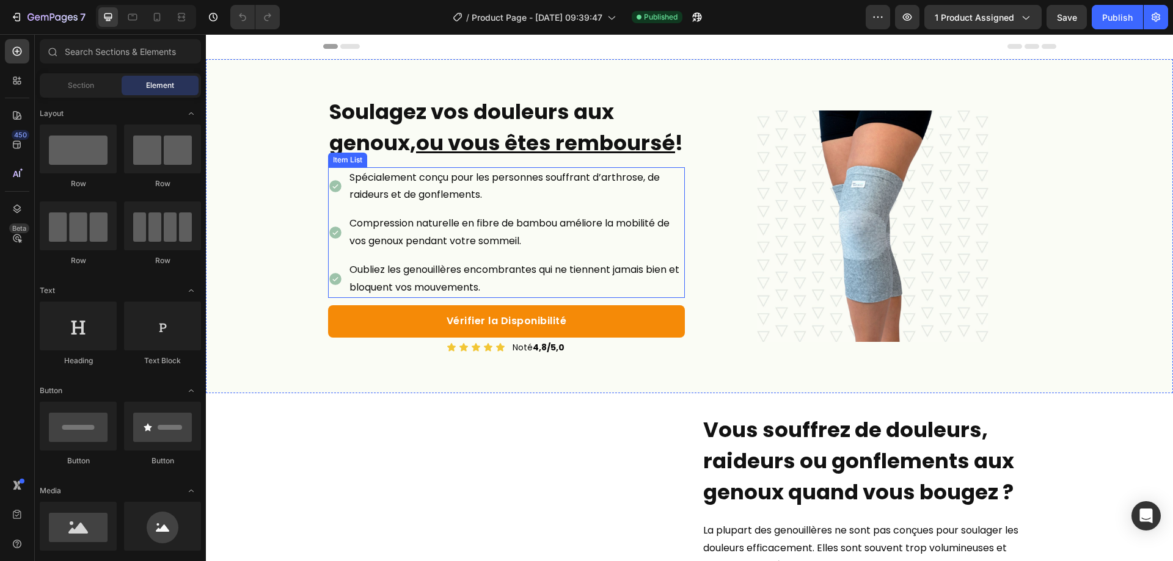
click at [417, 199] on p "Spécialement conçu pour les personnes souffrant d’arthrose, de raideurs et de g…" at bounding box center [516, 186] width 334 height 35
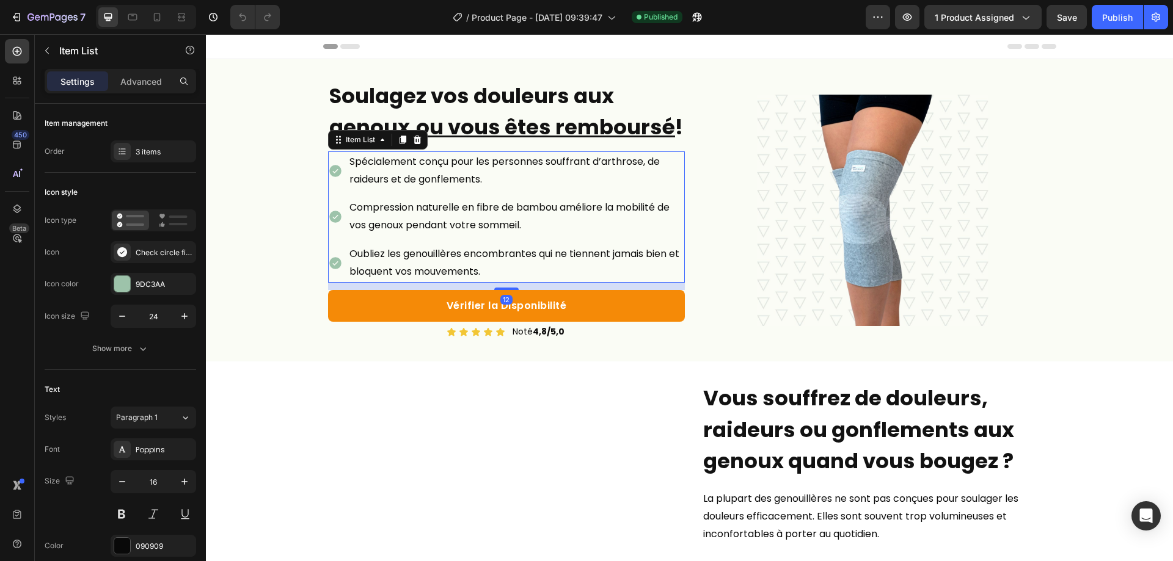
click at [601, 189] on p "Spécialement conçu pour les personnes souffrant d’arthrose, de raideurs et de g…" at bounding box center [516, 170] width 334 height 35
click at [531, 189] on p "Spécialement conçu pour les personnes souffrant d’arthrose, de raideurs et de g…" at bounding box center [516, 170] width 334 height 35
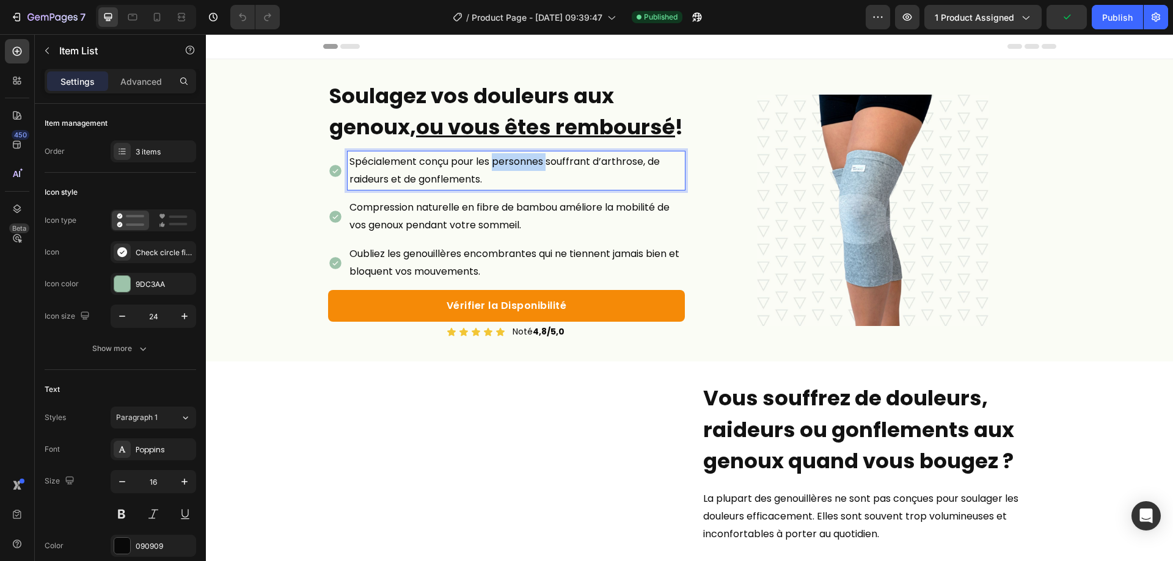
click at [531, 189] on p "Spécialement conçu pour les personnes souffrant d’arthrose, de raideurs et de g…" at bounding box center [516, 170] width 334 height 35
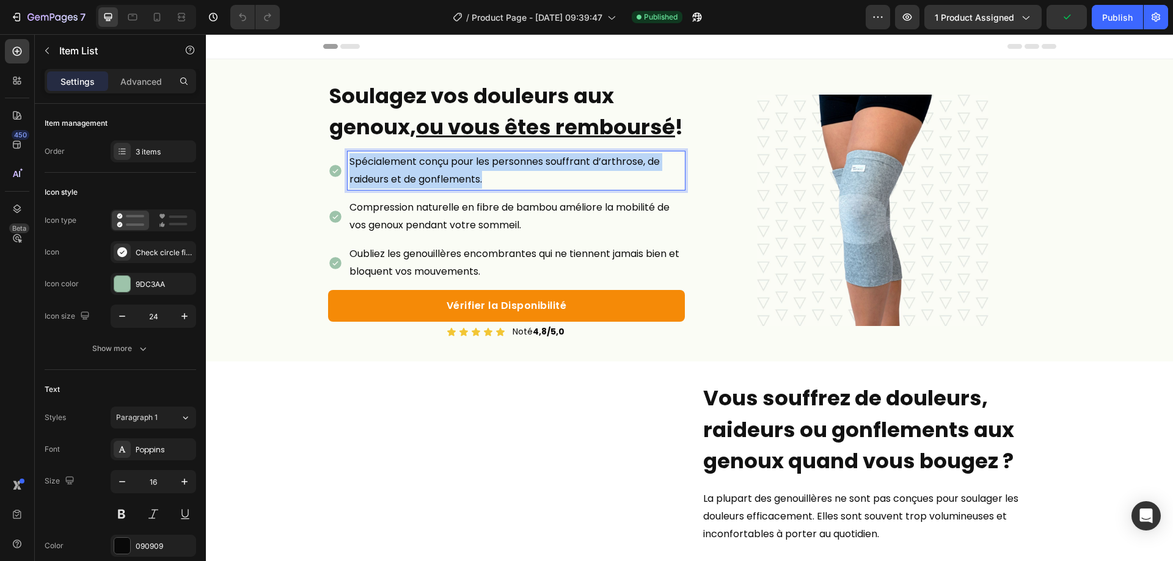
click at [531, 189] on p "Spécialement conçu pour les personnes souffrant d’arthrose, de raideurs et de g…" at bounding box center [516, 170] width 334 height 35
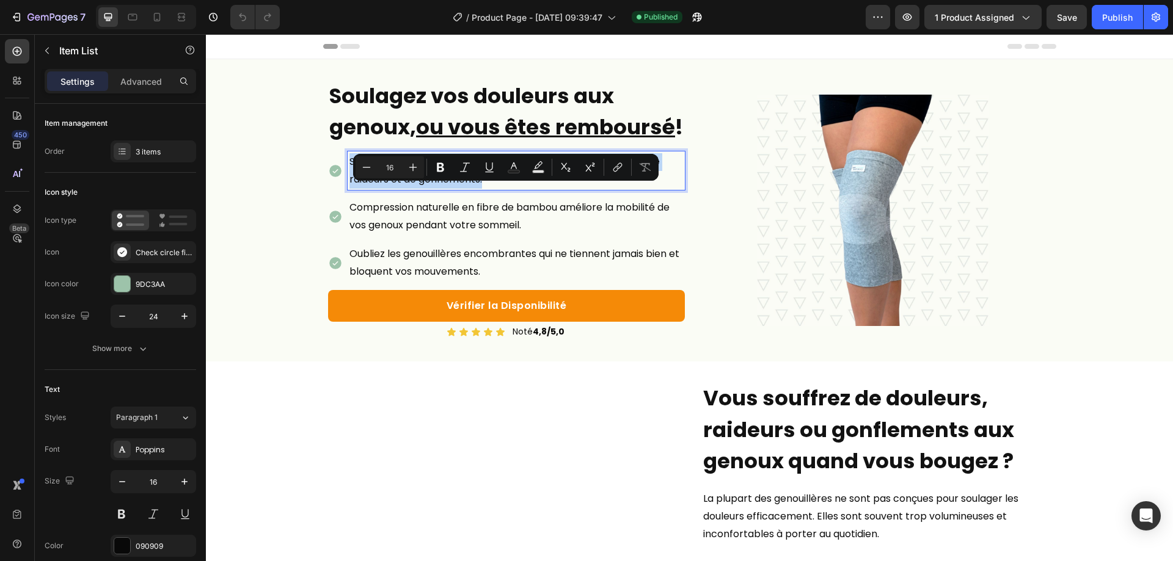
click at [454, 189] on p "Spécialement conçu pour les personnes souffrant d’arthrose, de raideurs et de g…" at bounding box center [516, 170] width 334 height 35
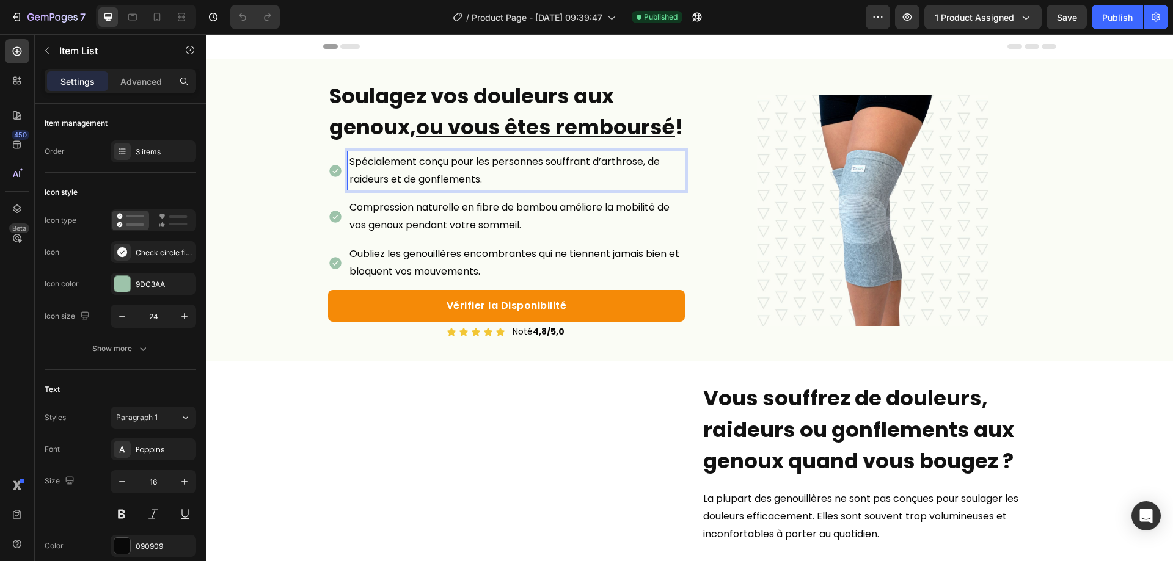
click at [530, 222] on div "Spécialement conçu pour les personnes souffrant d’arthrose, de raideurs et de g…" at bounding box center [506, 217] width 357 height 131
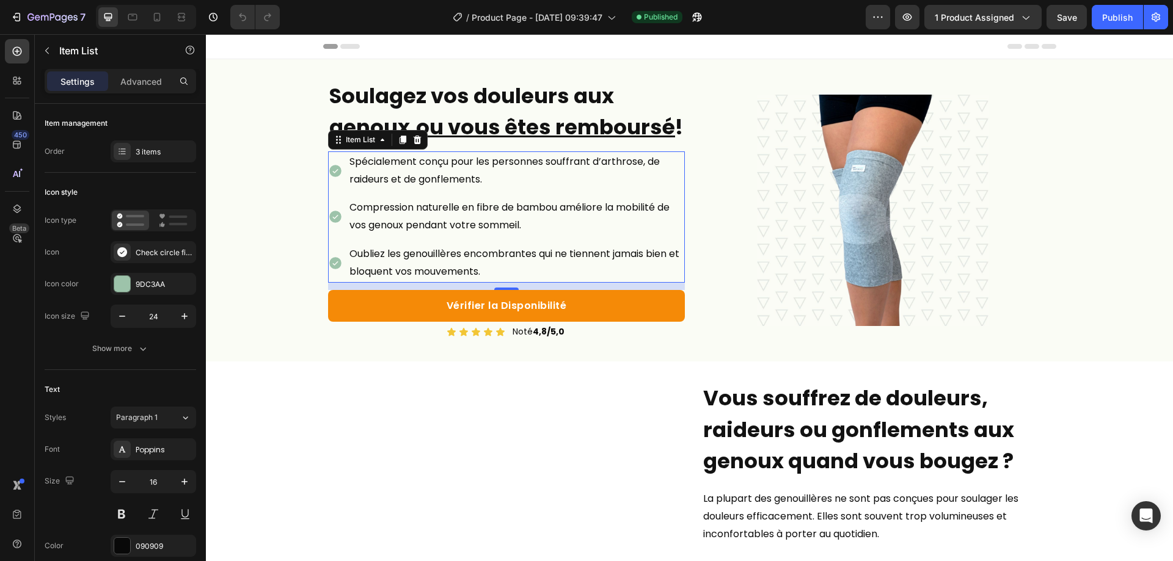
click at [479, 189] on p "Spécialement conçu pour les personnes souffrant d’arthrose, de raideurs et de g…" at bounding box center [516, 170] width 334 height 35
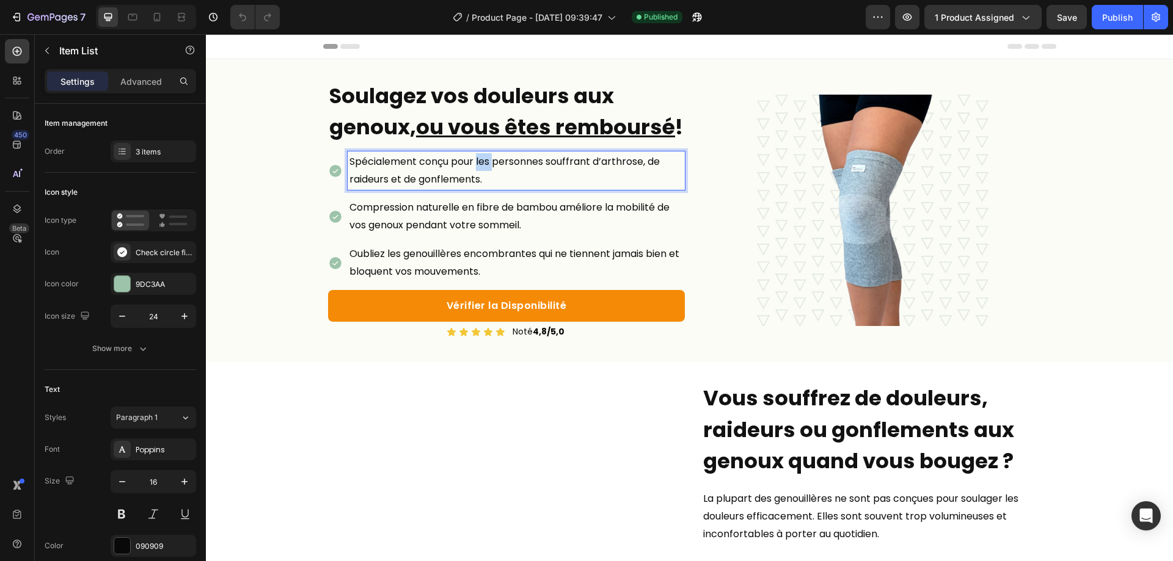
click at [479, 189] on p "Spécialement conçu pour les personnes souffrant d’arthrose, de raideurs et de g…" at bounding box center [516, 170] width 334 height 35
click at [516, 189] on p "Spécialement conçu pour les personnes souffrant d’arthrose, de raideurs et de g…" at bounding box center [516, 170] width 334 height 35
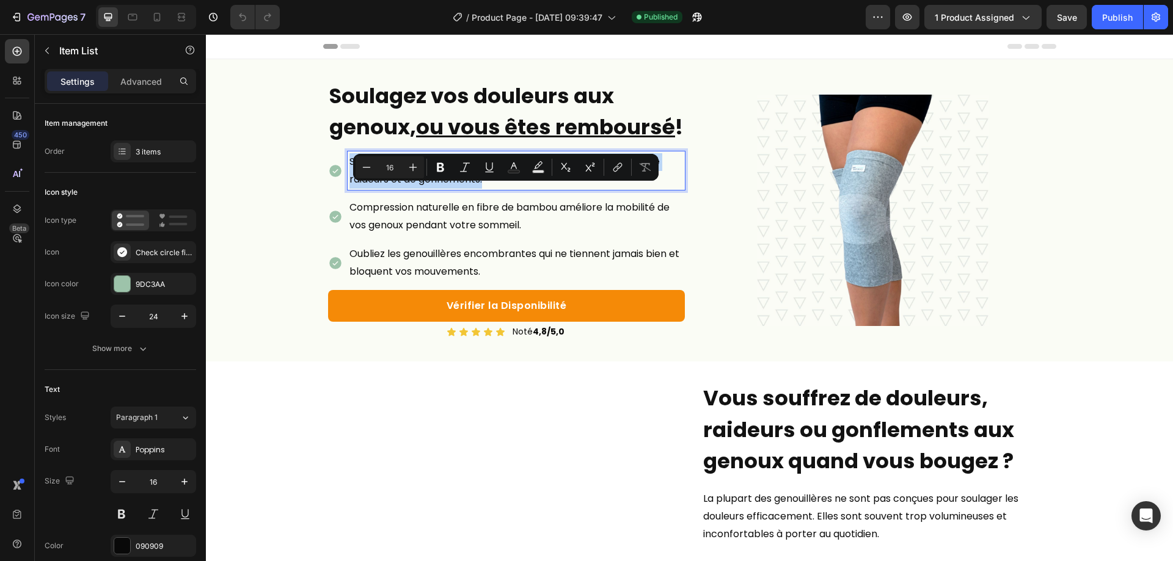
drag, startPoint x: 508, startPoint y: 213, endPoint x: 340, endPoint y: 190, distance: 170.1
click at [340, 190] on div "Spécialement conçu pour les personnes souffrant d’arthrose, de raideurs et de g…" at bounding box center [506, 171] width 357 height 39
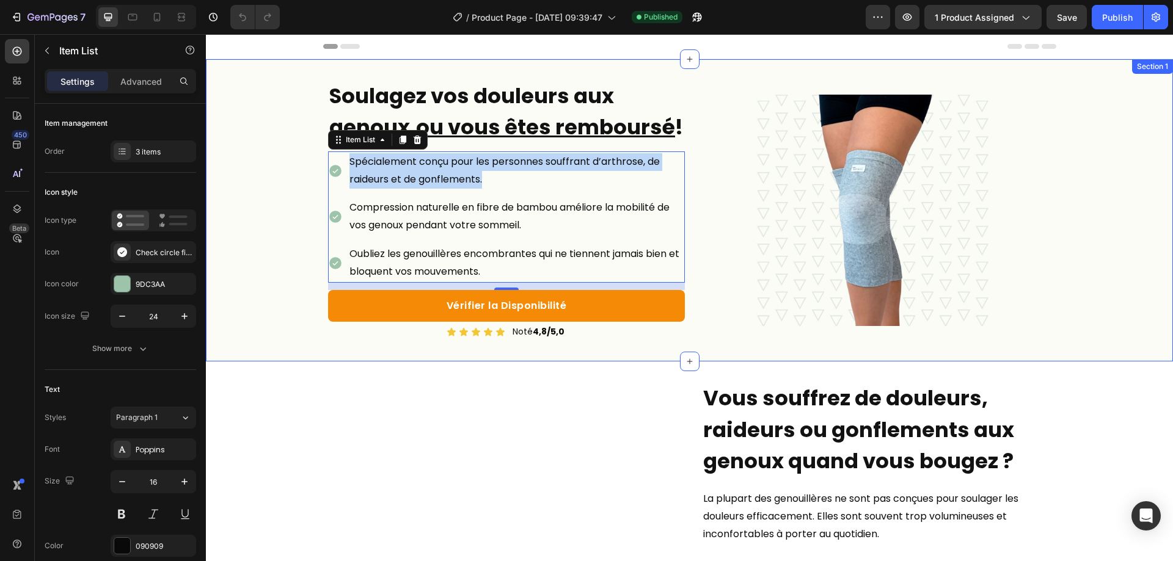
click at [268, 243] on div "Soulagez vos douleurs aux genoux, ou vous êtes remboursé ! Heading Row Spéciale…" at bounding box center [689, 210] width 967 height 302
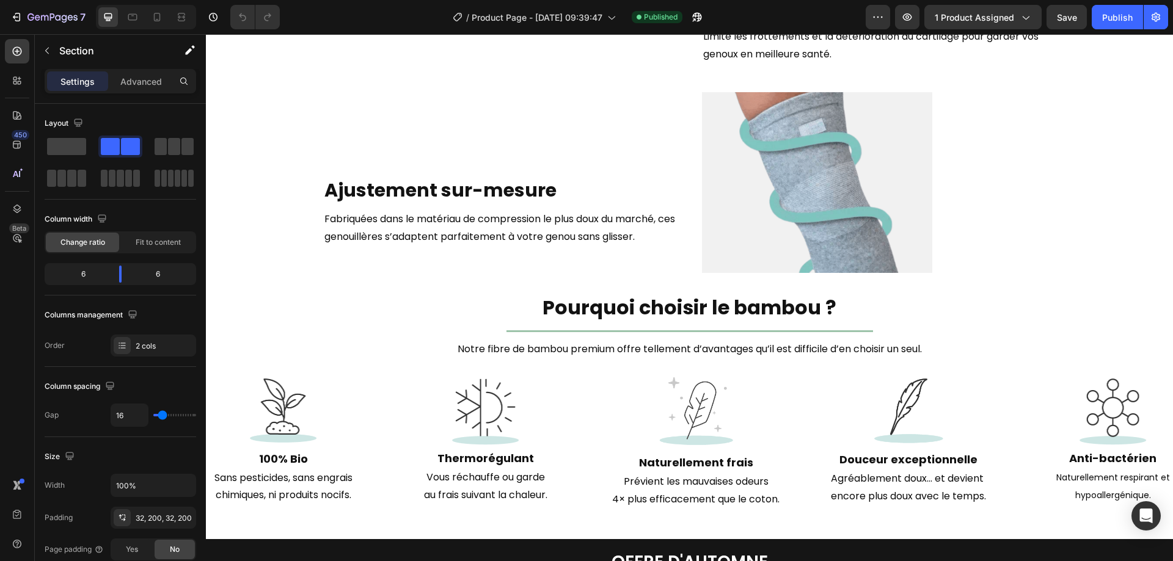
scroll to position [1457, 0]
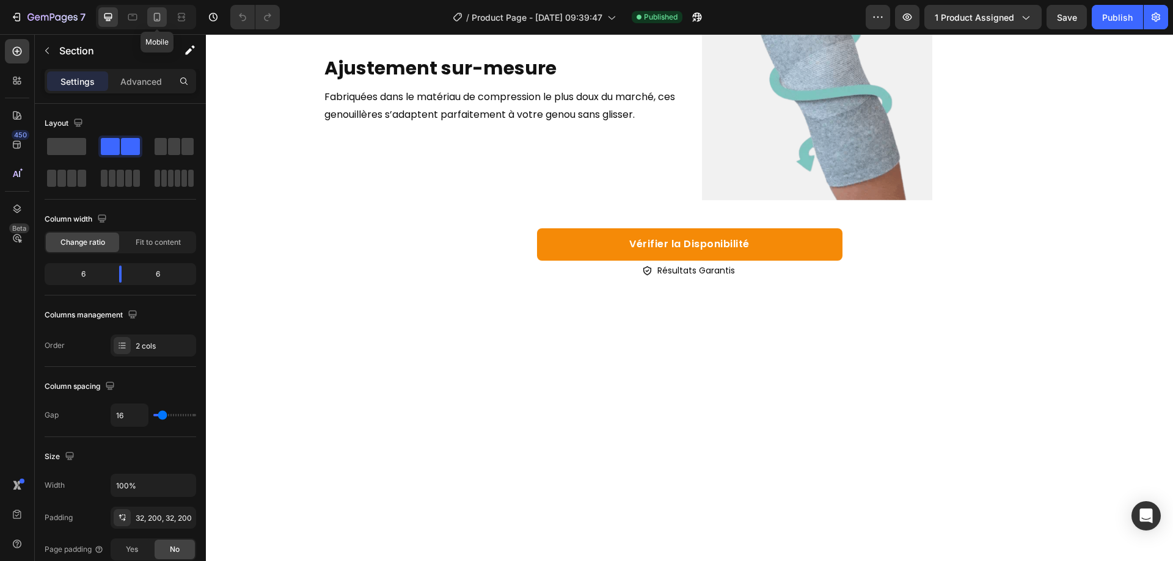
click at [152, 20] on icon at bounding box center [157, 17] width 12 height 12
type input "0"
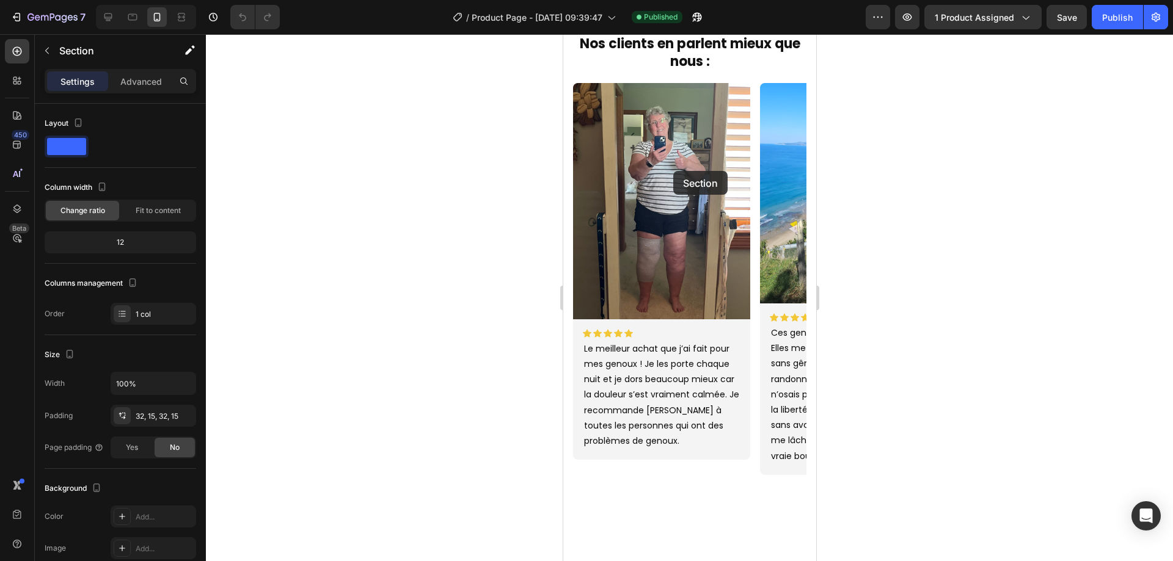
scroll to position [4119, 0]
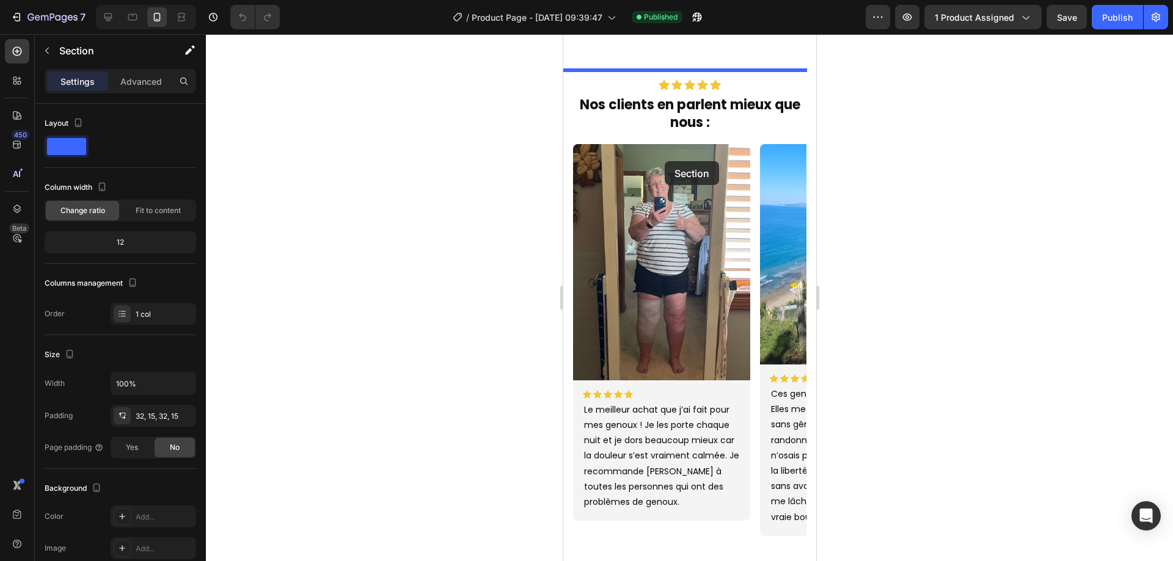
drag, startPoint x: 574, startPoint y: 301, endPoint x: 664, endPoint y: 161, distance: 166.6
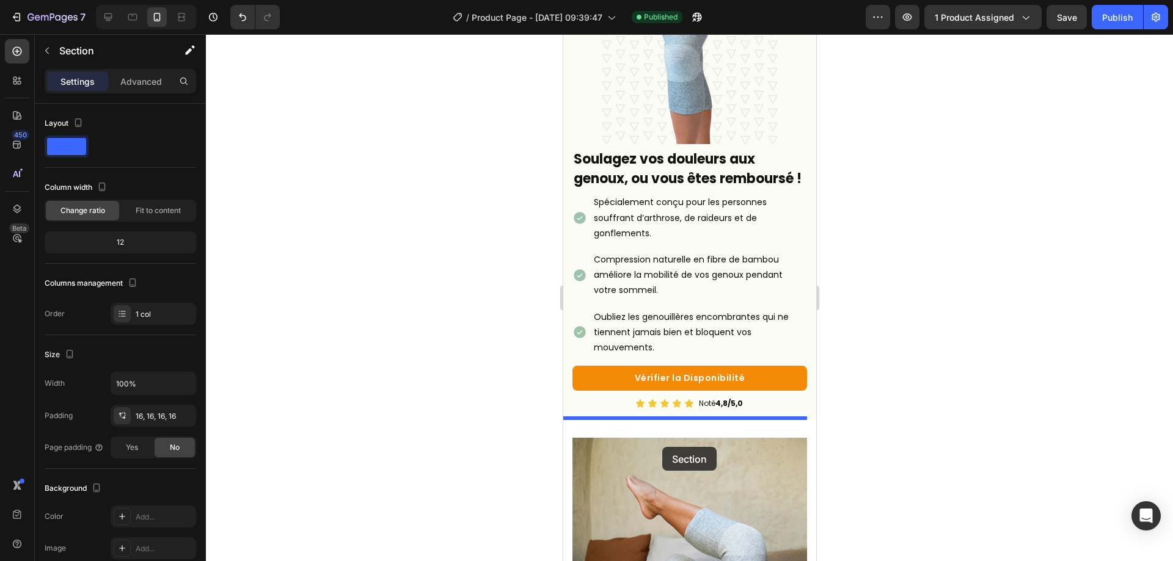
scroll to position [244, 0]
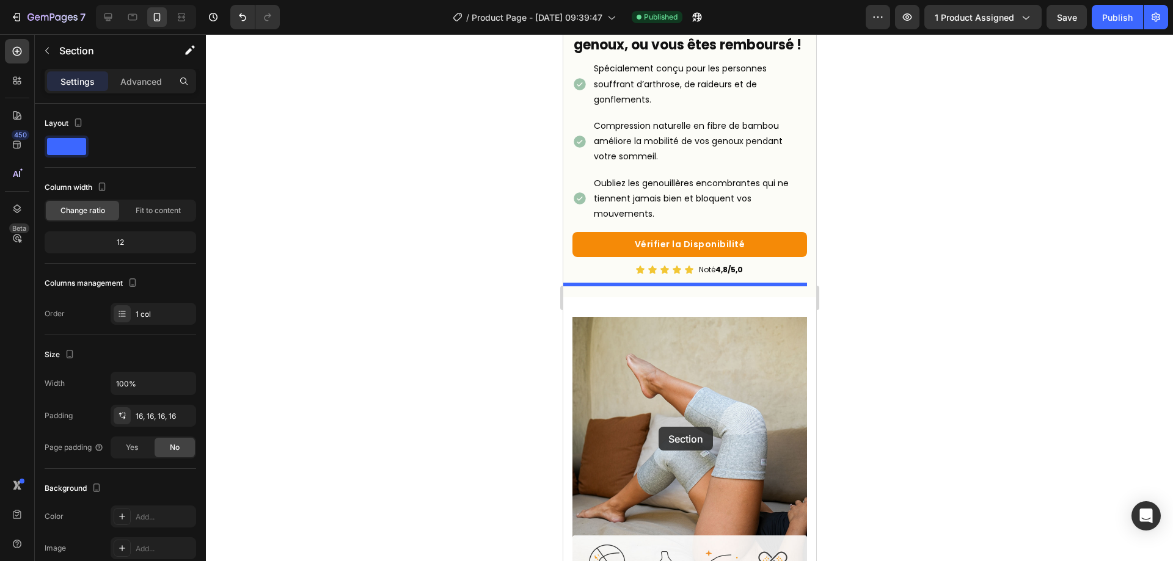
drag, startPoint x: 565, startPoint y: 181, endPoint x: 658, endPoint y: 427, distance: 263.2
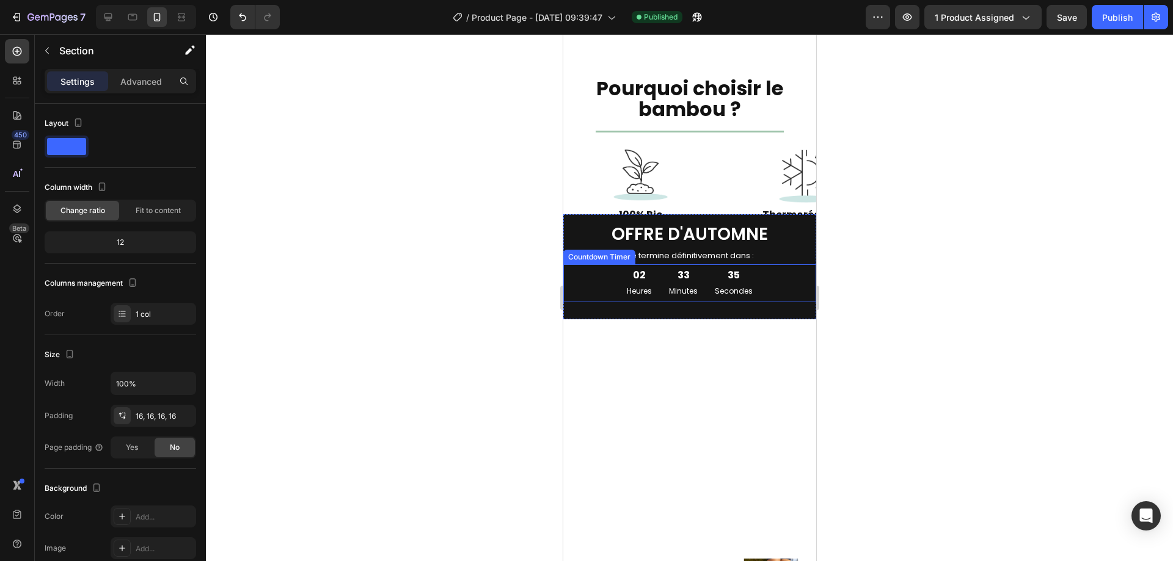
scroll to position [1833, 0]
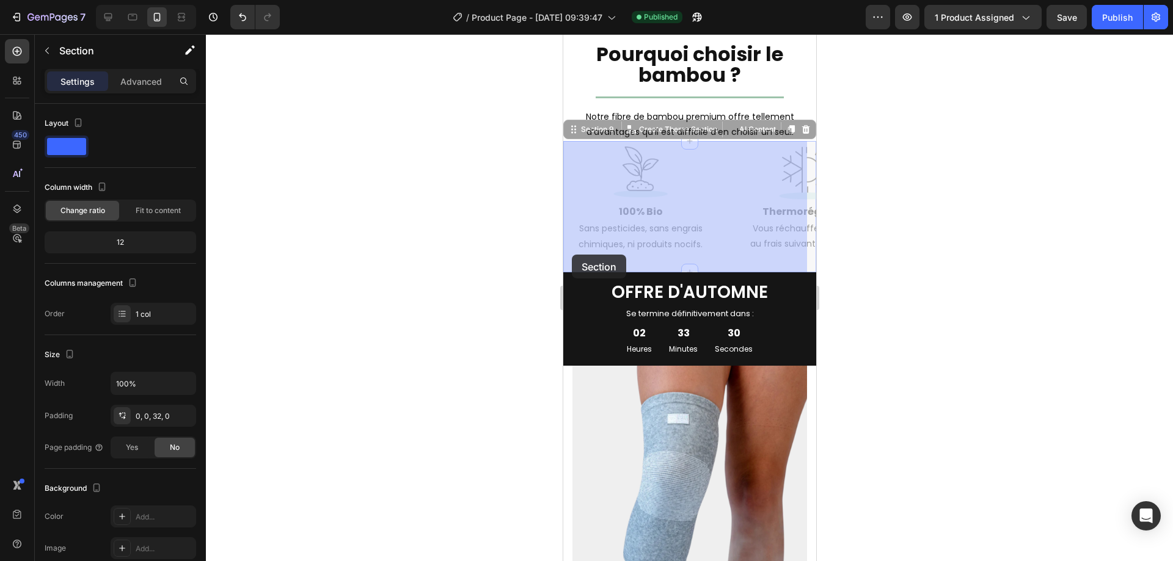
drag, startPoint x: 574, startPoint y: 266, endPoint x: 571, endPoint y: 255, distance: 11.3
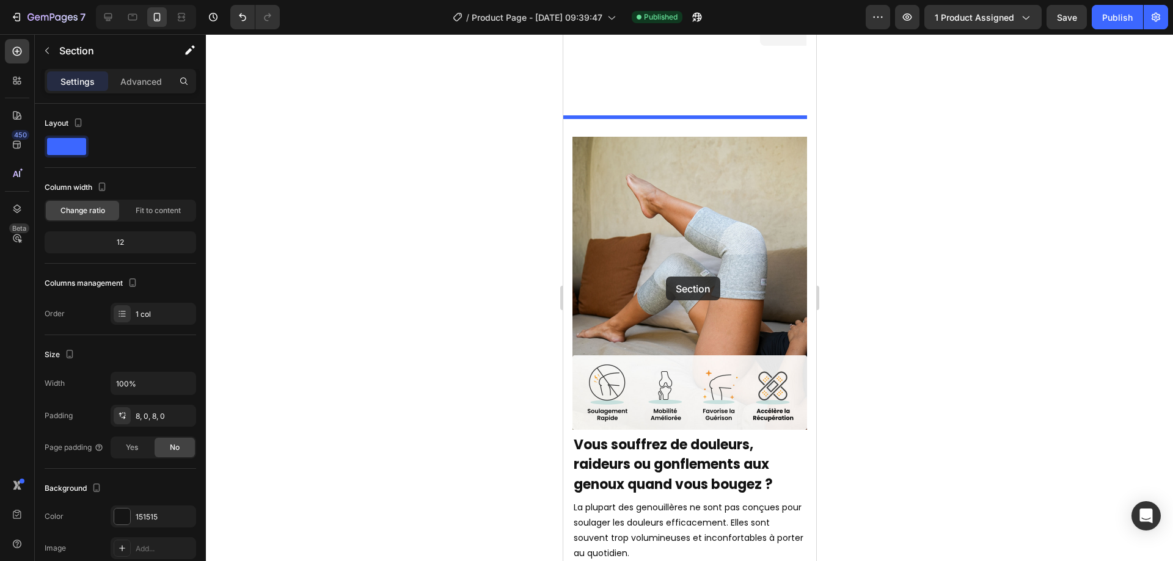
scroll to position [733, 0]
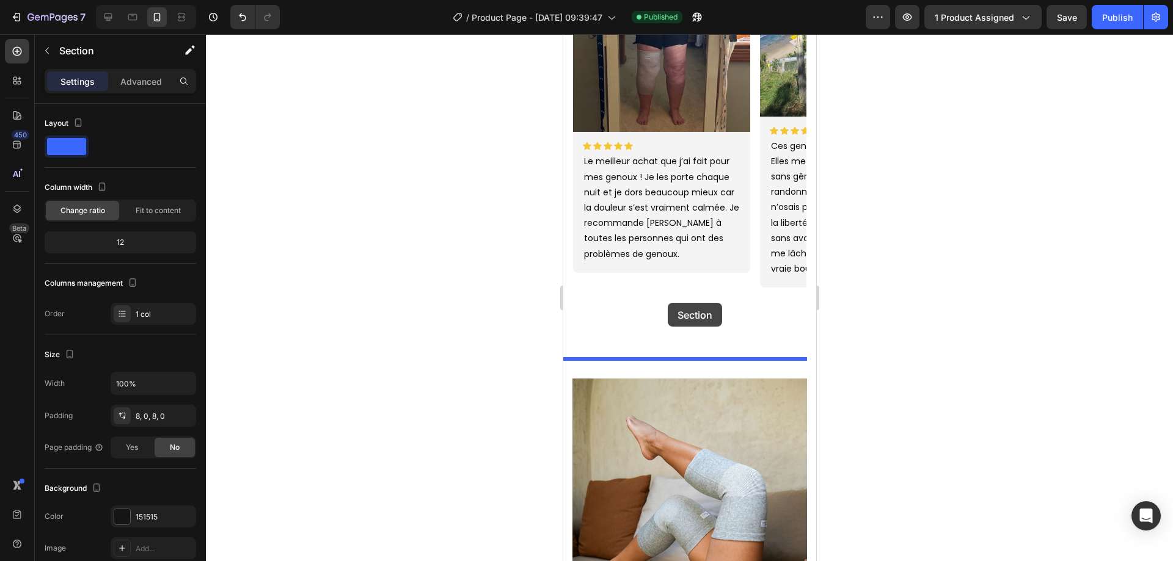
drag, startPoint x: 570, startPoint y: 280, endPoint x: 667, endPoint y: 303, distance: 99.7
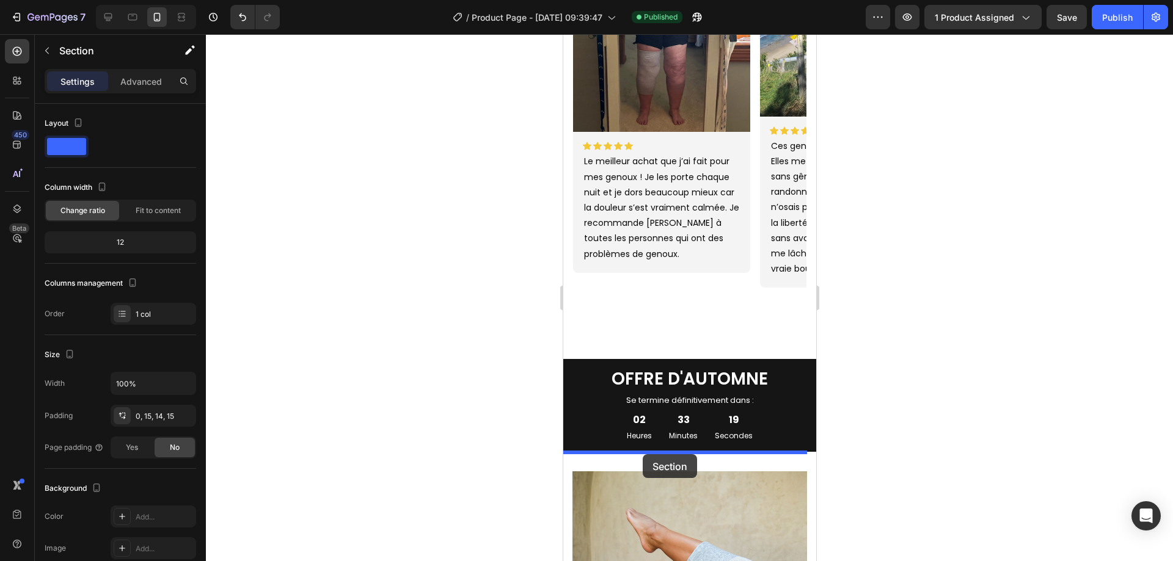
drag, startPoint x: 569, startPoint y: 202, endPoint x: 642, endPoint y: 455, distance: 263.4
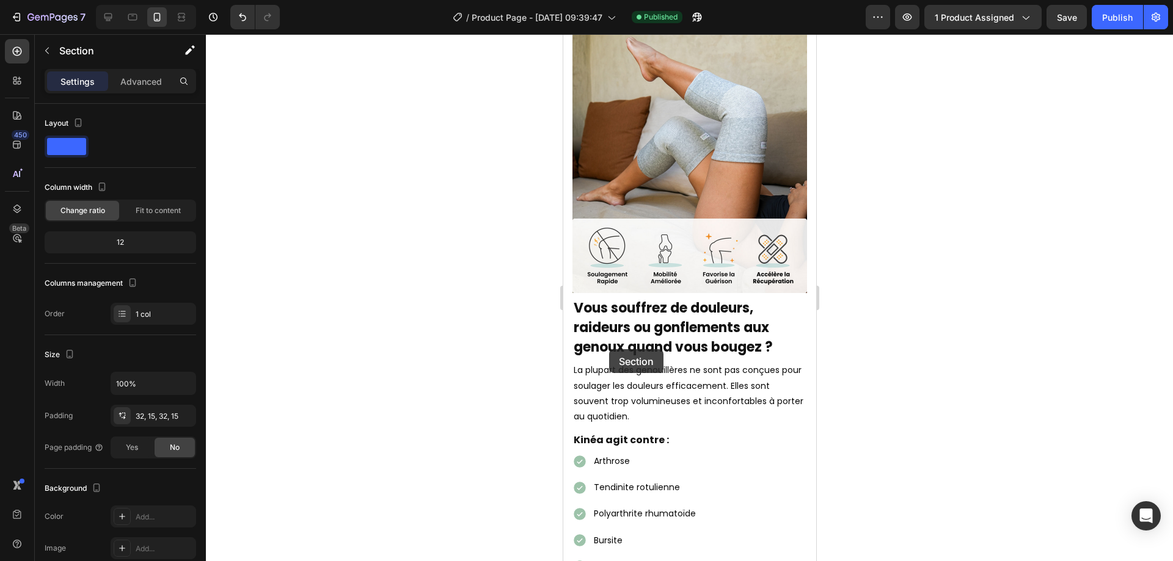
scroll to position [2016, 0]
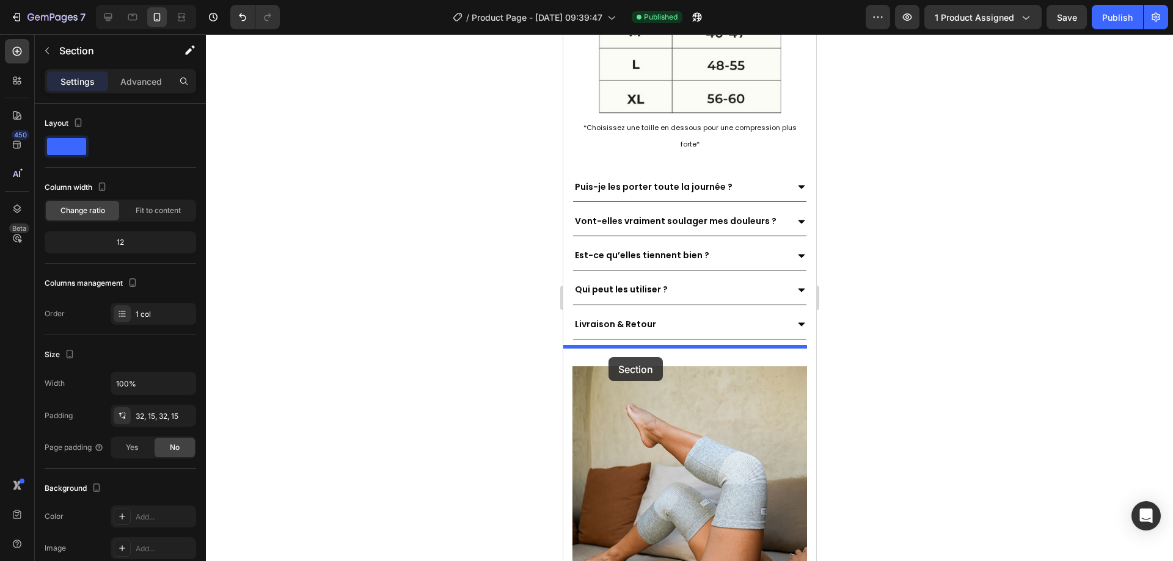
drag, startPoint x: 568, startPoint y: 306, endPoint x: 606, endPoint y: 355, distance: 62.2
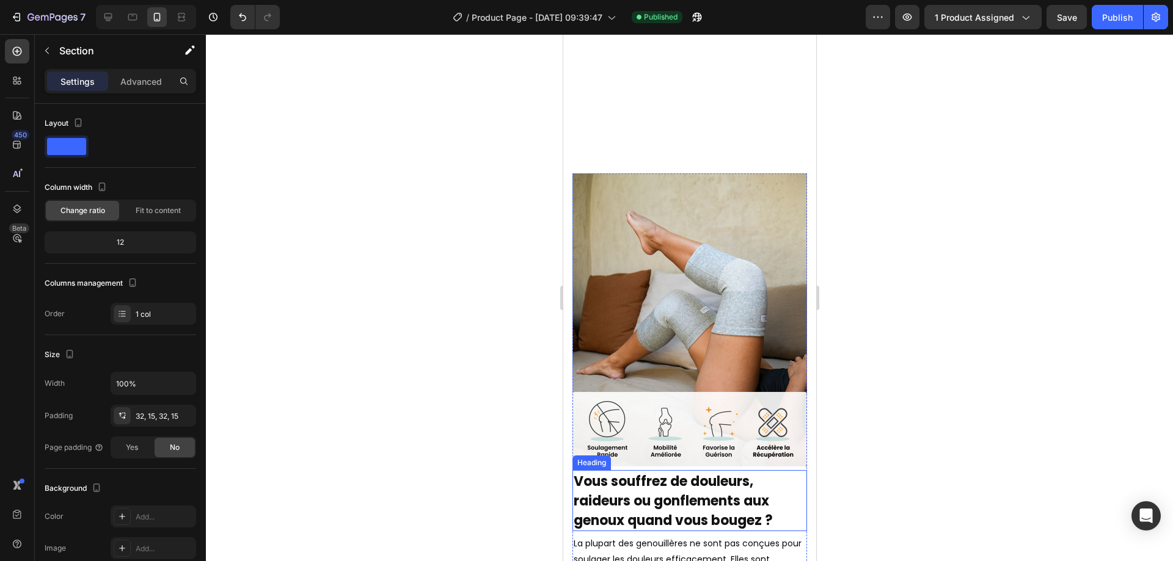
scroll to position [4216, 0]
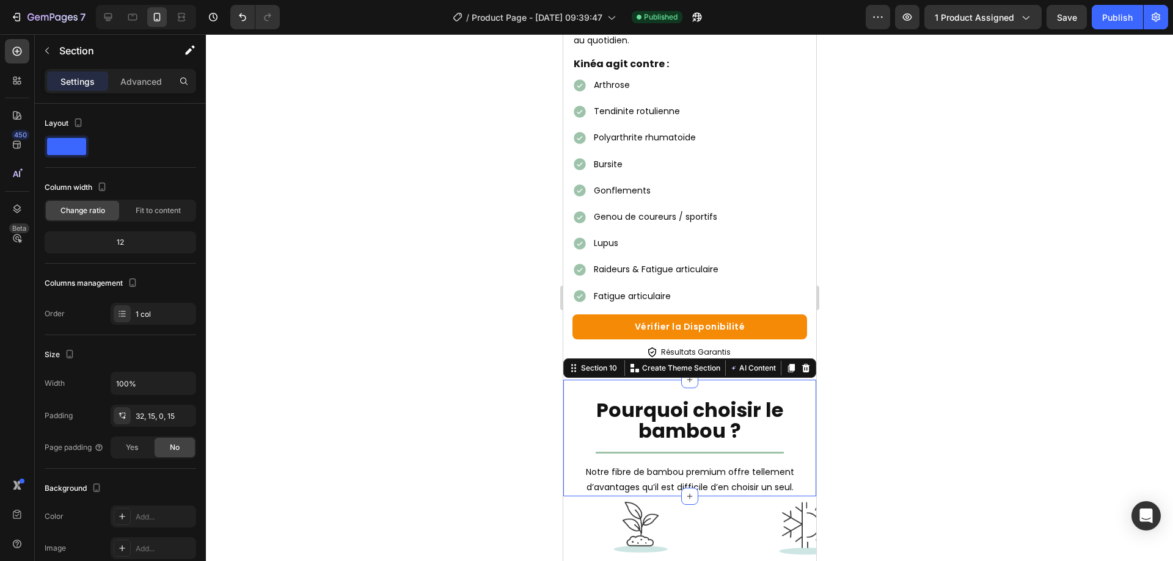
click at [499, 476] on div at bounding box center [689, 297] width 967 height 527
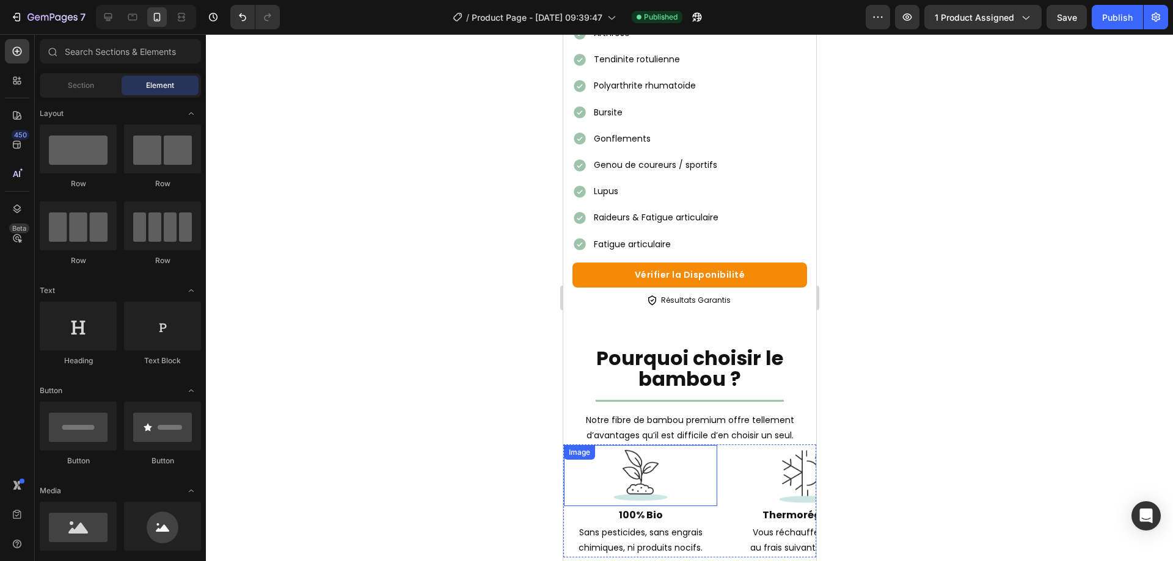
scroll to position [4338, 0]
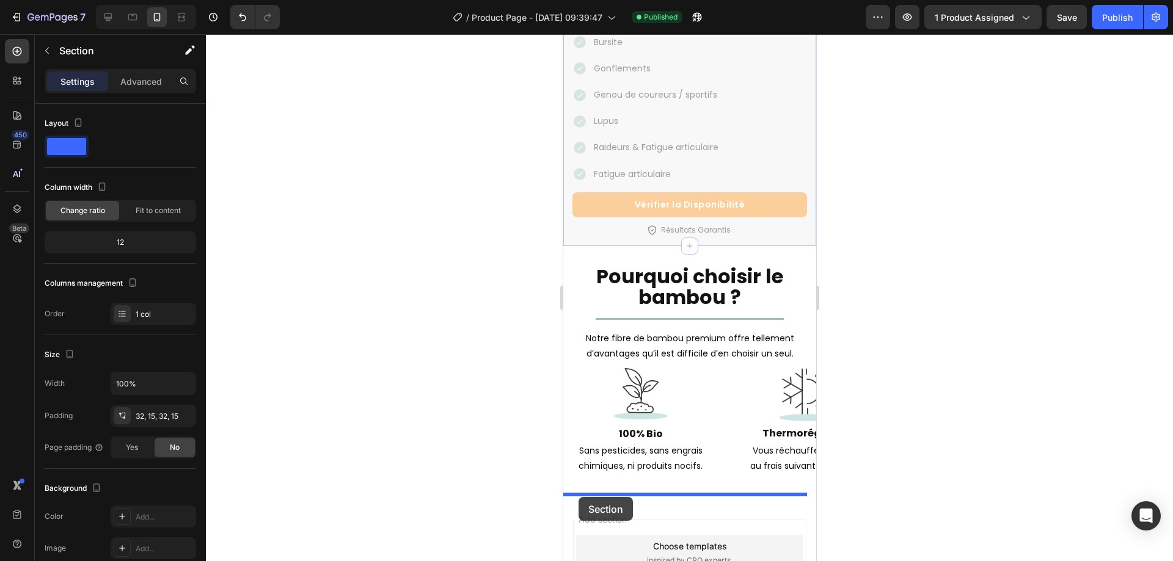
drag, startPoint x: 570, startPoint y: 228, endPoint x: 578, endPoint y: 497, distance: 269.6
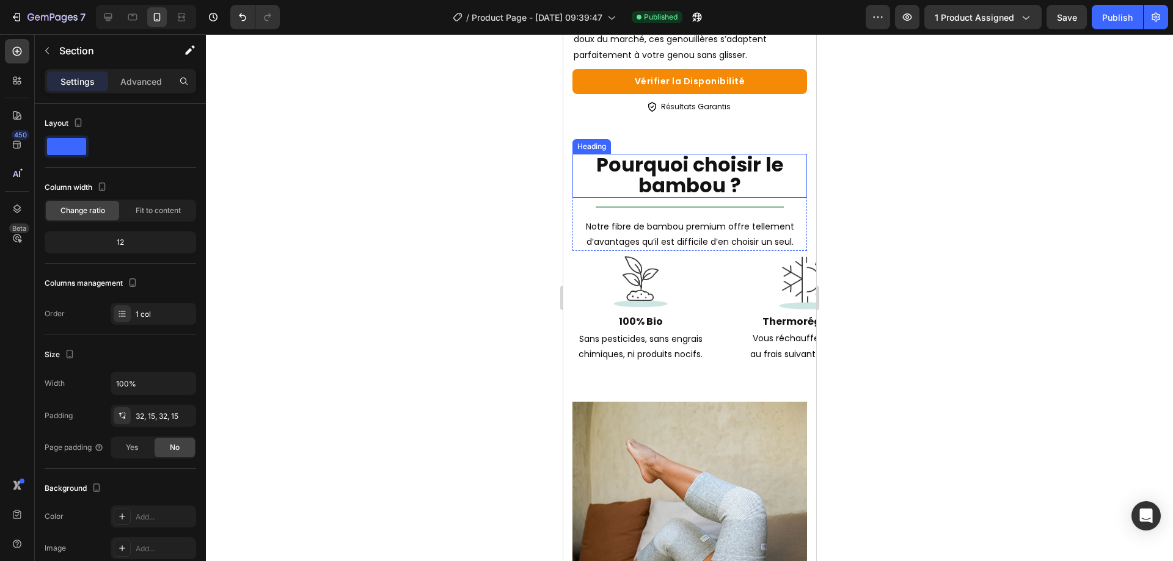
scroll to position [3666, 0]
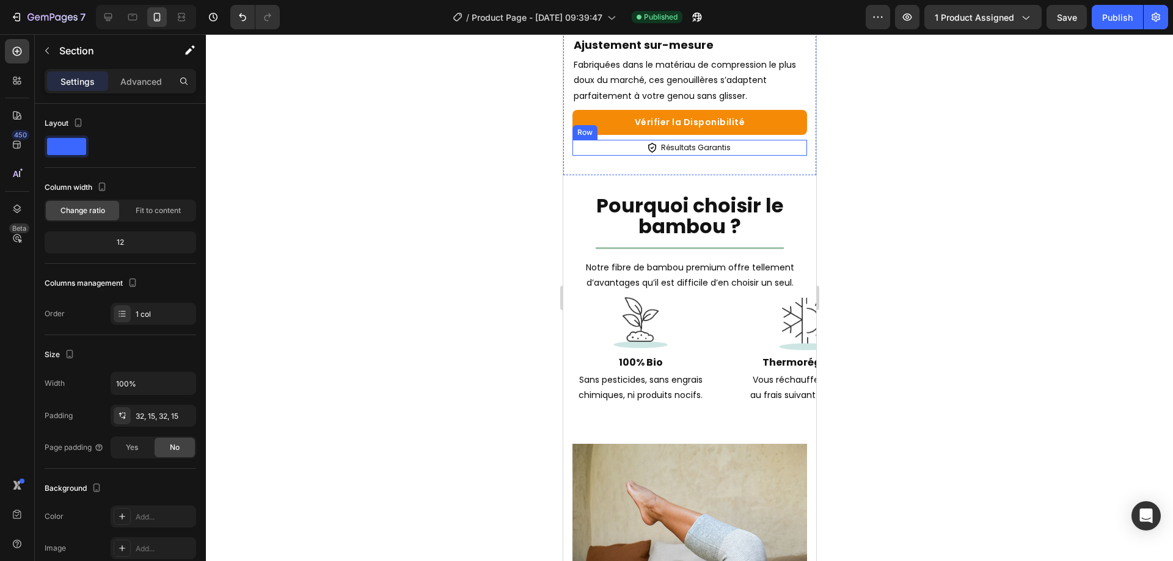
click at [654, 140] on div "Image Résultats Garantis Text Block Row" at bounding box center [689, 148] width 235 height 16
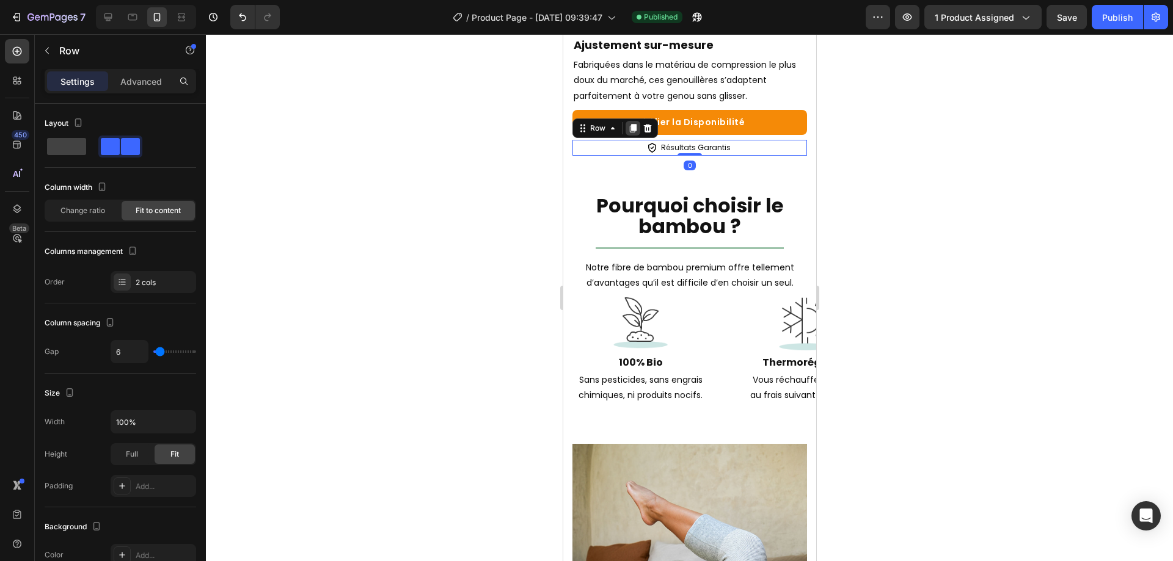
click at [632, 124] on icon at bounding box center [632, 128] width 7 height 9
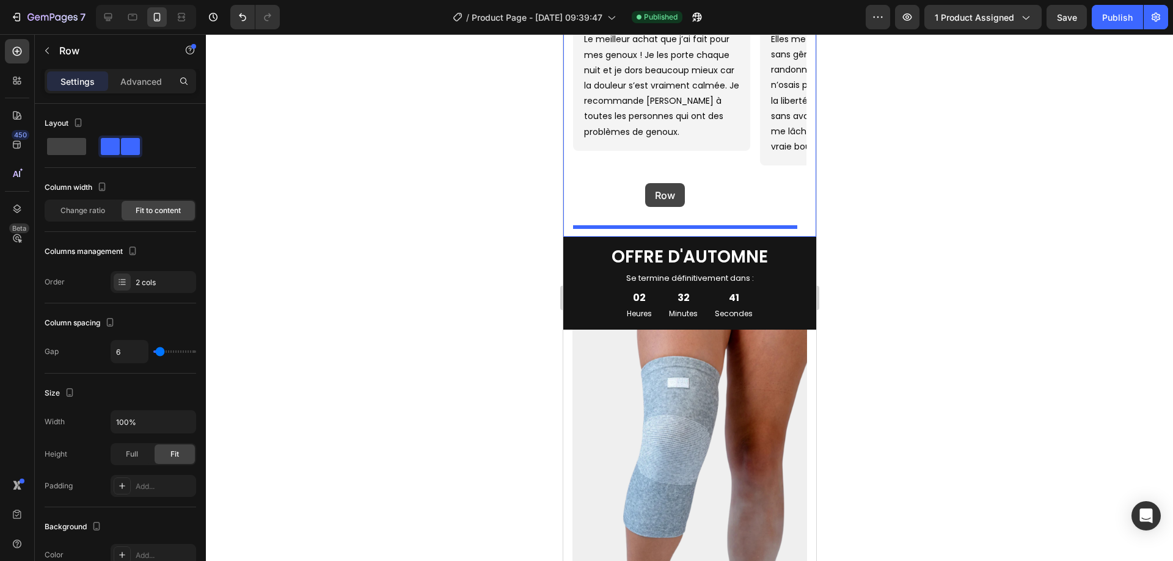
scroll to position [733, 0]
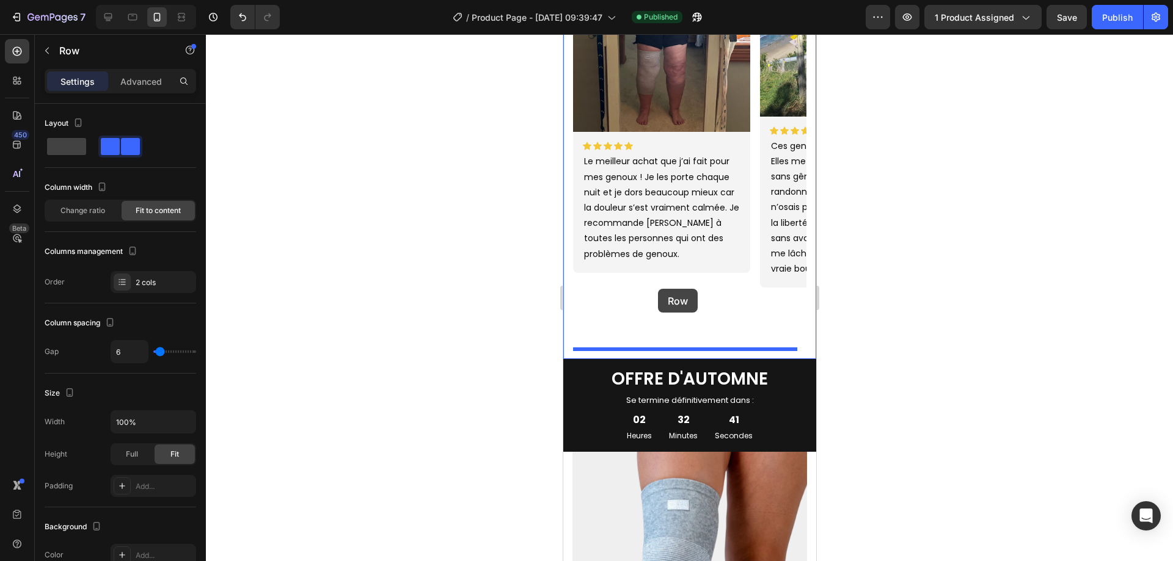
drag, startPoint x: 593, startPoint y: 124, endPoint x: 657, endPoint y: 289, distance: 177.2
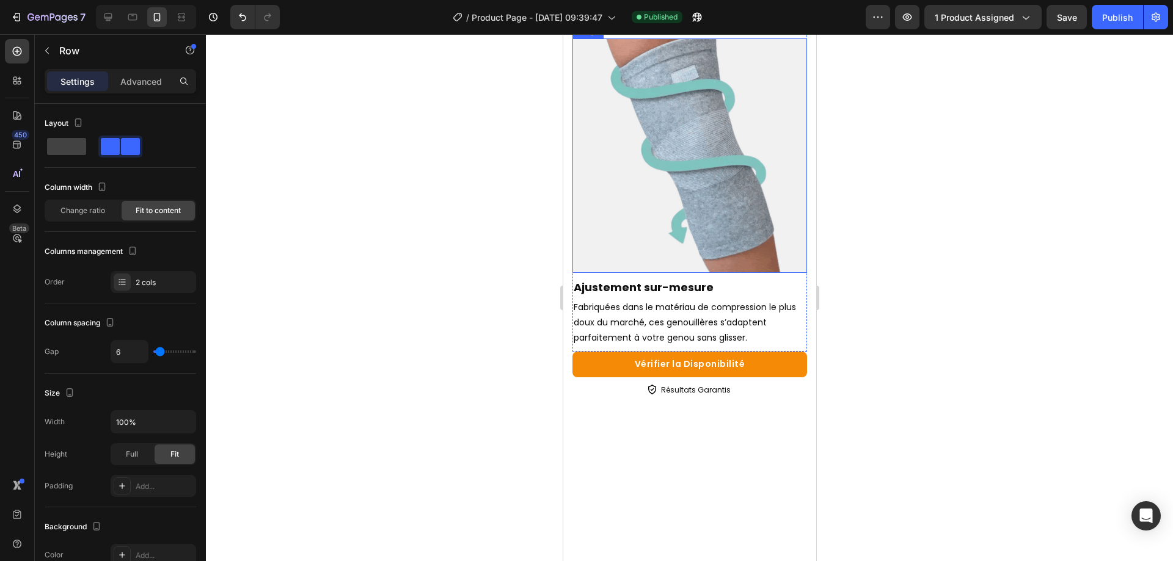
scroll to position [3483, 0]
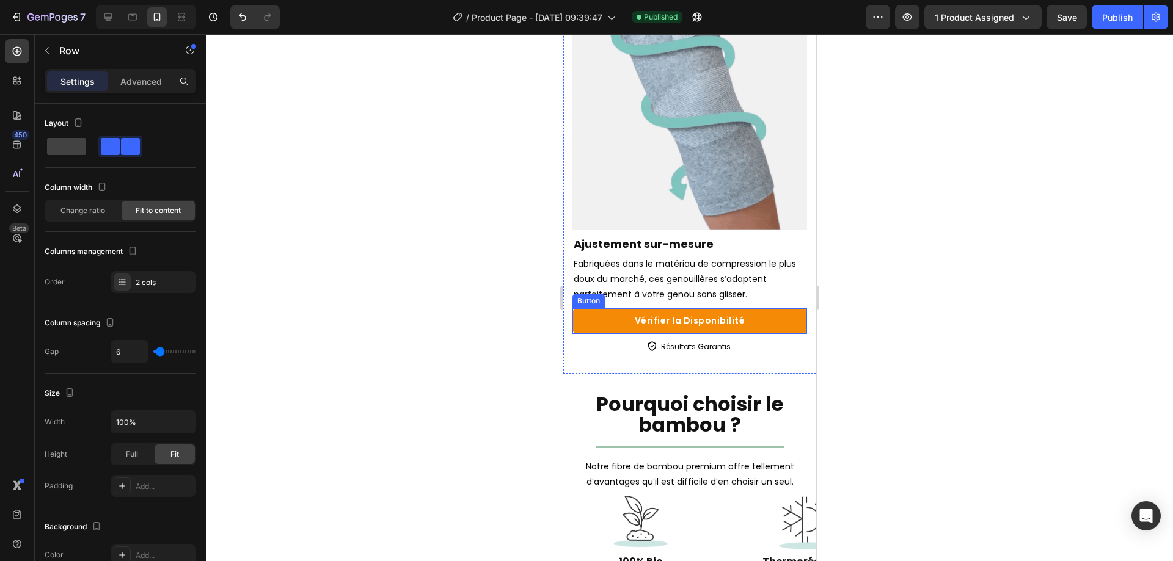
click at [630, 309] on link "Vérifier la Disponibilité" at bounding box center [689, 321] width 235 height 25
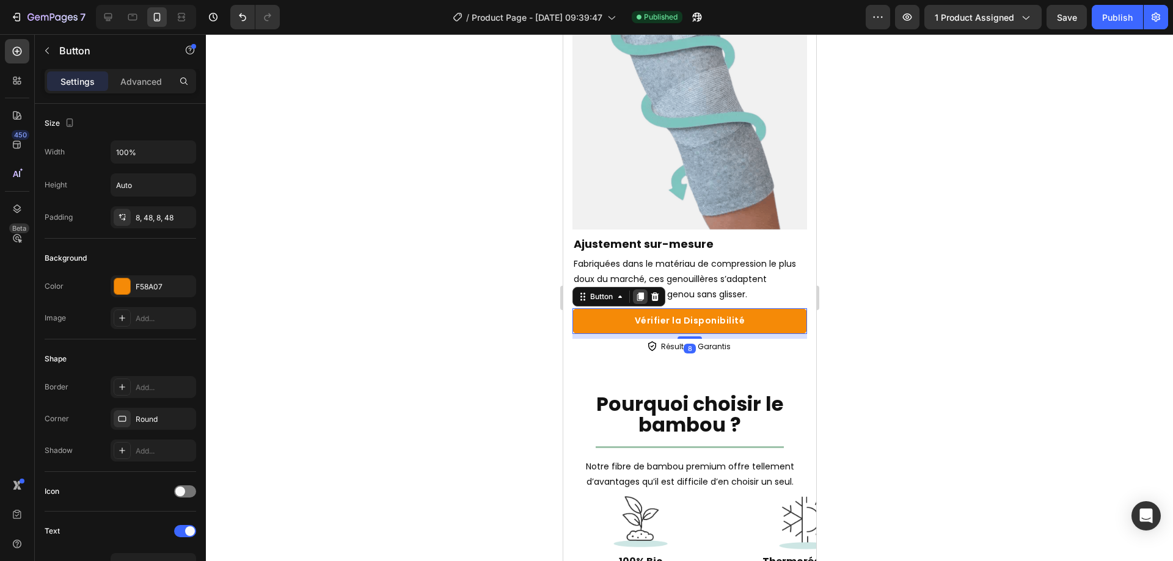
click at [642, 293] on icon at bounding box center [640, 297] width 7 height 9
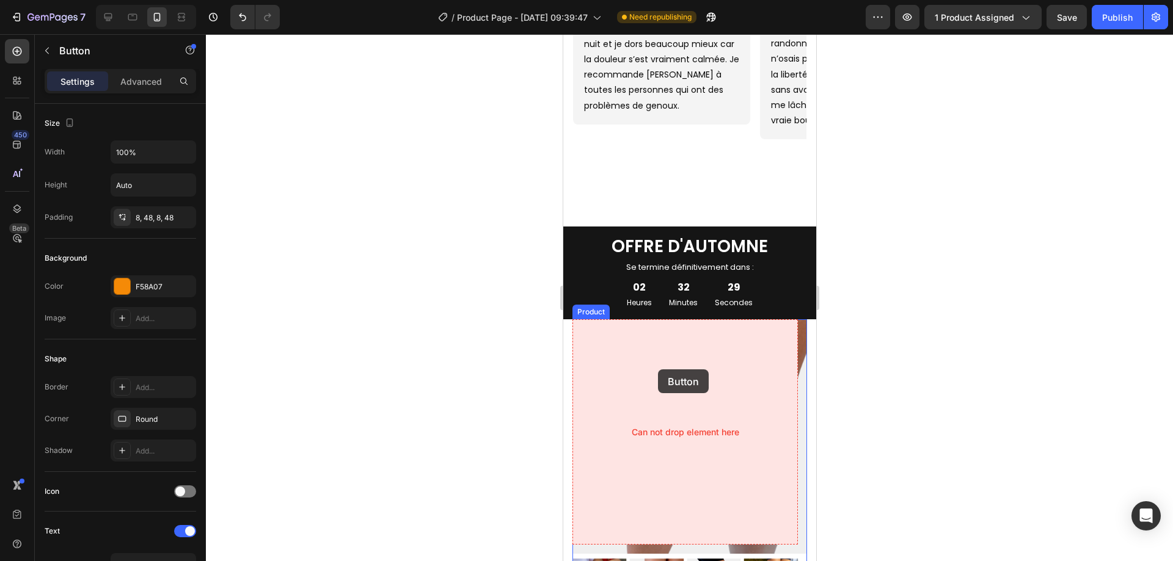
scroll to position [855, 0]
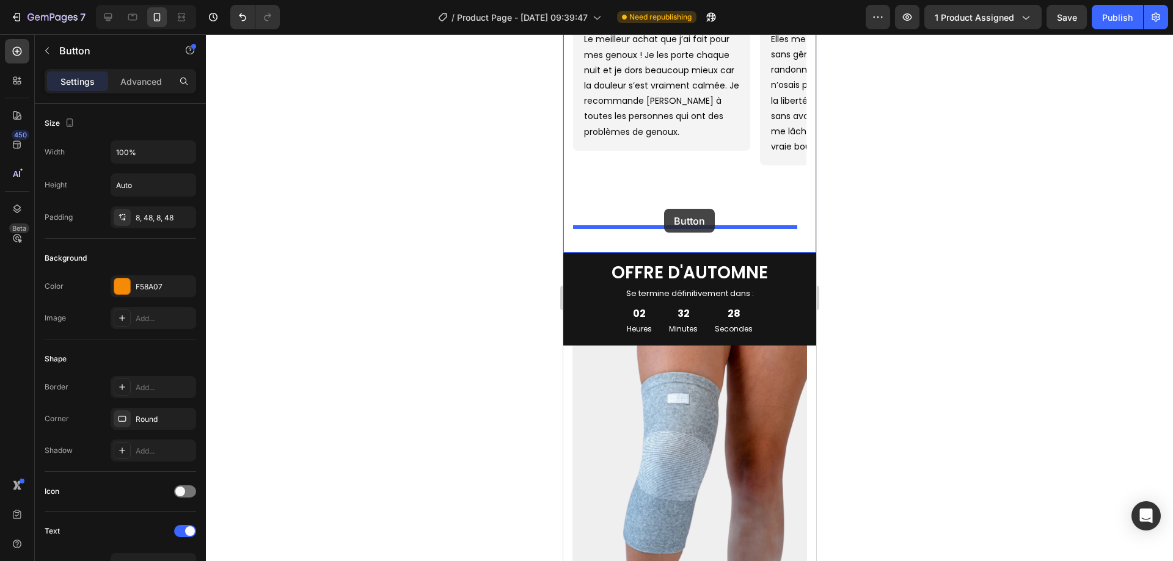
drag, startPoint x: 616, startPoint y: 169, endPoint x: 664, endPoint y: 209, distance: 62.0
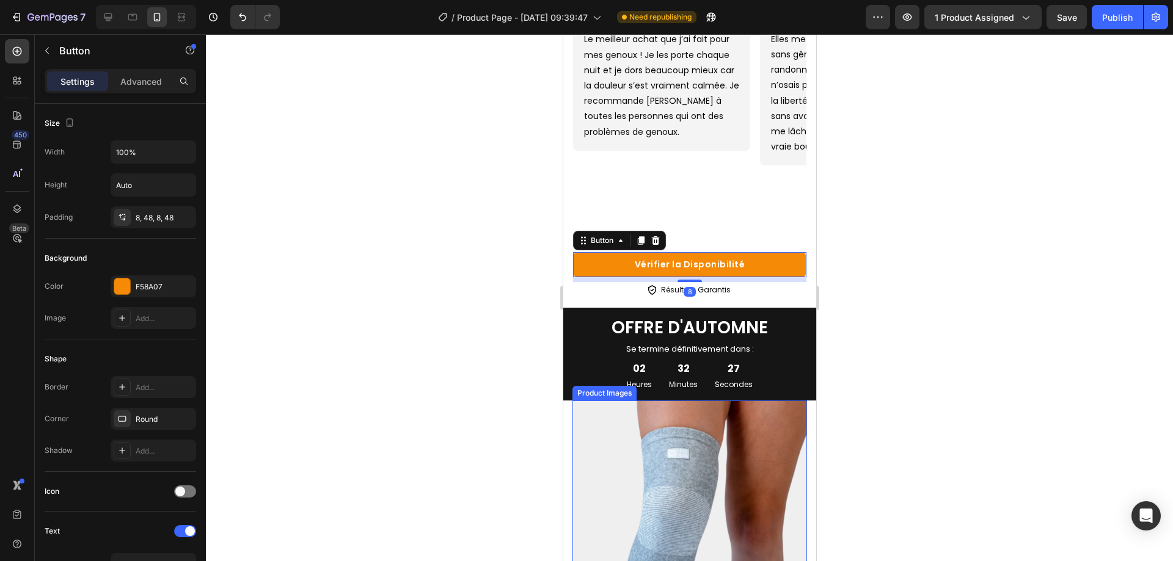
scroll to position [1161, 0]
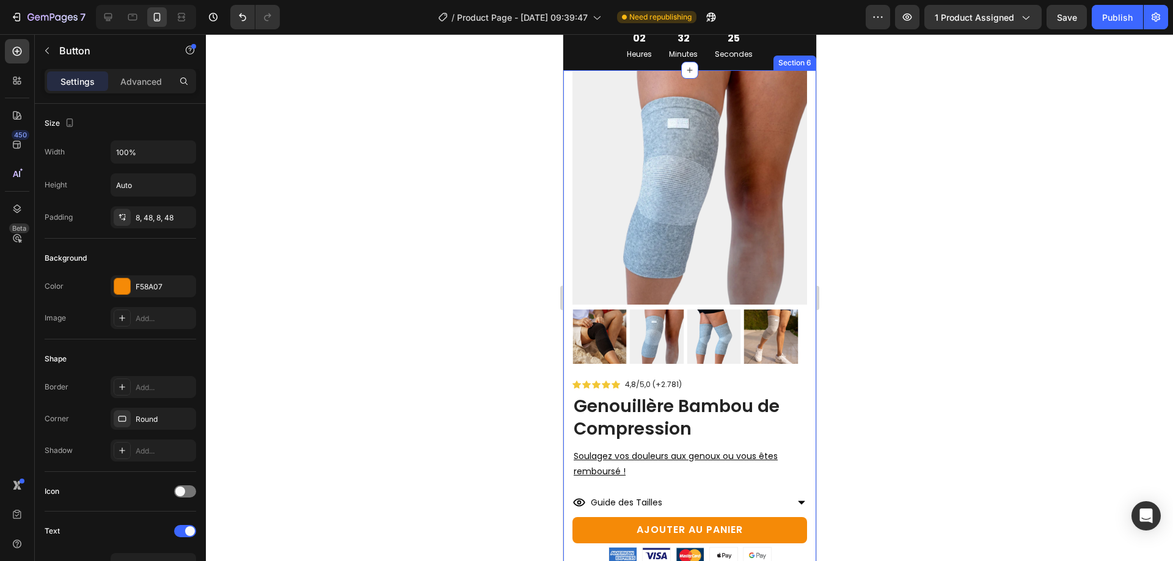
click at [984, 326] on div at bounding box center [689, 297] width 967 height 527
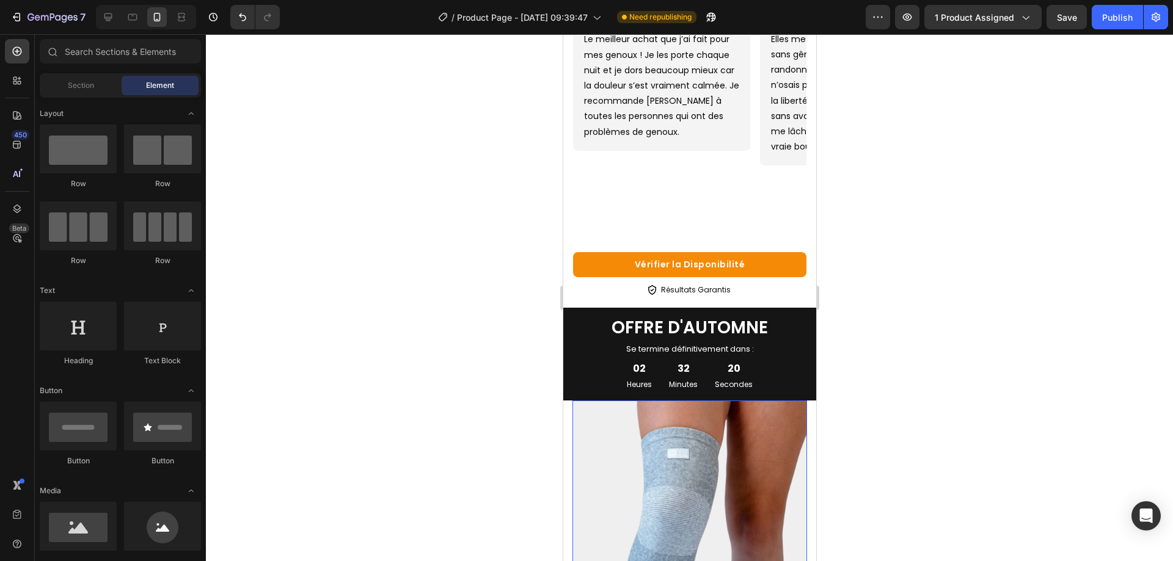
scroll to position [672, 0]
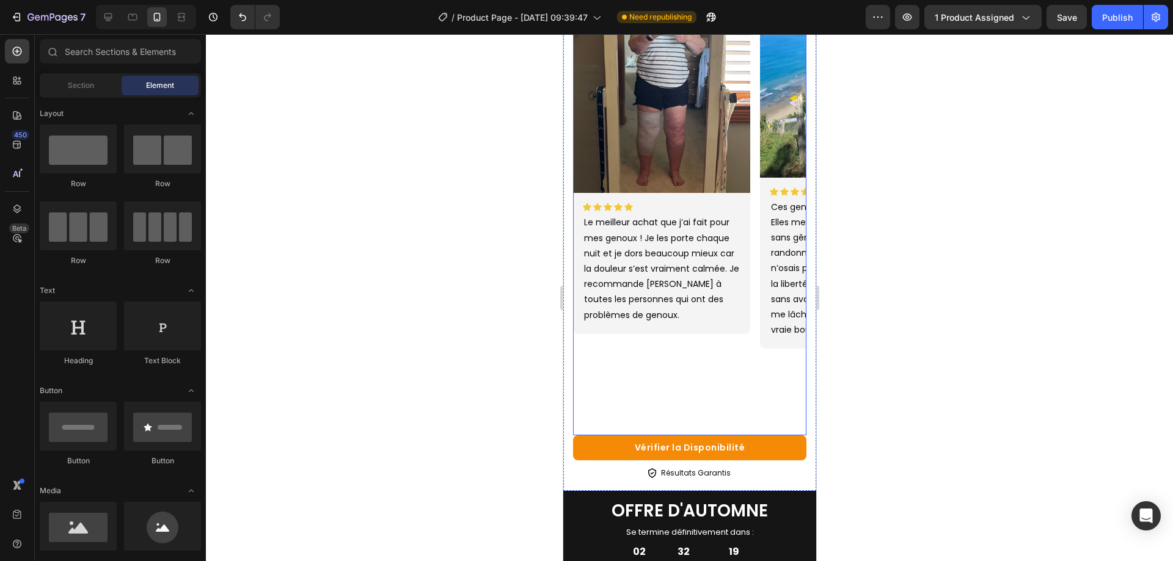
click at [692, 360] on div "Image Icon Icon Icon Icon Icon Icon List Le meilleur achat que j’ai fait pour m…" at bounding box center [660, 196] width 177 height 479
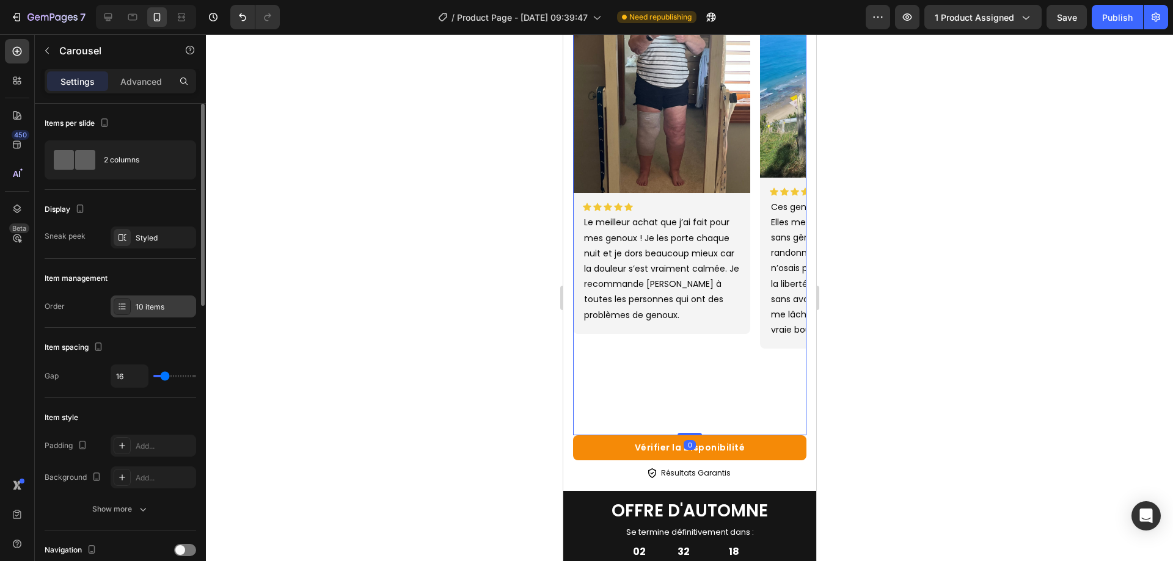
click at [141, 298] on div "10 items" at bounding box center [154, 307] width 86 height 22
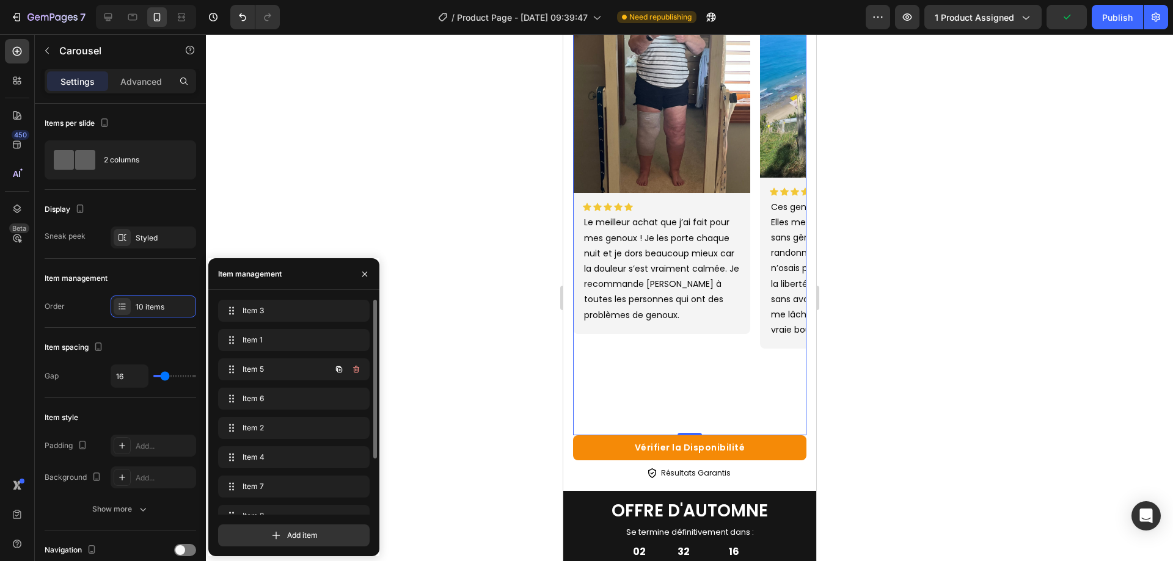
click at [268, 384] on div "Item 5 Item 5" at bounding box center [294, 372] width 152 height 27
click at [268, 376] on div "Item 5 Item 5" at bounding box center [277, 369] width 108 height 17
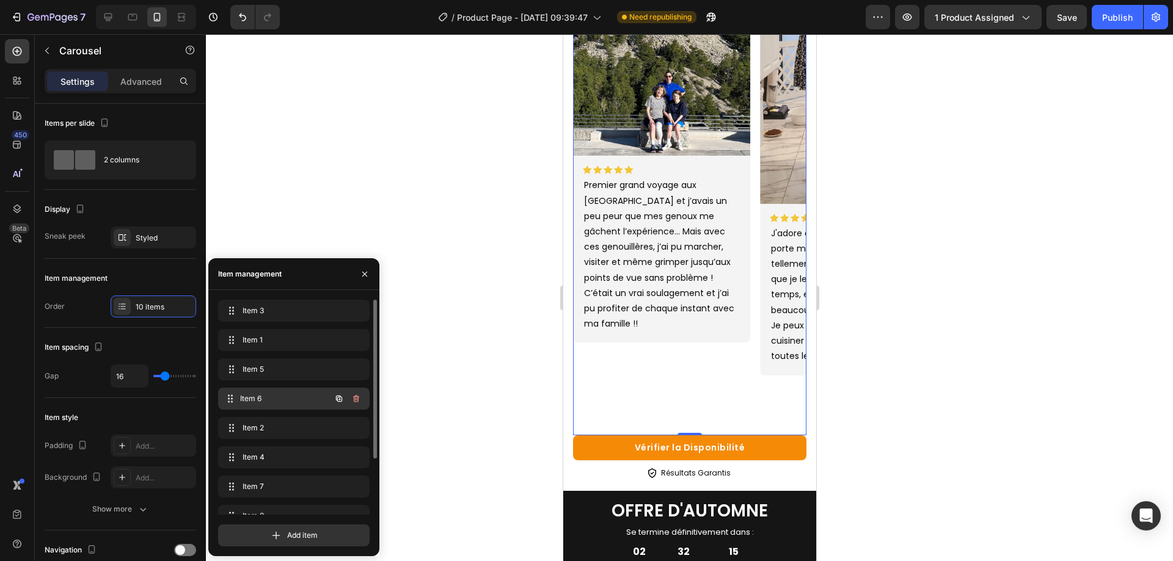
click at [280, 401] on span "Item 6" at bounding box center [285, 398] width 90 height 11
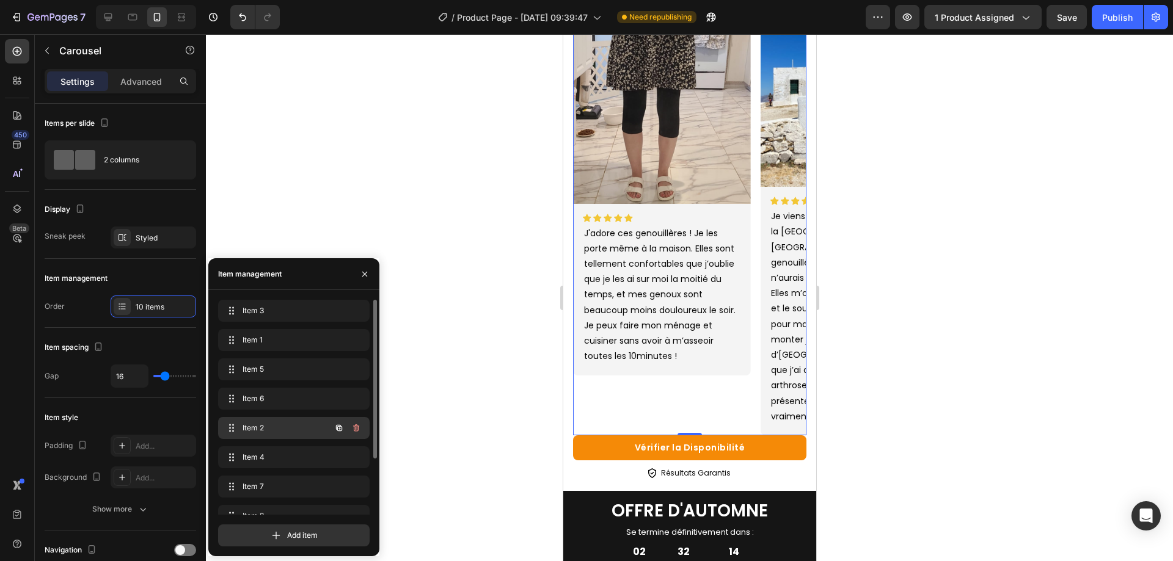
click at [283, 421] on div "Item 2 Item 2" at bounding box center [277, 428] width 108 height 17
click at [277, 423] on span "Item 2" at bounding box center [285, 428] width 90 height 11
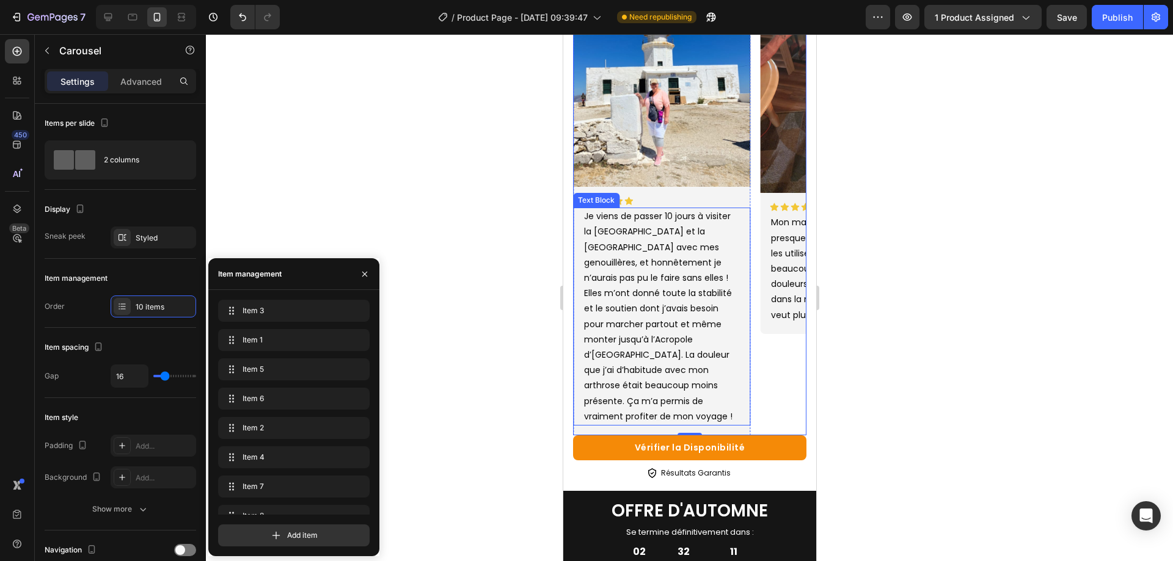
click at [706, 233] on p "Je viens de passer 10 jours à visiter la [GEOGRAPHIC_DATA] et la [GEOGRAPHIC_DA…" at bounding box center [660, 317] width 155 height 216
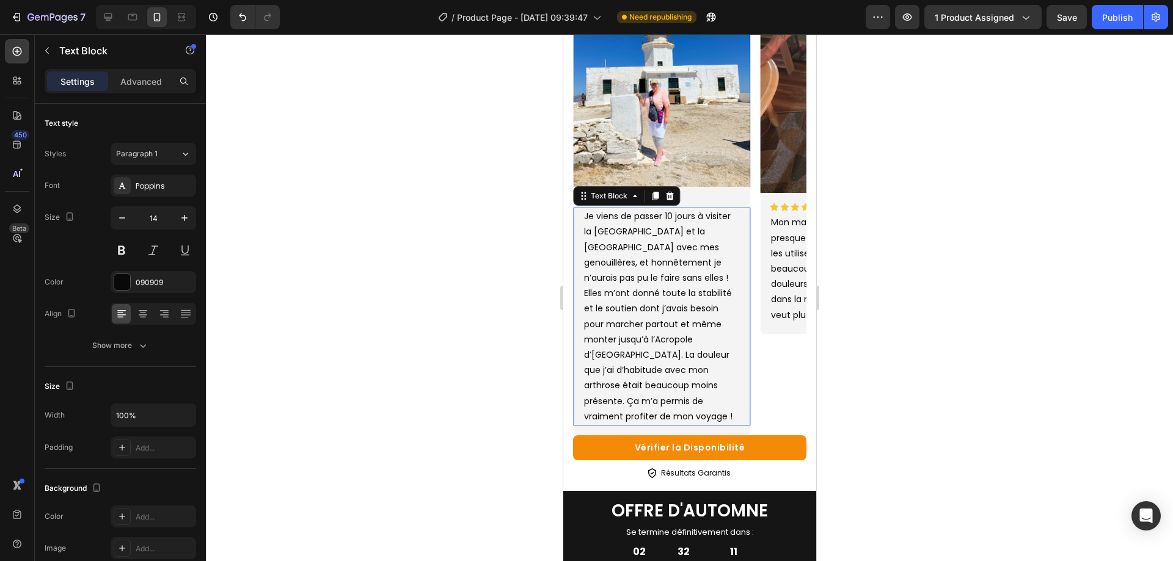
click at [706, 233] on p "Je viens de passer 10 jours à visiter la [GEOGRAPHIC_DATA] et la [GEOGRAPHIC_DA…" at bounding box center [660, 317] width 155 height 216
click at [623, 250] on p "Je viens de passer 10 jours à visiter la [GEOGRAPHIC_DATA] et la [GEOGRAPHIC_DA…" at bounding box center [660, 317] width 155 height 216
drag, startPoint x: 587, startPoint y: 216, endPoint x: 662, endPoint y: 211, distance: 75.9
click at [662, 211] on p "Je viens de passer 10 jours à visiter la [GEOGRAPHIC_DATA] et la [GEOGRAPHIC_DA…" at bounding box center [660, 317] width 155 height 216
click at [721, 232] on p "Après 10 jours à visiter la Grèce et la Turquie avec mes genouillères, et honnê…" at bounding box center [660, 317] width 155 height 216
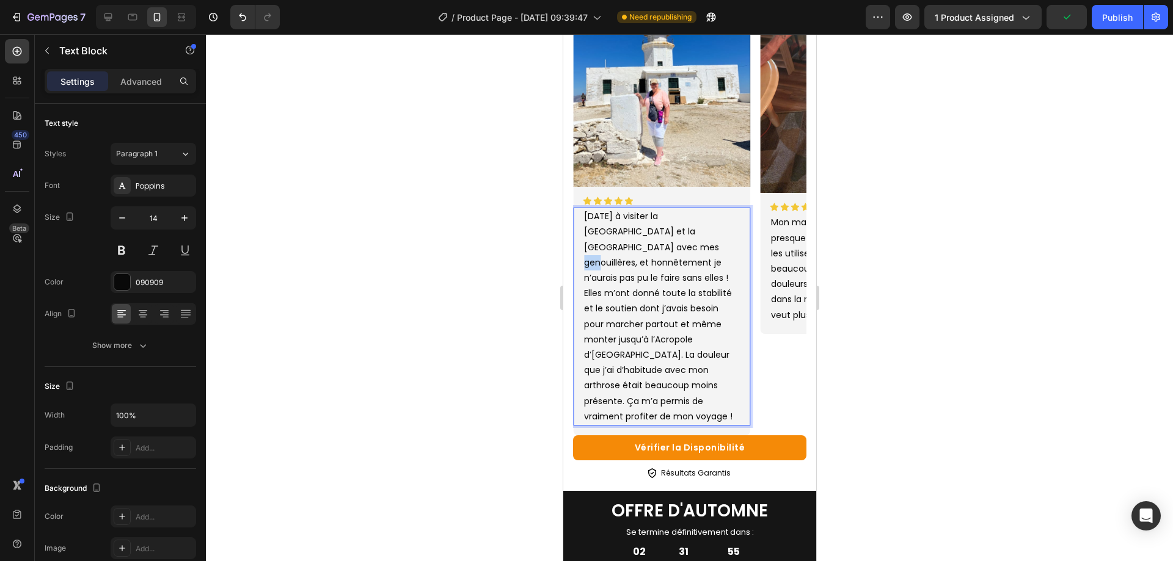
click at [721, 232] on p "Après 10 jours à visiter la Grèce et la Turquie avec mes genouillères, et honnê…" at bounding box center [660, 317] width 155 height 216
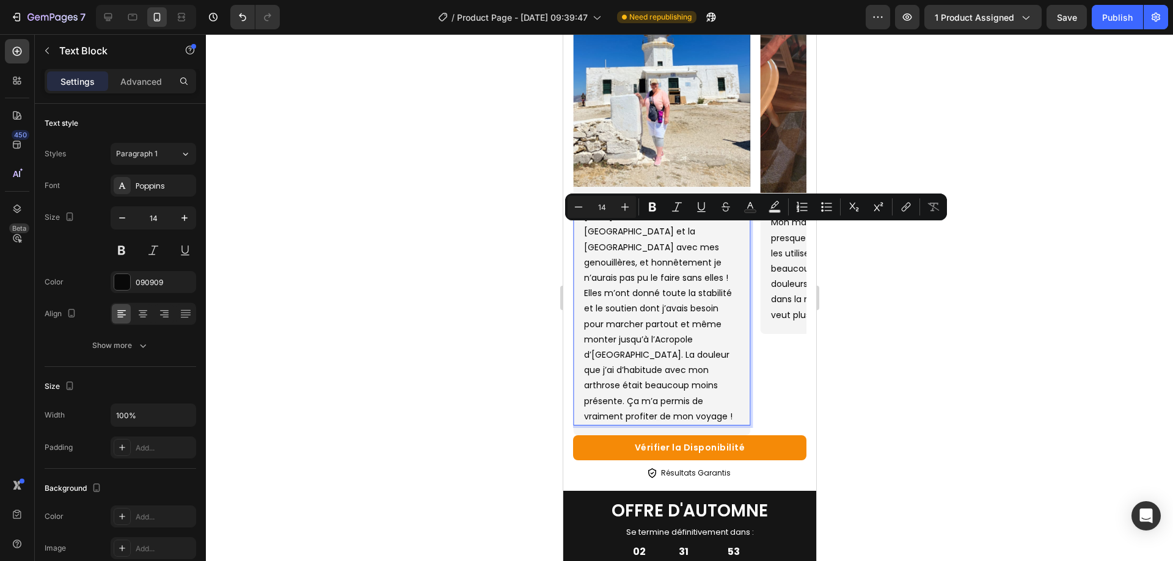
click at [635, 260] on p "Après 10 jours à visiter la Grèce et la Turquie avec mes genouillères, et honnê…" at bounding box center [660, 317] width 155 height 216
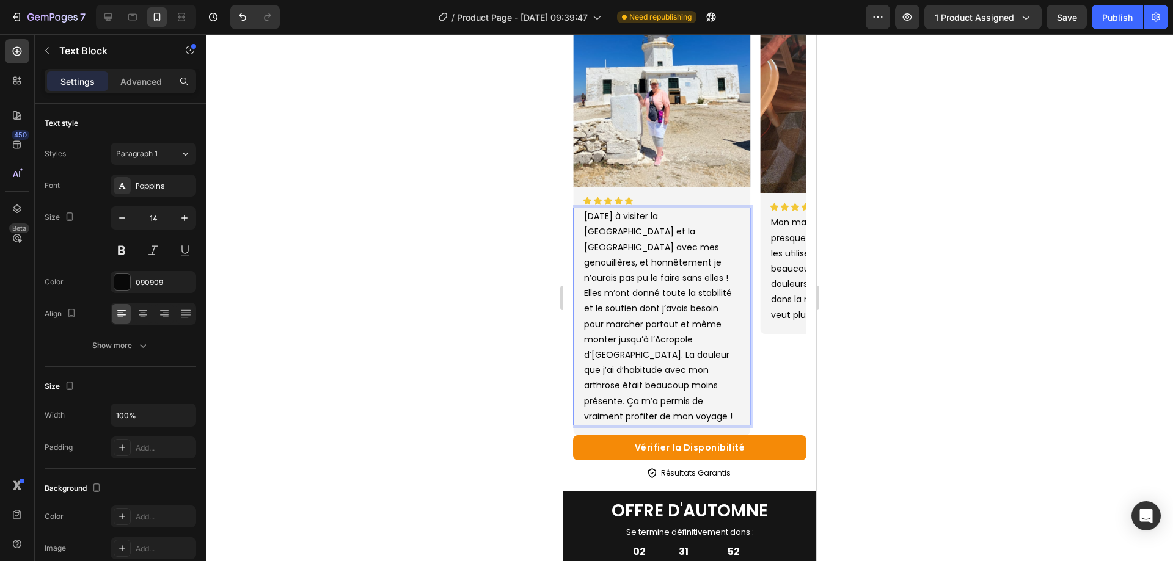
click at [595, 219] on p "Après 10 jours à visiter la Grèce et la Turquie avec mes genouillères, et honnê…" at bounding box center [660, 317] width 155 height 216
click at [635, 325] on p "J'ai passée 10 jours à visiter la Grèce et la Turquie avec mes genouillères, et…" at bounding box center [660, 317] width 155 height 216
click at [626, 320] on p "J'ai passée 10 jours à visiter la Grèce et la Turquie avec mes genouillères, et…" at bounding box center [660, 317] width 155 height 216
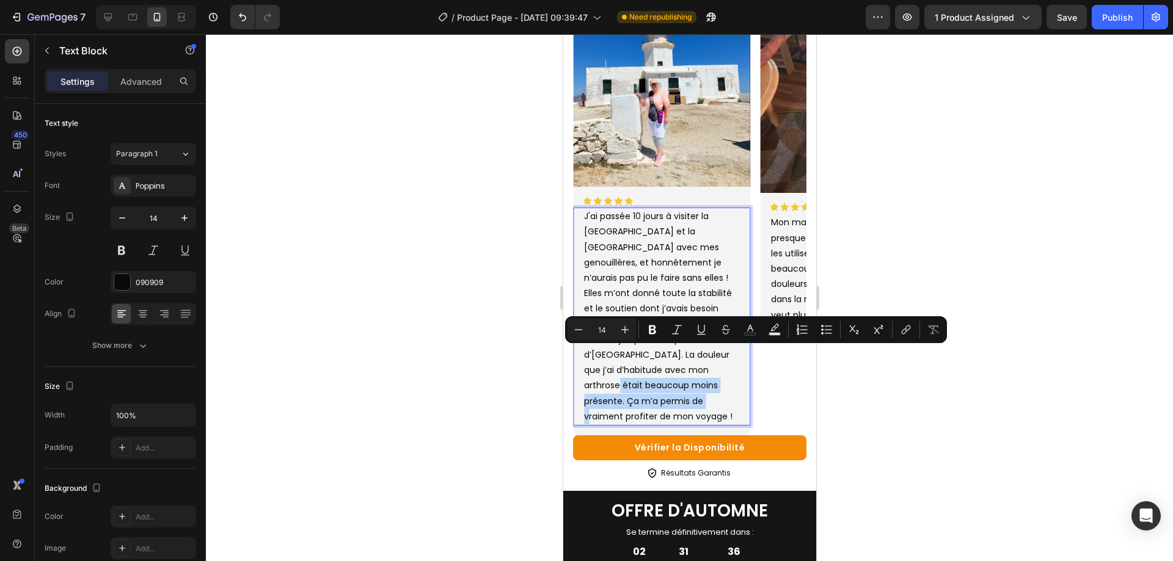
drag, startPoint x: 700, startPoint y: 355, endPoint x: 681, endPoint y: 380, distance: 31.4
click at [658, 383] on p "J'ai passée 10 jours à visiter la Grèce et la Turquie avec mes genouillères, et…" at bounding box center [660, 317] width 155 height 216
click at [711, 368] on p "J'ai passée 10 jours à visiter la Grèce et la Turquie avec mes genouillères, et…" at bounding box center [660, 317] width 155 height 216
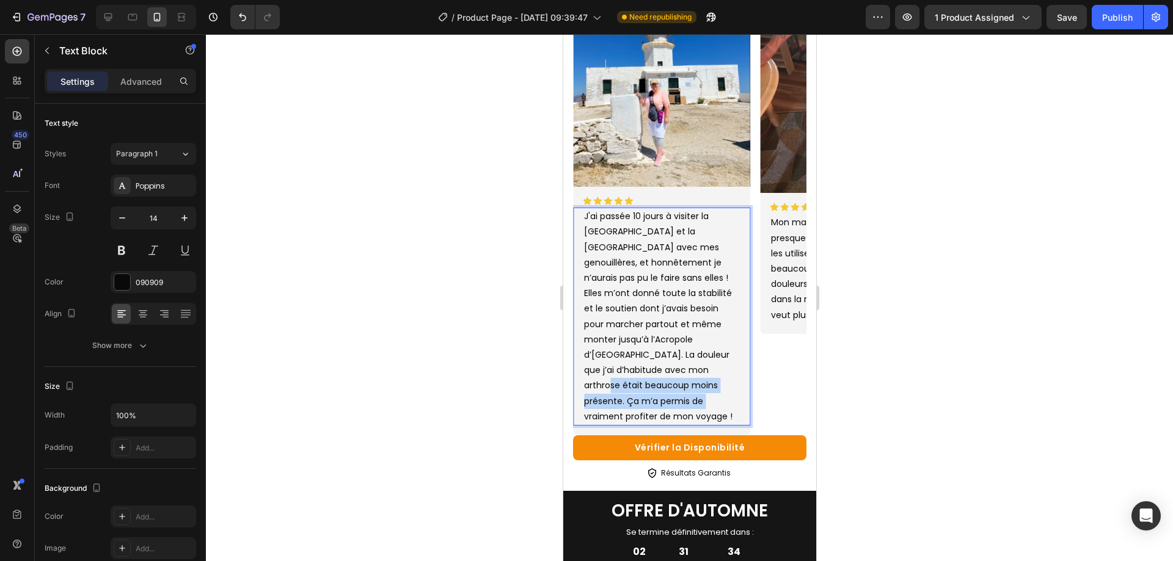
drag, startPoint x: 694, startPoint y: 352, endPoint x: 616, endPoint y: 390, distance: 86.3
click at [616, 390] on p "J'ai passée 10 jours à visiter la Grèce et la Turquie avec mes genouillères, et…" at bounding box center [660, 317] width 155 height 216
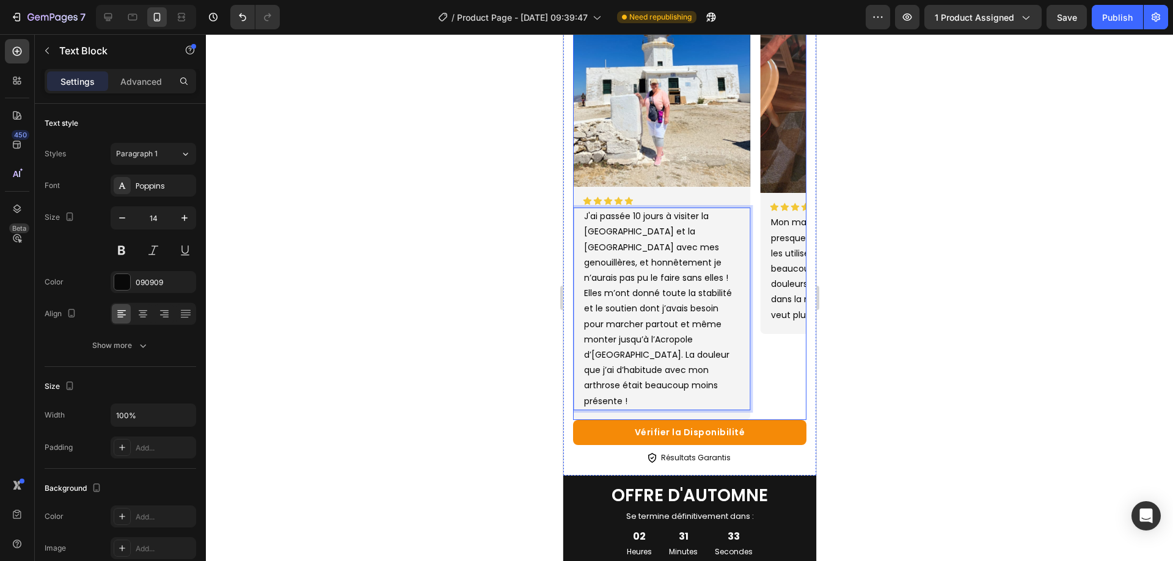
click at [720, 392] on div "Image Icon Icon Icon Icon Icon Icon List J'ai passée 10 jours à visiter la Grèc…" at bounding box center [660, 189] width 177 height 464
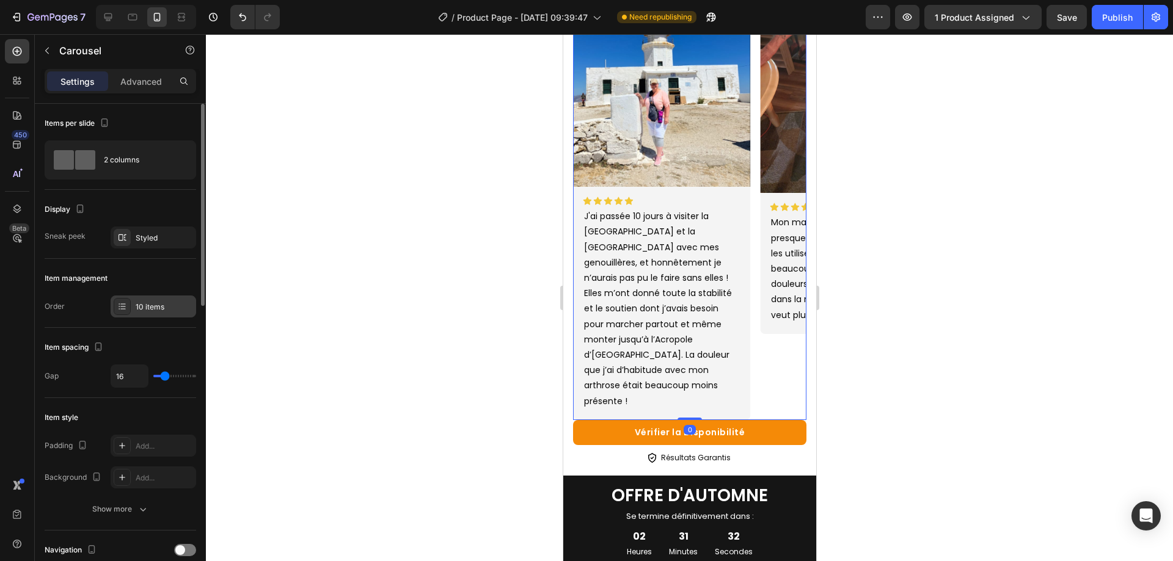
click at [133, 301] on div "10 items" at bounding box center [154, 307] width 86 height 22
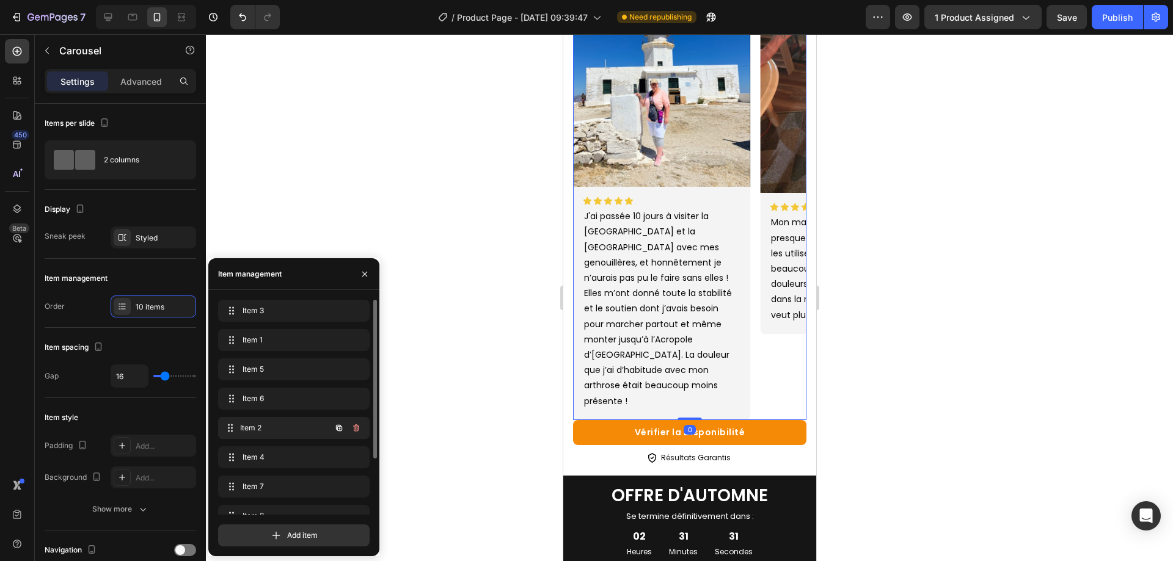
click at [269, 420] on div "Item 2 Item 2" at bounding box center [277, 428] width 108 height 17
click at [268, 401] on span "Item 6" at bounding box center [277, 398] width 69 height 11
click at [277, 398] on span "Item 6" at bounding box center [277, 398] width 69 height 11
click at [279, 379] on div "Item 5 Item 5" at bounding box center [294, 370] width 152 height 22
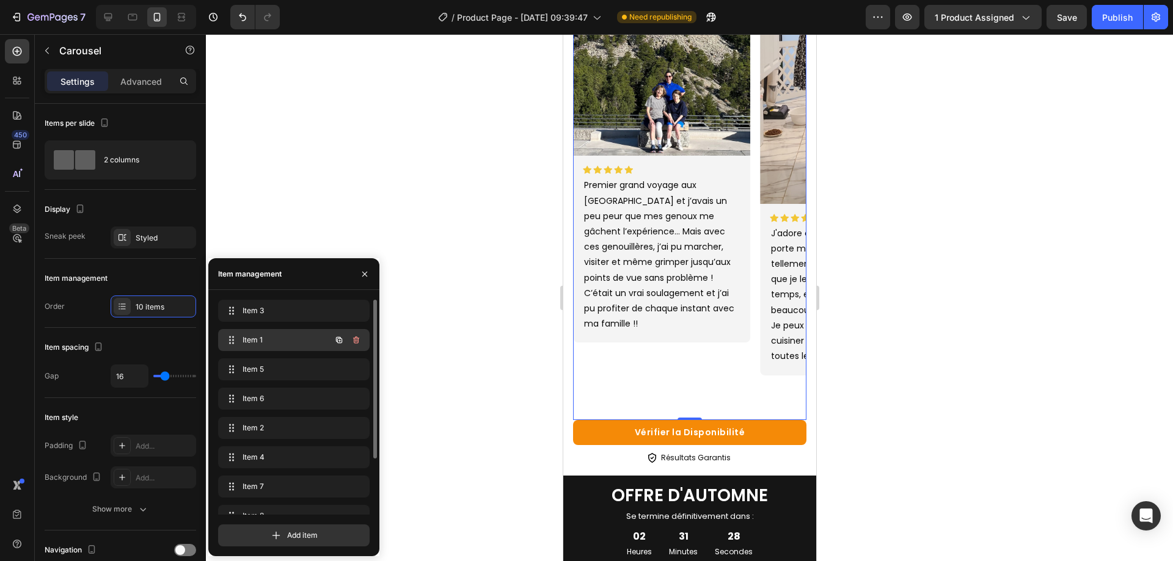
click at [285, 348] on div "Item 1 Item 1" at bounding box center [277, 340] width 108 height 17
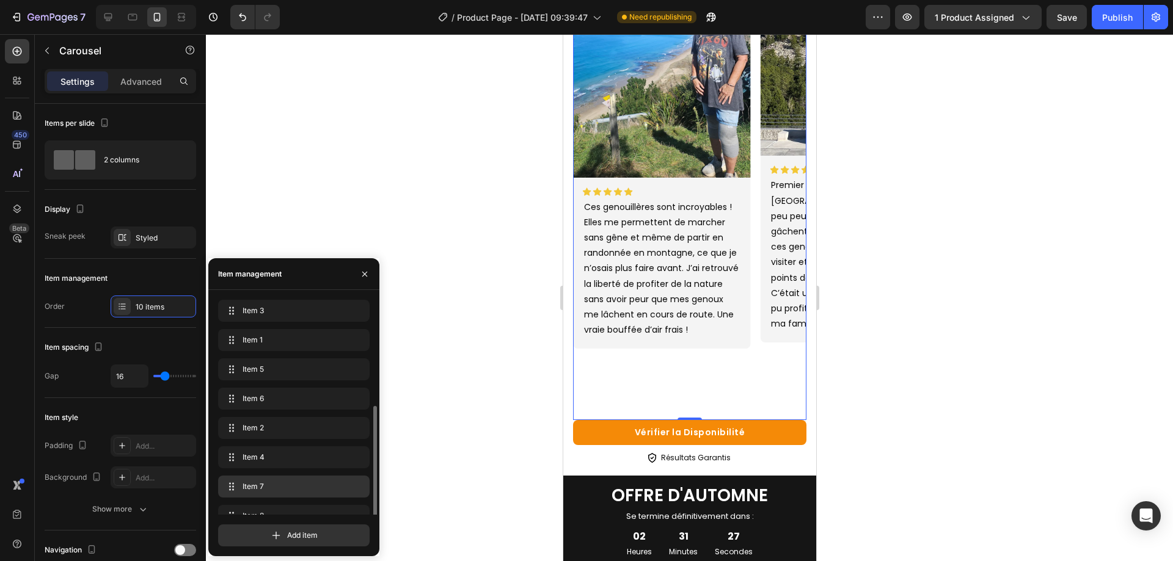
scroll to position [76, 0]
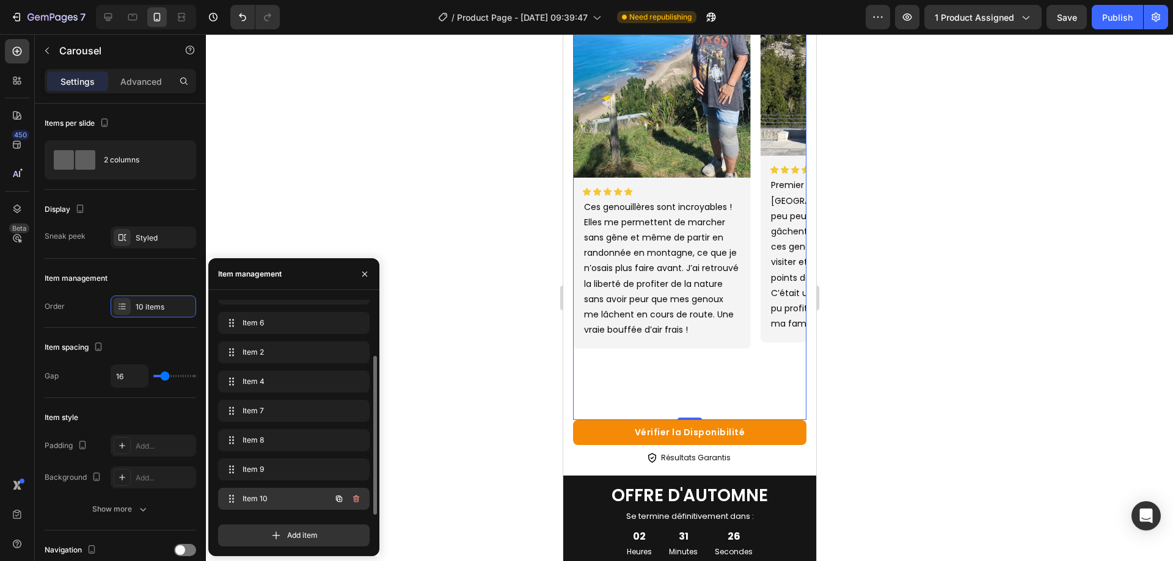
click at [289, 492] on div "Item 10 Item 10" at bounding box center [277, 499] width 108 height 17
click at [291, 493] on div "Item 10 Item 10" at bounding box center [277, 499] width 108 height 17
click at [290, 497] on span "Item 10" at bounding box center [277, 499] width 69 height 11
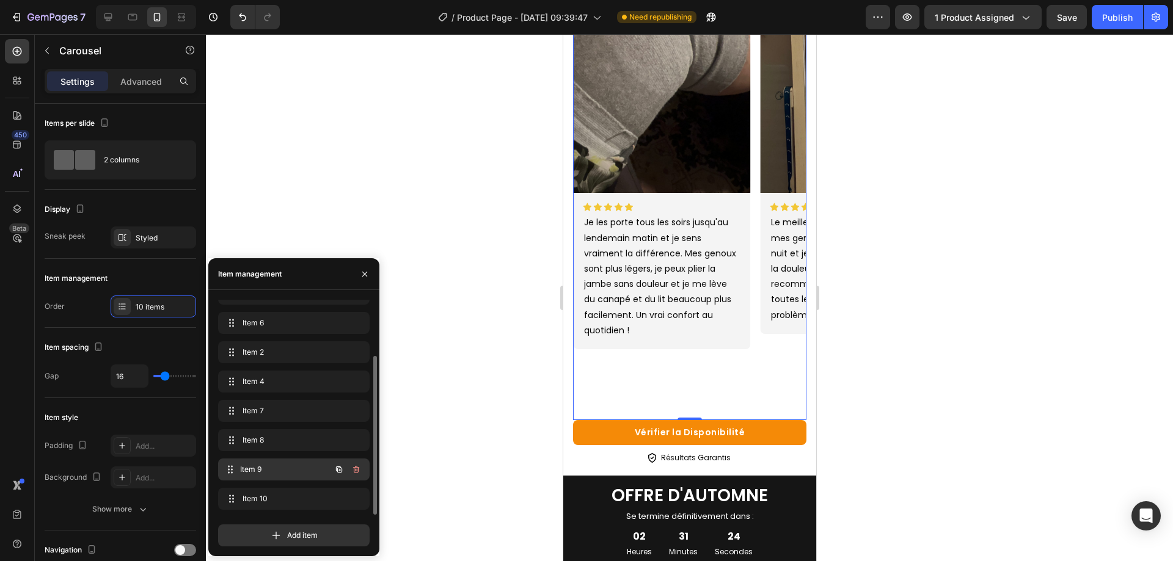
click at [262, 472] on span "Item 9" at bounding box center [285, 469] width 90 height 11
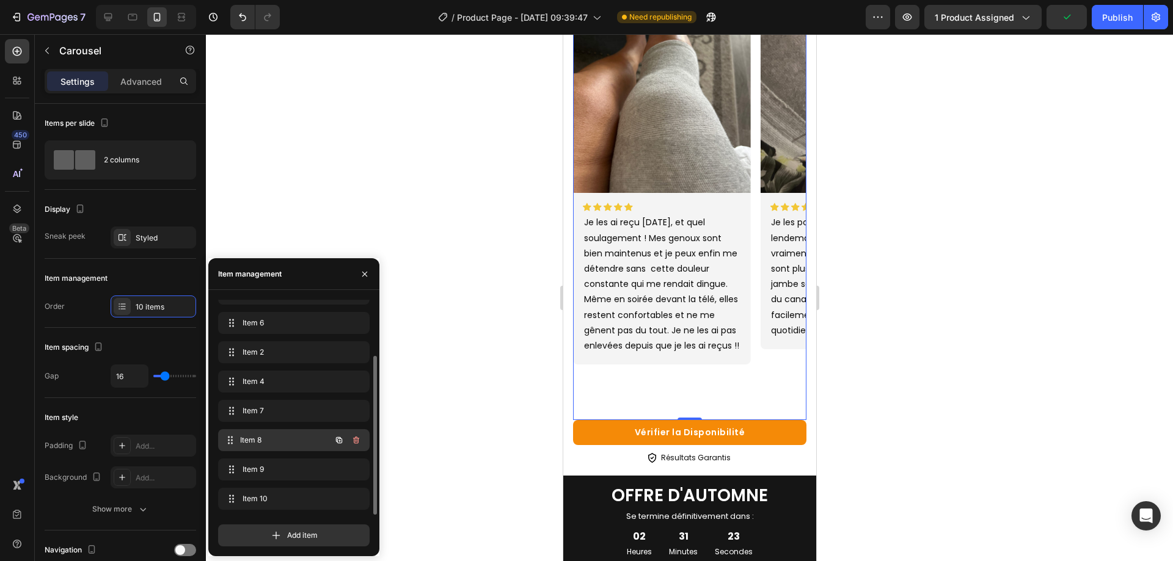
click at [264, 445] on span "Item 8" at bounding box center [285, 440] width 90 height 11
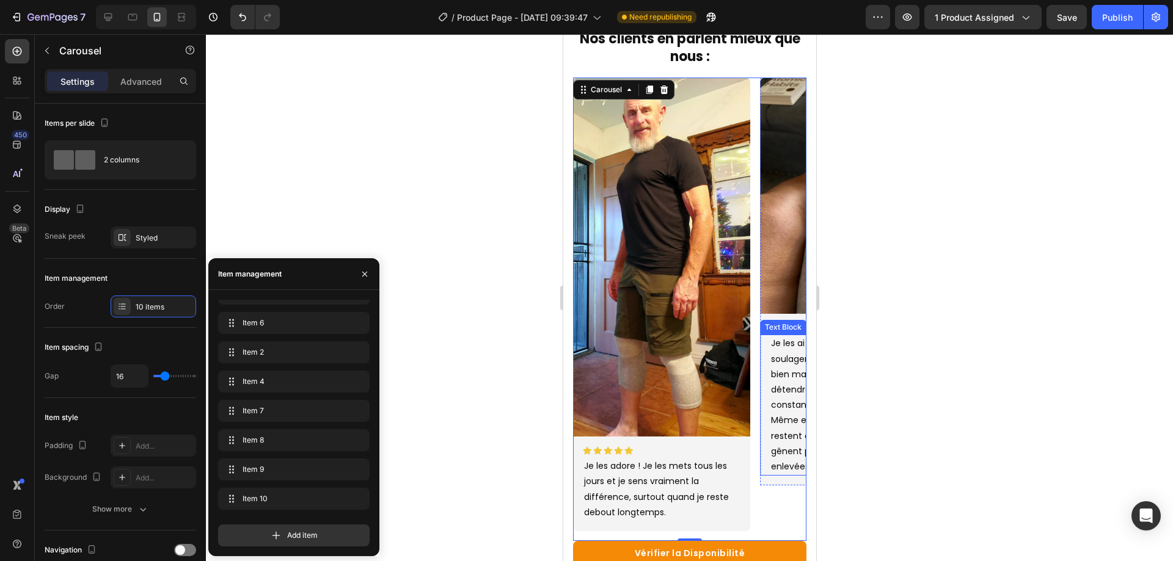
scroll to position [550, 0]
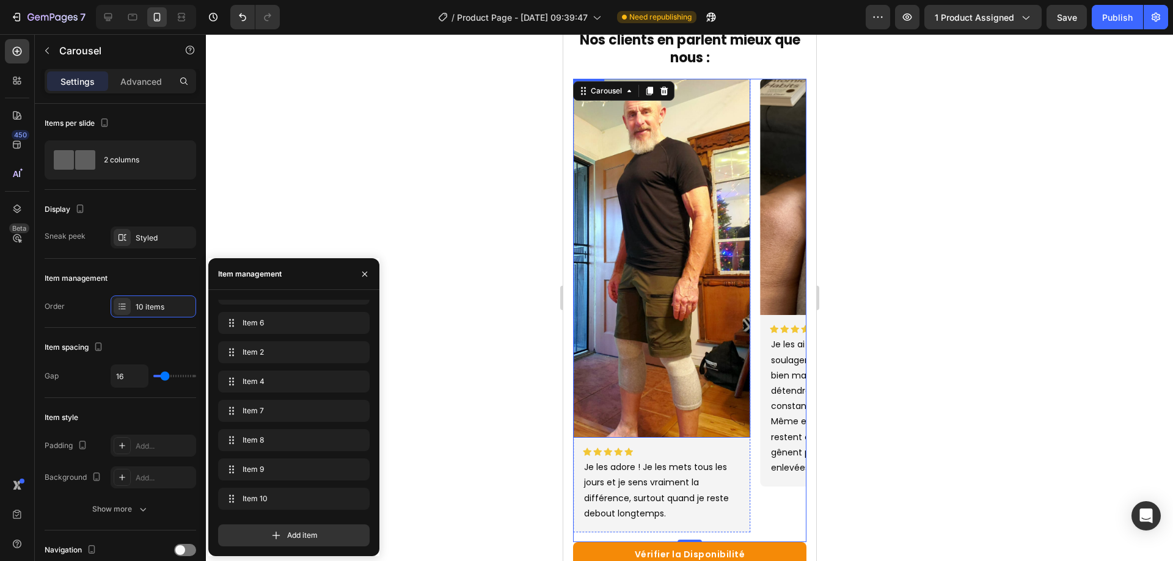
click at [626, 329] on img at bounding box center [660, 258] width 177 height 359
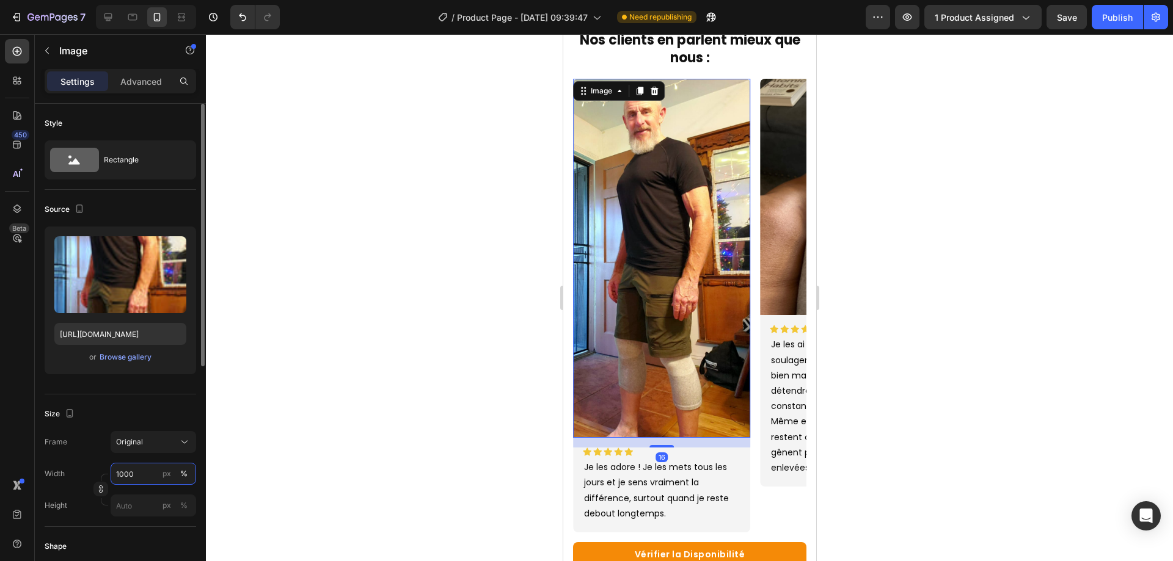
click at [120, 469] on input "1000" at bounding box center [154, 474] width 86 height 22
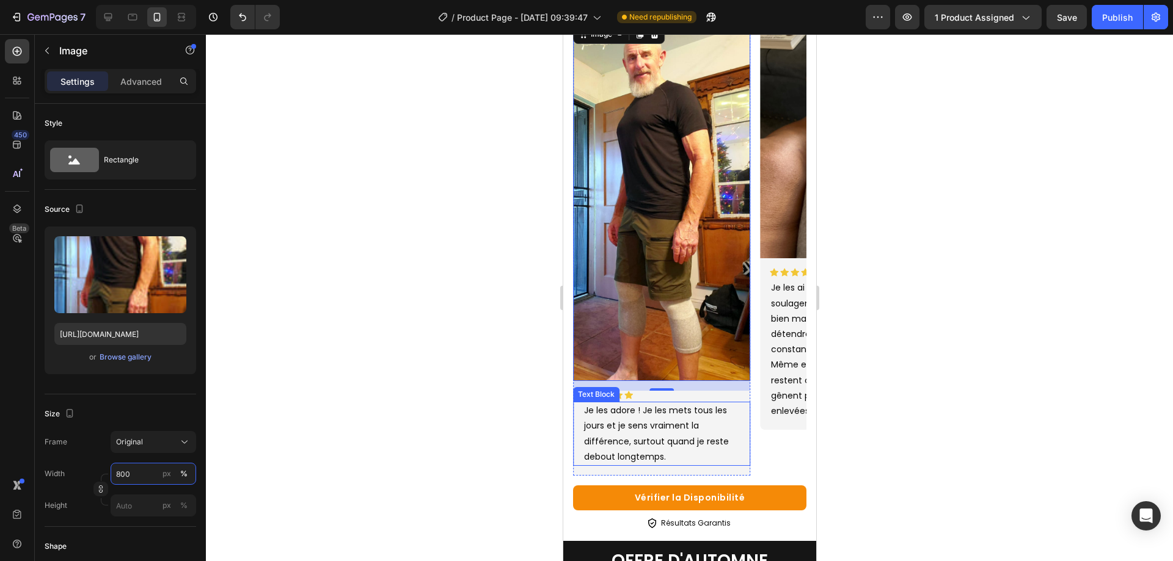
scroll to position [611, 0]
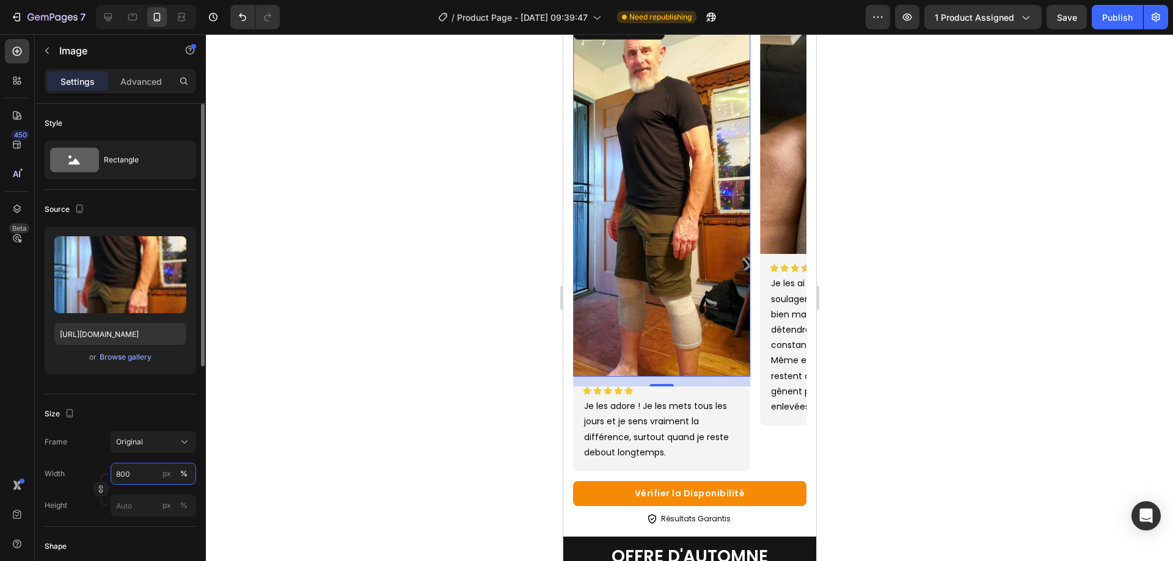
click at [130, 478] on input "800" at bounding box center [154, 474] width 86 height 22
click at [130, 477] on input "800" at bounding box center [154, 474] width 86 height 22
click at [130, 477] on input "100" at bounding box center [154, 474] width 86 height 22
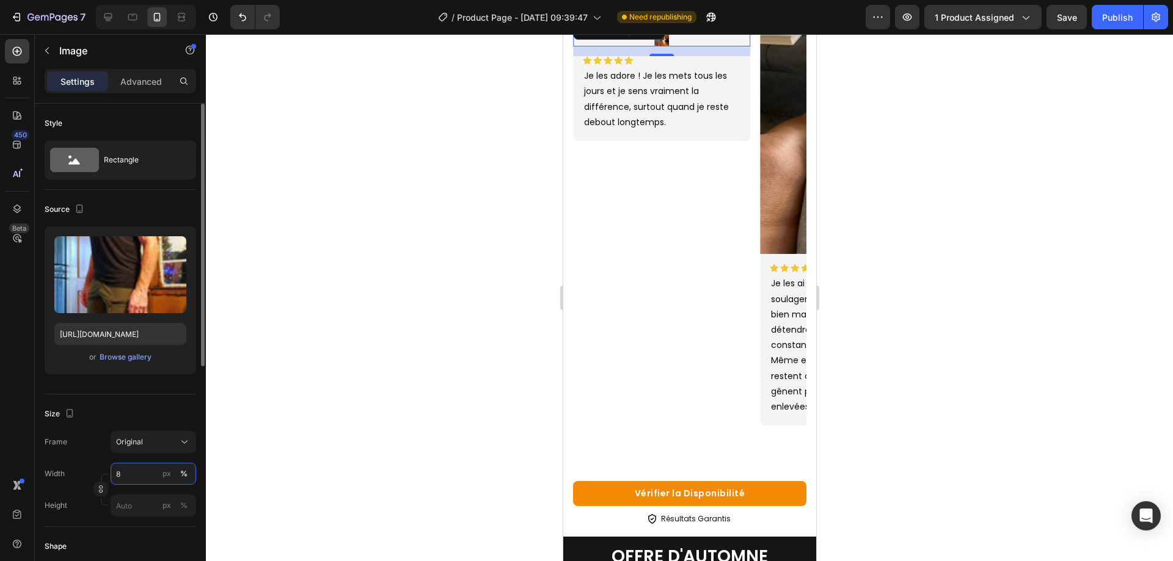
type input "80"
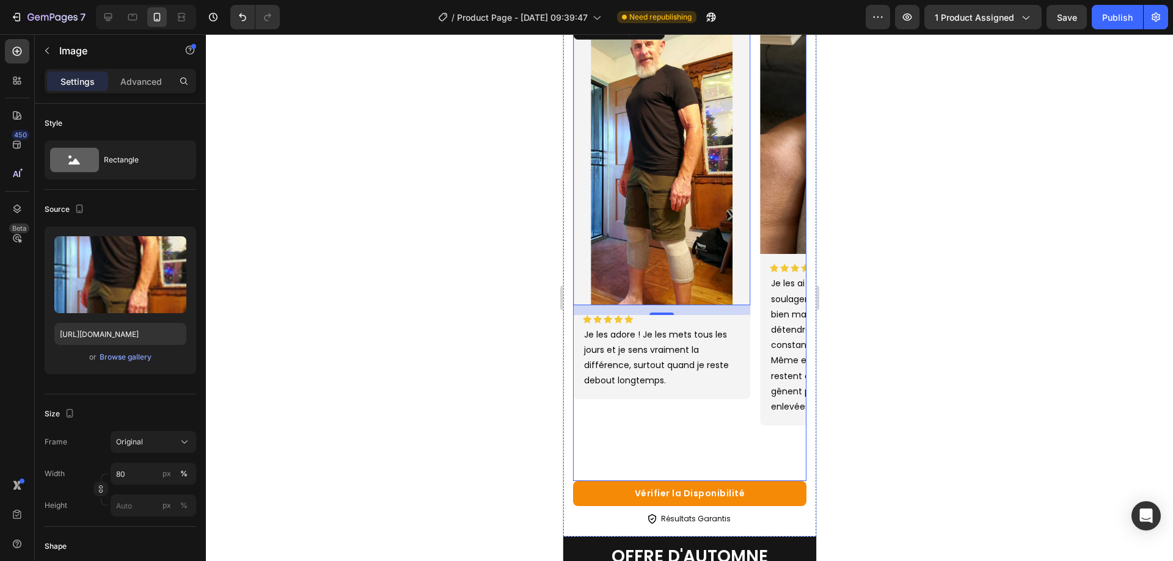
drag, startPoint x: 1496, startPoint y: 426, endPoint x: 797, endPoint y: 411, distance: 698.5
click at [797, 411] on div "Icon Icon Icon Icon Icon Icon List Nos clients en parlent mieux que nous : Head…" at bounding box center [689, 240] width 253 height 593
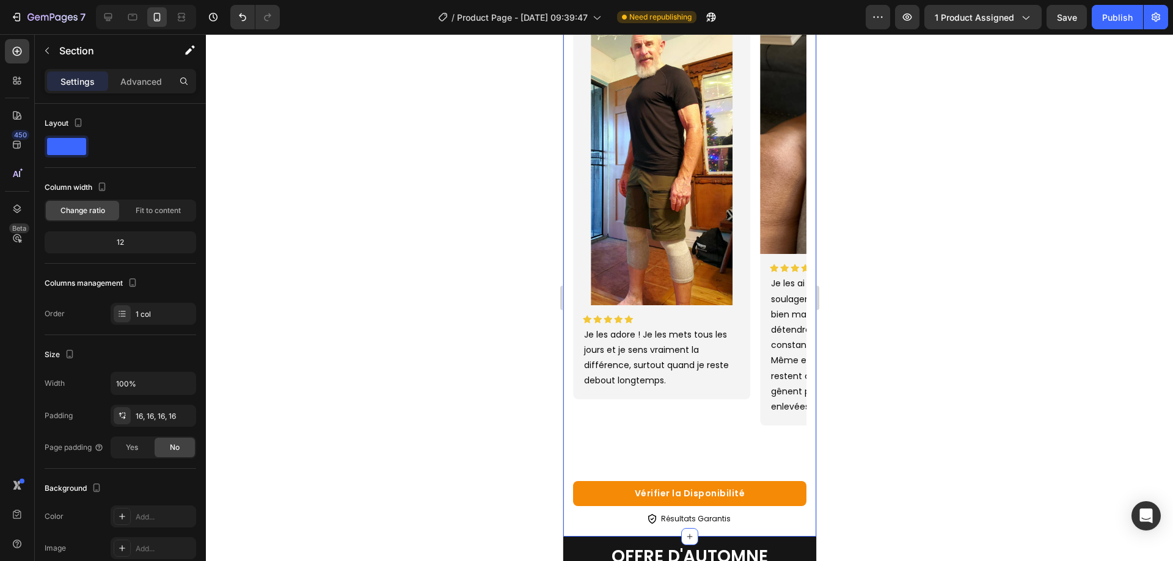
click at [933, 392] on div at bounding box center [689, 297] width 967 height 527
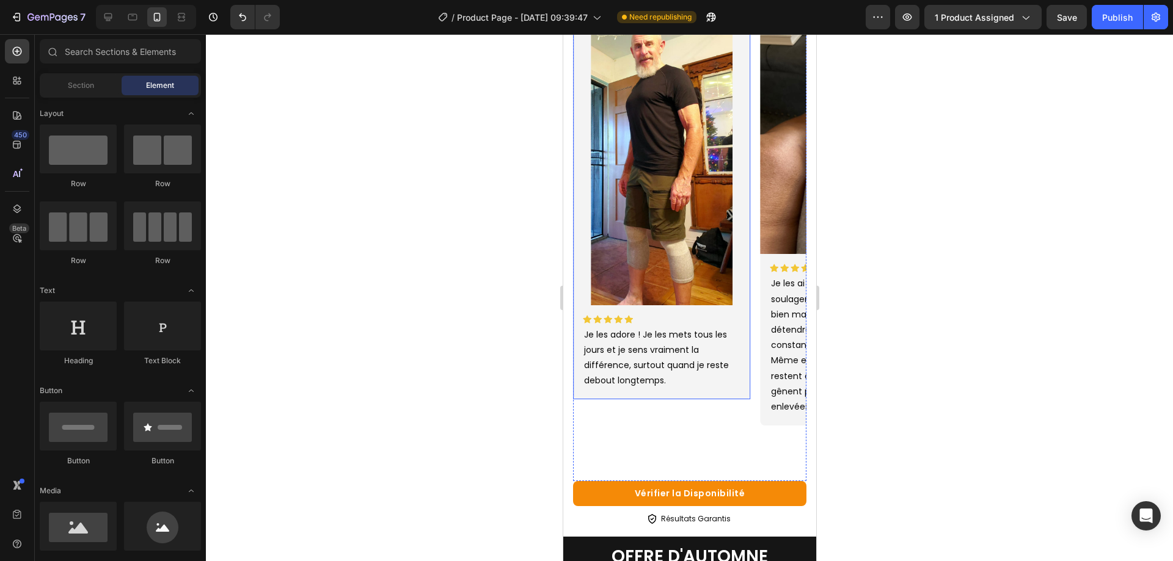
click at [666, 399] on div "Image Icon Icon Icon Icon Icon Icon List Je les adore ! Je les mets tous les jo…" at bounding box center [660, 209] width 177 height 382
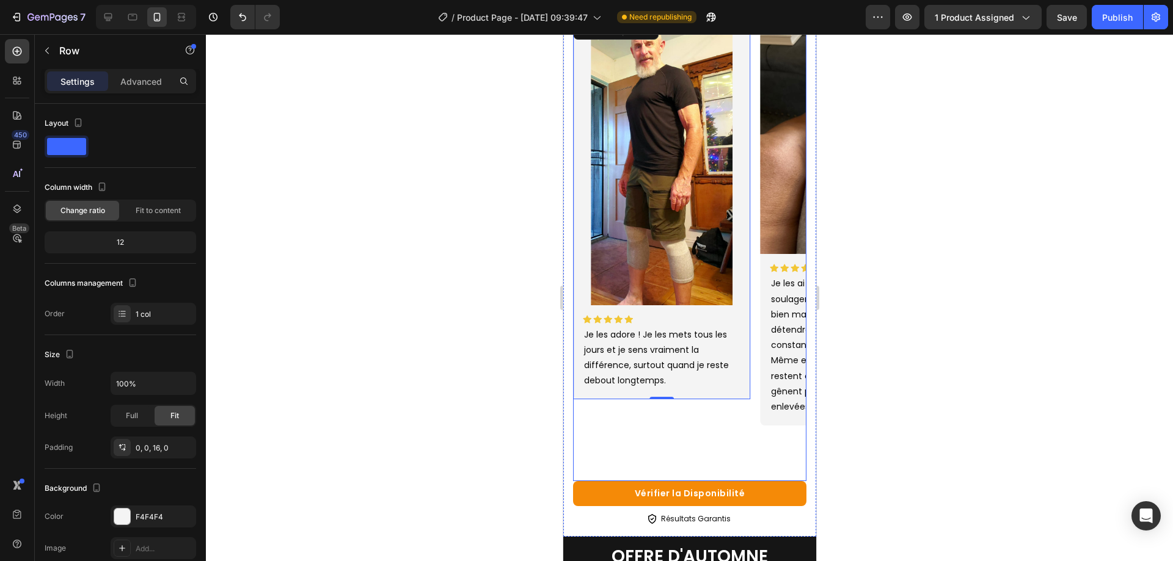
click at [667, 404] on div "Image Icon Icon Icon Icon Icon Icon List Je les adore ! Je les mets tous les jo…" at bounding box center [660, 250] width 177 height 464
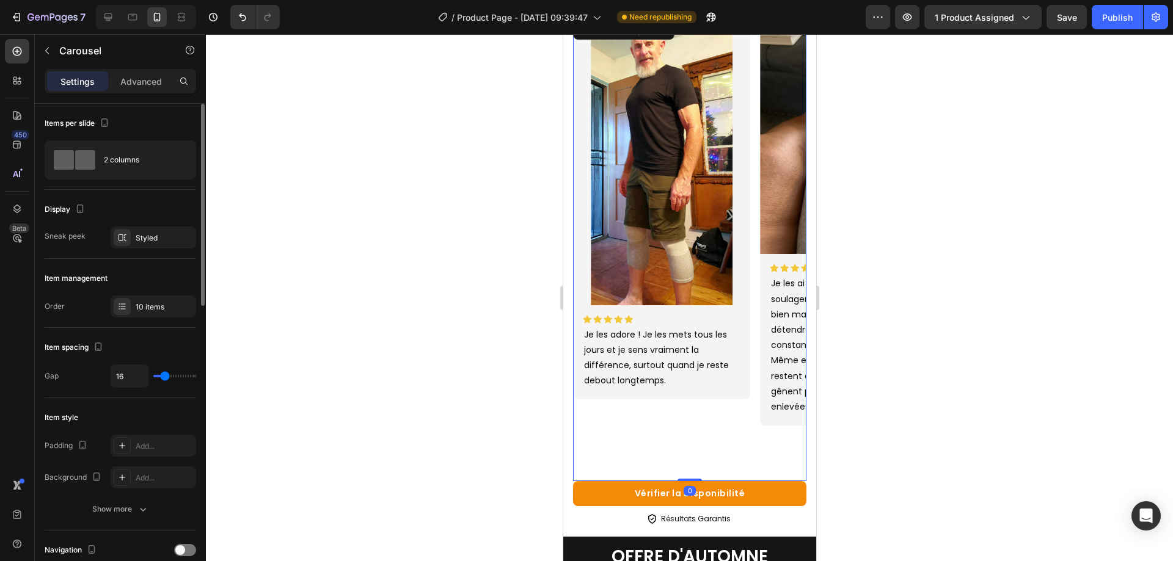
click at [153, 320] on div "Item management Order 10 items" at bounding box center [121, 293] width 152 height 69
click at [150, 302] on div "10 items" at bounding box center [164, 307] width 57 height 11
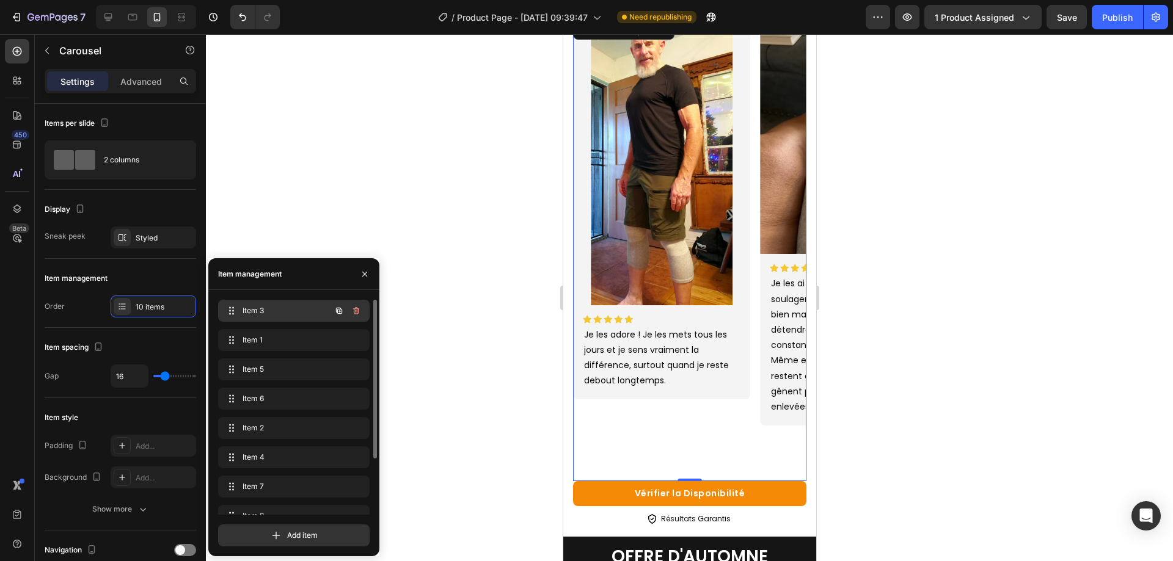
click at [252, 305] on div "Item 3 Item 3" at bounding box center [277, 310] width 108 height 17
click at [256, 315] on span "Item 3" at bounding box center [277, 310] width 69 height 11
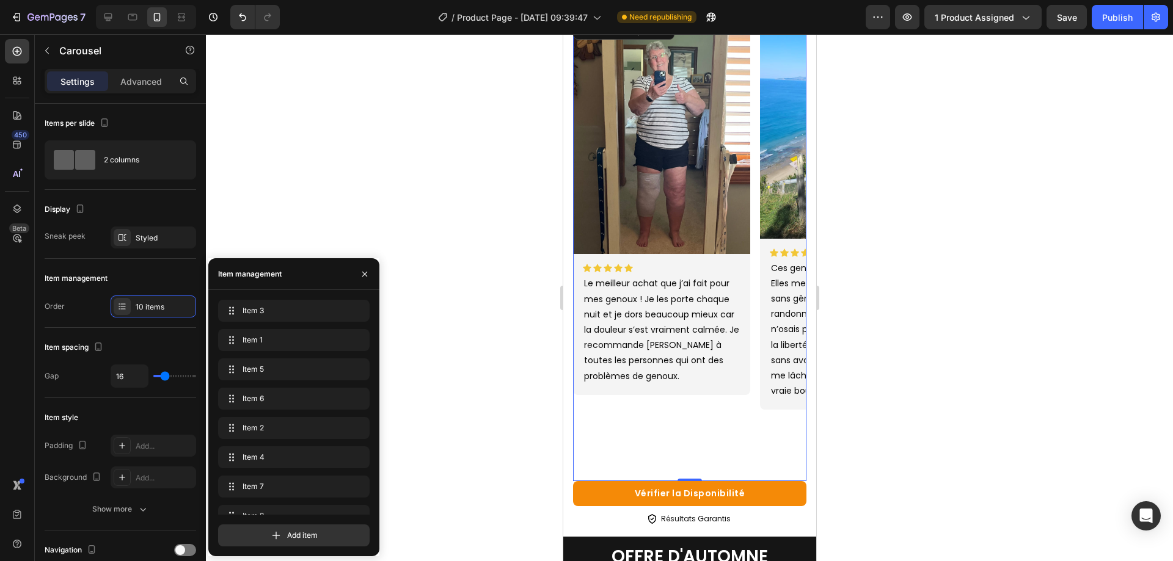
click at [1050, 463] on div at bounding box center [689, 297] width 967 height 527
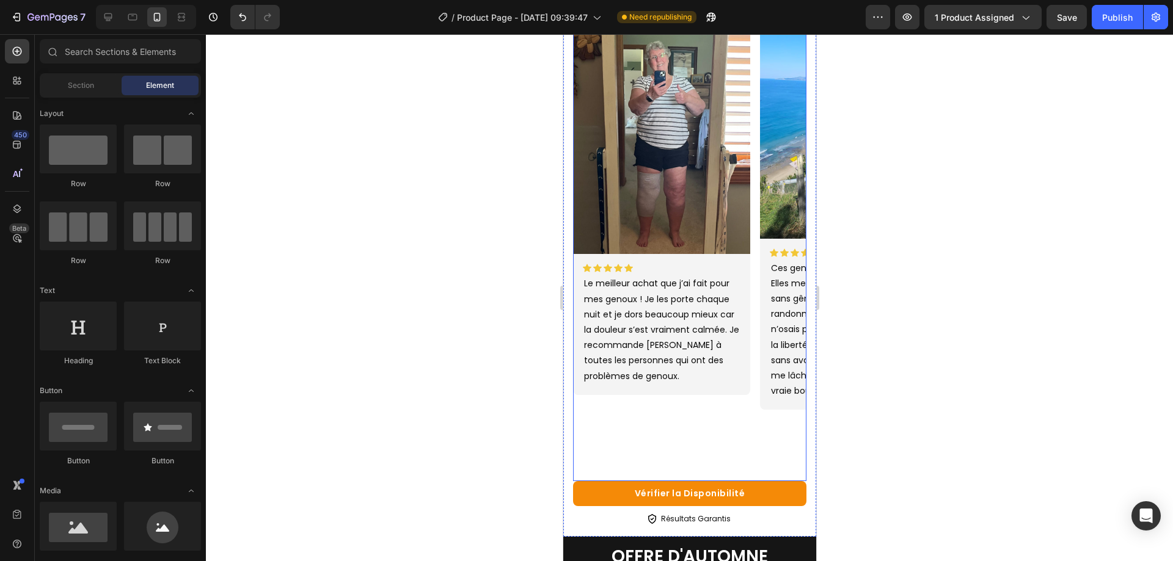
click at [689, 397] on div "Image Icon Icon Icon Icon Icon Icon List Le meilleur achat que j’ai fait pour m…" at bounding box center [660, 250] width 177 height 464
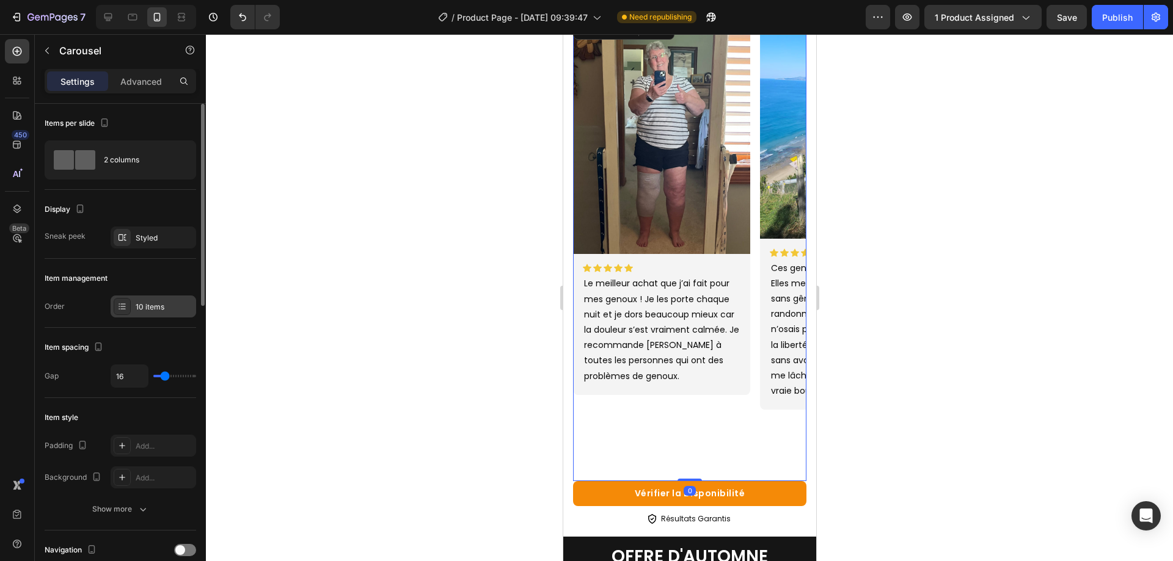
click at [163, 312] on div "10 items" at bounding box center [164, 307] width 57 height 11
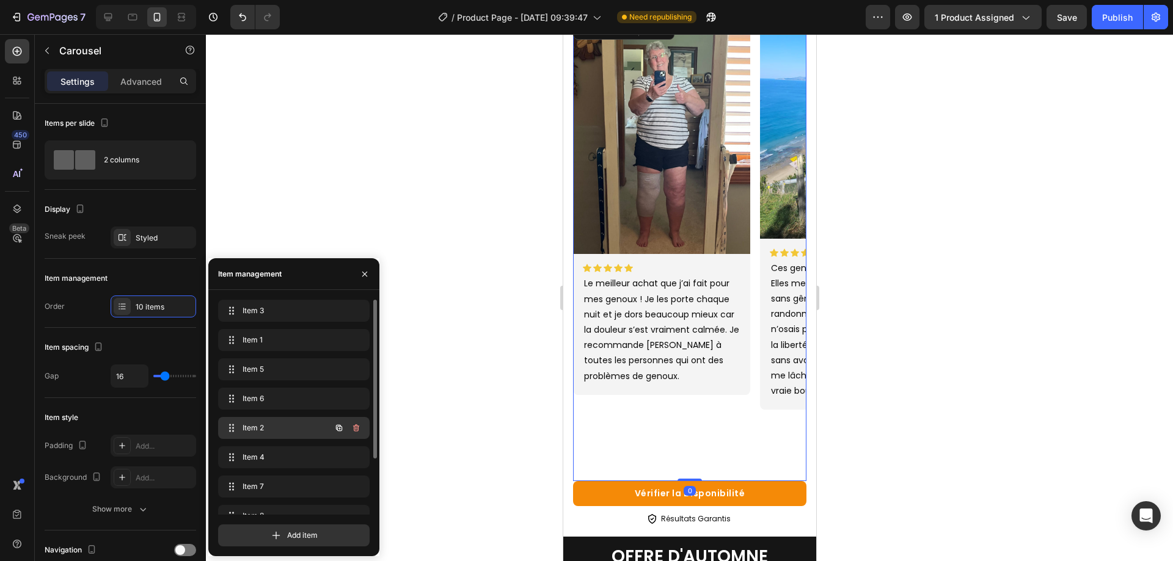
click at [305, 423] on span "Item 2" at bounding box center [277, 428] width 69 height 11
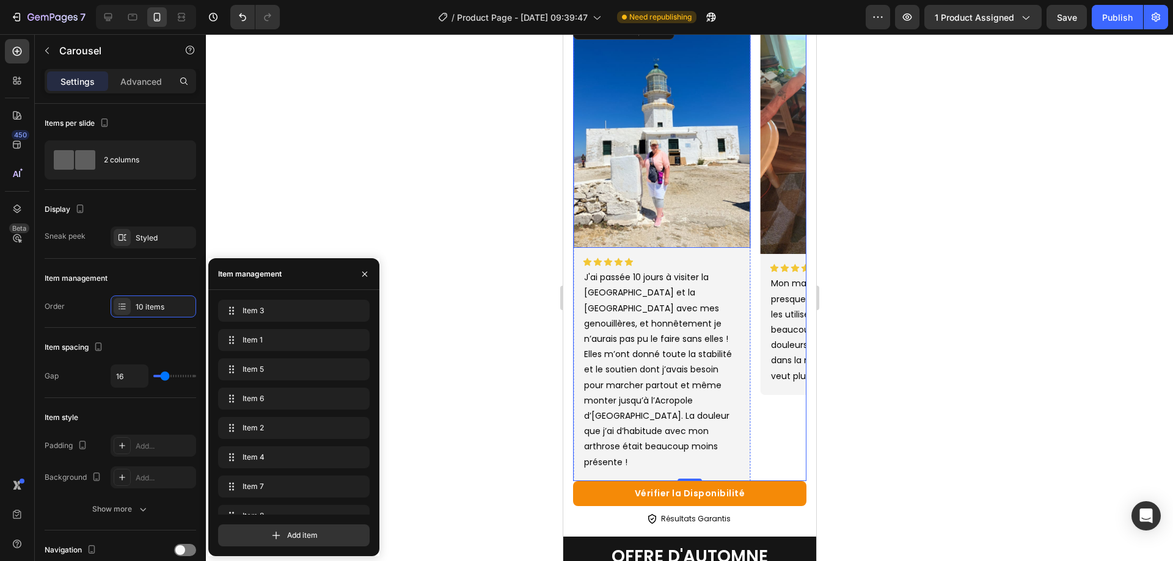
click at [721, 191] on img at bounding box center [660, 133] width 177 height 230
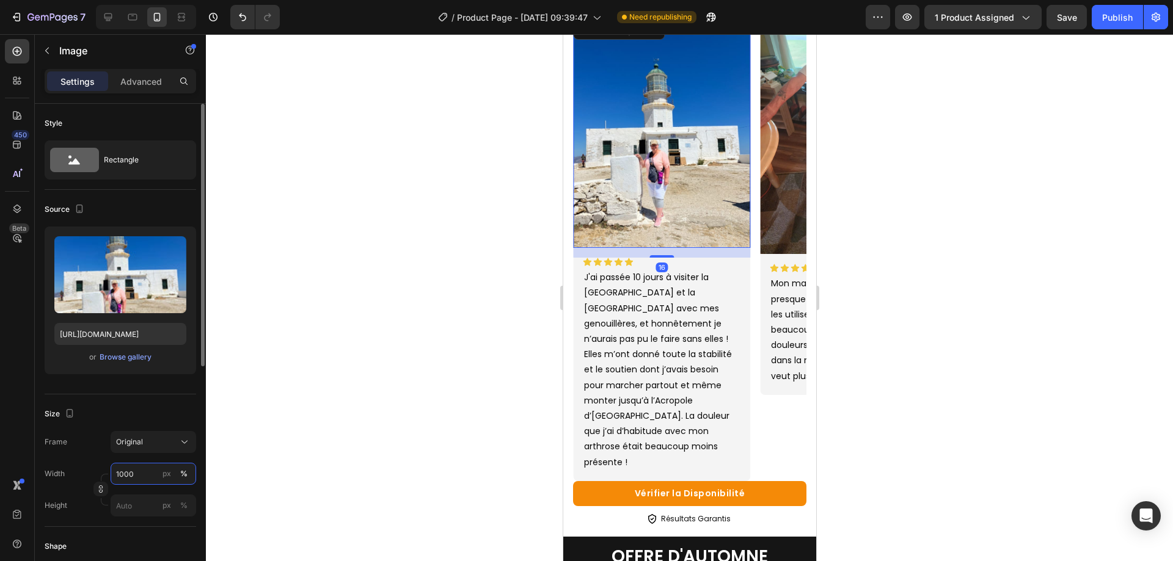
click at [135, 480] on input "1000" at bounding box center [154, 474] width 86 height 22
type input "90"
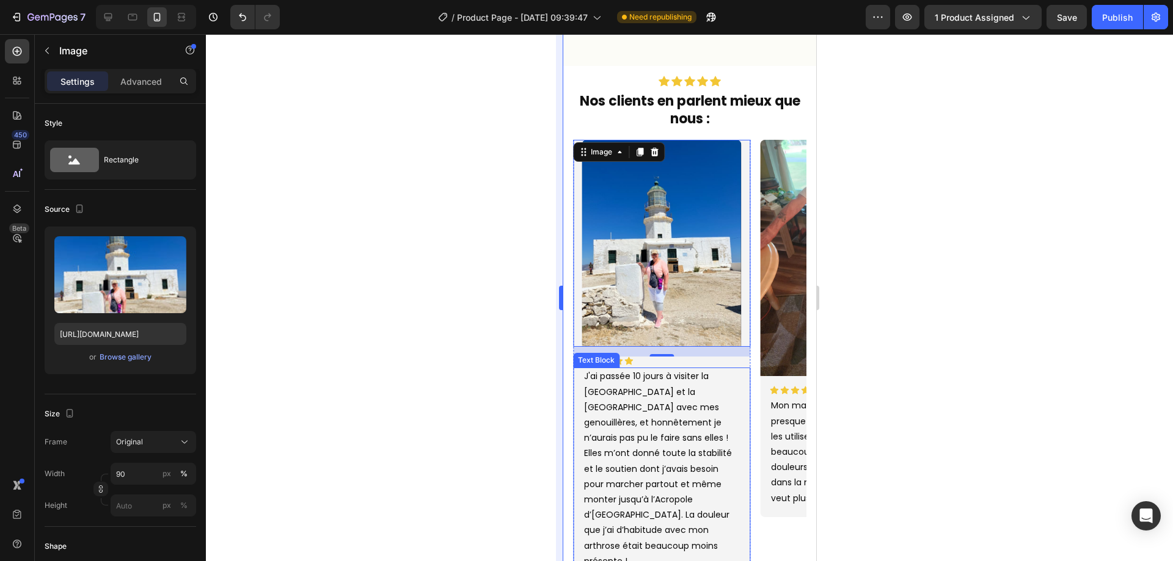
click at [538, 346] on div at bounding box center [689, 297] width 967 height 527
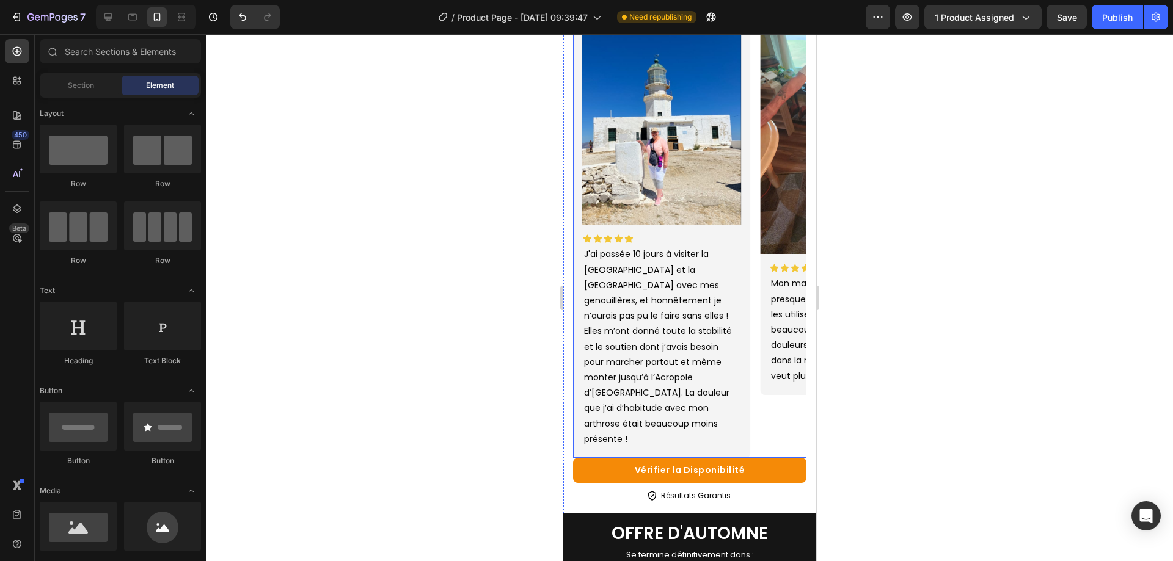
click at [664, 420] on div "Image Icon Icon Icon Icon Icon Icon List J'ai passée 10 jours à visiter la Grèc…" at bounding box center [660, 238] width 177 height 441
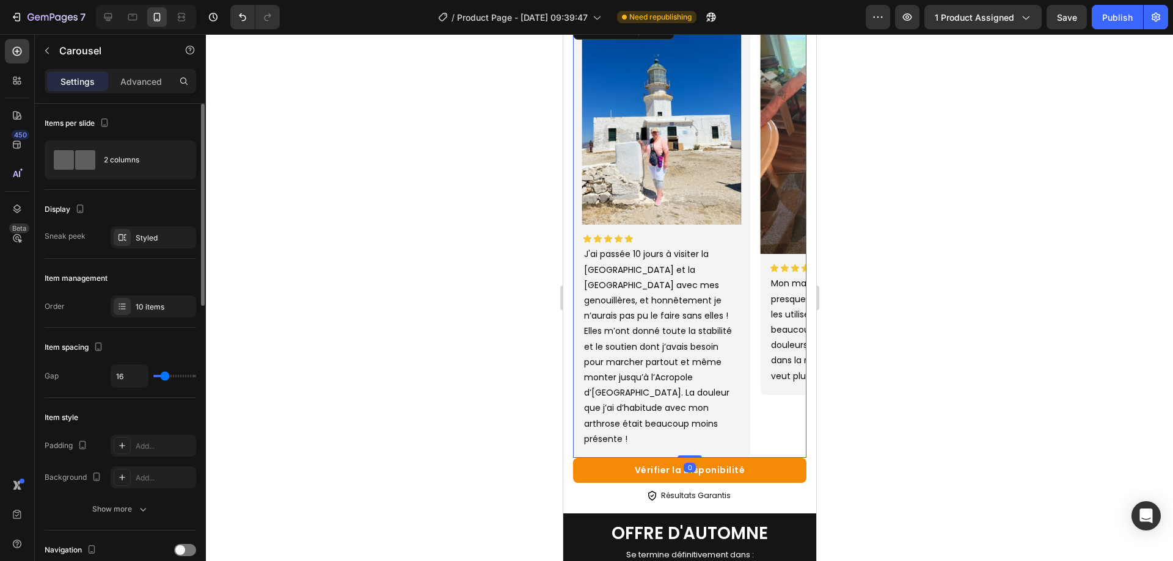
click at [150, 321] on div "Item management Order 10 items" at bounding box center [121, 293] width 152 height 69
click at [148, 315] on div "10 items" at bounding box center [154, 307] width 86 height 22
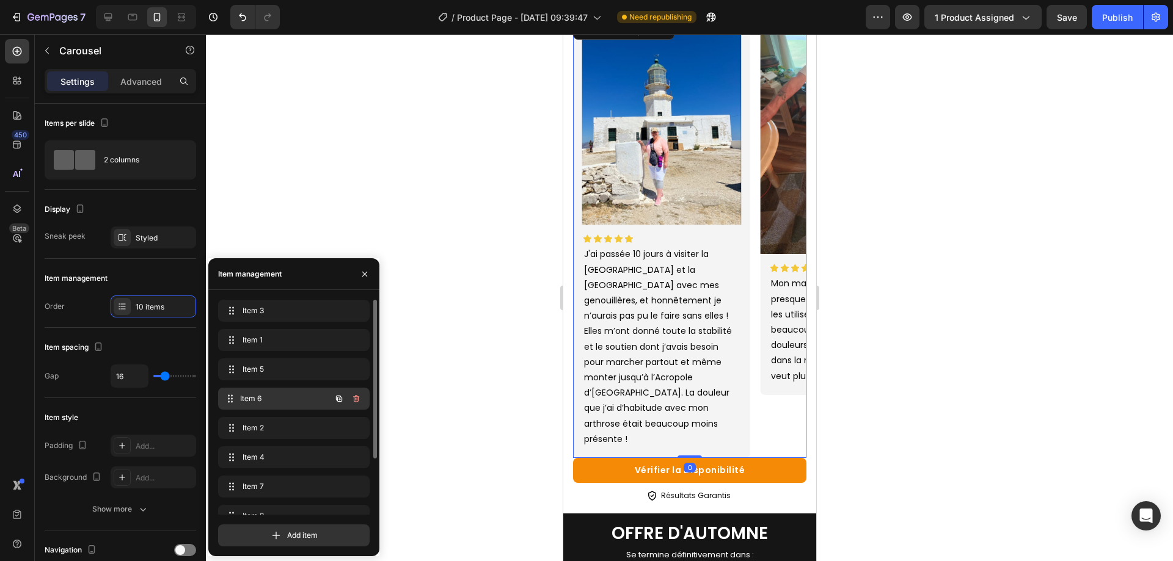
click at [247, 394] on span "Item 6" at bounding box center [285, 398] width 90 height 11
click at [276, 430] on span "Item 2" at bounding box center [292, 428] width 98 height 11
click at [283, 452] on div "Item 4 Item 4" at bounding box center [277, 457] width 108 height 17
click at [283, 491] on span "Item 7" at bounding box center [285, 486] width 90 height 11
click at [259, 462] on span "Item 4" at bounding box center [277, 457] width 69 height 11
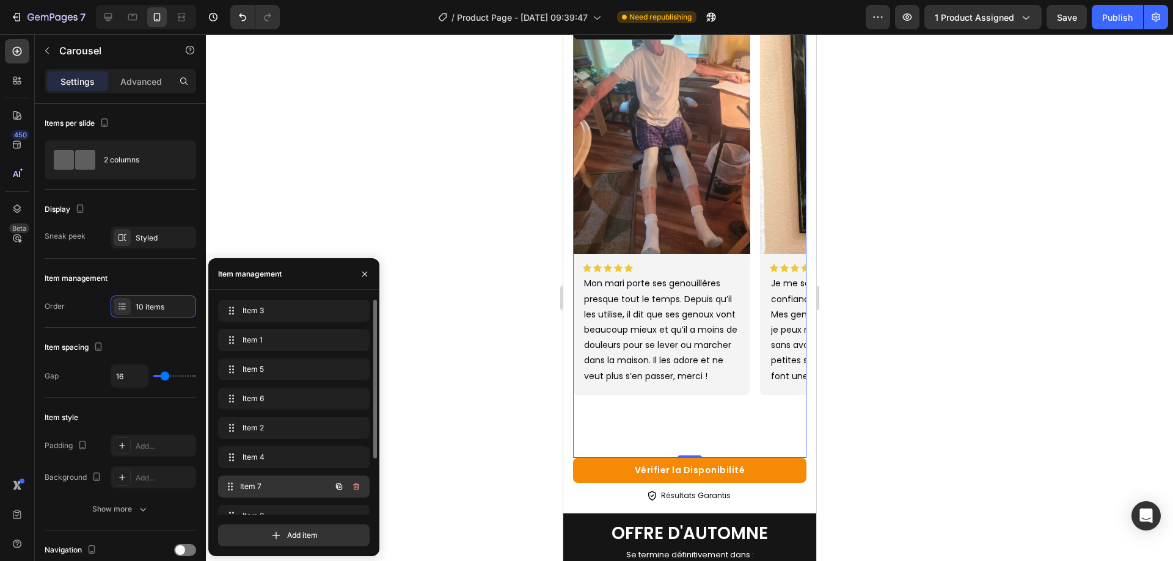
click at [266, 486] on span "Item 7" at bounding box center [285, 486] width 90 height 11
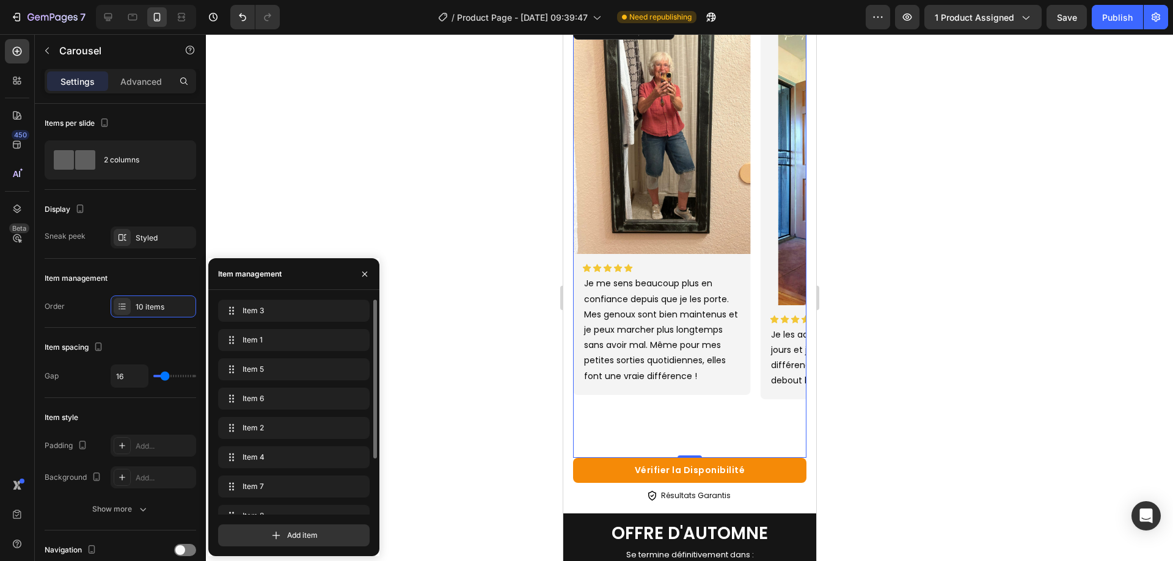
click at [279, 505] on div "Item 3 Item 3 Item 1 Item 1 Item 5 Item 5 Item 6 Item 6 Item 2 Item 2 Item 4 It…" at bounding box center [294, 445] width 152 height 291
click at [281, 509] on div "Item 8 Item 8" at bounding box center [294, 516] width 142 height 17
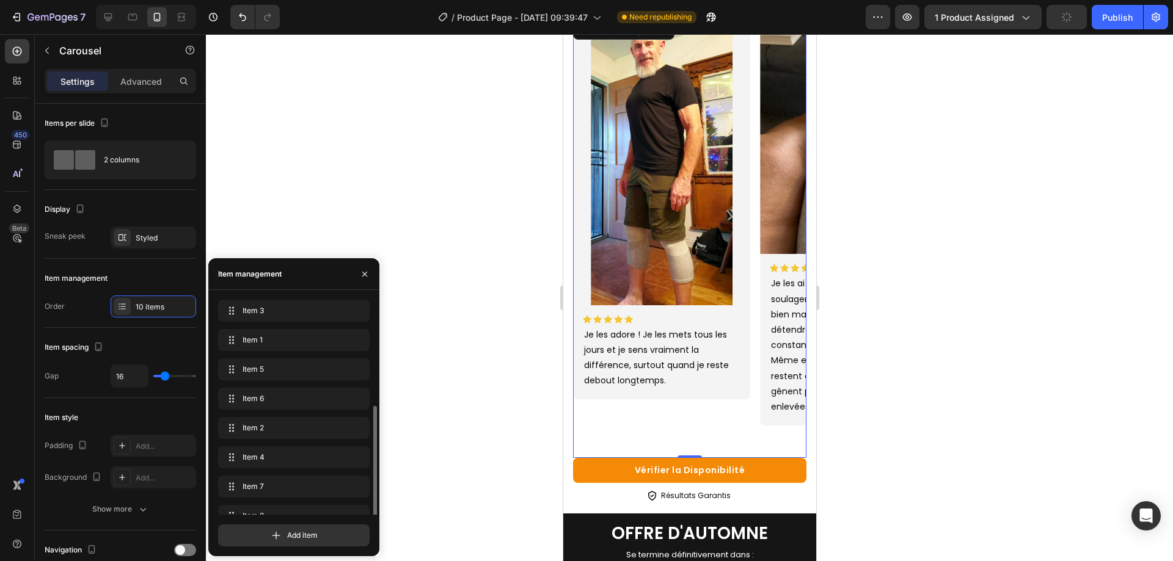
scroll to position [61, 0]
click at [291, 510] on span "Item 10" at bounding box center [277, 513] width 69 height 11
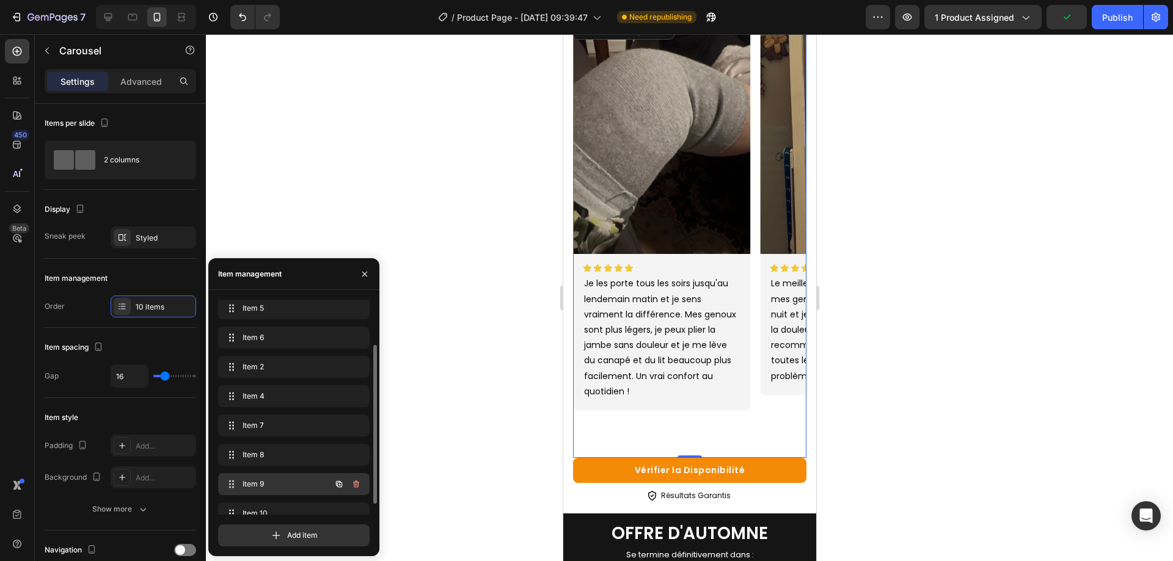
click at [279, 485] on span "Item 9" at bounding box center [277, 484] width 69 height 11
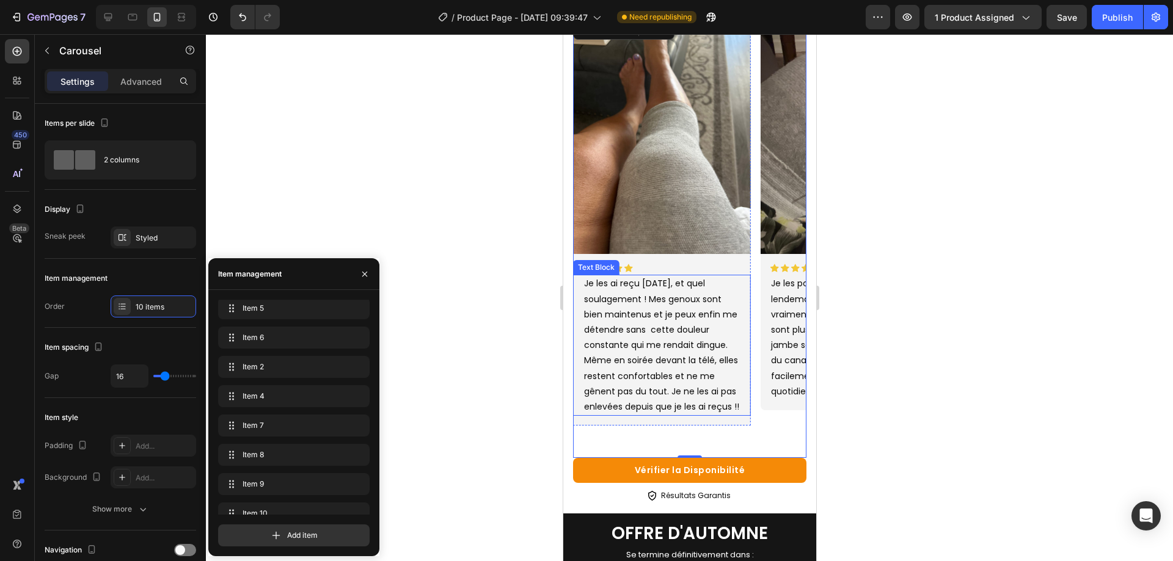
click at [665, 367] on p "Je les ai reçu [DATE], et quel soulagement ! Mes genoux sont bien maintenus et …" at bounding box center [660, 345] width 155 height 139
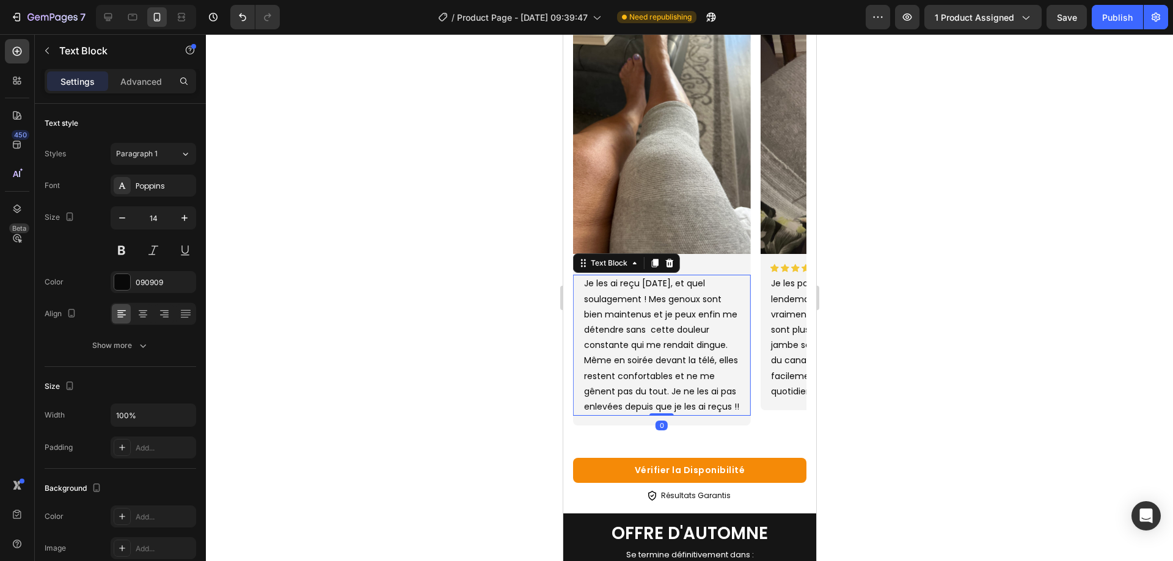
click at [666, 367] on p "Je les ai reçu [DATE], et quel soulagement ! Mes genoux sont bien maintenus et …" at bounding box center [660, 345] width 155 height 139
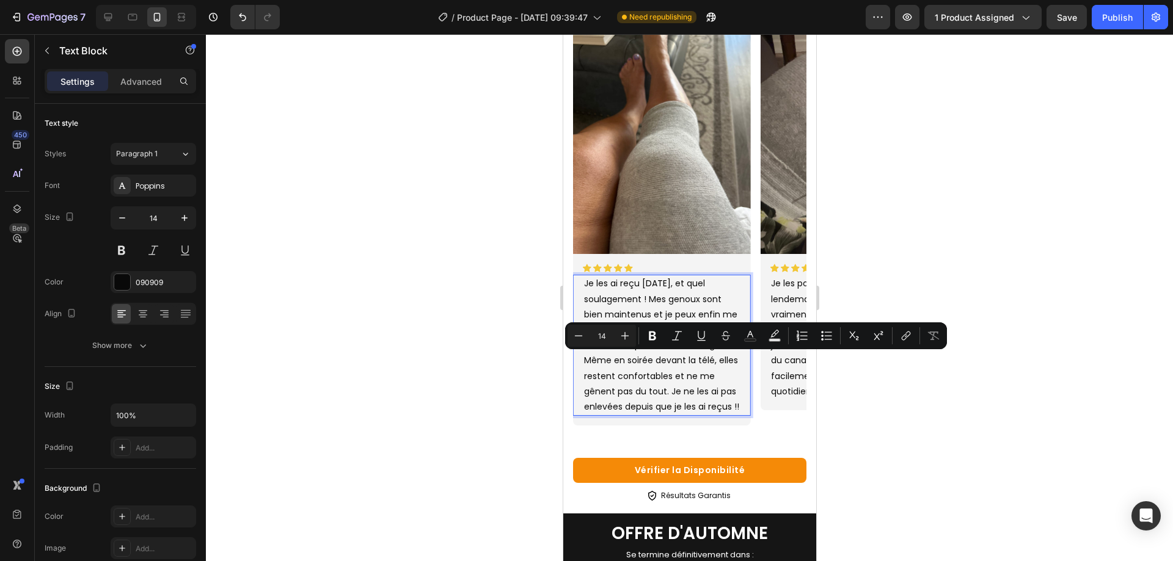
click at [675, 298] on p "Je les ai reçu [DATE], et quel soulagement ! Mes genoux sont bien maintenus et …" at bounding box center [660, 345] width 155 height 139
drag, startPoint x: 582, startPoint y: 357, endPoint x: 667, endPoint y: 394, distance: 92.5
click at [667, 394] on div "Je les ai reçu [DATE], et quel soulagement ! Mes genoux sont bien maintenus et …" at bounding box center [661, 345] width 158 height 141
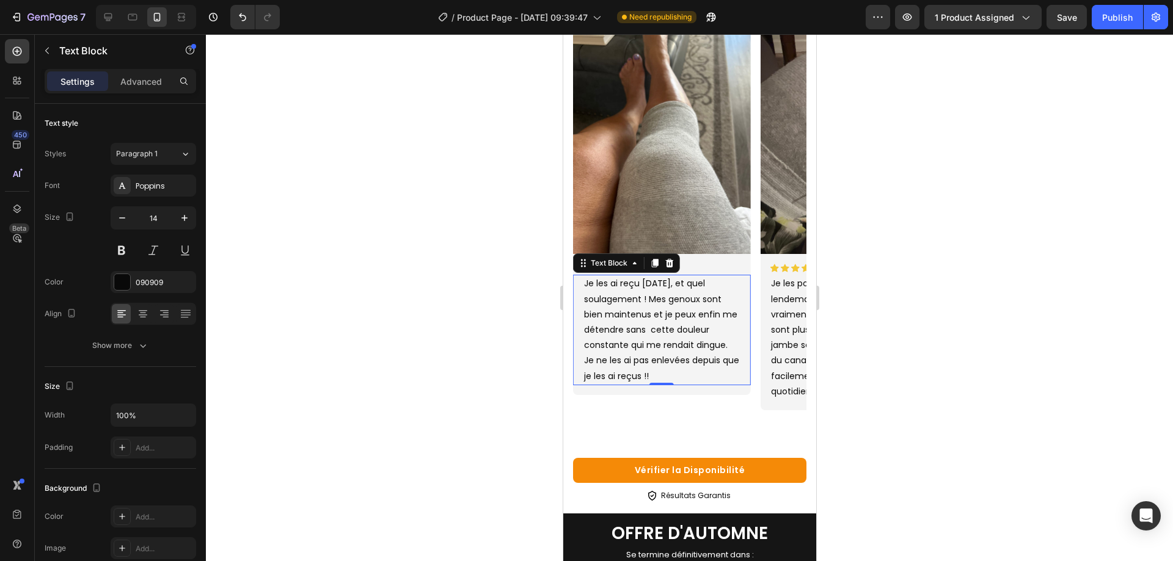
click at [958, 341] on div at bounding box center [689, 297] width 967 height 527
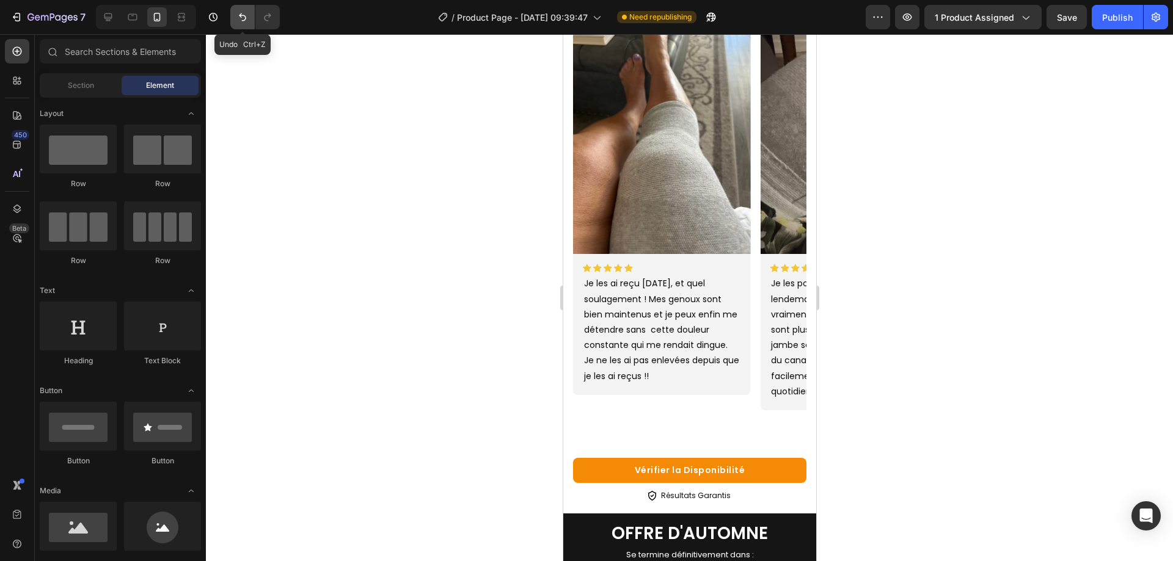
click at [241, 27] on button "Undo/Redo" at bounding box center [242, 17] width 24 height 24
click at [241, 28] on button "Undo/Redo" at bounding box center [242, 17] width 24 height 24
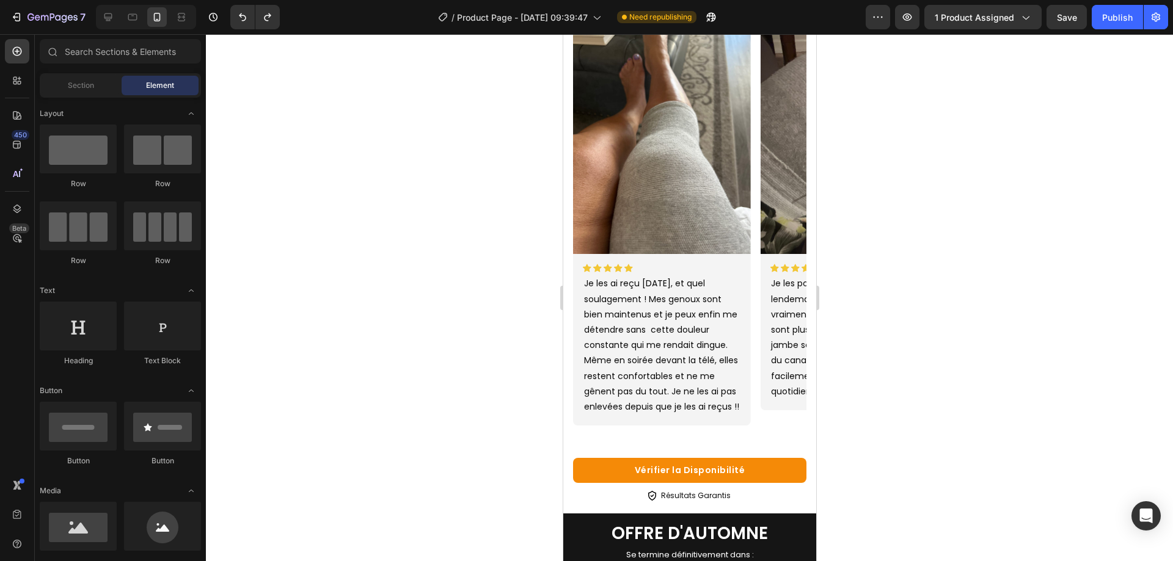
click at [1044, 198] on div at bounding box center [689, 297] width 967 height 527
click at [1133, 9] on button "Publish" at bounding box center [1117, 17] width 51 height 24
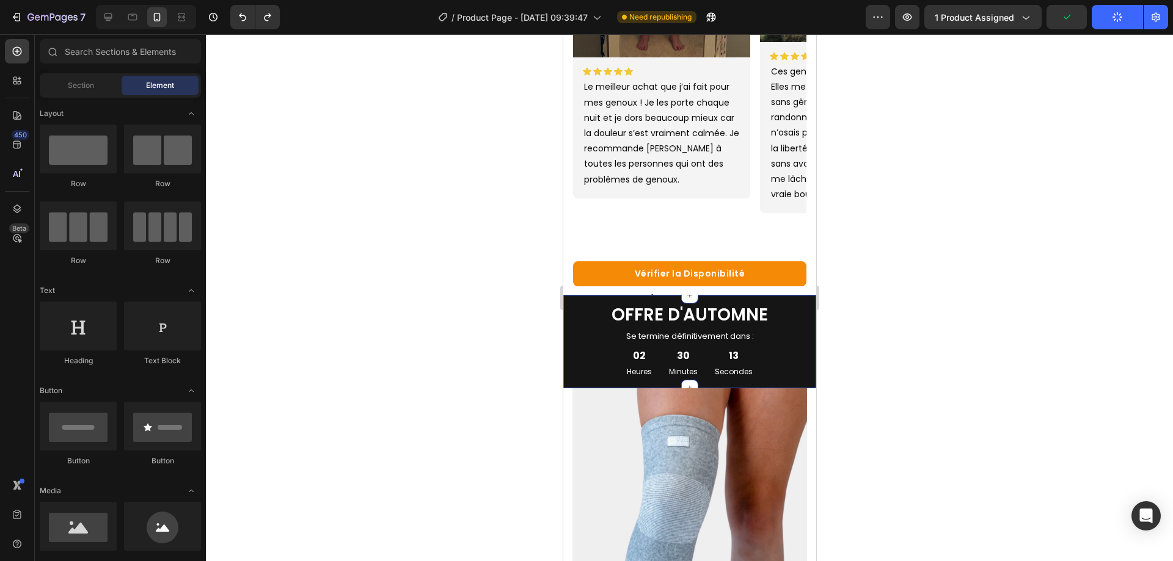
scroll to position [794, 0]
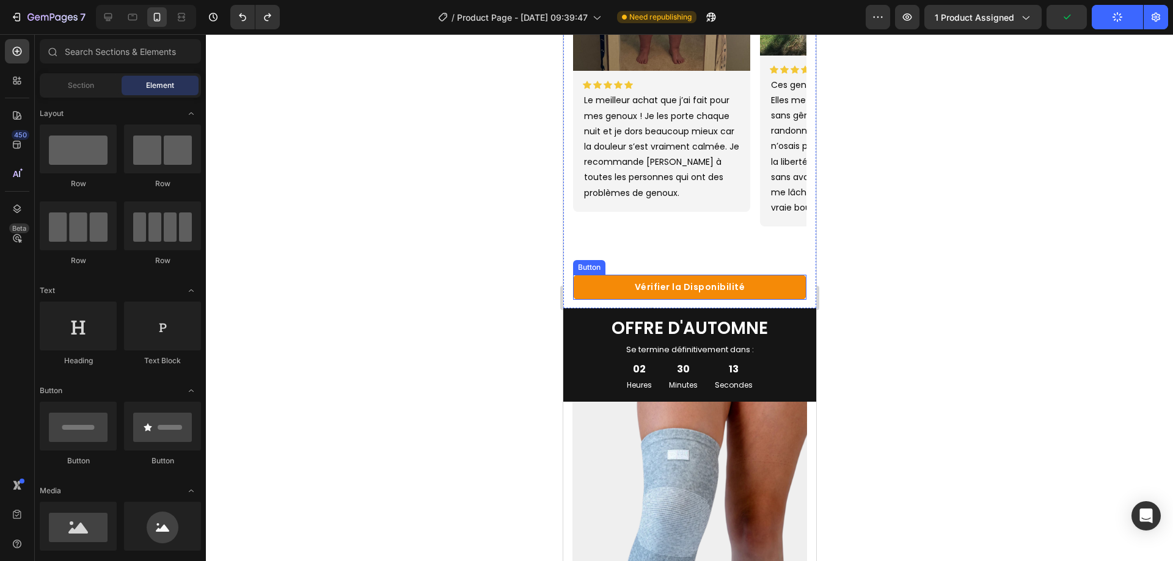
click at [614, 275] on link "Vérifier la Disponibilité" at bounding box center [688, 287] width 233 height 25
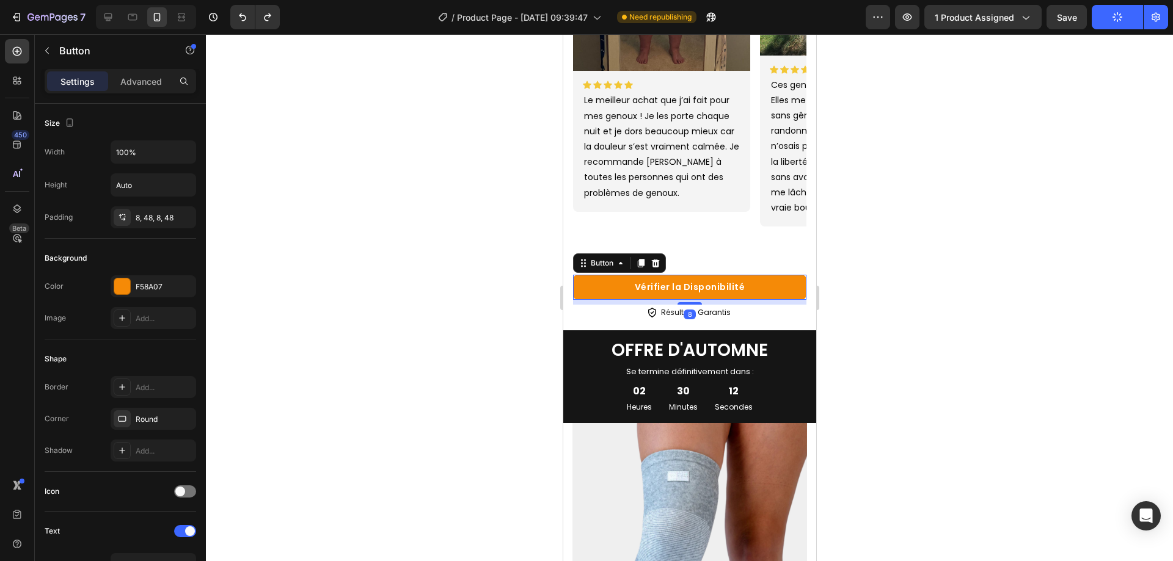
click at [973, 155] on div at bounding box center [689, 297] width 967 height 527
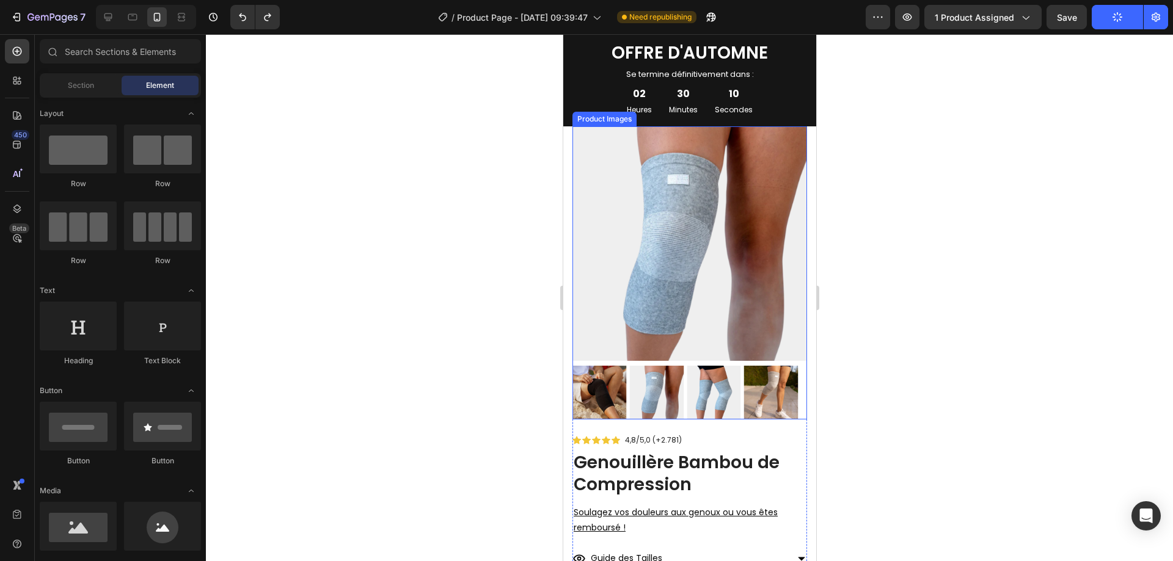
scroll to position [1222, 0]
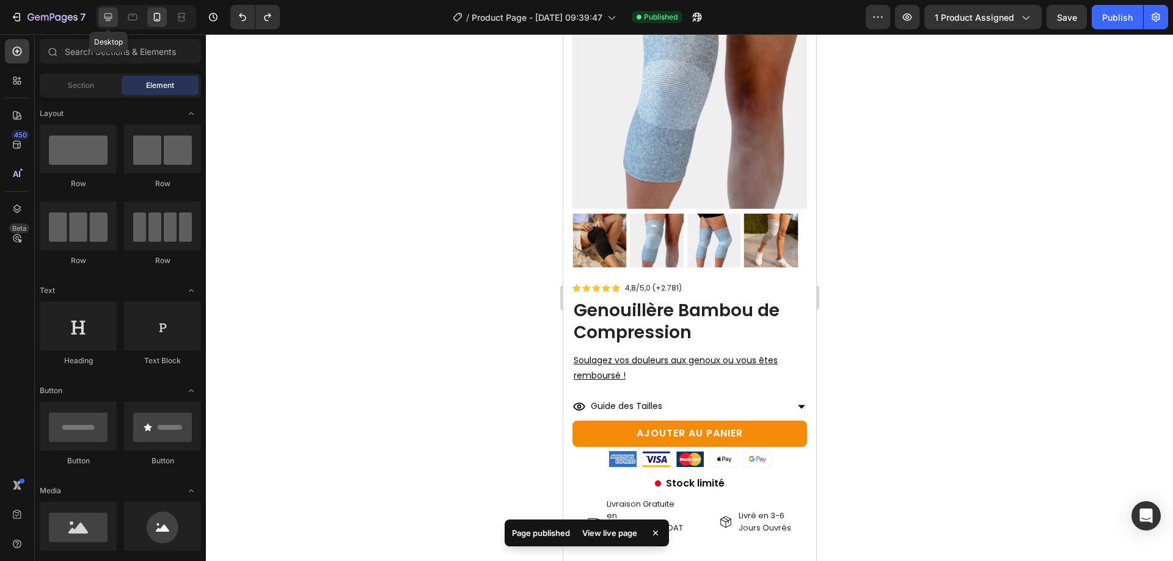
click at [103, 19] on icon at bounding box center [108, 17] width 12 height 12
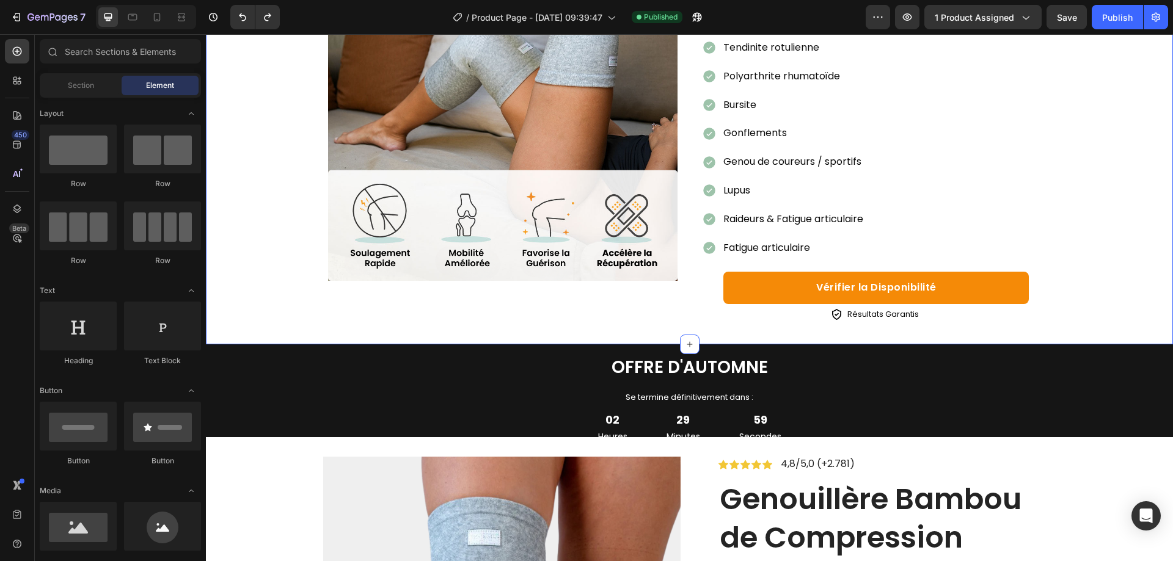
scroll to position [611, 0]
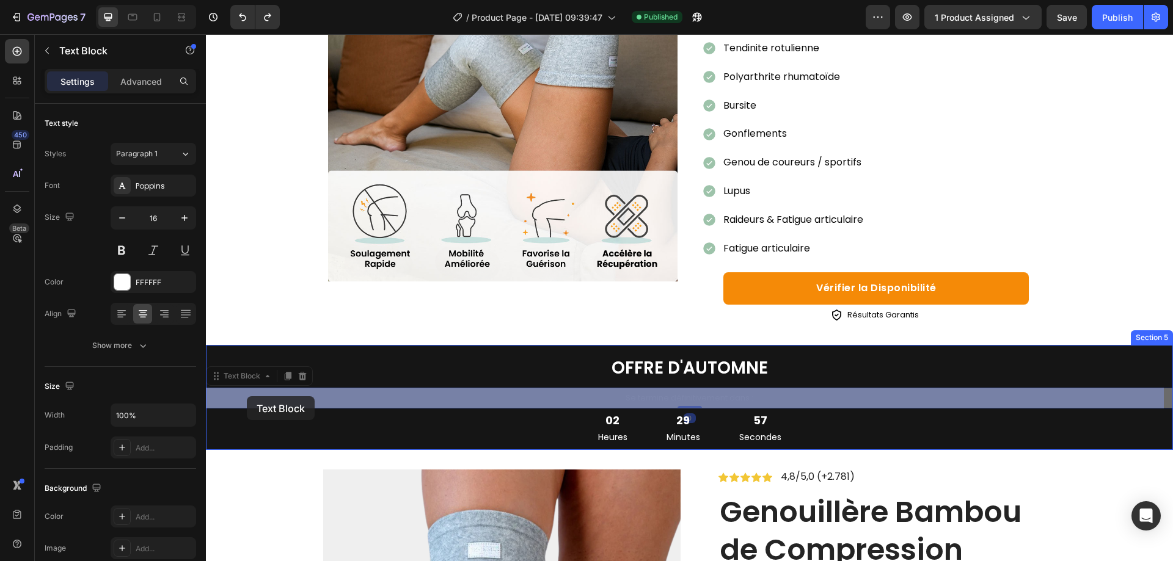
drag, startPoint x: 250, startPoint y: 406, endPoint x: 247, endPoint y: 397, distance: 10.4
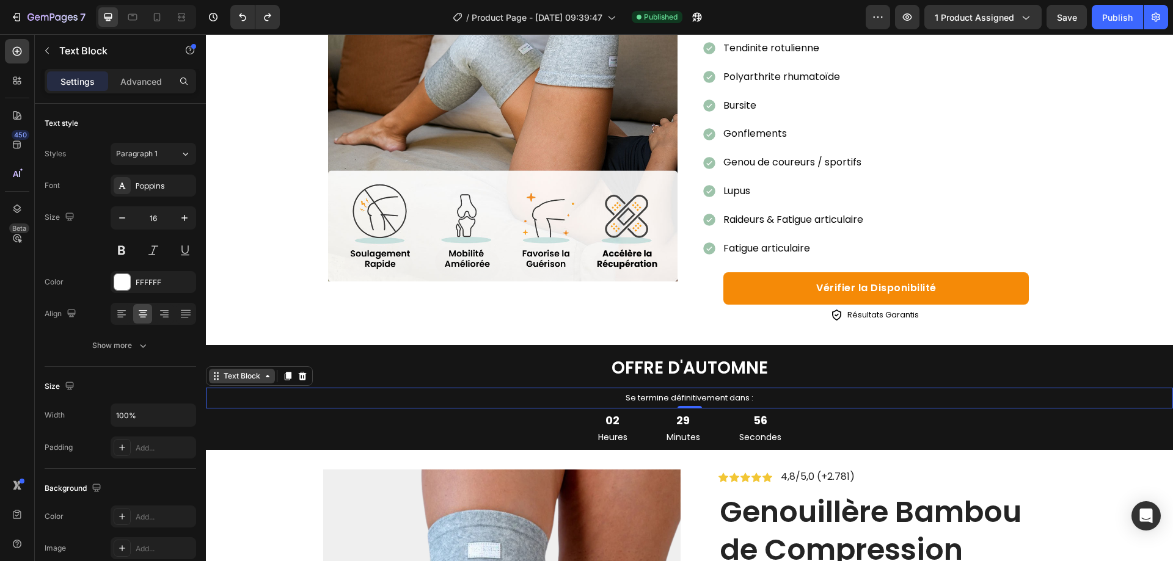
click at [240, 372] on div "Text Block" at bounding box center [242, 376] width 42 height 11
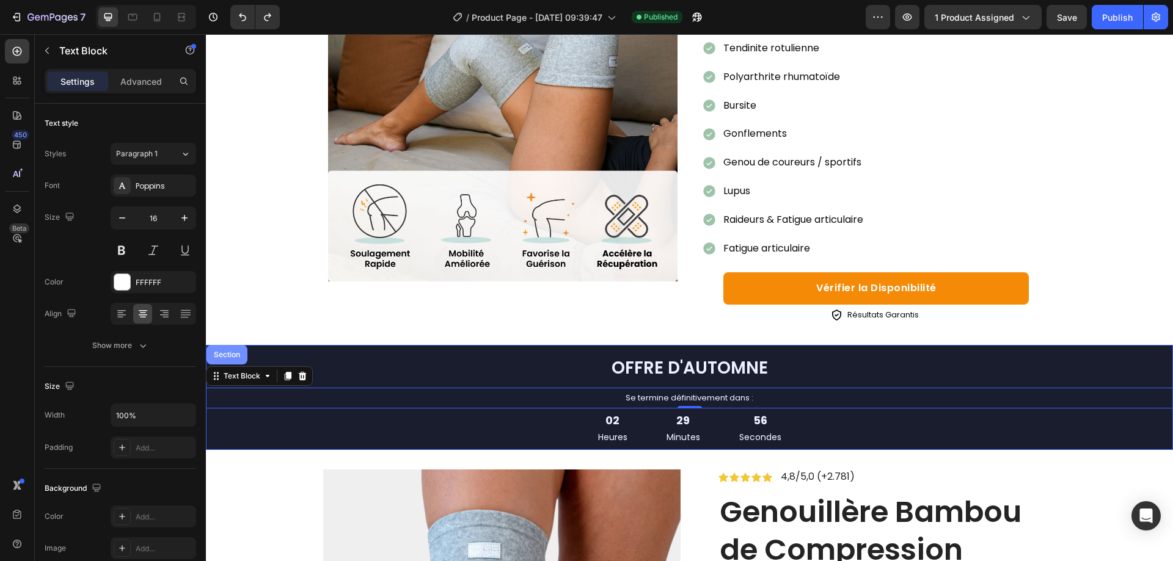
click at [243, 352] on div "Section" at bounding box center [226, 354] width 31 height 7
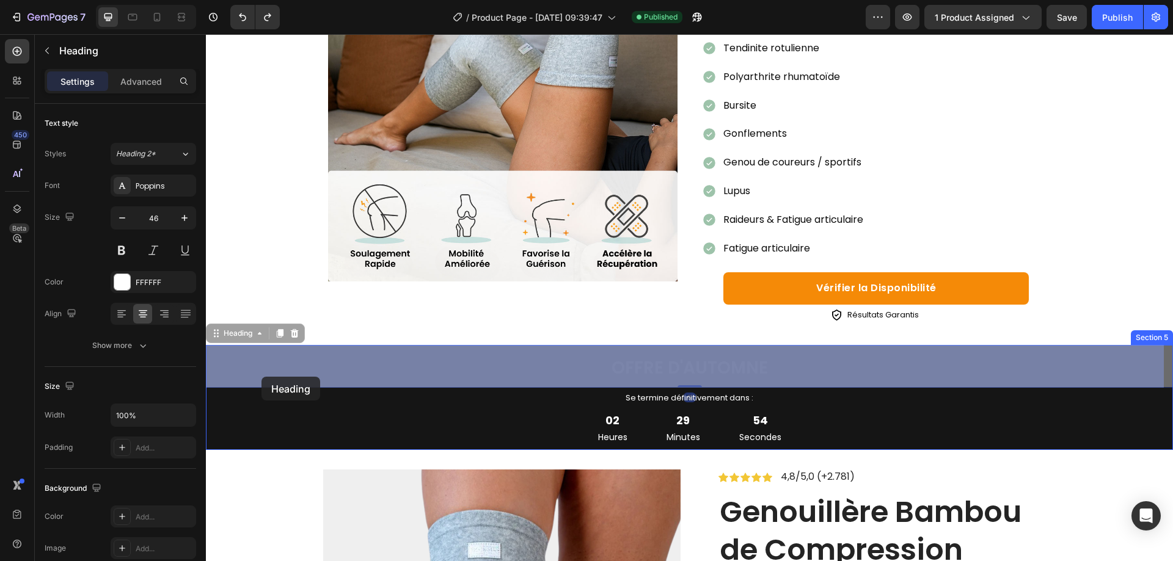
drag, startPoint x: 255, startPoint y: 354, endPoint x: 232, endPoint y: 380, distance: 34.2
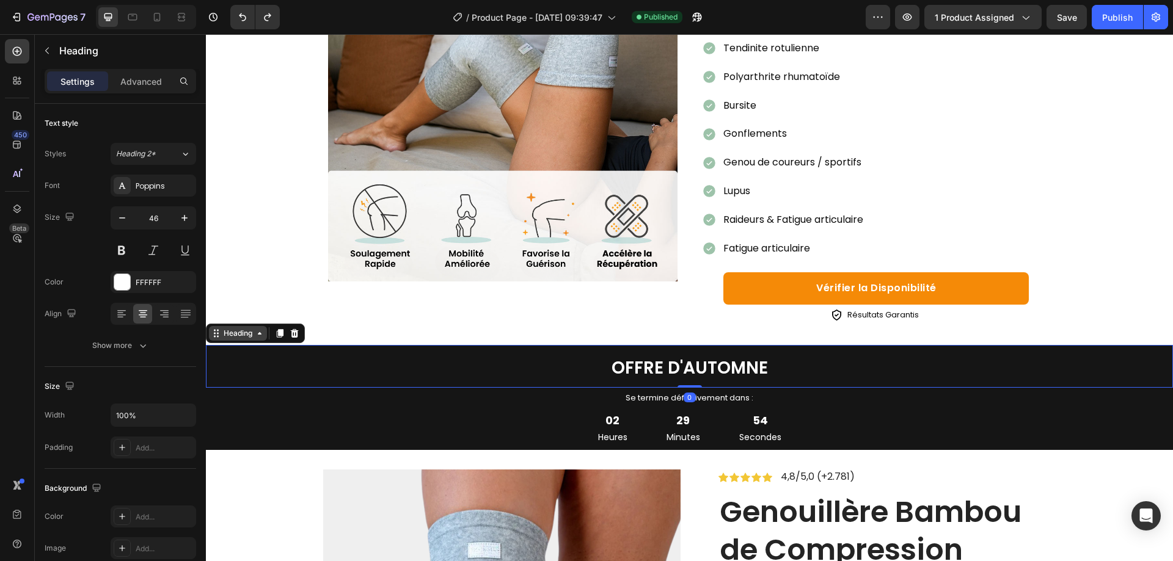
click at [222, 331] on div "Heading" at bounding box center [238, 333] width 34 height 11
click at [224, 307] on div "Section" at bounding box center [227, 312] width 41 height 20
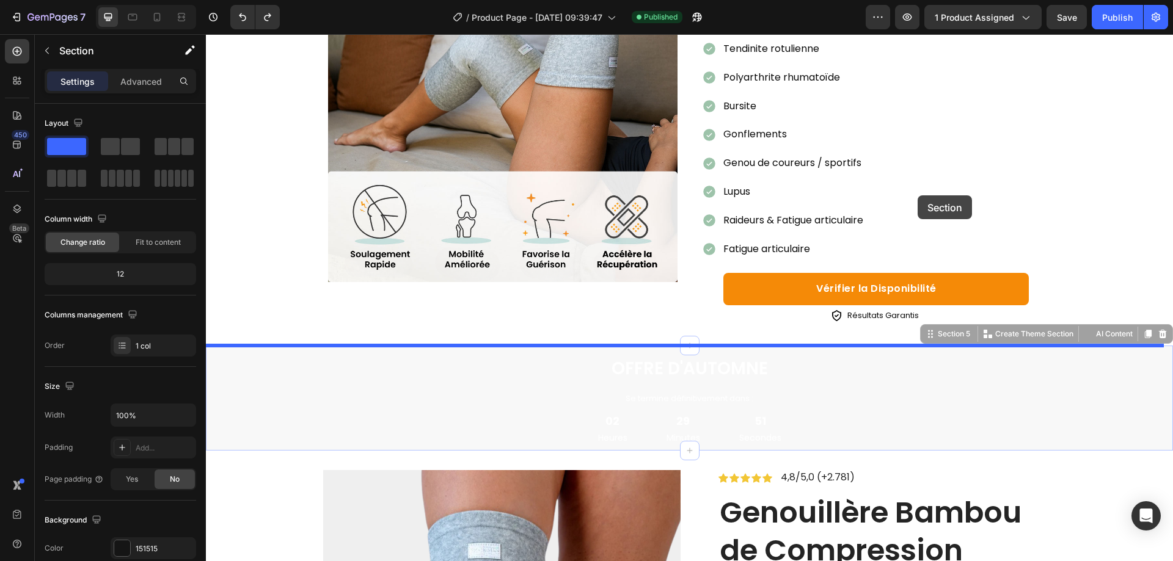
scroll to position [305, 0]
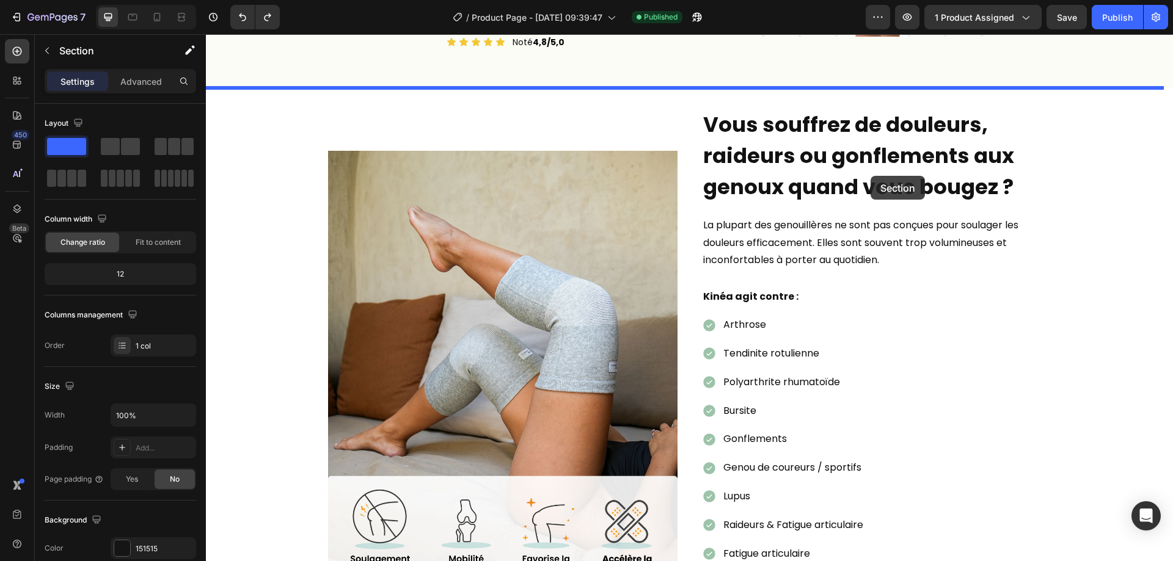
drag, startPoint x: 960, startPoint y: 331, endPoint x: 871, endPoint y: 176, distance: 178.5
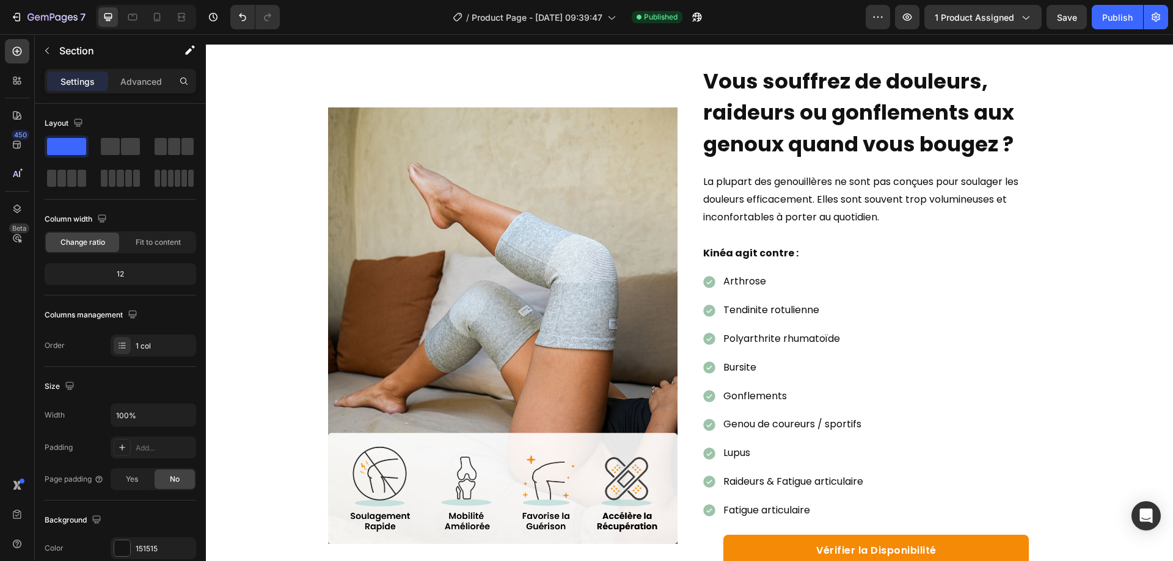
scroll to position [916, 0]
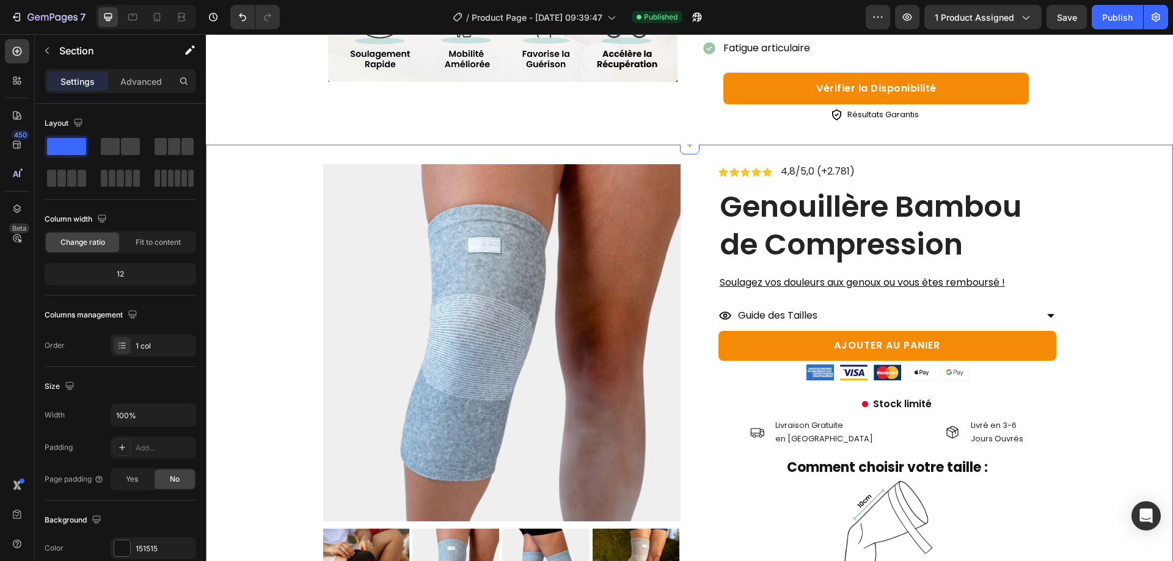
click at [249, 260] on div "Product Images Puis-je les porter toute la journée ? Vont-elles vraiment soulag…" at bounding box center [689, 531] width 949 height 734
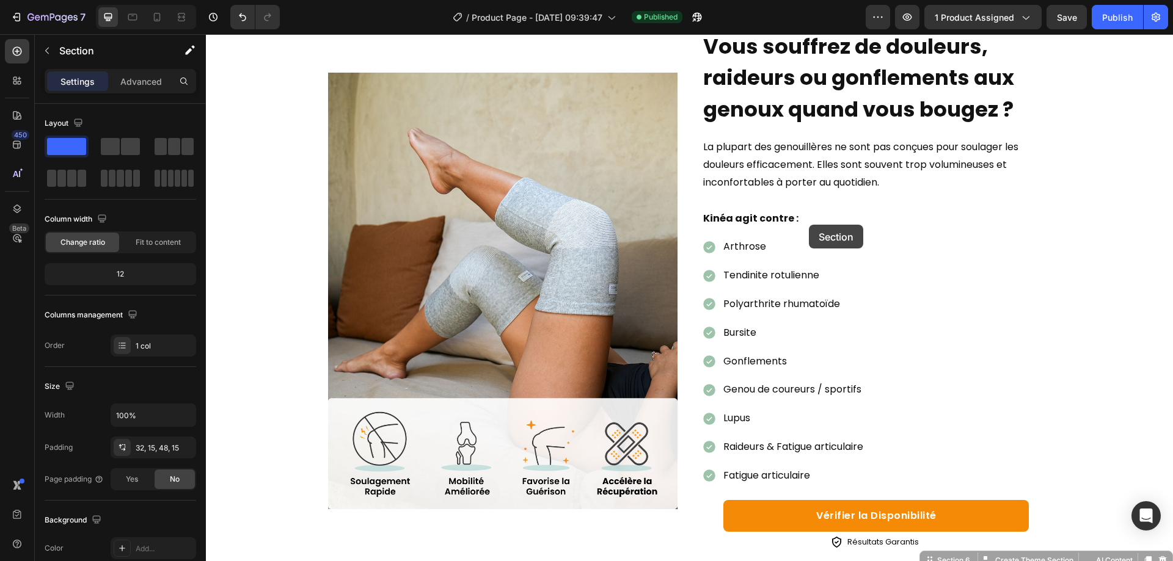
scroll to position [122, 0]
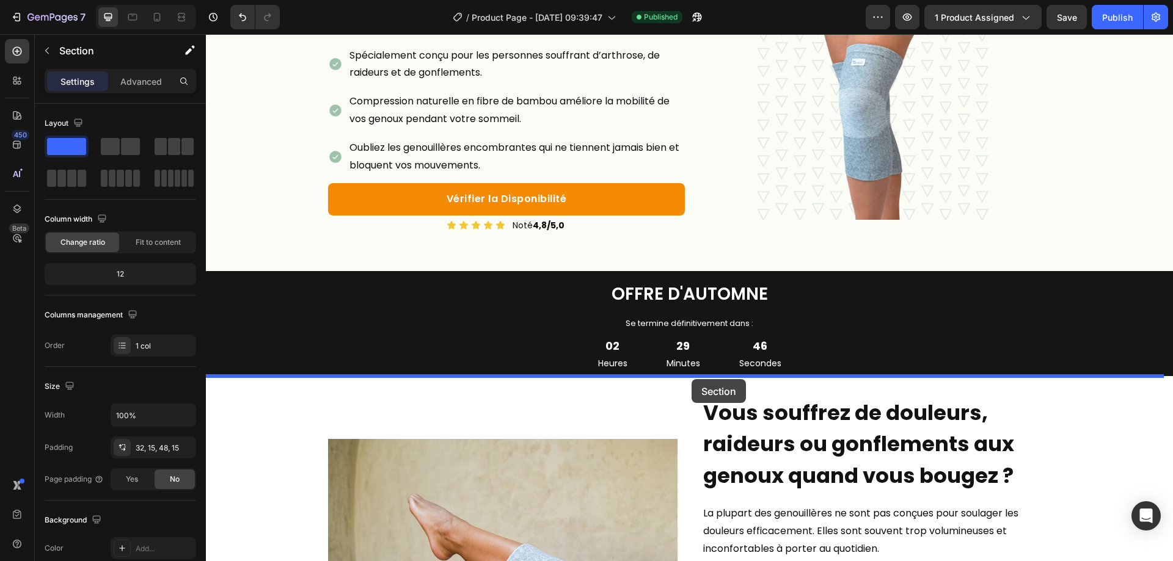
drag, startPoint x: 943, startPoint y: 131, endPoint x: 691, endPoint y: 378, distance: 353.0
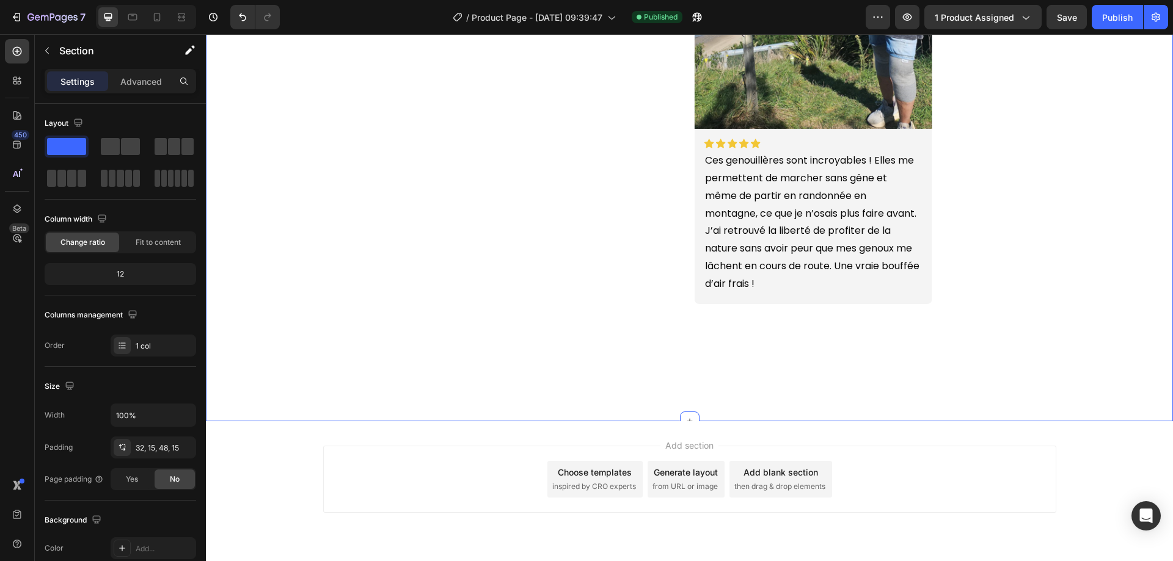
click at [269, 184] on div "Image Icon Icon Icon Icon Icon Icon List Le meilleur achat que j’ai fait pour m…" at bounding box center [689, 68] width 967 height 471
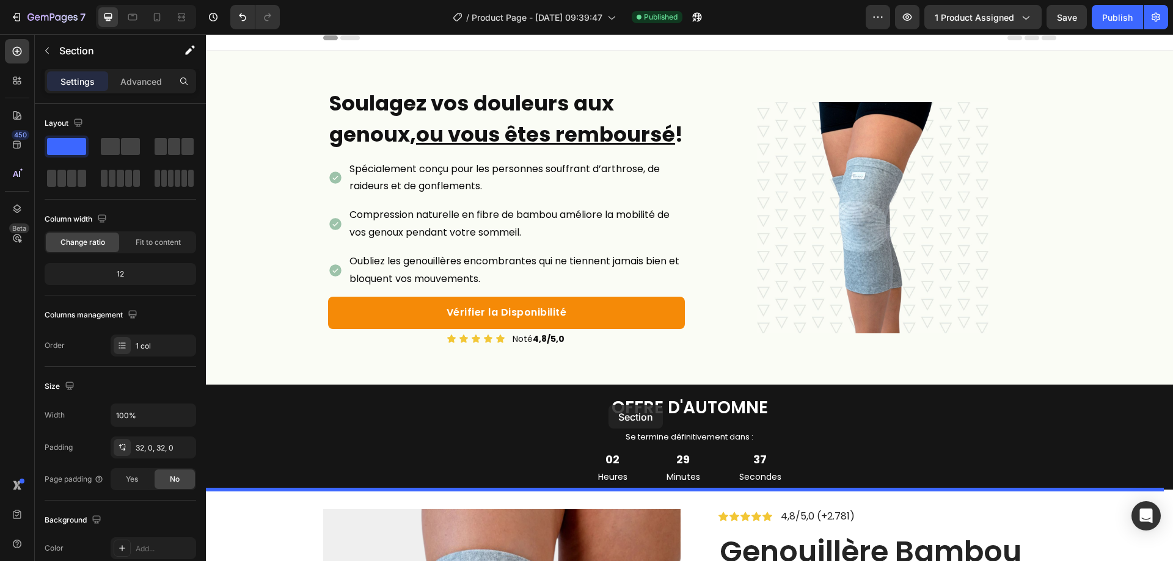
scroll to position [0, 0]
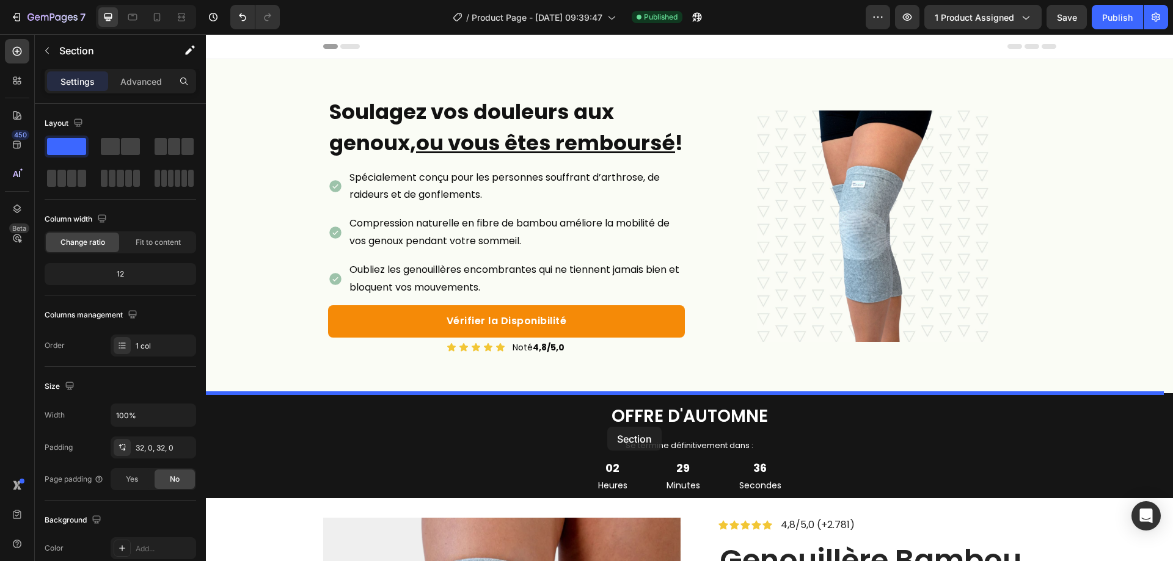
drag, startPoint x: 955, startPoint y: 205, endPoint x: 607, endPoint y: 426, distance: 412.0
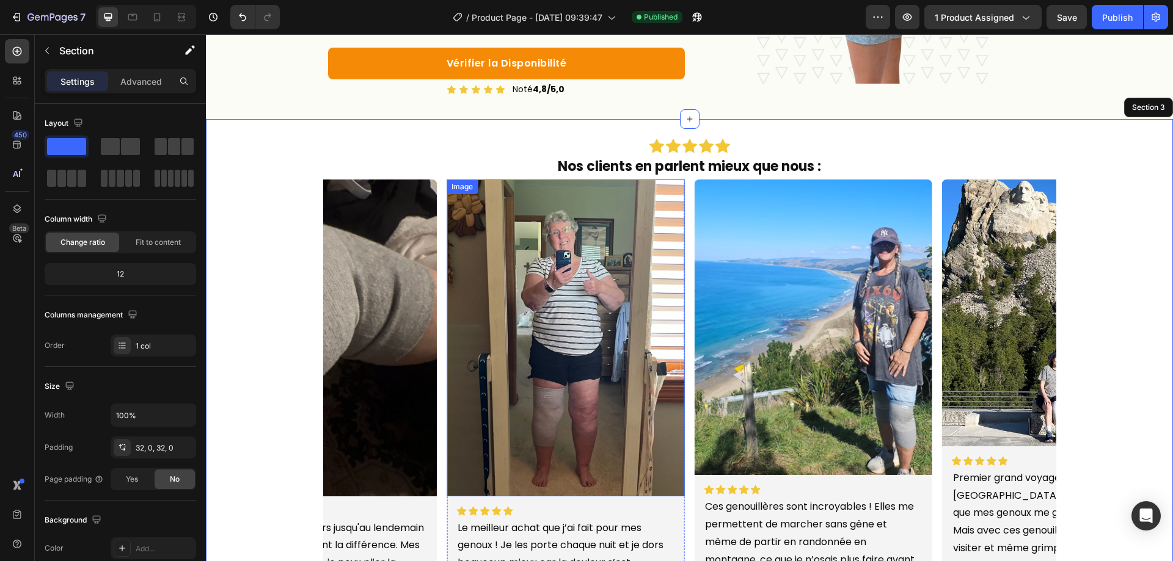
scroll to position [244, 0]
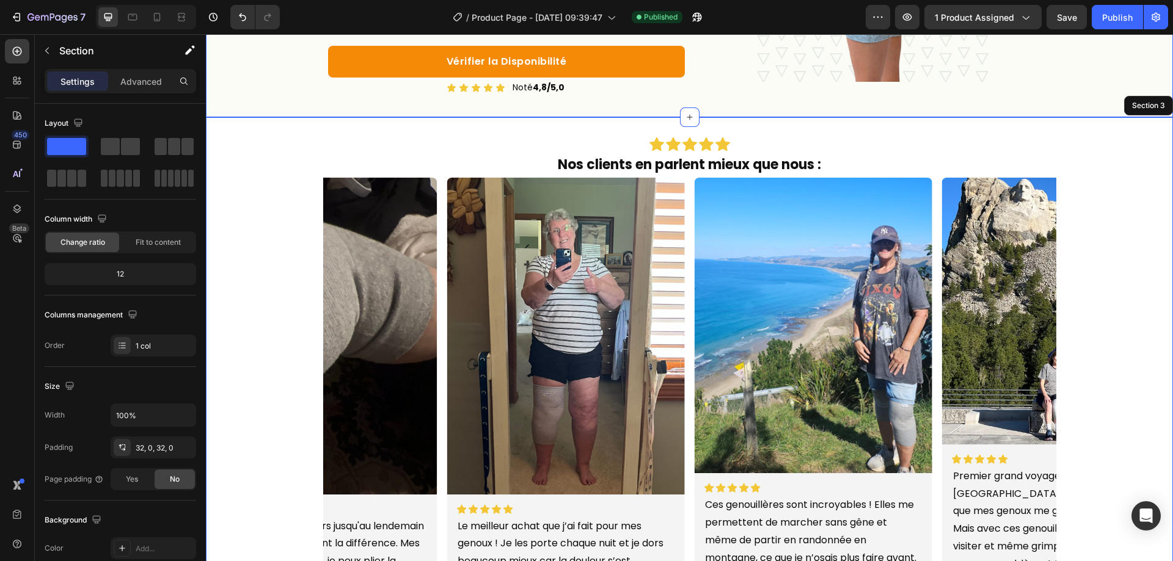
click at [583, 78] on link "Vérifier la Disponibilité" at bounding box center [506, 62] width 357 height 32
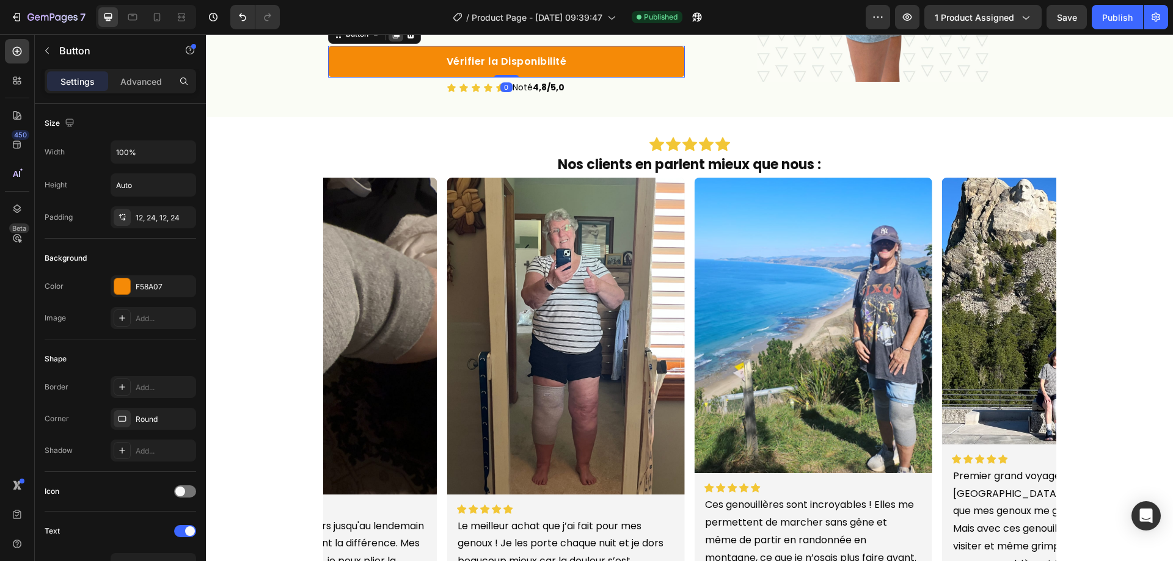
click at [393, 39] on icon at bounding box center [396, 34] width 10 height 10
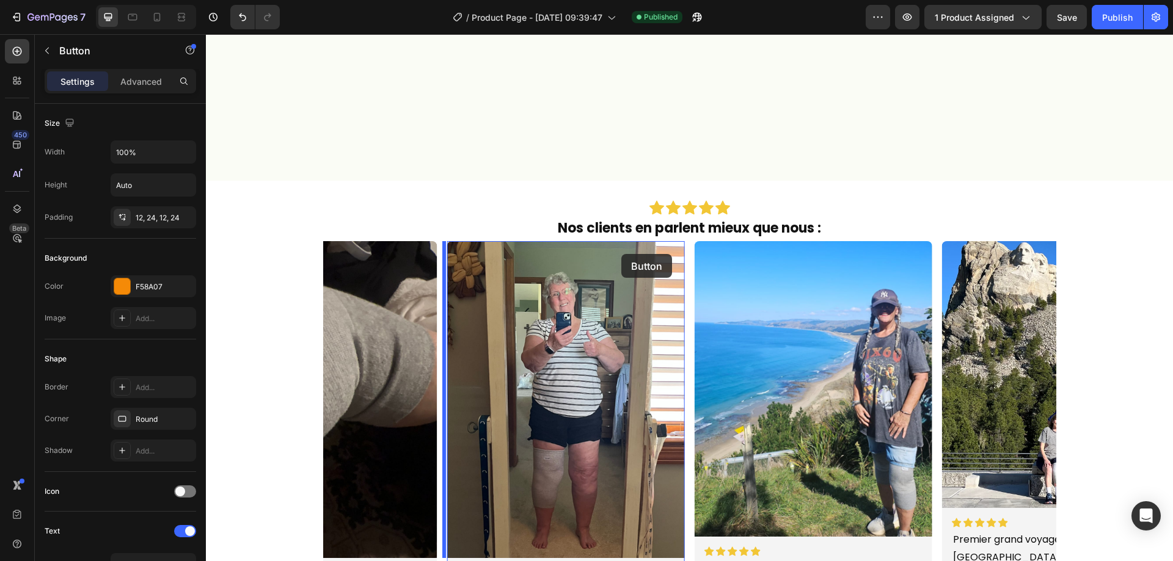
scroll to position [733, 0]
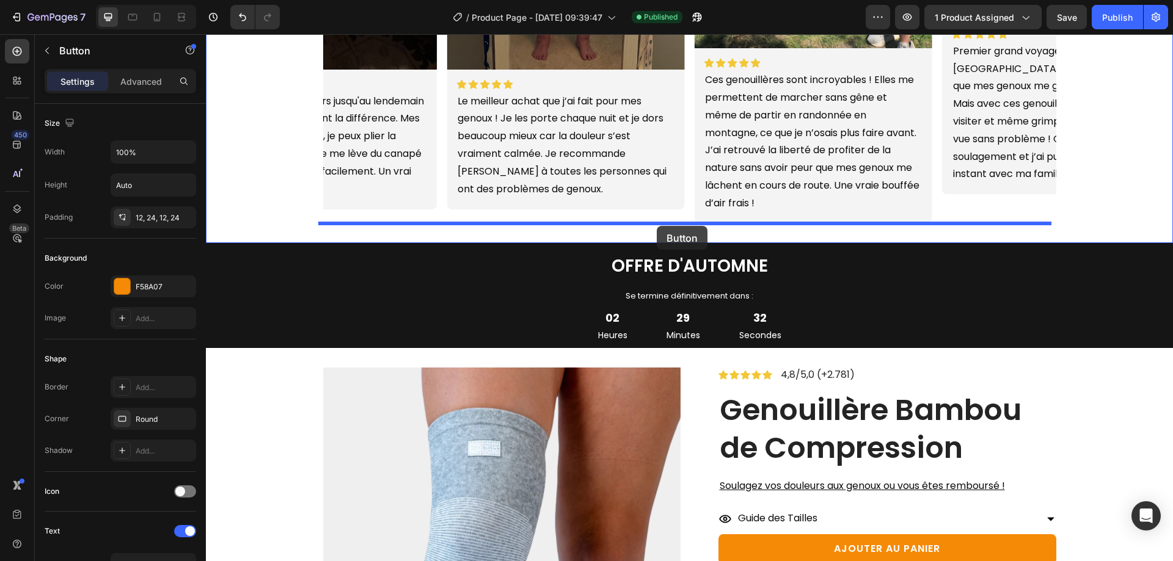
drag, startPoint x: 434, startPoint y: 116, endPoint x: 657, endPoint y: 225, distance: 247.8
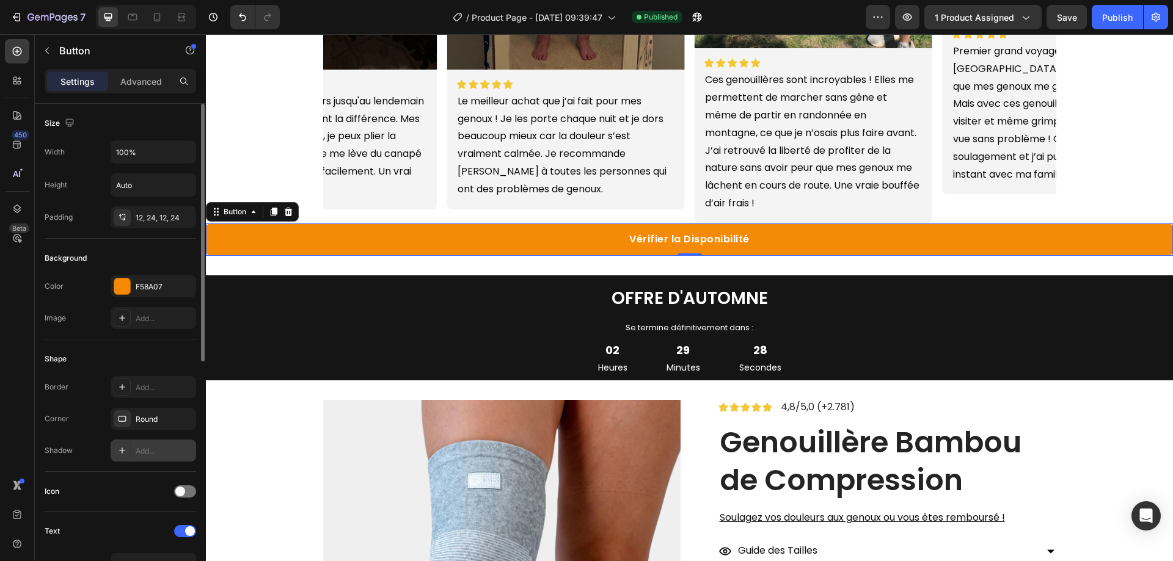
scroll to position [61, 0]
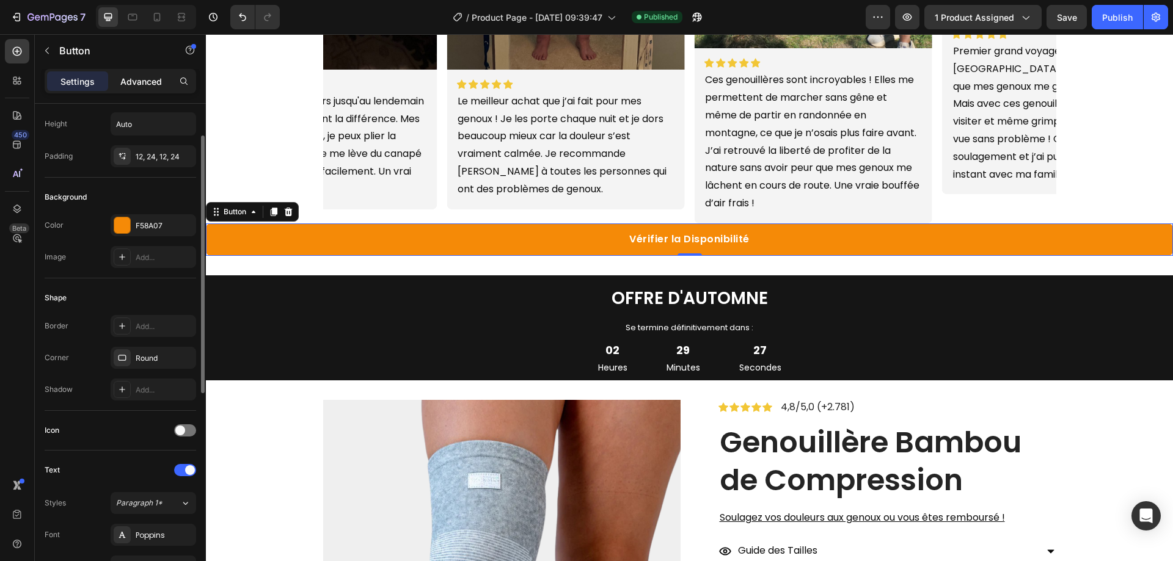
click at [133, 79] on p "Advanced" at bounding box center [141, 81] width 42 height 13
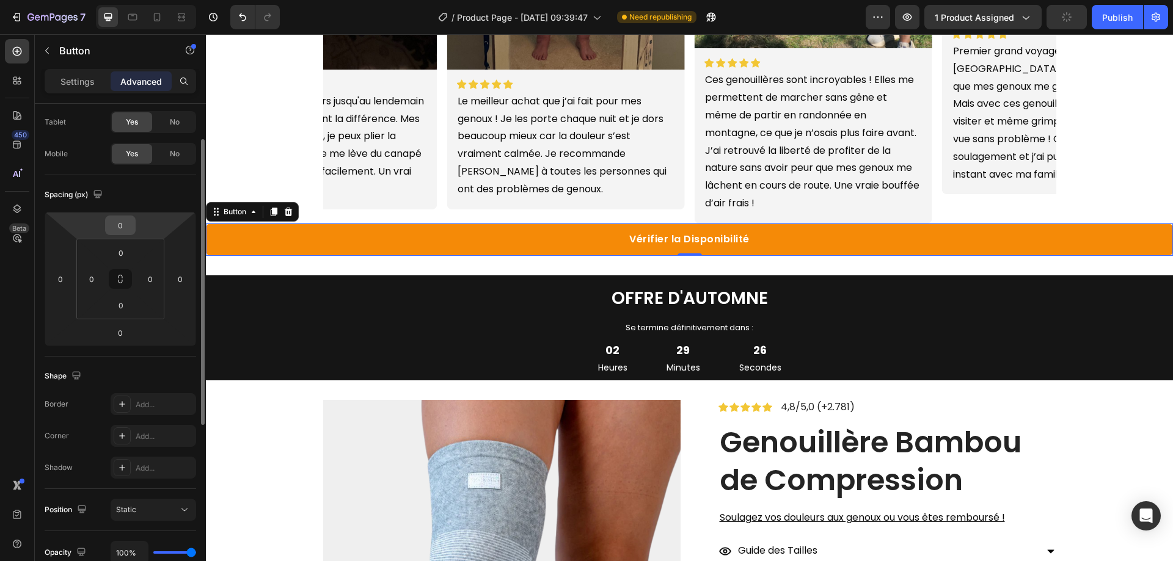
click at [106, 233] on div "0" at bounding box center [120, 226] width 31 height 20
click at [109, 230] on input "0" at bounding box center [120, 225] width 24 height 18
type input "20"
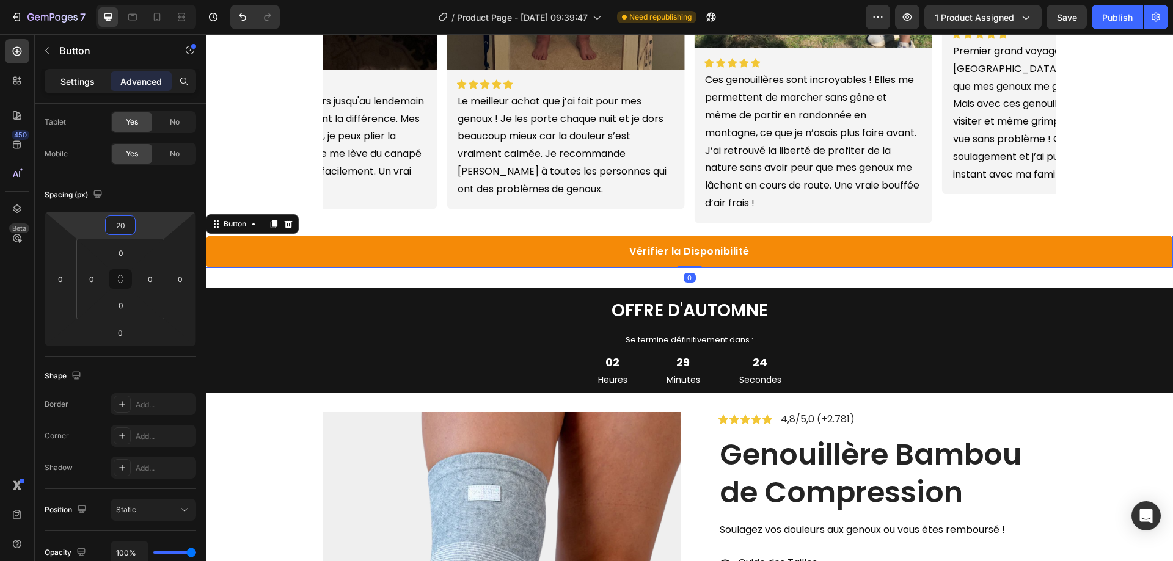
click at [64, 78] on p "Settings" at bounding box center [77, 81] width 34 height 13
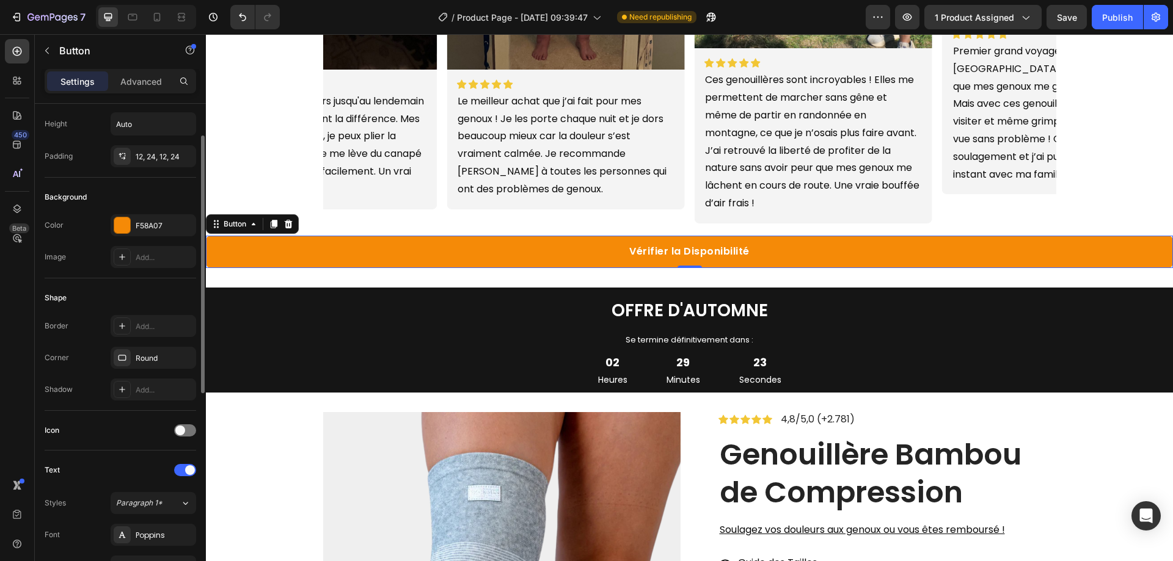
scroll to position [0, 0]
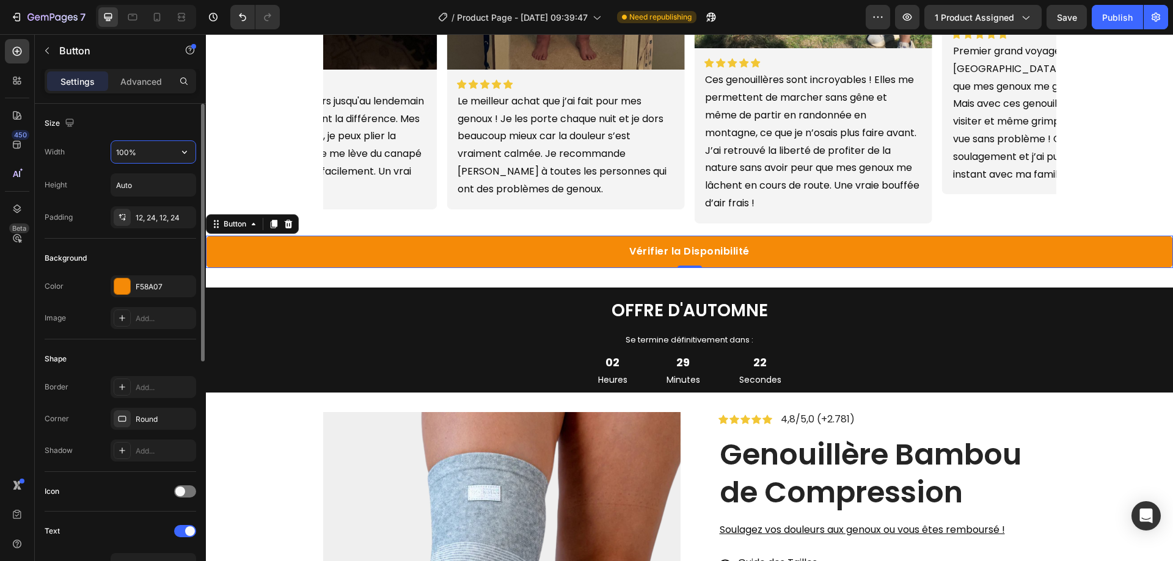
click at [129, 148] on input "100%" at bounding box center [153, 152] width 84 height 22
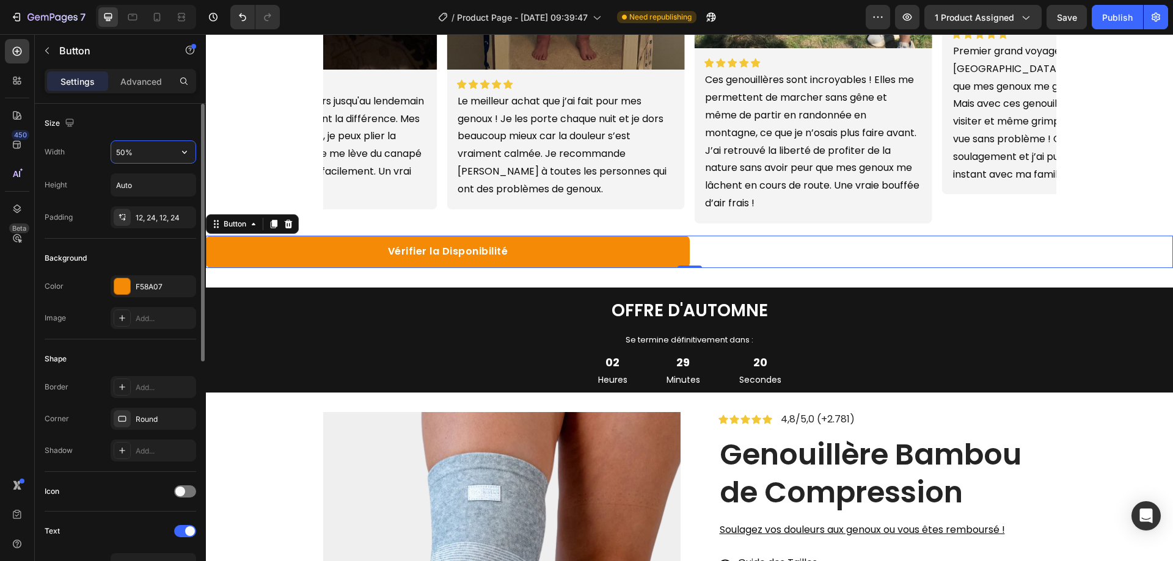
click at [117, 148] on input "50%" at bounding box center [153, 152] width 84 height 22
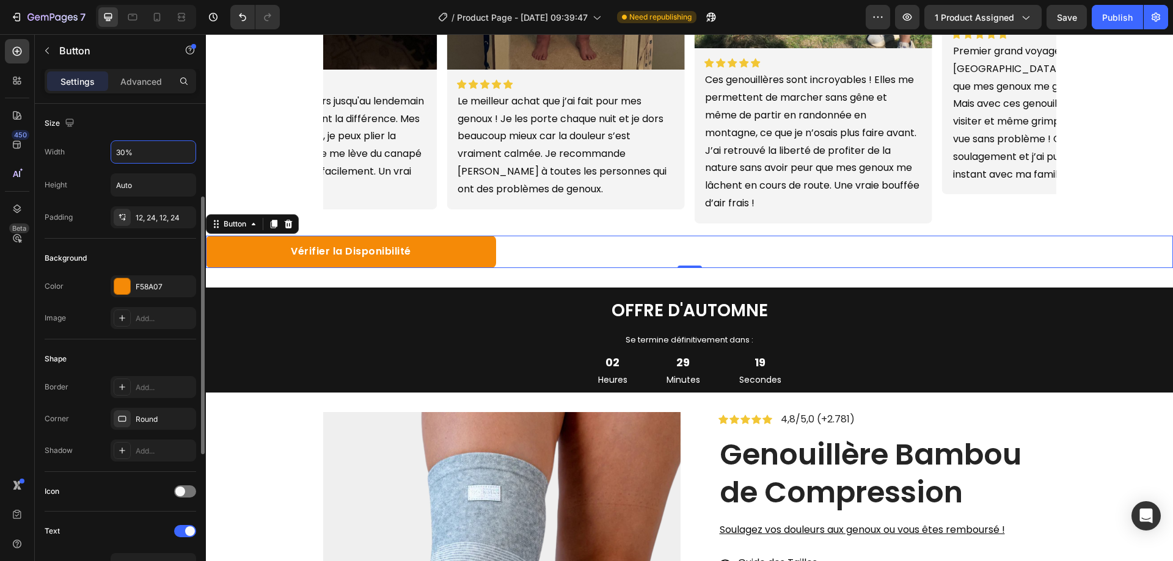
scroll to position [447, 0]
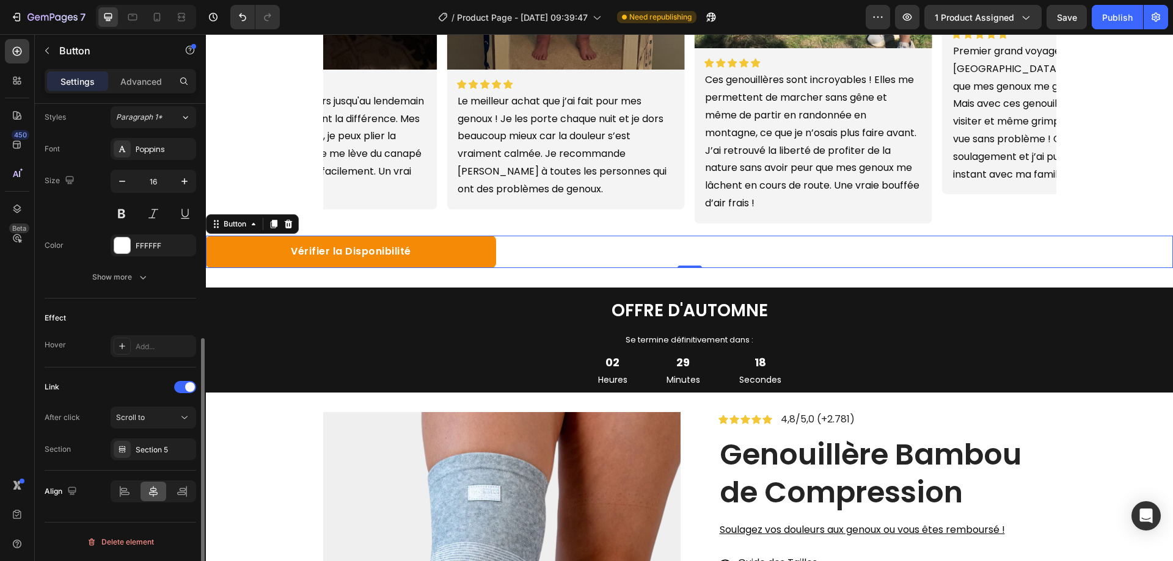
type input "30%"
click at [156, 494] on icon at bounding box center [153, 492] width 12 height 12
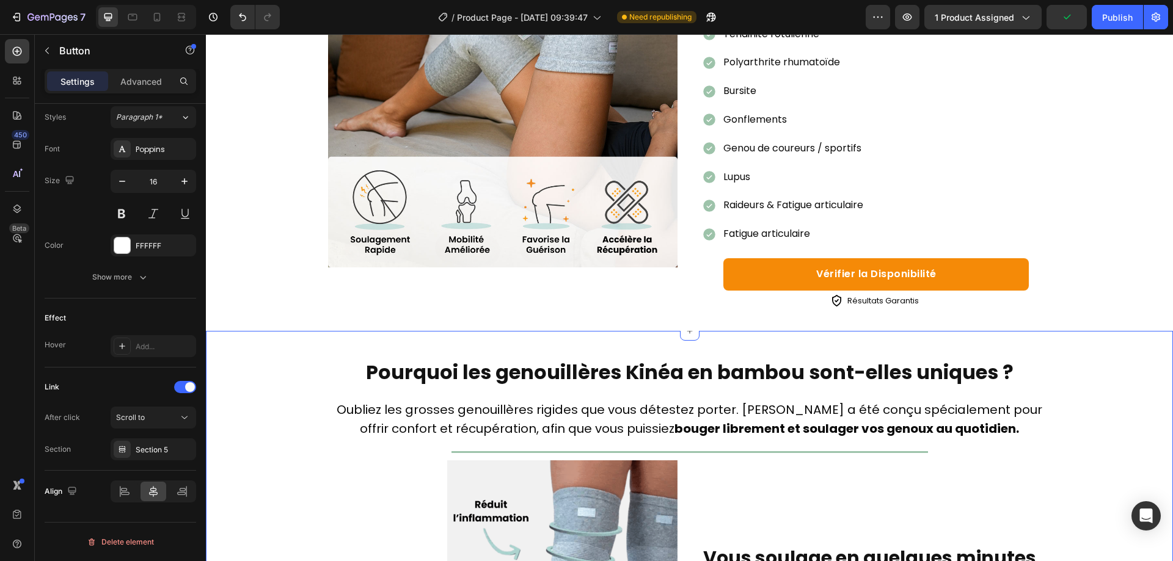
scroll to position [2167, 0]
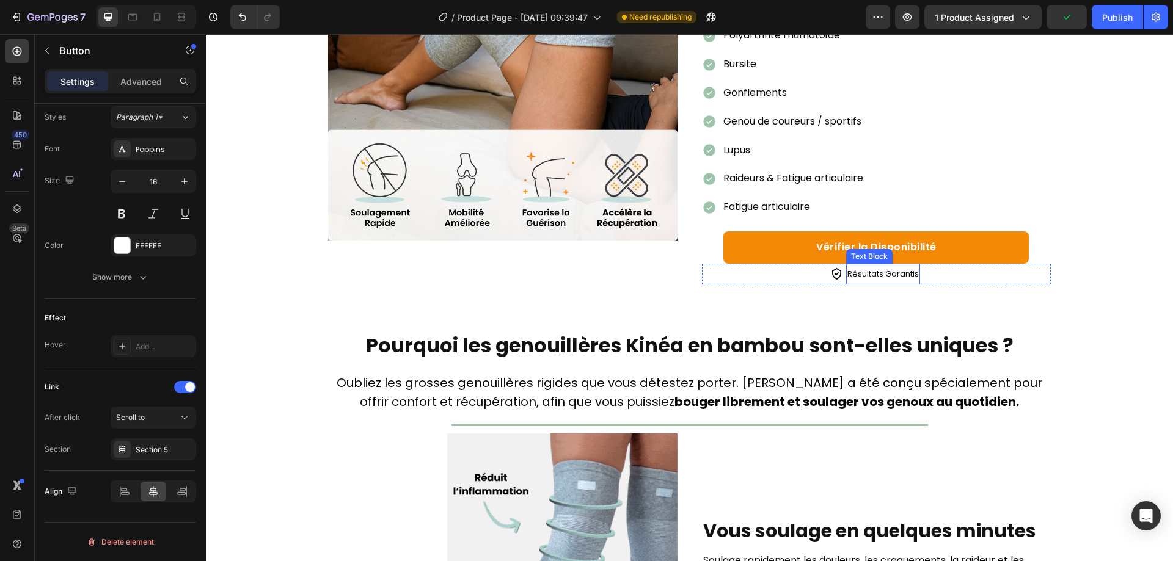
click at [802, 278] on div "Image Résultats Garantis Text Block Row" at bounding box center [876, 274] width 349 height 21
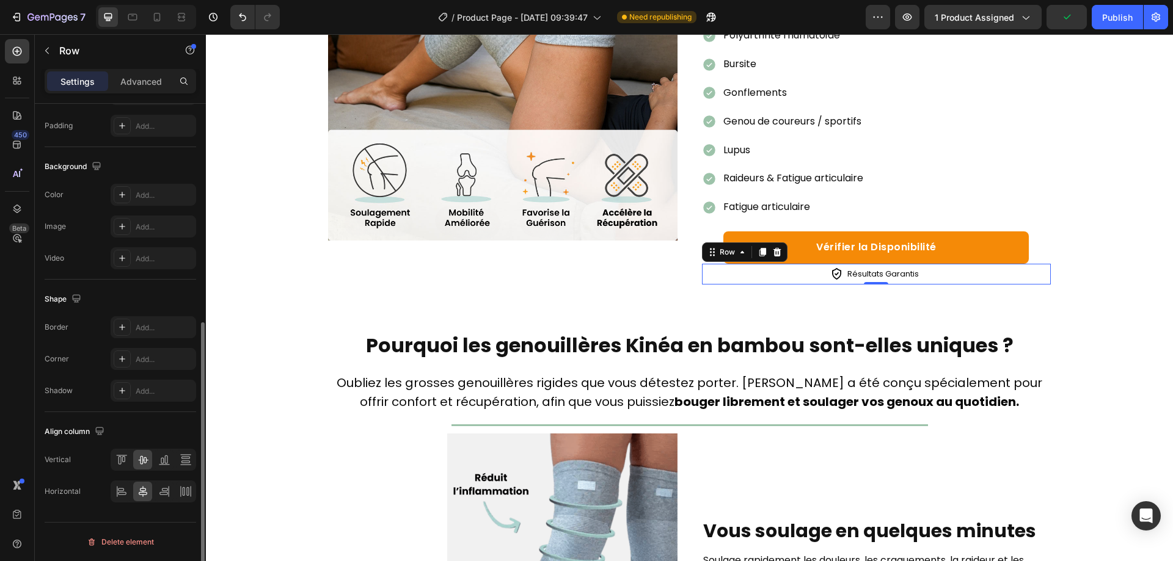
scroll to position [0, 0]
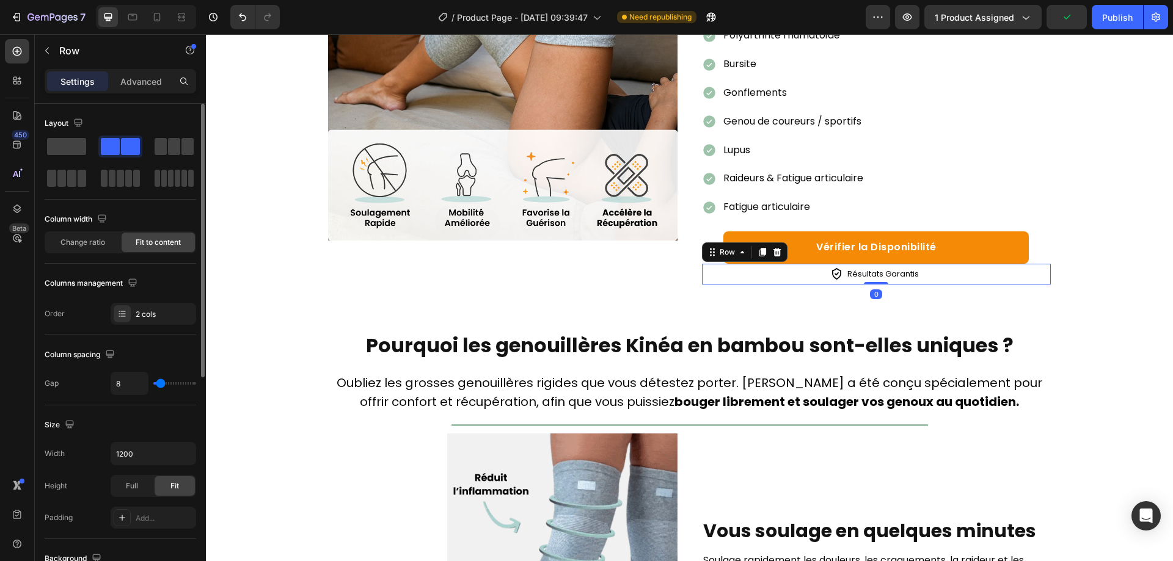
drag, startPoint x: 755, startPoint y: 252, endPoint x: 768, endPoint y: 273, distance: 24.7
click at [758, 252] on icon at bounding box center [763, 252] width 10 height 10
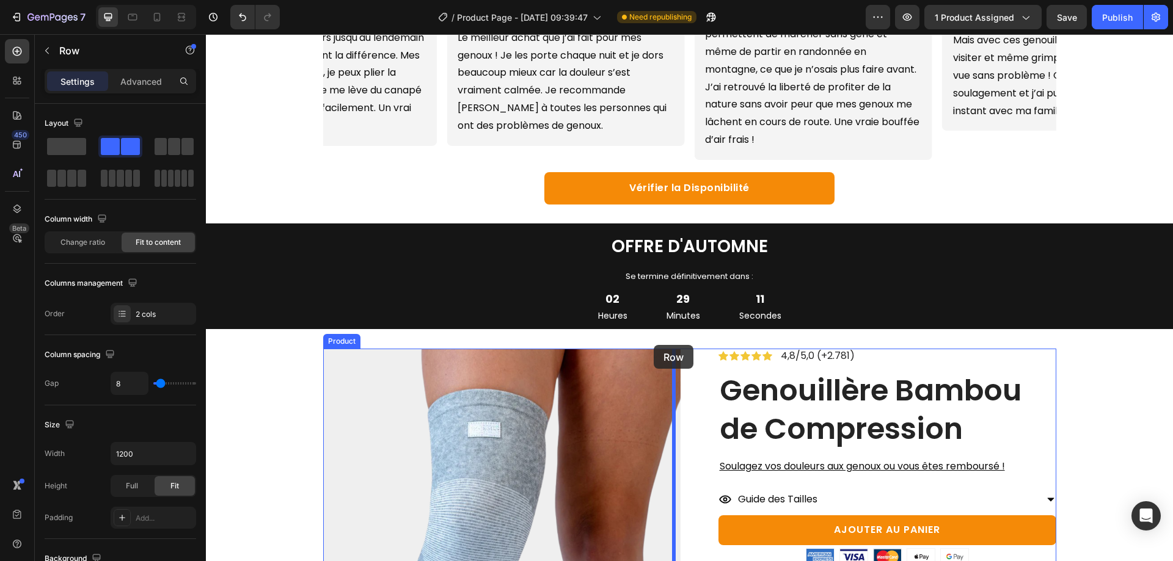
scroll to position [711, 0]
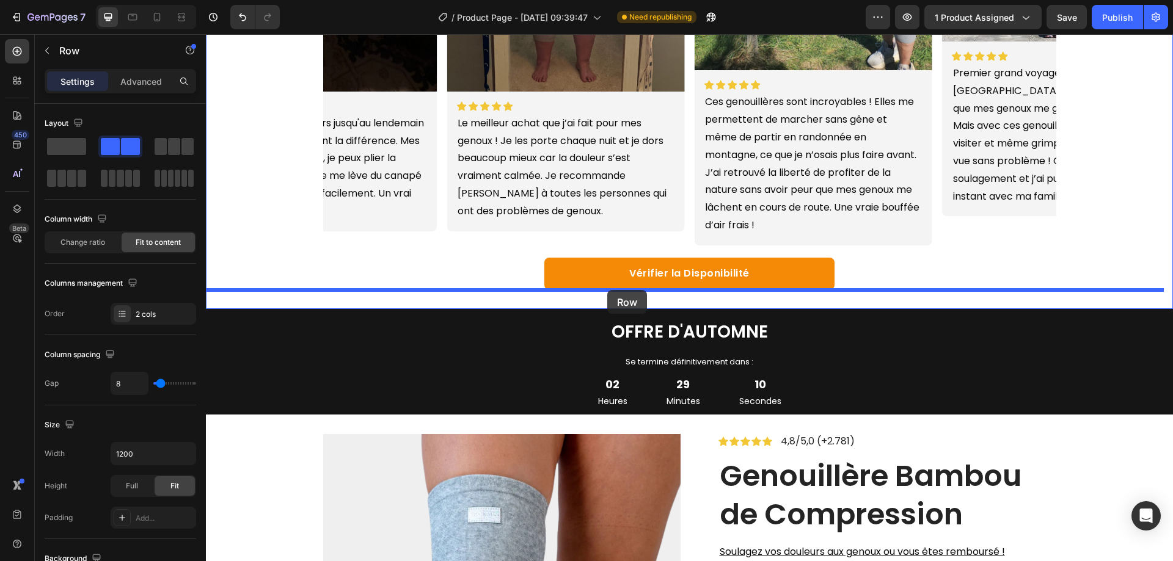
drag, startPoint x: 712, startPoint y: 265, endPoint x: 611, endPoint y: 296, distance: 105.3
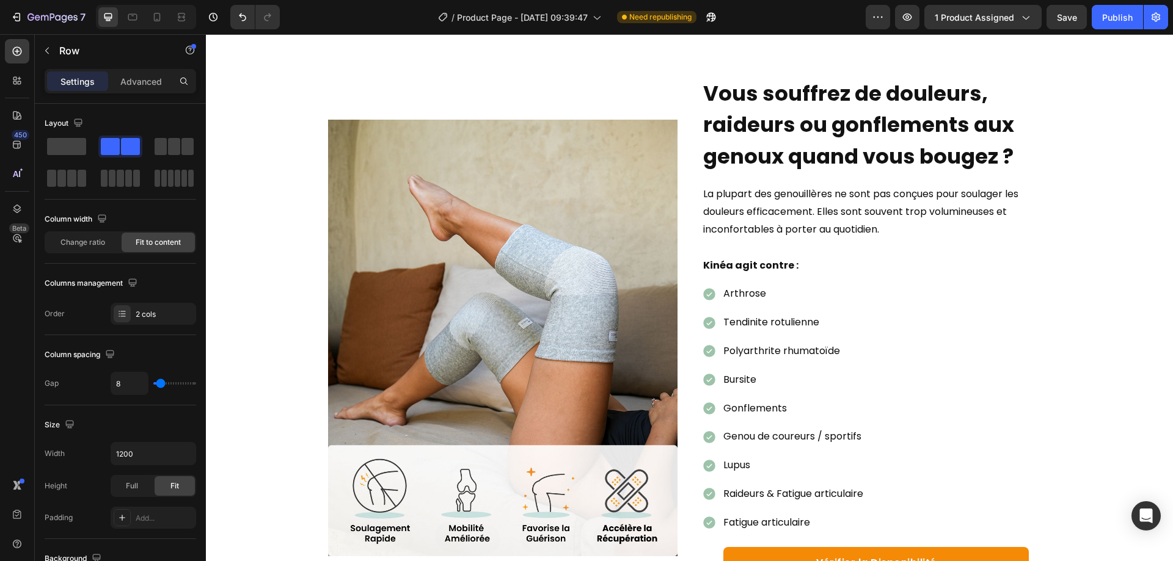
scroll to position [2178, 0]
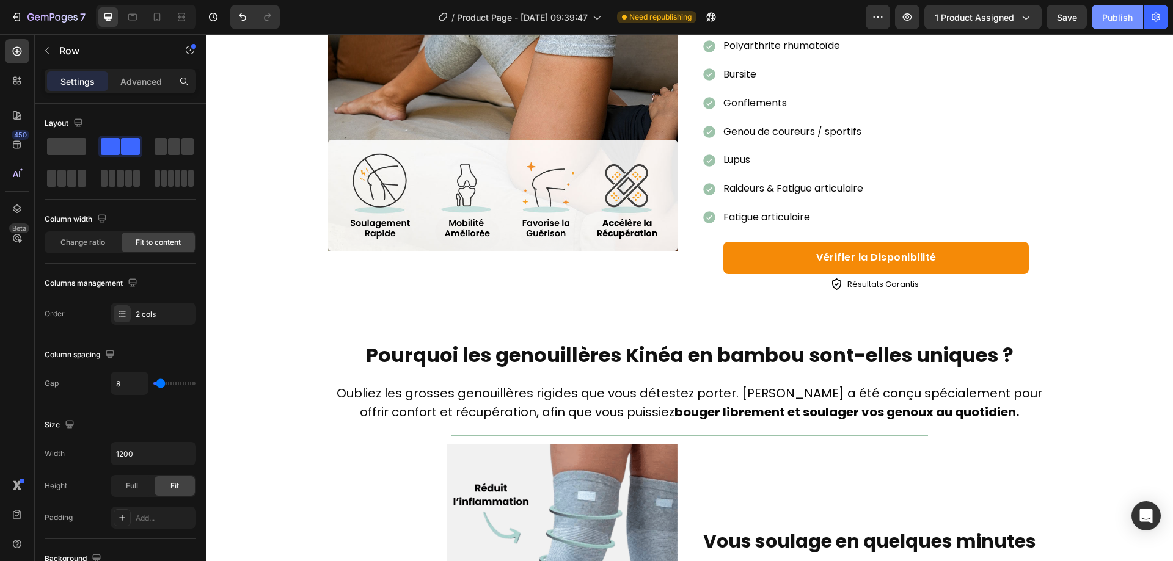
click at [1118, 9] on button "Publish" at bounding box center [1117, 17] width 51 height 24
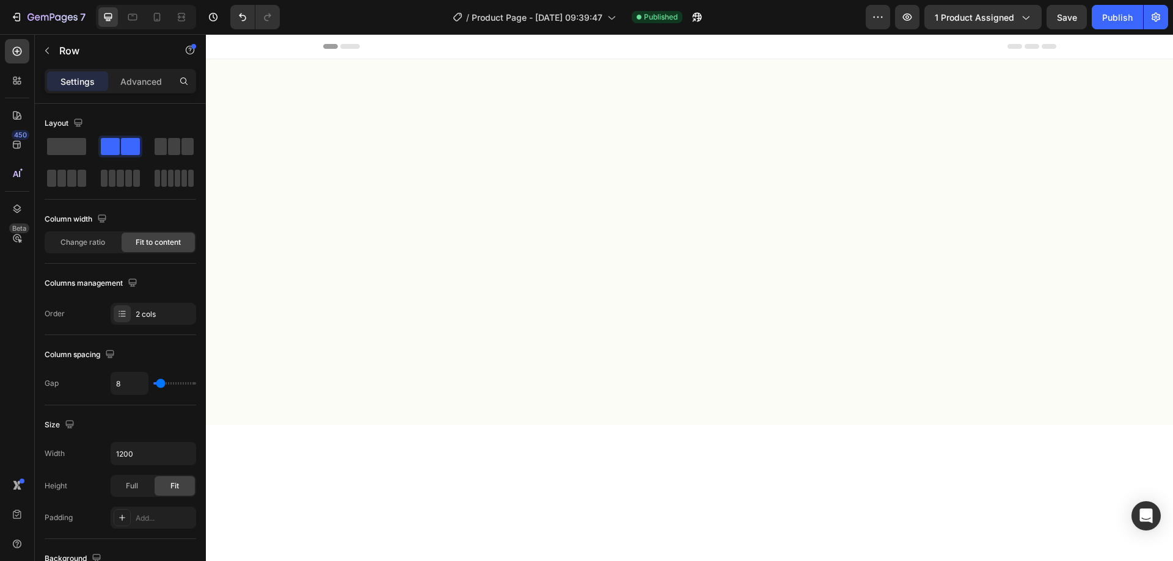
scroll to position [2178, 0]
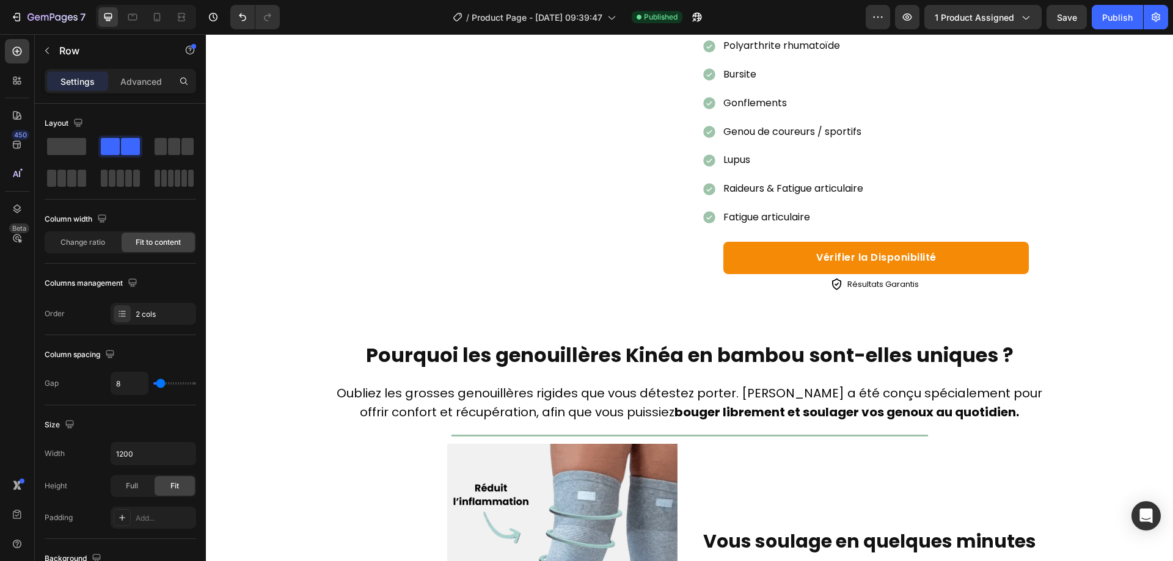
click at [154, 28] on div at bounding box center [146, 17] width 100 height 24
click at [152, 20] on icon at bounding box center [157, 17] width 12 height 12
type input "6"
type input "100%"
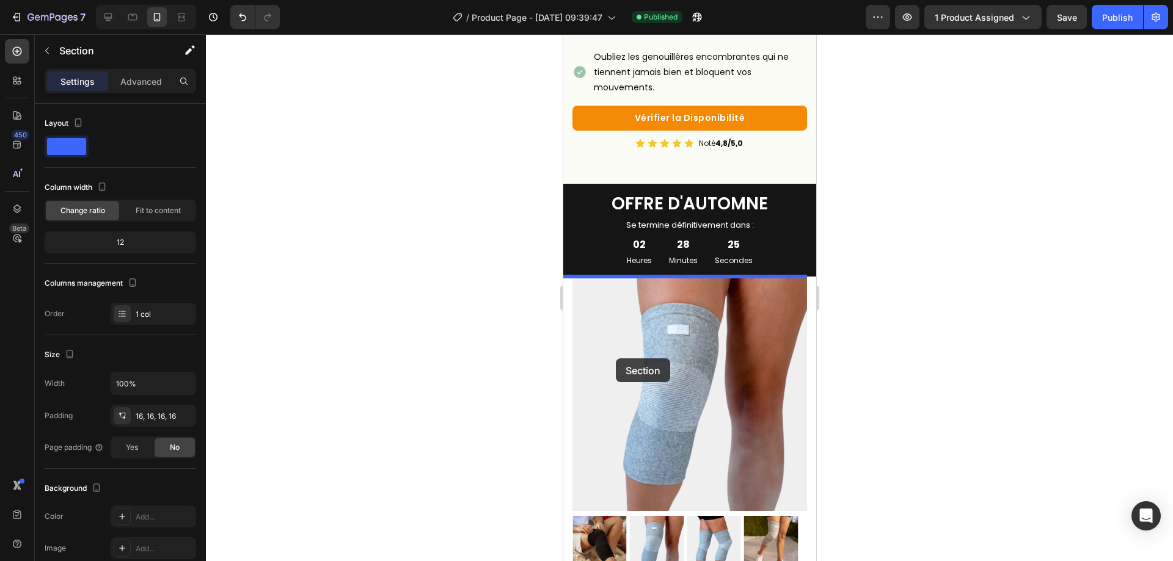
scroll to position [367, 0]
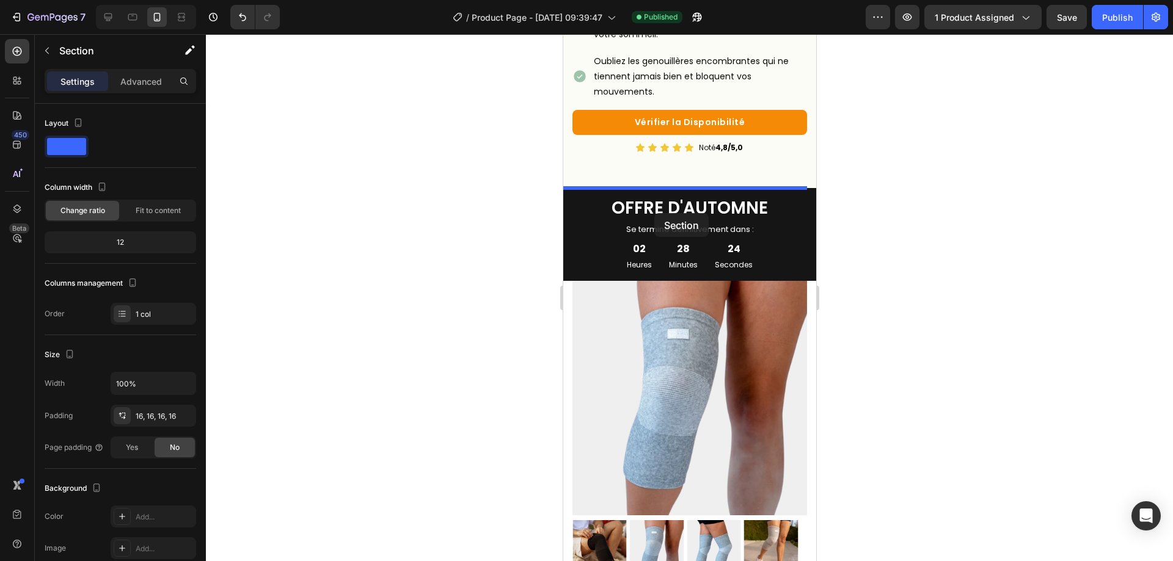
drag, startPoint x: 571, startPoint y: 363, endPoint x: 1640, endPoint y: 111, distance: 1099.0
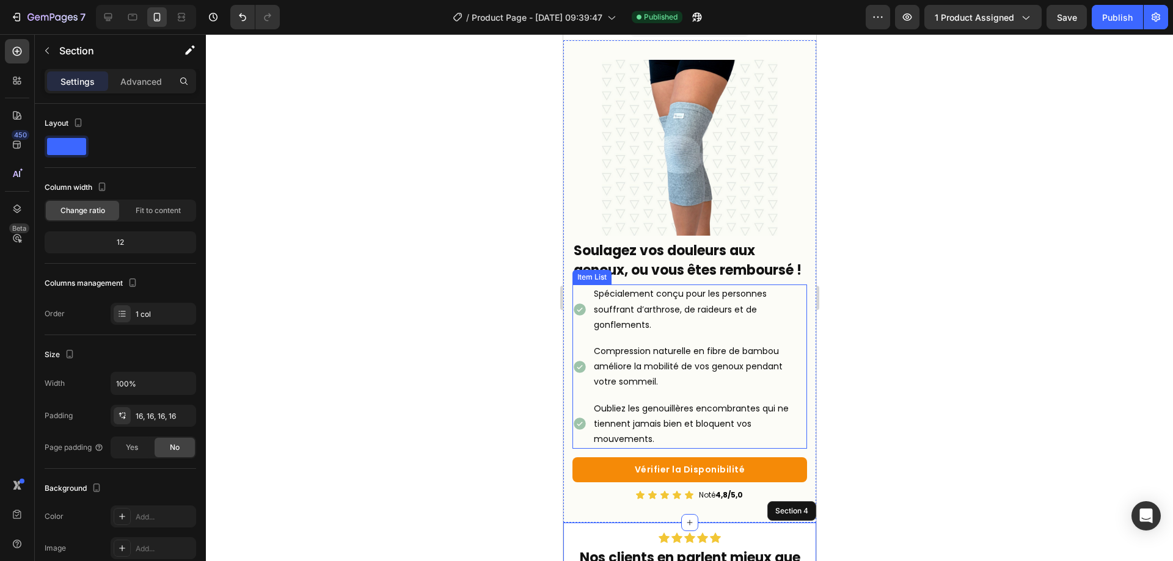
scroll to position [0, 0]
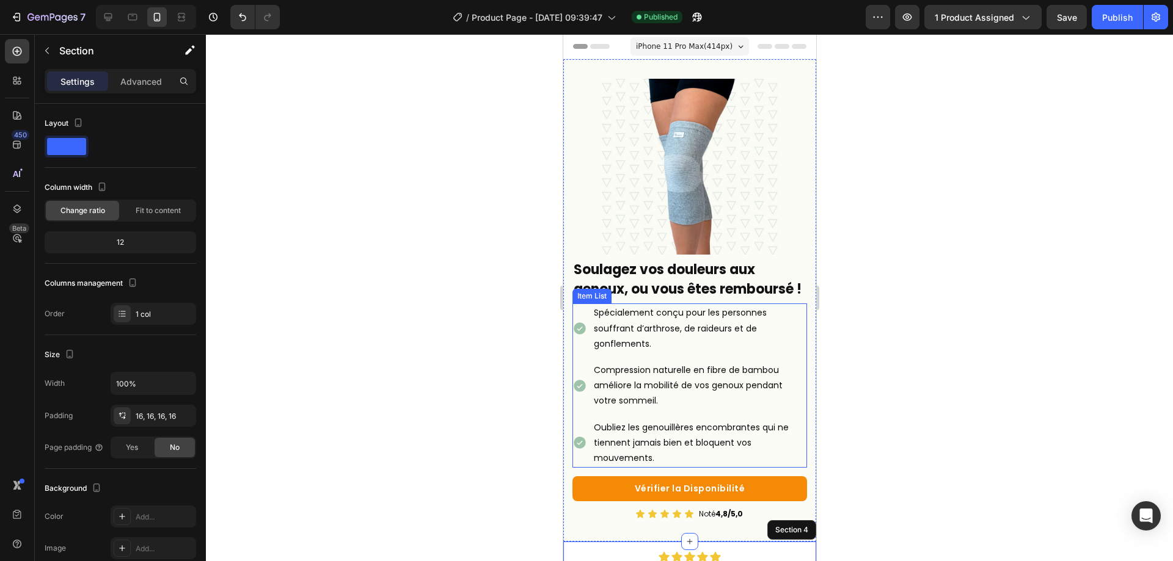
click at [577, 465] on div "Oubliez les genouillères encombrantes qui ne tiennent jamais bien et bloquent v…" at bounding box center [689, 444] width 235 height 50
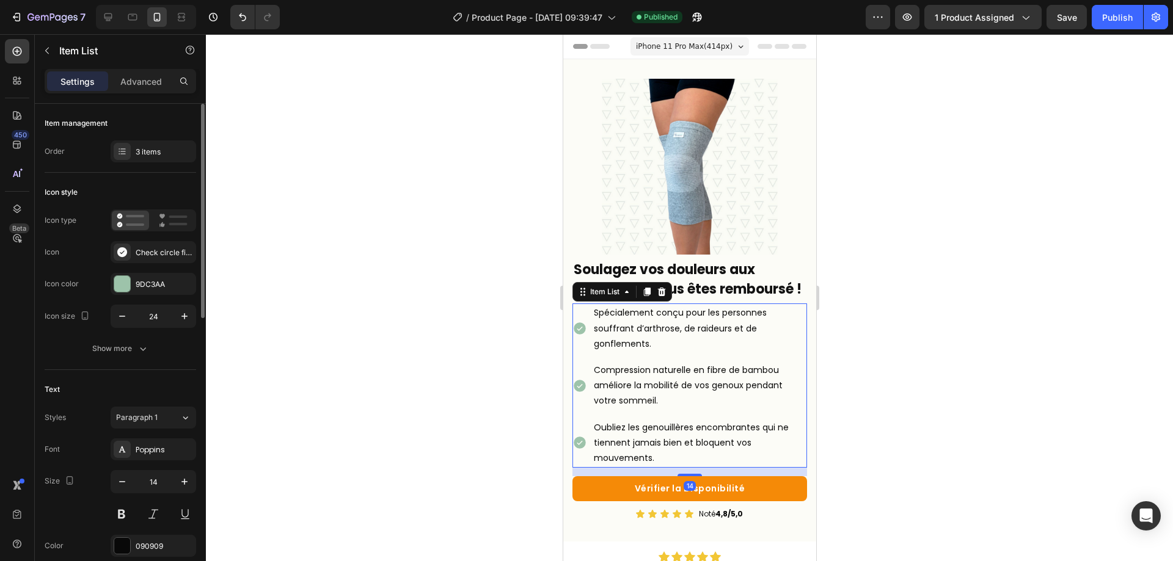
click at [122, 163] on div "Item management Order 3 items" at bounding box center [121, 138] width 152 height 69
click at [123, 163] on div "Item management Order 3 items" at bounding box center [121, 138] width 152 height 69
drag, startPoint x: 134, startPoint y: 147, endPoint x: 141, endPoint y: 186, distance: 40.4
click at [133, 147] on div "3 items" at bounding box center [154, 152] width 86 height 22
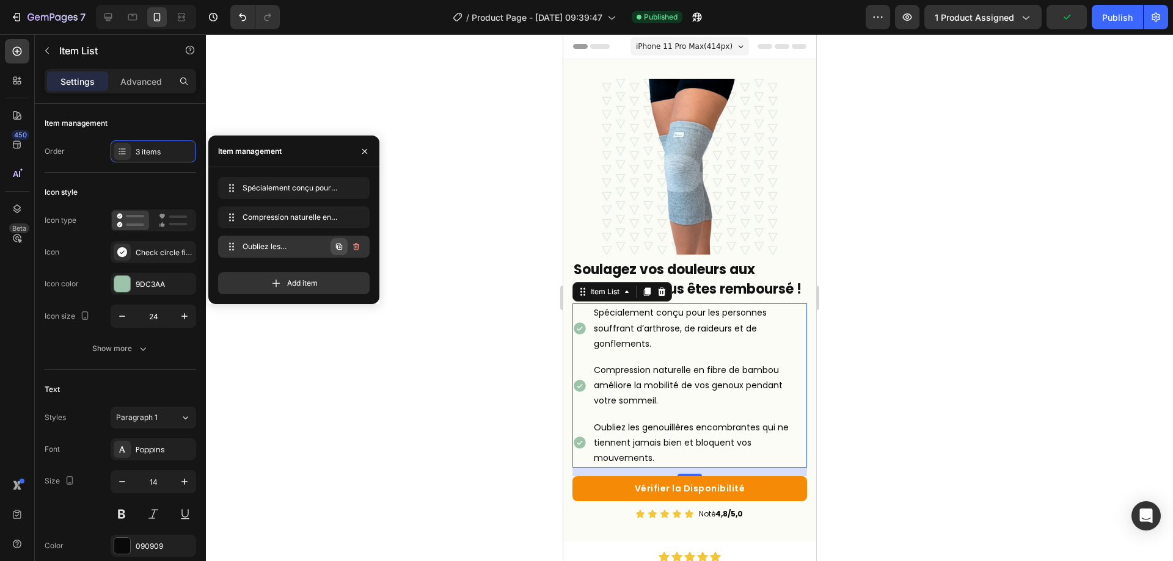
click at [345, 244] on button "button" at bounding box center [339, 246] width 17 height 17
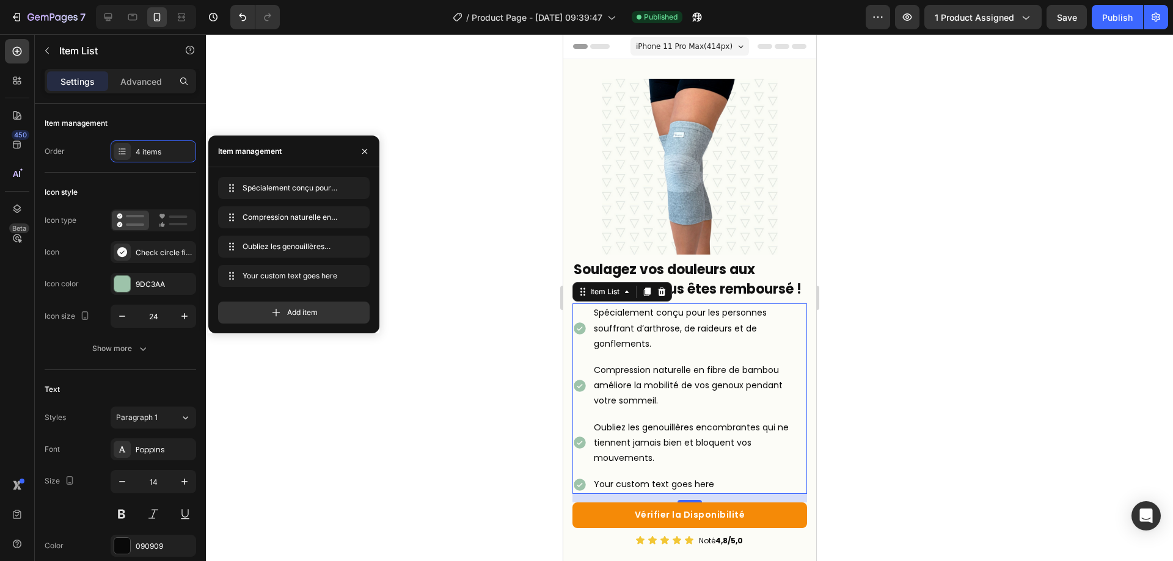
click at [618, 489] on div "Your custom text goes here" at bounding box center [698, 484] width 215 height 19
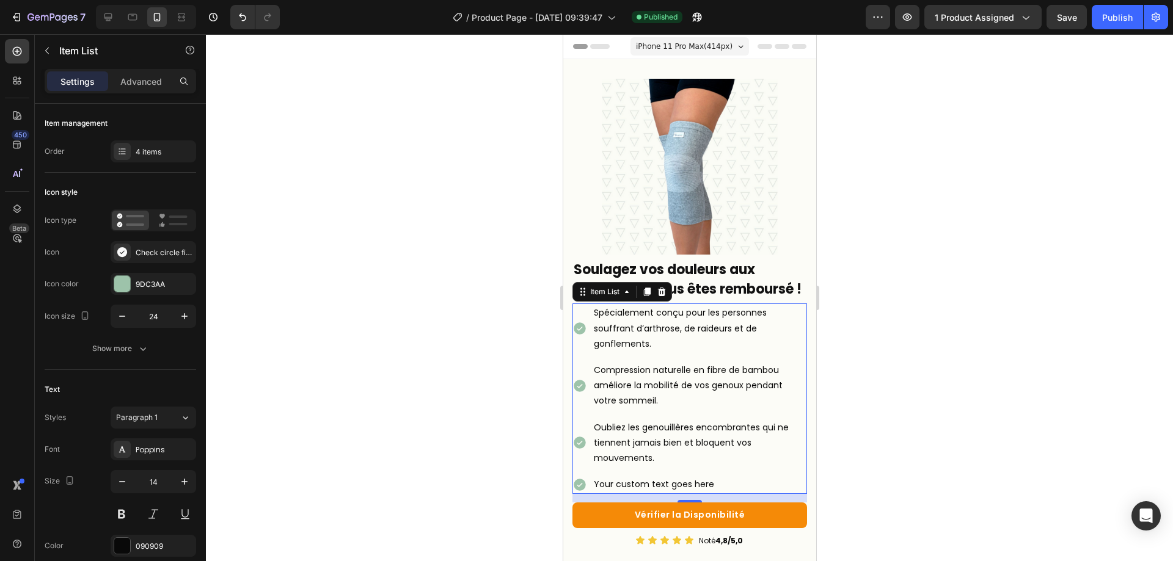
click at [618, 489] on div "Your custom text goes here" at bounding box center [698, 484] width 215 height 19
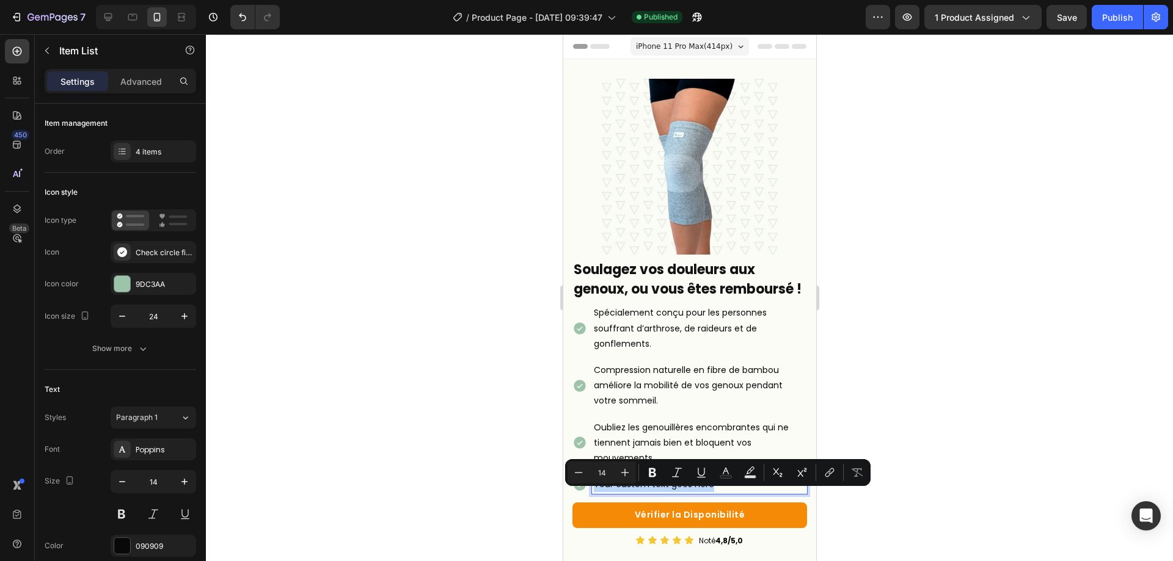
click at [617, 489] on div "Your custom text goes here" at bounding box center [698, 484] width 215 height 19
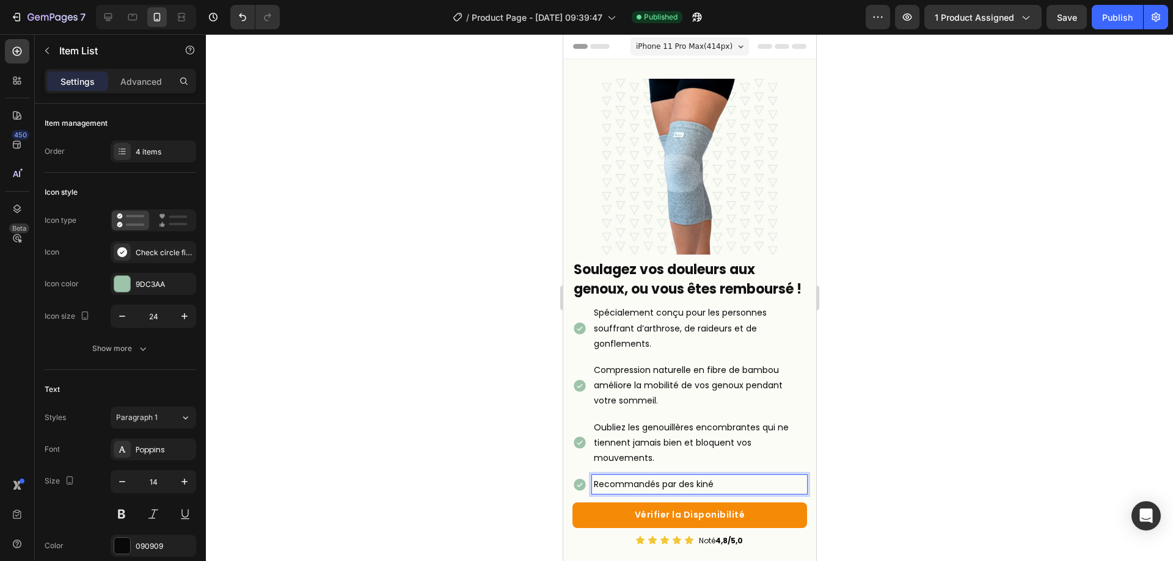
click at [636, 458] on p "Oubliez les genouillères encombrantes qui ne tiennent jamais bien et bloquent v…" at bounding box center [698, 443] width 211 height 46
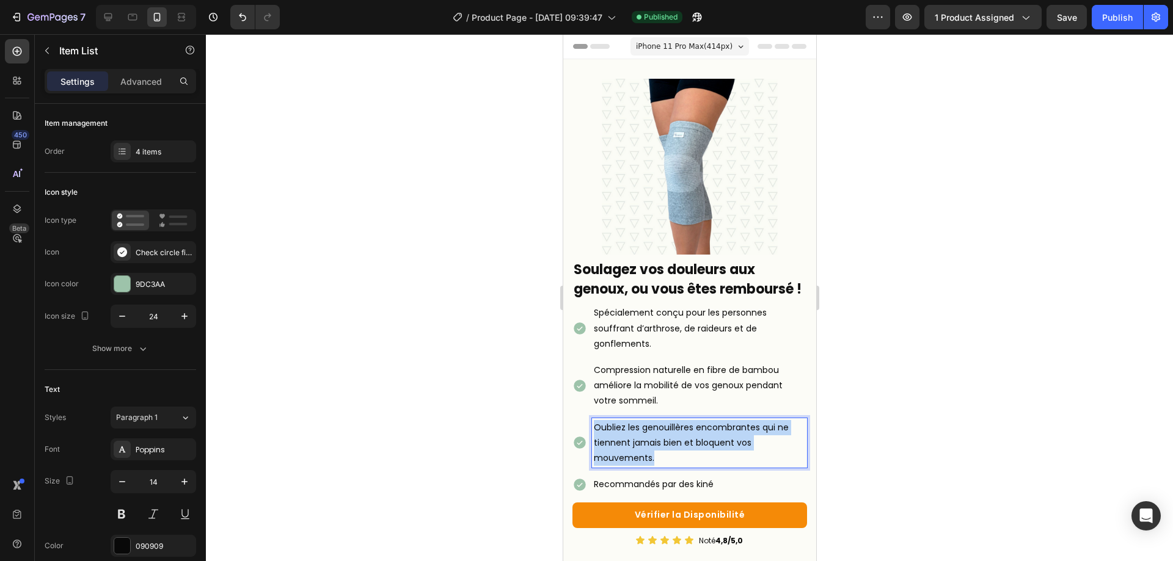
click at [636, 458] on p "Oubliez les genouillères encombrantes qui ne tiennent jamais bien et bloquent v…" at bounding box center [698, 443] width 211 height 46
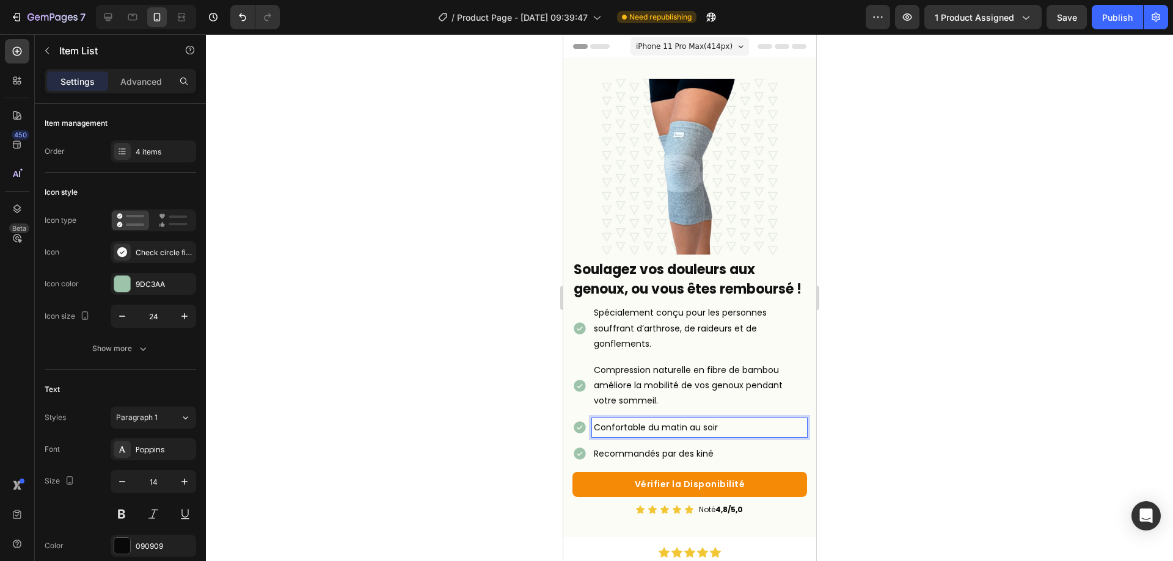
click at [948, 431] on div at bounding box center [689, 297] width 967 height 527
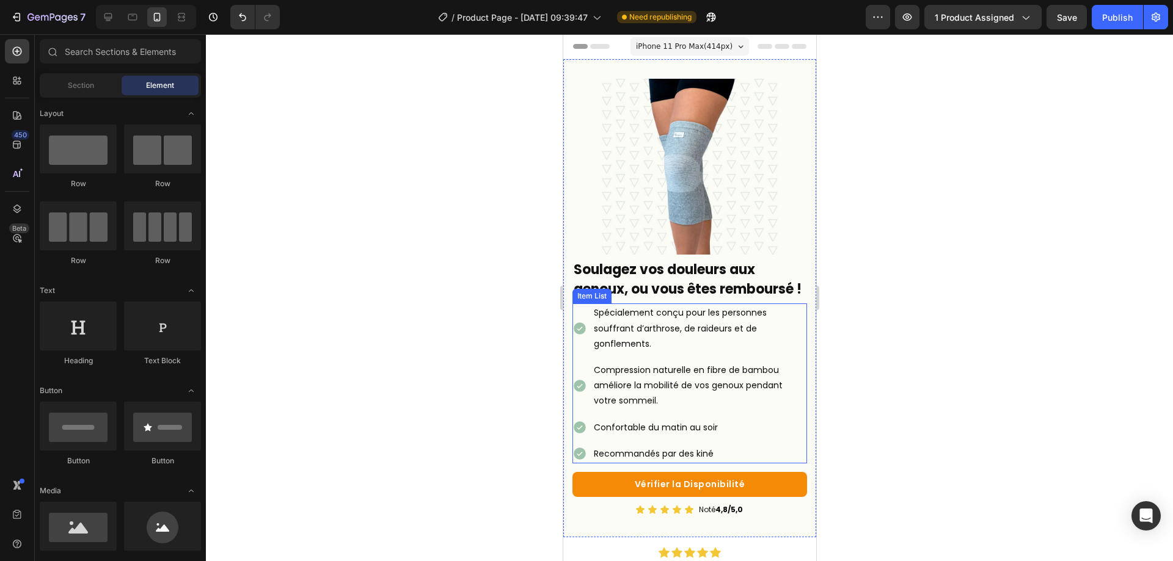
click at [675, 436] on p "Confortable du matin au soir" at bounding box center [698, 427] width 211 height 15
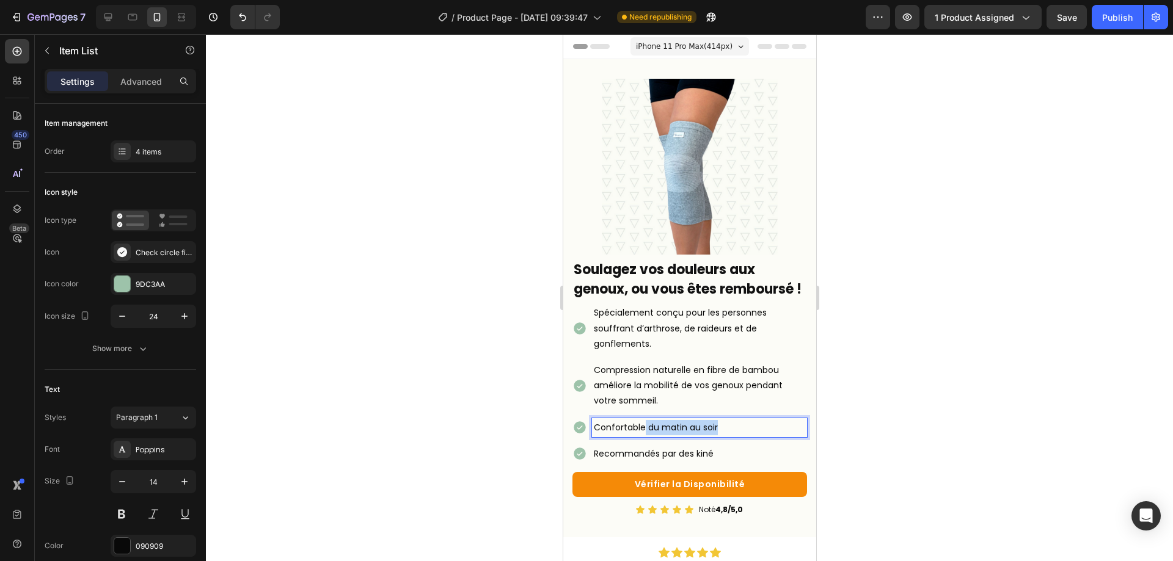
drag, startPoint x: 644, startPoint y: 439, endPoint x: 759, endPoint y: 436, distance: 115.5
click at [759, 436] on p "Confortable du matin au soir" at bounding box center [698, 427] width 211 height 15
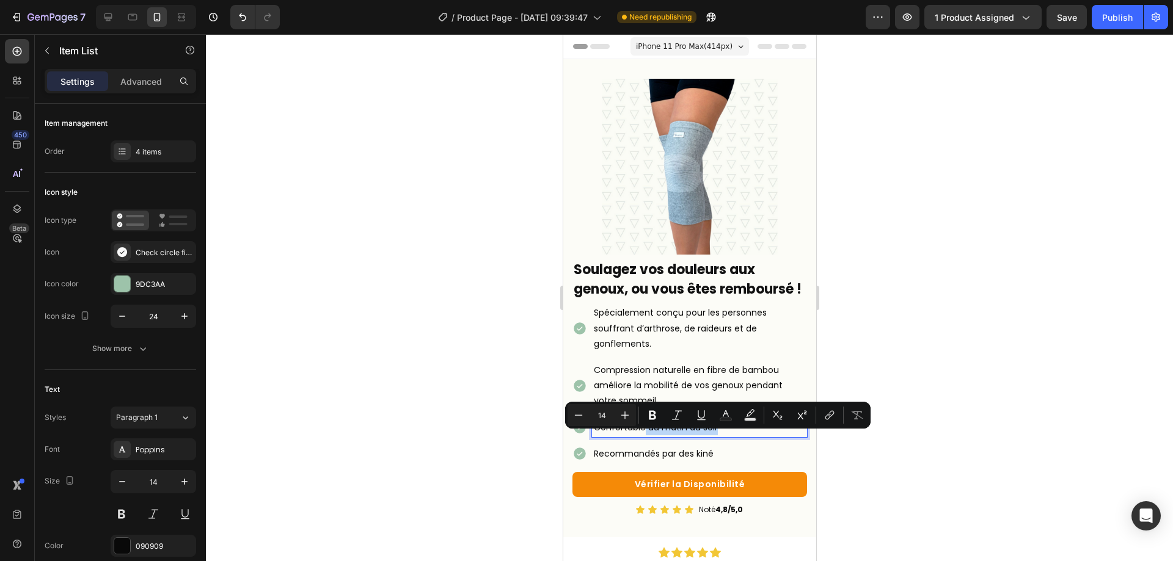
click at [759, 436] on p "Confortable du matin au soir" at bounding box center [698, 427] width 211 height 15
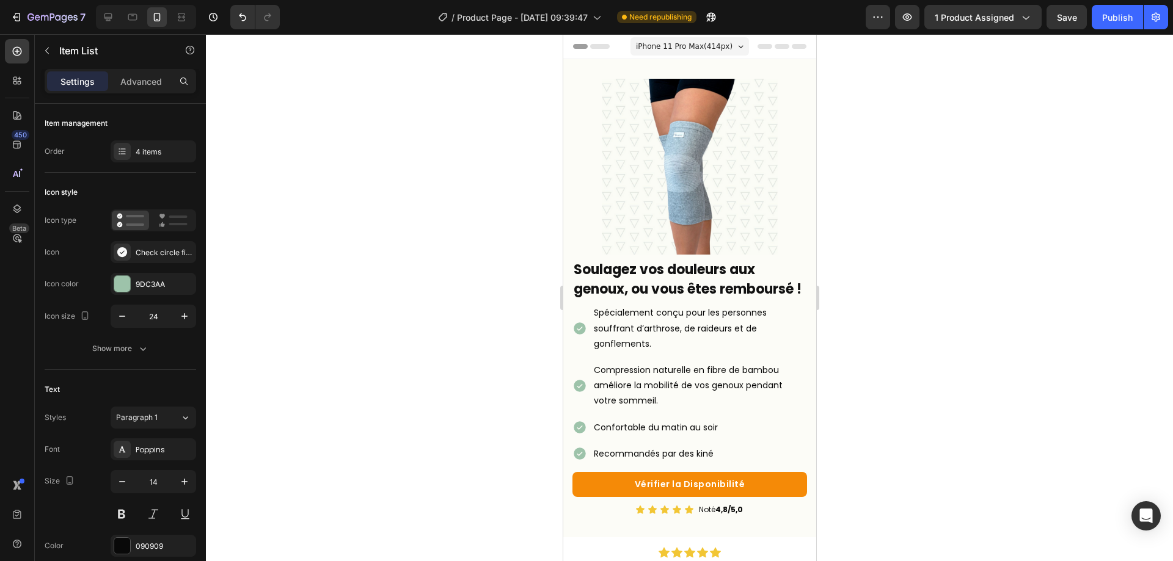
click at [930, 458] on div at bounding box center [689, 297] width 967 height 527
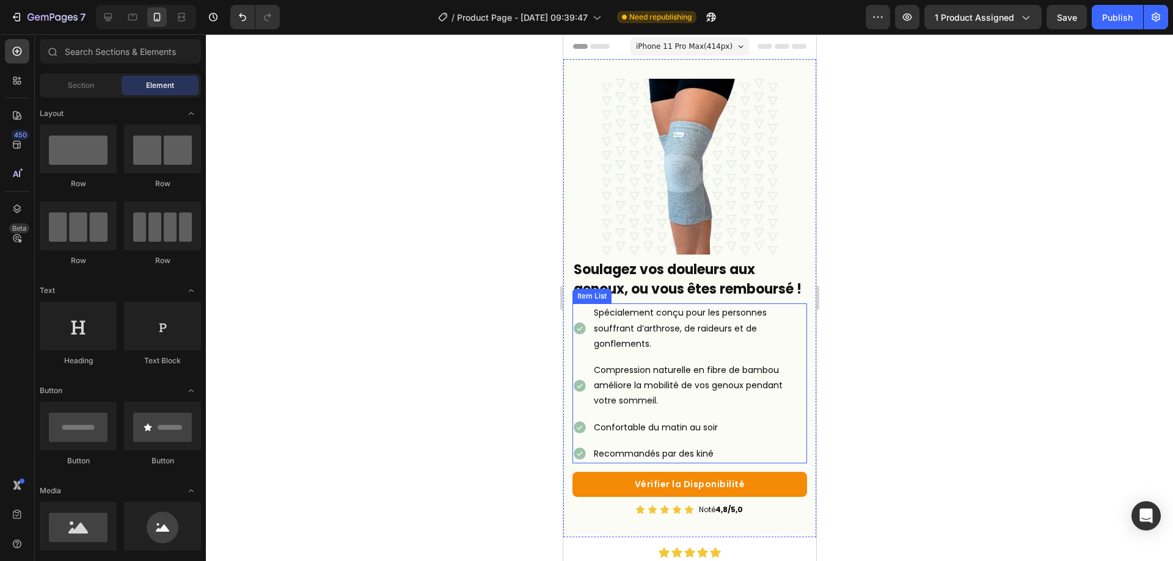
click at [665, 434] on p "Confortable du matin au soir" at bounding box center [698, 427] width 211 height 15
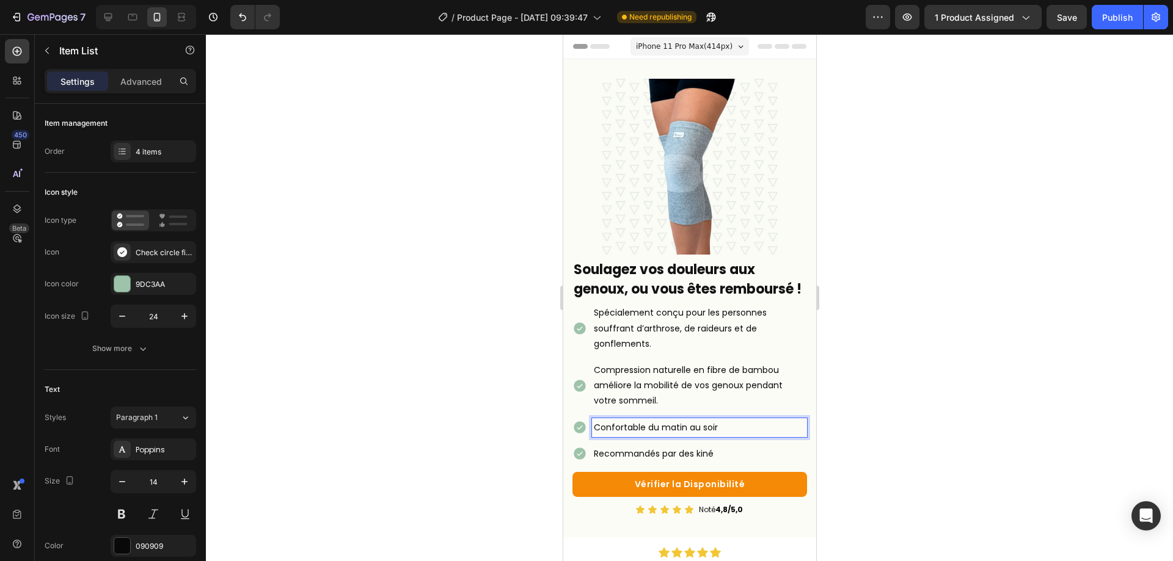
click at [913, 448] on div at bounding box center [689, 297] width 967 height 527
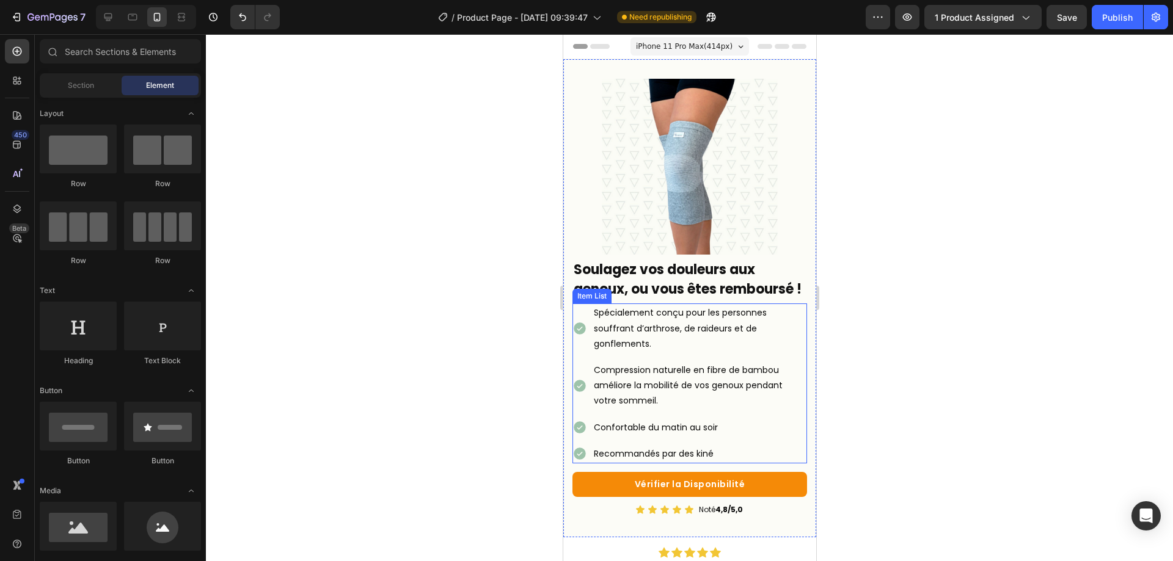
click at [661, 400] on p "Compression naturelle en fibre de bambou améliore la mobilité de vos genoux pen…" at bounding box center [698, 386] width 211 height 46
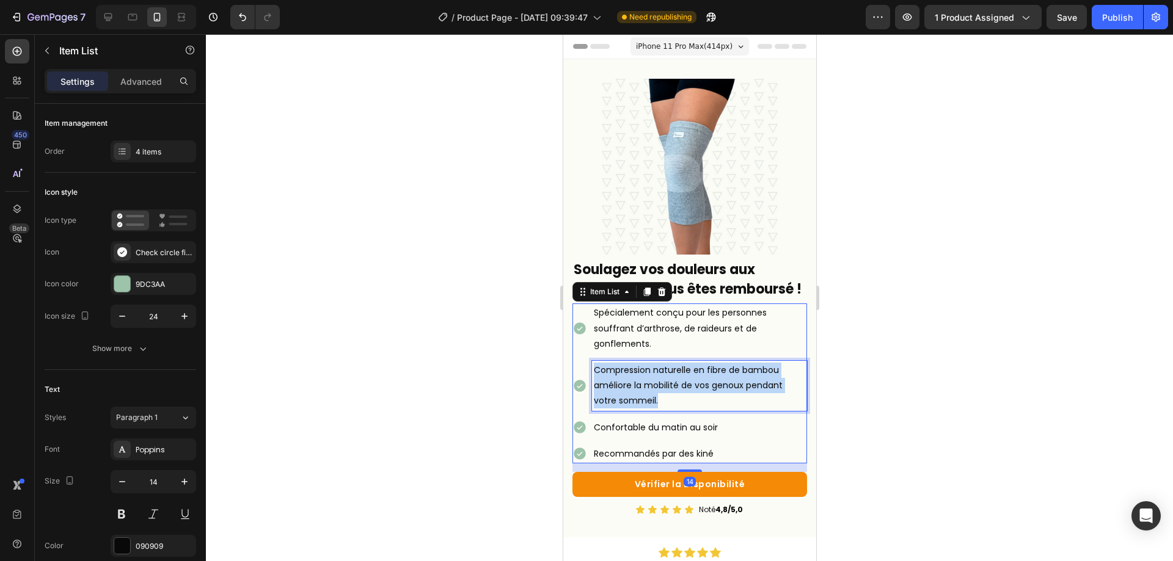
click at [661, 401] on p "Compression naturelle en fibre de bambou améliore la mobilité de vos genoux pen…" at bounding box center [698, 386] width 211 height 46
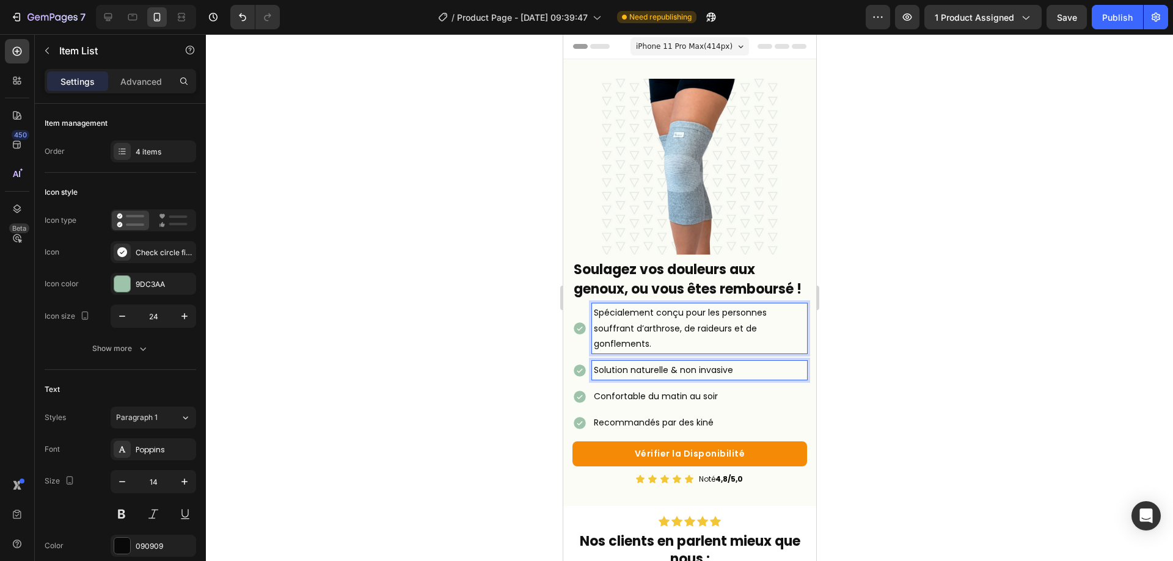
click at [619, 344] on p "Spécialement conçu pour les personnes souffrant d’arthrose, de raideurs et de g…" at bounding box center [698, 328] width 211 height 46
click at [619, 343] on p "Spécialement conçu pour les personnes souffrant d’arthrose, de raideurs et de g…" at bounding box center [698, 328] width 211 height 46
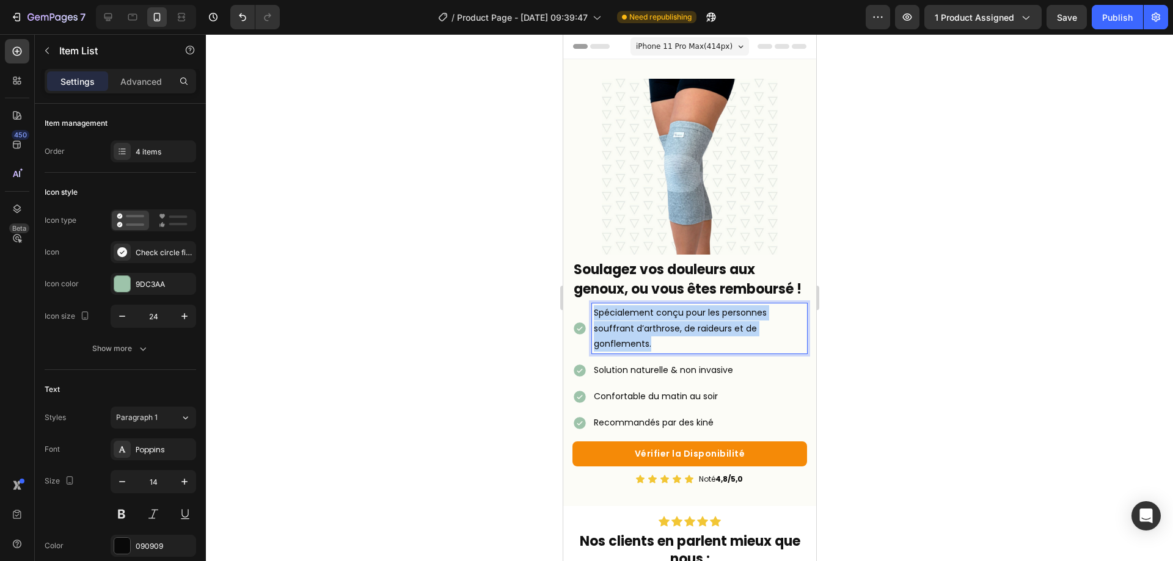
click at [619, 343] on p "Spécialement conçu pour les personnes souffrant d’arthrose, de raideurs et de g…" at bounding box center [698, 328] width 211 height 46
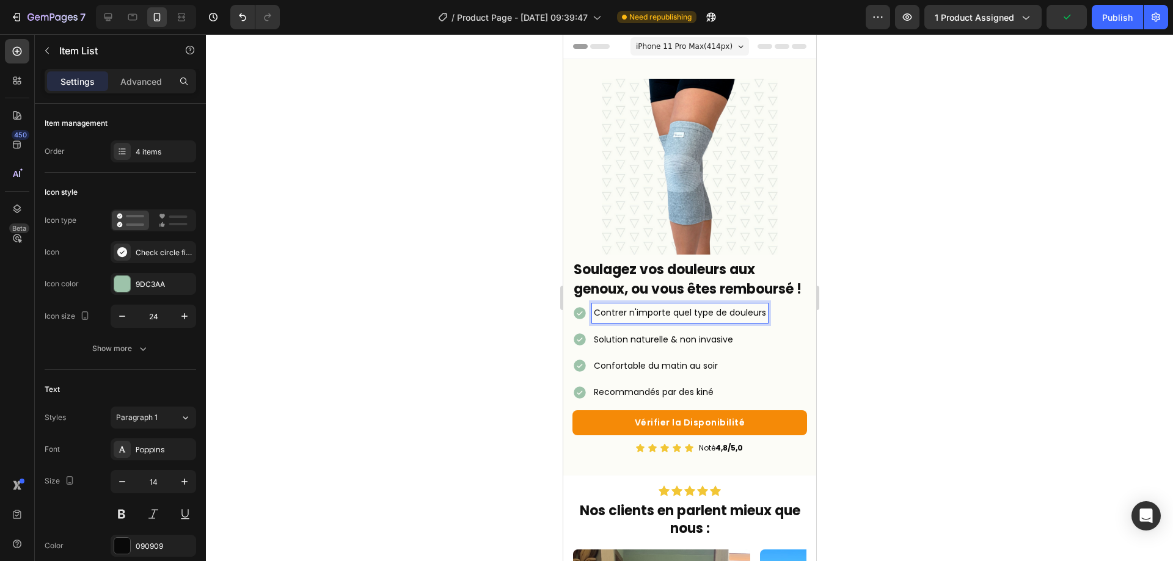
drag, startPoint x: 981, startPoint y: 343, endPoint x: 56, endPoint y: 303, distance: 925.3
click at [981, 343] on div at bounding box center [689, 297] width 967 height 527
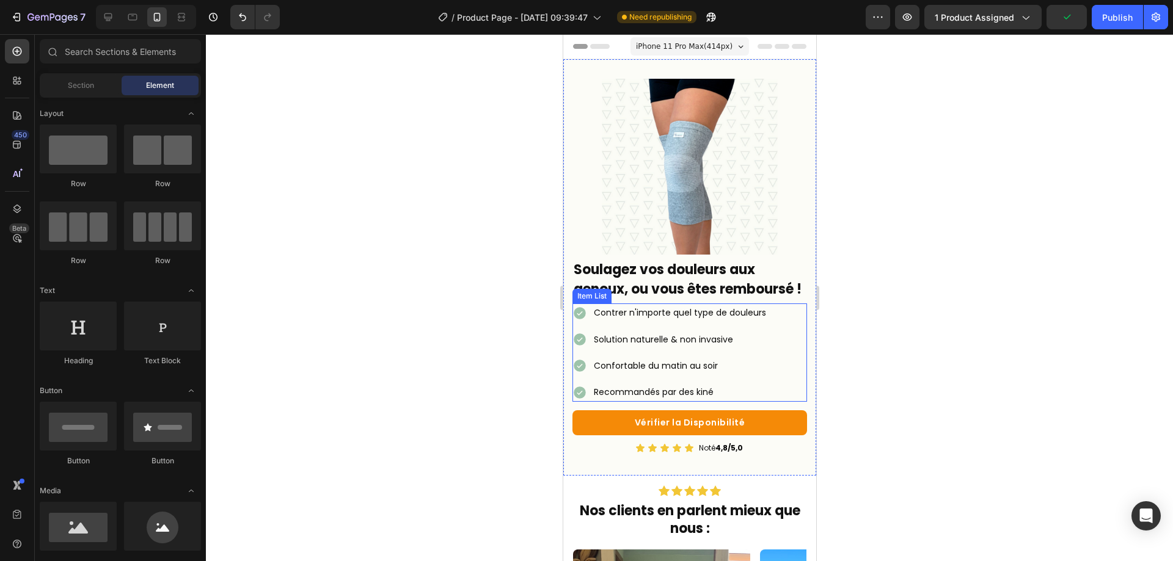
click at [646, 321] on p "Contrer n'importe quel type de douleurs" at bounding box center [679, 312] width 172 height 15
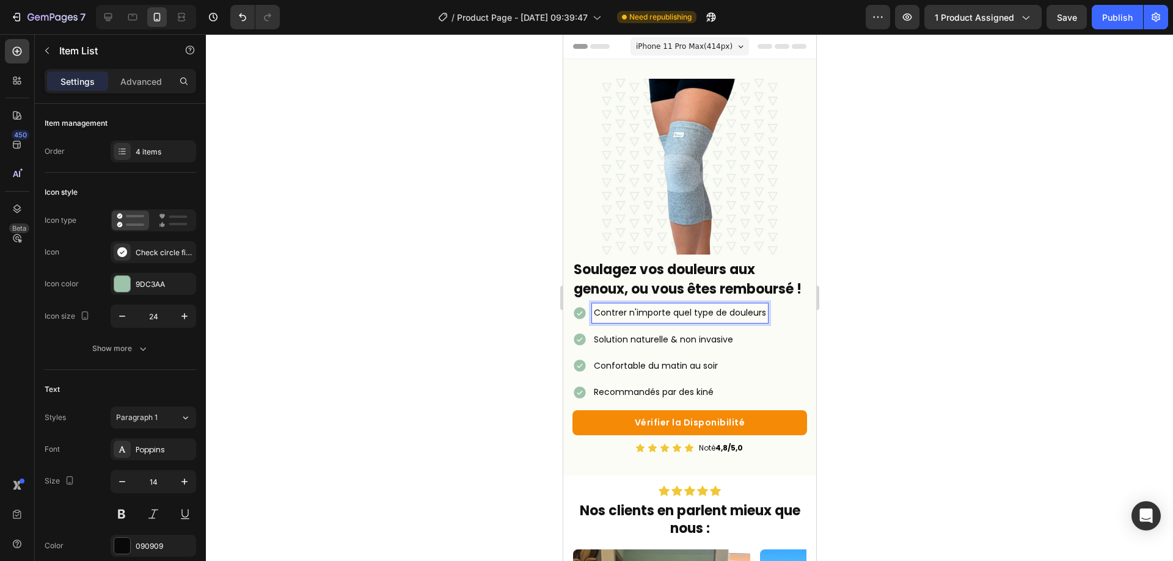
click at [628, 321] on p "Contrer n'importe quel type de douleurs" at bounding box center [679, 312] width 172 height 15
click at [623, 321] on p "Contrer n'importe quel type de douleurs" at bounding box center [679, 312] width 172 height 15
click at [616, 321] on p "Contrr n'importe quel type de douleurs" at bounding box center [676, 312] width 167 height 15
click at [763, 321] on p "Soulage n'importe quel type de douleurs" at bounding box center [680, 312] width 174 height 15
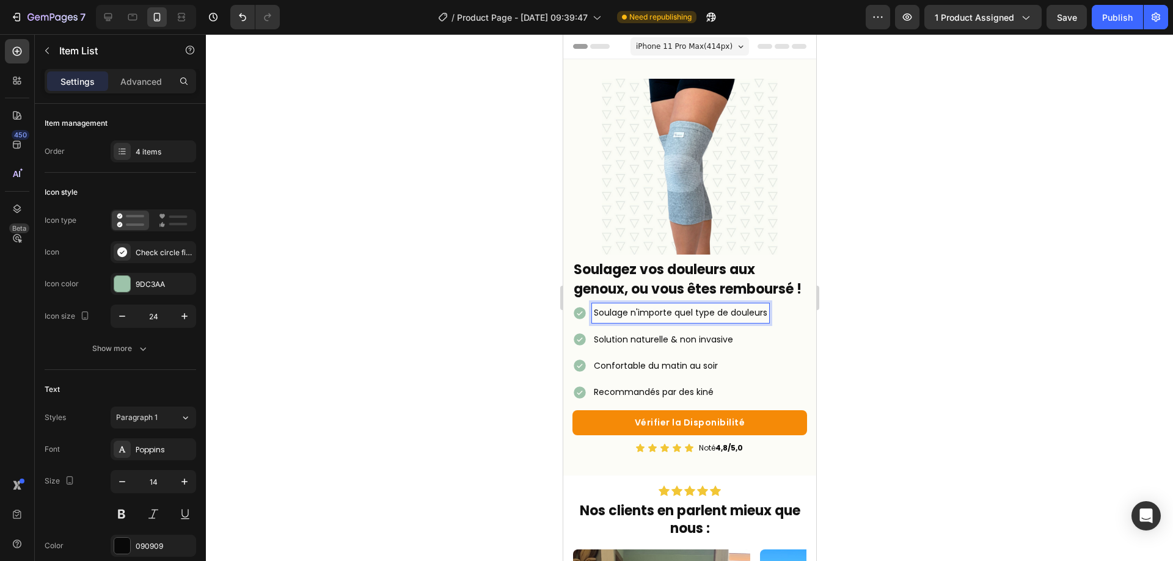
click at [767, 323] on div "Soulage n'importe quel type de douleurs" at bounding box center [679, 313] width 177 height 19
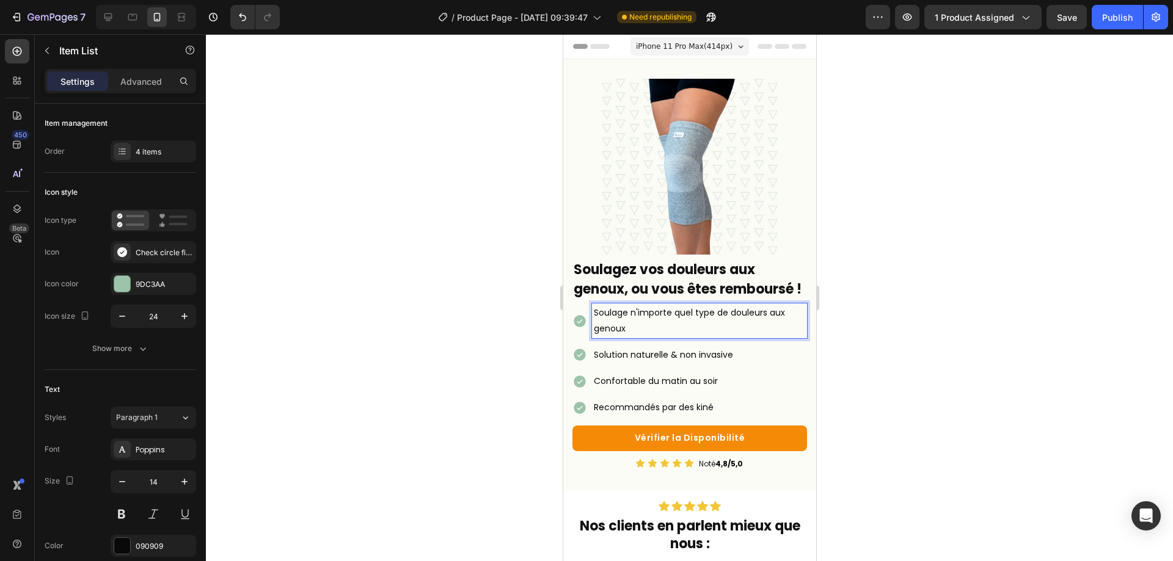
click at [631, 322] on p "Soulage n'importe quel type de douleurs aux genoux" at bounding box center [698, 320] width 211 height 31
click at [630, 321] on p "Soulage n'importe quel type de douleurs aux genoux" at bounding box center [698, 320] width 211 height 31
drag, startPoint x: 747, startPoint y: 340, endPoint x: 733, endPoint y: 326, distance: 19.4
click at [1015, 388] on div at bounding box center [689, 297] width 967 height 527
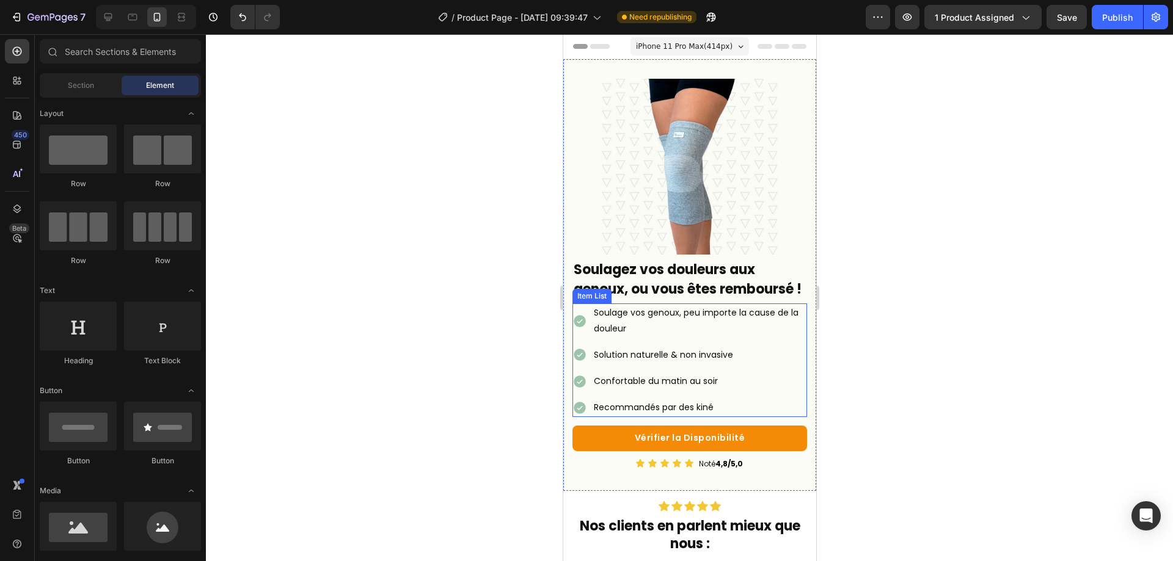
click at [670, 336] on p "Soulage vos genoux, peu importe la cause de la douleur" at bounding box center [698, 320] width 211 height 31
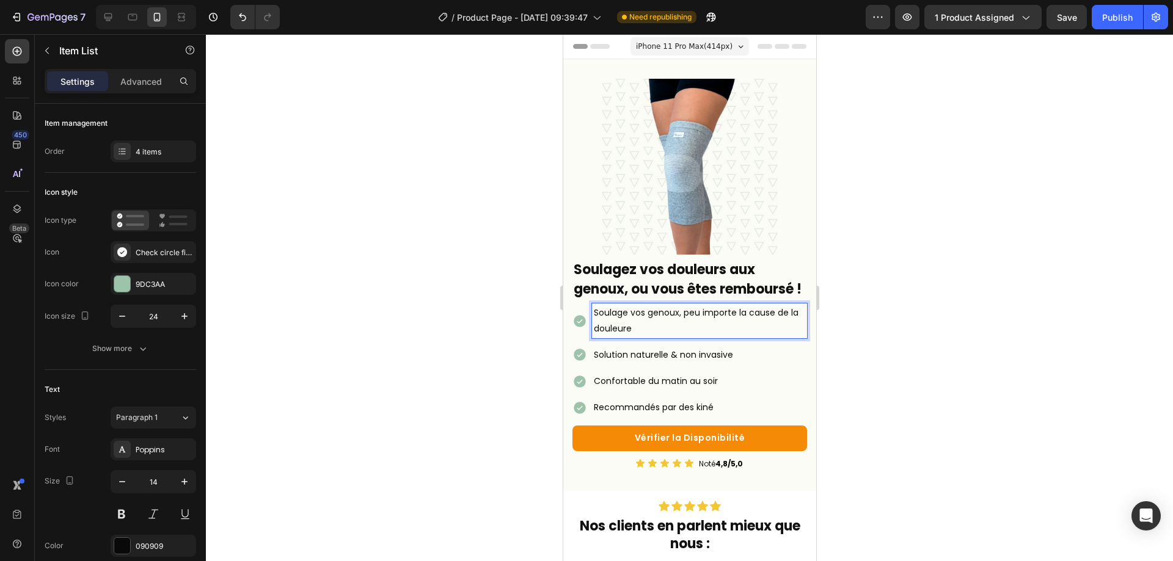
click at [1078, 340] on div at bounding box center [689, 297] width 967 height 527
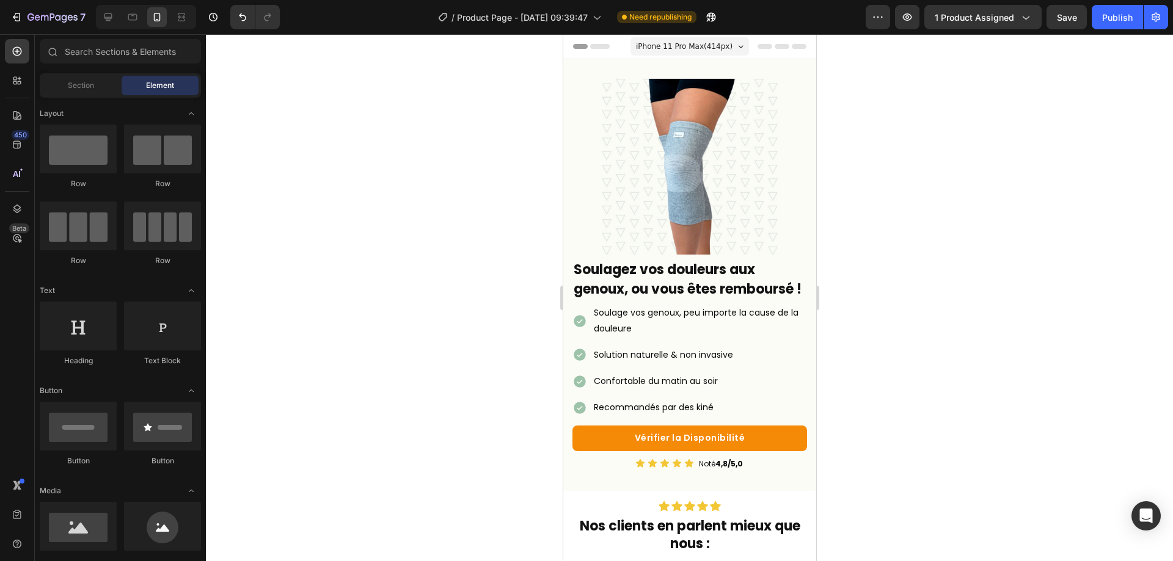
click at [717, 329] on p "Soulage vos genoux, peu importe la cause de la douleure" at bounding box center [698, 320] width 211 height 31
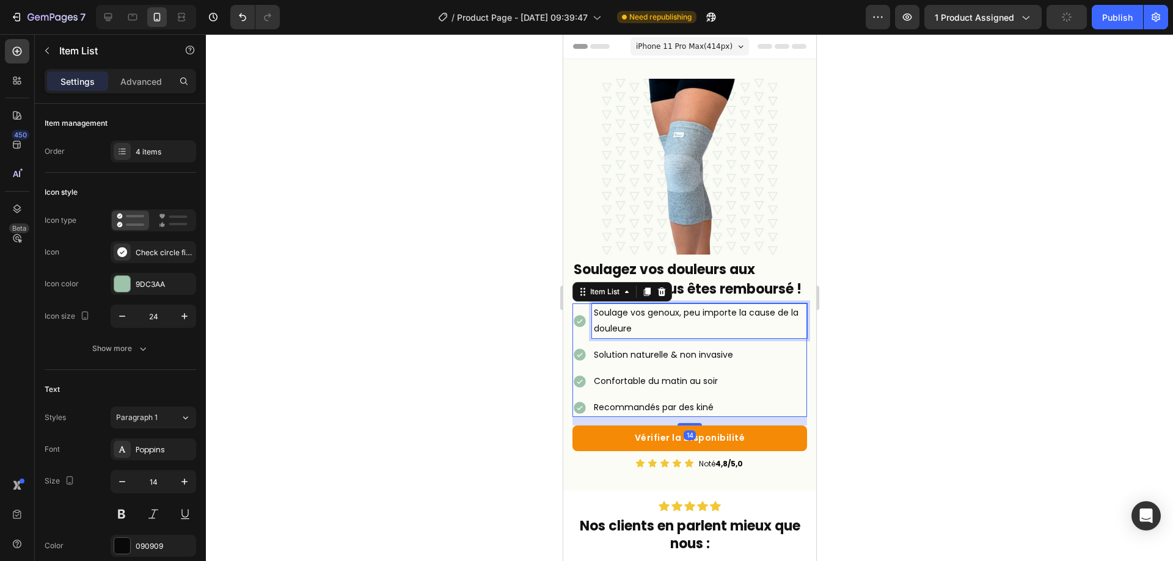
click at [714, 336] on p "Soulage vos genoux, peu importe la cause de la douleure" at bounding box center [698, 320] width 211 height 31
click at [1013, 386] on div at bounding box center [689, 297] width 967 height 527
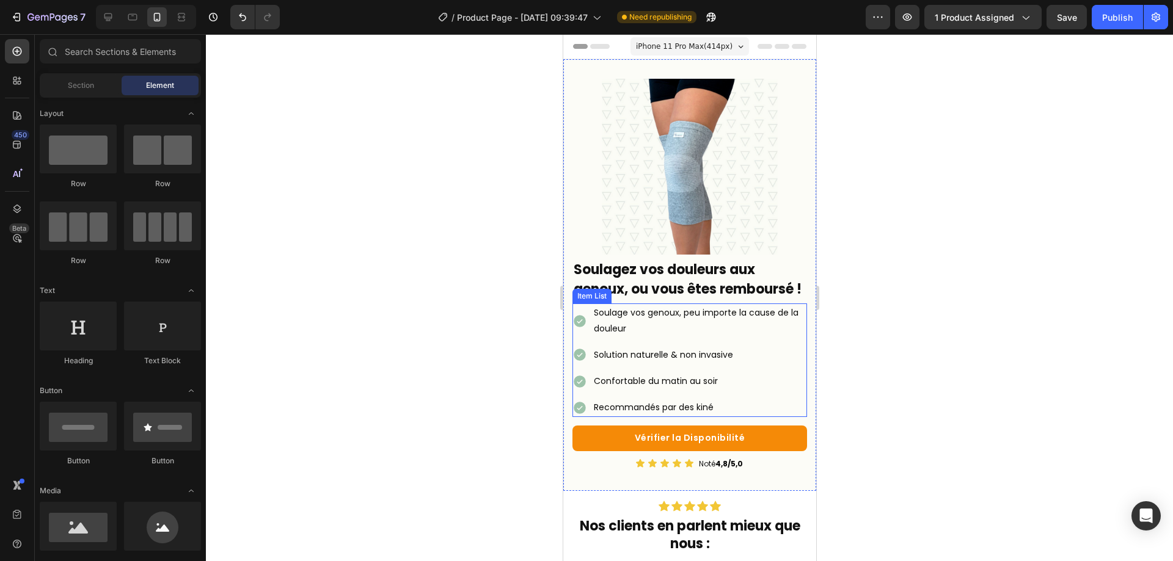
click at [735, 414] on p "Recommandés par des kiné" at bounding box center [698, 407] width 211 height 15
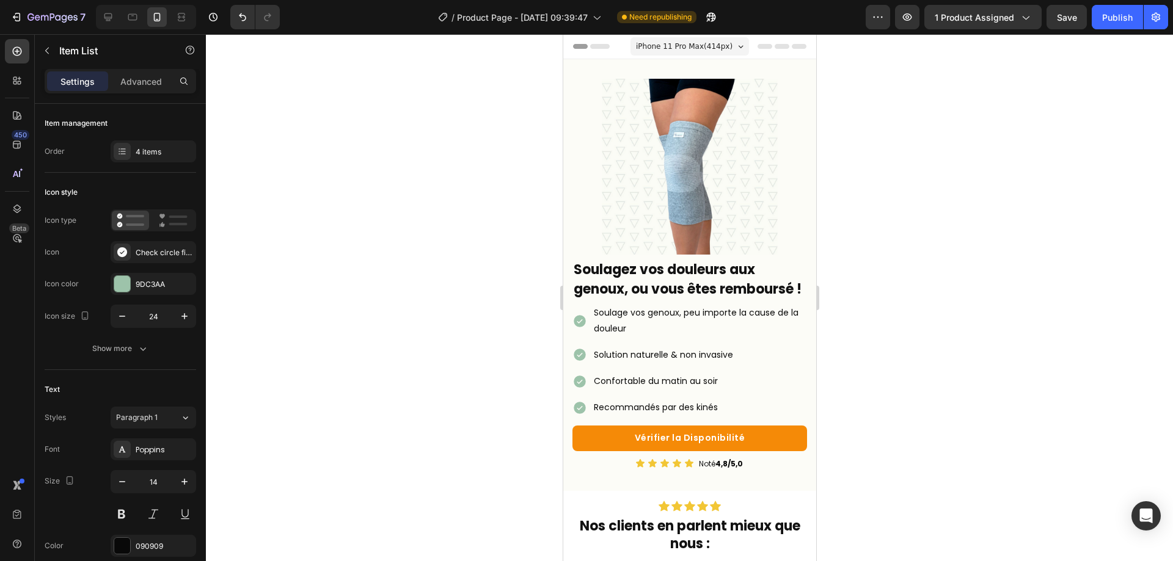
click at [869, 401] on div at bounding box center [689, 297] width 967 height 527
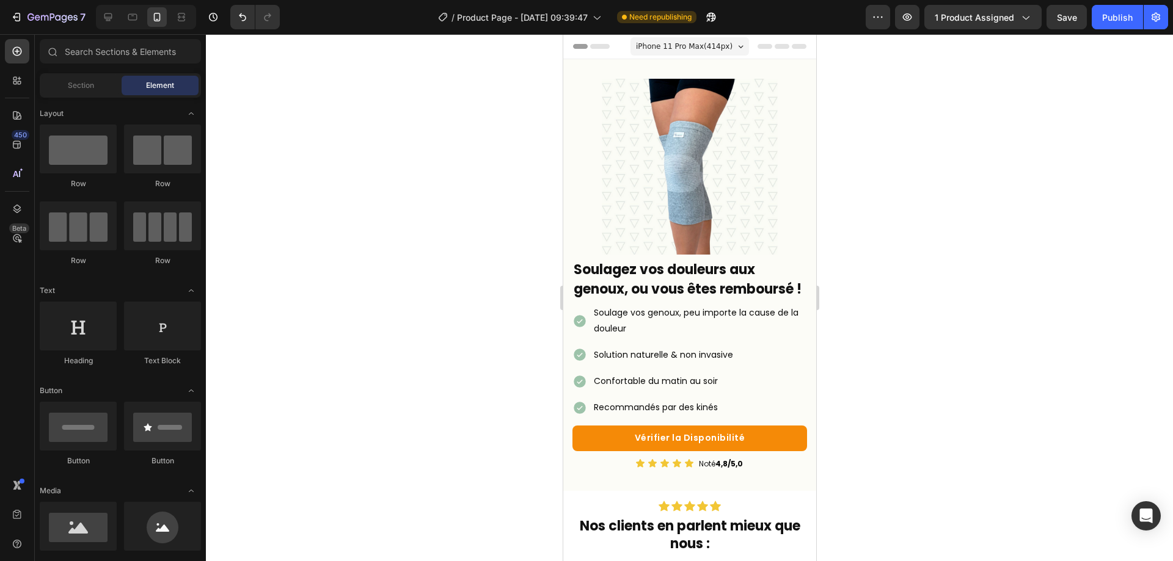
click at [717, 389] on p "Confortable du matin au soir" at bounding box center [698, 381] width 211 height 15
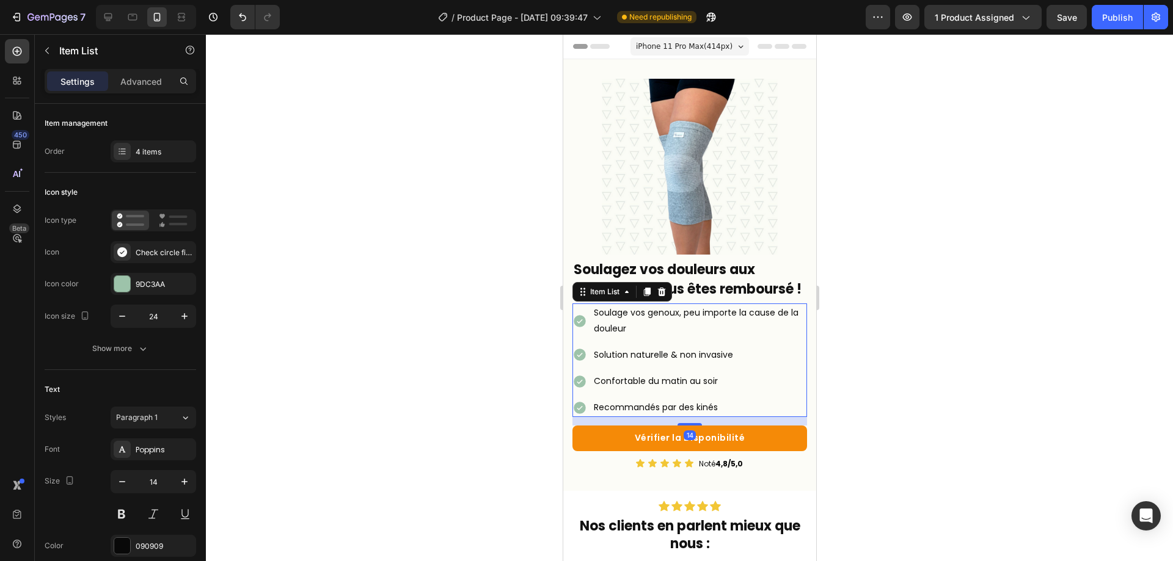
click at [736, 405] on div "Soulage vos genoux, peu importe la cause de la douleur Solution naturelle & non…" at bounding box center [689, 361] width 235 height 114
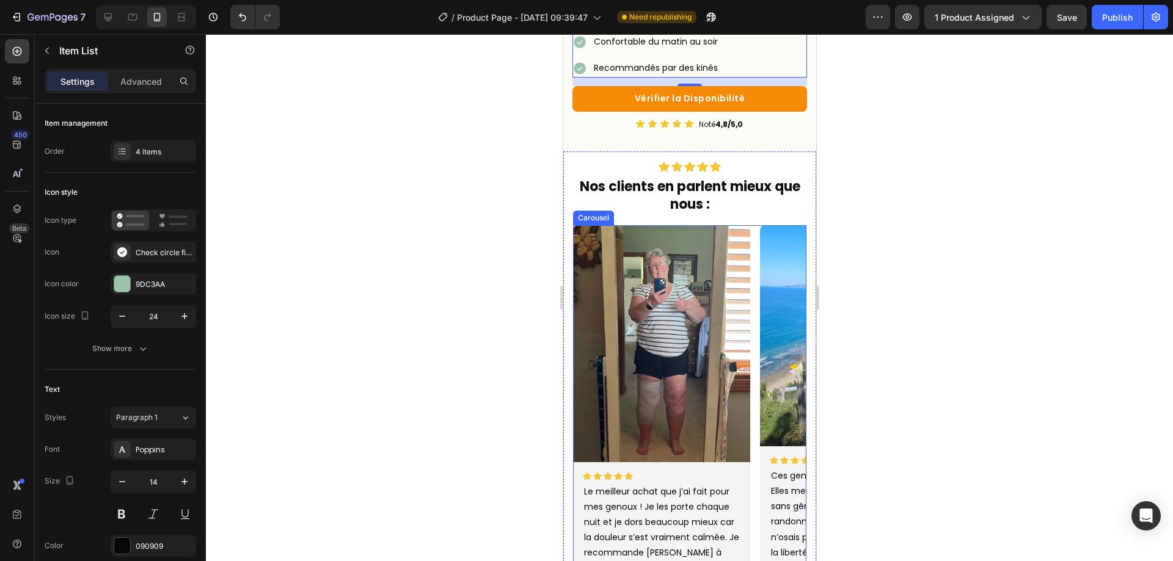
scroll to position [183, 0]
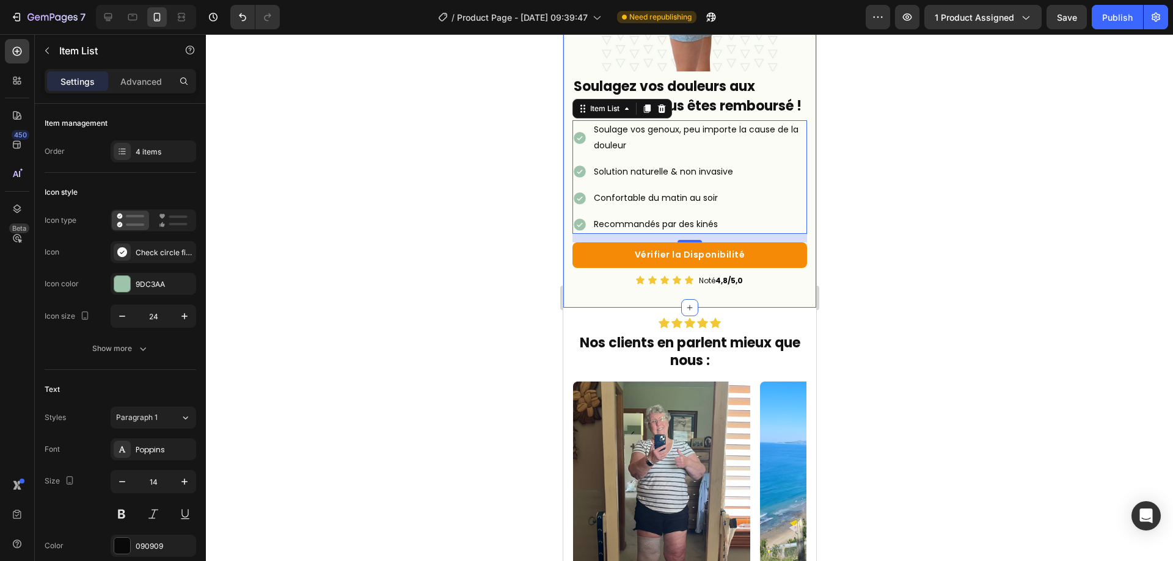
click at [725, 329] on div "Icon Icon Icon Icon Icon" at bounding box center [688, 323] width 233 height 11
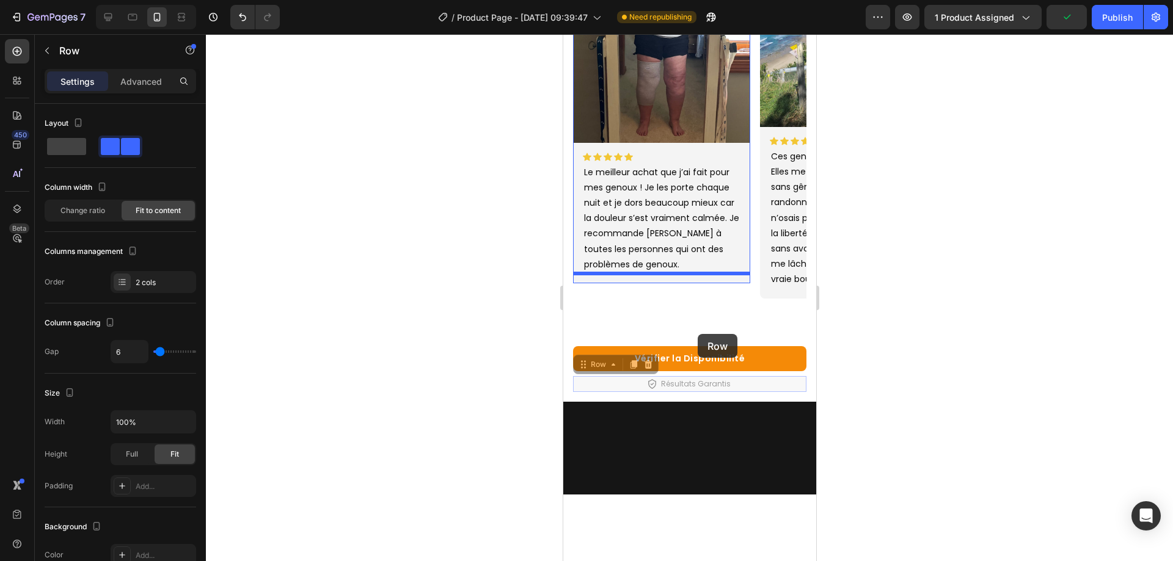
scroll to position [244, 0]
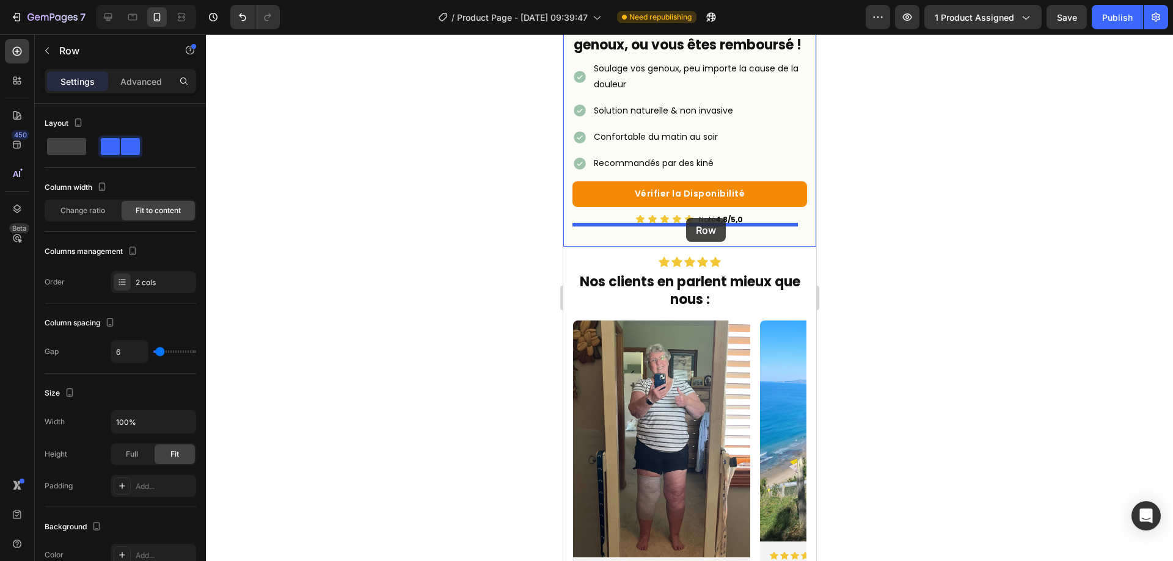
drag, startPoint x: 741, startPoint y: 354, endPoint x: 686, endPoint y: 218, distance: 147.2
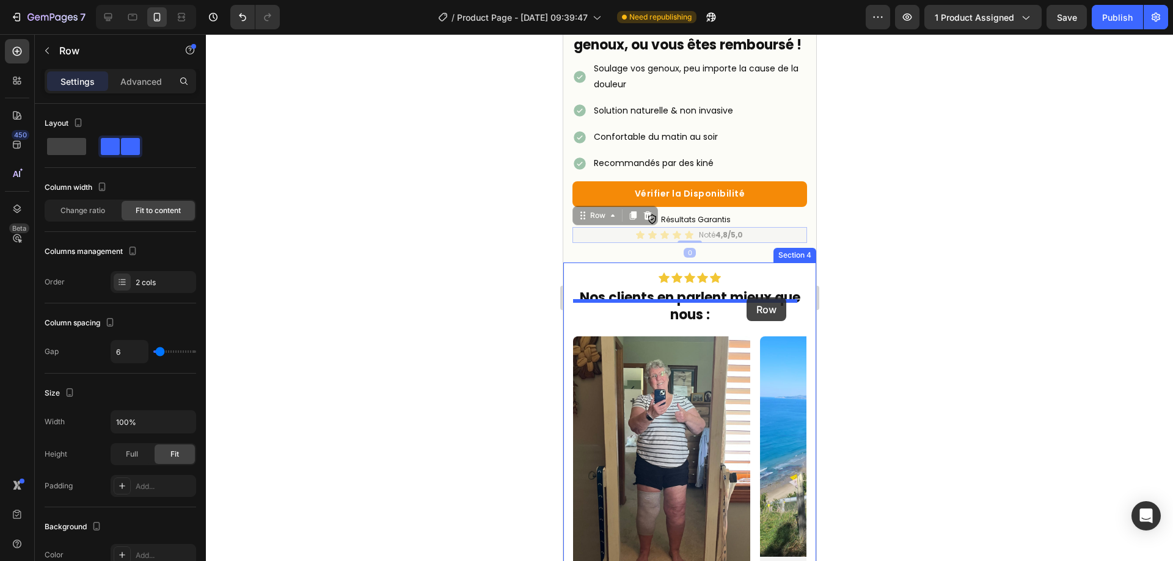
drag, startPoint x: 748, startPoint y: 251, endPoint x: 746, endPoint y: 298, distance: 46.5
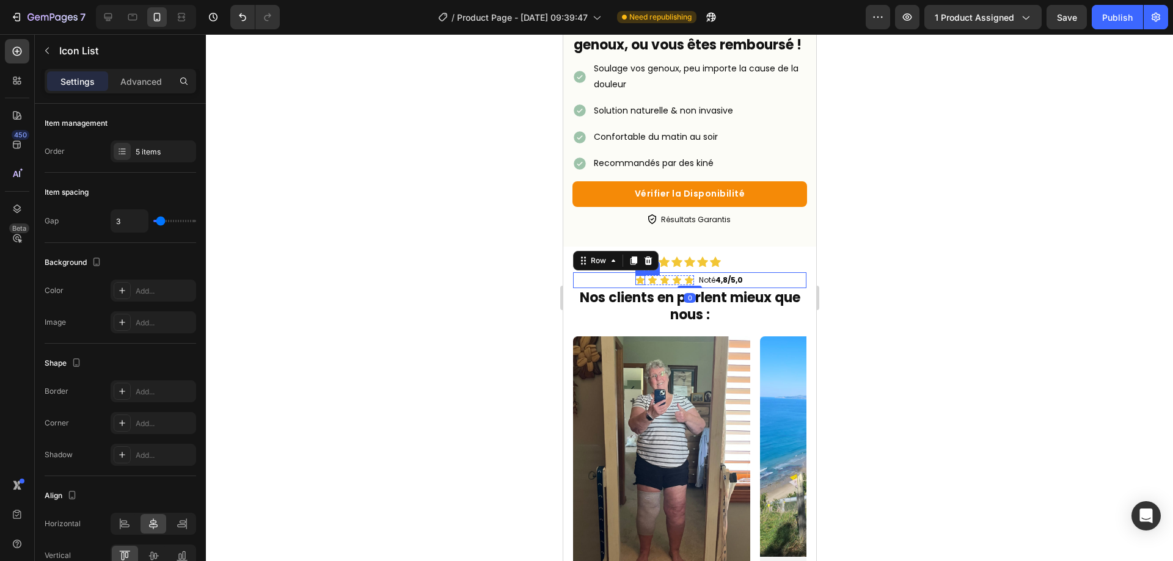
click at [722, 268] on div "Icon Icon Icon Icon Icon" at bounding box center [688, 262] width 233 height 11
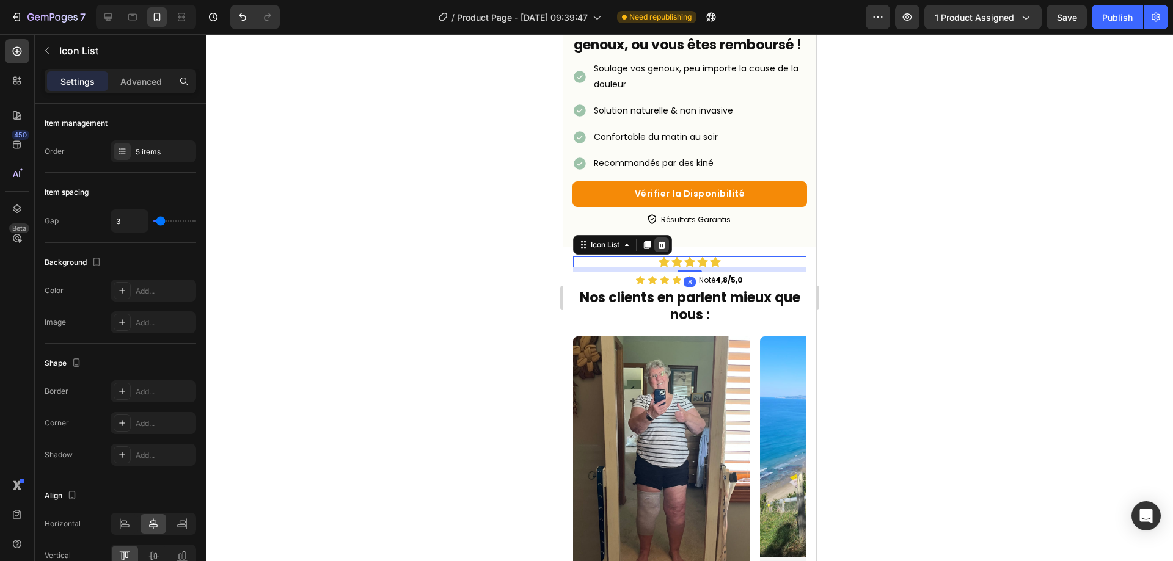
click at [662, 249] on icon at bounding box center [661, 245] width 8 height 9
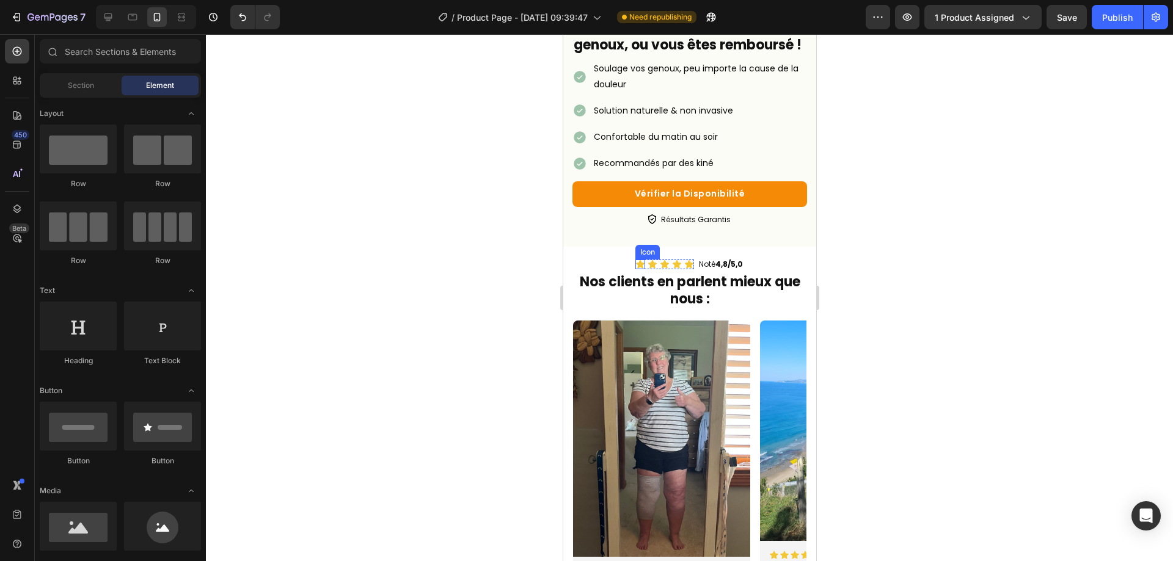
click at [635, 269] on icon at bounding box center [640, 265] width 10 height 10
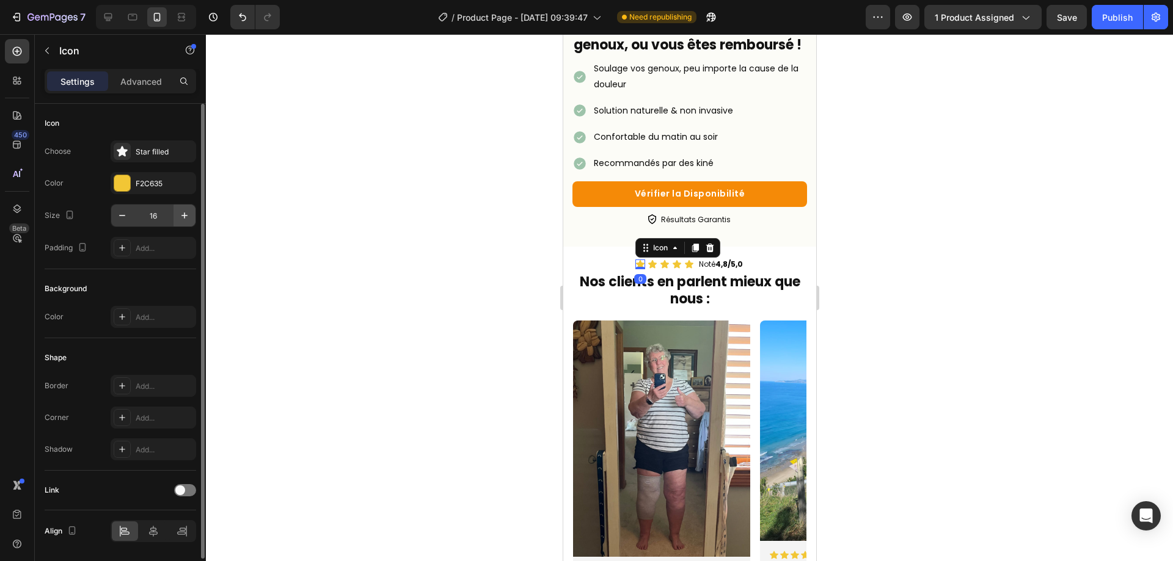
drag, startPoint x: 184, startPoint y: 199, endPoint x: 179, endPoint y: 221, distance: 22.5
click at [184, 202] on div "Choose Star filled Color F2C635 Size 16 Padding Add..." at bounding box center [121, 200] width 152 height 119
click at [179, 221] on icon "button" at bounding box center [184, 216] width 12 height 12
click at [178, 221] on icon "button" at bounding box center [184, 216] width 12 height 12
click at [179, 221] on icon "button" at bounding box center [184, 216] width 12 height 12
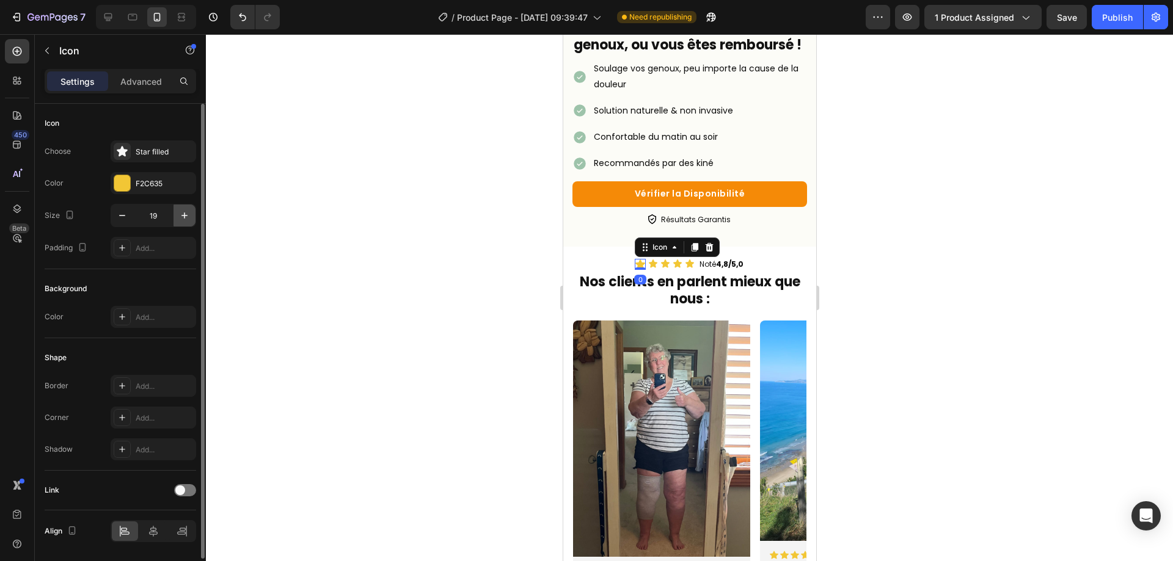
click at [179, 221] on icon "button" at bounding box center [184, 216] width 12 height 12
type input "20"
click at [649, 267] on icon at bounding box center [653, 263] width 9 height 8
click at [148, 222] on input "16" at bounding box center [153, 216] width 40 height 22
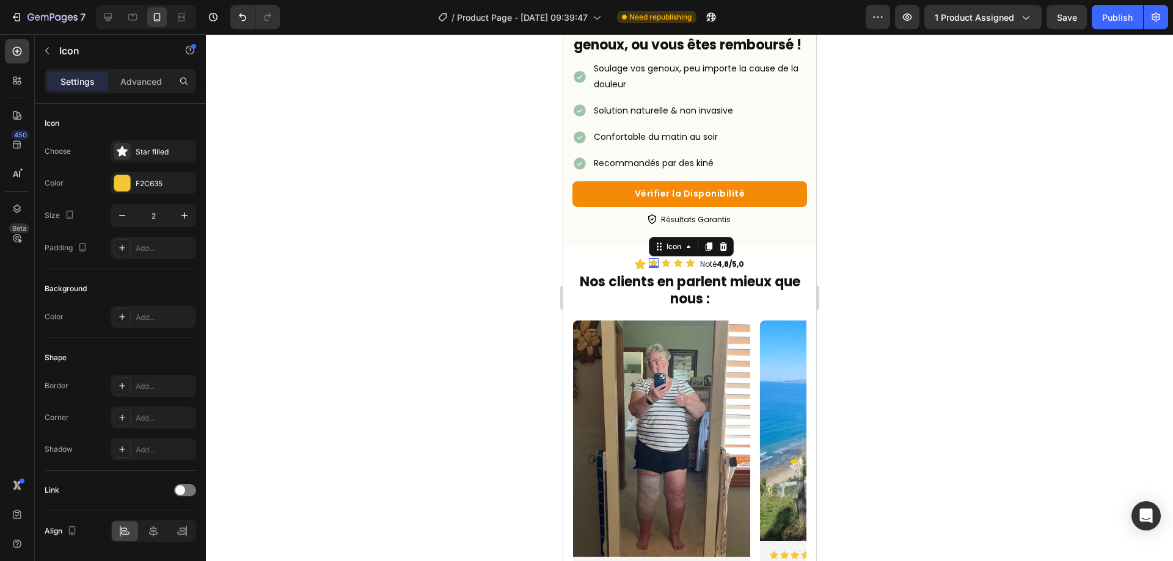
type input "20"
click at [662, 267] on icon at bounding box center [666, 263] width 9 height 8
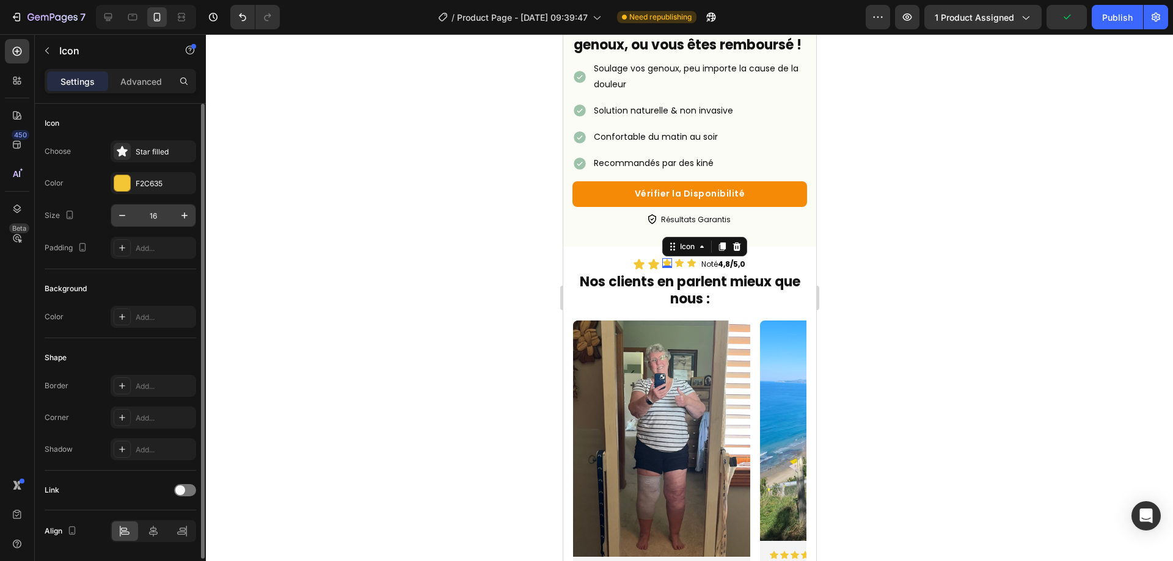
click at [148, 221] on input "16" at bounding box center [153, 216] width 40 height 22
type input "20"
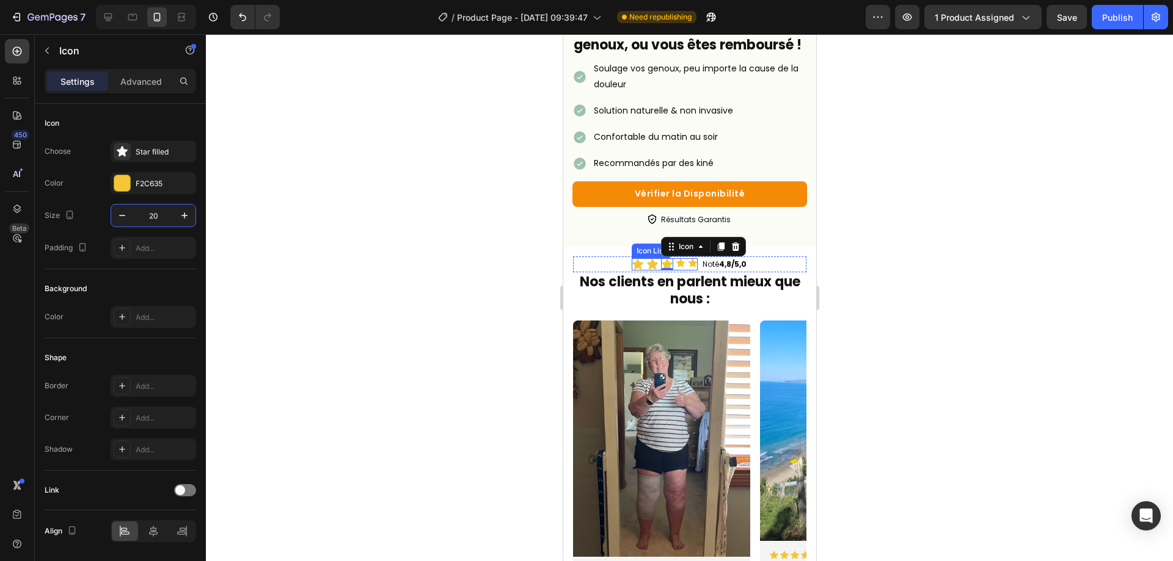
click at [676, 267] on icon at bounding box center [680, 263] width 9 height 8
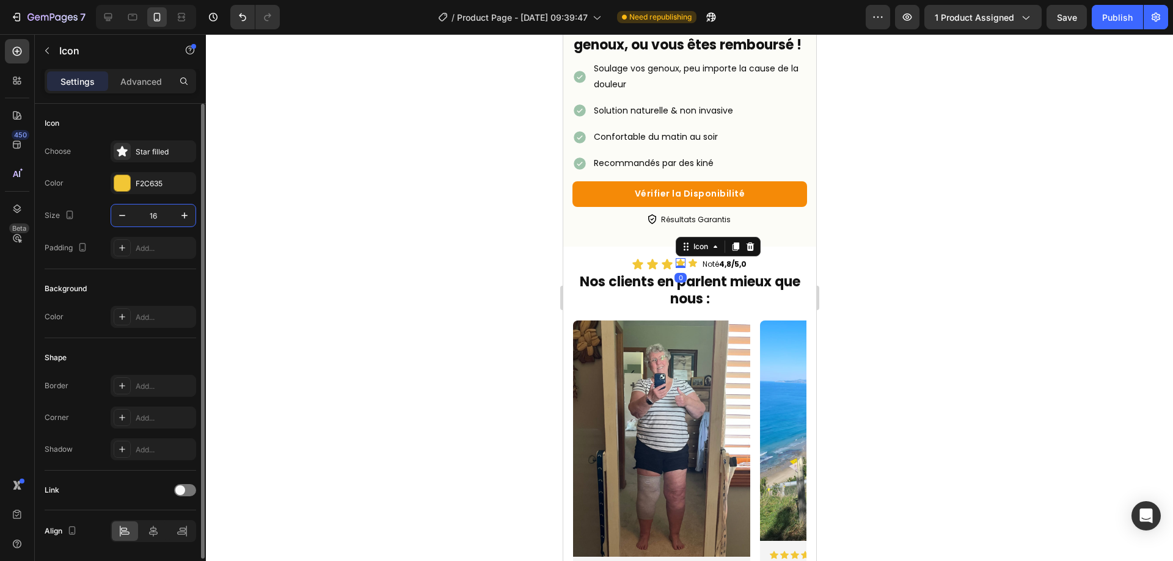
click at [147, 215] on input "16" at bounding box center [153, 216] width 40 height 22
type input "20"
drag, startPoint x: 681, startPoint y: 275, endPoint x: 687, endPoint y: 278, distance: 7.4
click at [681, 271] on div "Icon Icon Icon Icon 0 Icon" at bounding box center [664, 264] width 68 height 12
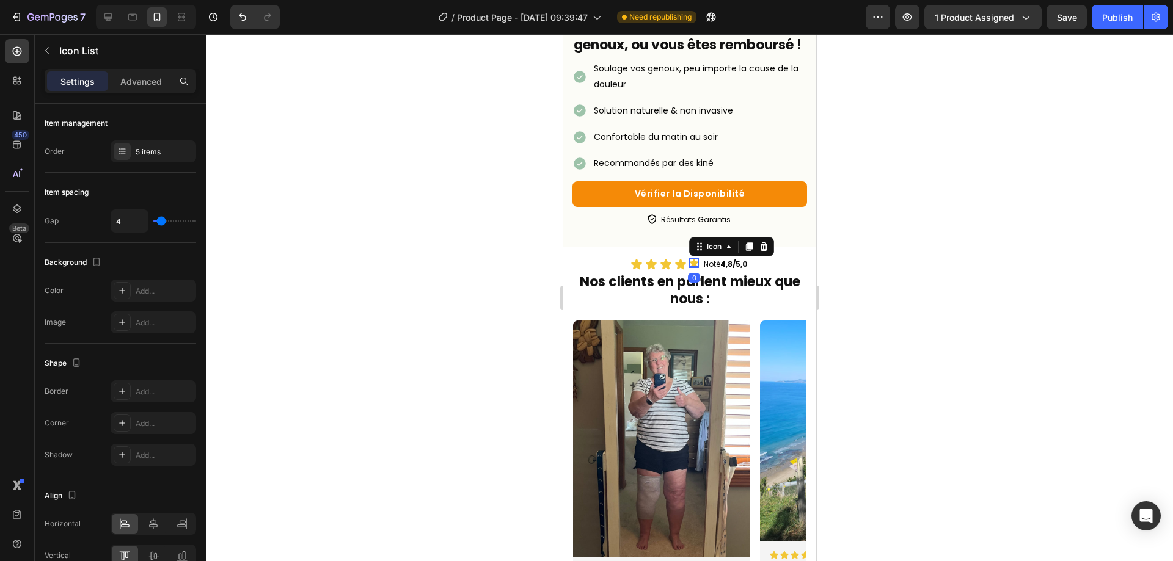
drag, startPoint x: 688, startPoint y: 278, endPoint x: 1004, endPoint y: 323, distance: 319.6
click at [689, 268] on div "Icon 0" at bounding box center [694, 263] width 10 height 10
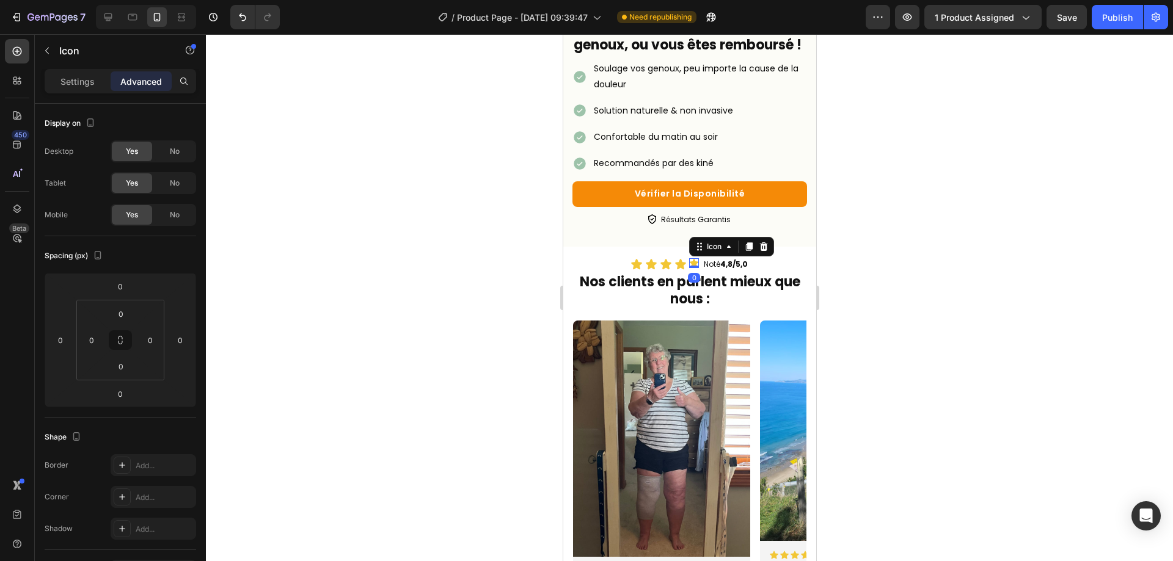
click at [93, 91] on div "Settings Advanced" at bounding box center [121, 81] width 152 height 24
click at [83, 68] on div "Icon" at bounding box center [104, 51] width 139 height 35
click at [84, 75] on p "Settings" at bounding box center [77, 81] width 34 height 13
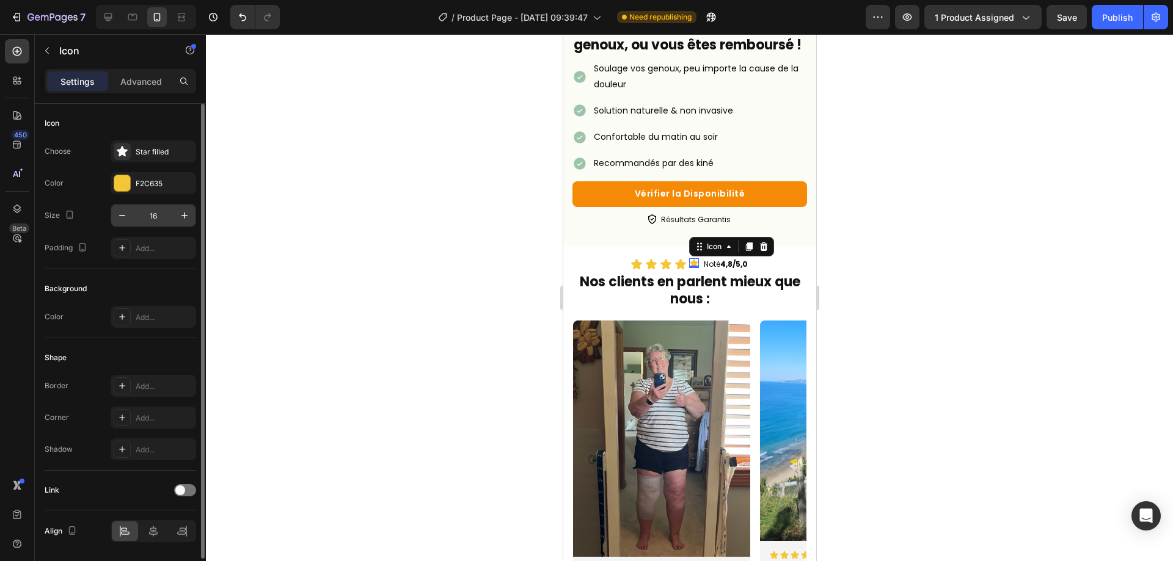
click at [169, 208] on input "16" at bounding box center [153, 216] width 40 height 22
type input "20"
click at [737, 269] on strong "4,8/5,0" at bounding box center [734, 264] width 27 height 10
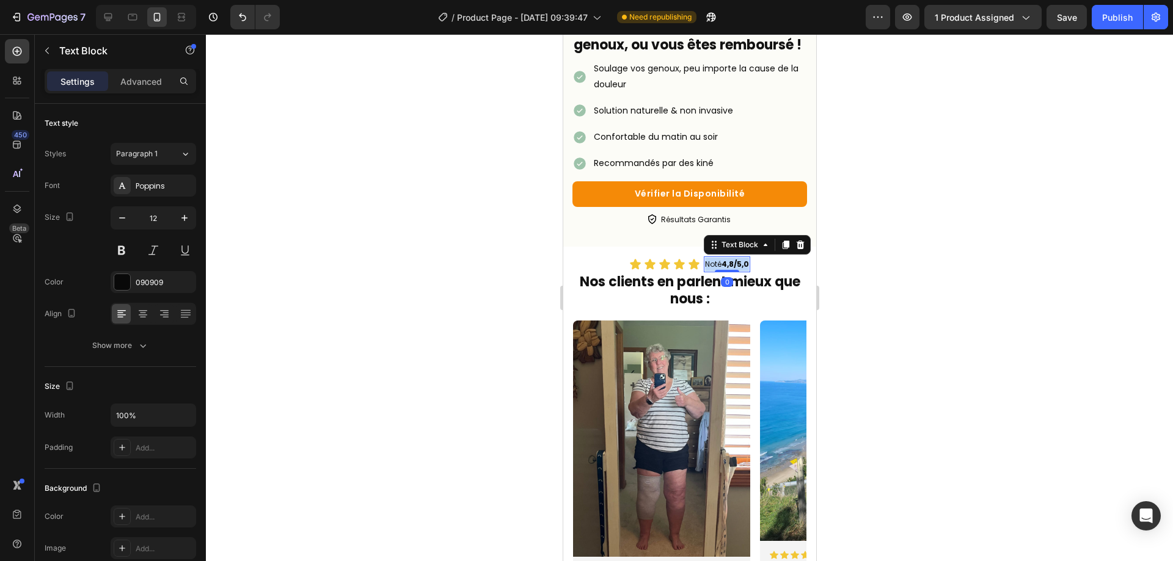
click at [737, 269] on strong "4,8/5,0" at bounding box center [734, 264] width 27 height 10
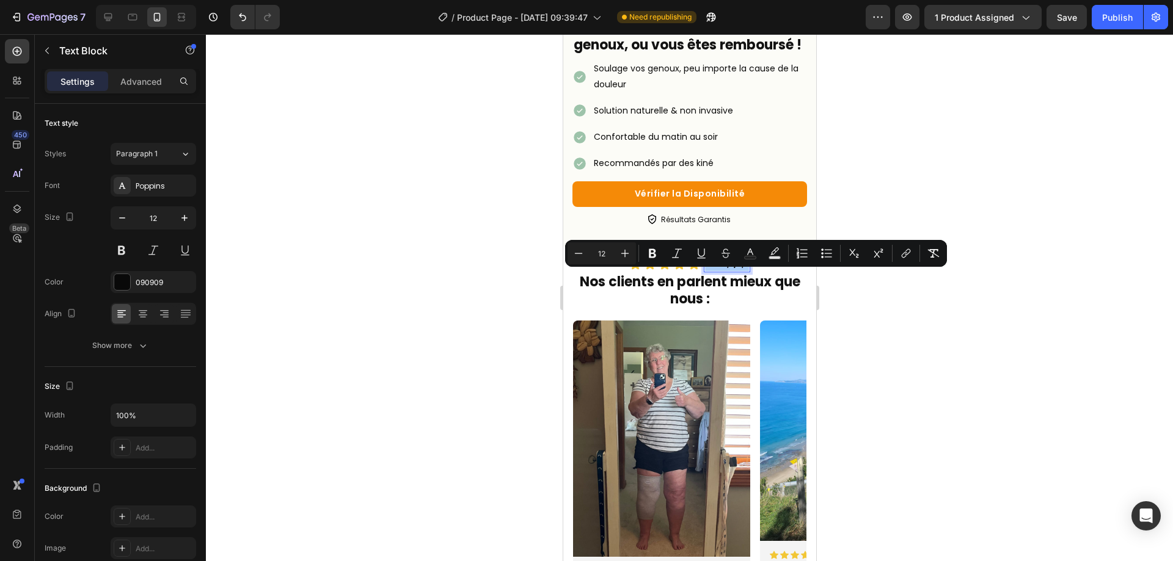
drag, startPoint x: 178, startPoint y: 215, endPoint x: 288, endPoint y: 246, distance: 113.6
click at [178, 215] on button "button" at bounding box center [185, 218] width 22 height 22
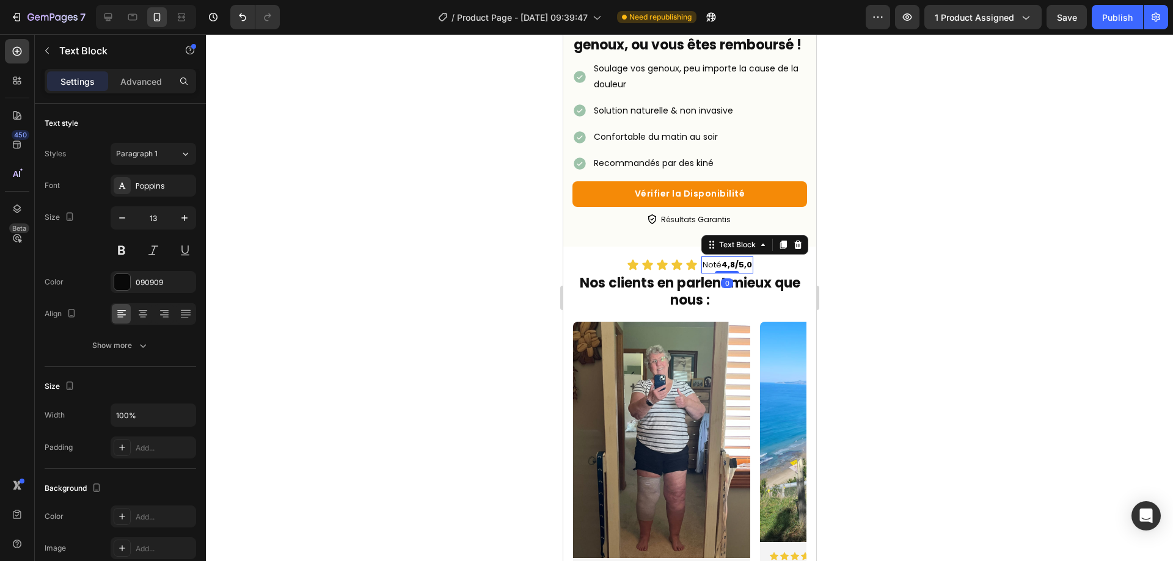
click at [982, 330] on div at bounding box center [689, 297] width 967 height 527
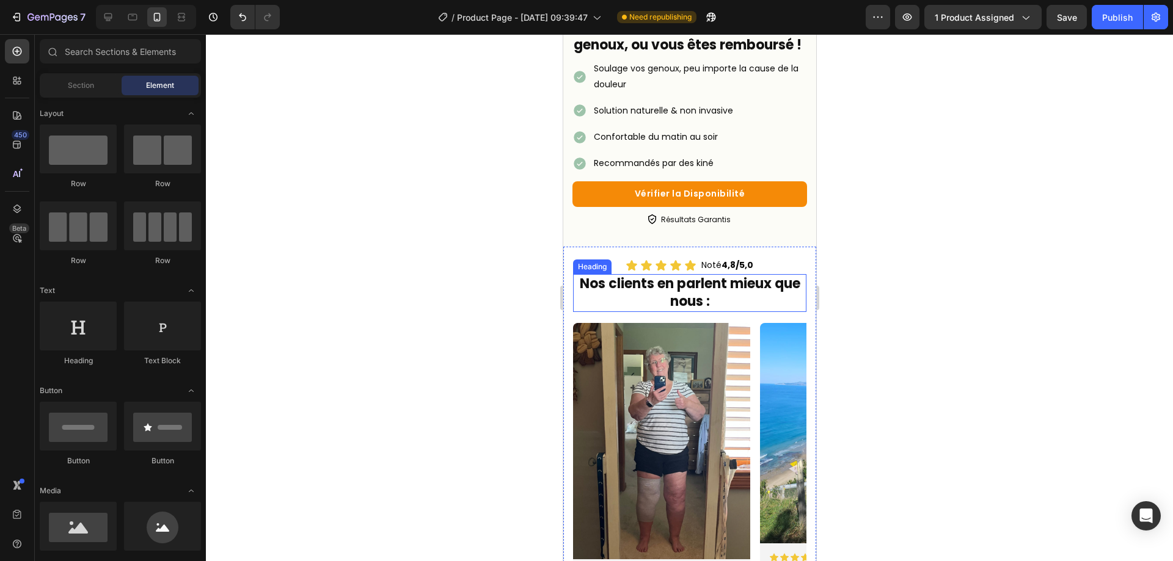
click at [701, 273] on p "Noté 4,8/5,0" at bounding box center [727, 265] width 52 height 15
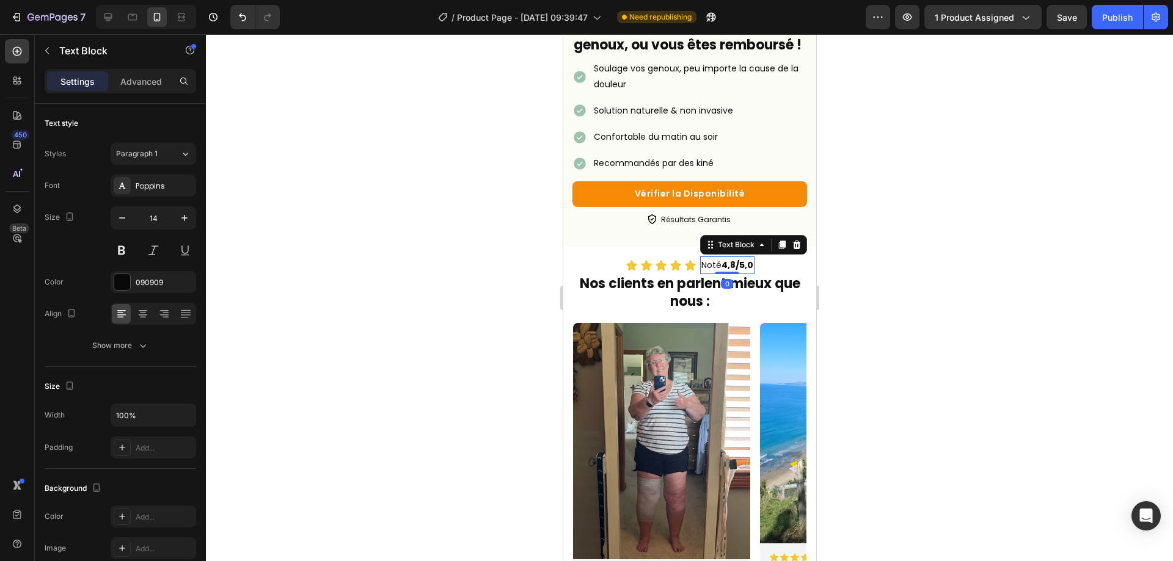
click at [996, 293] on div at bounding box center [689, 297] width 967 height 527
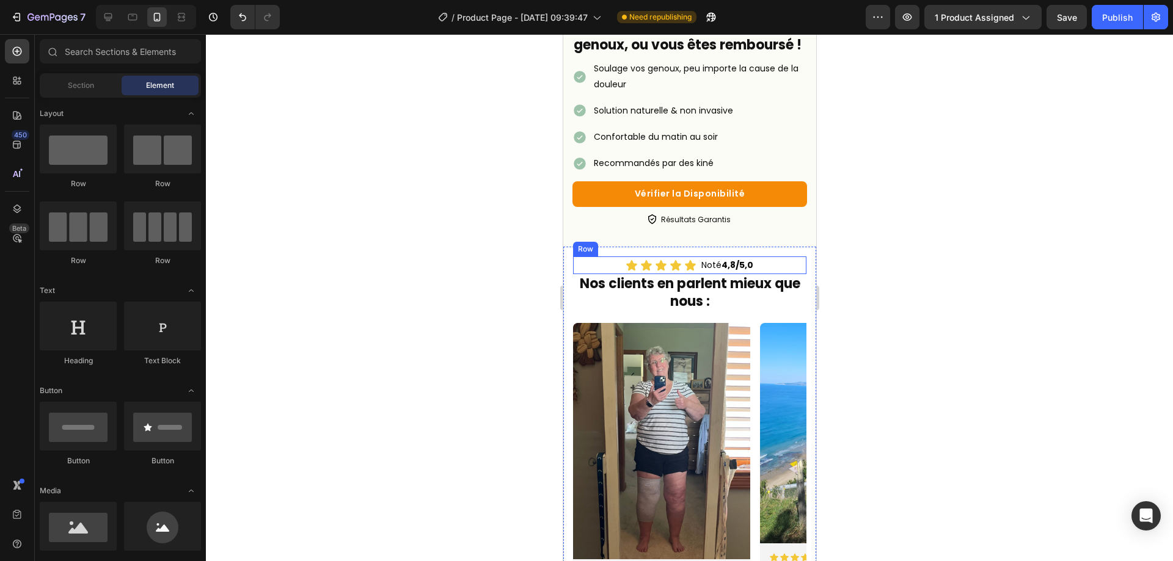
click at [692, 274] on div "Icon Icon Icon Icon Icon Icon List Noté 4,8/5,0 Text Block Row" at bounding box center [688, 266] width 233 height 18
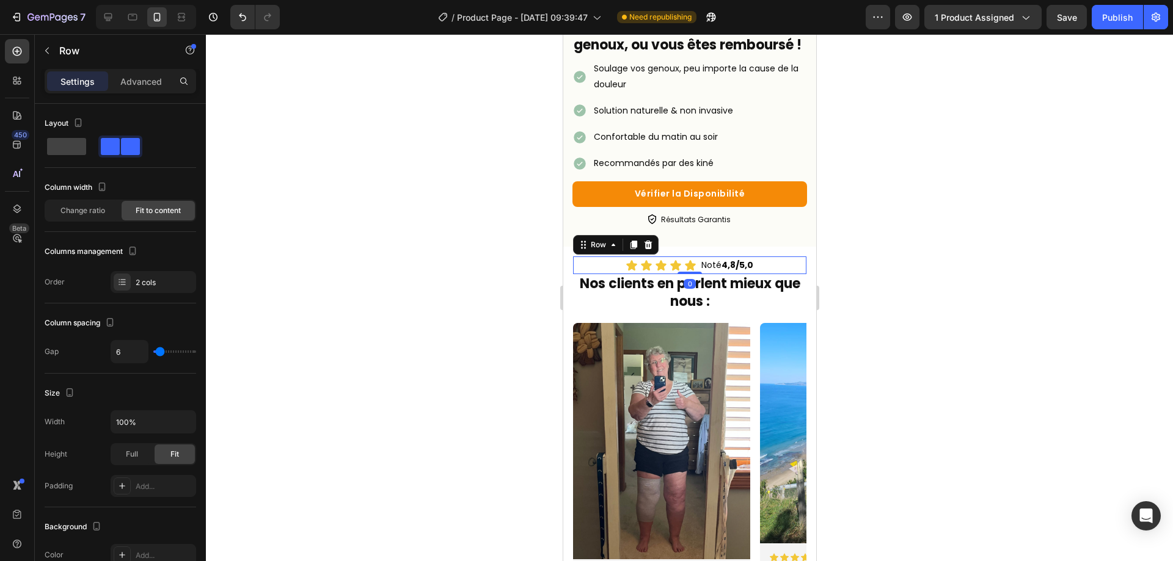
click at [949, 329] on div at bounding box center [689, 297] width 967 height 527
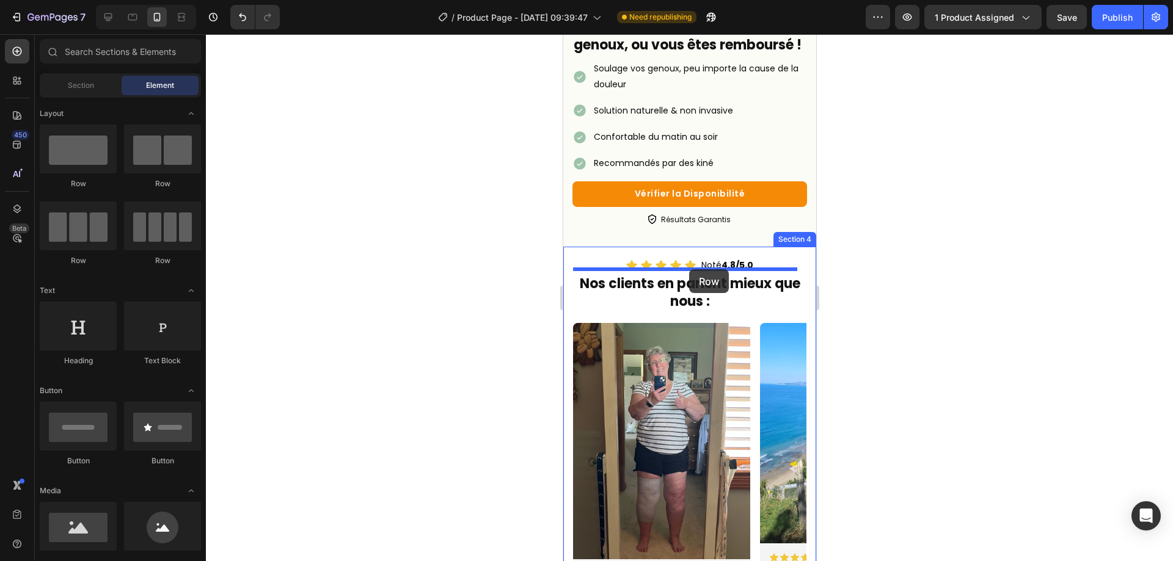
drag, startPoint x: 648, startPoint y: 249, endPoint x: 689, endPoint y: 268, distance: 44.6
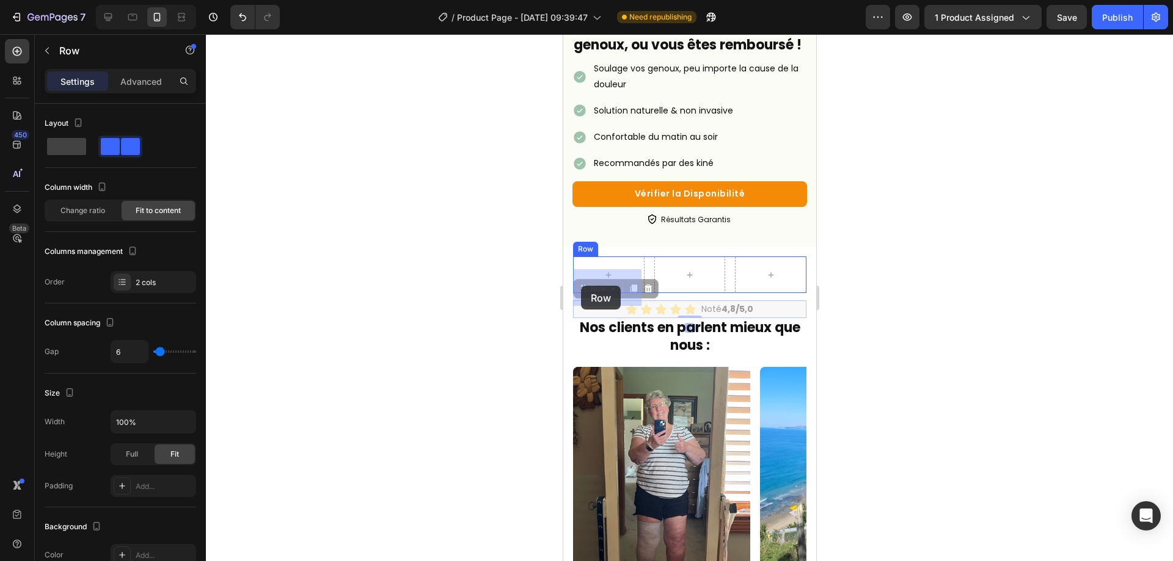
drag, startPoint x: 601, startPoint y: 322, endPoint x: 580, endPoint y: 285, distance: 42.1
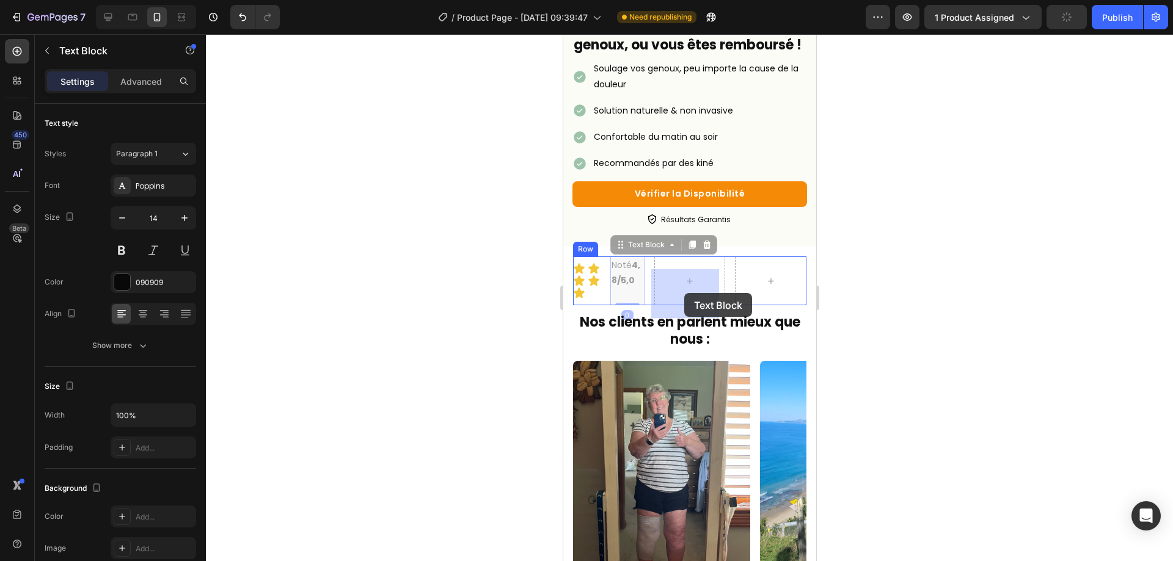
drag, startPoint x: 623, startPoint y: 302, endPoint x: 684, endPoint y: 297, distance: 61.3
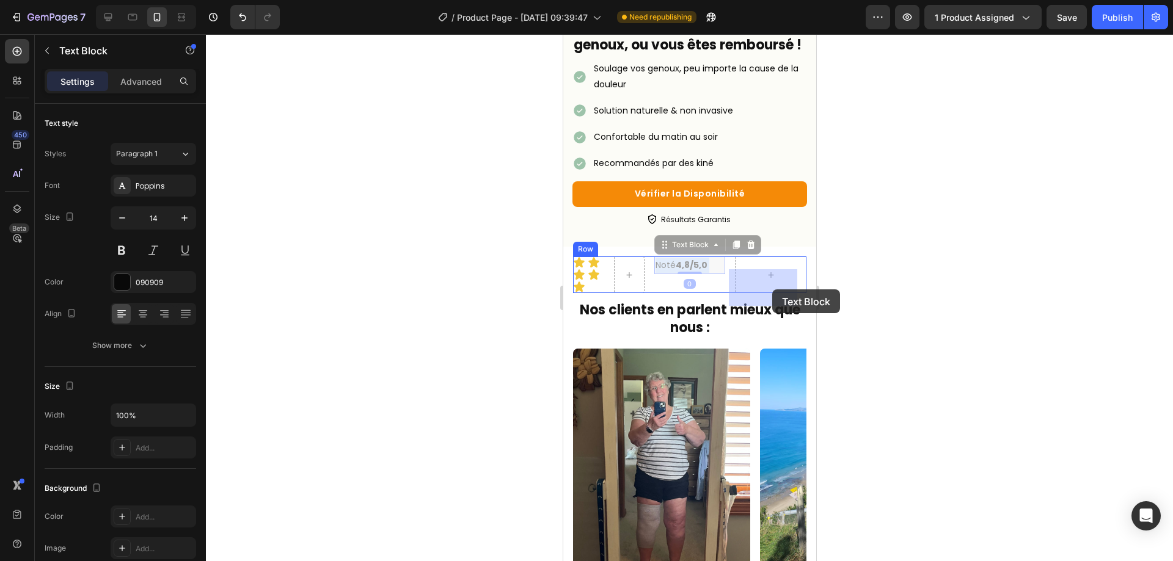
drag, startPoint x: 676, startPoint y: 281, endPoint x: 727, endPoint y: 286, distance: 50.9
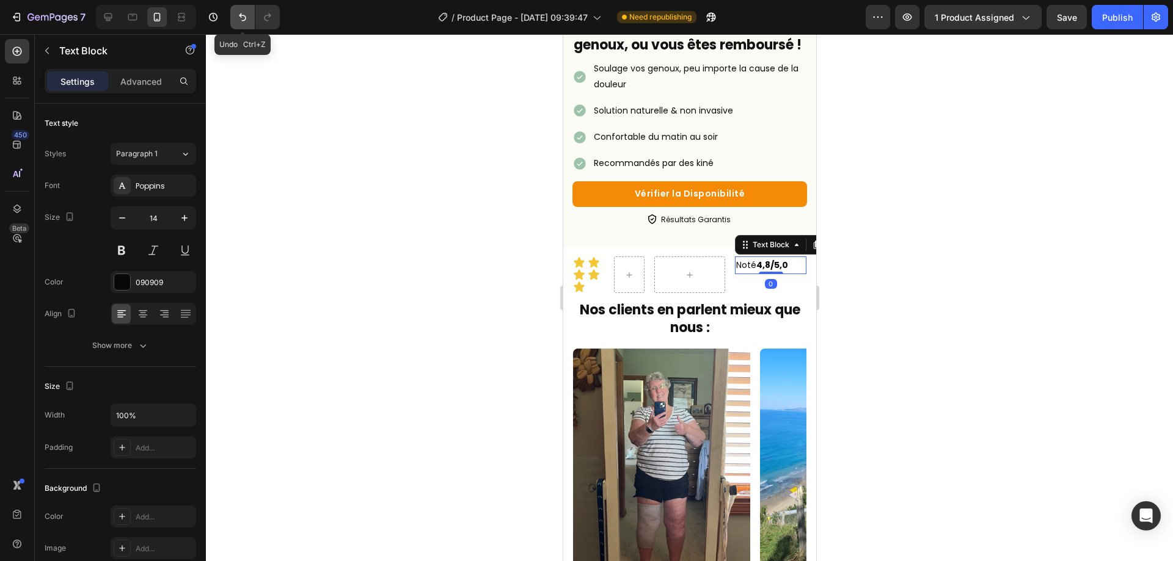
click at [245, 17] on icon "Undo/Redo" at bounding box center [242, 17] width 12 height 12
click at [244, 17] on icon "Undo/Redo" at bounding box center [242, 17] width 12 height 12
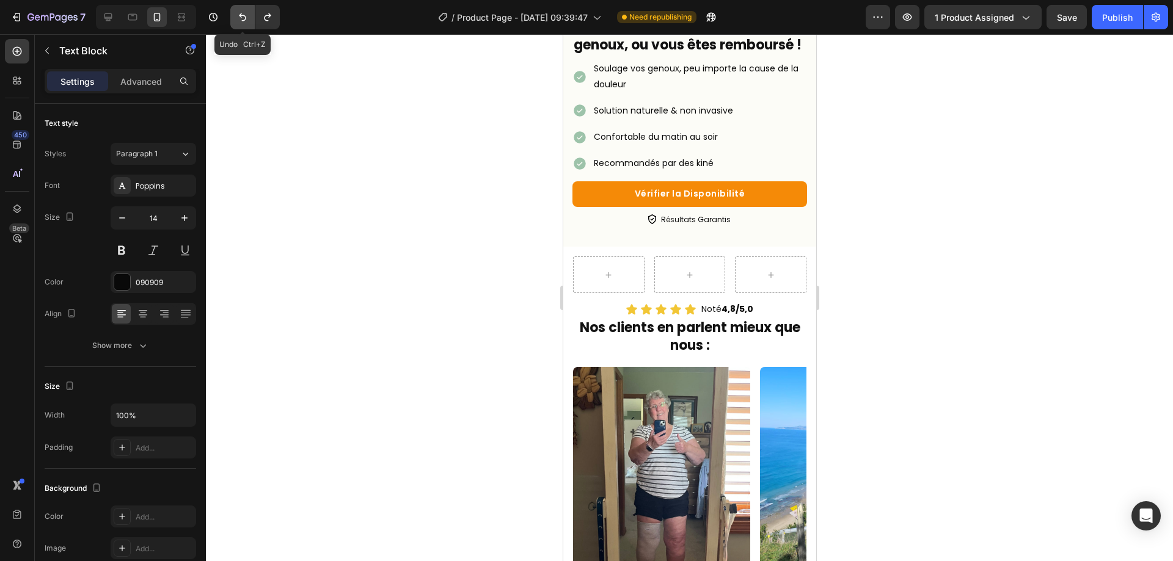
click at [244, 17] on icon "Undo/Redo" at bounding box center [242, 17] width 12 height 12
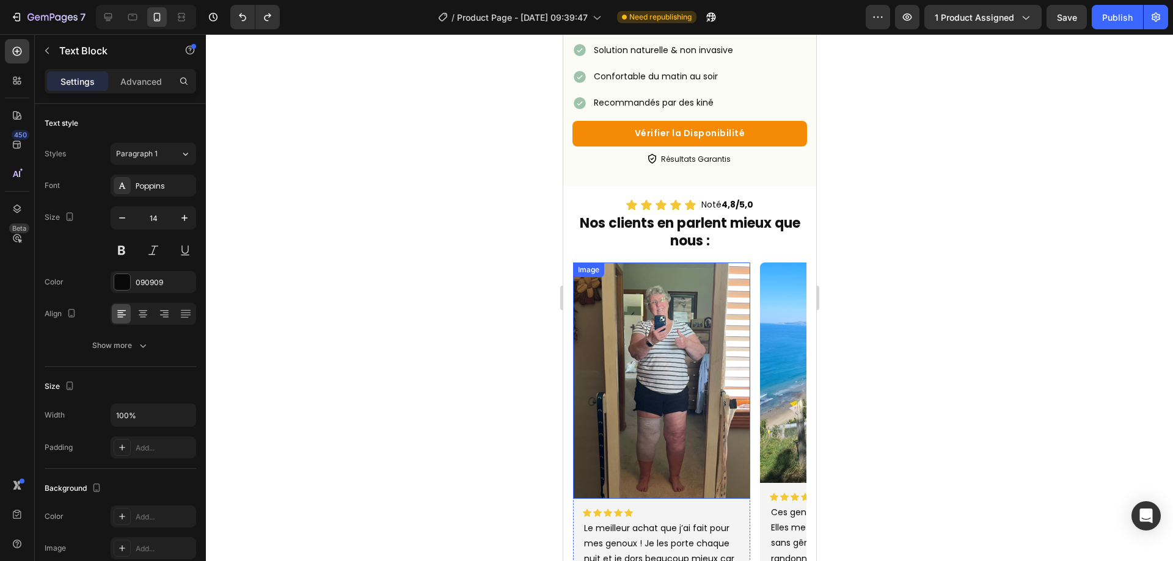
scroll to position [367, 0]
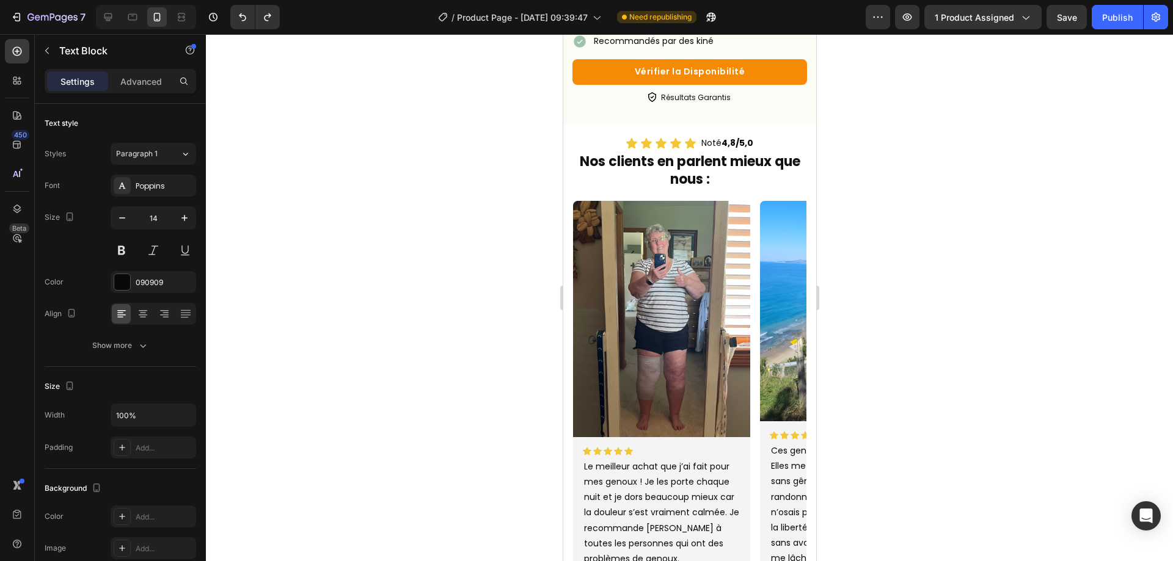
click at [711, 150] on p "Noté 4,8/5,0" at bounding box center [727, 143] width 52 height 15
click at [709, 151] on p "Noté 4,8/5,0" at bounding box center [727, 143] width 52 height 15
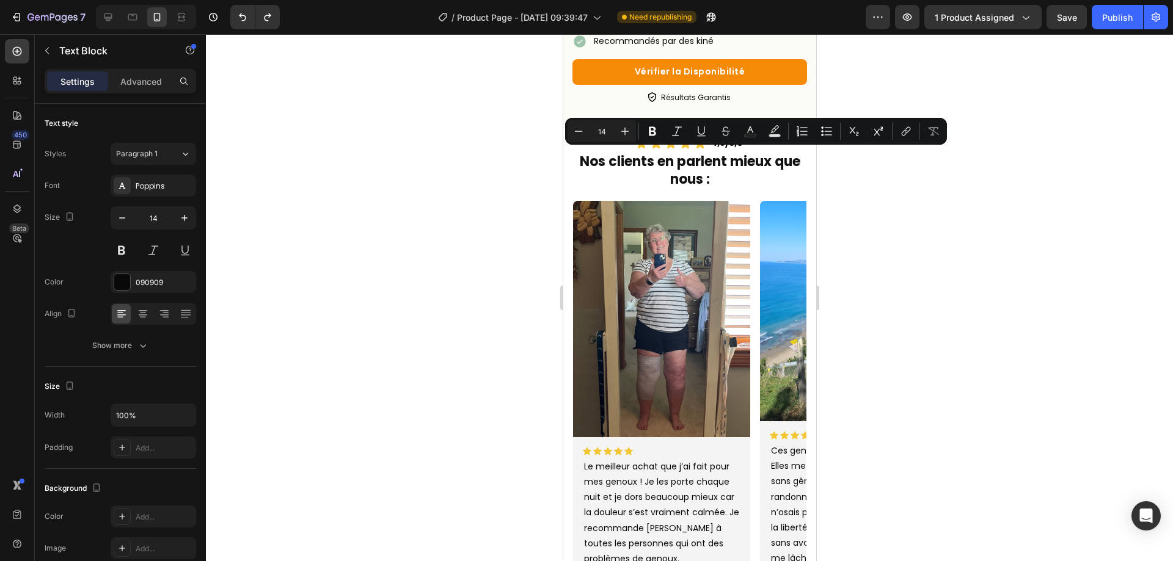
click at [931, 252] on div at bounding box center [689, 297] width 967 height 527
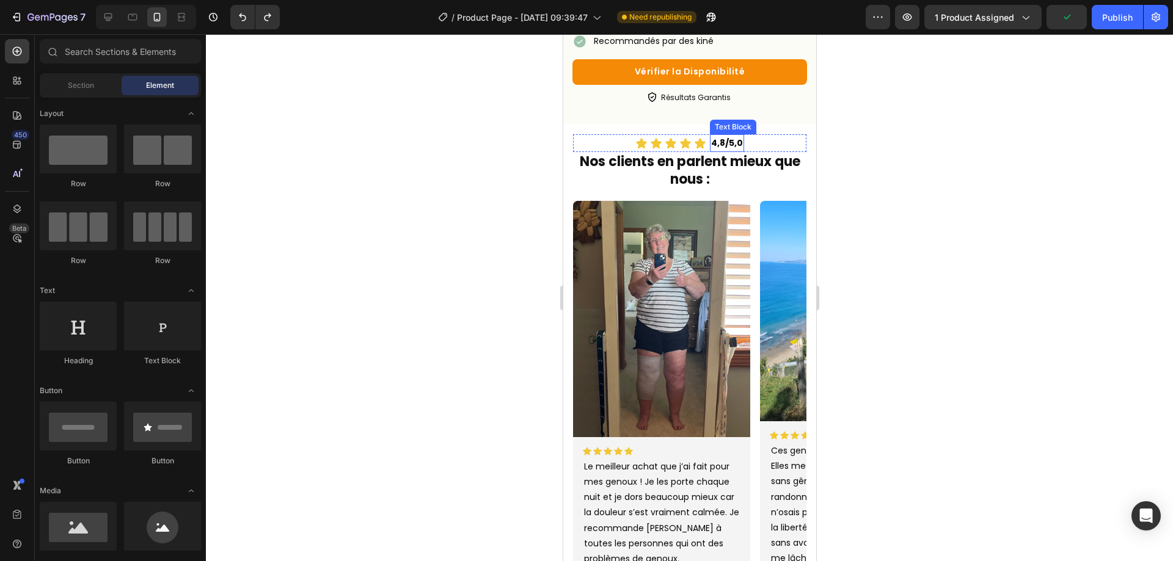
click at [715, 149] on strong "4,8/5,0" at bounding box center [727, 143] width 32 height 12
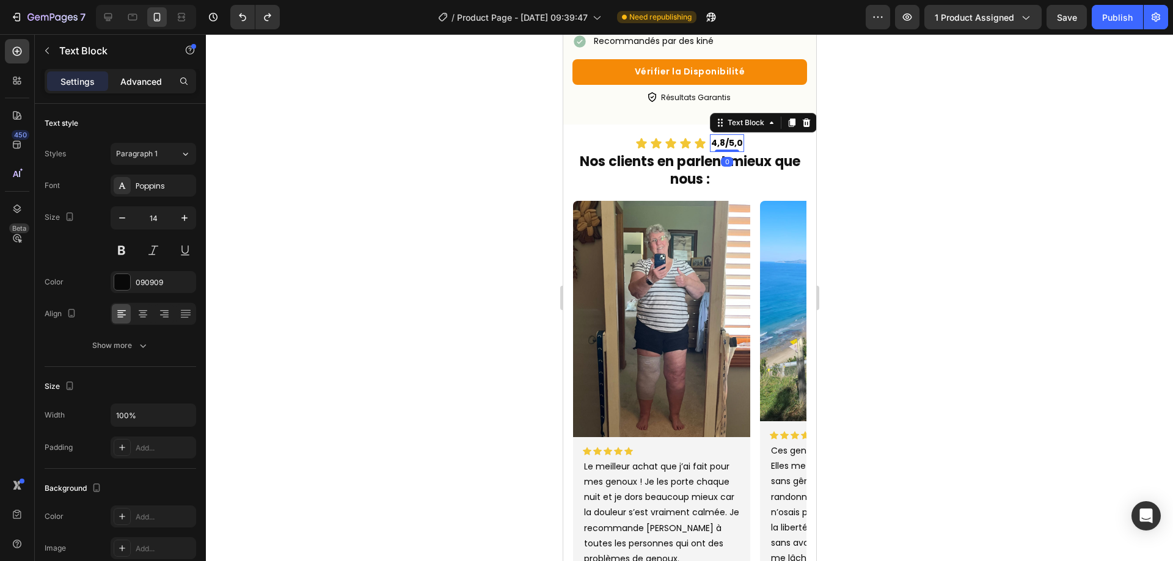
click at [139, 90] on div "Advanced" at bounding box center [141, 81] width 61 height 20
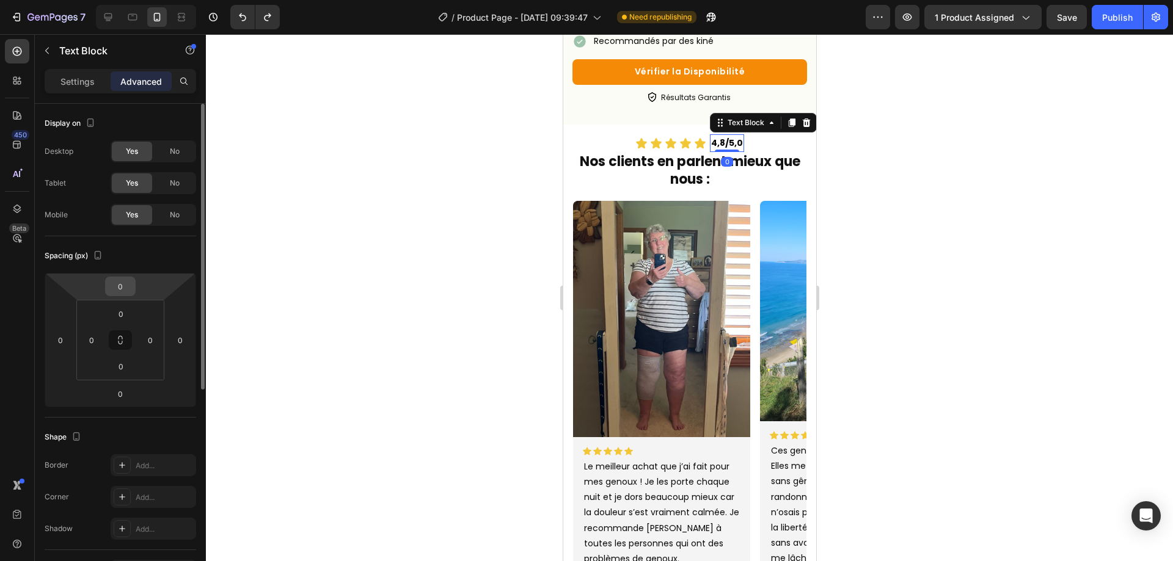
click at [130, 295] on input "0" at bounding box center [120, 286] width 24 height 18
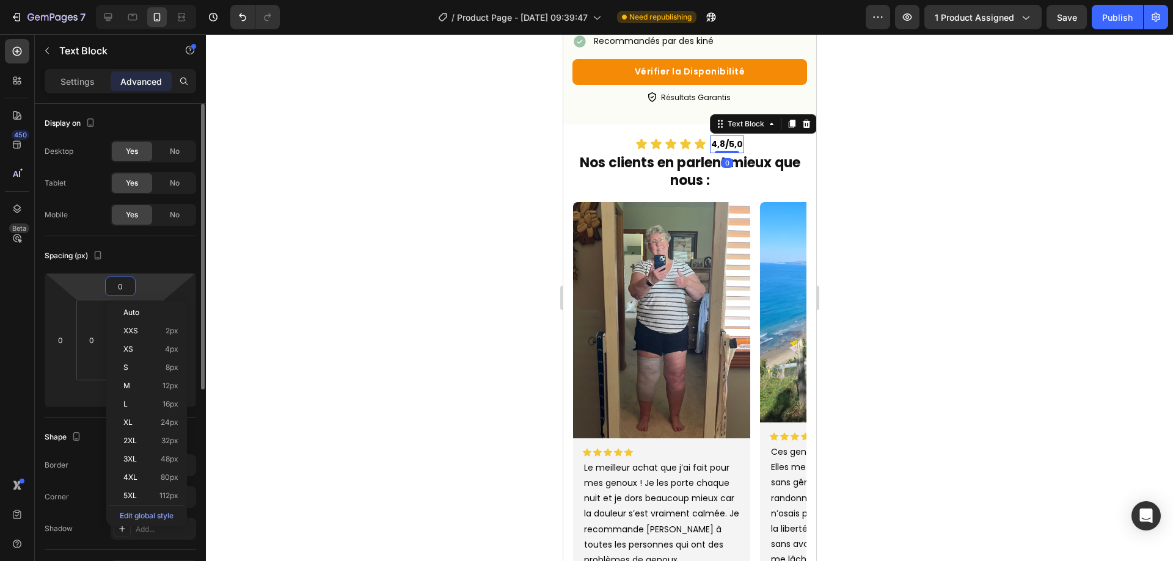
type input "02"
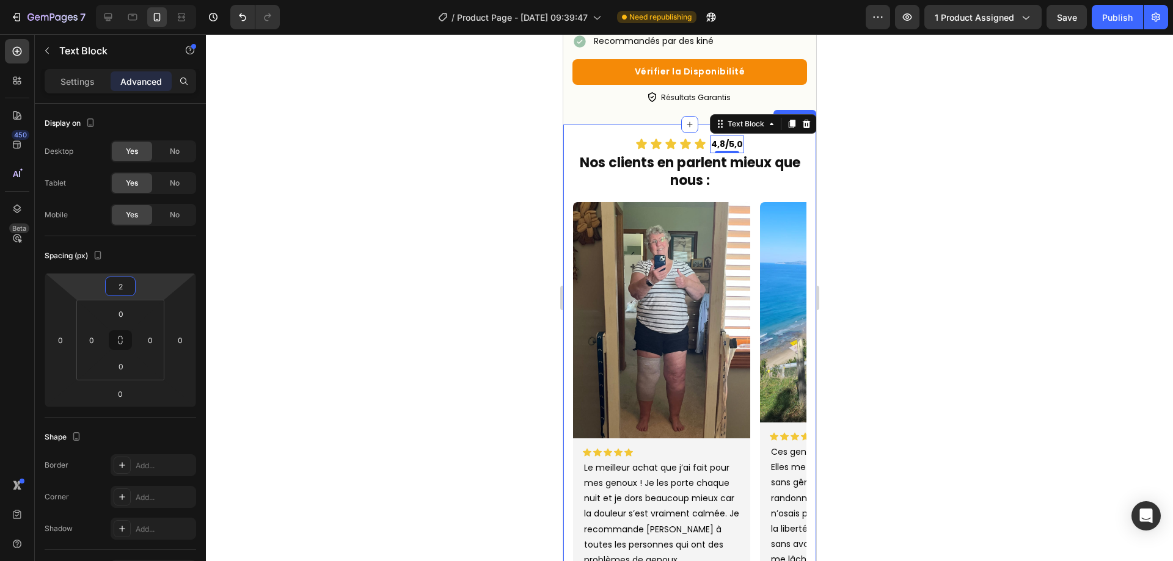
click at [929, 285] on div at bounding box center [689, 297] width 967 height 527
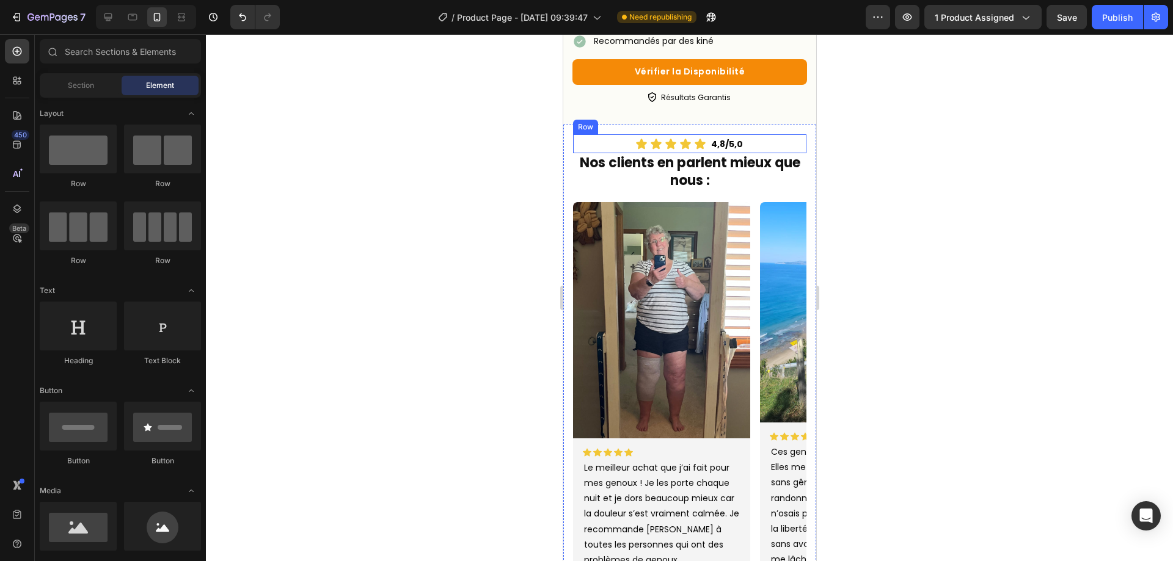
click at [746, 152] on div "Icon Icon Icon Icon Icon Icon List 4,8/5,0 Text Block Row" at bounding box center [688, 143] width 233 height 19
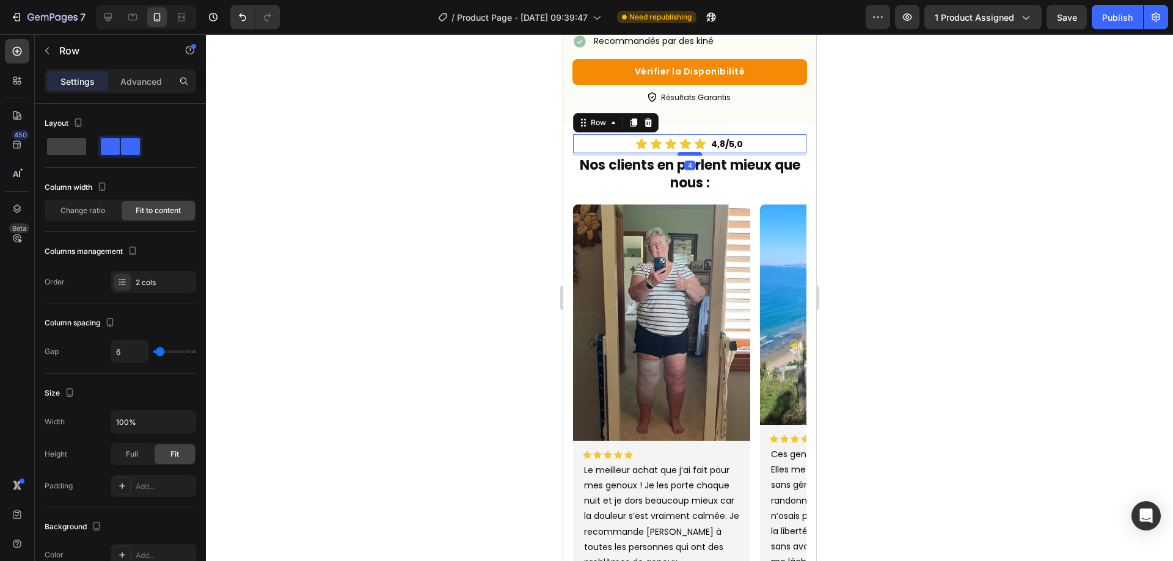
click at [684, 156] on div at bounding box center [689, 154] width 24 height 4
click at [973, 213] on div at bounding box center [689, 297] width 967 height 527
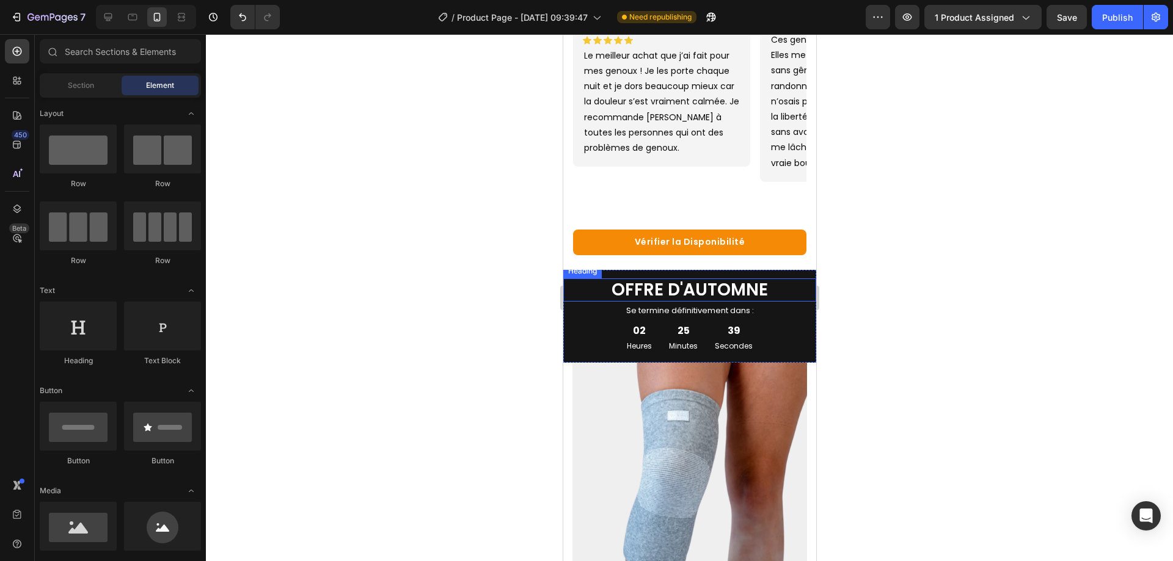
scroll to position [550, 0]
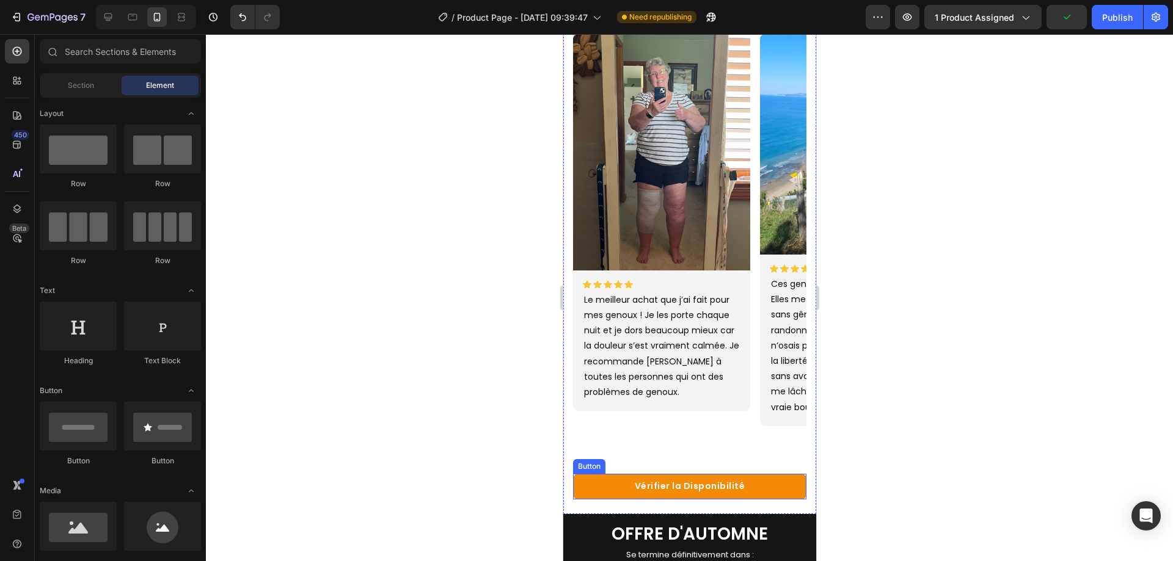
click at [596, 474] on link "Vérifier la Disponibilité" at bounding box center [688, 486] width 233 height 25
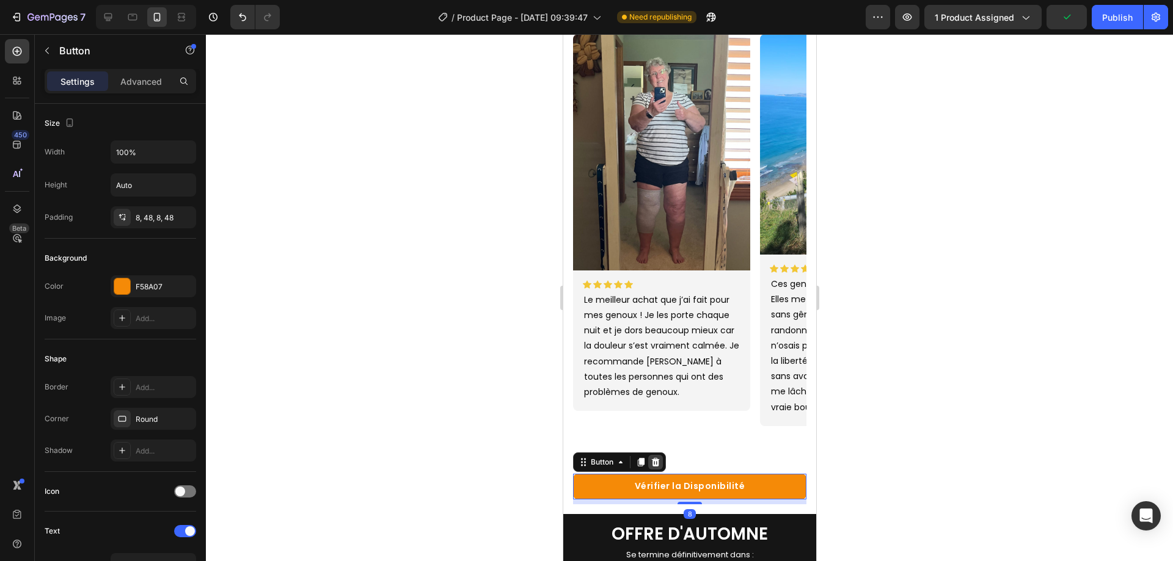
click at [651, 458] on icon at bounding box center [655, 463] width 10 height 10
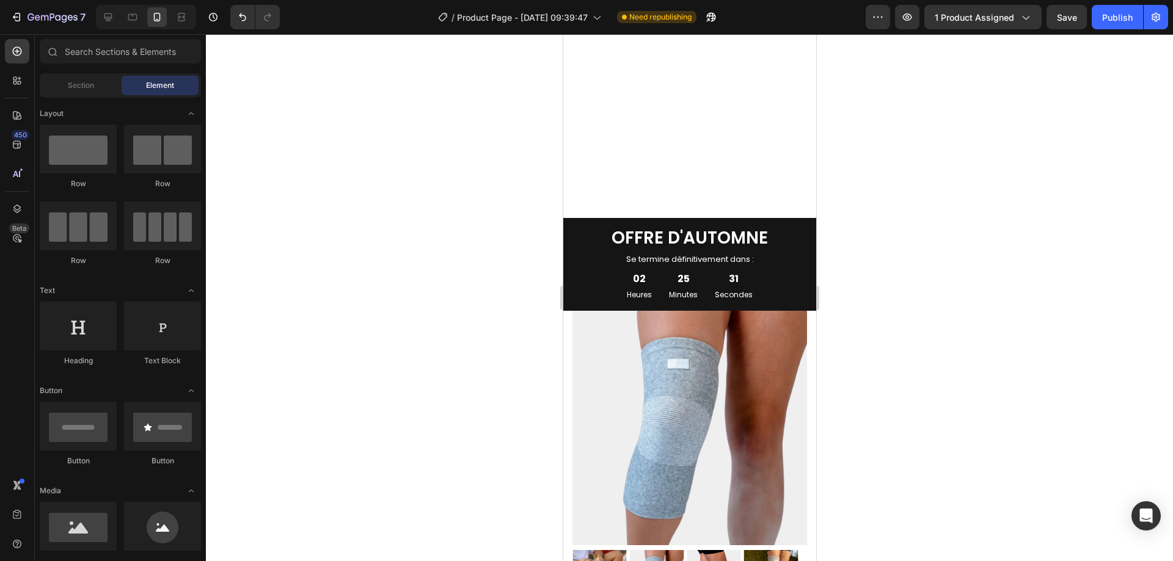
scroll to position [1222, 0]
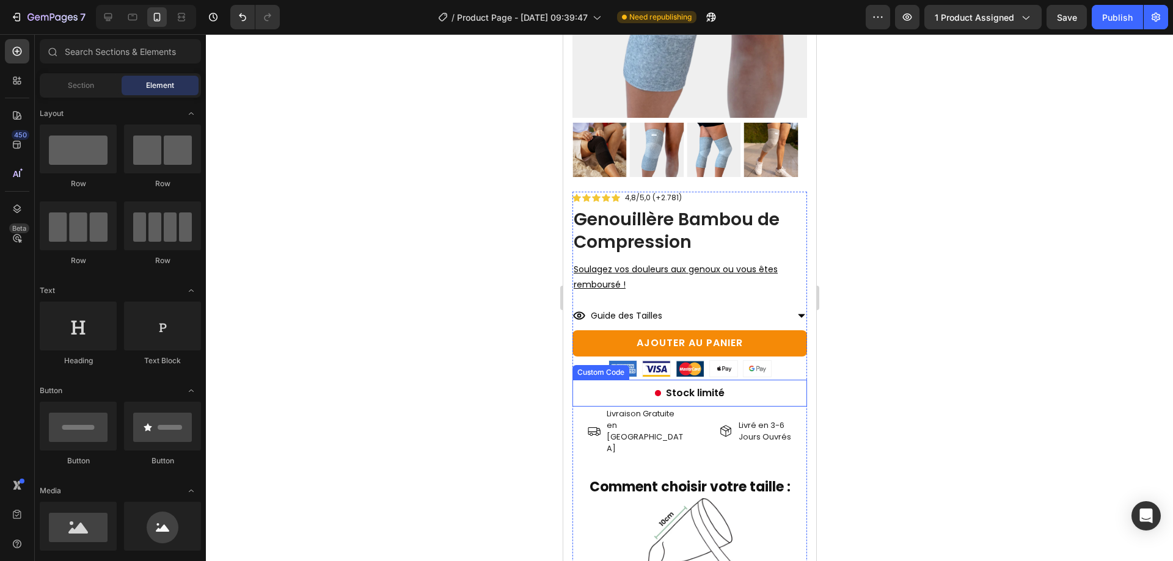
click at [599, 387] on div "Stock limité" at bounding box center [689, 393] width 235 height 15
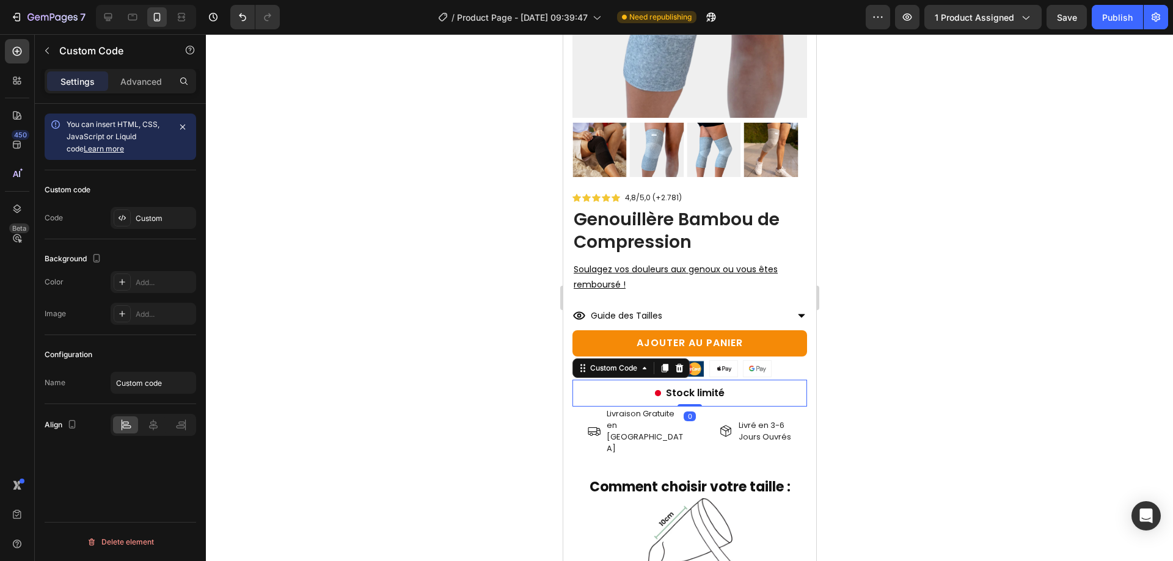
click at [888, 343] on div at bounding box center [689, 297] width 967 height 527
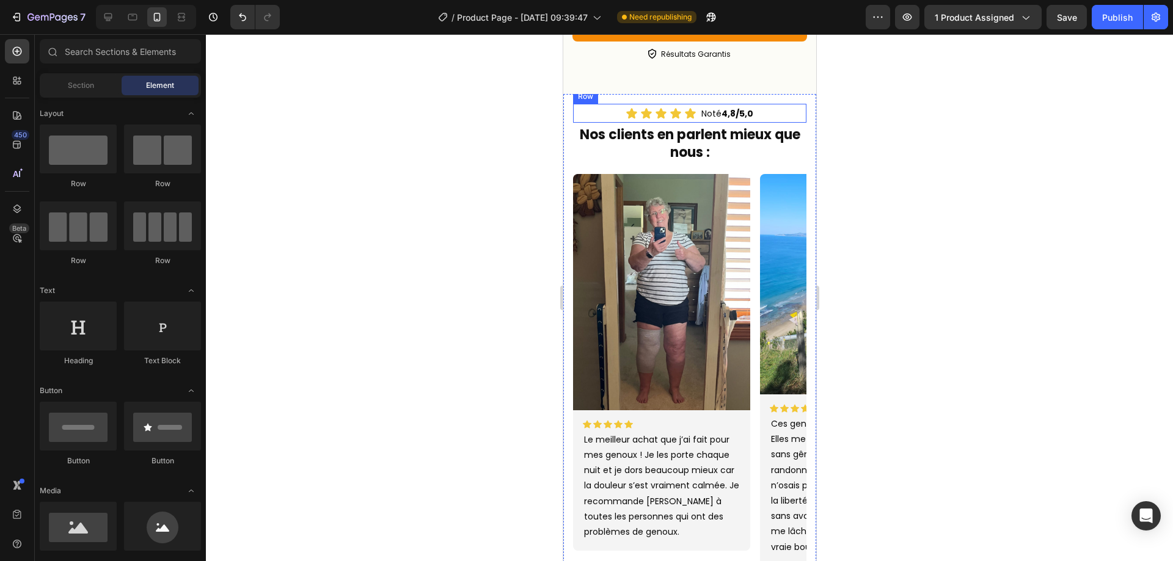
scroll to position [183, 0]
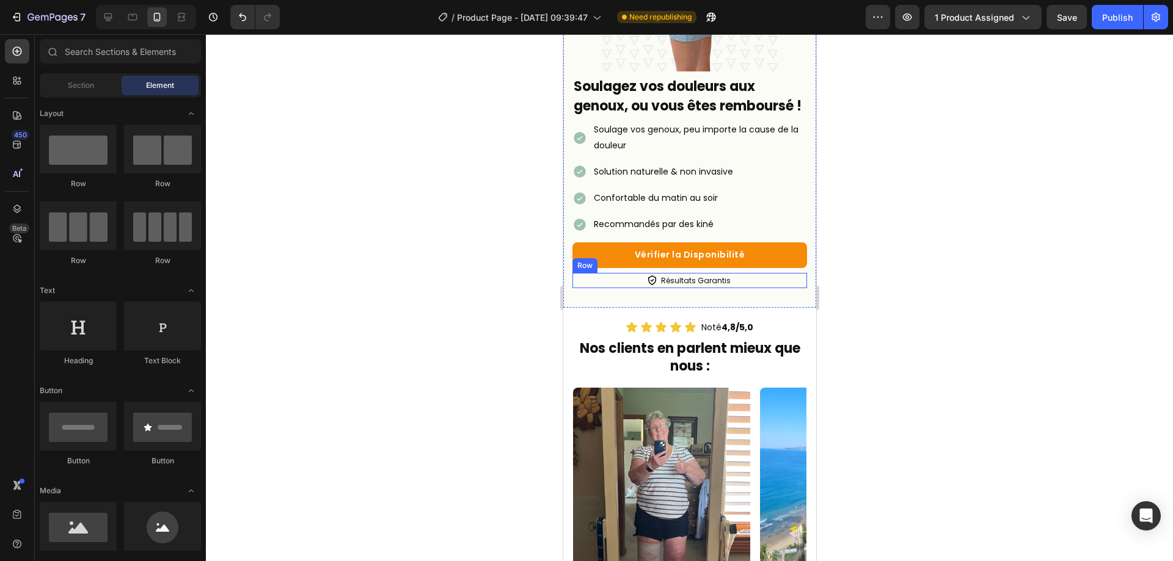
click at [653, 289] on div "Image Résultats Garantis Text Block Row" at bounding box center [689, 281] width 235 height 16
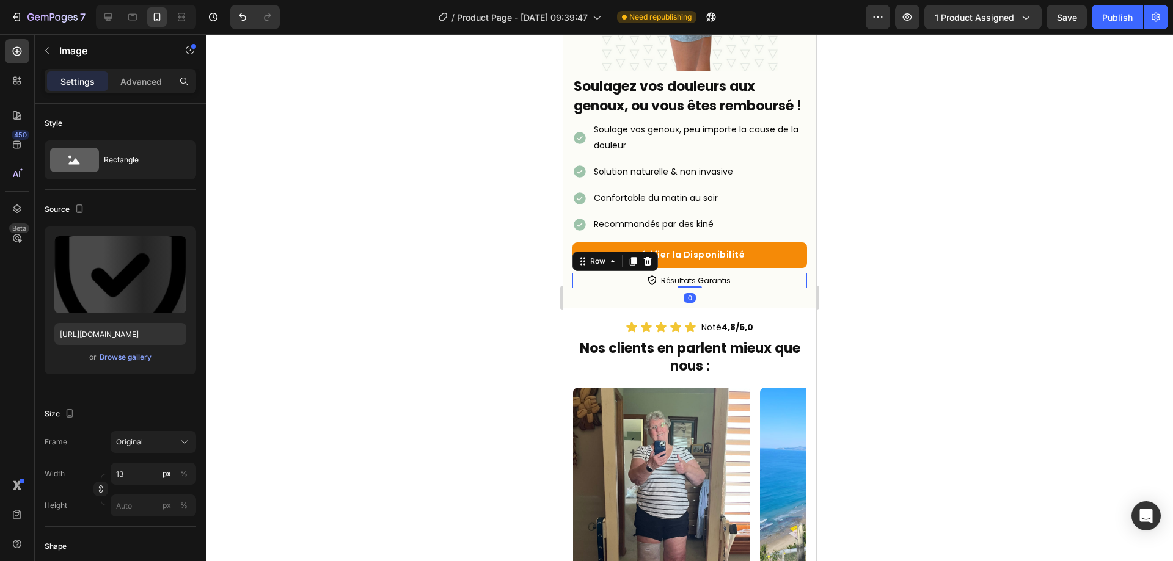
click at [648, 285] on div "Image" at bounding box center [652, 281] width 8 height 10
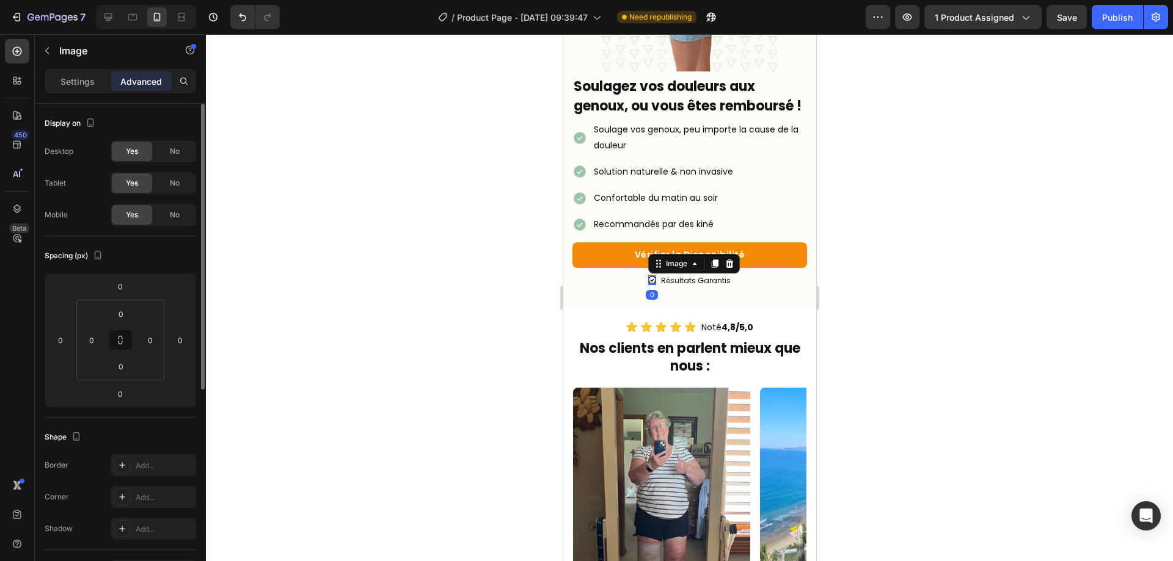
click at [69, 87] on p "Settings" at bounding box center [77, 81] width 34 height 13
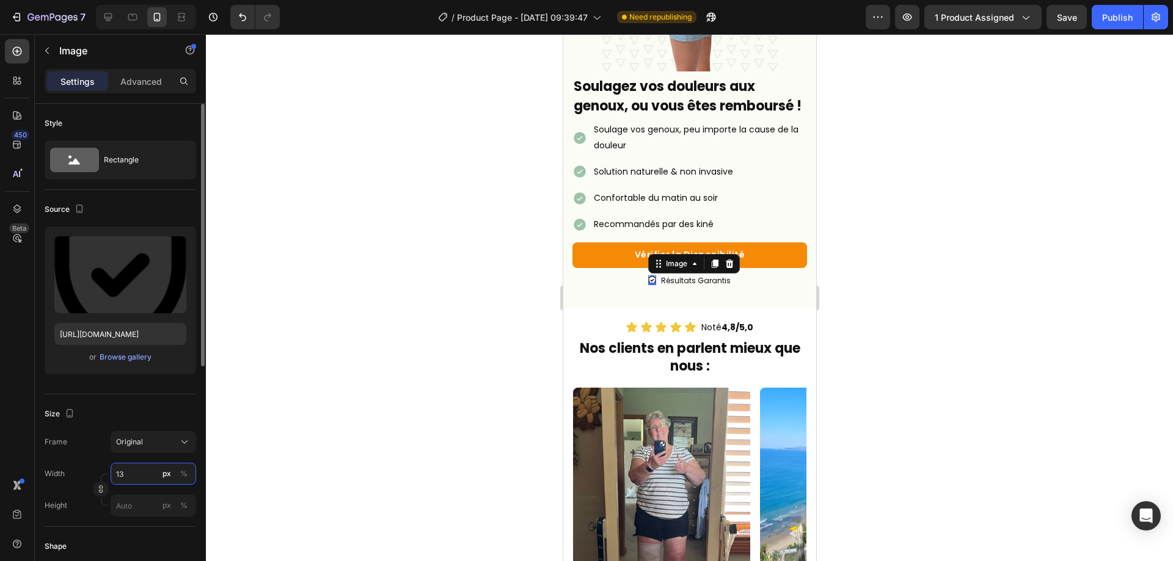
click at [141, 470] on input "13" at bounding box center [154, 474] width 86 height 22
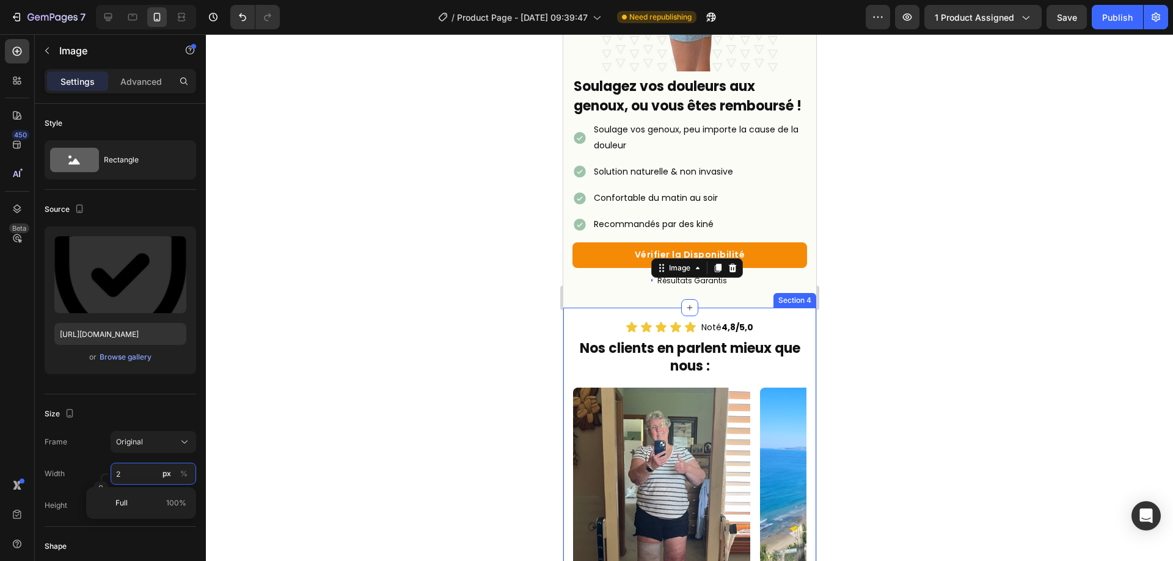
type input "20"
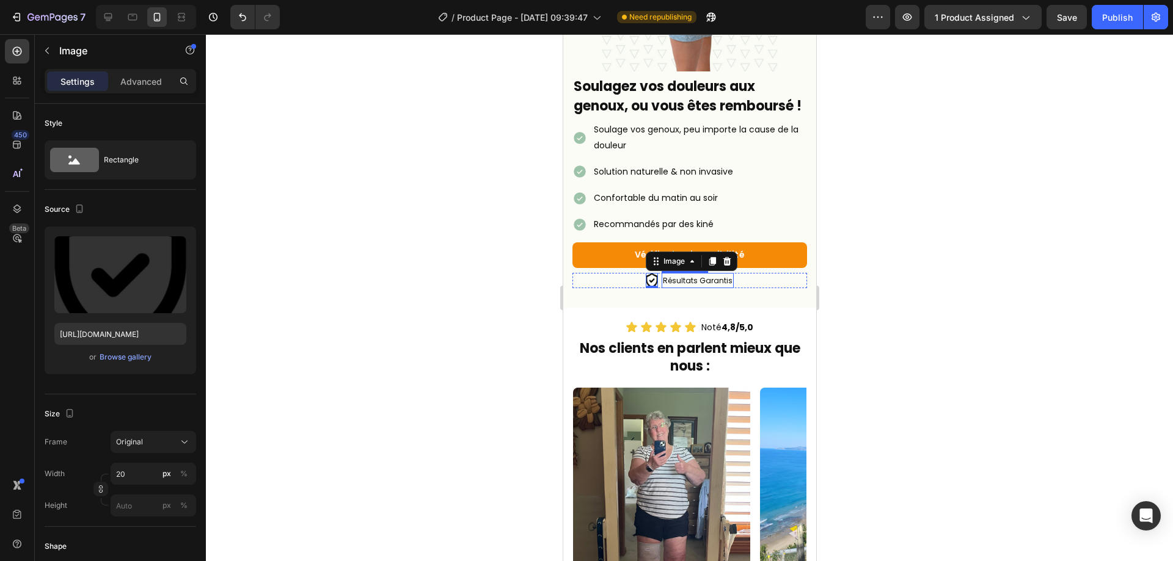
click at [697, 288] on p "Résultats Garantis" at bounding box center [697, 280] width 70 height 13
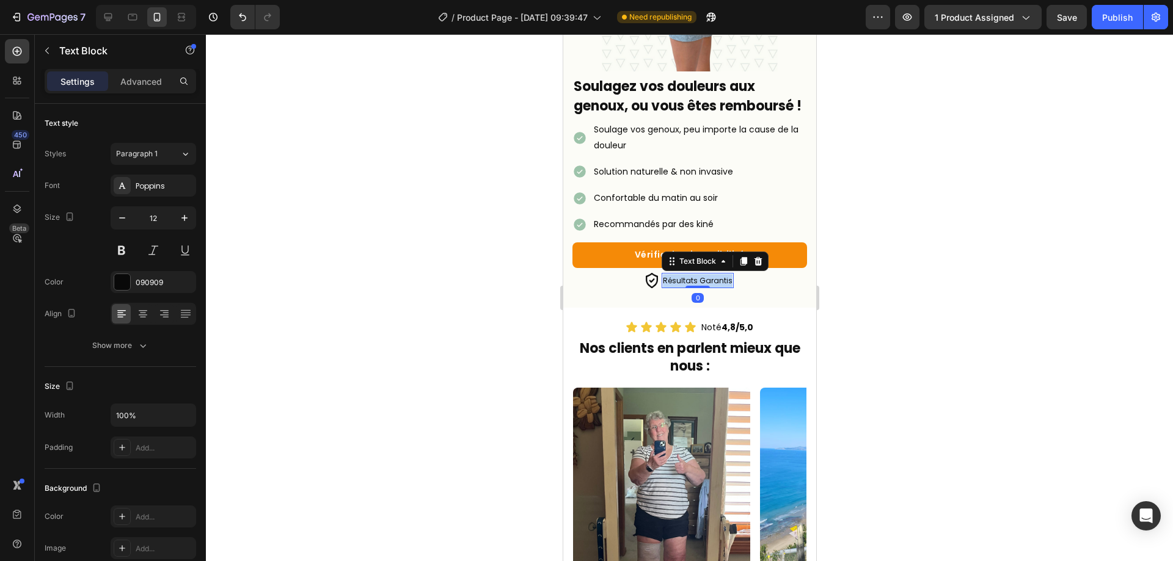
click at [697, 288] on p "Résultats Garantis" at bounding box center [697, 280] width 70 height 13
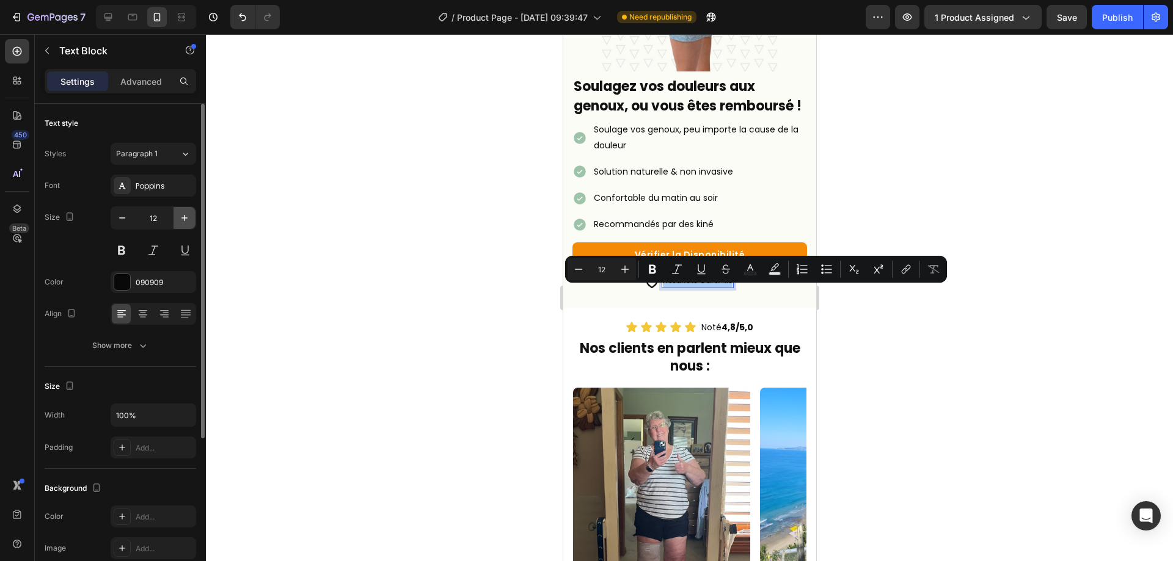
click at [181, 215] on icon "button" at bounding box center [184, 218] width 12 height 12
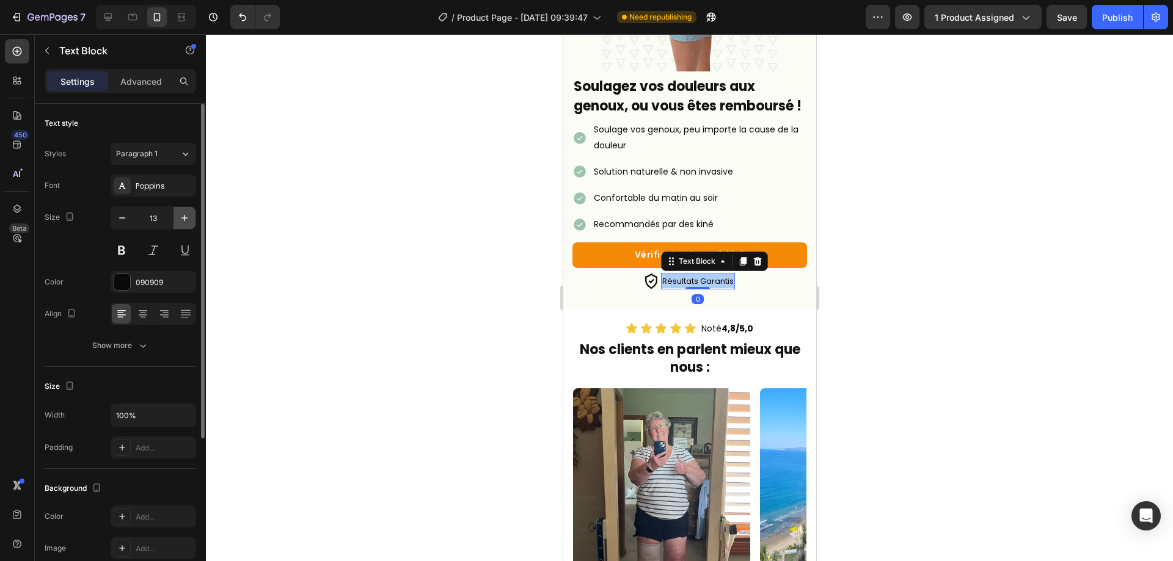
click at [181, 215] on icon "button" at bounding box center [184, 218] width 12 height 12
type input "14"
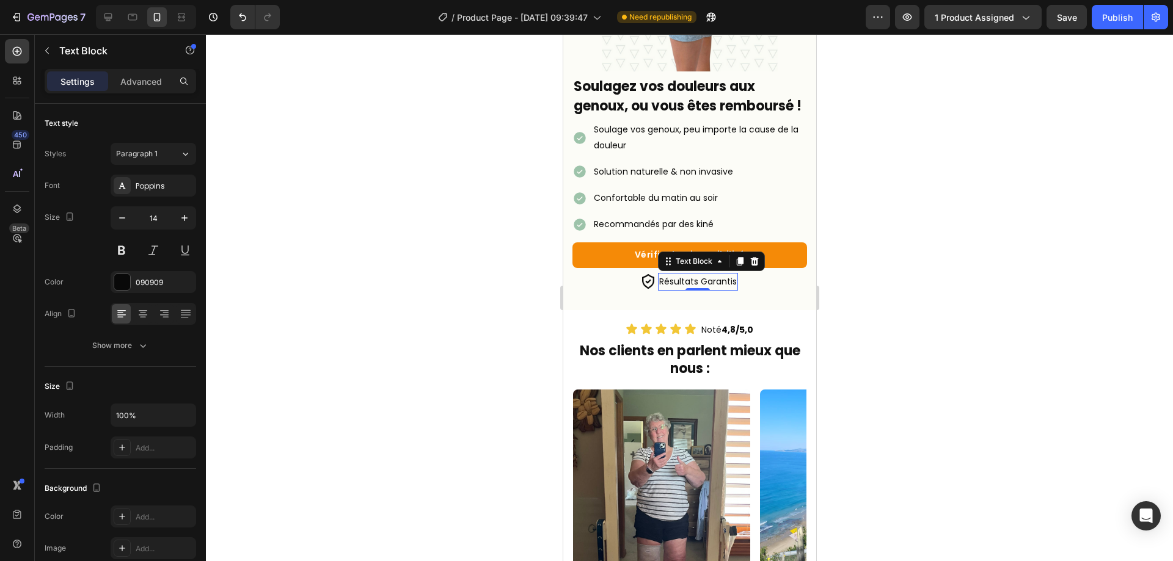
click at [948, 247] on div at bounding box center [689, 297] width 967 height 527
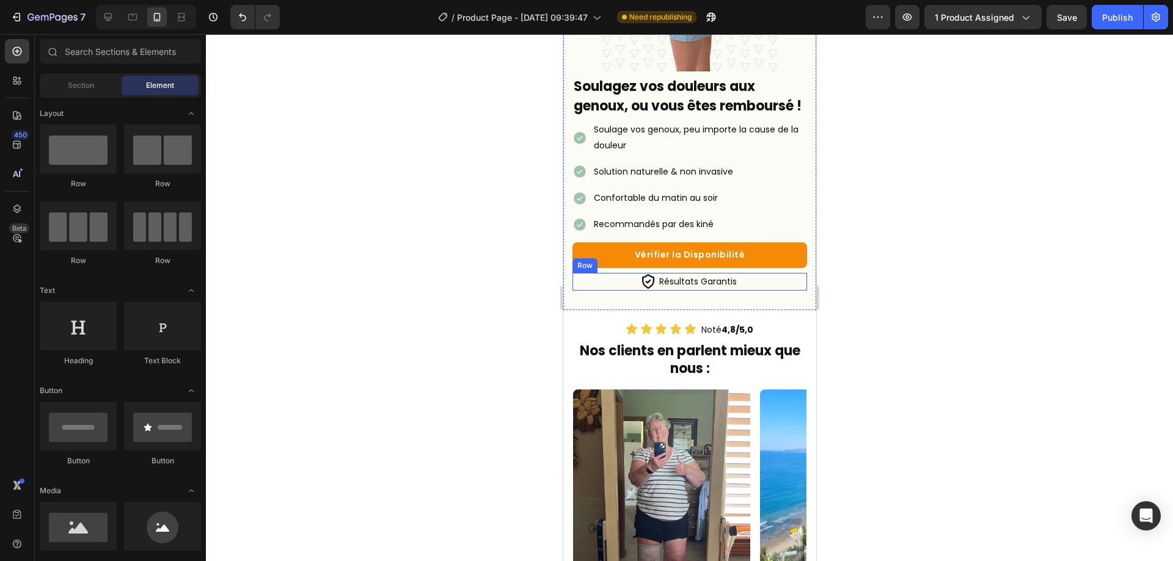
click at [650, 291] on div "Image Résultats Garantis Text Block Row" at bounding box center [689, 282] width 235 height 18
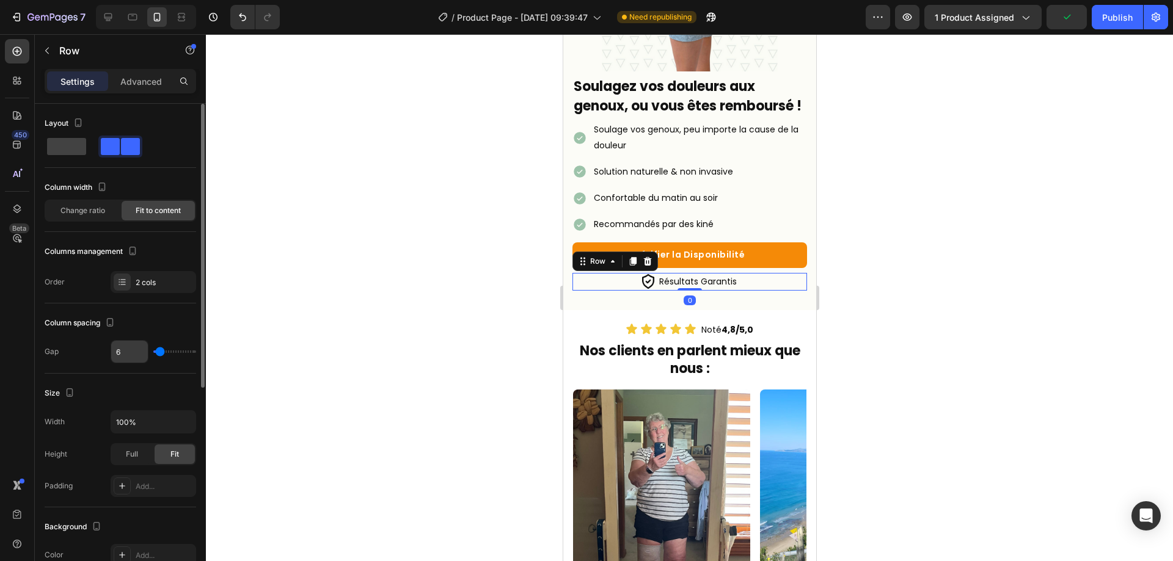
click at [118, 357] on input "6" at bounding box center [129, 352] width 37 height 22
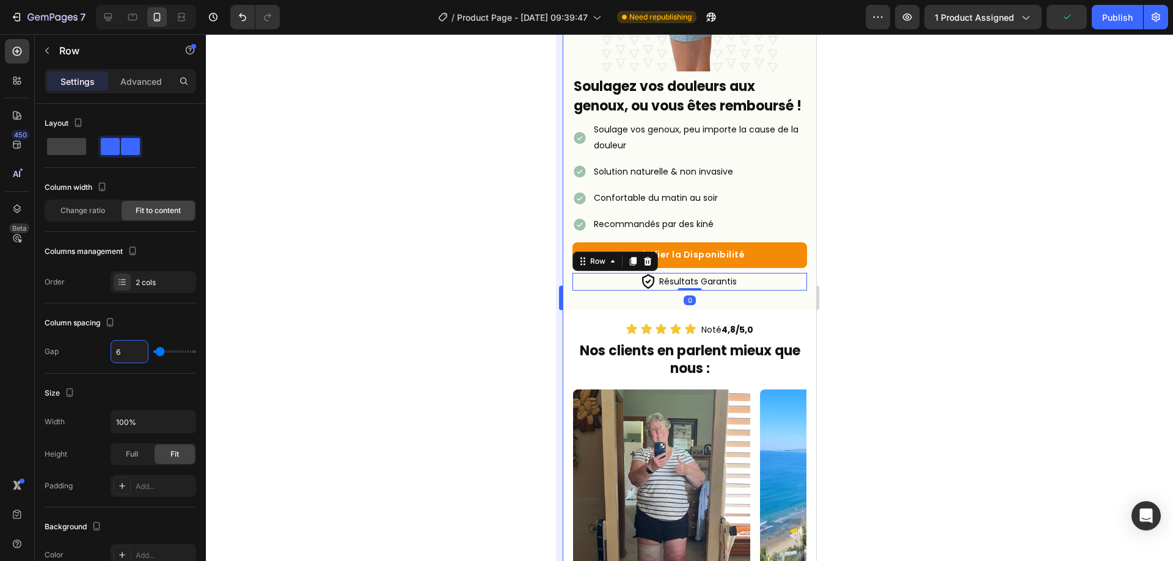
type input "1"
type input "10"
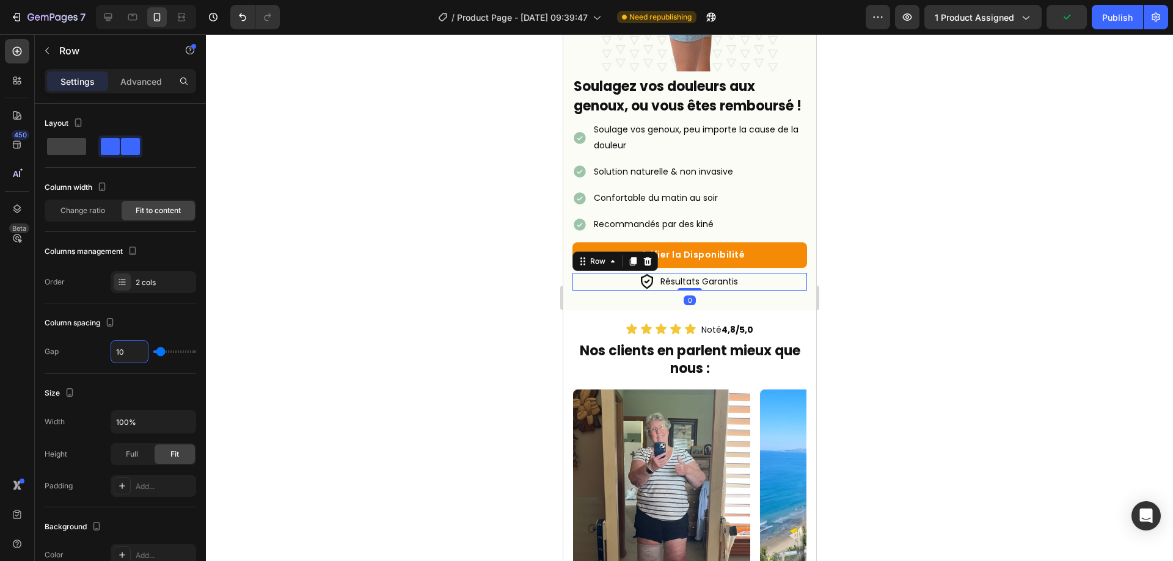
click at [870, 323] on div at bounding box center [689, 297] width 967 height 527
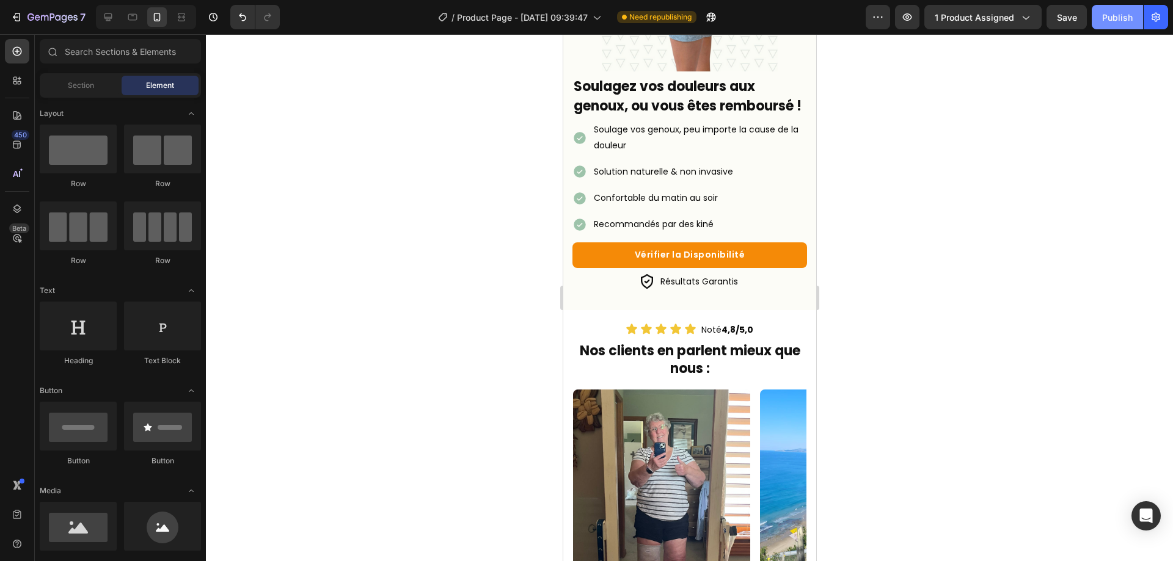
click at [1109, 22] on div "Publish" at bounding box center [1117, 17] width 31 height 13
click at [633, 153] on p "Soulage vos genoux, peu importe la cause de la douleur" at bounding box center [698, 137] width 211 height 31
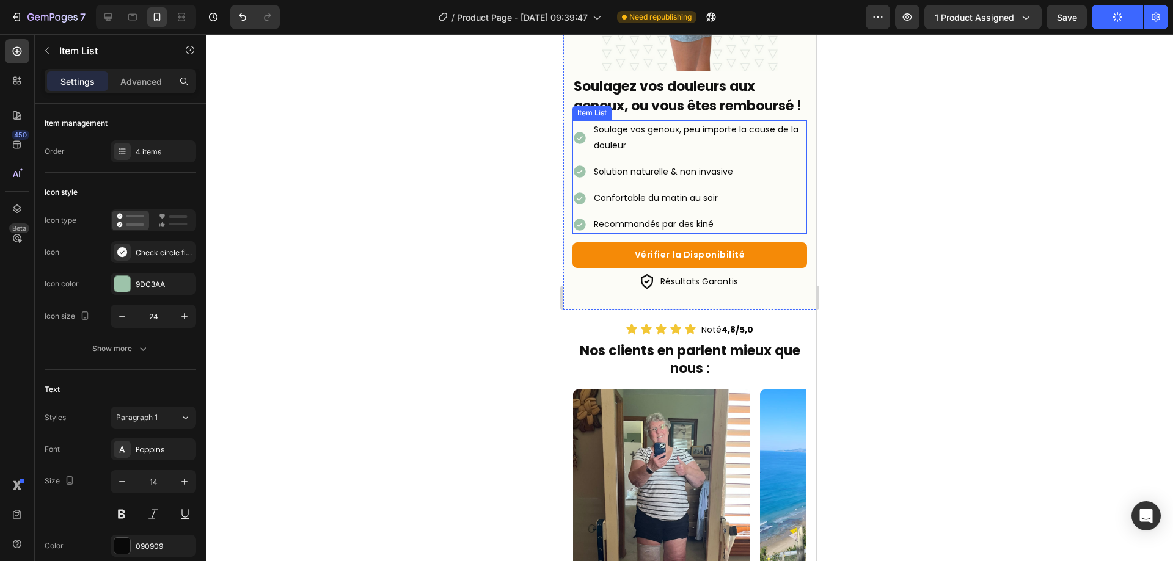
click at [633, 153] on p "Soulage vos genoux, peu importe la cause de la douleur" at bounding box center [698, 137] width 211 height 31
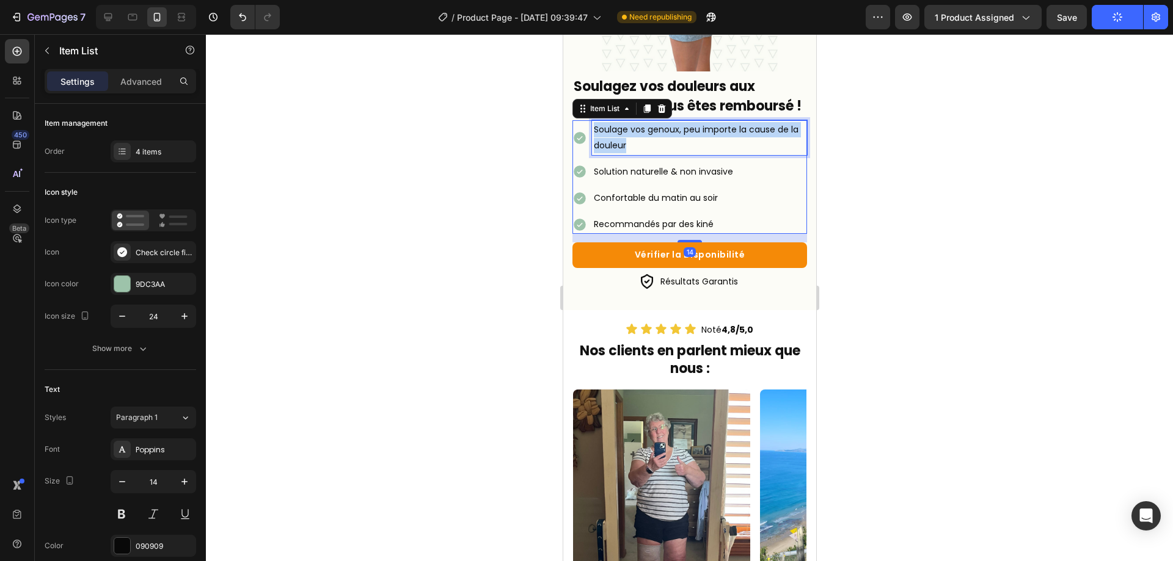
click at [633, 153] on p "Soulage vos genoux, peu importe la cause de la douleur" at bounding box center [698, 137] width 211 height 31
copy p "Soulage vos genoux, peu importe la cause de la douleur"
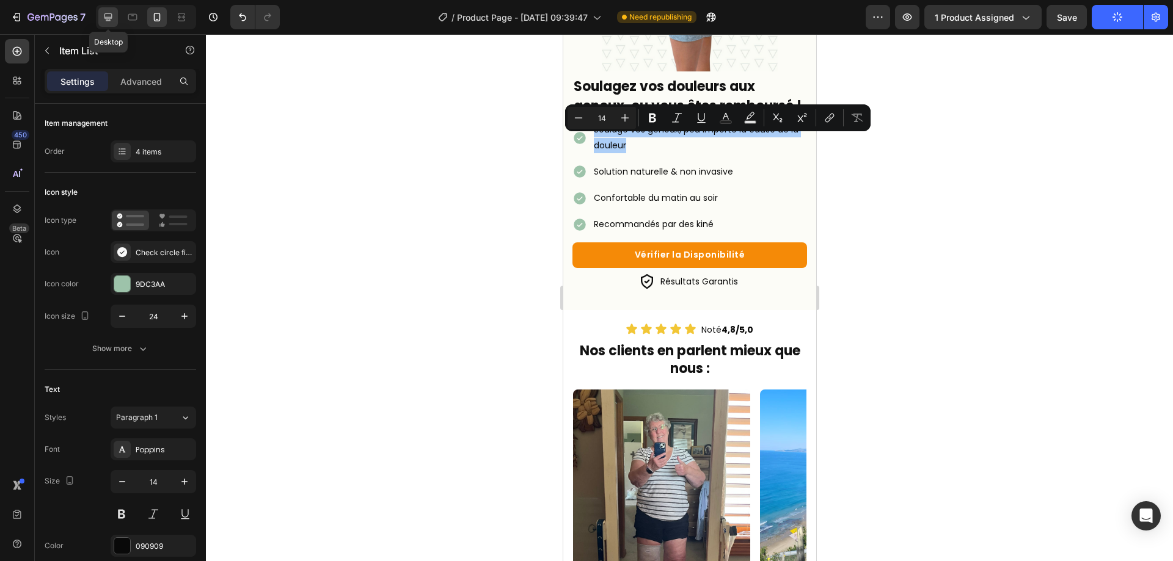
click at [114, 12] on icon at bounding box center [108, 17] width 12 height 12
type input "16"
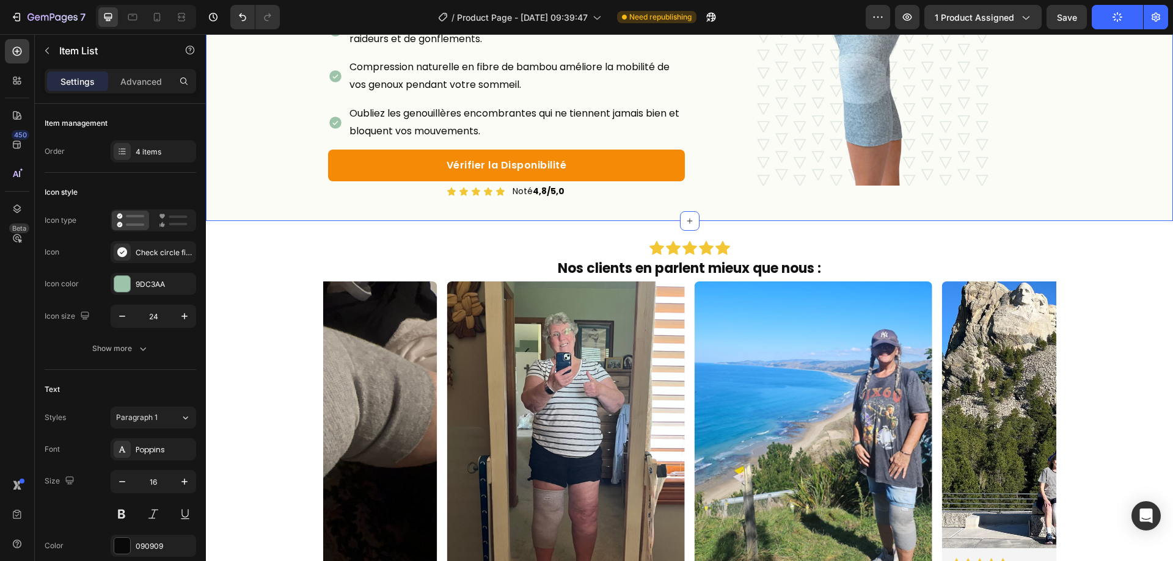
scroll to position [18, 0]
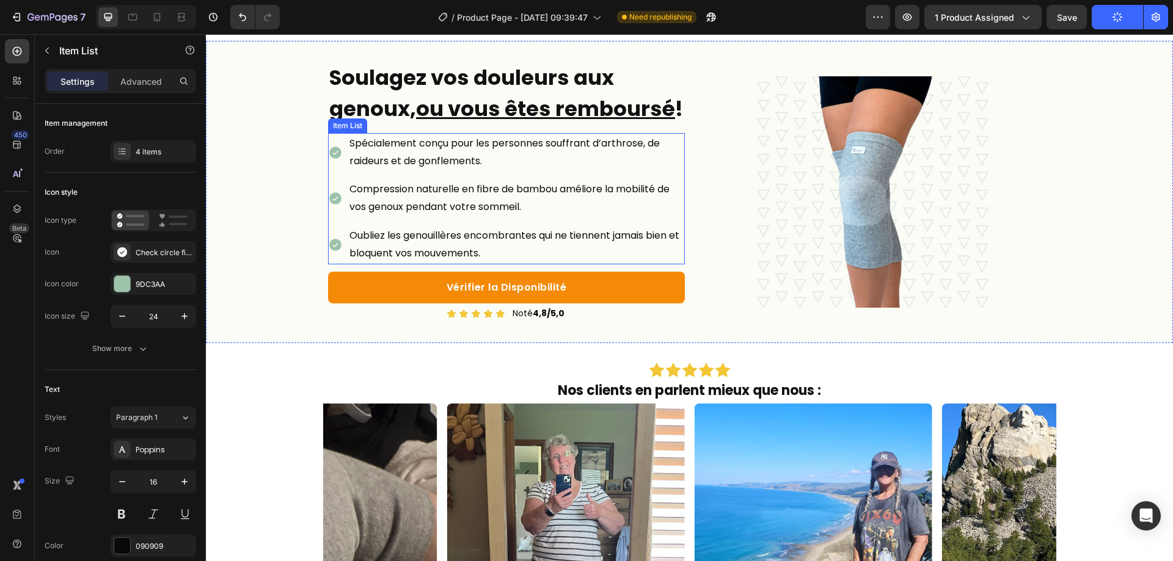
click at [428, 170] on p "Spécialement conçu pour les personnes souffrant d’arthrose, de raideurs et de g…" at bounding box center [516, 152] width 334 height 35
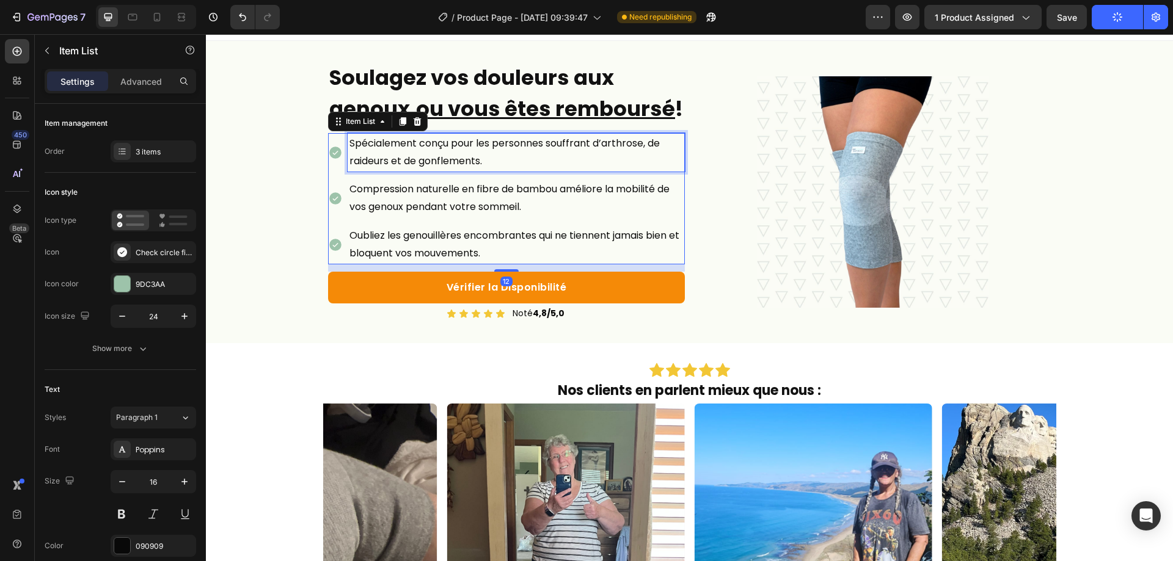
click at [428, 170] on p "Spécialement conçu pour les personnes souffrant d’arthrose, de raideurs et de g…" at bounding box center [516, 152] width 334 height 35
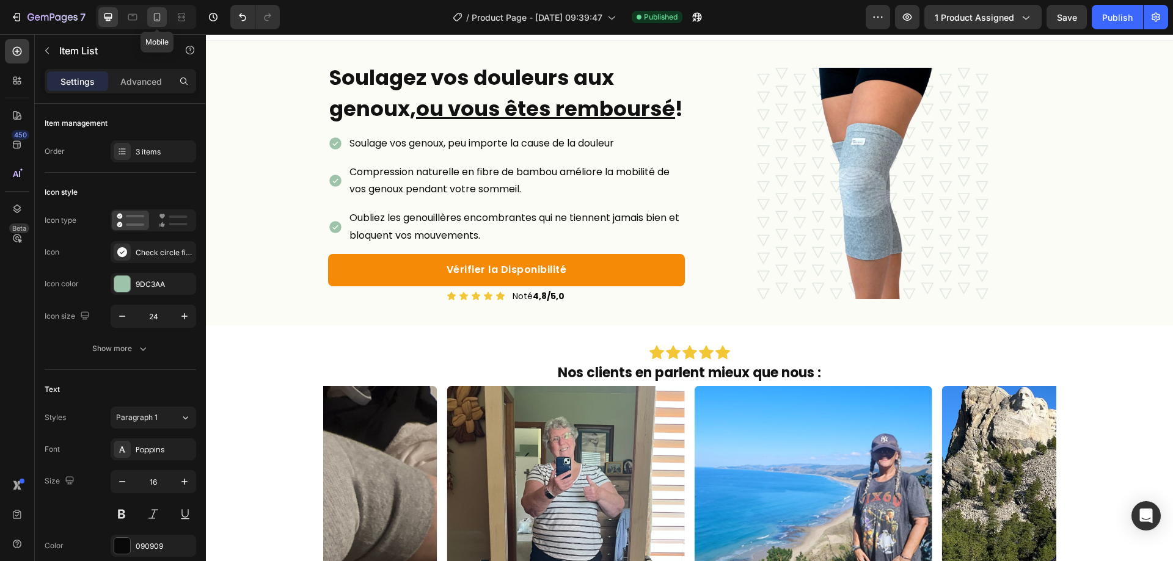
drag, startPoint x: 1, startPoint y: 48, endPoint x: 158, endPoint y: 16, distance: 160.3
click at [158, 16] on icon at bounding box center [157, 17] width 12 height 12
type input "14"
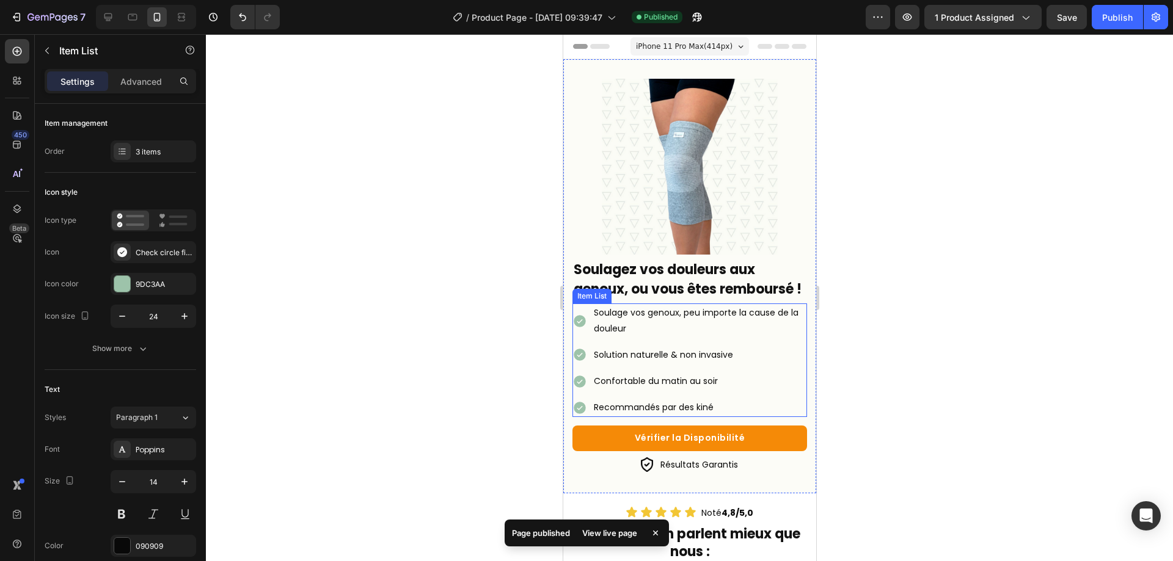
drag, startPoint x: 659, startPoint y: 342, endPoint x: 655, endPoint y: 364, distance: 22.4
click at [659, 336] on p "Soulage vos genoux, peu importe la cause de la douleur" at bounding box center [698, 320] width 211 height 31
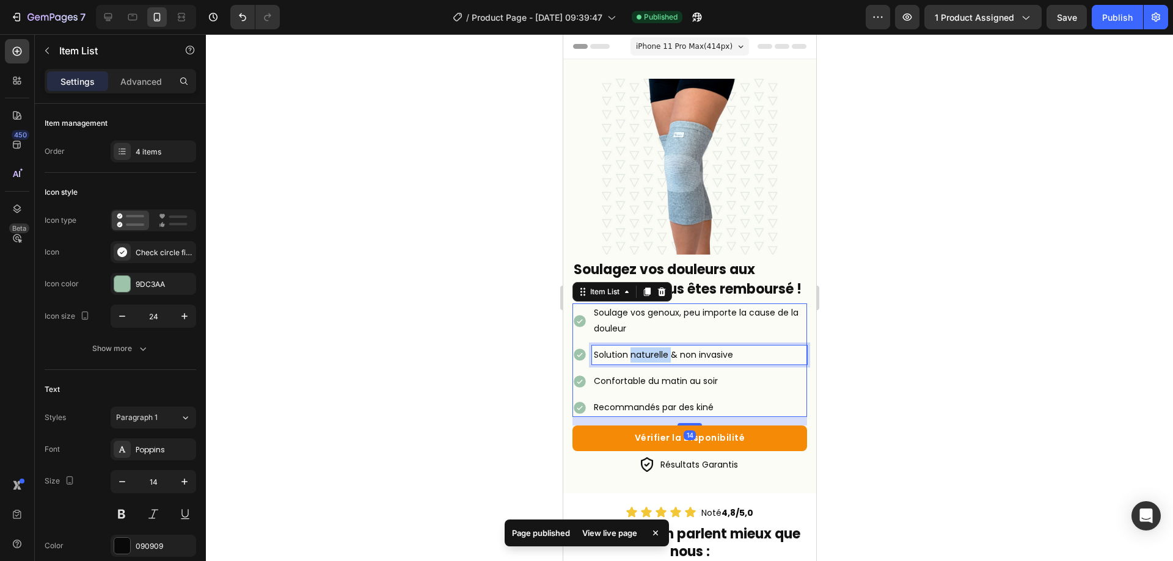
click at [653, 363] on p "Solution naturelle & non invasive" at bounding box center [698, 355] width 211 height 15
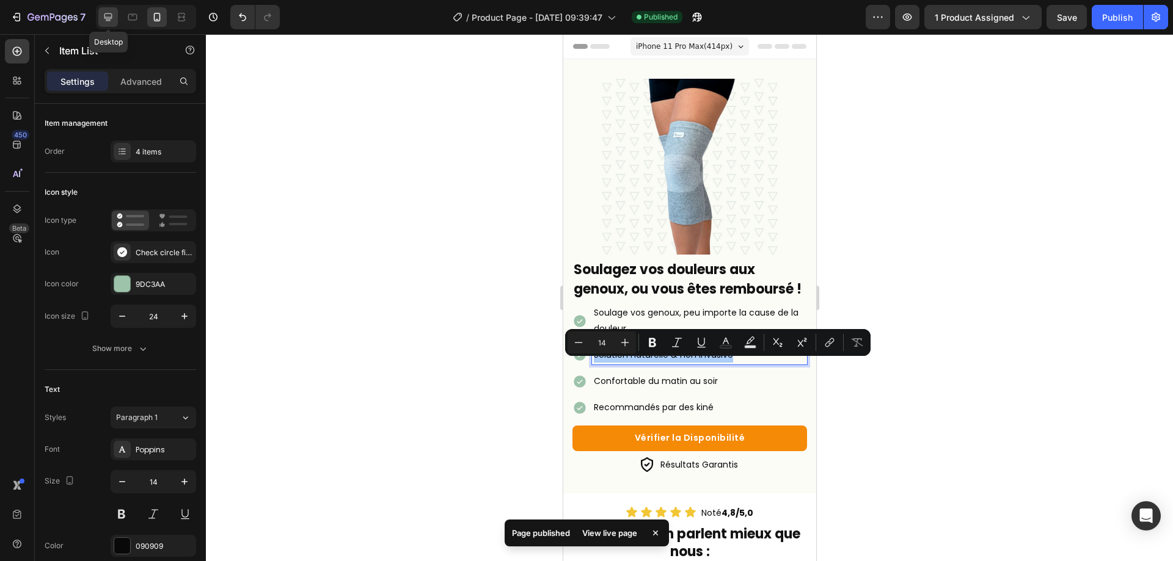
click at [99, 20] on div at bounding box center [108, 17] width 20 height 20
type input "16"
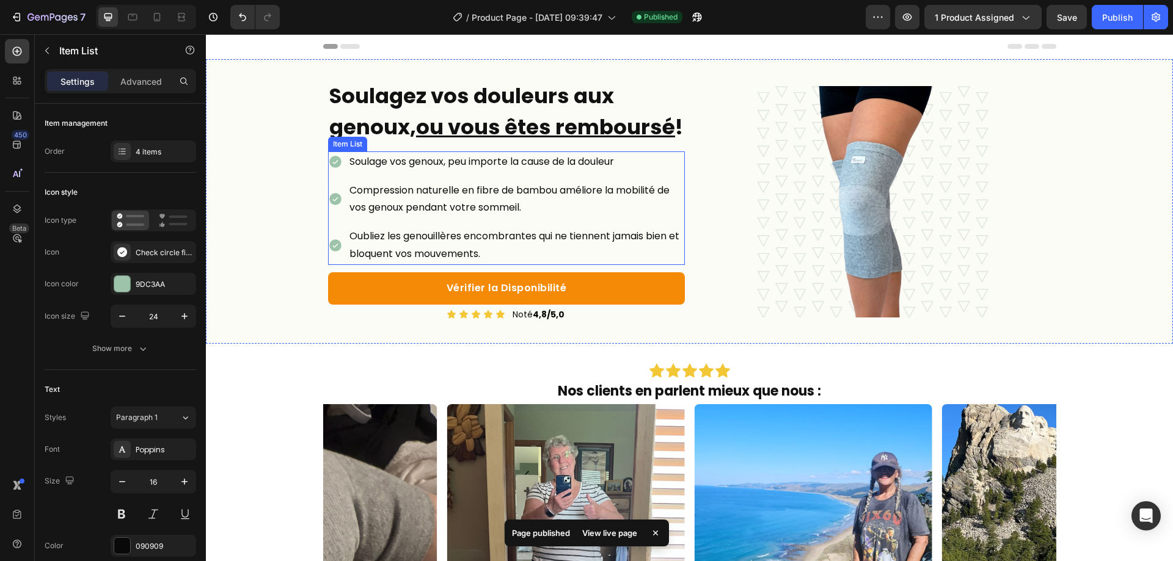
click at [401, 218] on p "Compression naturelle en fibre de bambou améliore la mobilité de vos genoux pen…" at bounding box center [516, 199] width 334 height 35
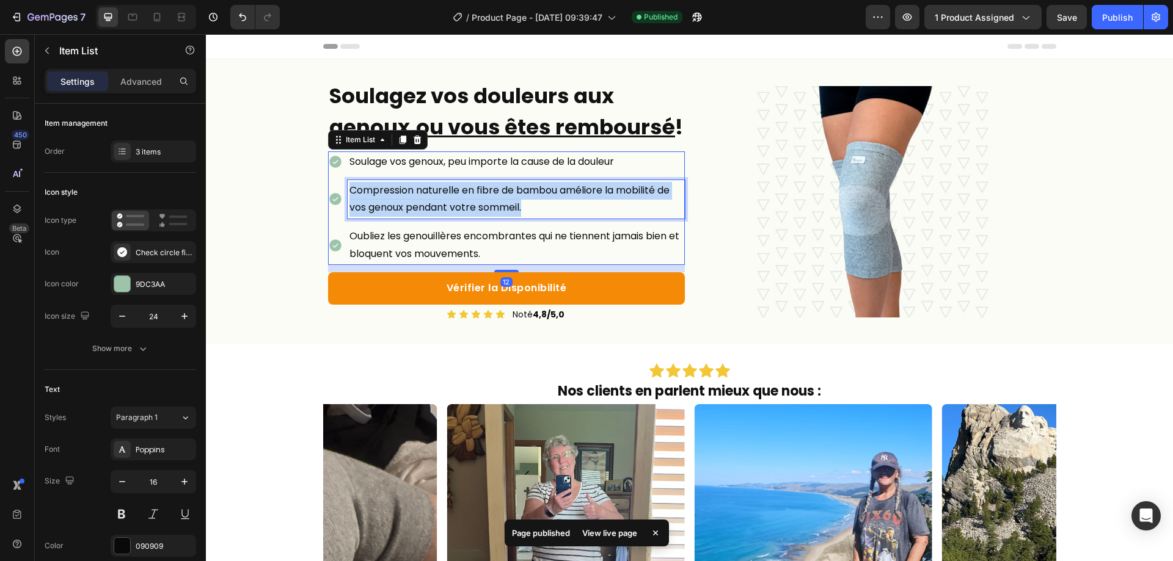
click at [401, 218] on p "Compression naturelle en fibre de bambou améliore la mobilité de vos genoux pen…" at bounding box center [516, 199] width 334 height 35
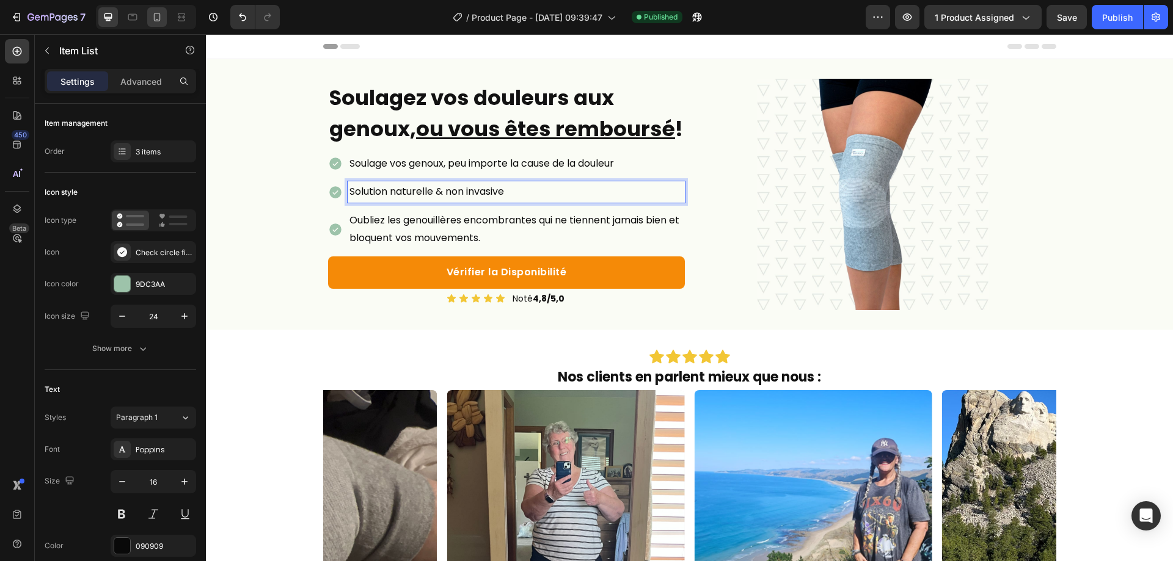
click at [159, 26] on div at bounding box center [157, 17] width 20 height 20
type input "14"
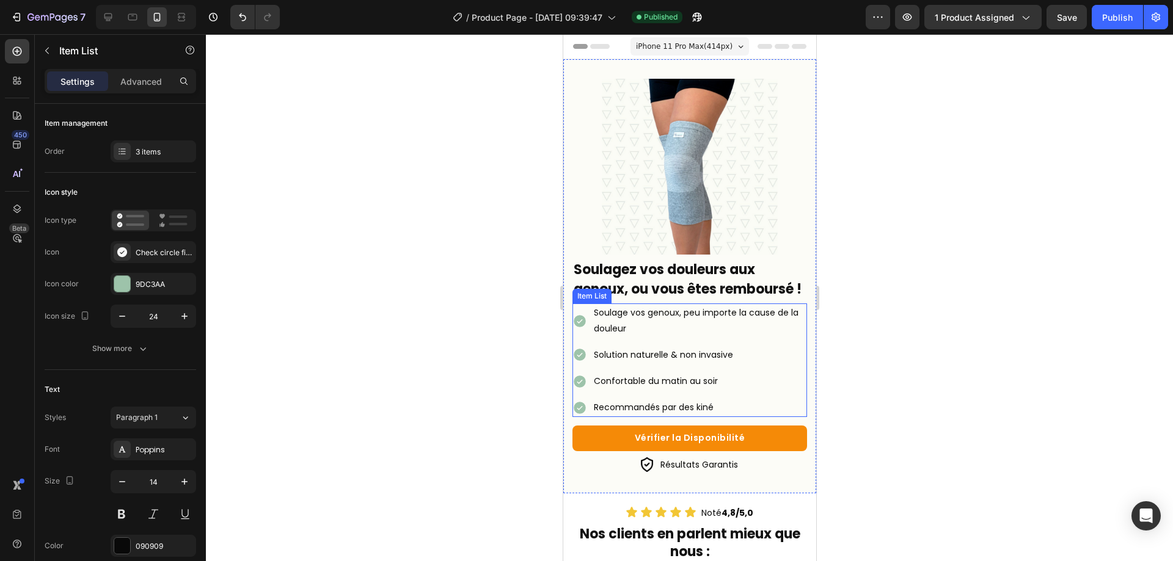
click at [657, 412] on div "Recommandés par des kiné" at bounding box center [698, 407] width 215 height 19
click at [651, 404] on div "Soulage vos genoux, peu importe la cause de la douleur Solution naturelle & non…" at bounding box center [689, 361] width 235 height 114
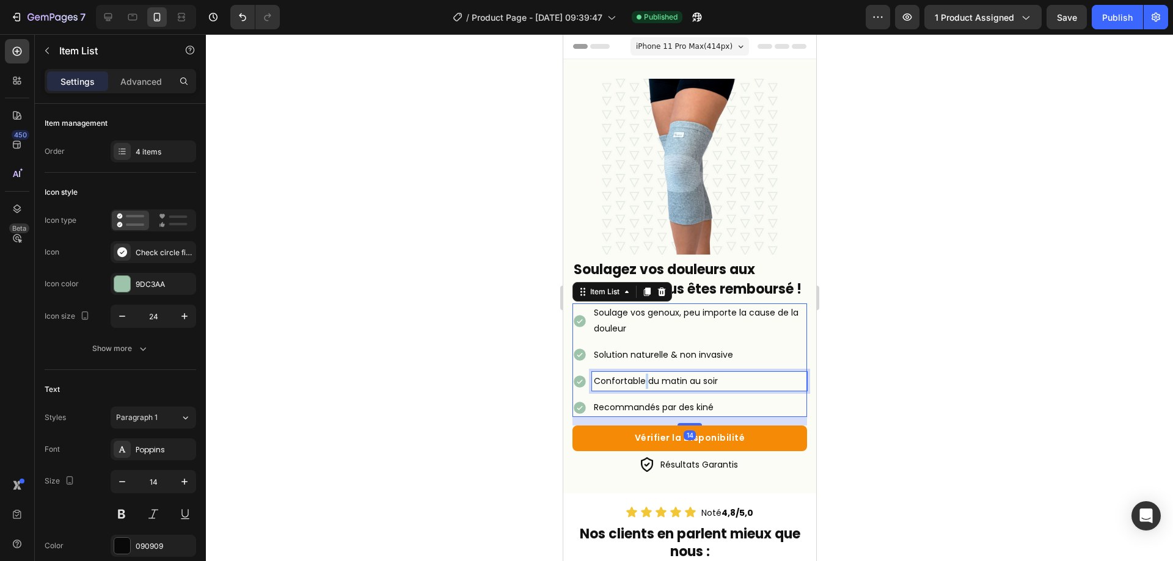
click at [644, 389] on p "Confortable du matin au soir" at bounding box center [698, 381] width 211 height 15
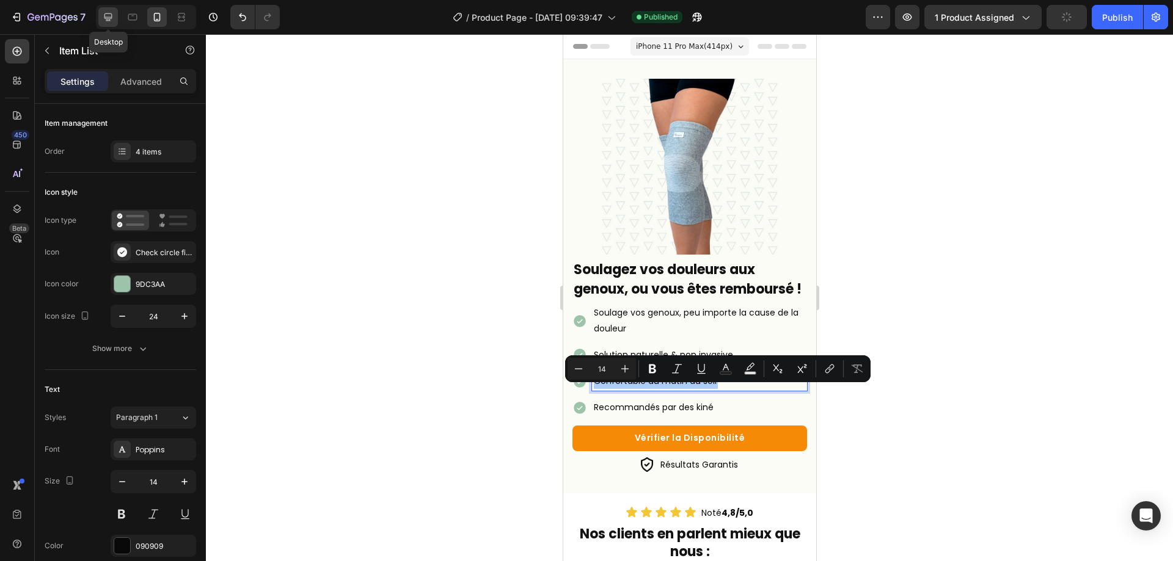
click at [111, 16] on icon at bounding box center [108, 17] width 12 height 12
type input "16"
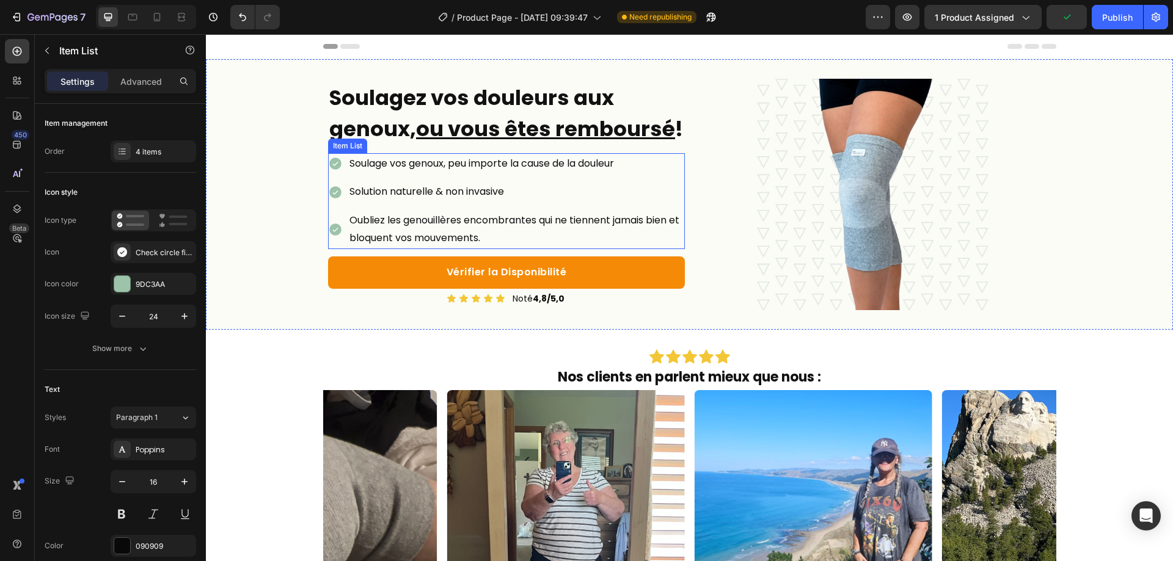
click at [464, 247] on p "Oubliez les genouillères encombrantes qui ne tiennent jamais bien et bloquent v…" at bounding box center [516, 229] width 334 height 35
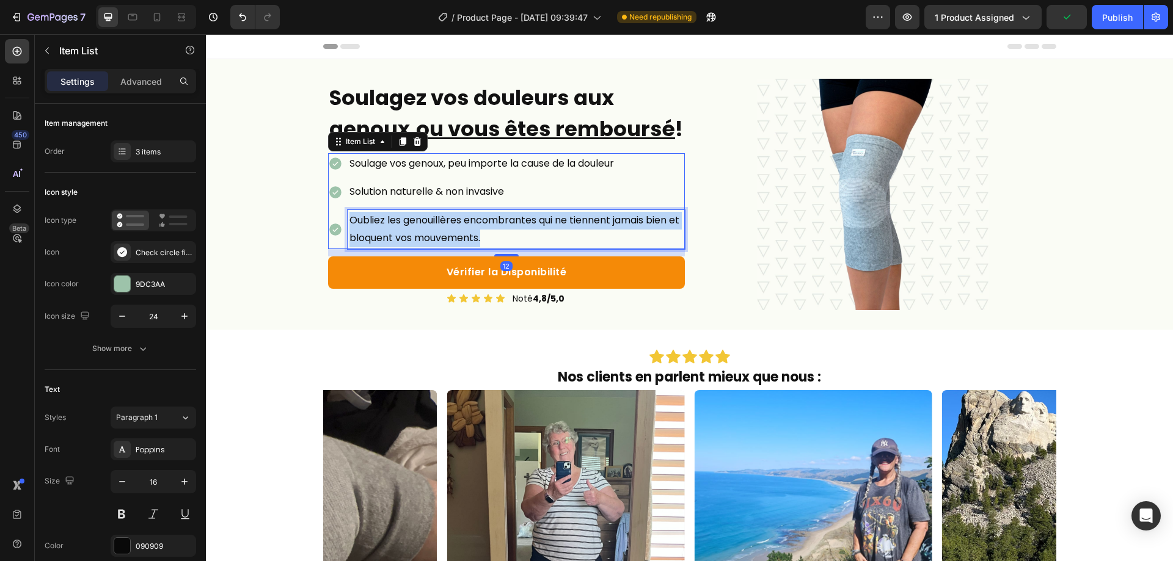
click at [464, 247] on p "Oubliez les genouillères encombrantes qui ne tiennent jamais bien et bloquent v…" at bounding box center [516, 229] width 334 height 35
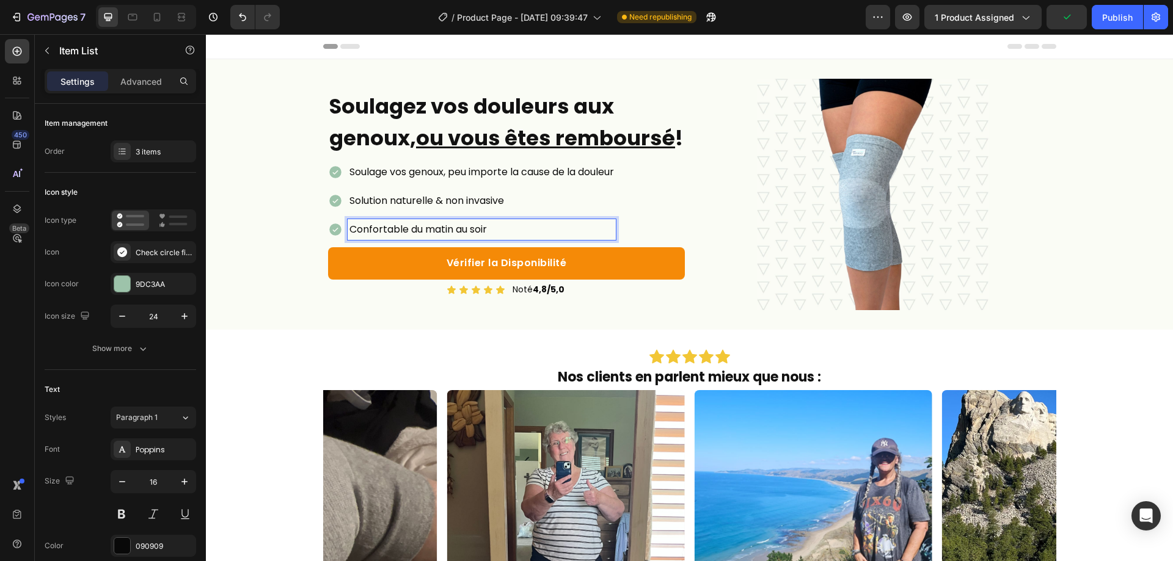
click at [493, 212] on div "Solution naturelle & non invasive" at bounding box center [482, 201] width 268 height 21
click at [659, 240] on div "Soulage vos genoux, peu importe la cause de la douleur Solution naturelle & non…" at bounding box center [506, 201] width 357 height 78
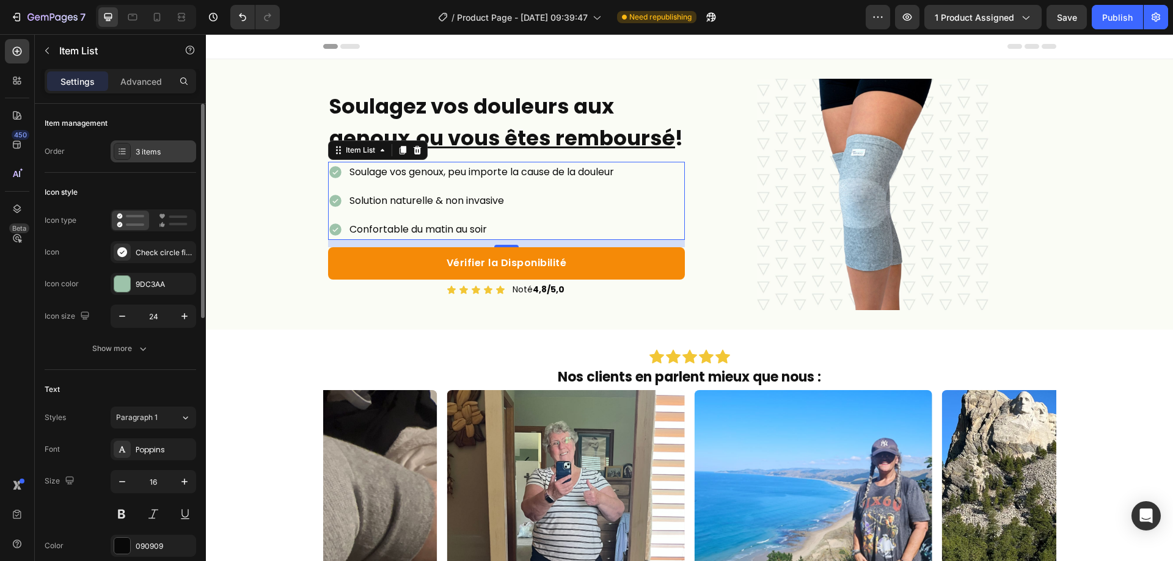
click at [142, 155] on div "3 items" at bounding box center [164, 152] width 57 height 11
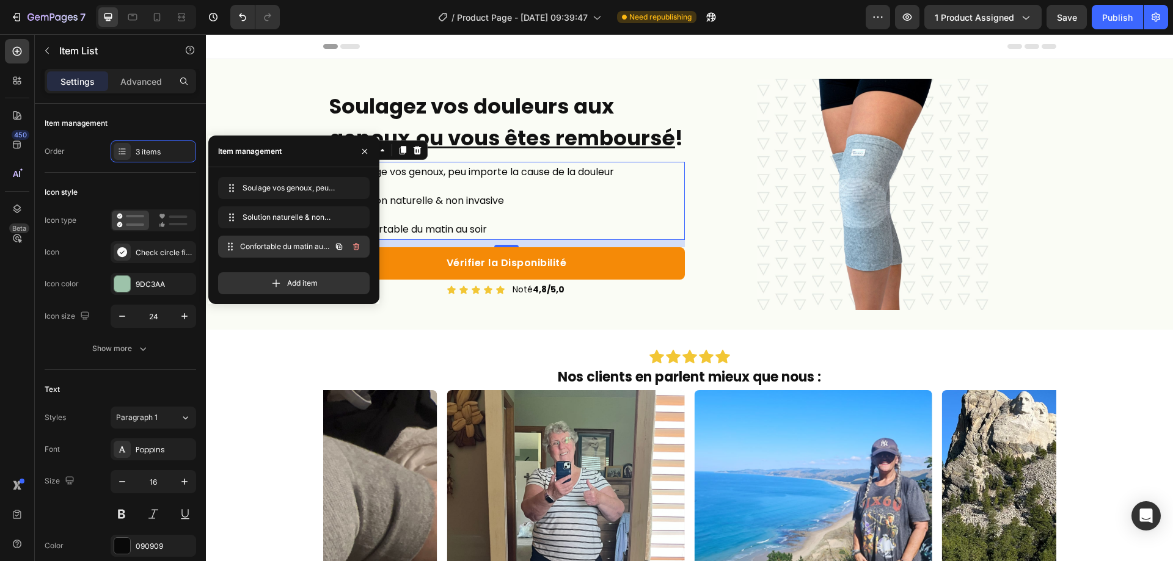
click at [327, 244] on div "Confortable du matin au soir Confortable du matin au soir" at bounding box center [277, 246] width 108 height 17
click at [330, 245] on div "Confortable du matin au soir Confortable du matin au soir" at bounding box center [277, 246] width 108 height 17
click at [337, 248] on icon "button" at bounding box center [339, 247] width 6 height 6
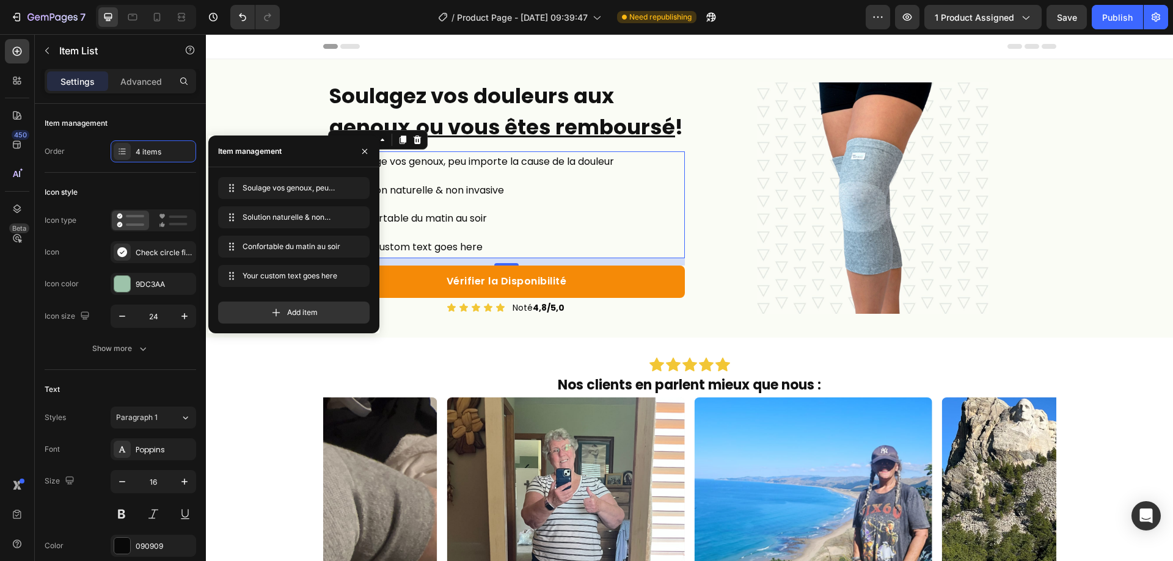
click at [453, 258] on div "Your custom text goes here" at bounding box center [482, 247] width 268 height 21
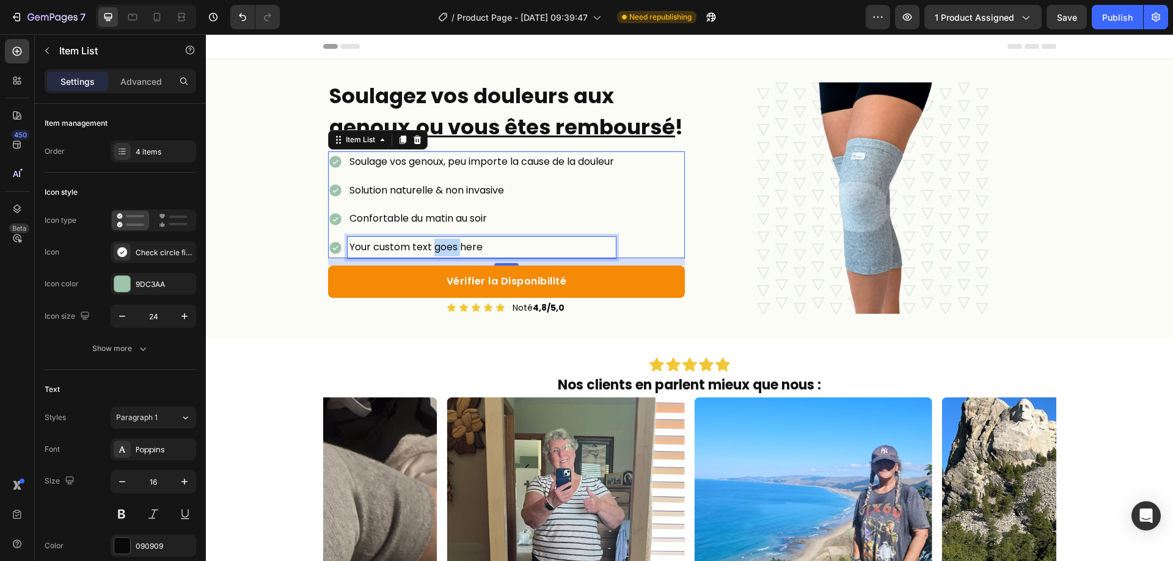
click at [453, 257] on p "Your custom text goes here" at bounding box center [481, 248] width 265 height 18
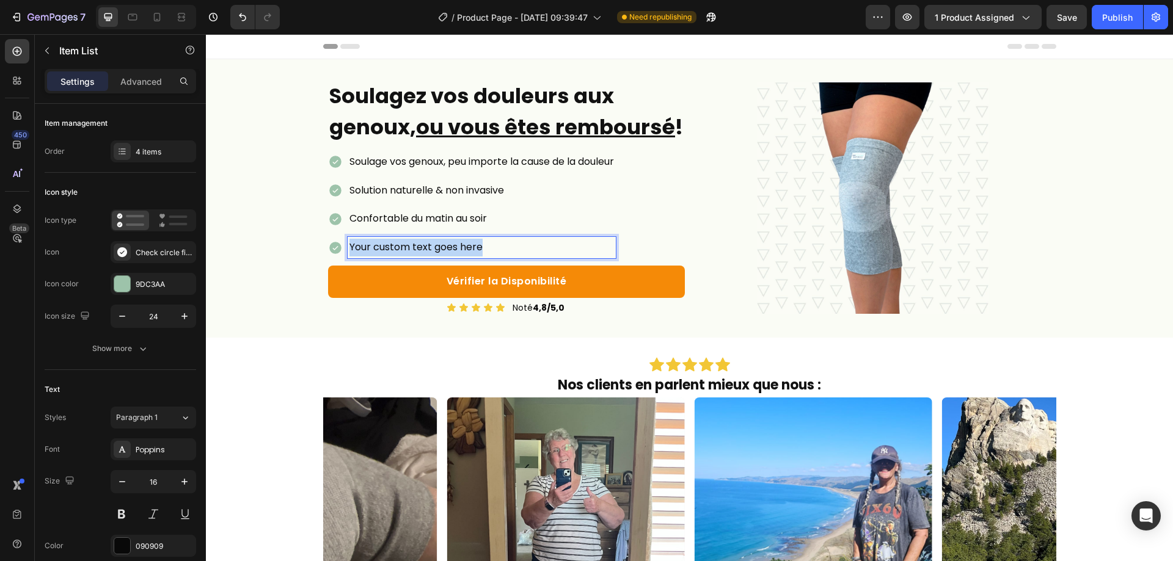
click at [453, 257] on p "Your custom text goes here" at bounding box center [481, 248] width 265 height 18
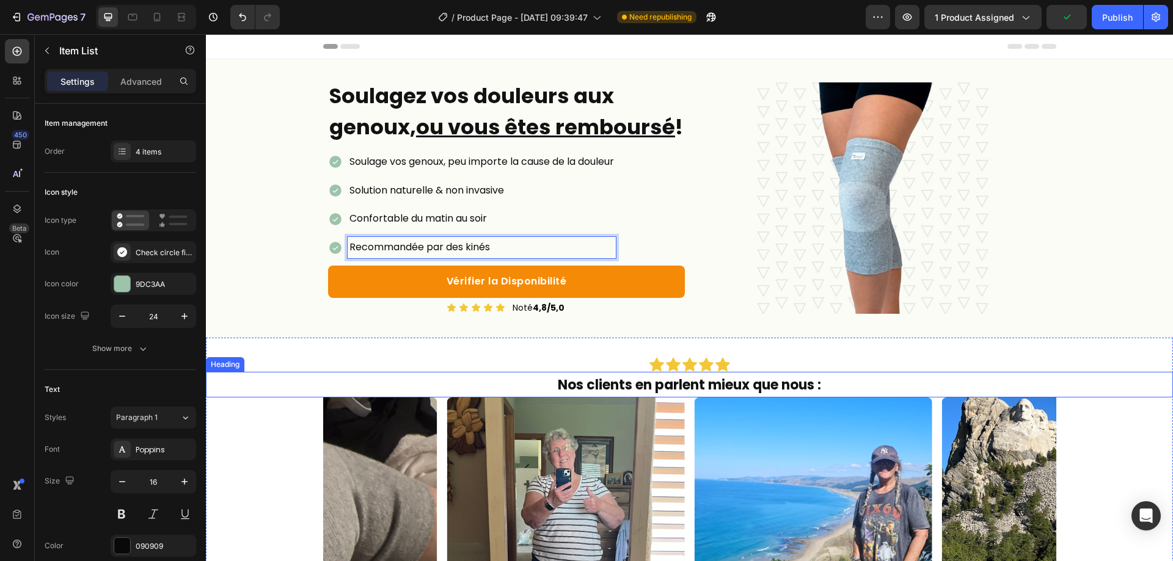
click at [830, 398] on h2 "Nos clients en parlent mieux que nous :" at bounding box center [689, 385] width 967 height 26
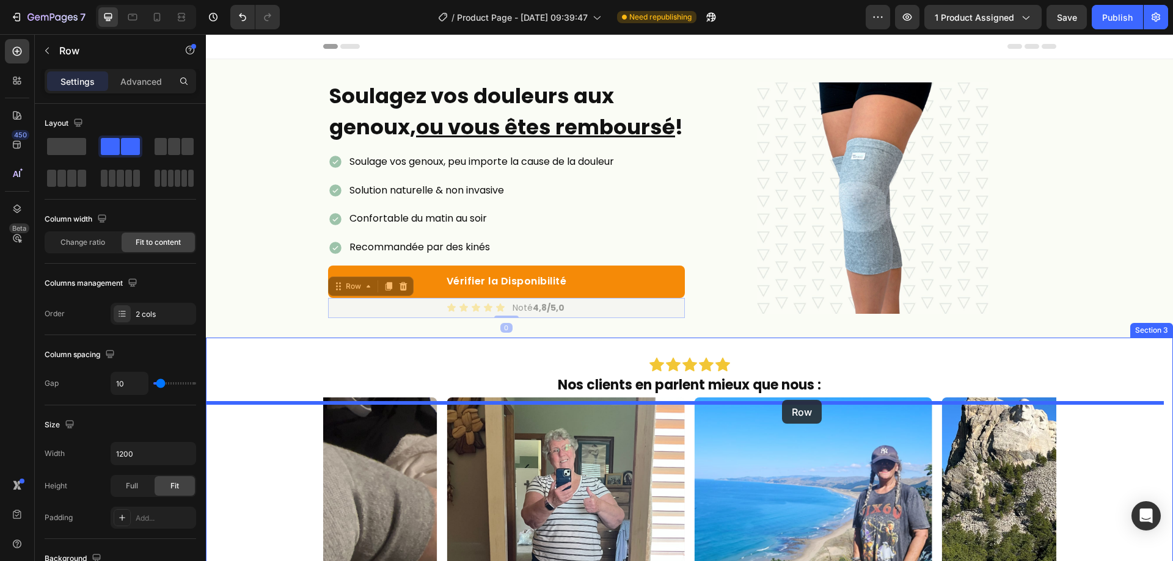
drag, startPoint x: 579, startPoint y: 342, endPoint x: 782, endPoint y: 400, distance: 210.8
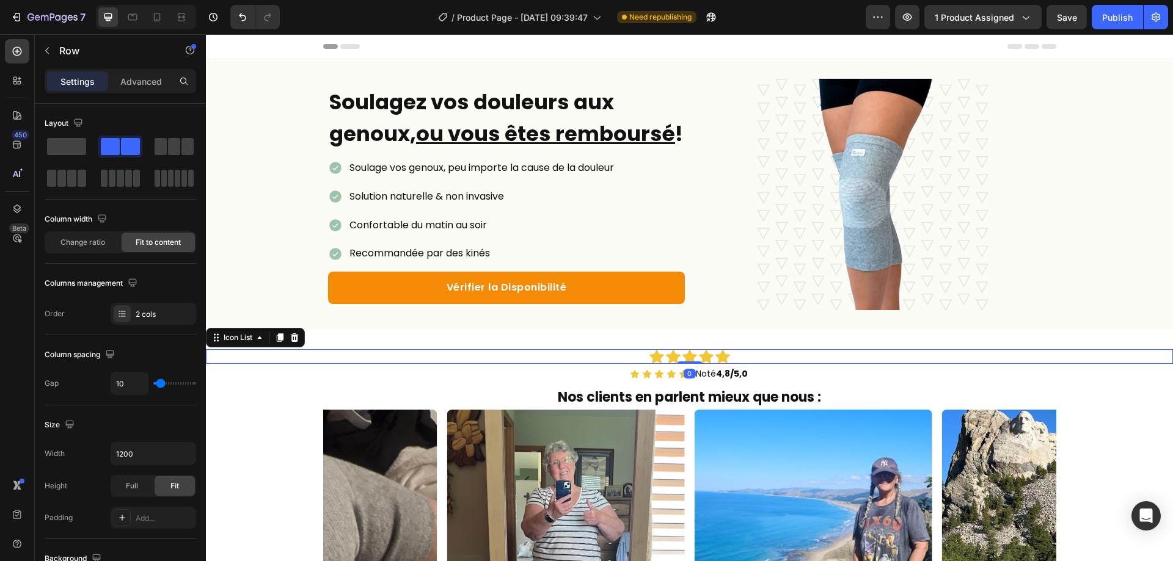
click at [739, 364] on div "Icon Icon Icon Icon Icon" at bounding box center [689, 356] width 967 height 15
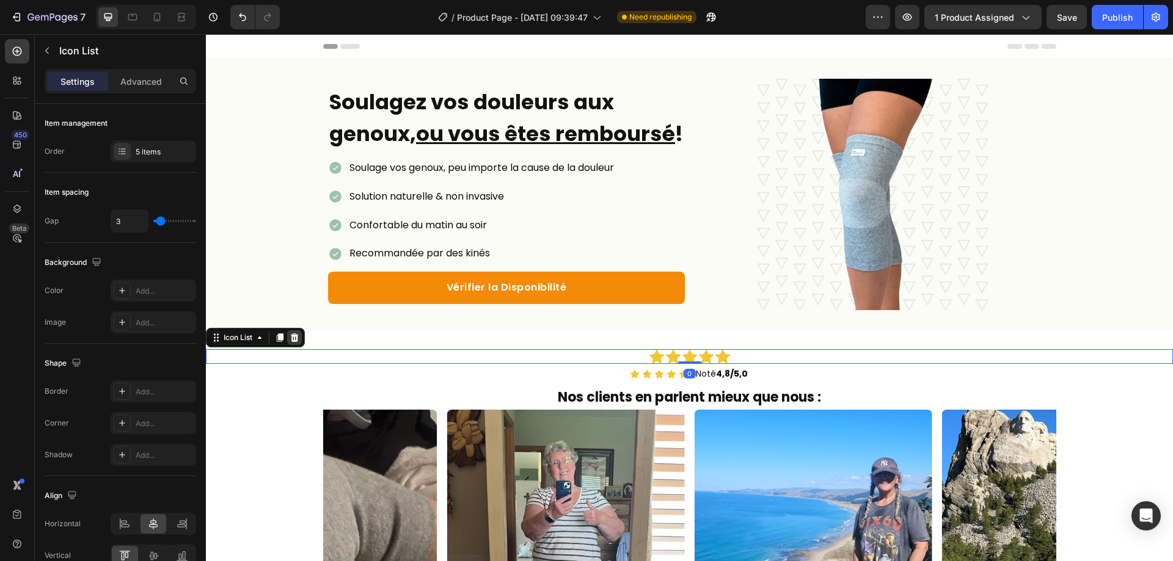
click at [296, 343] on icon at bounding box center [295, 338] width 10 height 10
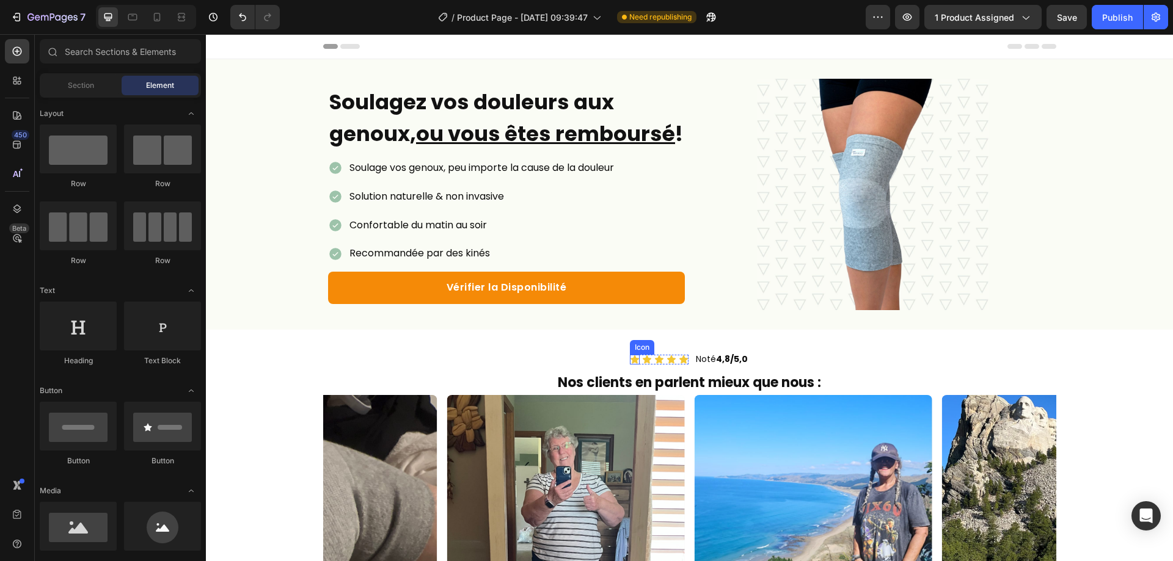
click at [632, 364] on icon at bounding box center [635, 360] width 9 height 8
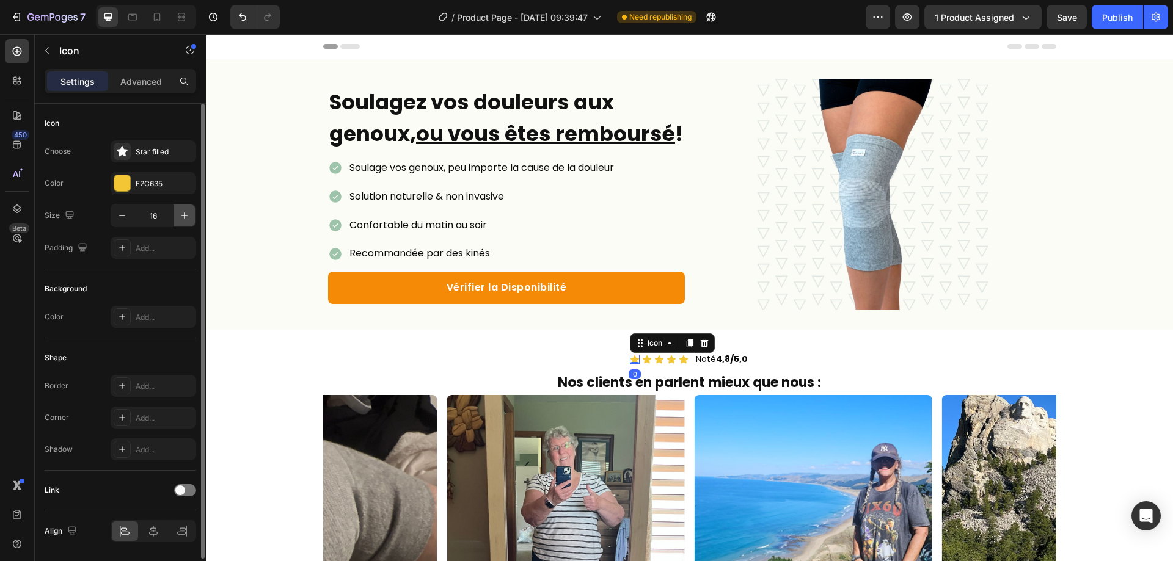
click at [176, 212] on button "button" at bounding box center [185, 216] width 22 height 22
click at [176, 211] on button "button" at bounding box center [185, 216] width 22 height 22
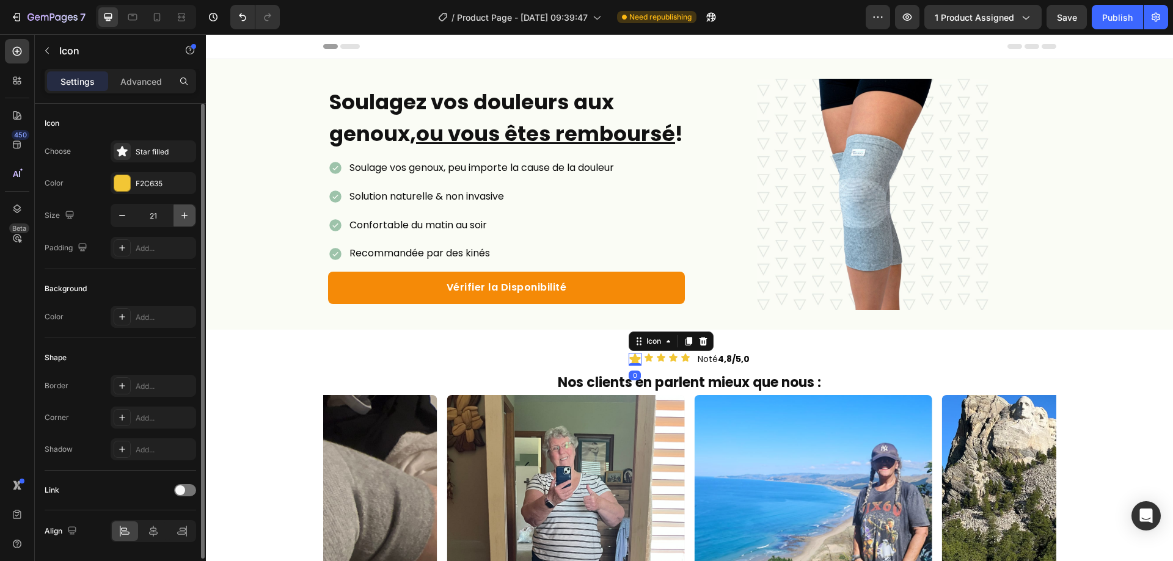
click at [176, 211] on button "button" at bounding box center [185, 216] width 22 height 22
click at [176, 210] on button "button" at bounding box center [185, 216] width 22 height 22
type input "24"
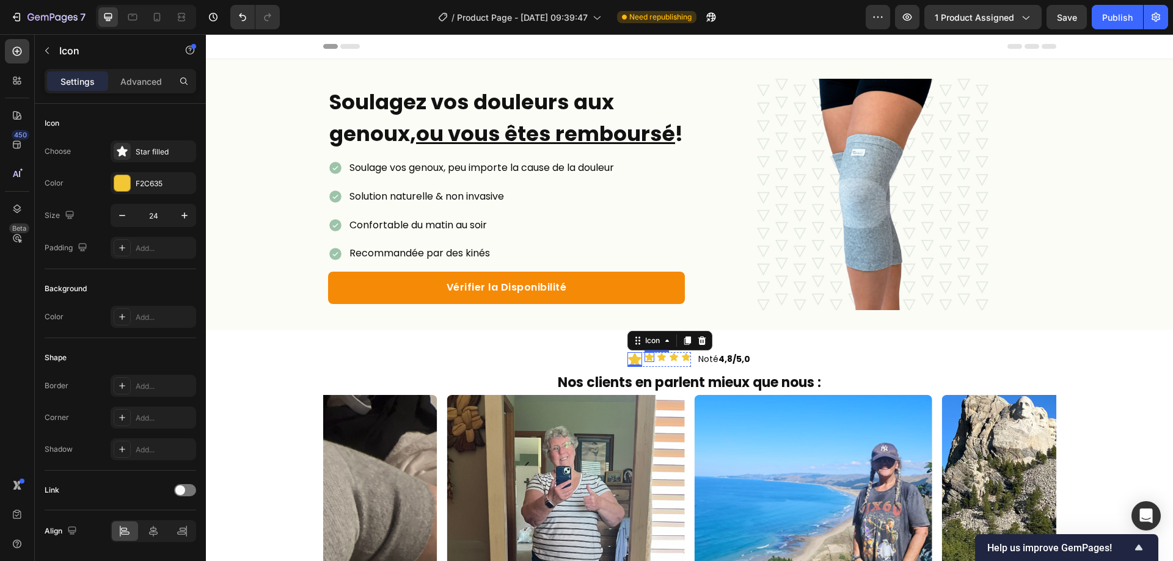
click at [645, 362] on icon at bounding box center [650, 358] width 10 height 10
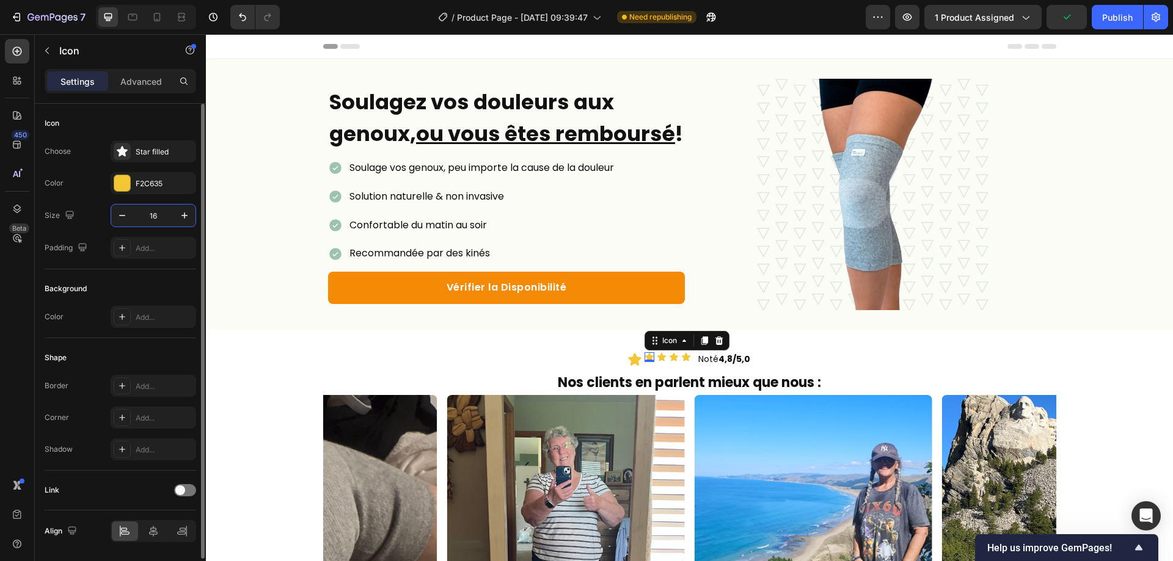
click at [160, 214] on input "16" at bounding box center [153, 216] width 40 height 22
type input "24"
click at [659, 362] on icon at bounding box center [664, 358] width 10 height 10
click at [123, 202] on div "Choose Star filled Color F2C635 Size 16 Padding Add..." at bounding box center [121, 200] width 152 height 119
drag, startPoint x: 154, startPoint y: 210, endPoint x: 190, endPoint y: 224, distance: 38.7
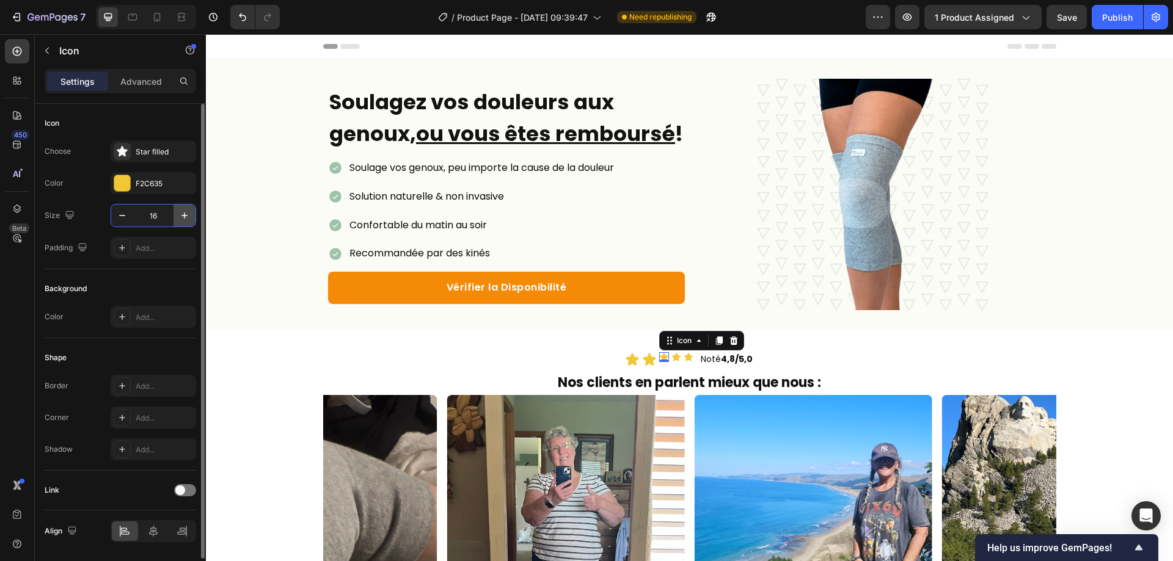
click at [153, 210] on input "16" at bounding box center [153, 216] width 40 height 22
type input "24"
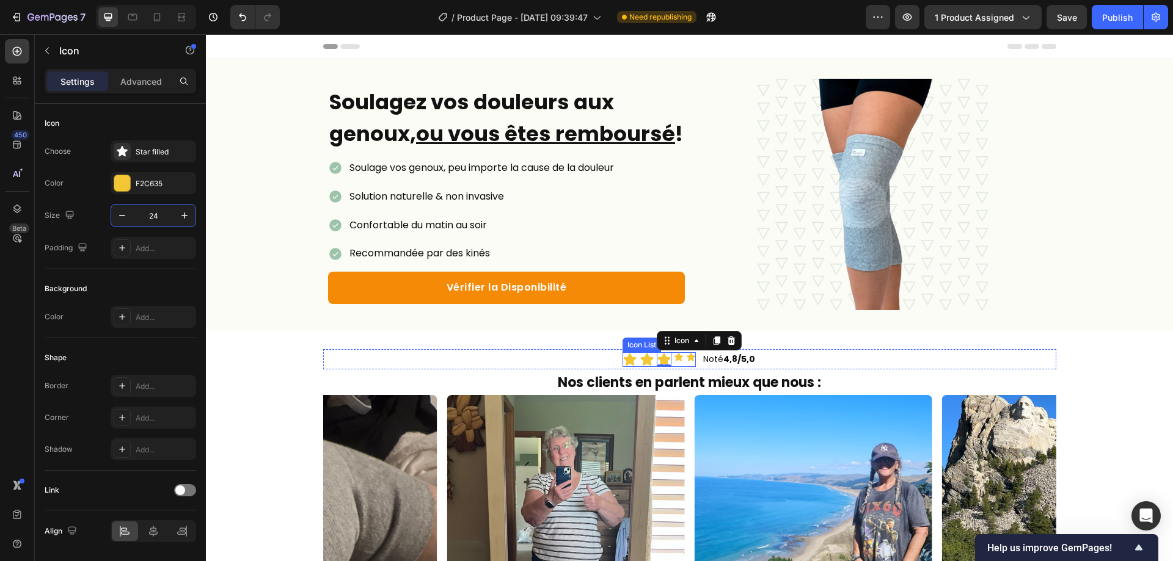
click at [667, 367] on div "Icon Icon Icon 0 Icon Icon" at bounding box center [659, 360] width 73 height 15
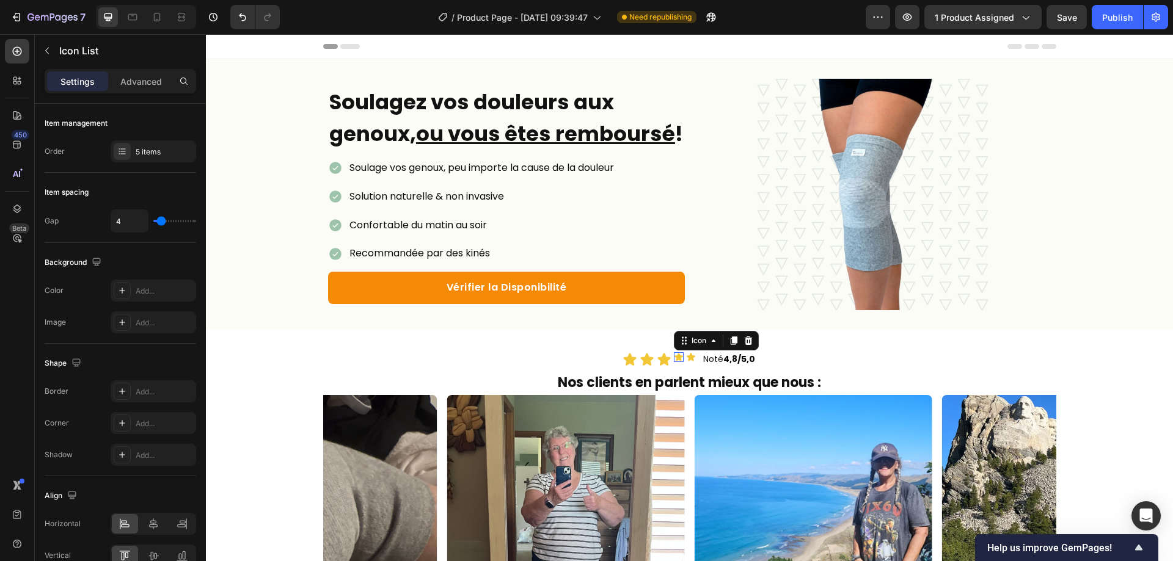
click at [678, 362] on icon at bounding box center [679, 358] width 10 height 10
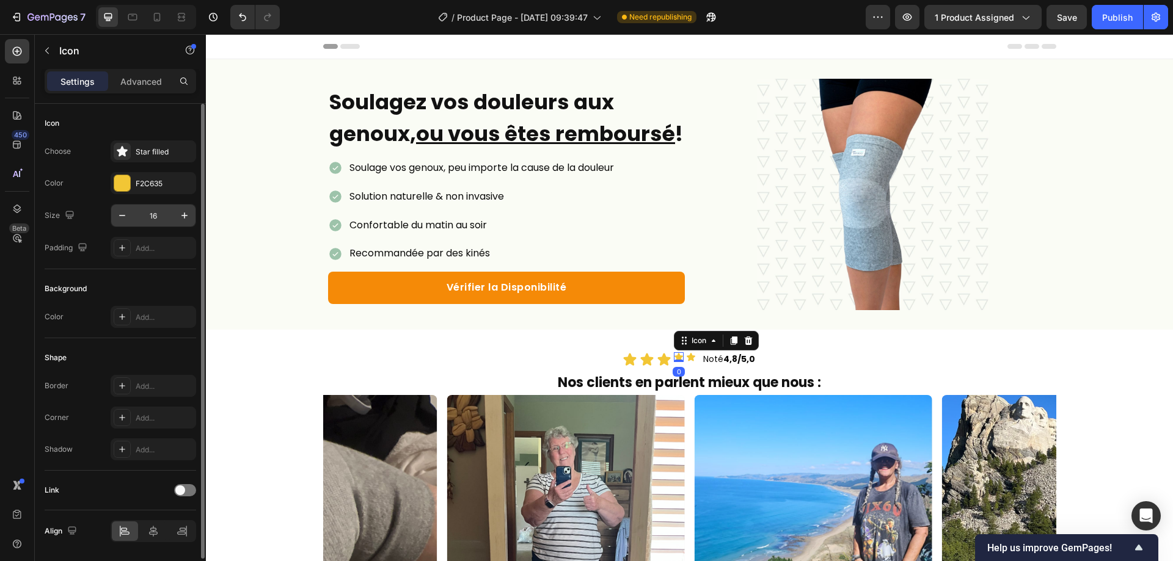
click at [159, 217] on input "16" at bounding box center [153, 216] width 40 height 22
type input "24"
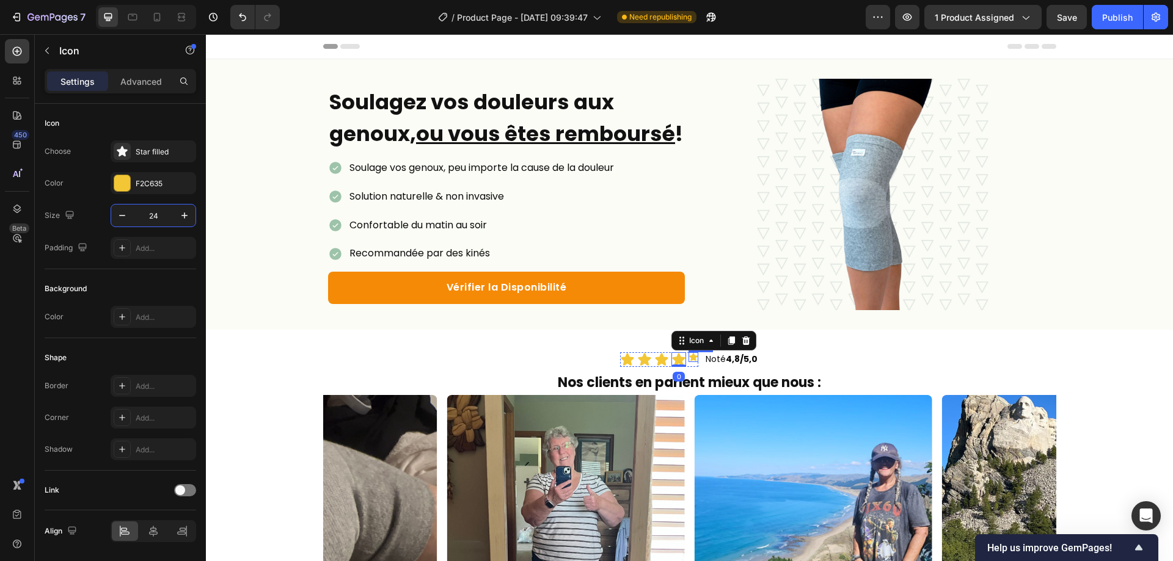
click at [689, 362] on icon at bounding box center [694, 358] width 10 height 10
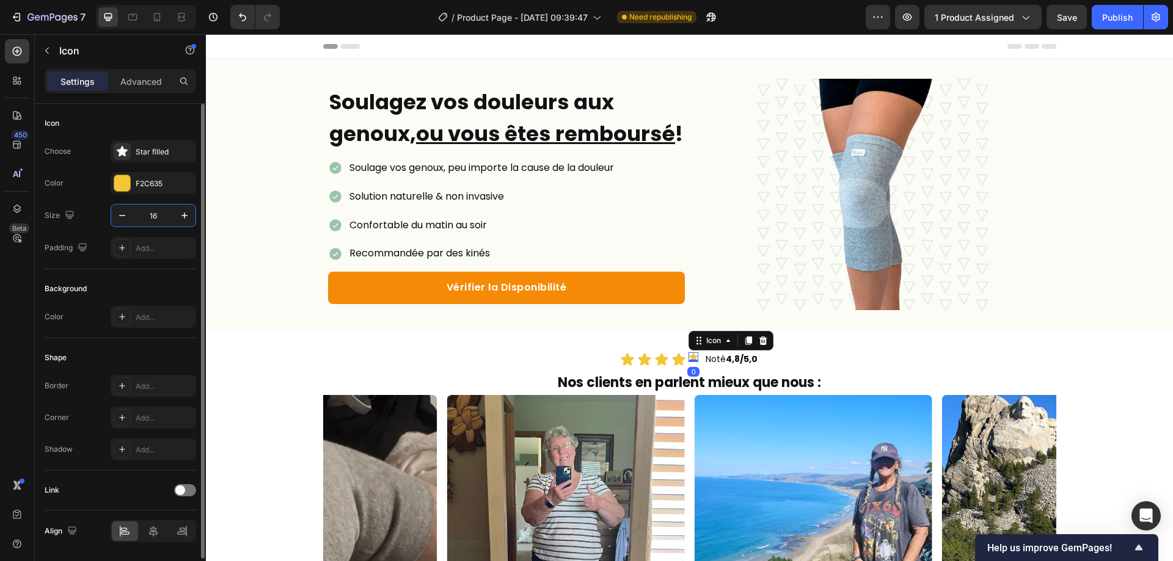
click at [147, 210] on input "16" at bounding box center [153, 216] width 40 height 22
type input "24"
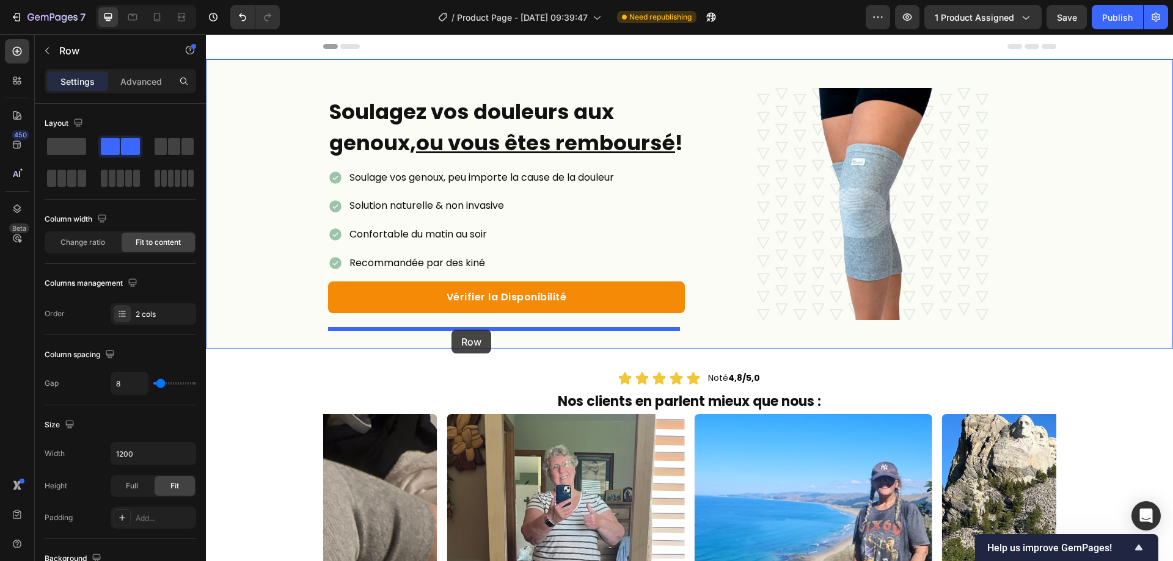
drag, startPoint x: 749, startPoint y: 374, endPoint x: 452, endPoint y: 330, distance: 300.8
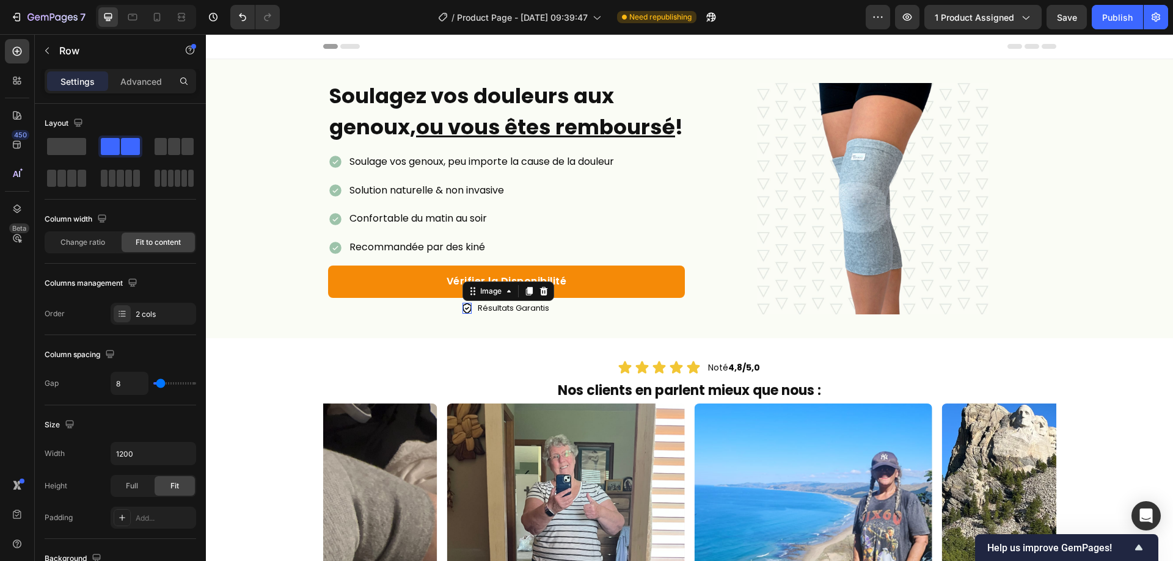
click at [466, 314] on img at bounding box center [467, 308] width 9 height 11
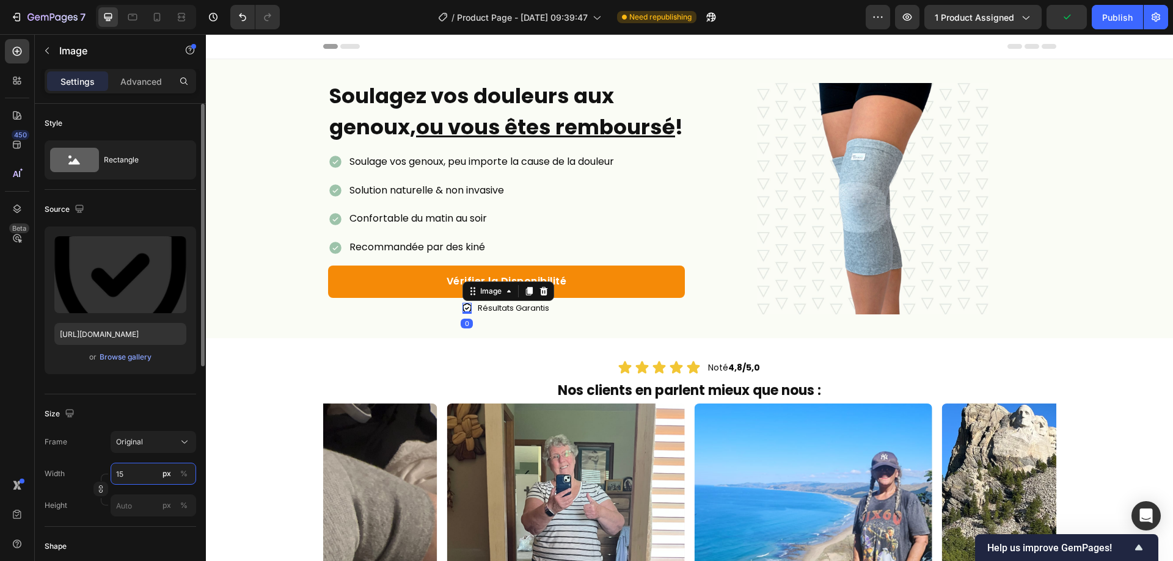
click at [141, 475] on input "15" at bounding box center [154, 474] width 86 height 22
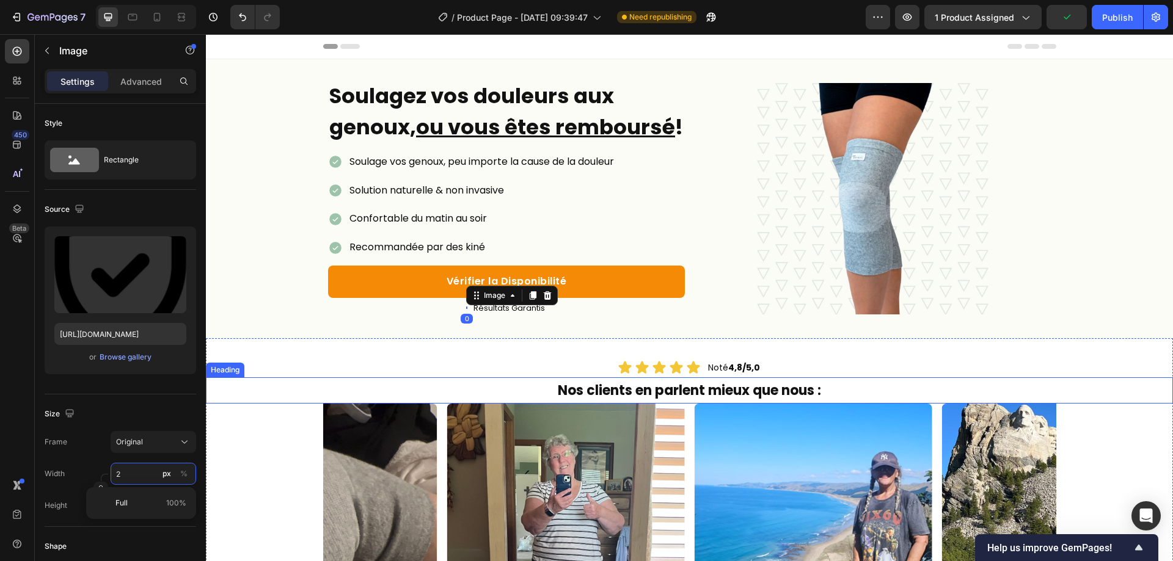
type input "20"
click at [505, 314] on span "Résultats Garantis" at bounding box center [514, 308] width 71 height 12
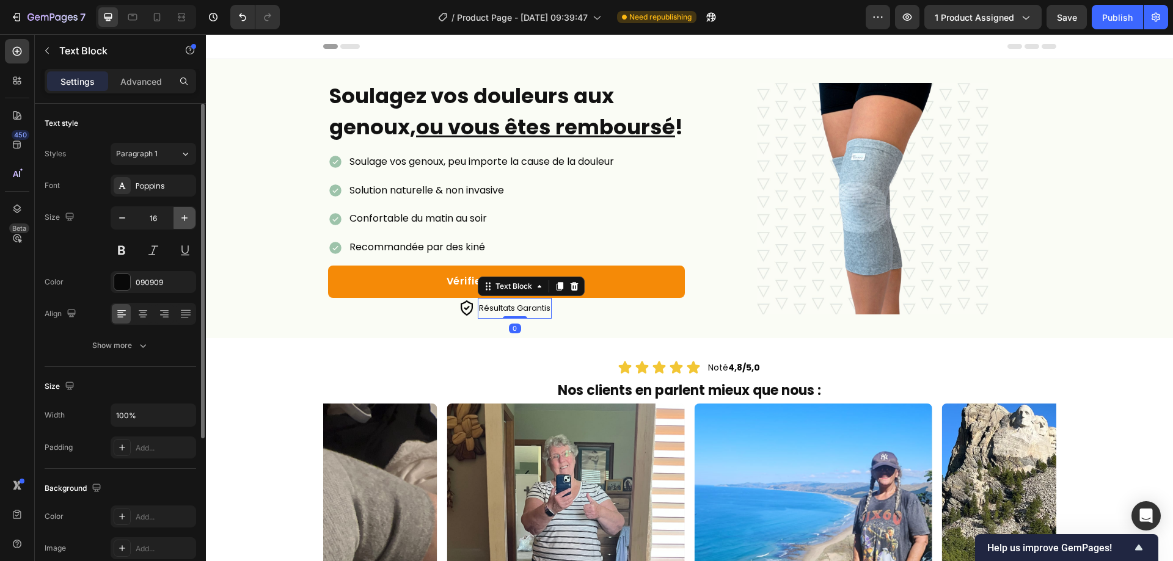
click at [181, 218] on icon "button" at bounding box center [184, 218] width 12 height 12
click at [180, 218] on icon "button" at bounding box center [184, 218] width 12 height 12
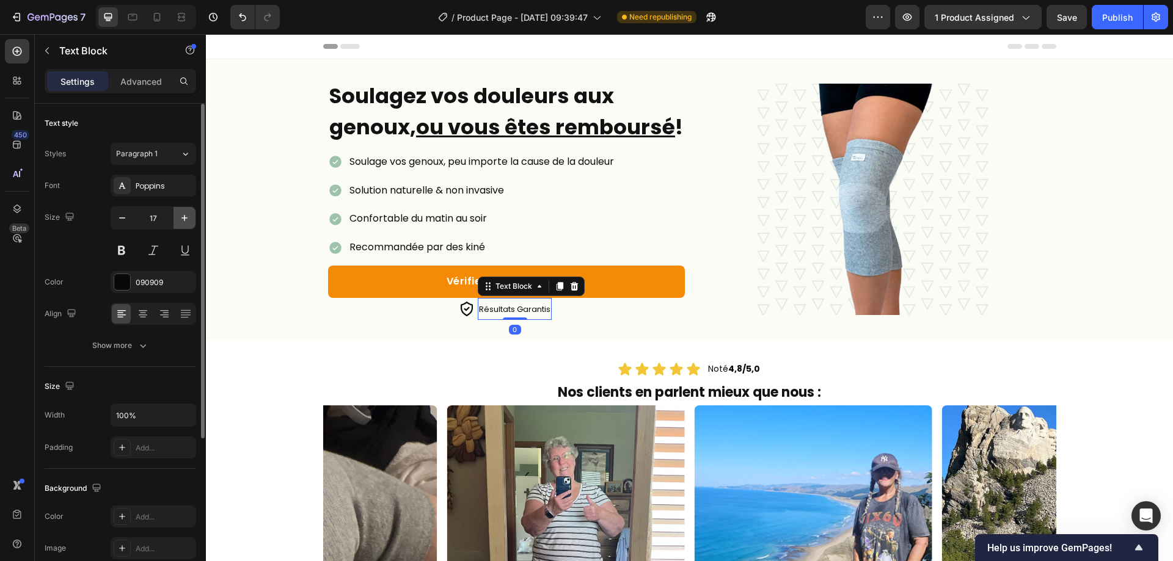
type input "18"
click at [531, 316] on span "Résultats Garantis" at bounding box center [514, 310] width 71 height 12
click at [530, 316] on span "Résultats Garantis" at bounding box center [514, 310] width 71 height 12
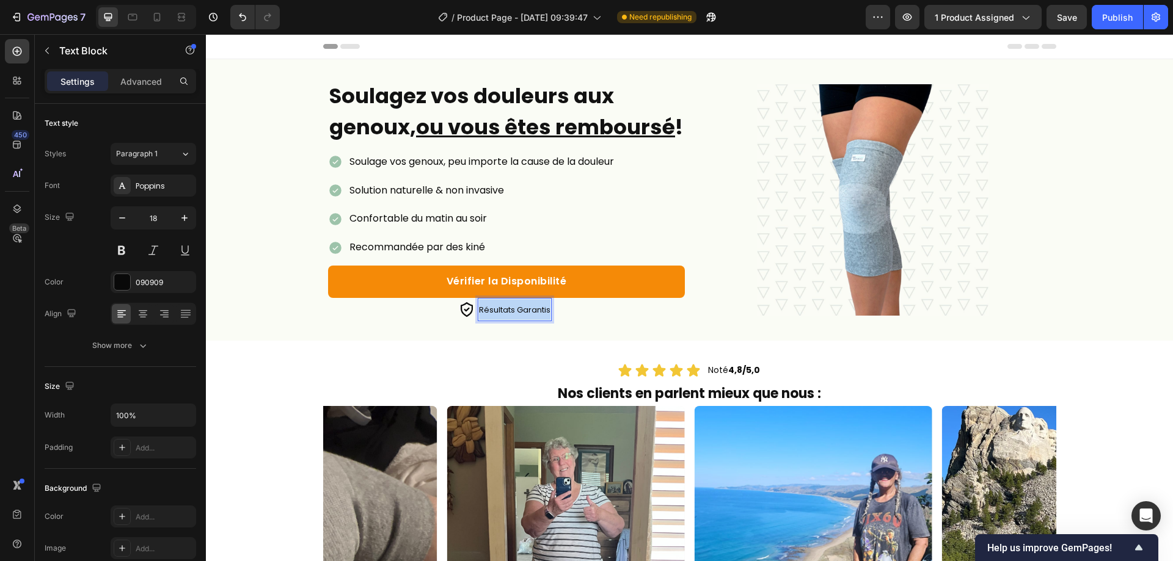
click at [530, 316] on span "Résultats Garantis" at bounding box center [514, 310] width 71 height 12
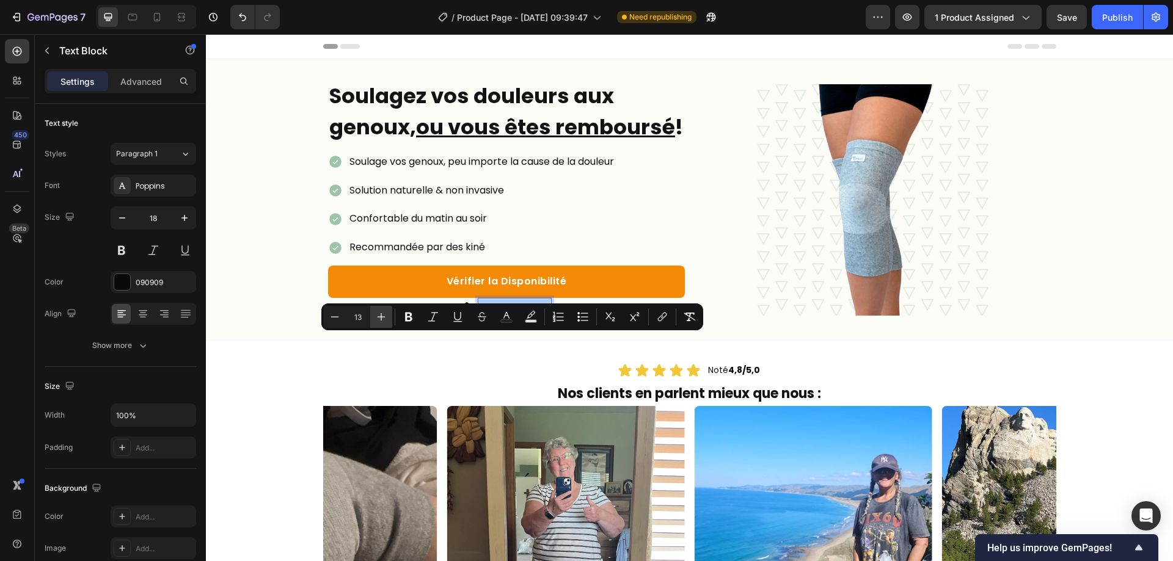
click at [392, 314] on div "Minus 13 Plus Bold Italic Underline Strikethrough Text Color Text Background Co…" at bounding box center [512, 317] width 377 height 22
click at [385, 312] on button "Plus" at bounding box center [381, 317] width 22 height 22
click at [385, 312] on icon "Editor contextual toolbar" at bounding box center [381, 317] width 12 height 12
type input "16"
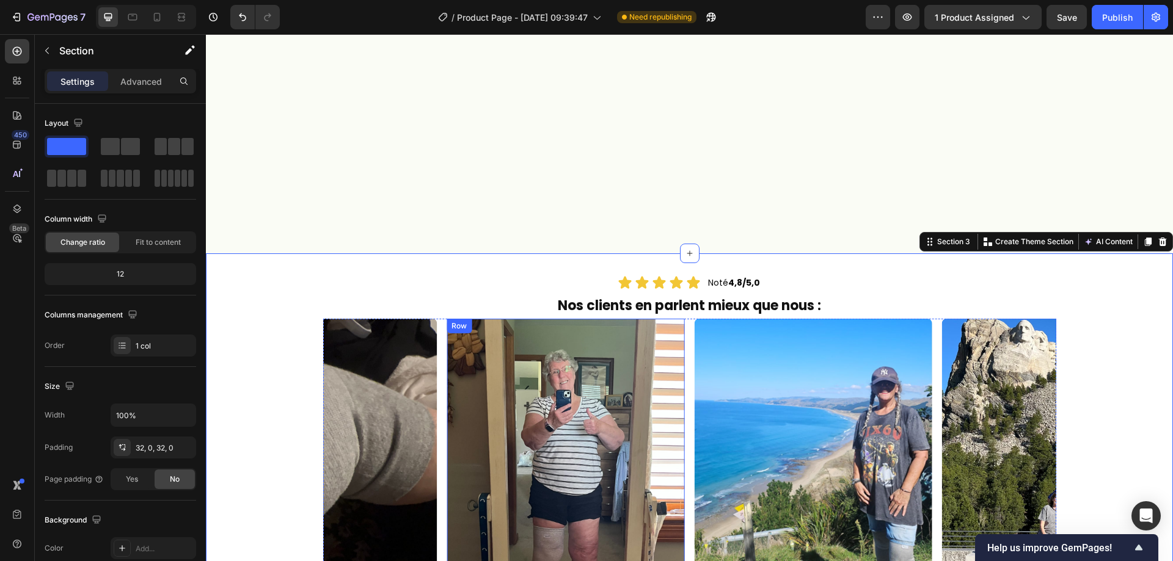
scroll to position [489, 0]
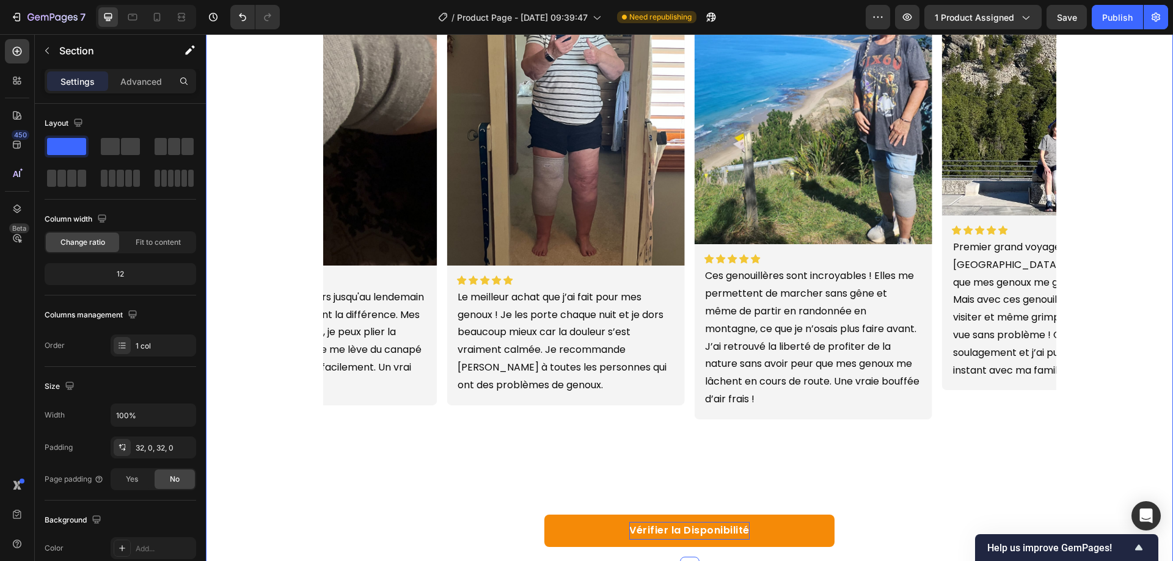
click at [701, 522] on p "Vérifier la Disponibilité" at bounding box center [689, 531] width 120 height 18
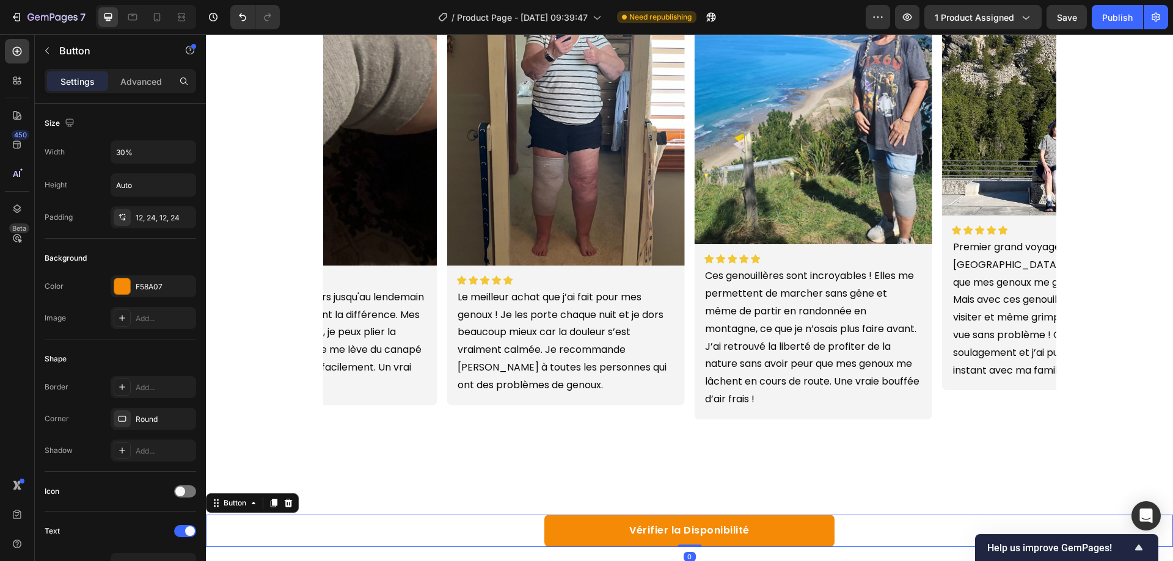
click at [794, 515] on link "Vérifier la Disponibilité" at bounding box center [689, 531] width 290 height 32
click at [285, 499] on icon at bounding box center [288, 504] width 10 height 10
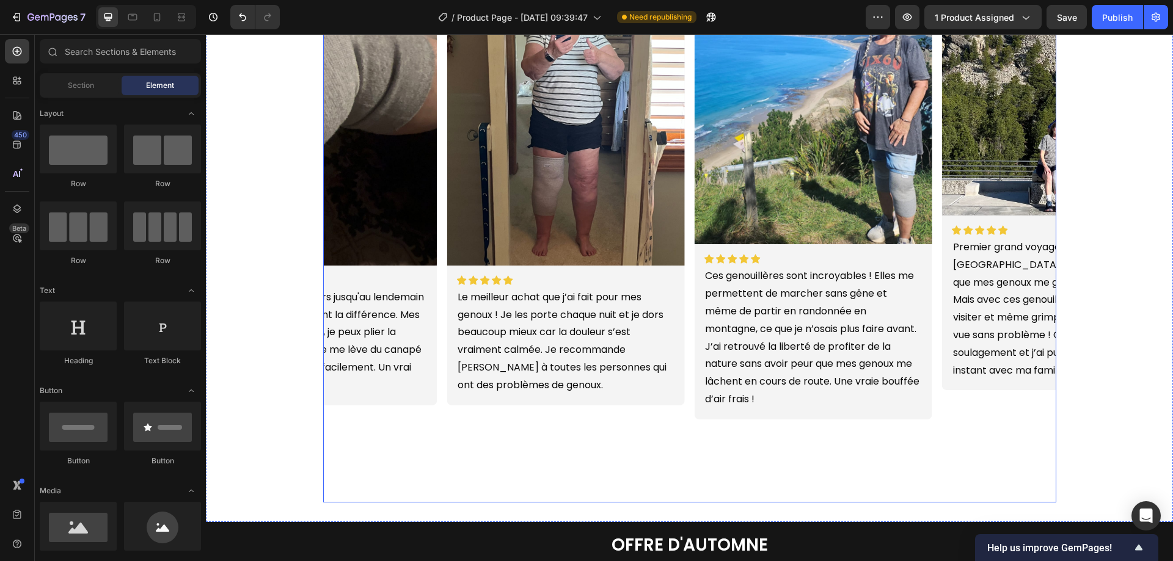
scroll to position [428, 0]
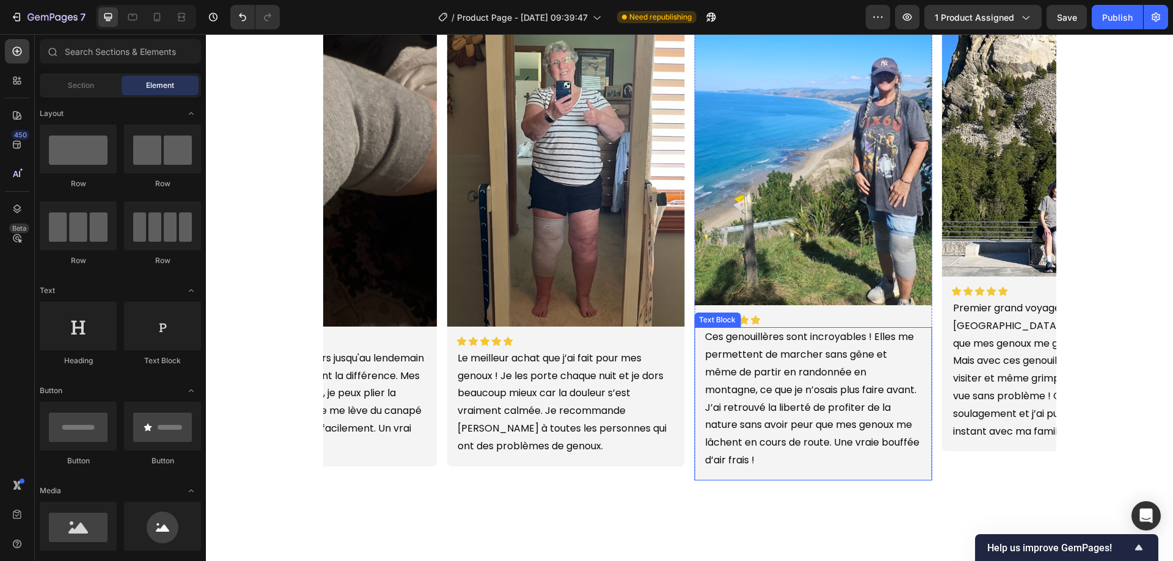
click at [761, 499] on div "Image Icon Icon Icon Icon Icon Icon List Ces genouillères sont incroyables ! El…" at bounding box center [813, 287] width 238 height 554
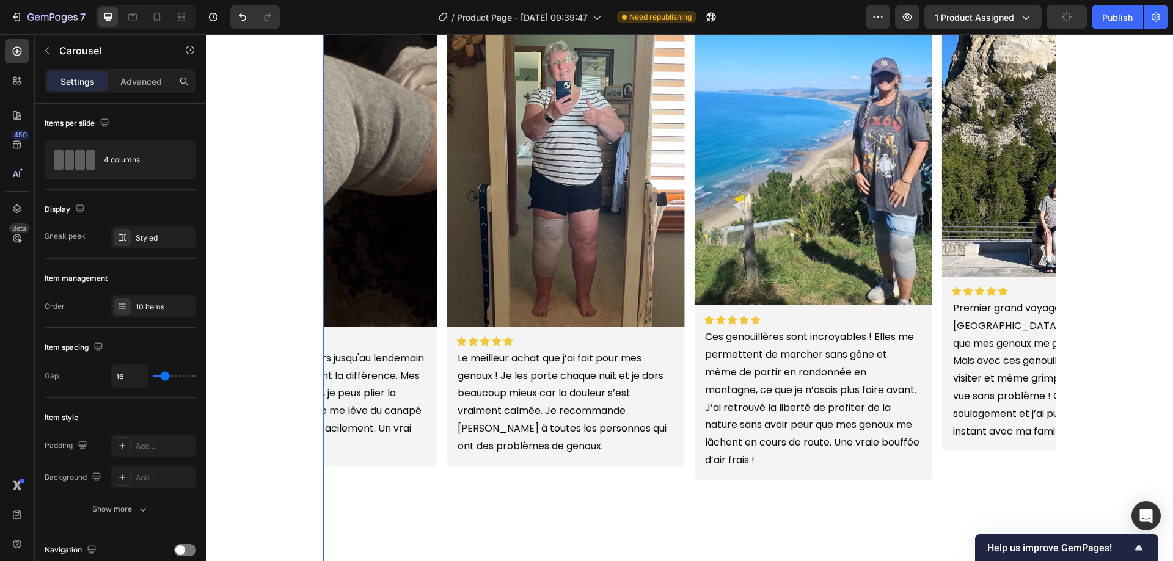
click at [734, 472] on div "Ces genouillères sont incroyables ! Elles me permettent de marcher sans gêne et…" at bounding box center [813, 403] width 238 height 153
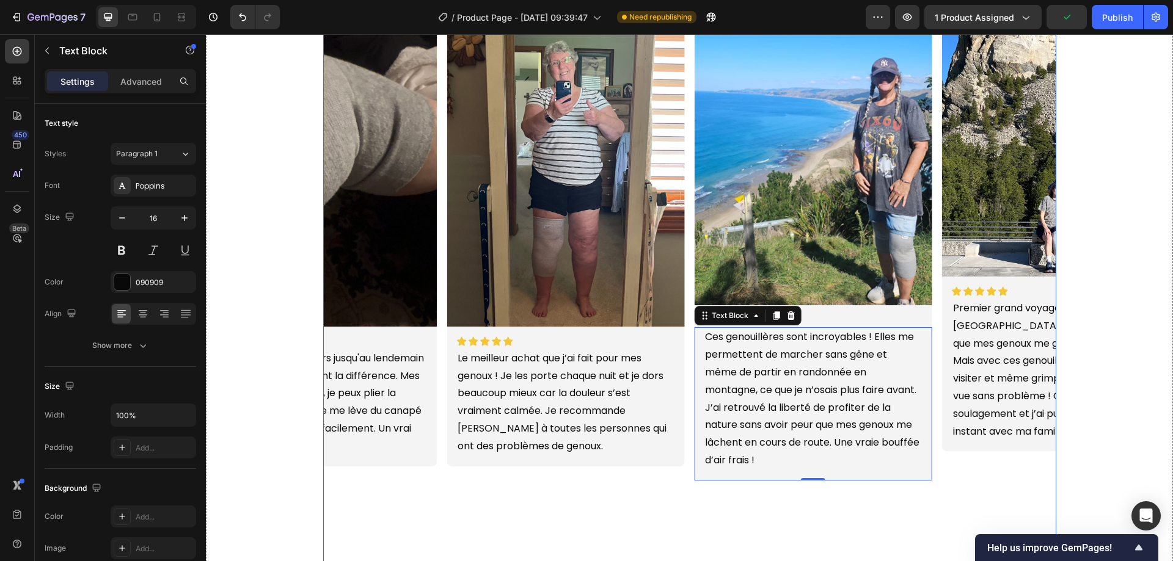
click at [633, 508] on div "Image Icon Icon Icon Icon Icon Icon List Le meilleur achat que j’ai fait pour m…" at bounding box center [566, 287] width 238 height 554
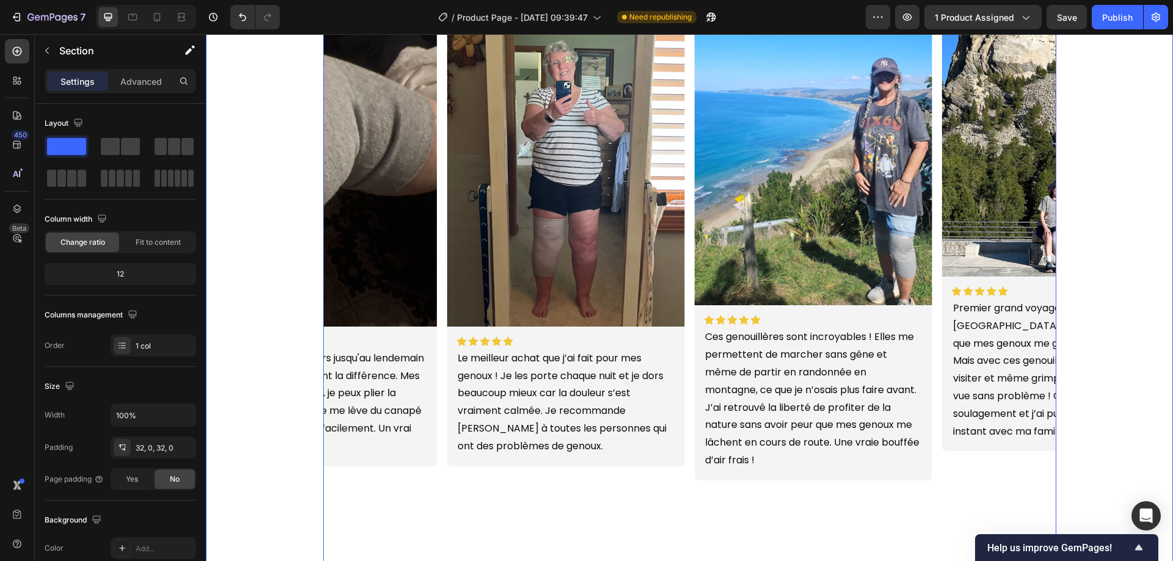
click at [593, 535] on div "Icon Icon Icon Icon Icon Icon List Noté 4,8/5,0 Text Block Row Nos clients en p…" at bounding box center [689, 263] width 967 height 639
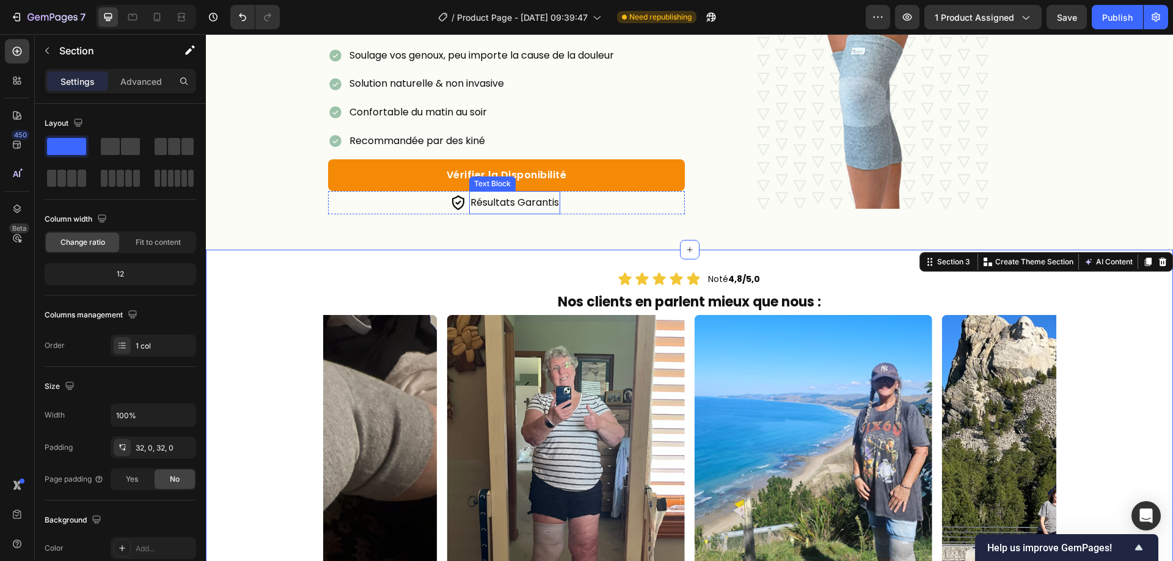
click at [481, 210] on span "Résultats Garantis" at bounding box center [514, 203] width 89 height 14
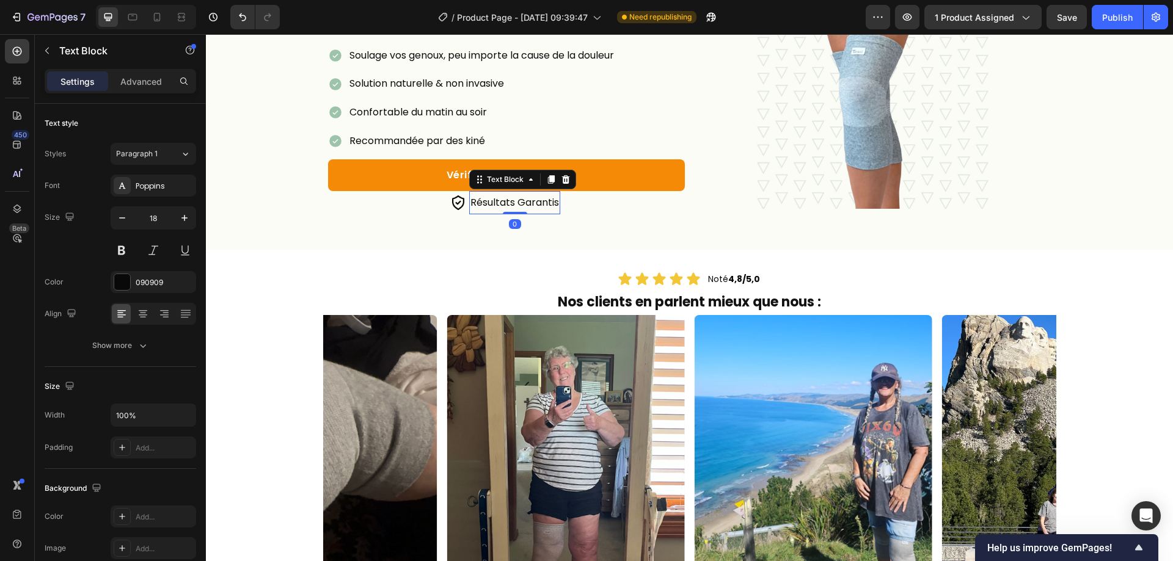
click at [481, 210] on span "Résultats Garantis" at bounding box center [514, 203] width 89 height 14
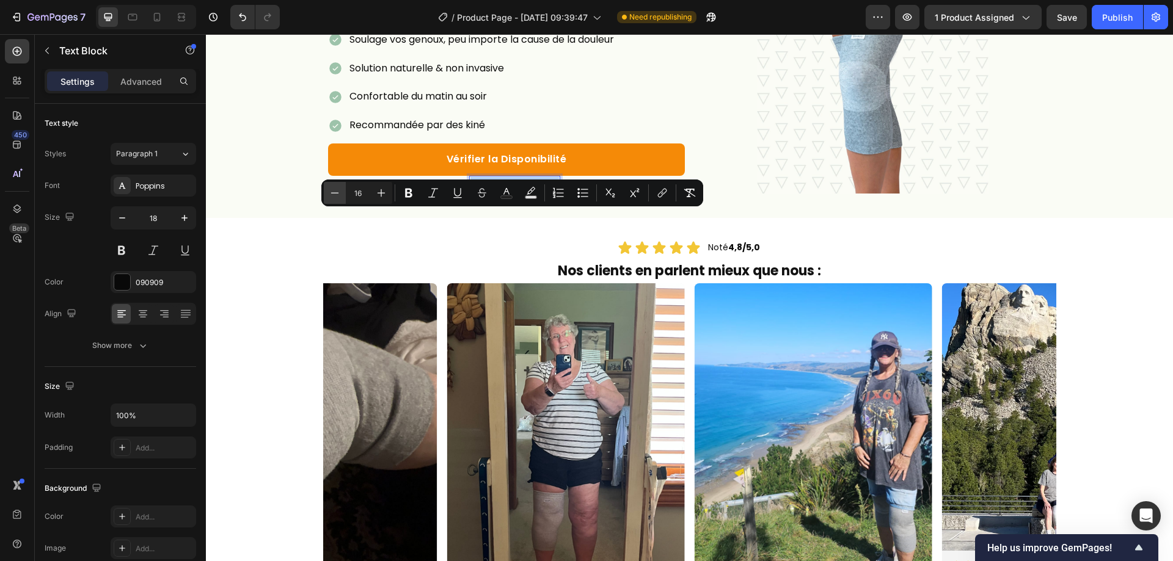
click at [330, 191] on icon "Editor contextual toolbar" at bounding box center [335, 193] width 12 height 12
type input "15"
click at [660, 255] on icon at bounding box center [659, 248] width 15 height 15
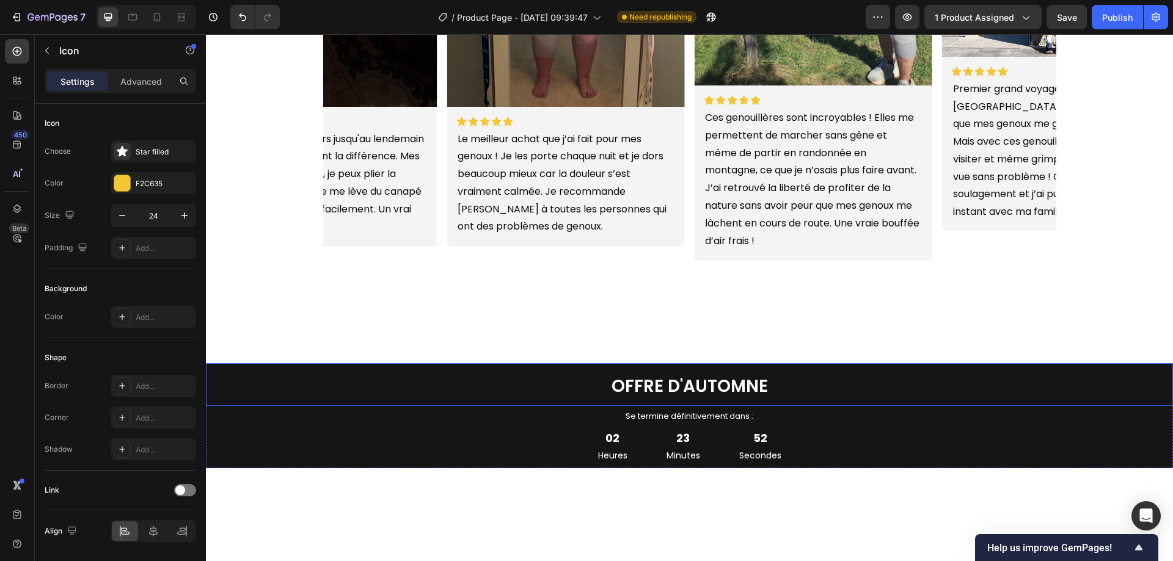
scroll to position [672, 0]
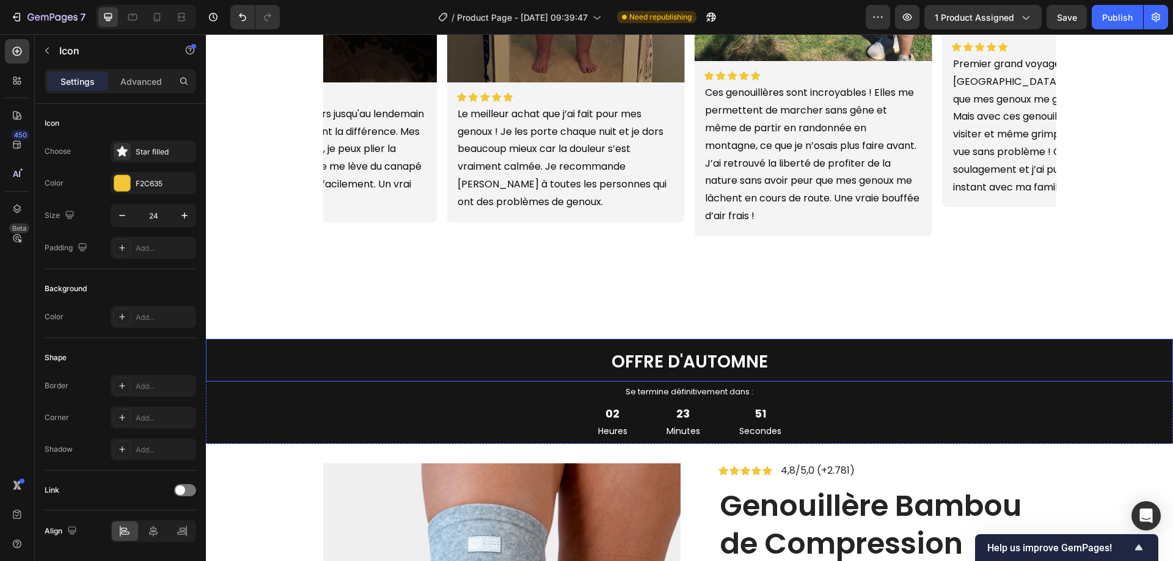
click at [982, 339] on h2 "OFFRE D'AUTOMNE" at bounding box center [689, 360] width 967 height 43
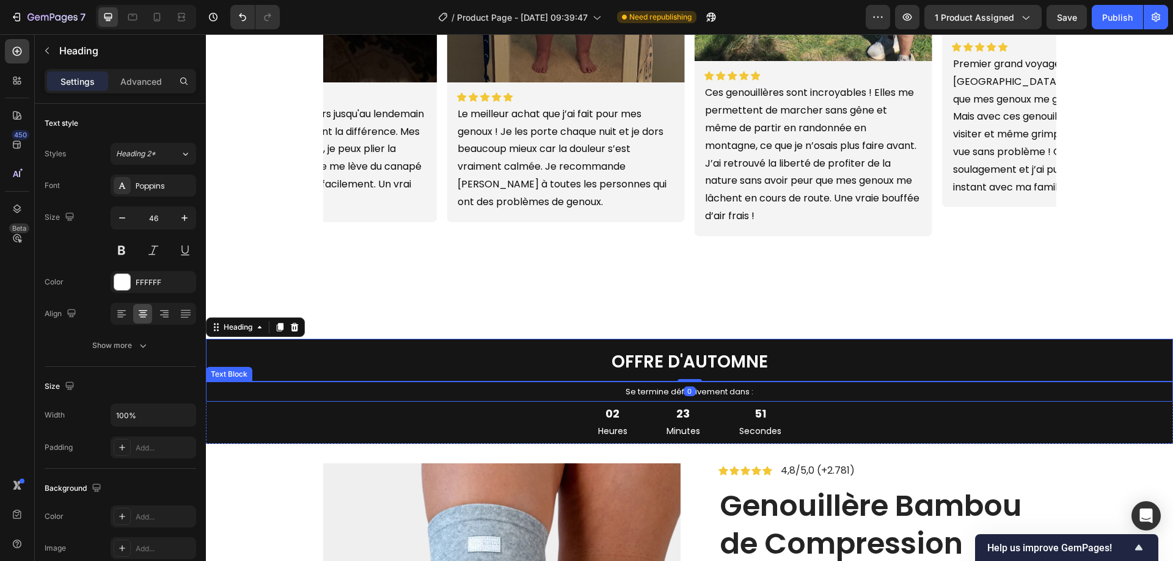
click at [780, 383] on p "Se termine définitivement dans :" at bounding box center [689, 392] width 965 height 18
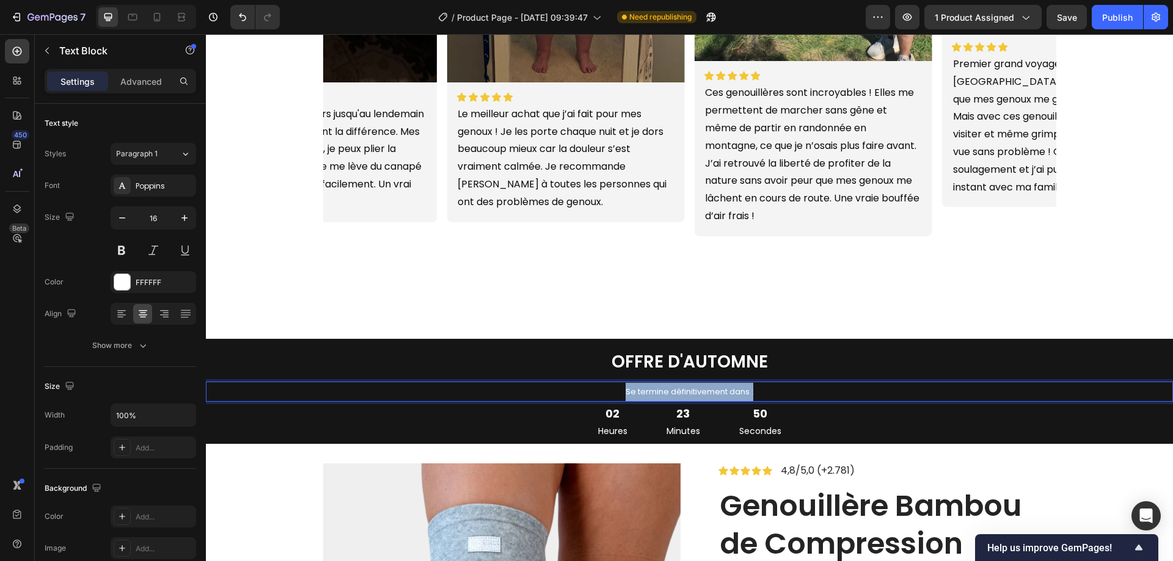
click at [780, 383] on p "Se termine définitivement dans :" at bounding box center [689, 392] width 965 height 18
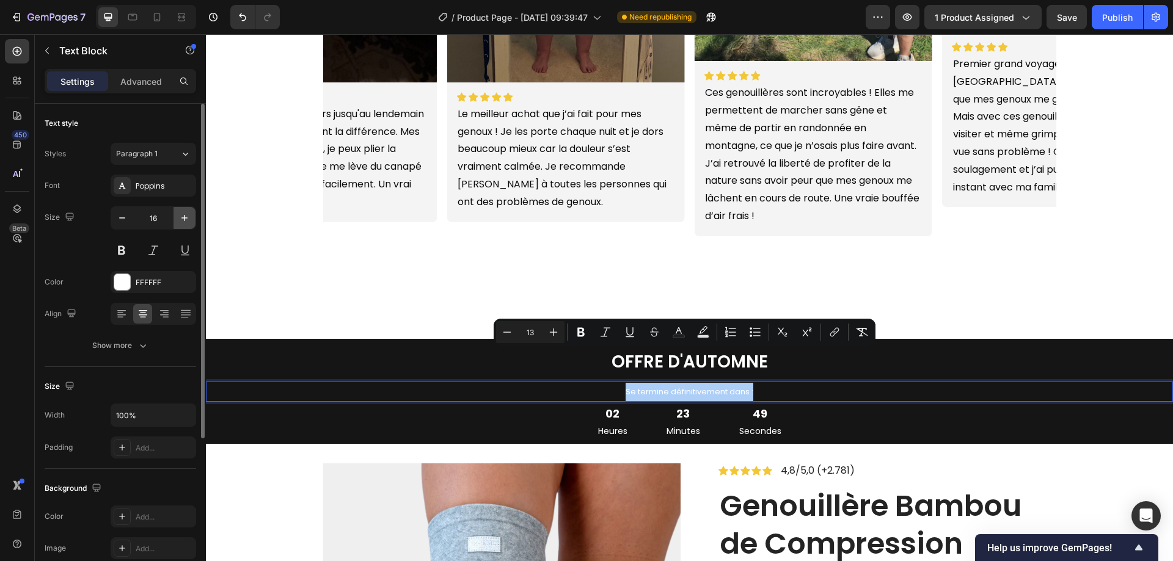
click at [179, 219] on icon "button" at bounding box center [184, 218] width 12 height 12
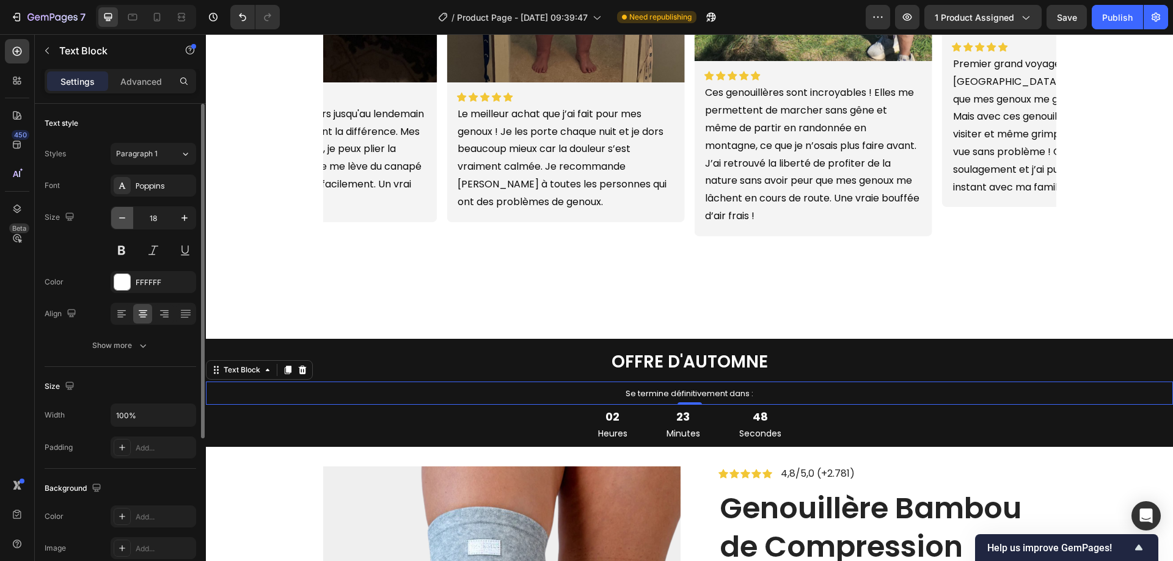
click at [112, 221] on button "button" at bounding box center [122, 218] width 22 height 22
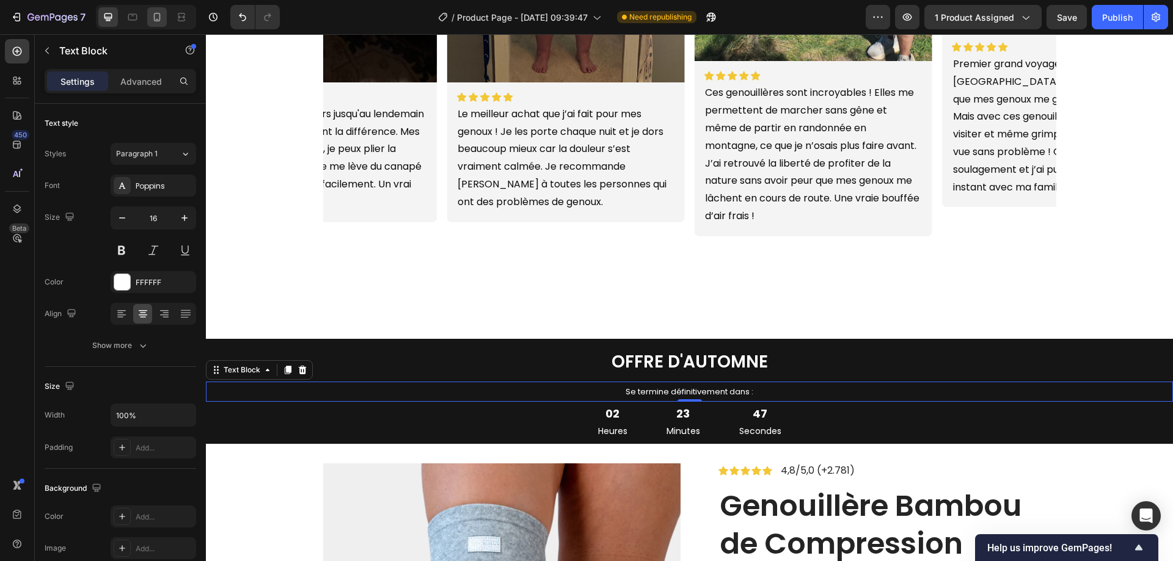
click at [156, 23] on div at bounding box center [157, 17] width 20 height 20
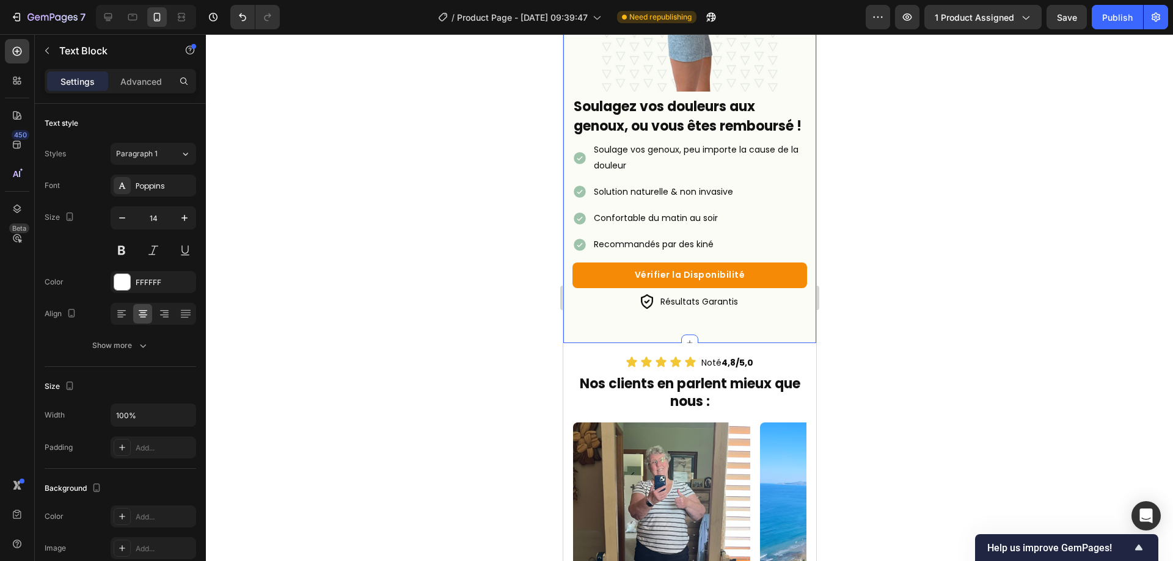
scroll to position [114, 0]
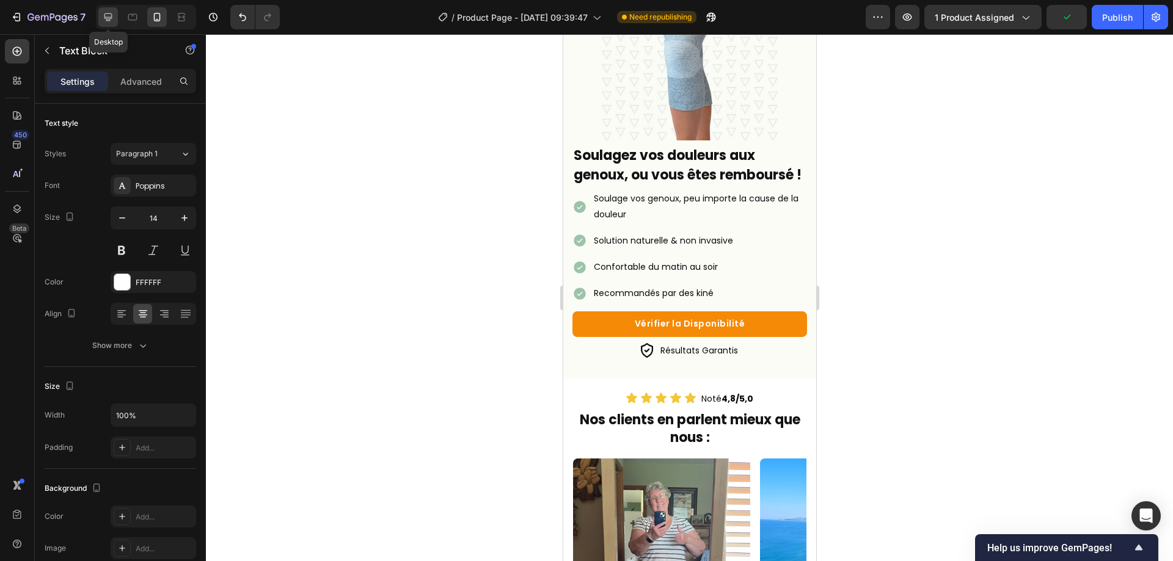
click at [107, 11] on icon at bounding box center [108, 17] width 12 height 12
type input "16"
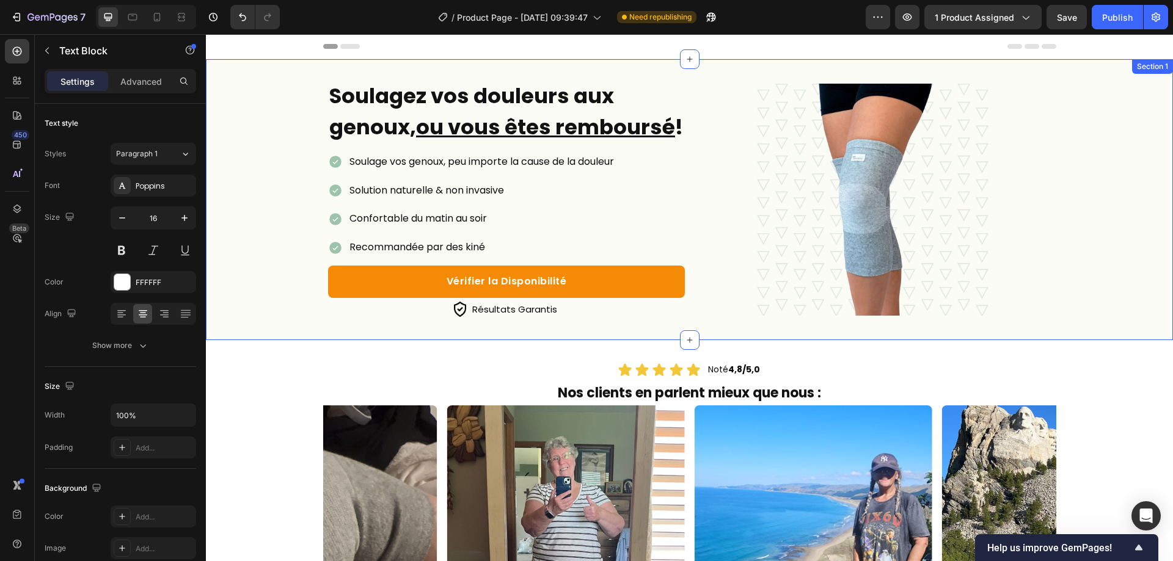
click at [371, 257] on p "Recommandée par des kiné" at bounding box center [481, 248] width 265 height 18
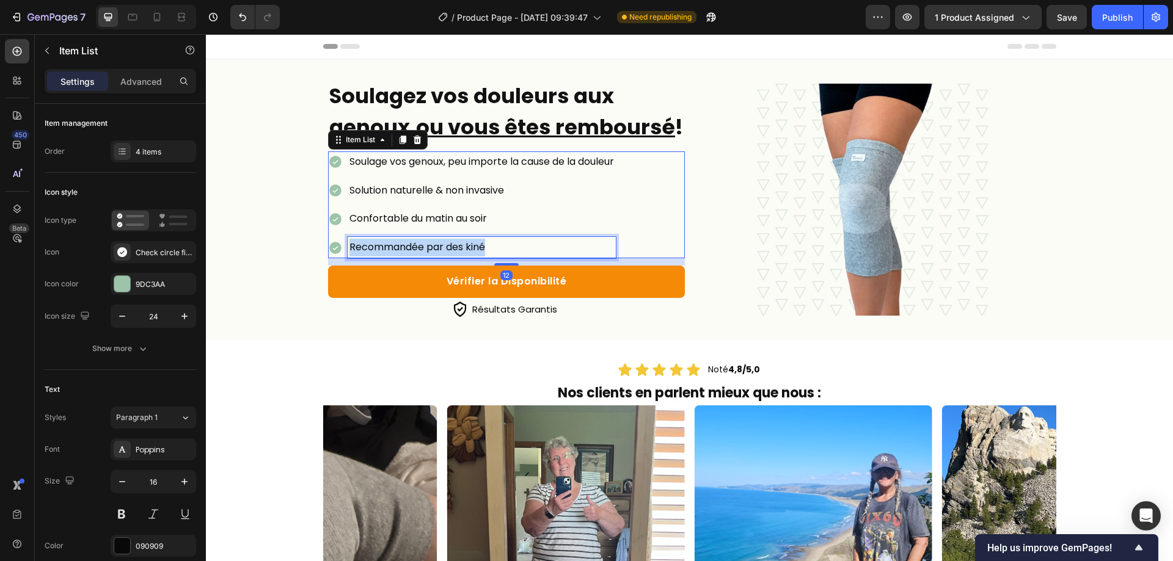
click at [371, 257] on p "Recommandée par des kiné" at bounding box center [481, 248] width 265 height 18
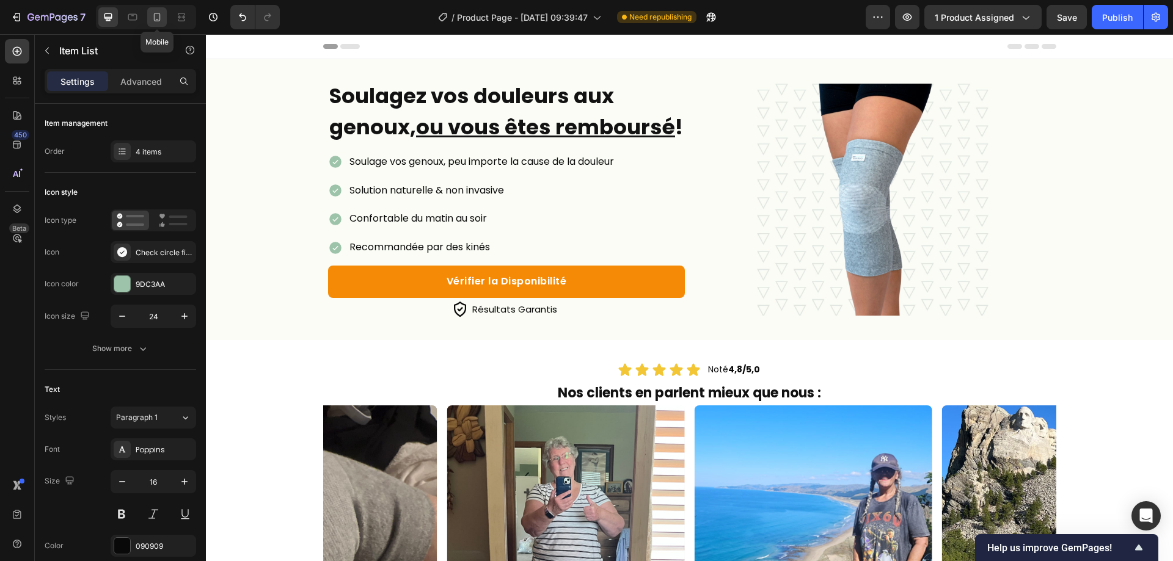
click at [160, 18] on icon at bounding box center [157, 17] width 7 height 9
type input "14"
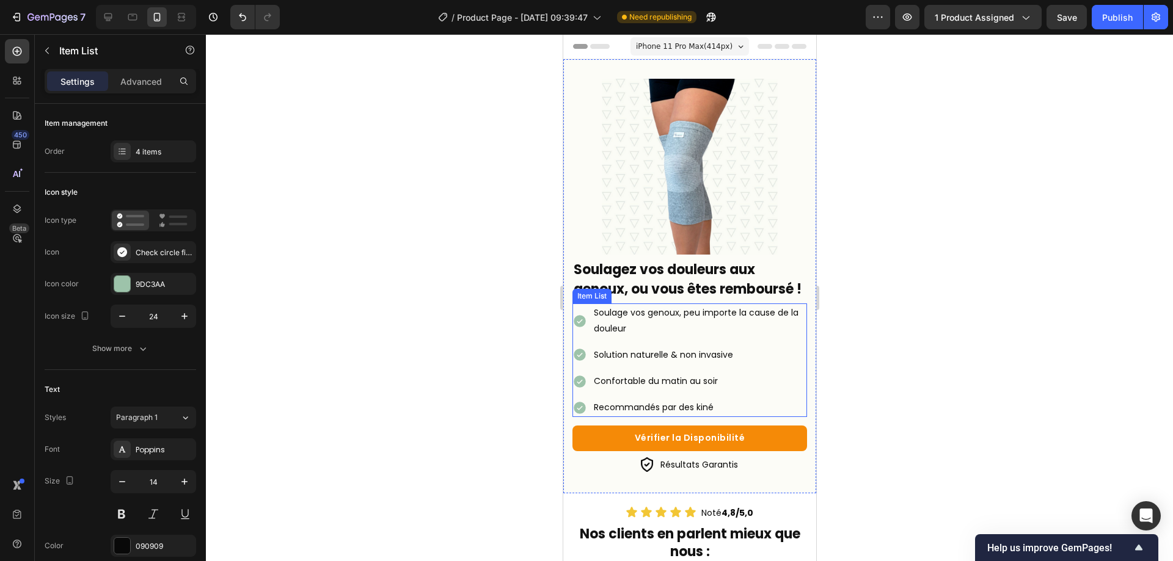
click at [623, 415] on p "Recommandés par des kiné" at bounding box center [698, 407] width 211 height 15
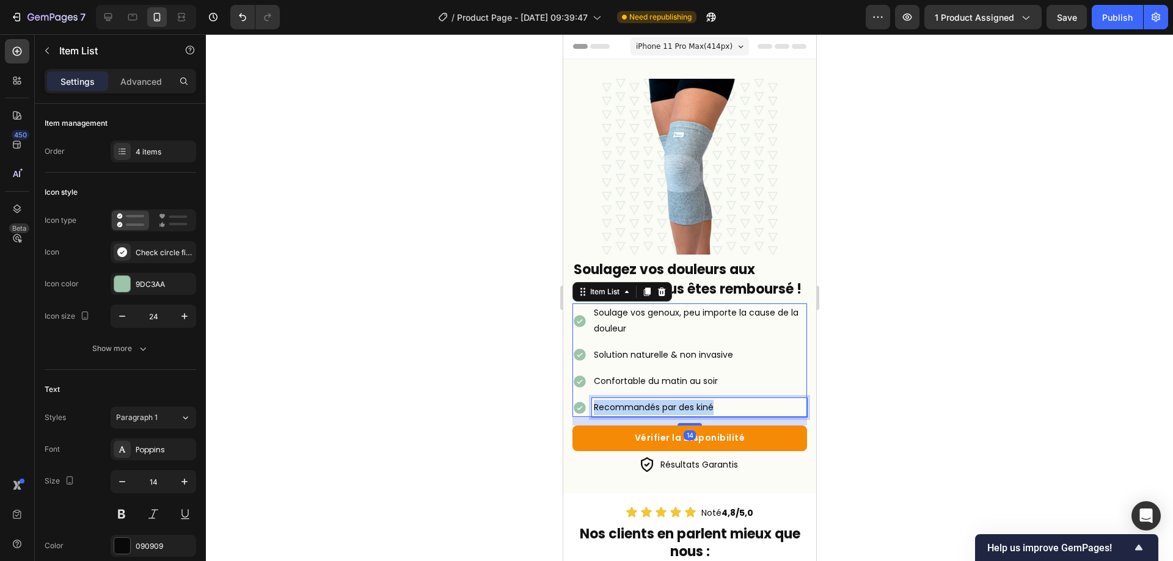
click at [623, 415] on p "Recommandés par des kiné" at bounding box center [698, 407] width 211 height 15
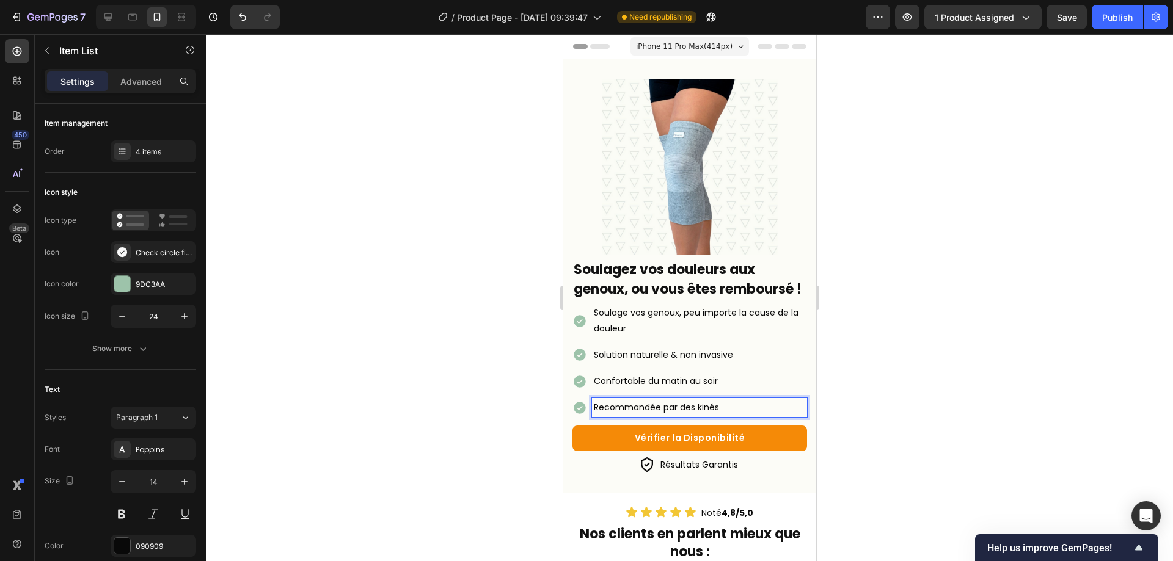
click at [92, 15] on div at bounding box center [143, 17] width 105 height 24
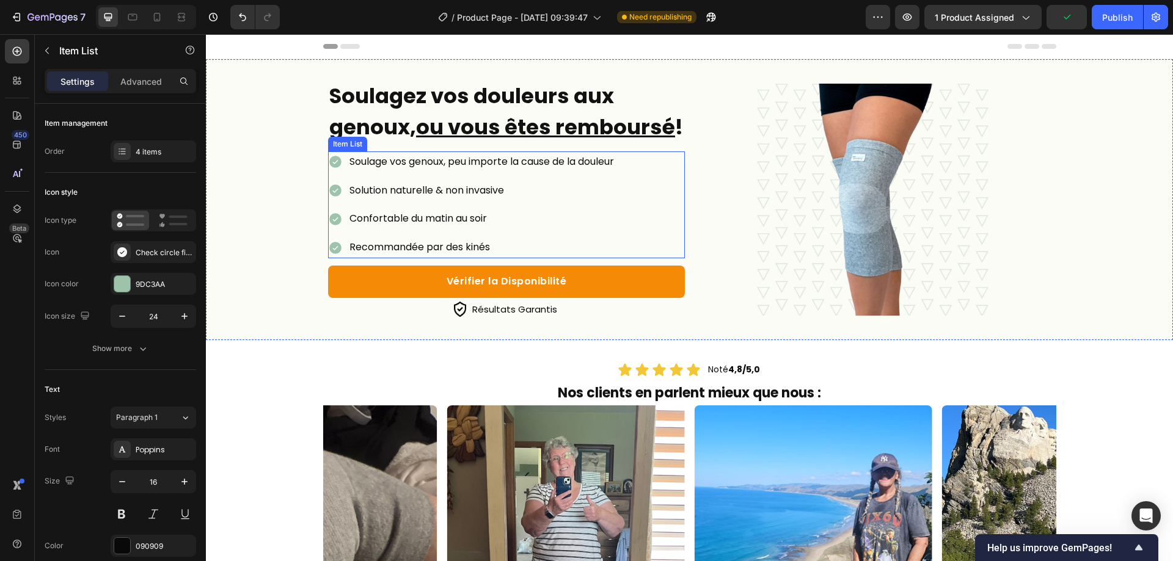
click at [367, 171] on p "Soulage vos genoux, peu importe la cause de la douleur" at bounding box center [481, 162] width 265 height 18
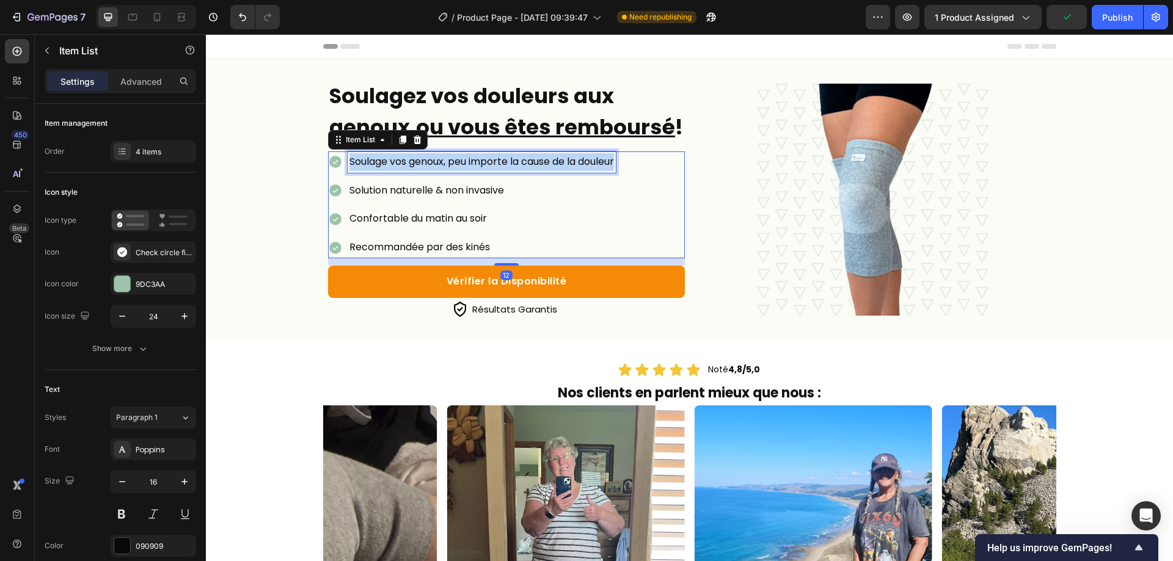
click at [367, 171] on p "Soulage vos genoux, peu importe la cause de la douleur" at bounding box center [481, 162] width 265 height 18
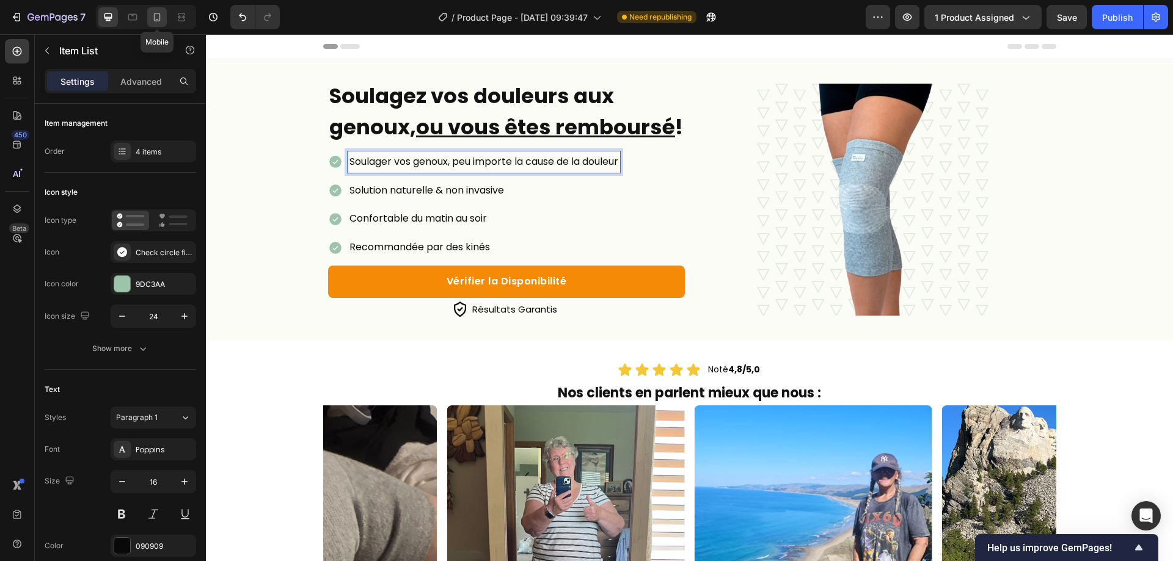
click at [148, 13] on div at bounding box center [157, 17] width 20 height 20
type input "14"
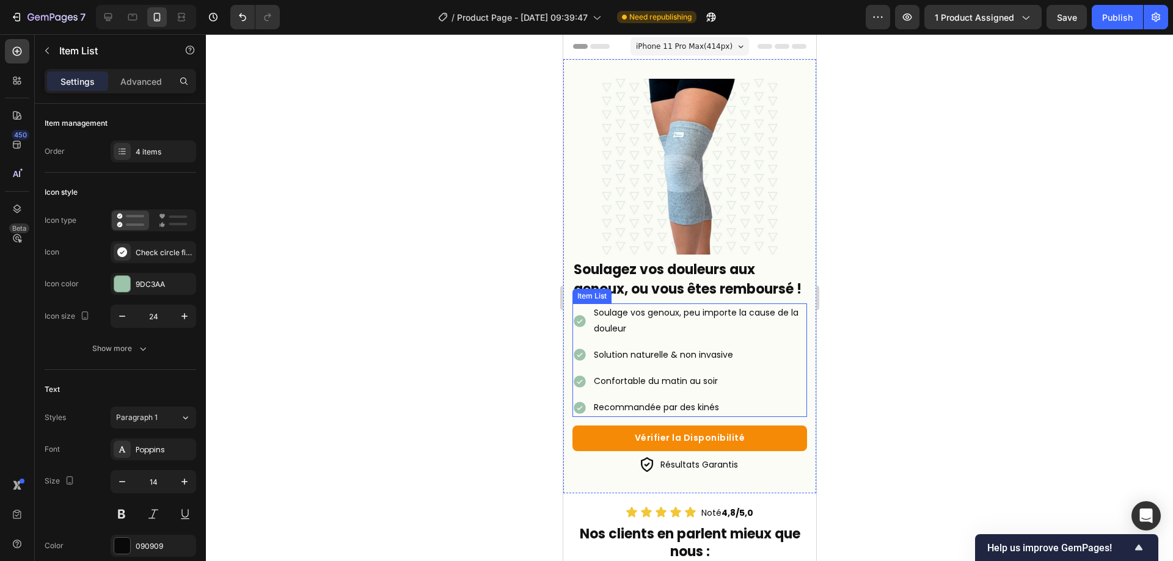
click at [648, 331] on p "Soulage vos genoux, peu importe la cause de la douleur" at bounding box center [698, 320] width 211 height 31
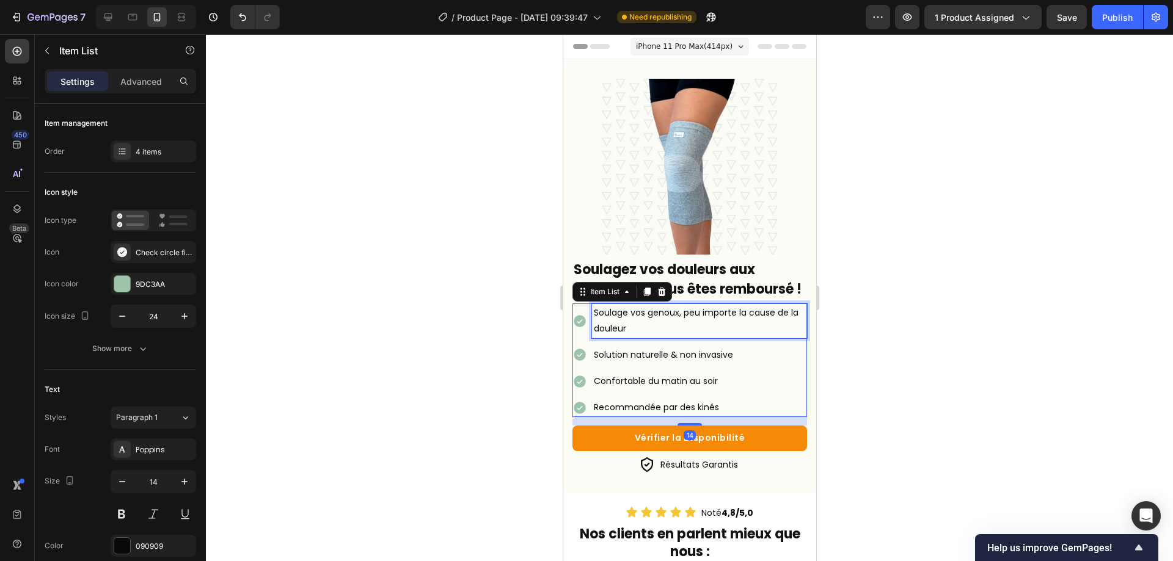
click at [648, 331] on p "Soulage vos genoux, peu importe la cause de la douleur" at bounding box center [698, 320] width 211 height 31
click at [1067, 396] on div at bounding box center [689, 297] width 967 height 527
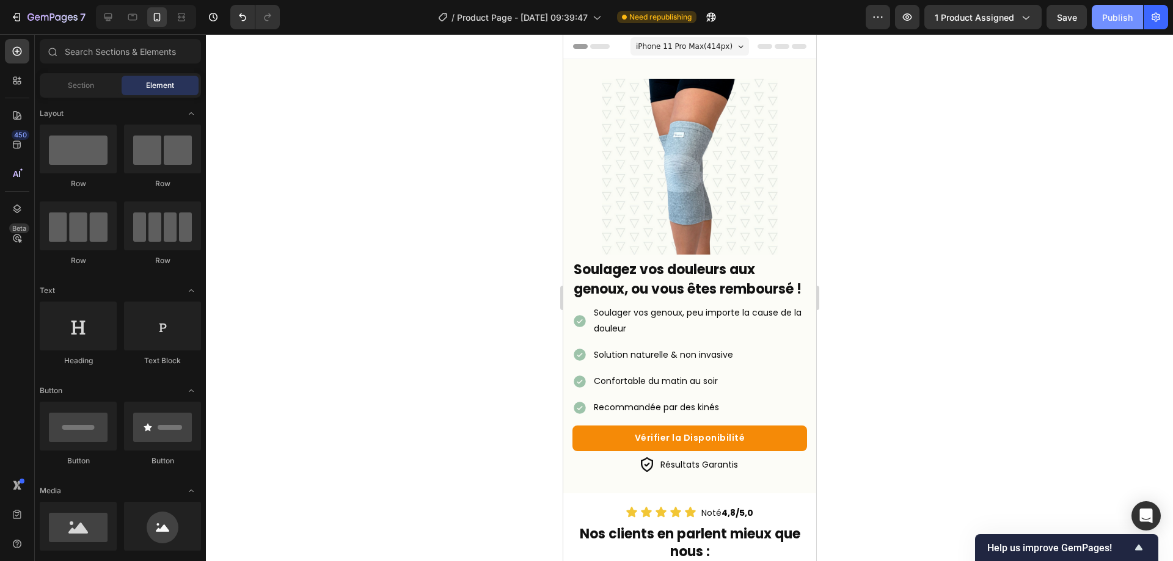
click at [1135, 18] on button "Publish" at bounding box center [1117, 17] width 51 height 24
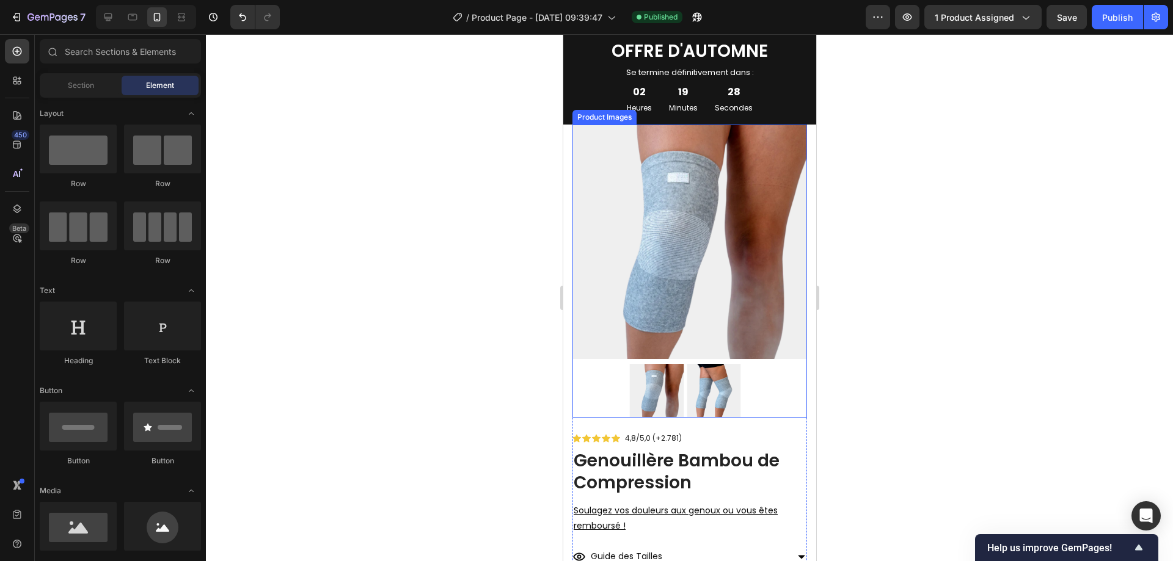
scroll to position [861, 0]
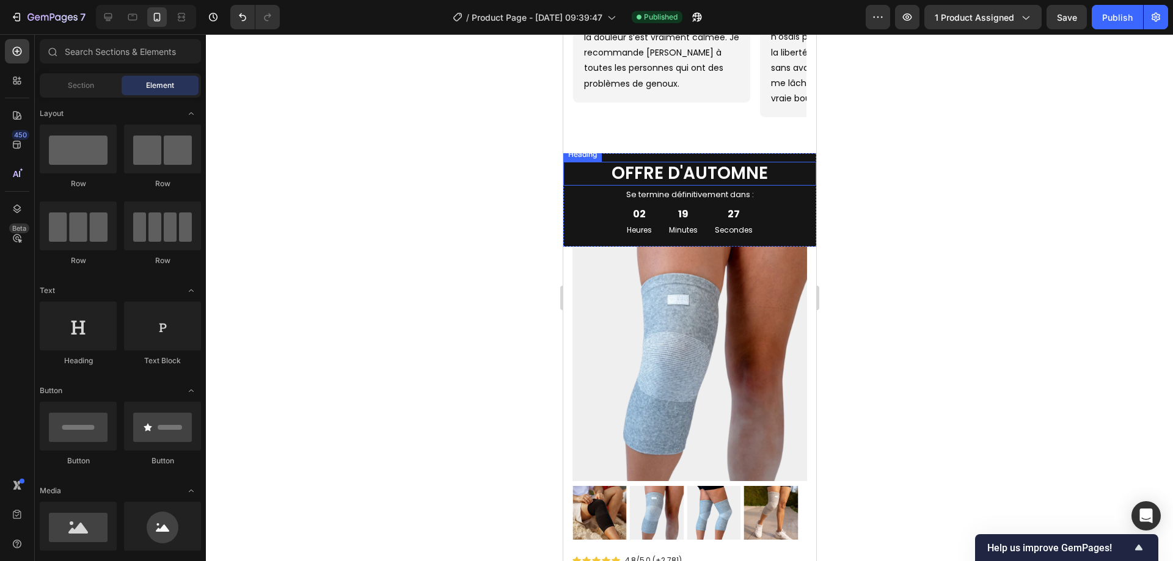
click at [620, 170] on span "OFFRE D'AUTOMNE" at bounding box center [689, 173] width 156 height 24
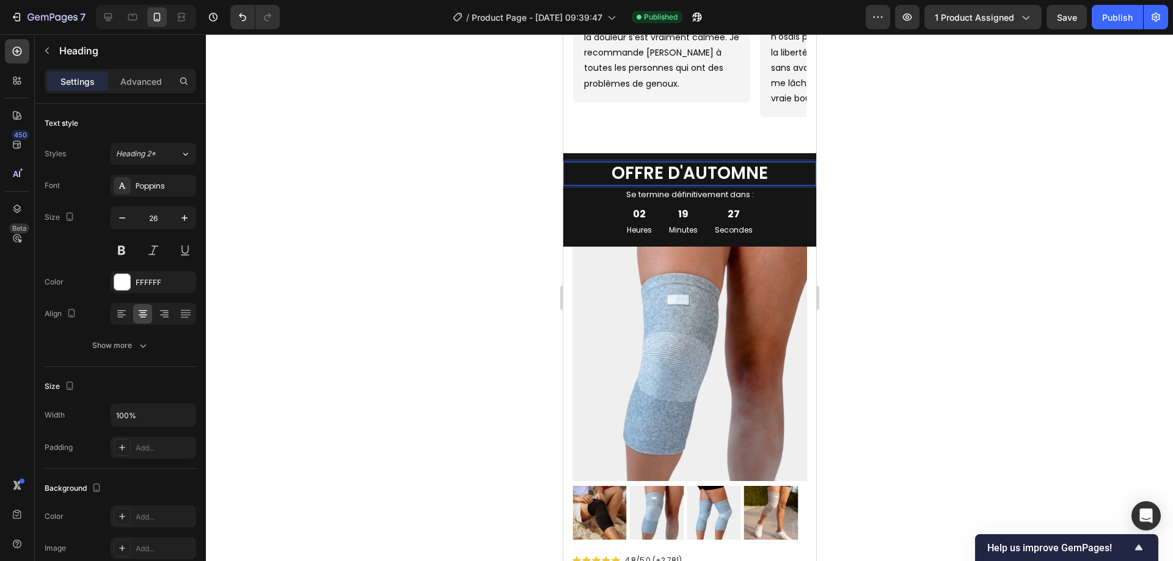
click at [596, 170] on p "OFFRE D'AUTOMNE" at bounding box center [689, 173] width 250 height 21
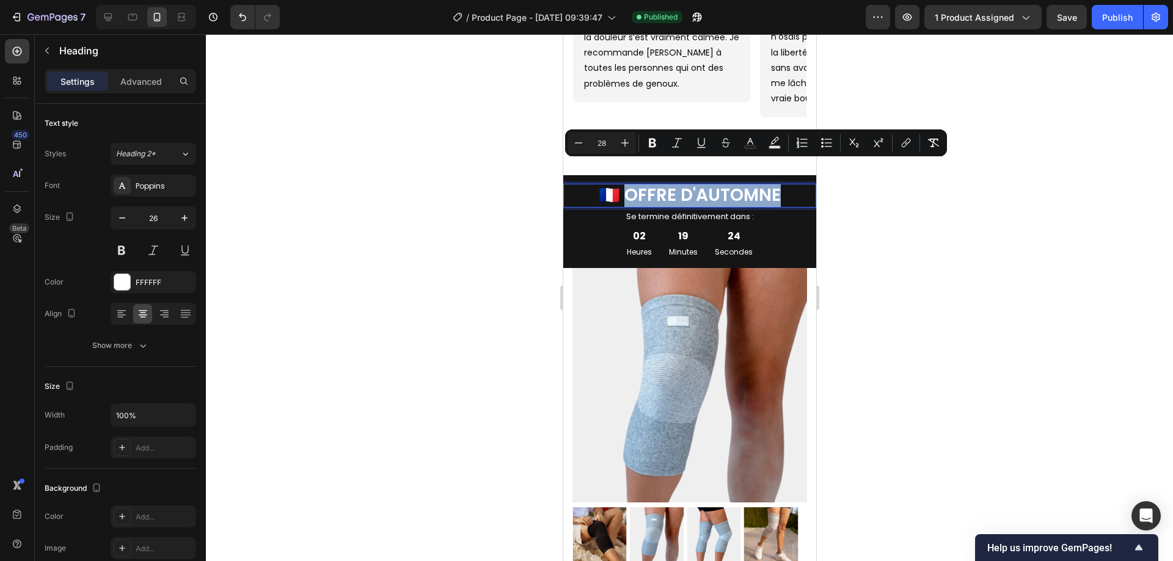
drag, startPoint x: 789, startPoint y: 177, endPoint x: 622, endPoint y: 169, distance: 167.6
click at [622, 185] on p "🇫🇷 OFFRE D'AUTOMNE" at bounding box center [689, 195] width 250 height 21
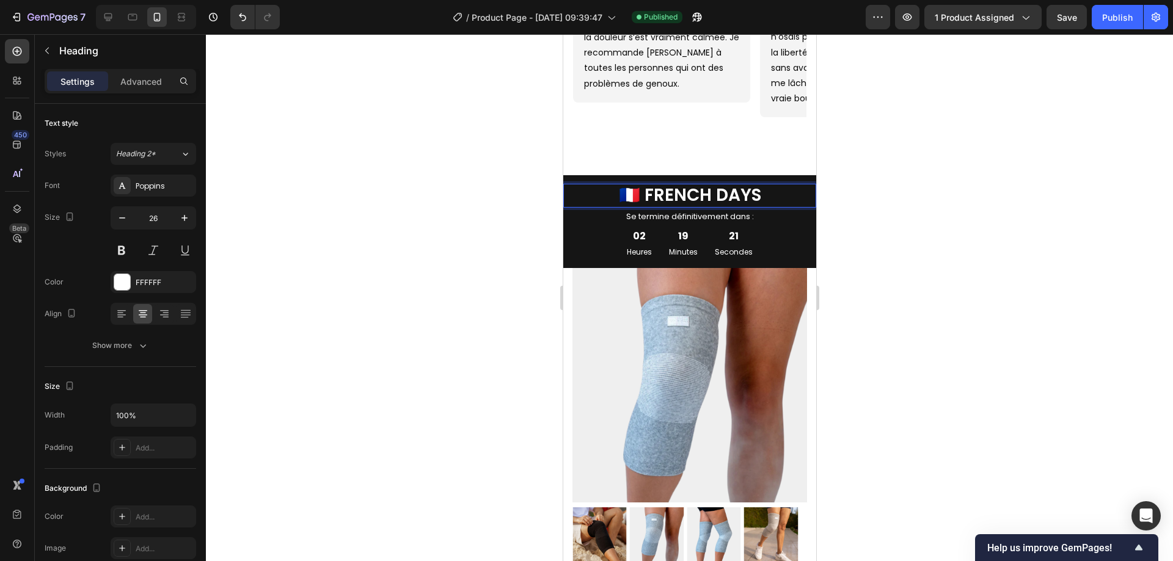
click at [907, 225] on div at bounding box center [689, 297] width 967 height 527
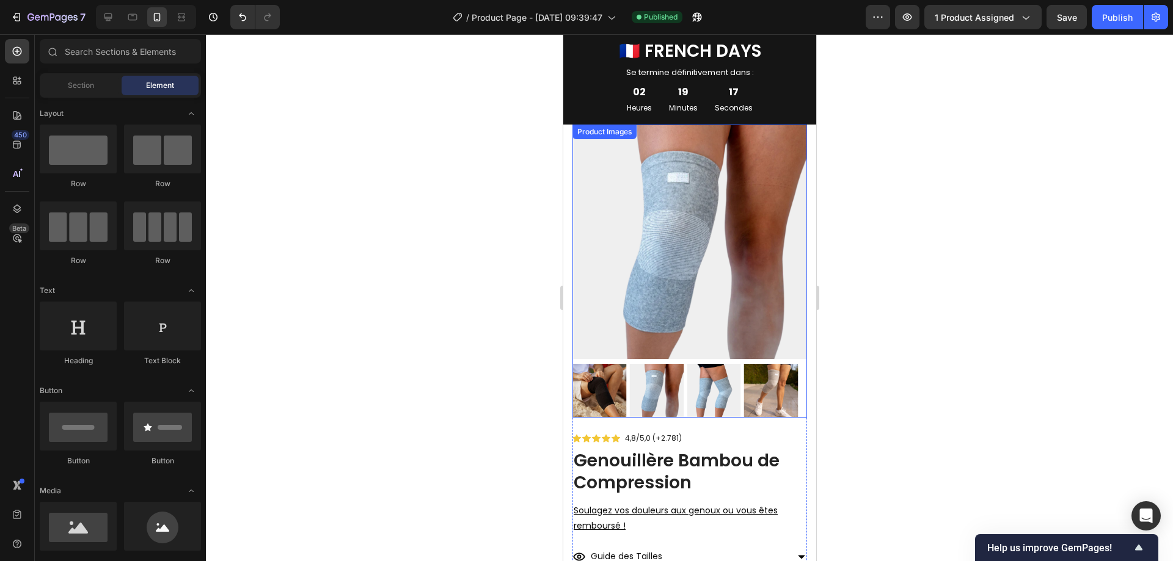
scroll to position [800, 0]
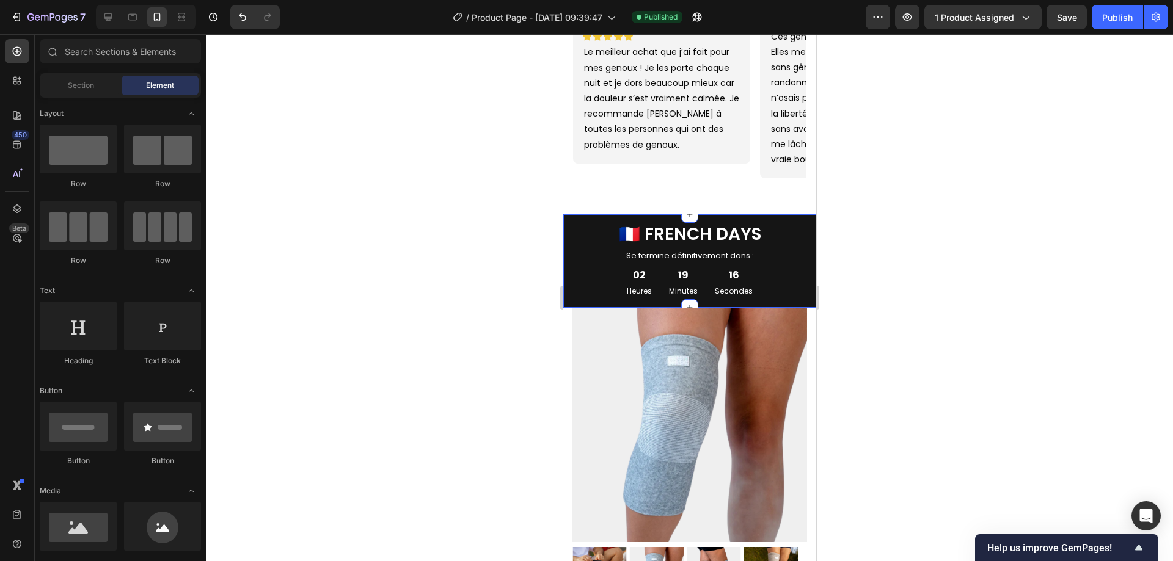
click at [754, 221] on div "🇫🇷 FRENCH DAYS Heading Se termine définitivement dans : Text Block 02 Heures 19…" at bounding box center [689, 260] width 253 height 83
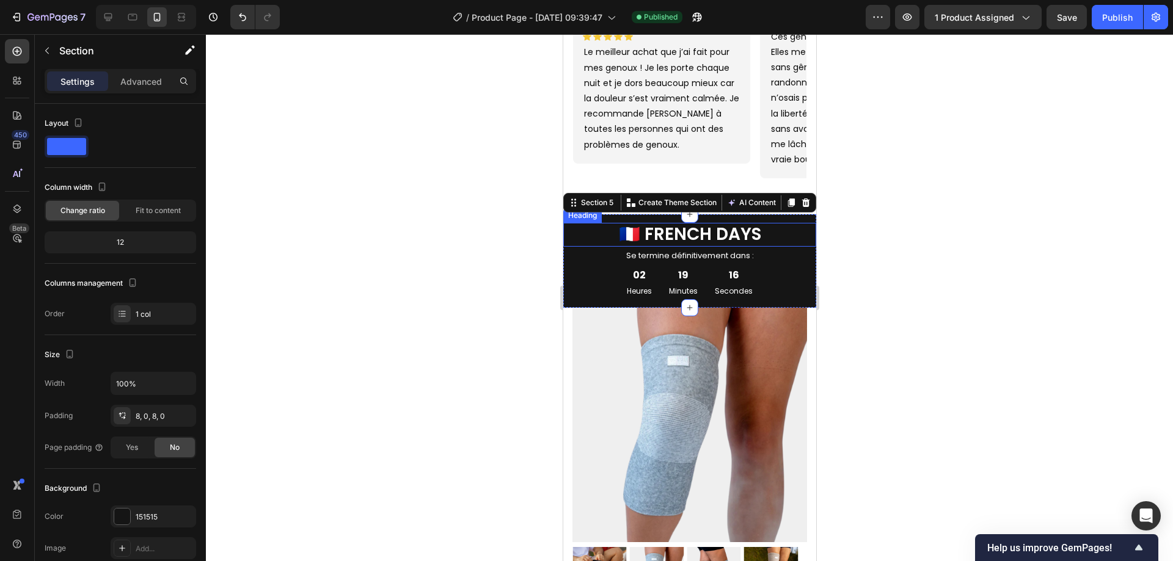
click at [758, 227] on h2 "🇫🇷 FRENCH DAYS" at bounding box center [689, 235] width 253 height 24
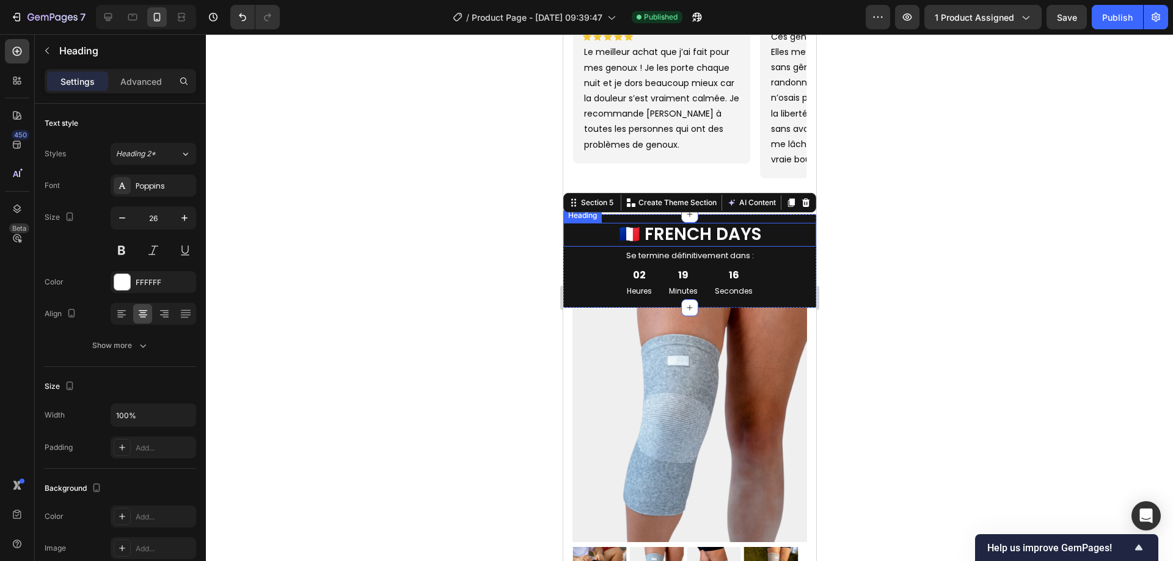
click at [758, 227] on h2 "🇫🇷 FRENCH DAYS" at bounding box center [689, 235] width 253 height 24
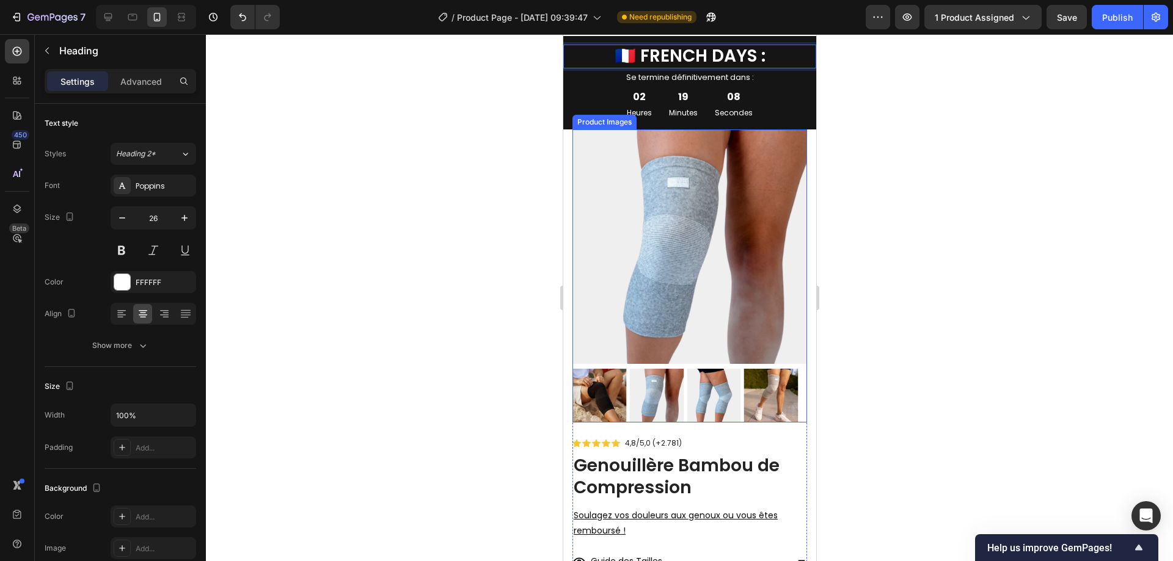
scroll to position [976, 0]
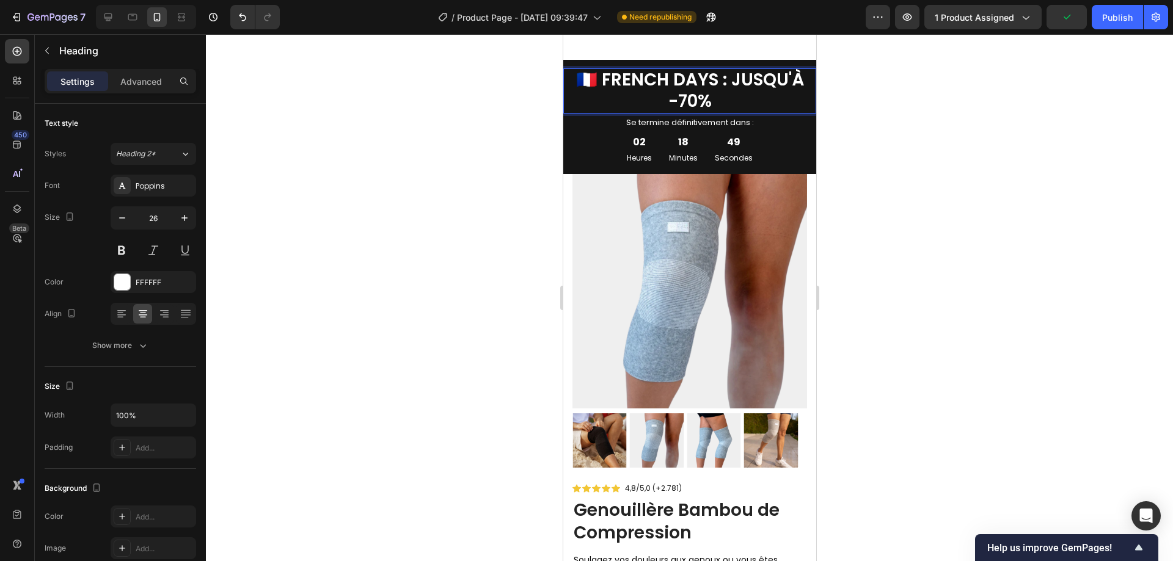
click at [675, 76] on span "🇫🇷 FRENCH DAYS : JUSQU'À -70%" at bounding box center [690, 90] width 228 height 45
click at [959, 142] on div at bounding box center [689, 297] width 967 height 527
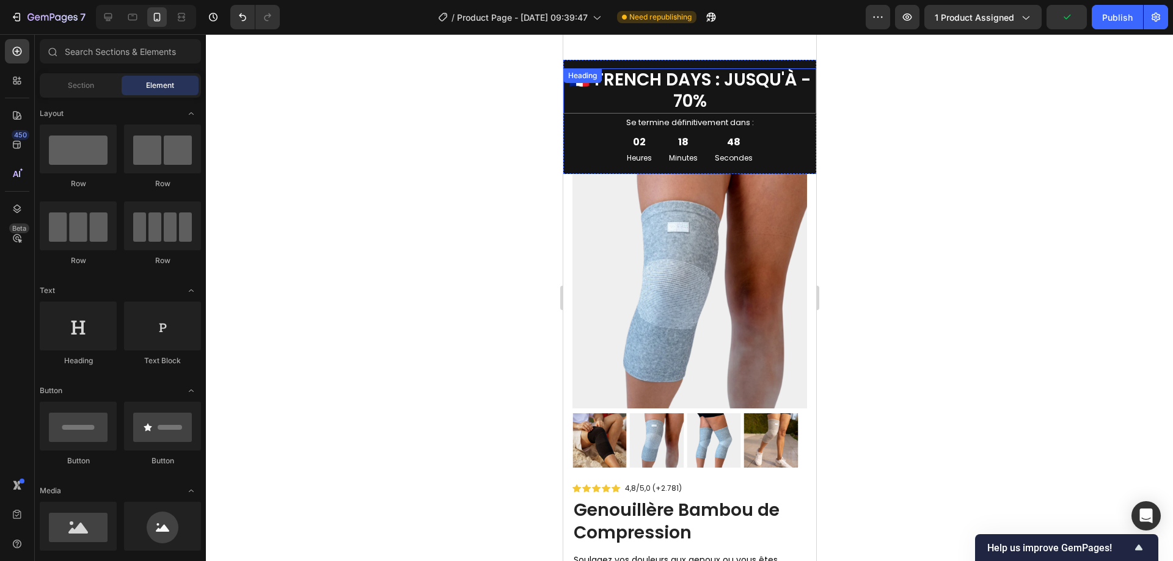
click at [623, 68] on span "🇫🇷 FRENCH DAYS : JUSQU'À - 70%" at bounding box center [689, 90] width 242 height 45
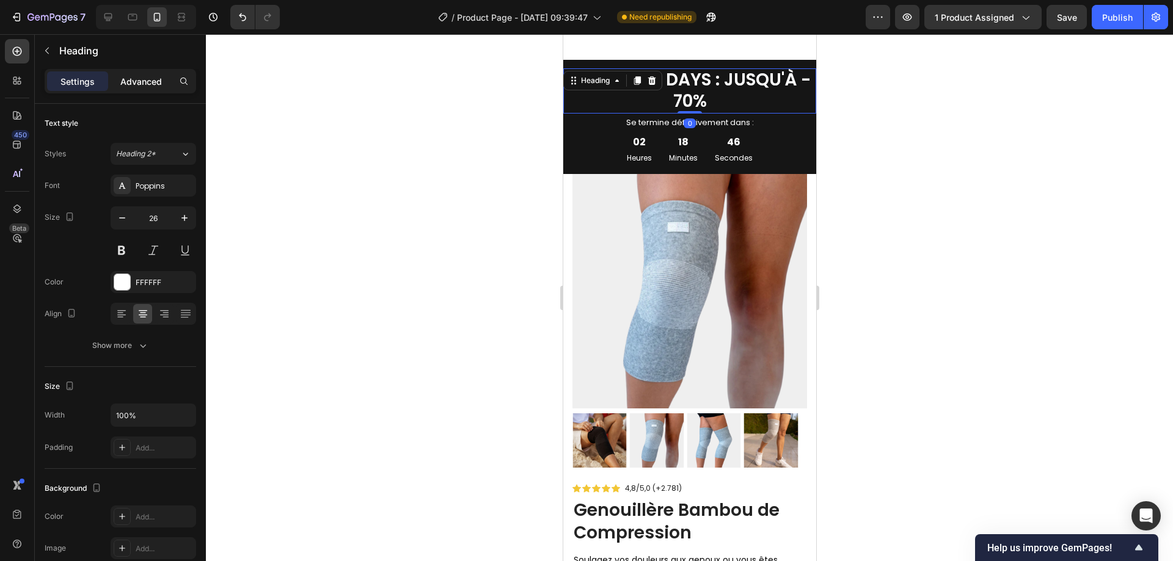
click at [137, 85] on p "Advanced" at bounding box center [141, 81] width 42 height 13
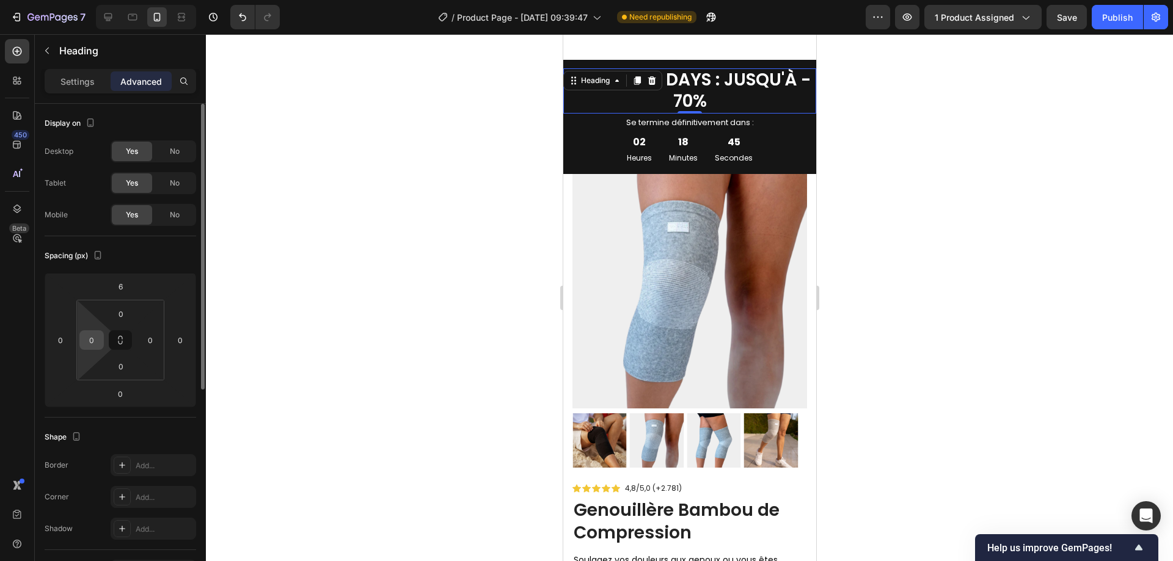
click at [94, 349] on div "0" at bounding box center [91, 341] width 24 height 20
click at [89, 343] on input "0" at bounding box center [91, 340] width 18 height 18
type input "15"
click at [151, 342] on input "0" at bounding box center [150, 340] width 18 height 18
type input "5"
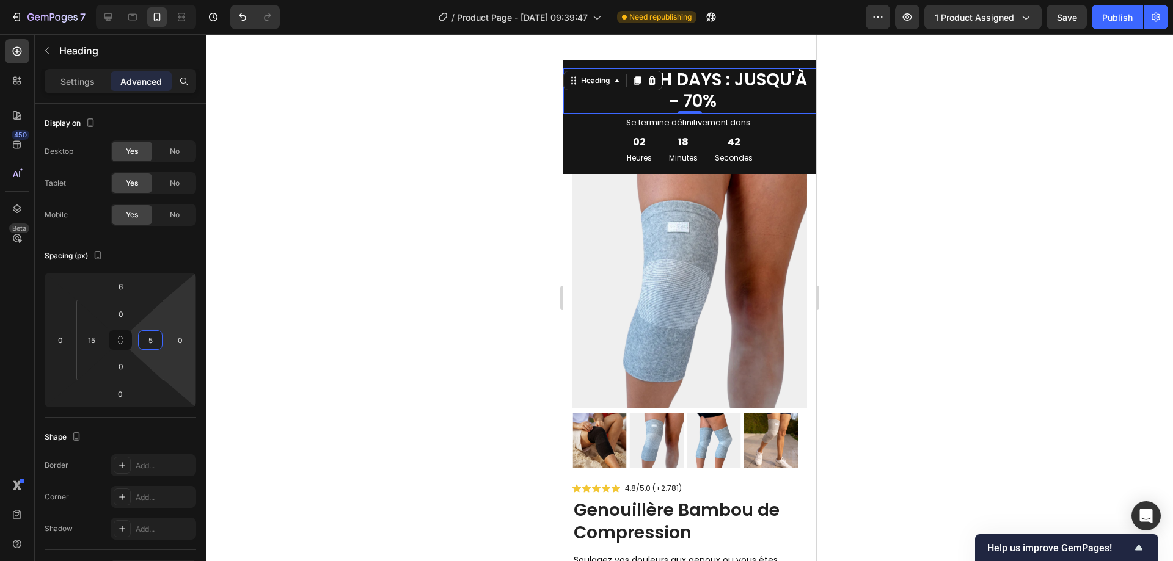
click at [921, 231] on div at bounding box center [689, 297] width 967 height 527
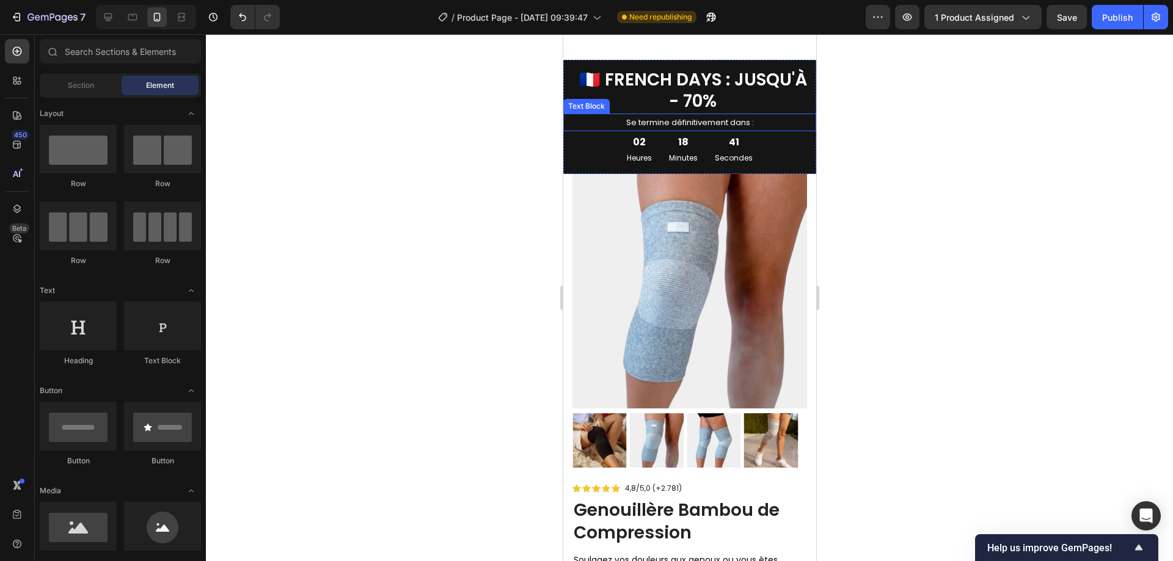
click at [596, 101] on div "Text Block" at bounding box center [586, 106] width 42 height 11
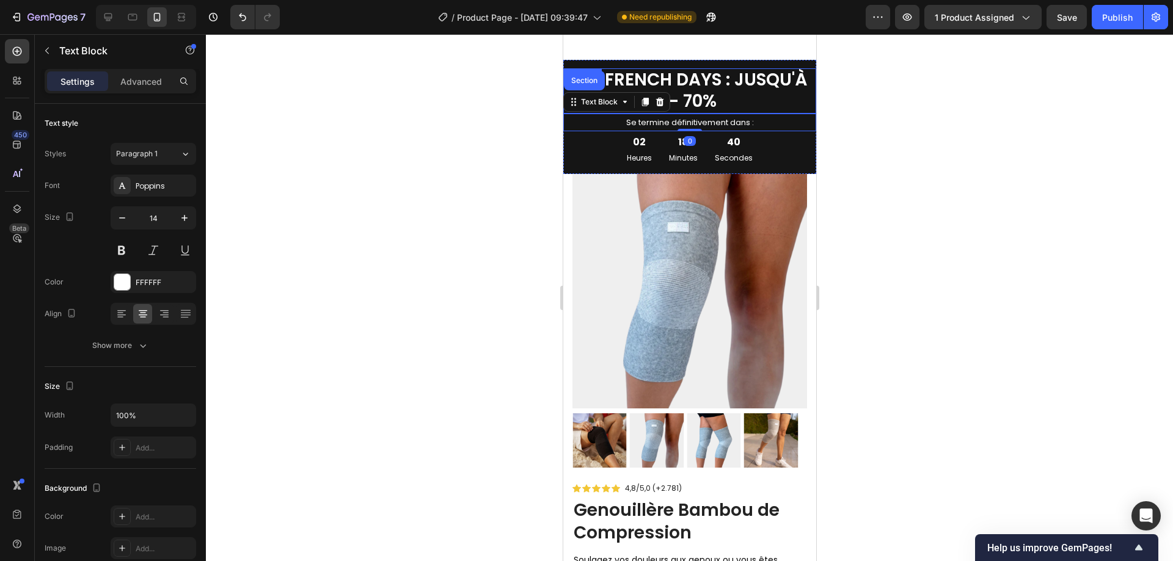
click at [617, 68] on div "⁠⁠⁠⁠⁠⁠⁠ 🇫🇷 FRENCH DAYS : JUSQU'À - 70% Heading" at bounding box center [689, 90] width 253 height 45
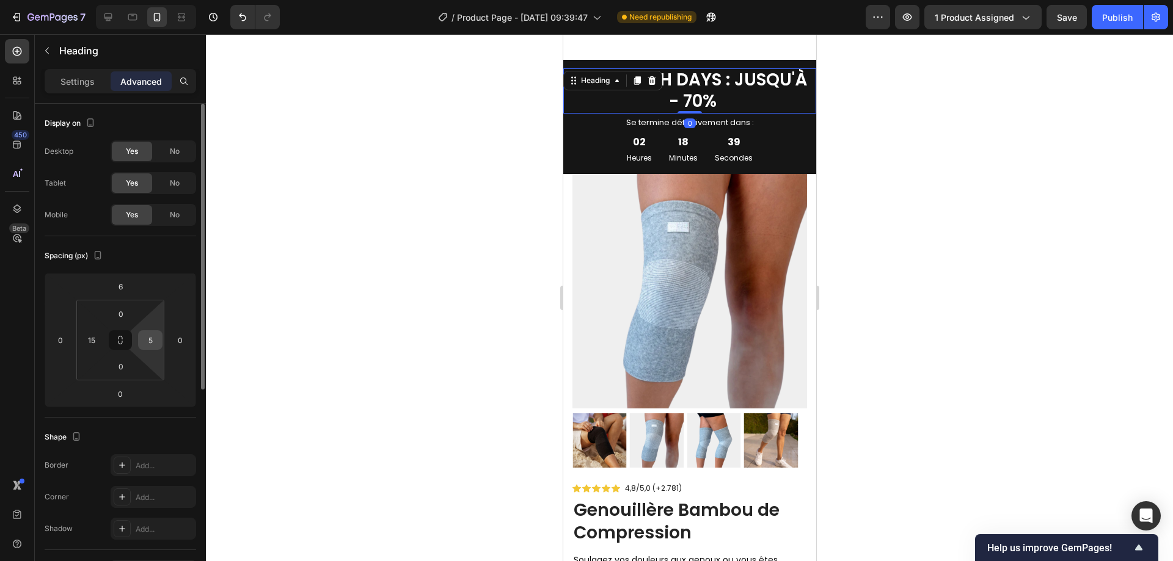
click at [145, 339] on input "5" at bounding box center [150, 340] width 18 height 18
type input "15"
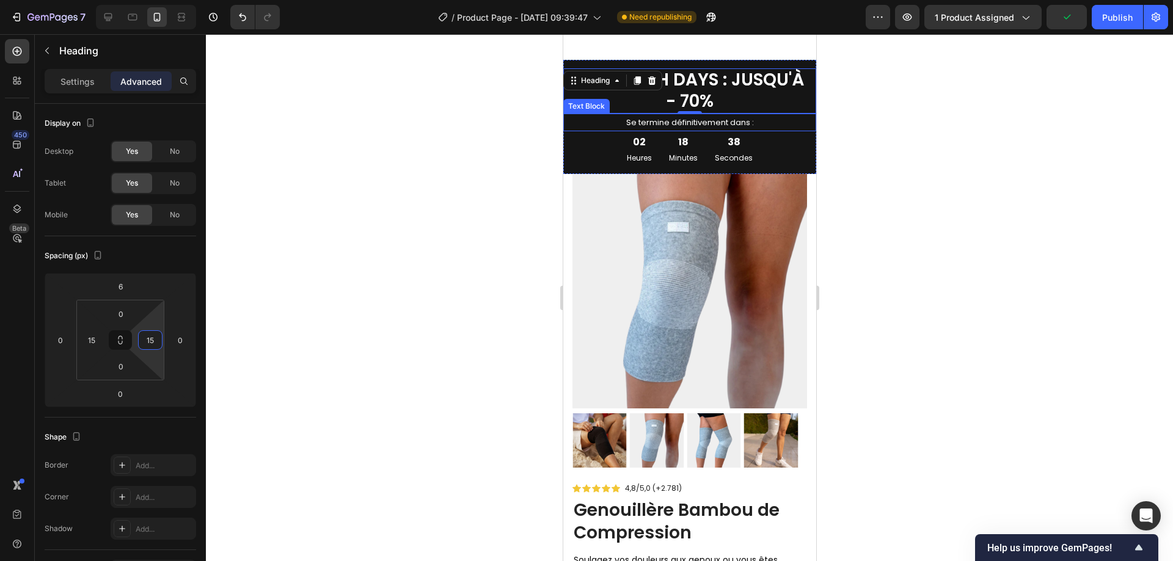
click at [741, 117] on span "Se termine définitivement dans :" at bounding box center [690, 123] width 128 height 12
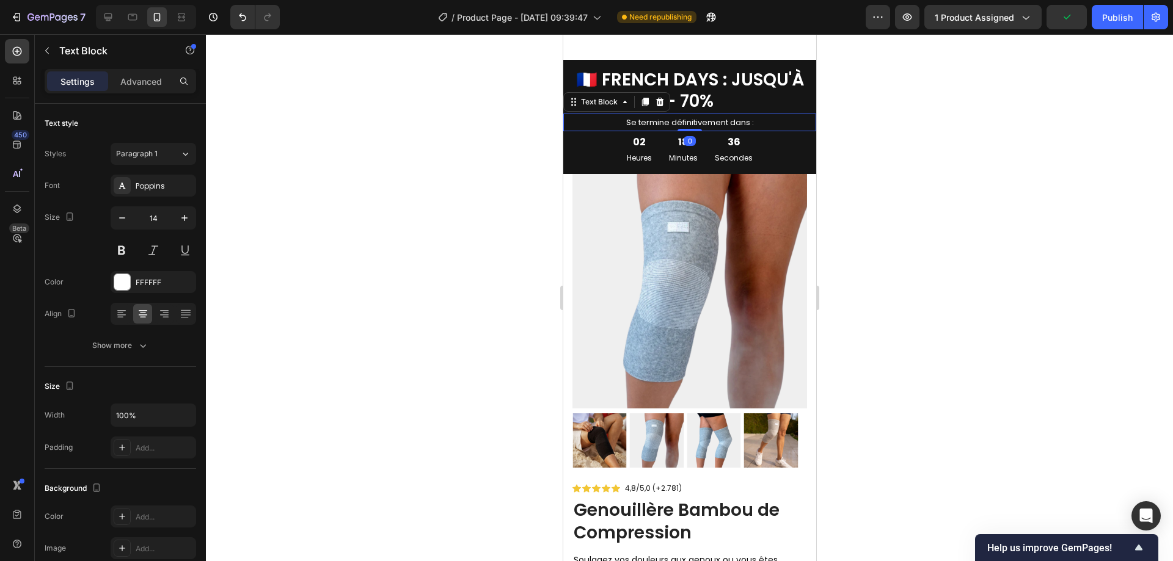
click at [695, 117] on span "Se termine définitivement dans :" at bounding box center [690, 123] width 128 height 12
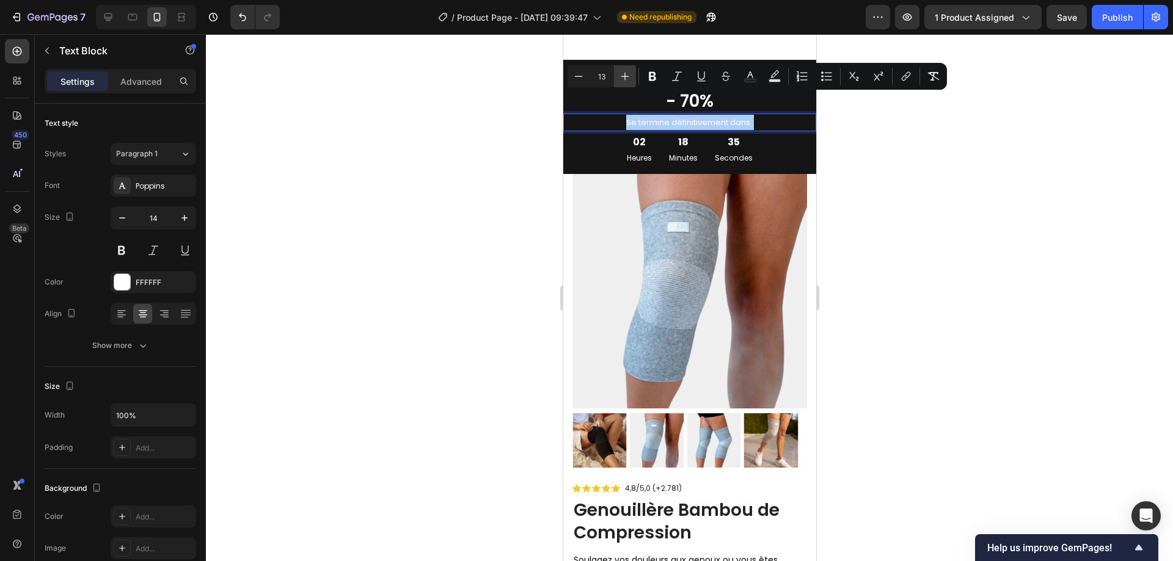
click at [615, 79] on button "Plus" at bounding box center [625, 76] width 22 height 22
type input "14"
click at [942, 133] on div at bounding box center [689, 297] width 967 height 527
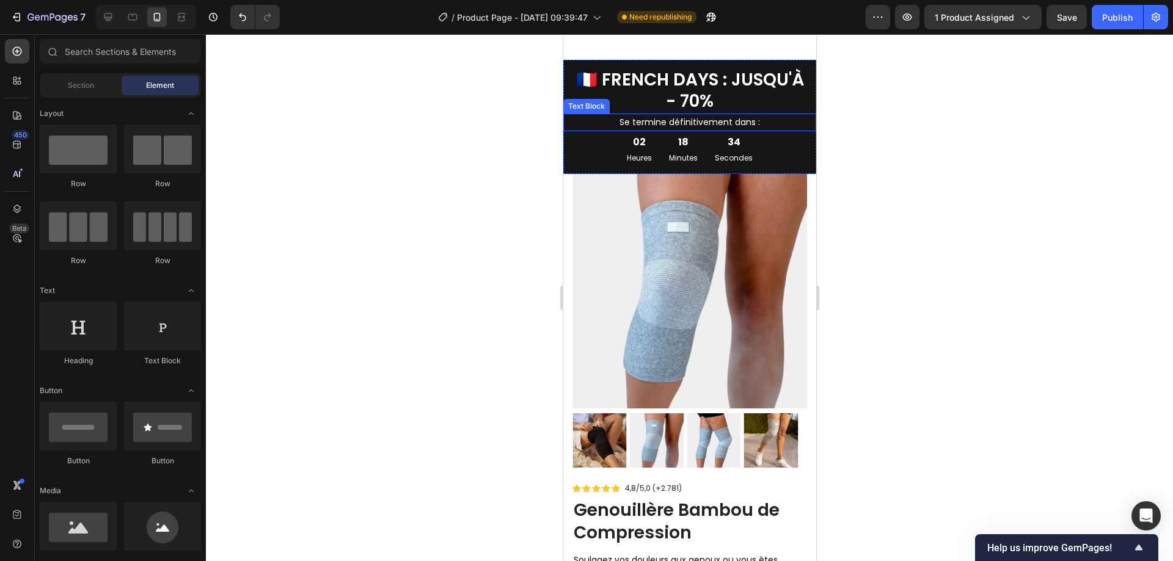
click at [709, 68] on span "🇫🇷 FRENCH DAYS : JUSQU'À - 70%" at bounding box center [690, 90] width 228 height 45
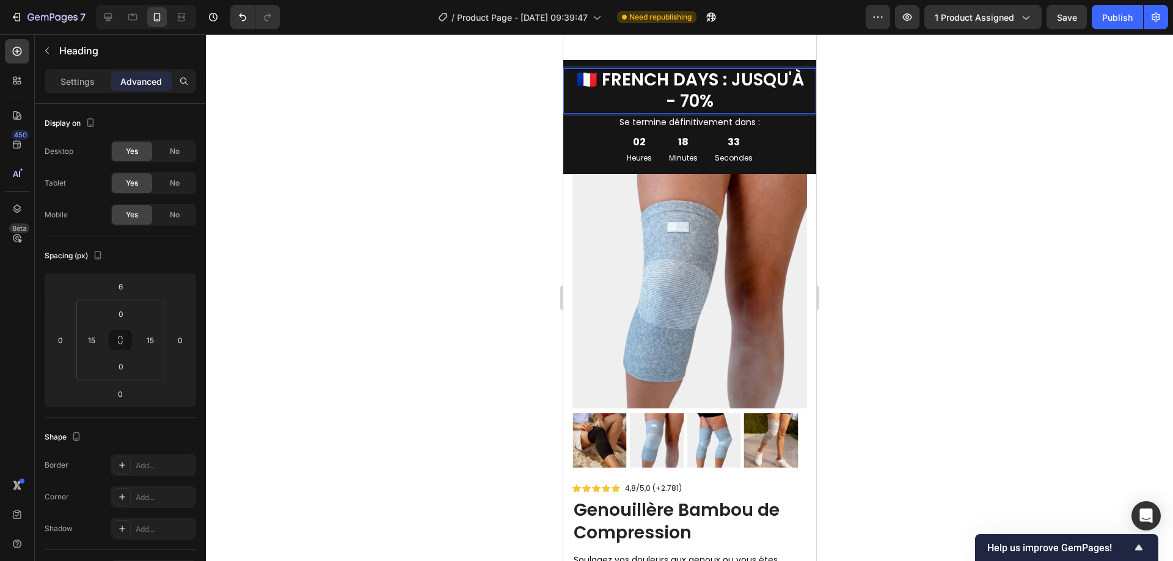
click at [709, 68] on span "🇫🇷 FRENCH DAYS : JUSQU'À - 70%" at bounding box center [690, 90] width 228 height 45
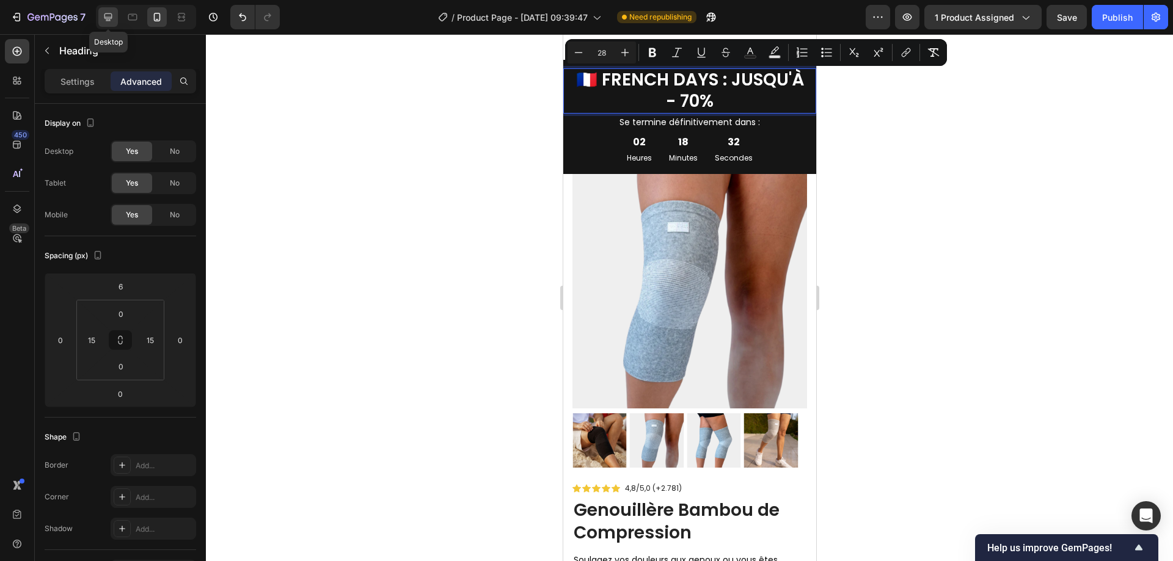
drag, startPoint x: 104, startPoint y: 10, endPoint x: 498, endPoint y: 241, distance: 455.9
click at [104, 10] on div at bounding box center [108, 17] width 20 height 20
type input "0"
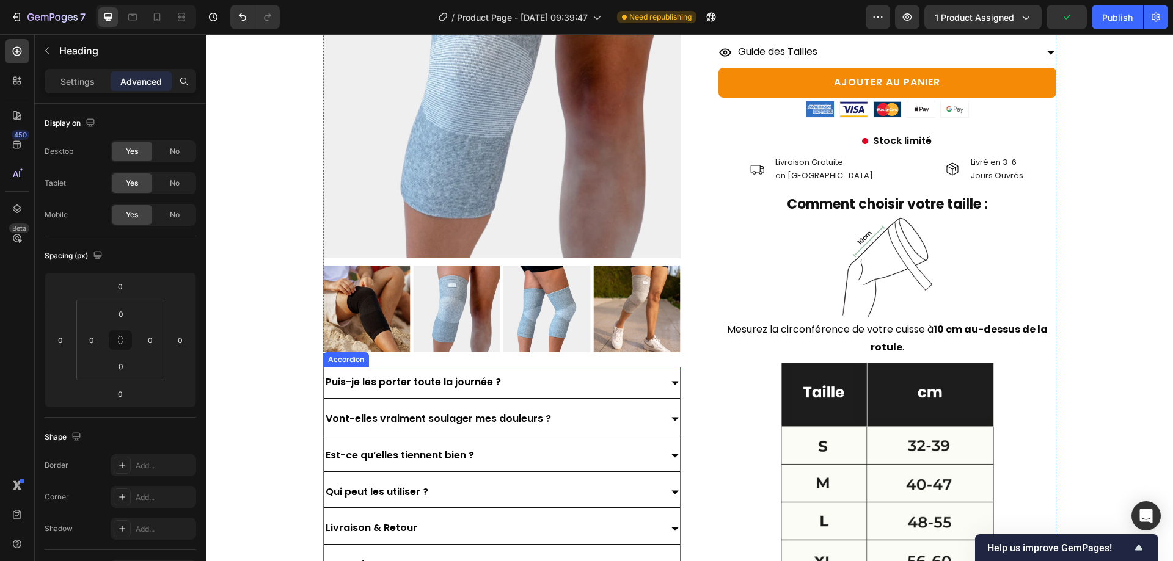
scroll to position [1450, 0]
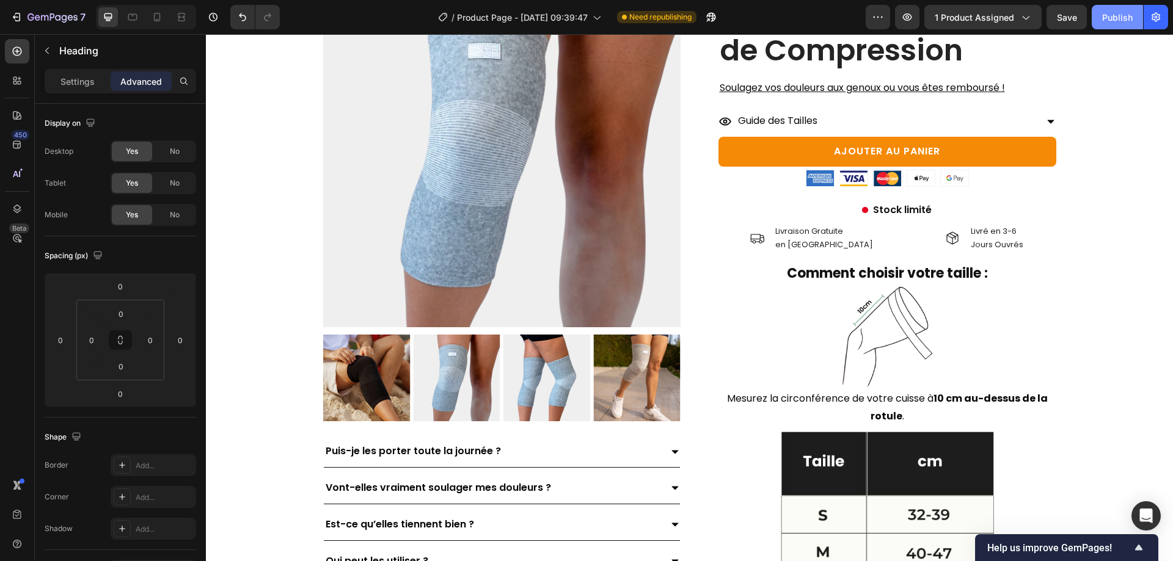
click at [1107, 23] on div "Publish" at bounding box center [1117, 17] width 31 height 13
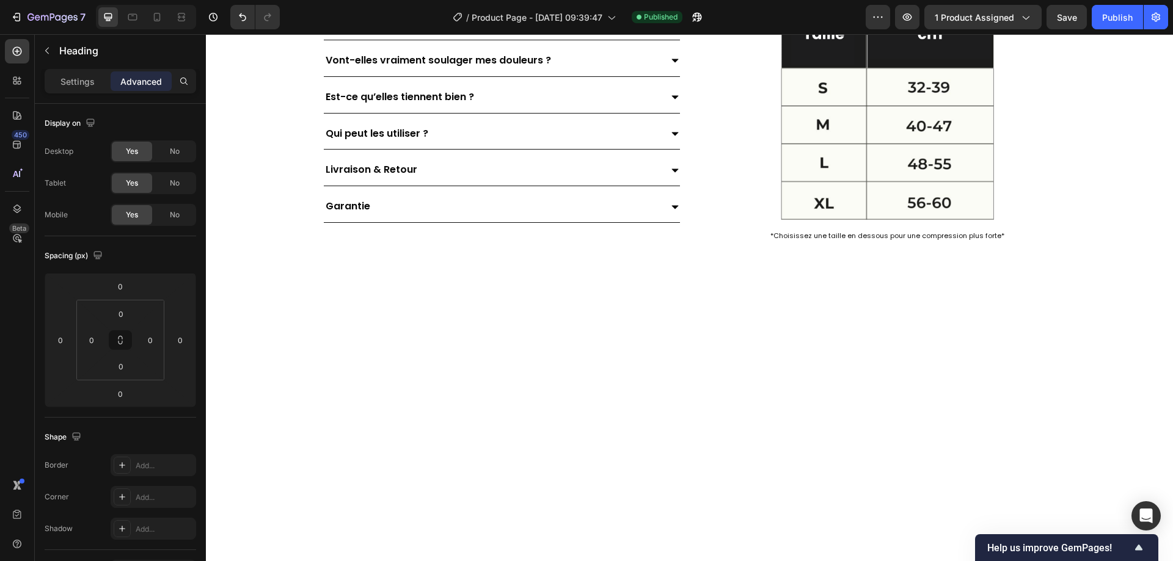
scroll to position [1023, 0]
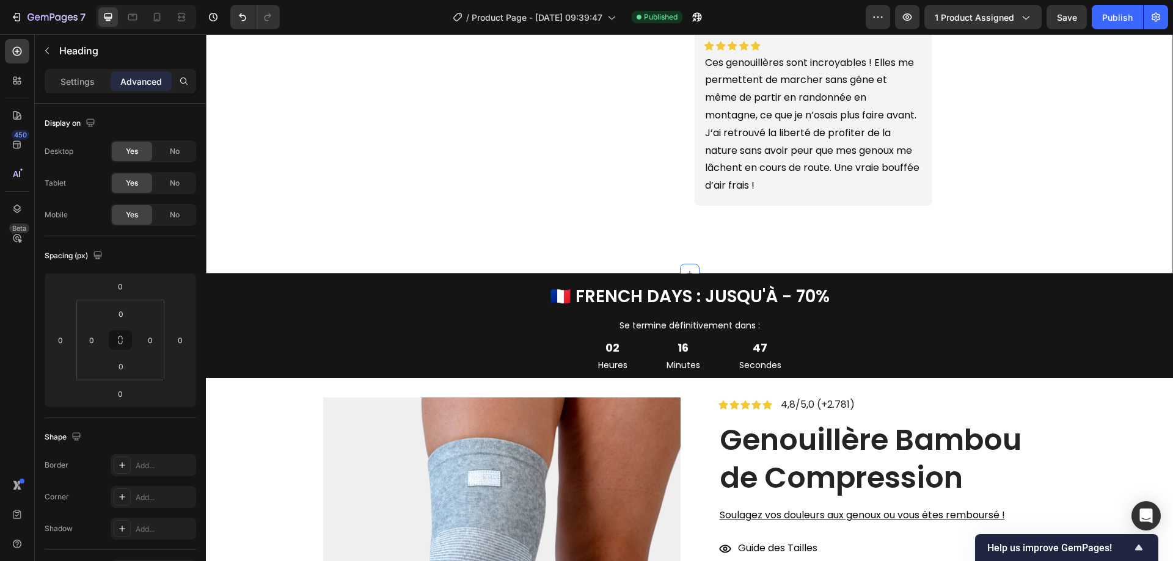
click at [214, 300] on h2 "🇫🇷 FRENCH DAYS : JUSQU'À - 70%" at bounding box center [689, 295] width 967 height 43
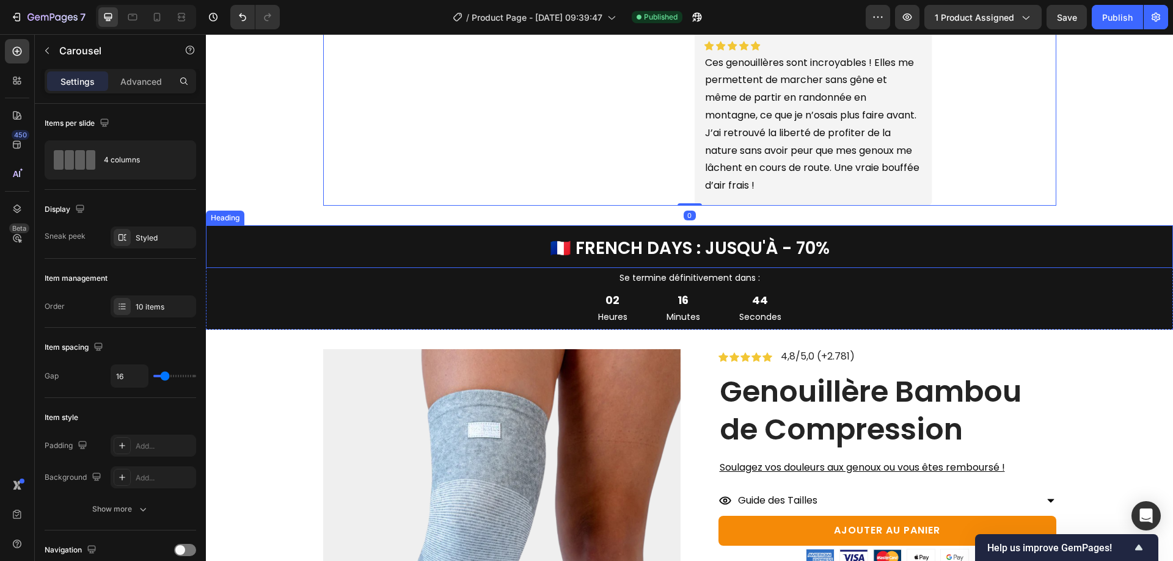
click at [234, 225] on div "Heading" at bounding box center [225, 218] width 38 height 15
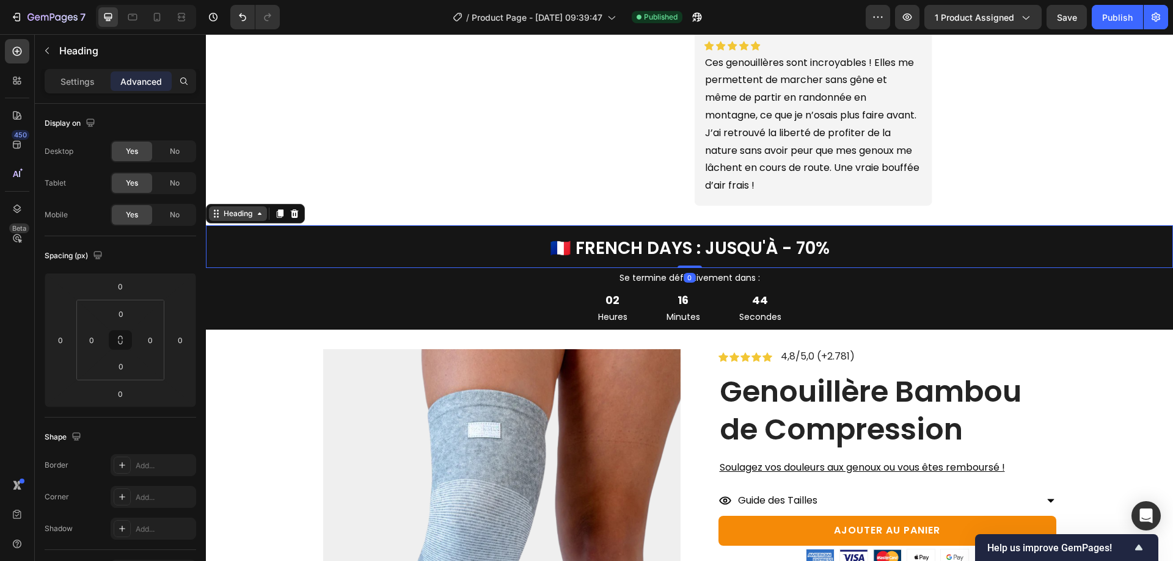
click at [239, 219] on div "Heading" at bounding box center [238, 213] width 34 height 11
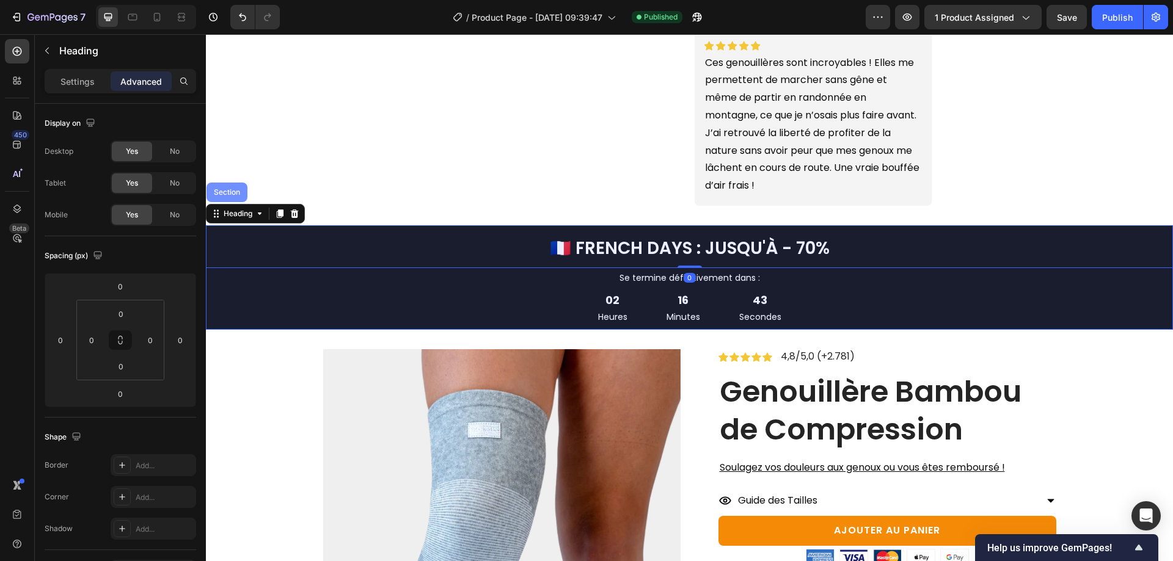
click at [242, 202] on div "Section" at bounding box center [227, 193] width 41 height 20
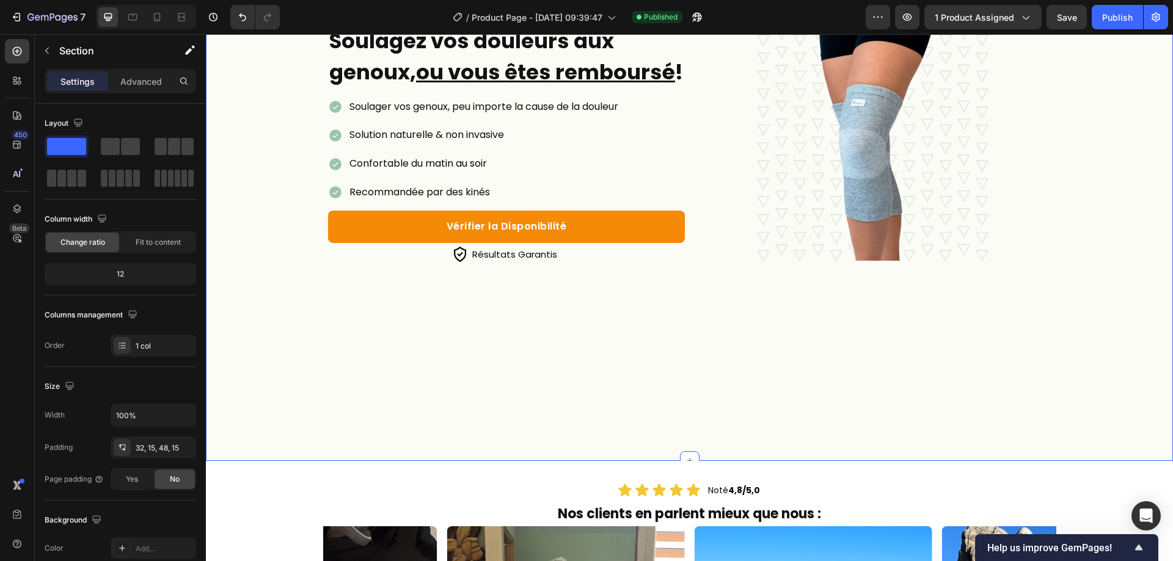
scroll to position [229, 0]
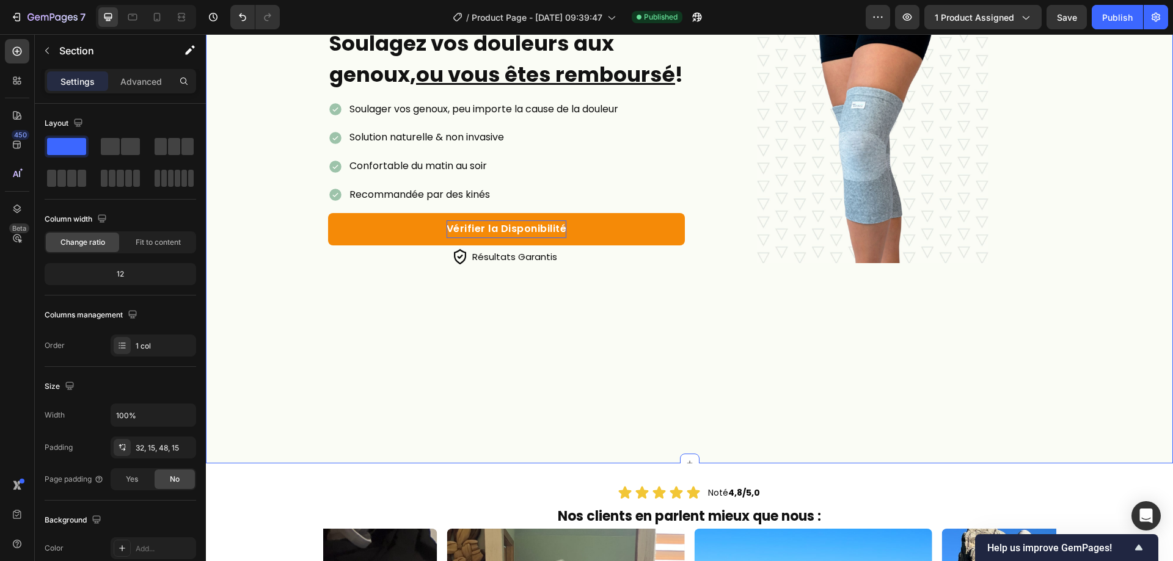
click at [550, 238] on p "Vérifier la Disponibilité" at bounding box center [507, 230] width 120 height 18
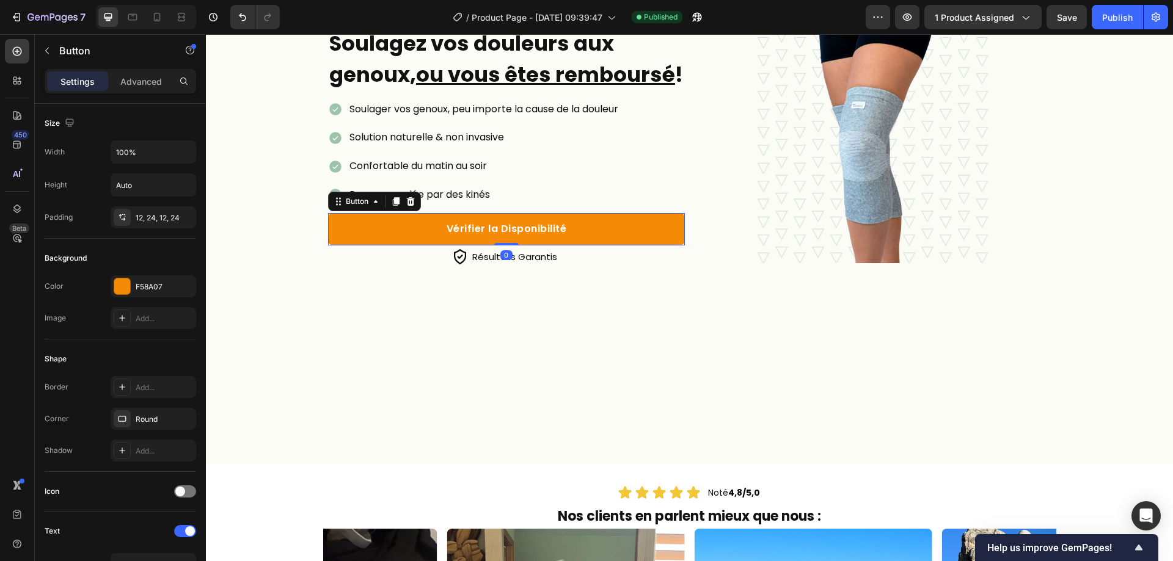
click at [633, 246] on link "Vérifier la Disponibilité" at bounding box center [506, 229] width 357 height 32
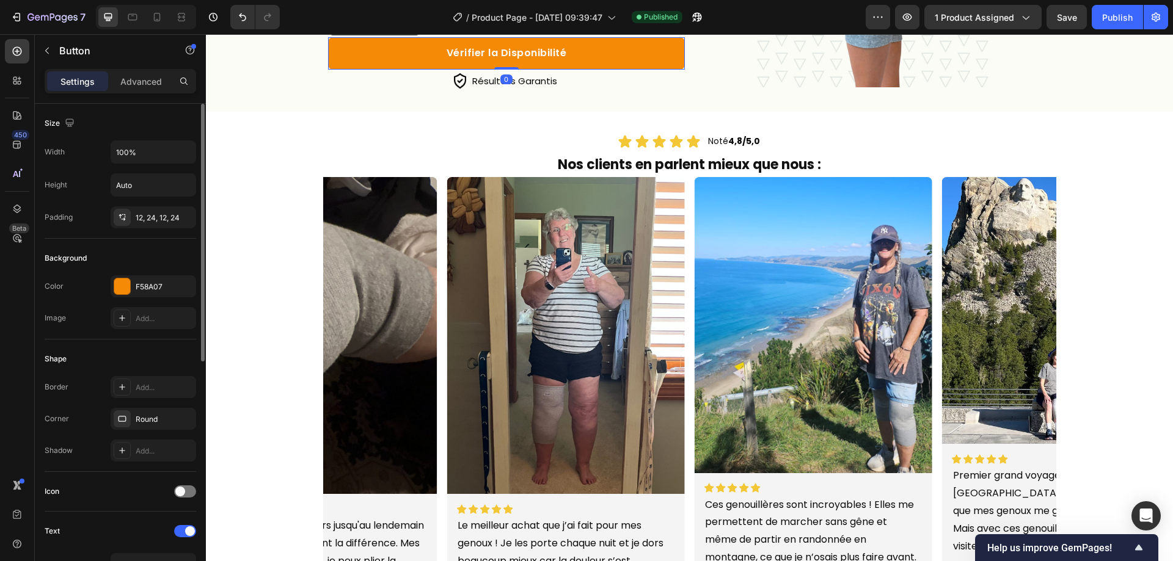
scroll to position [447, 0]
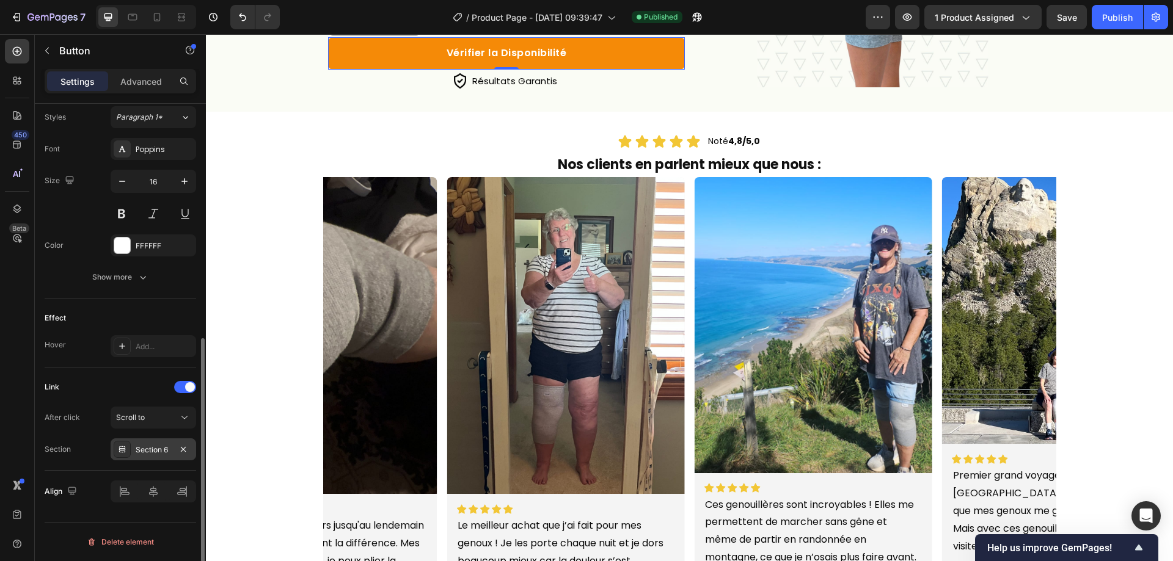
click at [153, 441] on div "Section 6" at bounding box center [154, 450] width 86 height 22
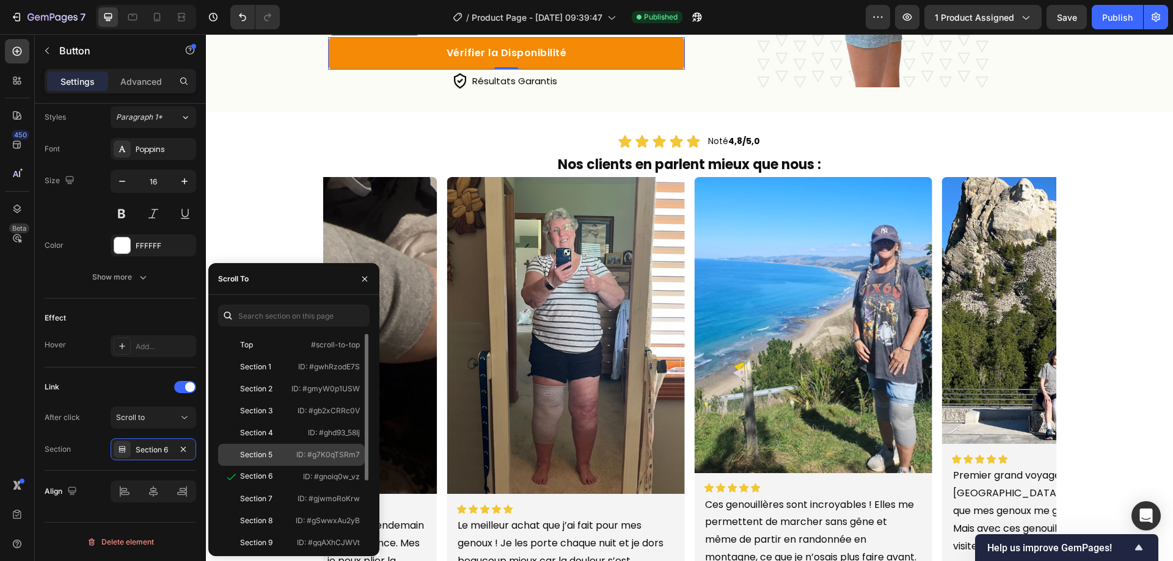
click at [299, 450] on p "ID: #g7K0qTSRm7" at bounding box center [328, 455] width 64 height 11
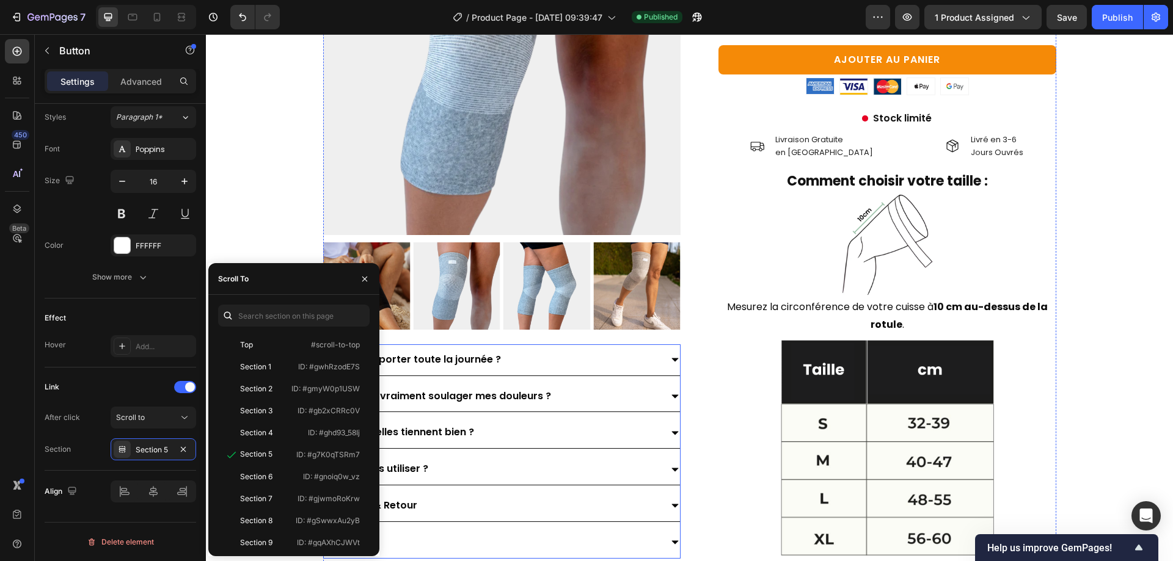
scroll to position [1650, 0]
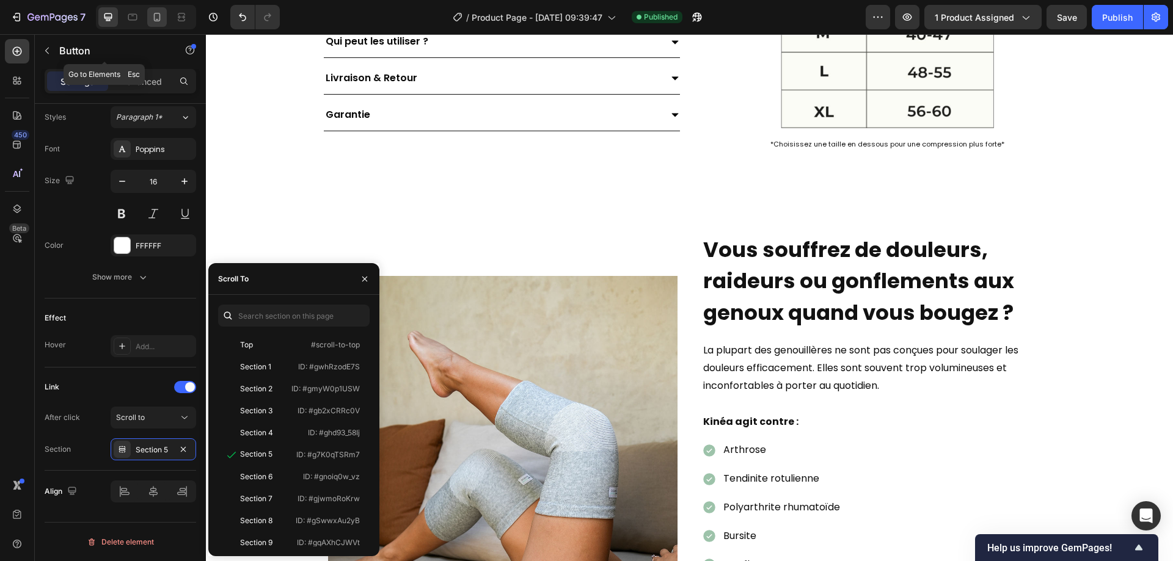
click at [156, 21] on icon at bounding box center [157, 17] width 7 height 9
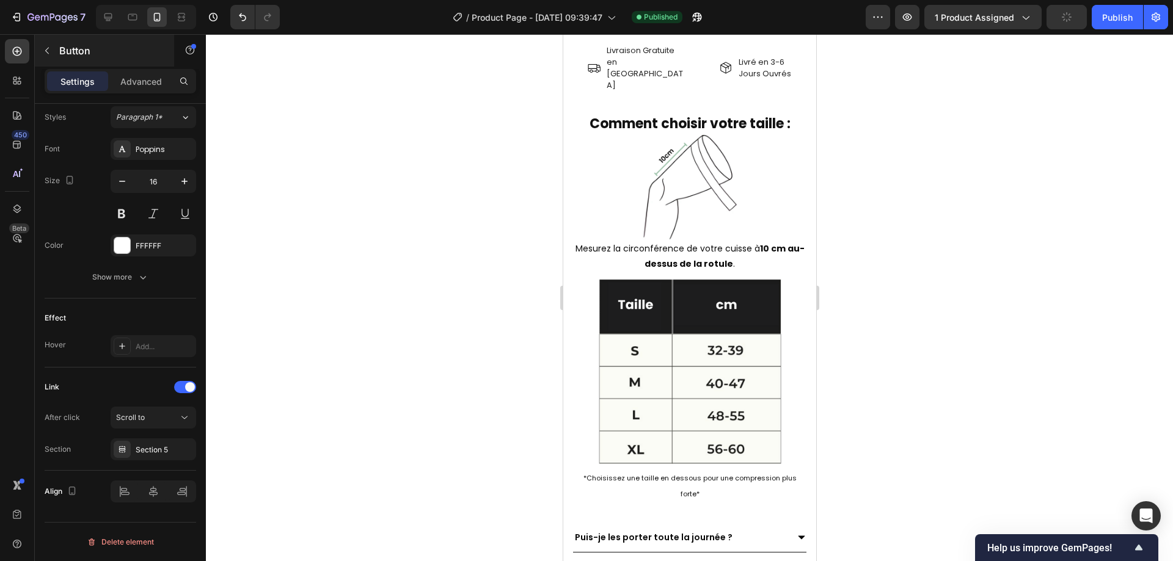
type input "14"
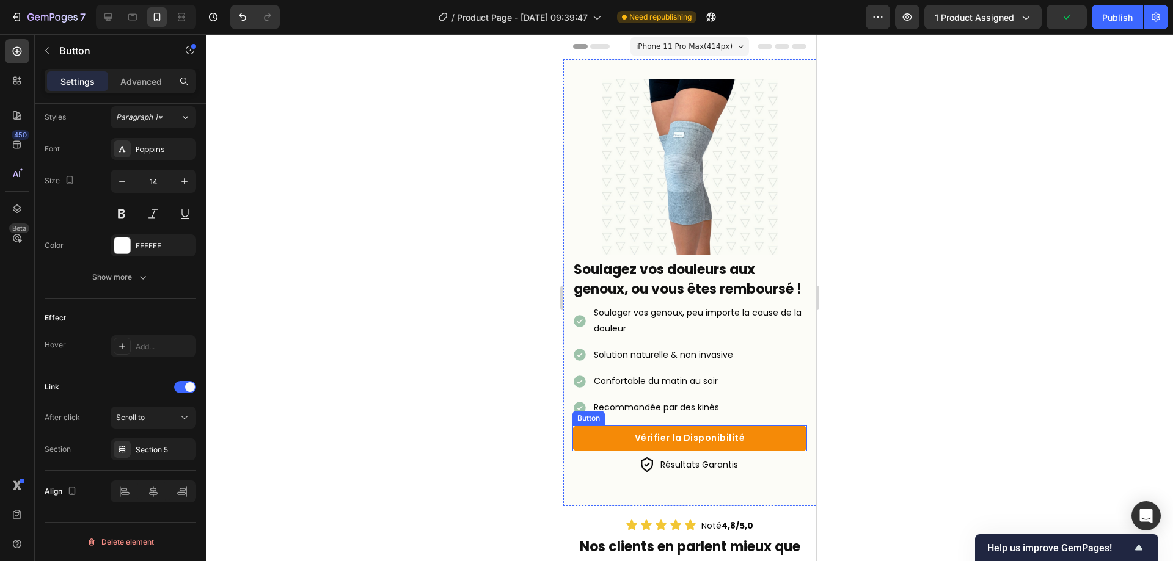
click at [615, 451] on link "Vérifier la Disponibilité" at bounding box center [689, 438] width 235 height 25
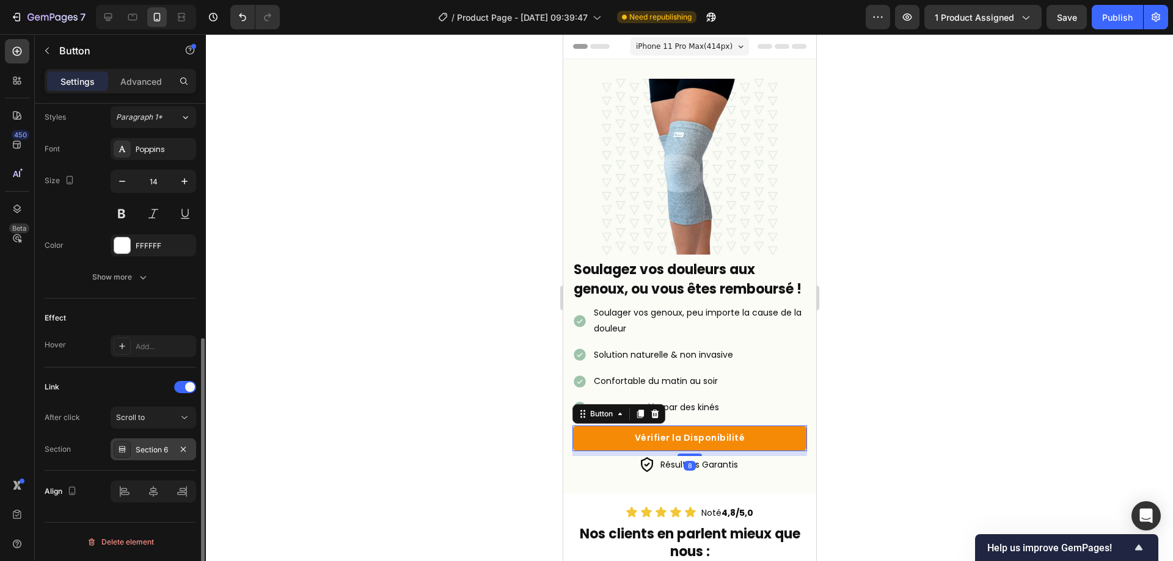
click at [155, 447] on div "Section 6" at bounding box center [153, 450] width 35 height 11
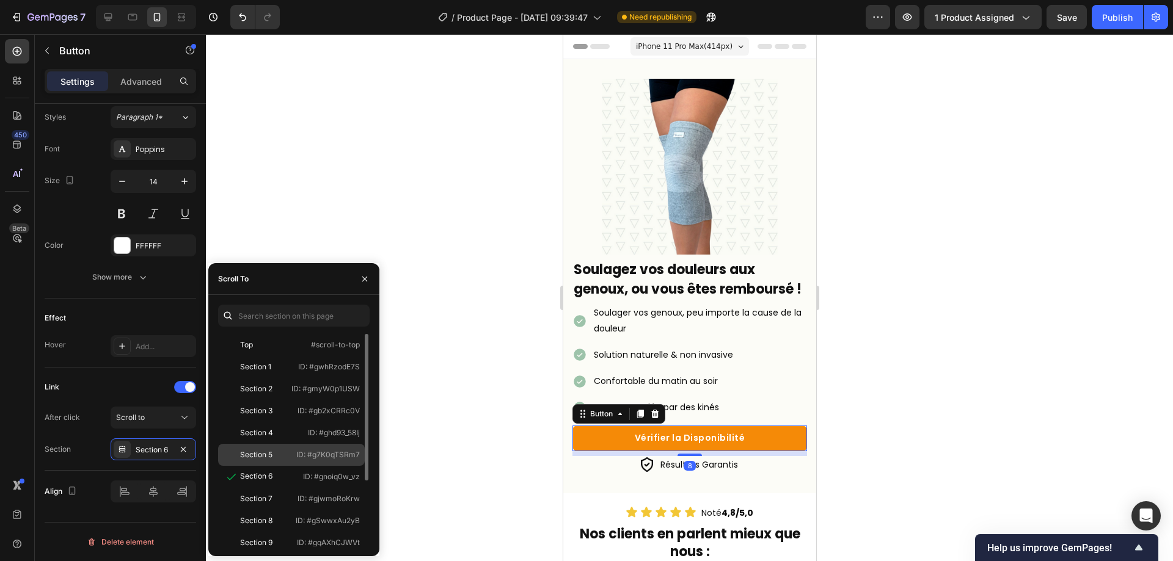
click at [296, 447] on div "Section 5 ID: #g7K0qTSRm7" at bounding box center [291, 455] width 147 height 22
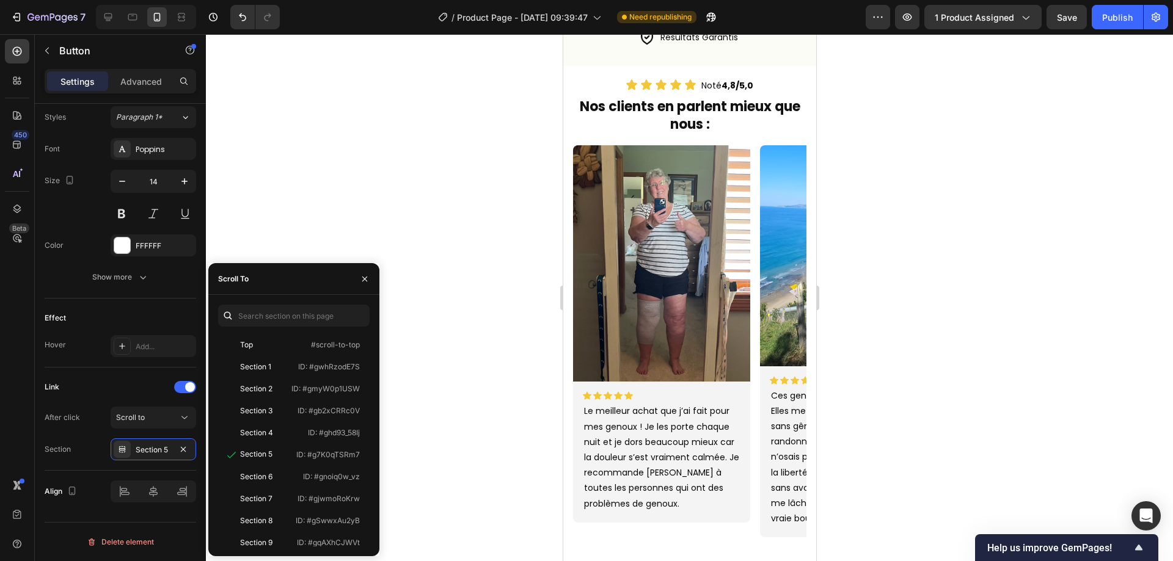
click at [1017, 219] on div at bounding box center [689, 297] width 967 height 527
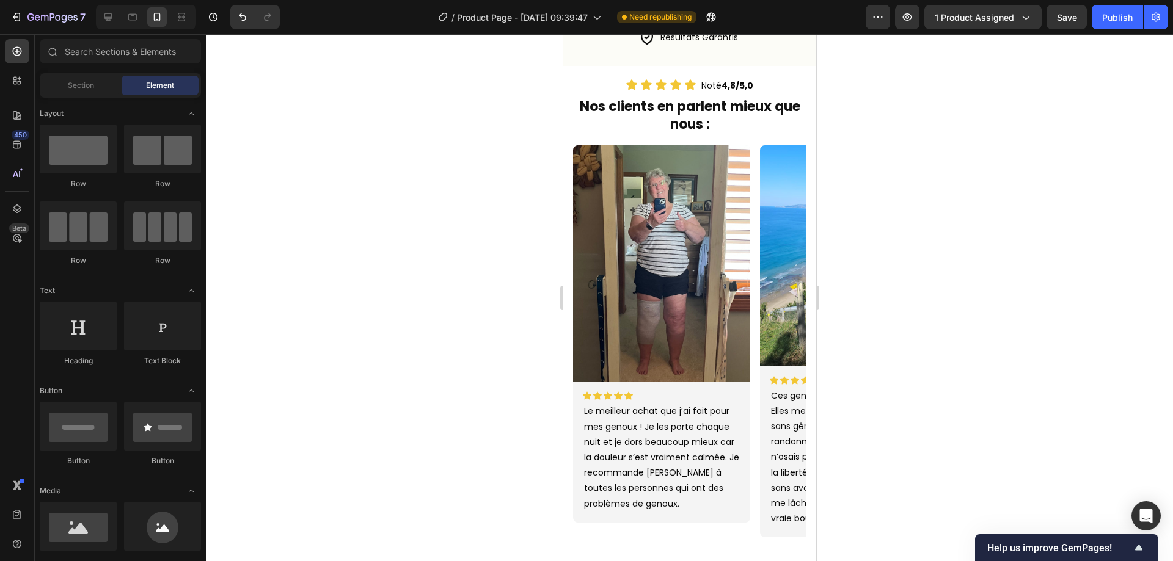
drag, startPoint x: 1113, startPoint y: 12, endPoint x: 1089, endPoint y: 0, distance: 26.5
click at [1113, 12] on div "Publish" at bounding box center [1117, 17] width 31 height 13
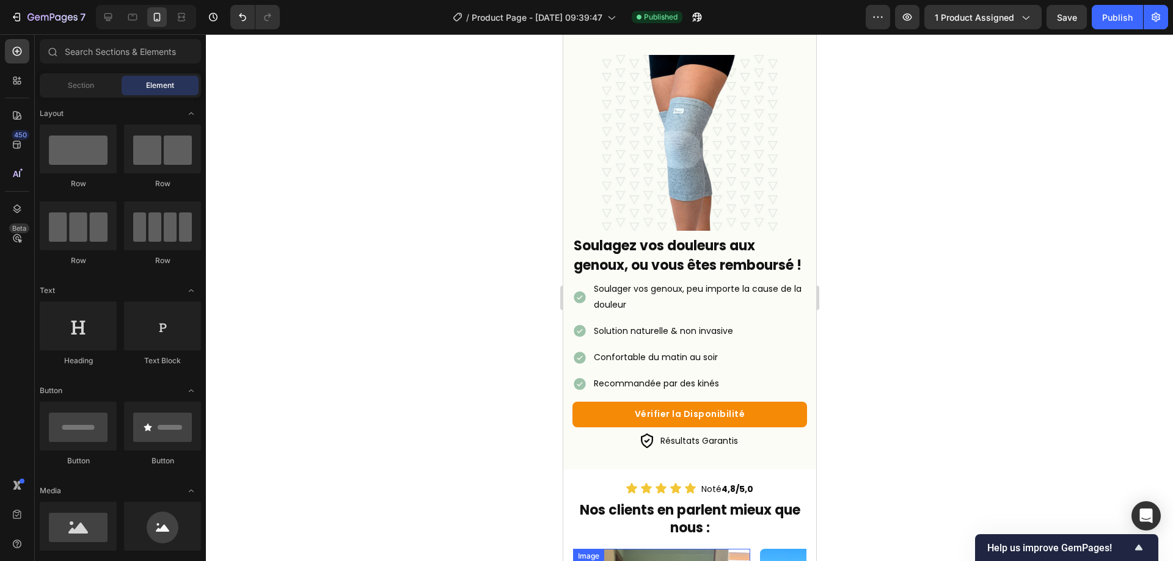
scroll to position [0, 0]
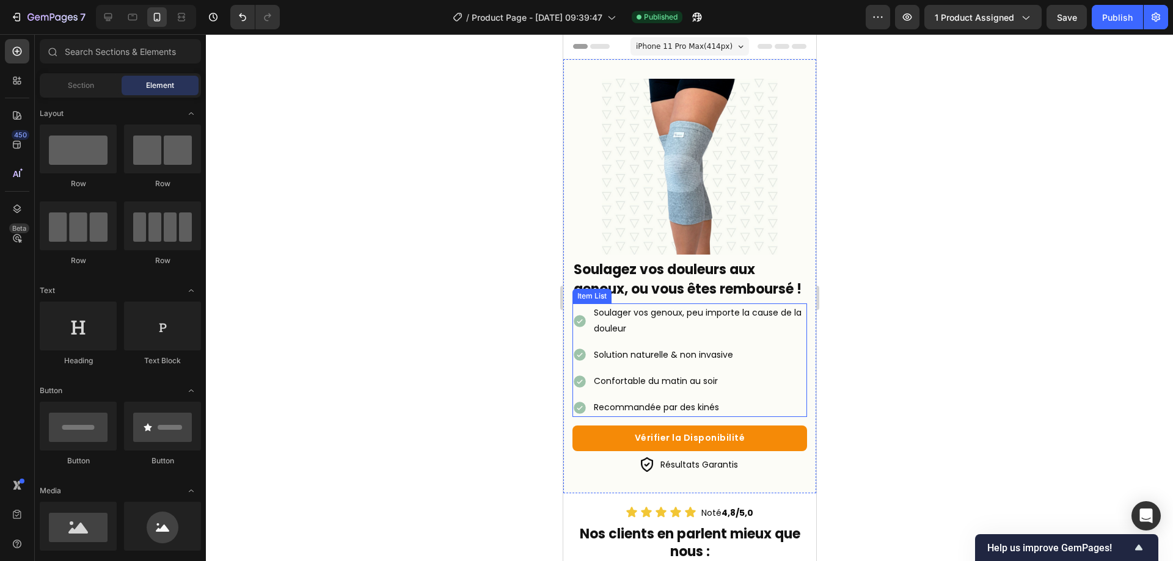
click at [637, 318] on p "Soulager vos genoux, peu importe la cause de la douleur" at bounding box center [698, 320] width 211 height 31
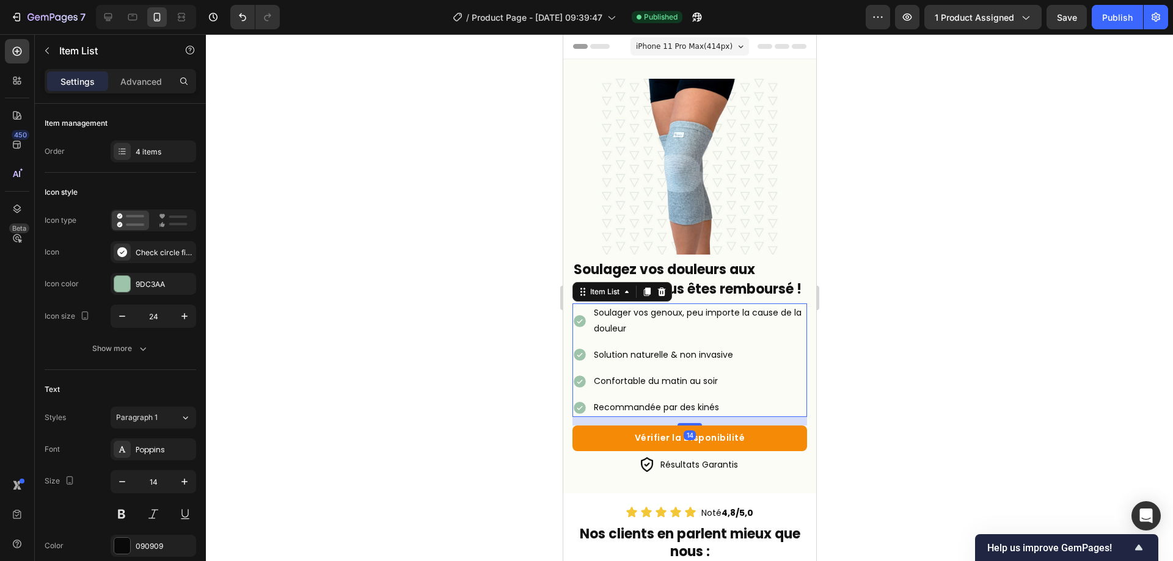
click at [636, 329] on p "Soulager vos genoux, peu importe la cause de la douleur" at bounding box center [698, 320] width 211 height 31
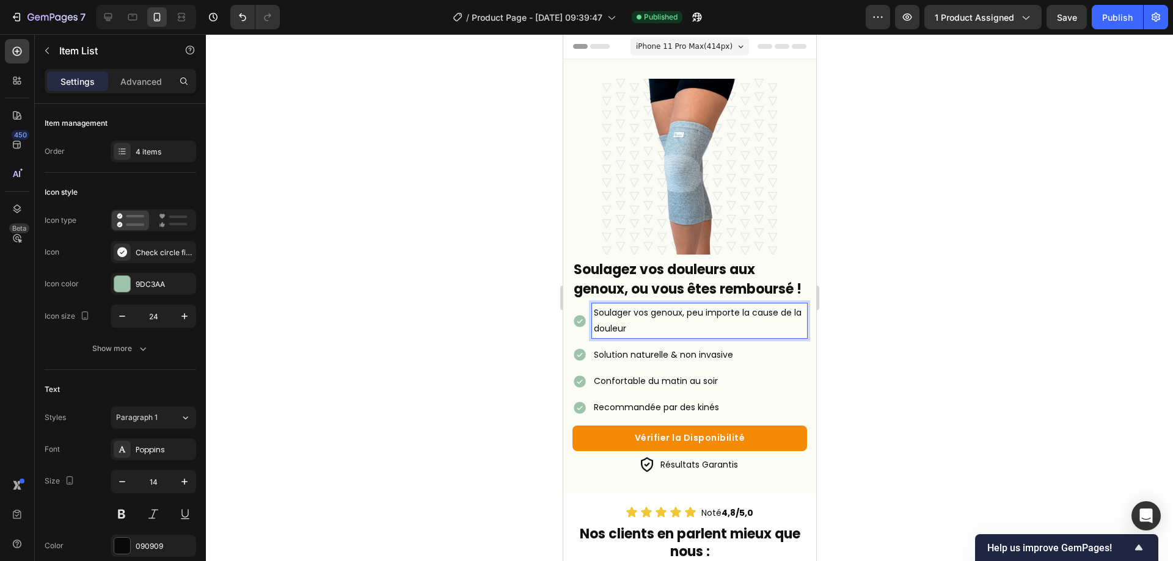
click at [629, 323] on p "Soulager vos genoux, peu importe la cause de la douleur" at bounding box center [698, 320] width 211 height 31
click at [631, 328] on p "Soulager vos genoux, peu importe la cause de la douleur" at bounding box center [698, 320] width 211 height 31
click at [108, 14] on icon at bounding box center [108, 17] width 8 height 8
type input "16"
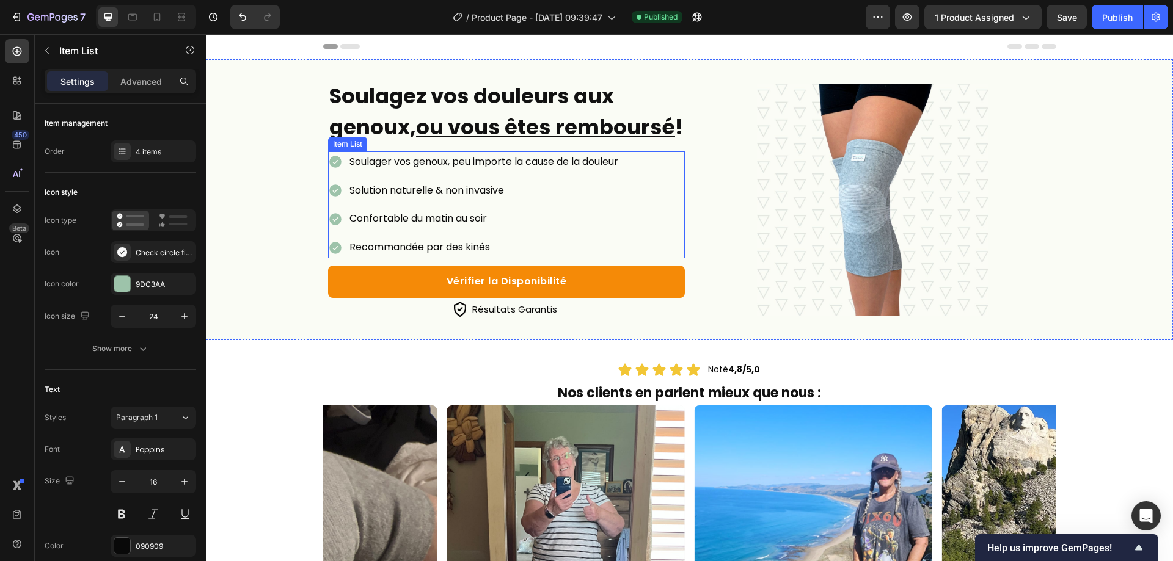
click at [383, 171] on p "Soulager vos genoux, peu importe la cause de la douleur" at bounding box center [483, 162] width 269 height 18
click at [383, 196] on div "Soulager vos genoux, peu importe la cause de la douleur Solution naturelle & no…" at bounding box center [474, 205] width 292 height 107
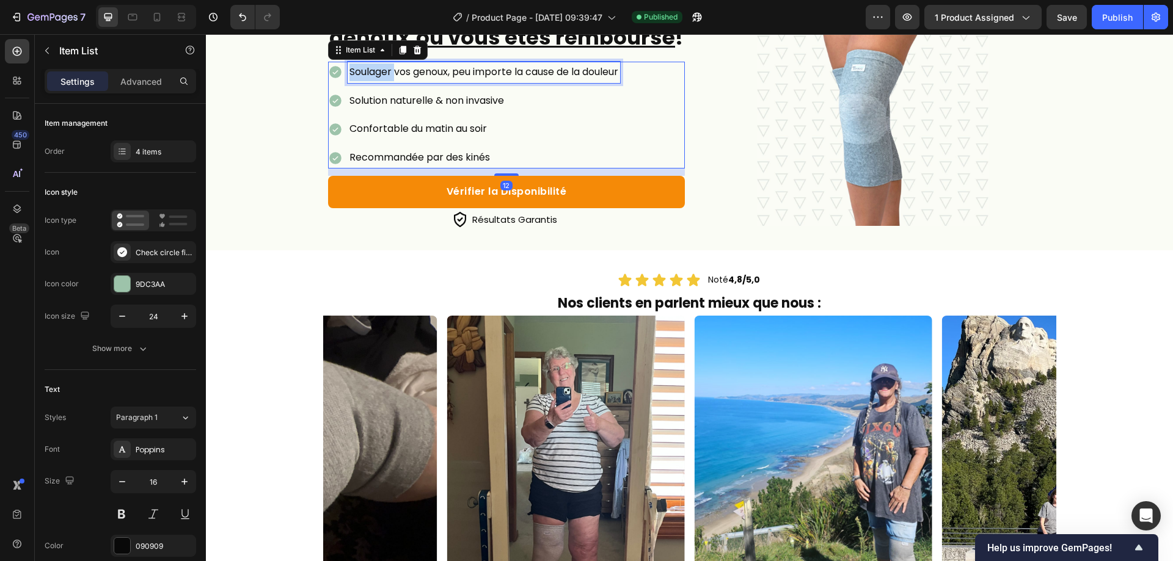
scroll to position [447, 0]
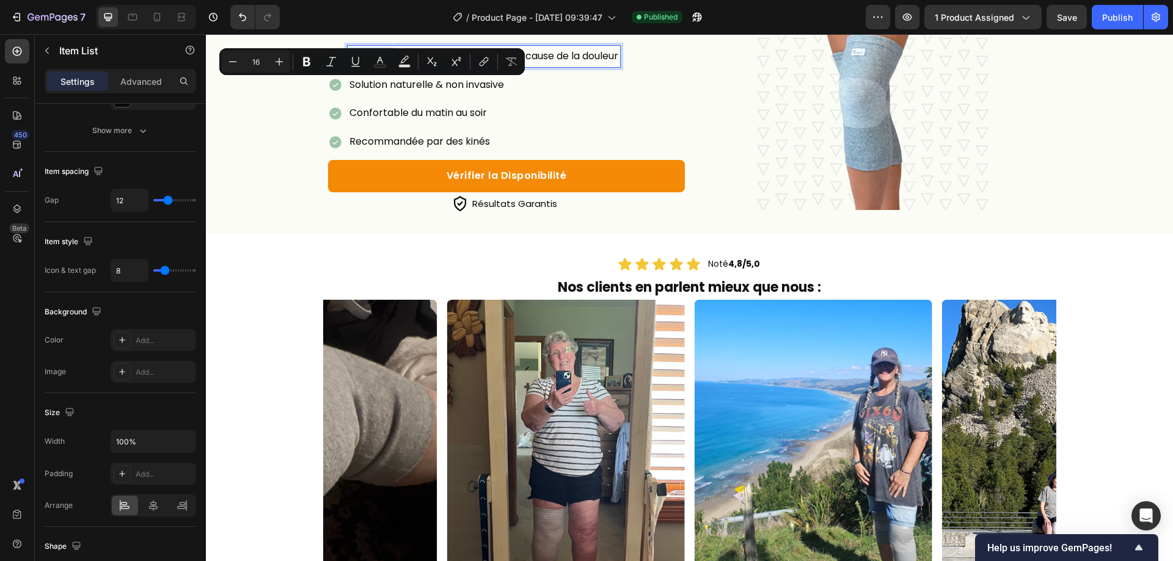
click at [392, 65] on p "Soulager vos genoux, peu importe la cause de la douleur" at bounding box center [483, 57] width 269 height 18
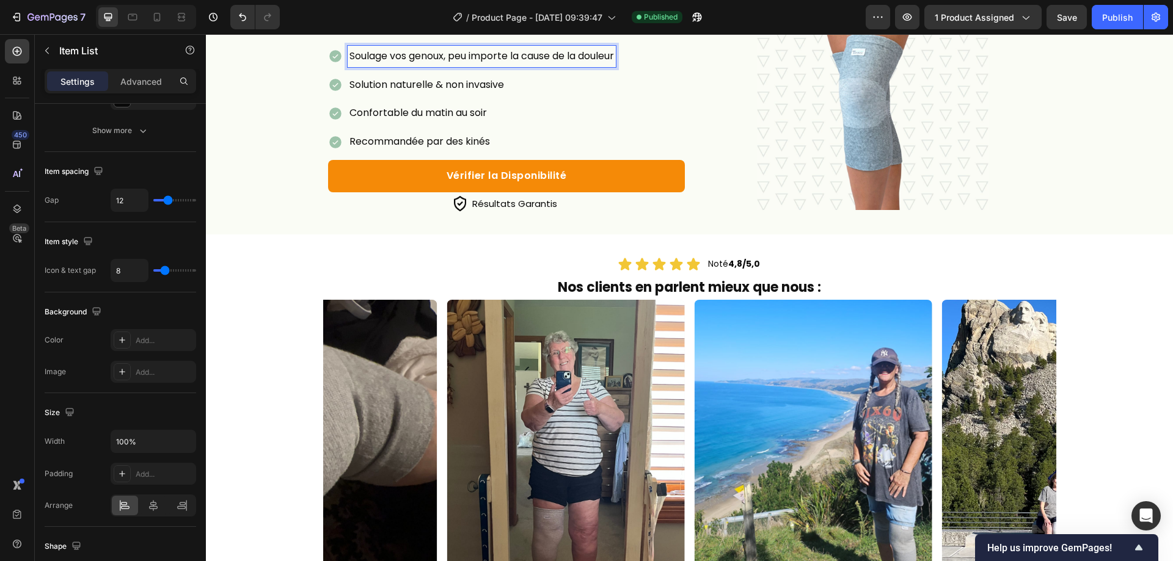
click at [716, 152] on div at bounding box center [873, 94] width 357 height 232
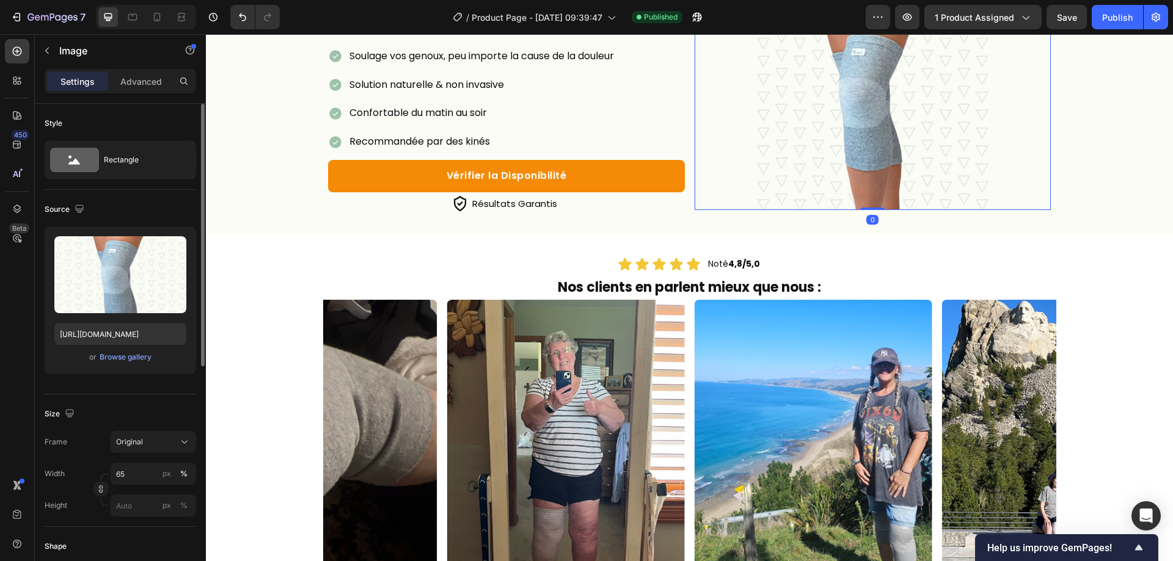
click at [144, 10] on div at bounding box center [146, 17] width 100 height 24
click at [148, 10] on div at bounding box center [157, 17] width 20 height 20
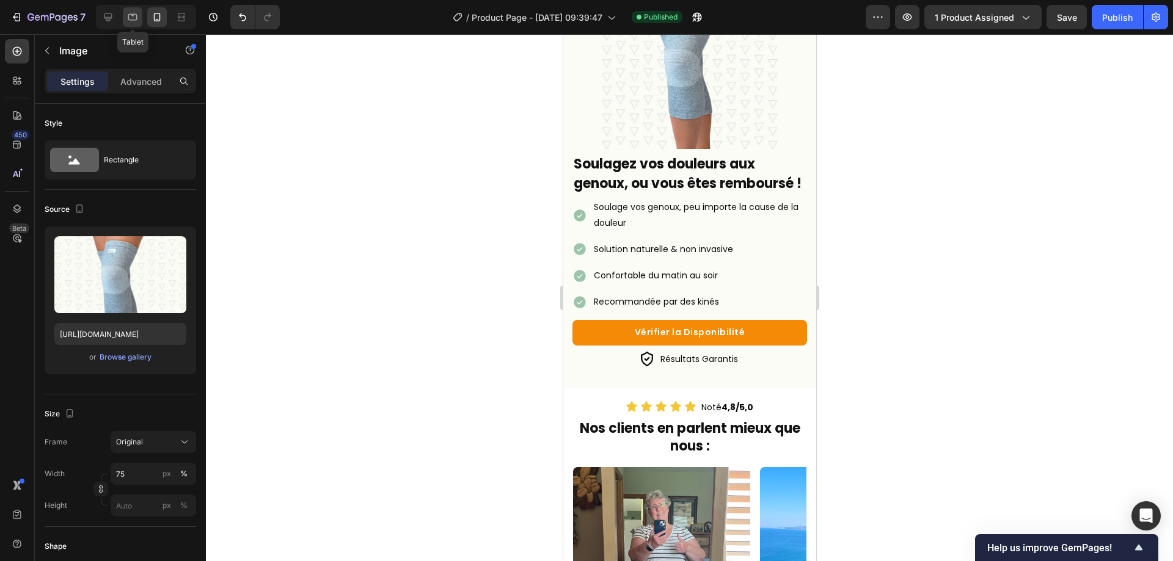
scroll to position [63, 0]
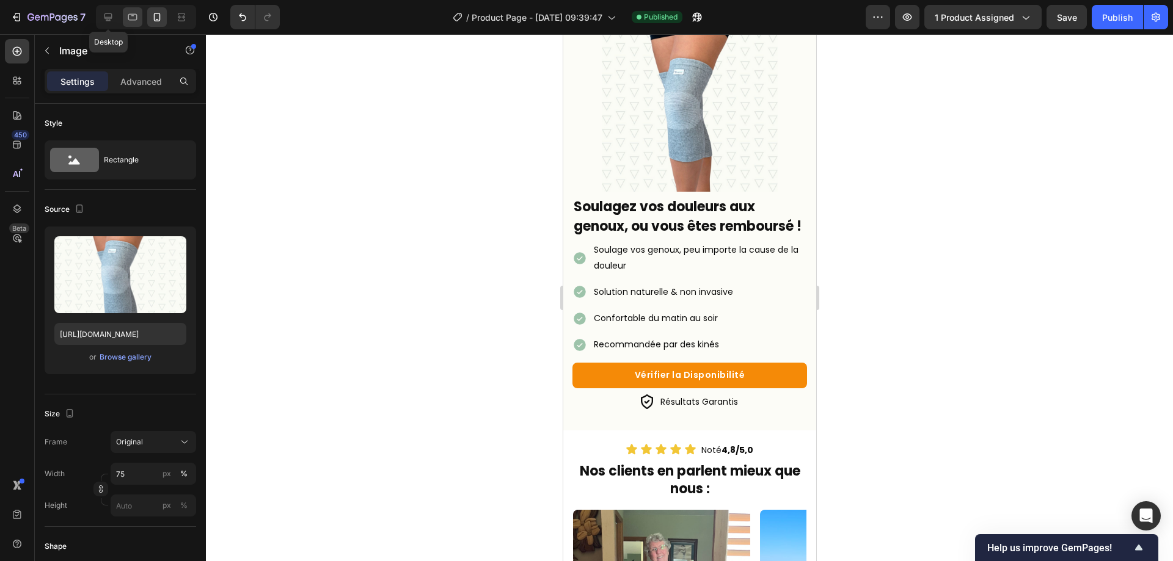
click at [110, 19] on icon at bounding box center [108, 17] width 8 height 8
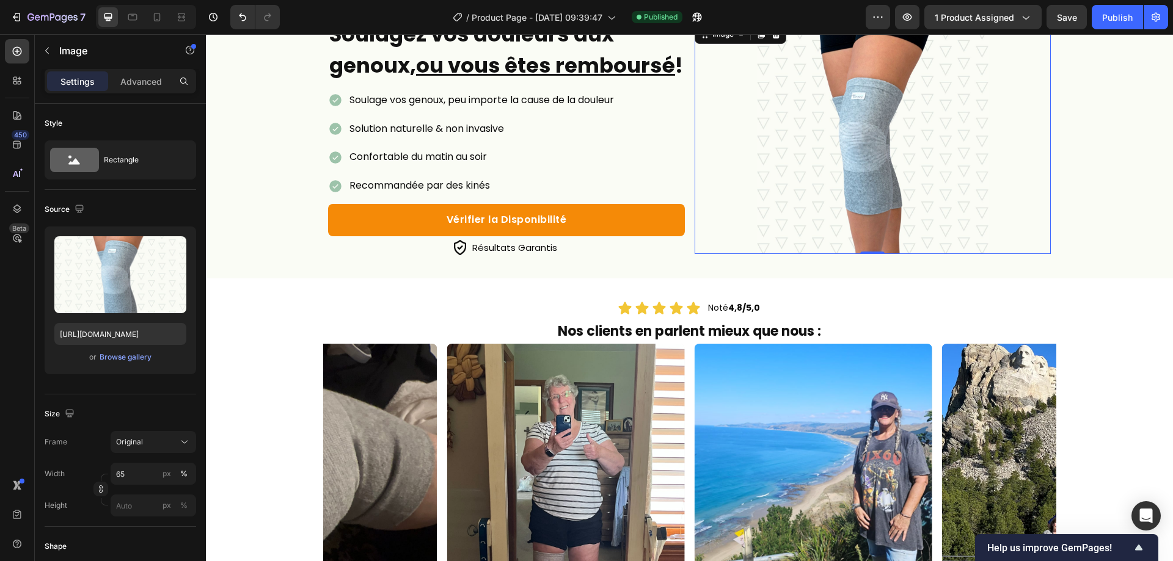
scroll to position [24, 0]
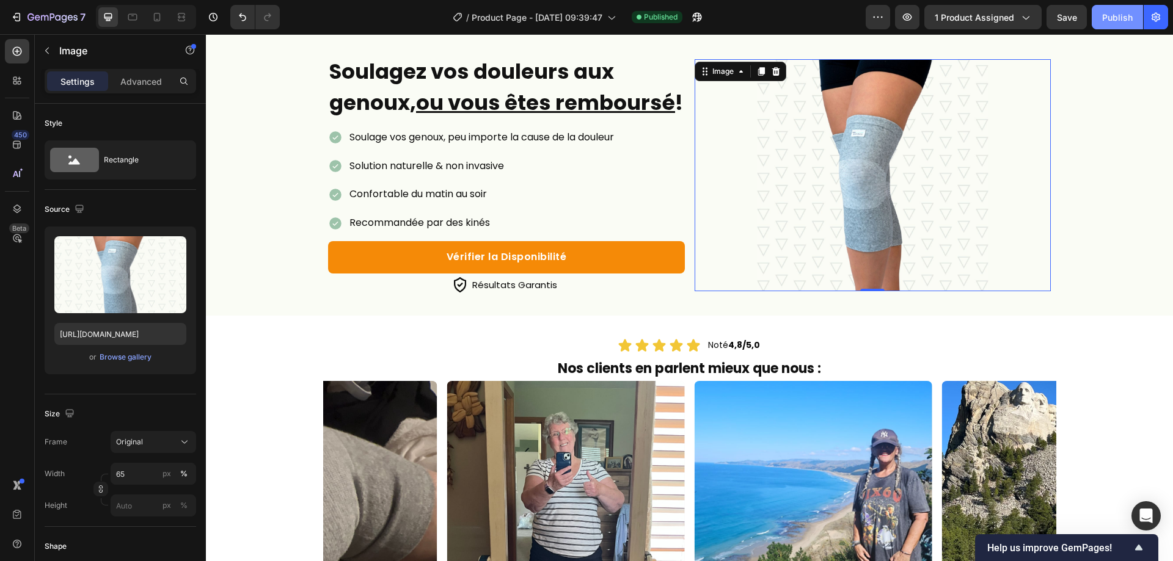
click at [1104, 15] on div "Publish" at bounding box center [1117, 17] width 31 height 13
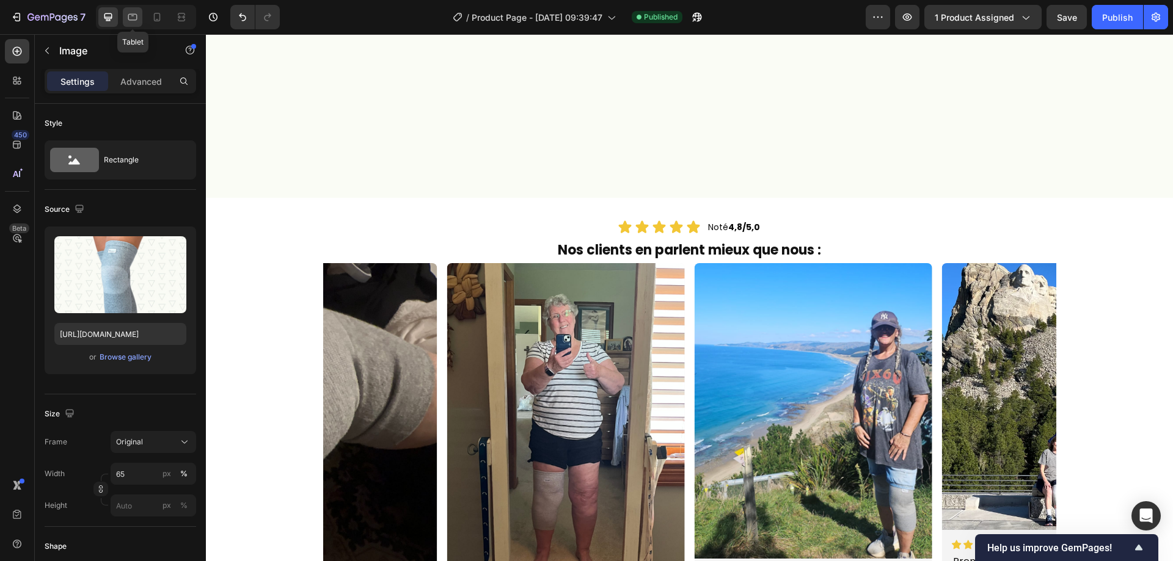
scroll to position [697, 0]
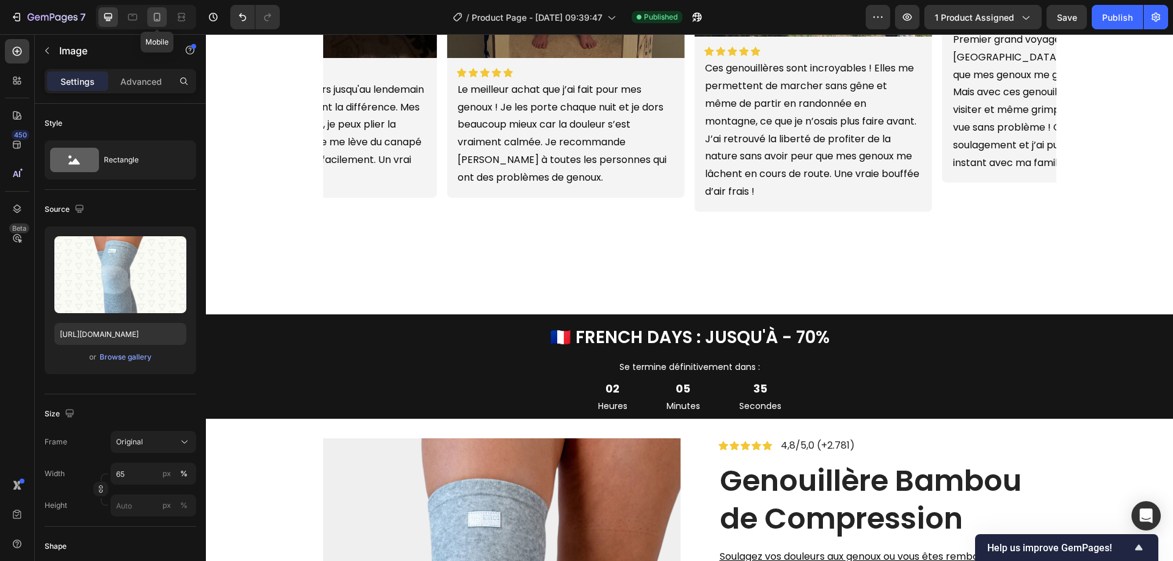
click at [155, 10] on div at bounding box center [157, 17] width 20 height 20
type input "75"
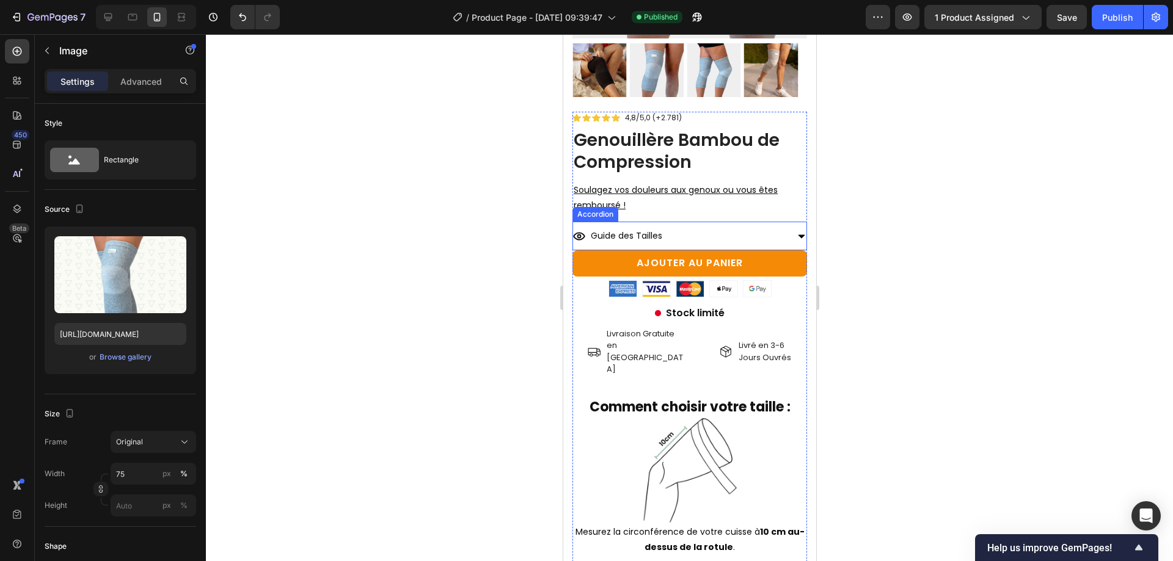
scroll to position [1460, 0]
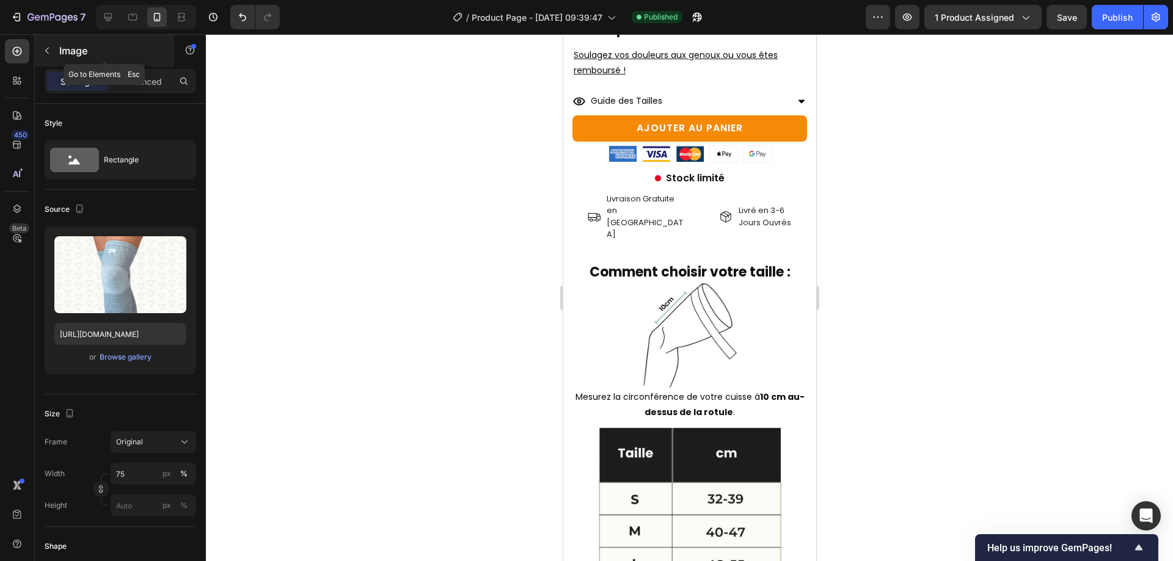
click at [54, 54] on button "button" at bounding box center [47, 51] width 20 height 20
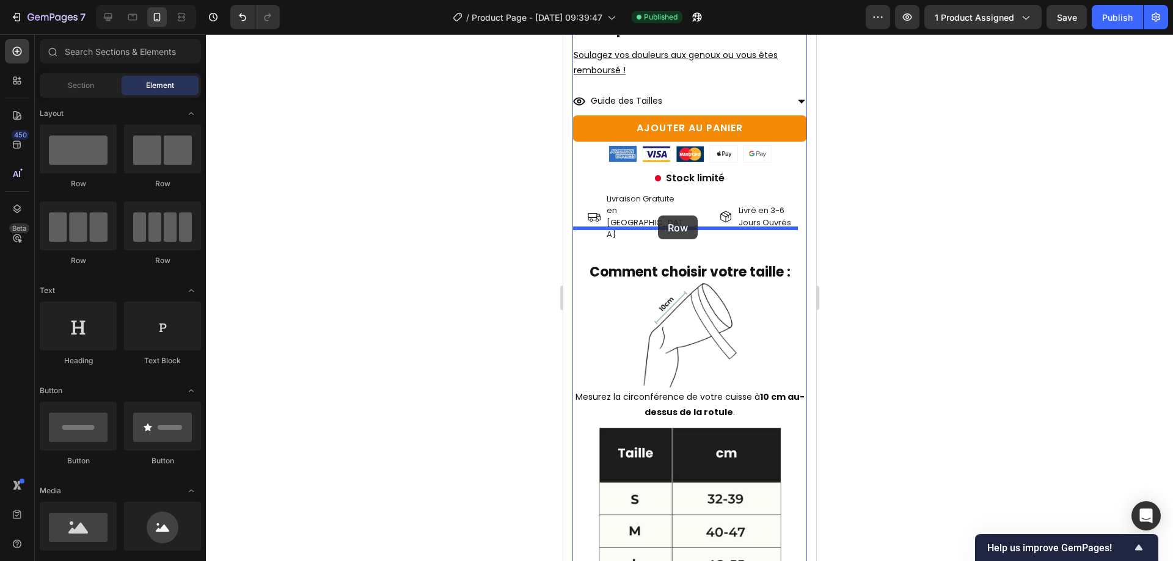
drag, startPoint x: 673, startPoint y: 194, endPoint x: 657, endPoint y: 217, distance: 27.6
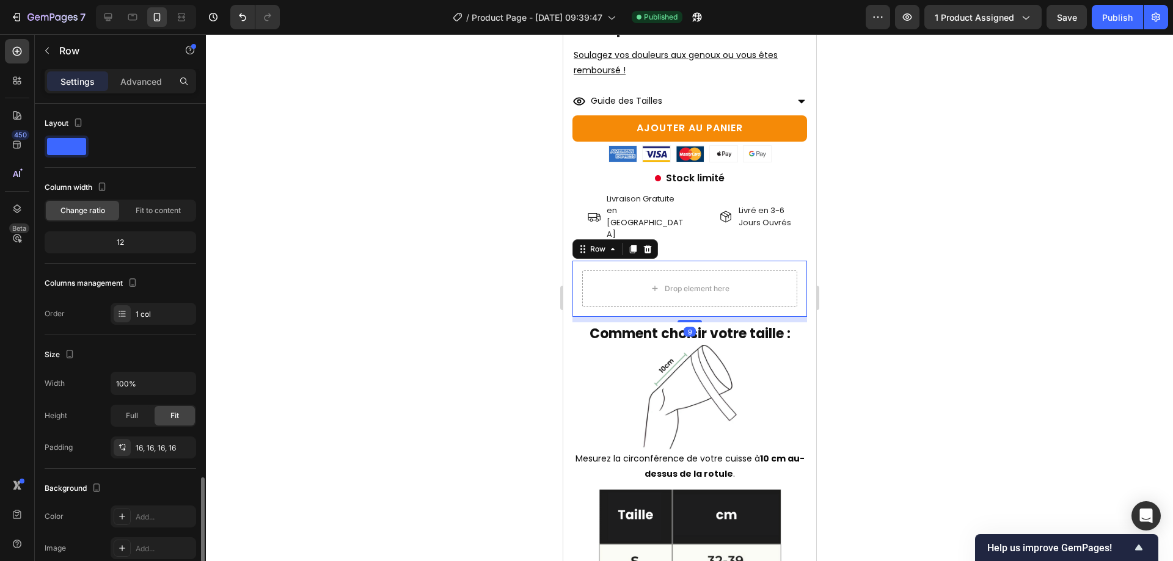
scroll to position [221, 0]
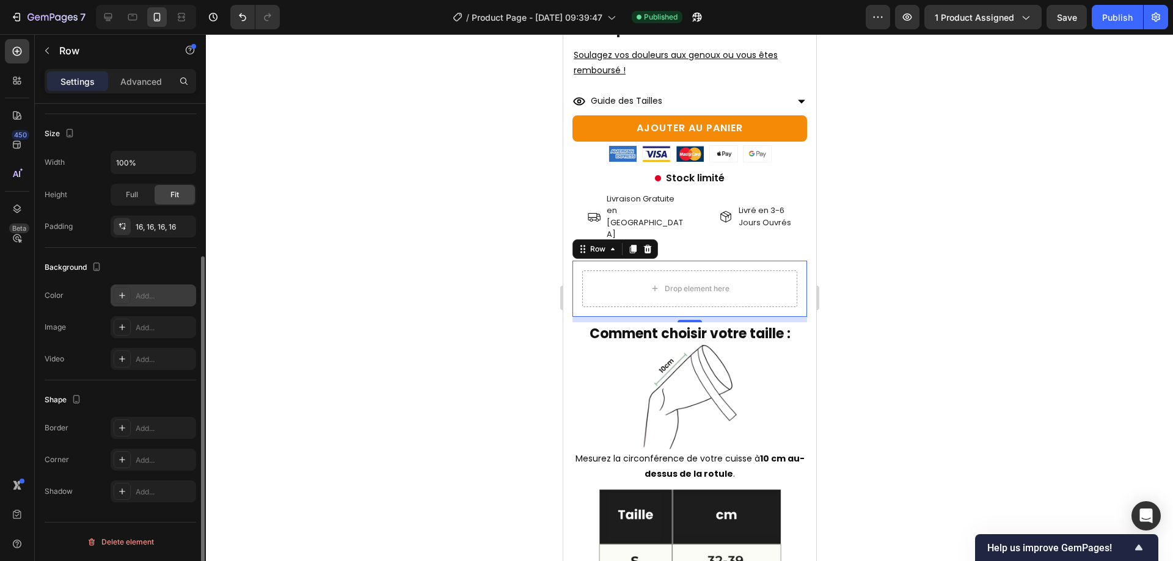
click at [147, 293] on div "Add..." at bounding box center [164, 296] width 57 height 11
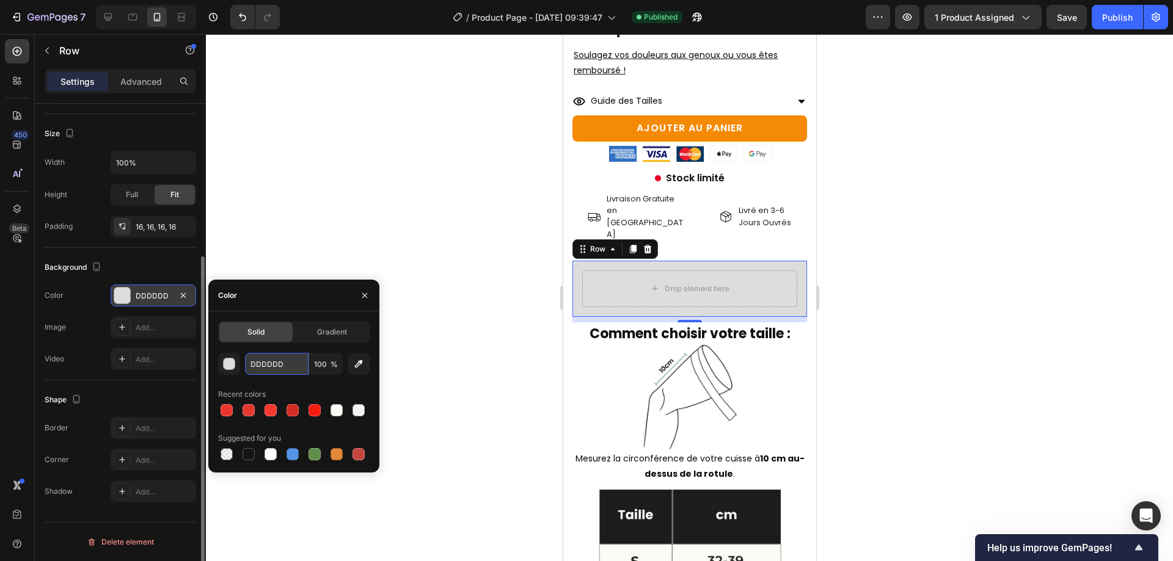
click at [247, 358] on input "DDDDDD" at bounding box center [277, 364] width 64 height 22
click at [317, 362] on input "100" at bounding box center [326, 364] width 34 height 22
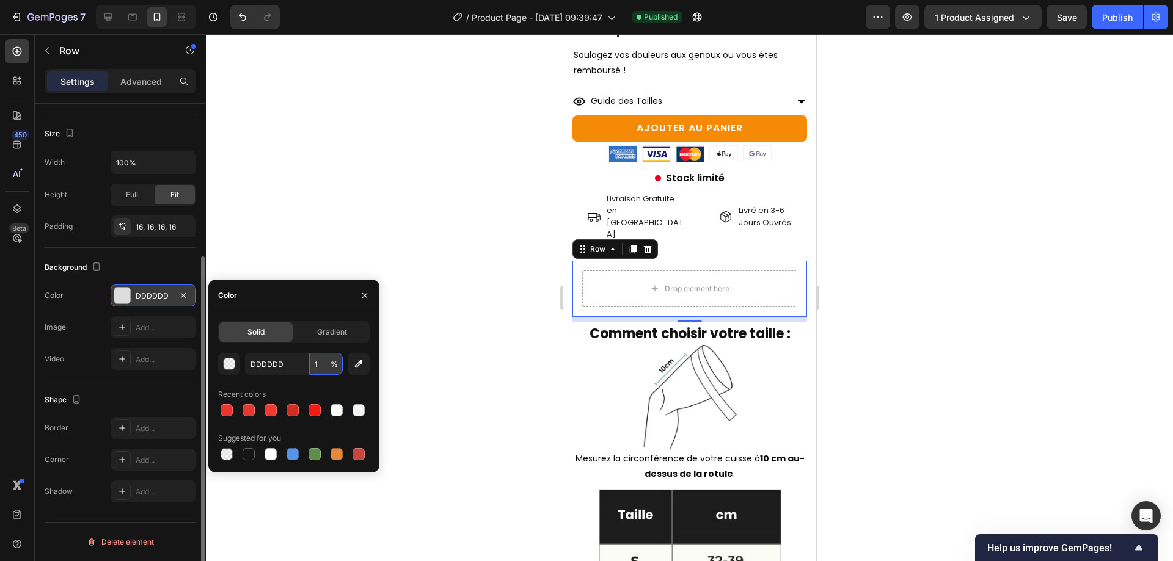
type input "10"
click at [326, 363] on input "10" at bounding box center [326, 364] width 34 height 22
click at [378, 195] on div at bounding box center [689, 297] width 967 height 527
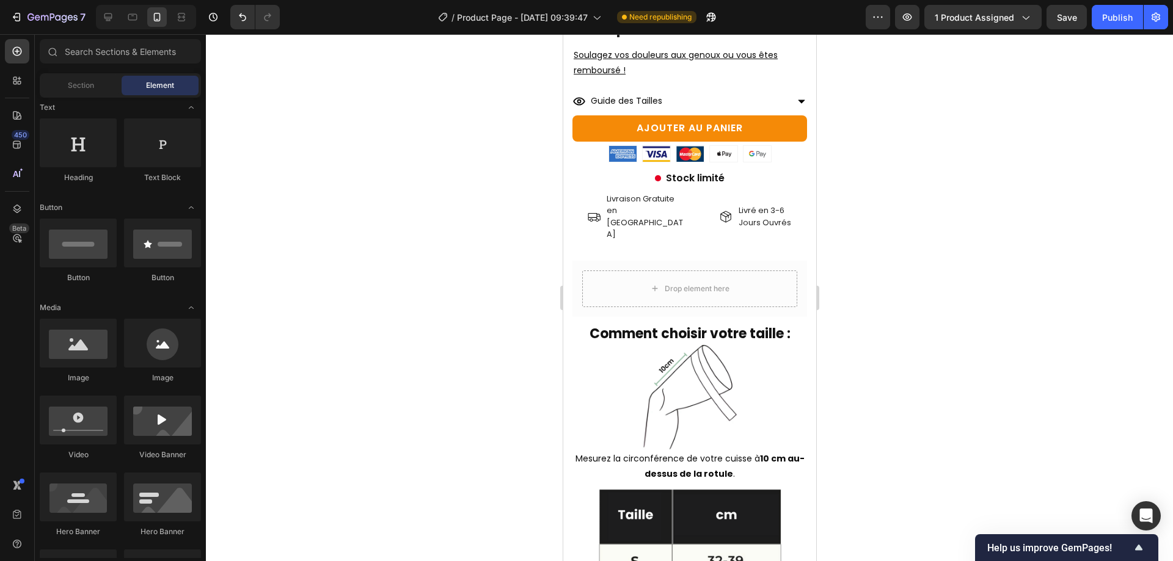
scroll to position [0, 0]
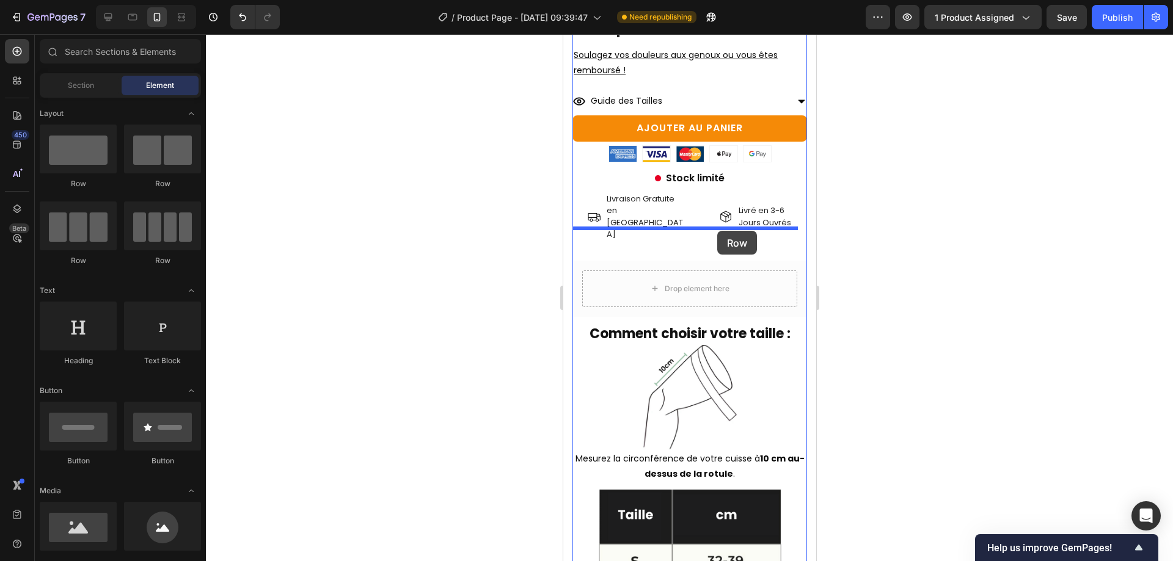
drag, startPoint x: 703, startPoint y: 199, endPoint x: 717, endPoint y: 231, distance: 34.7
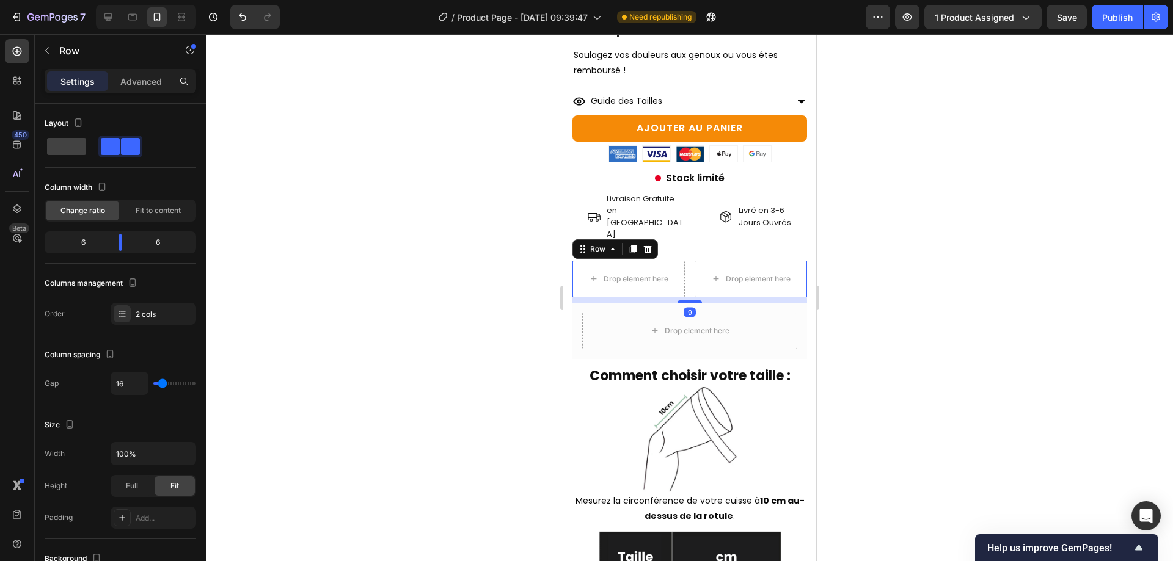
scroll to position [360, 0]
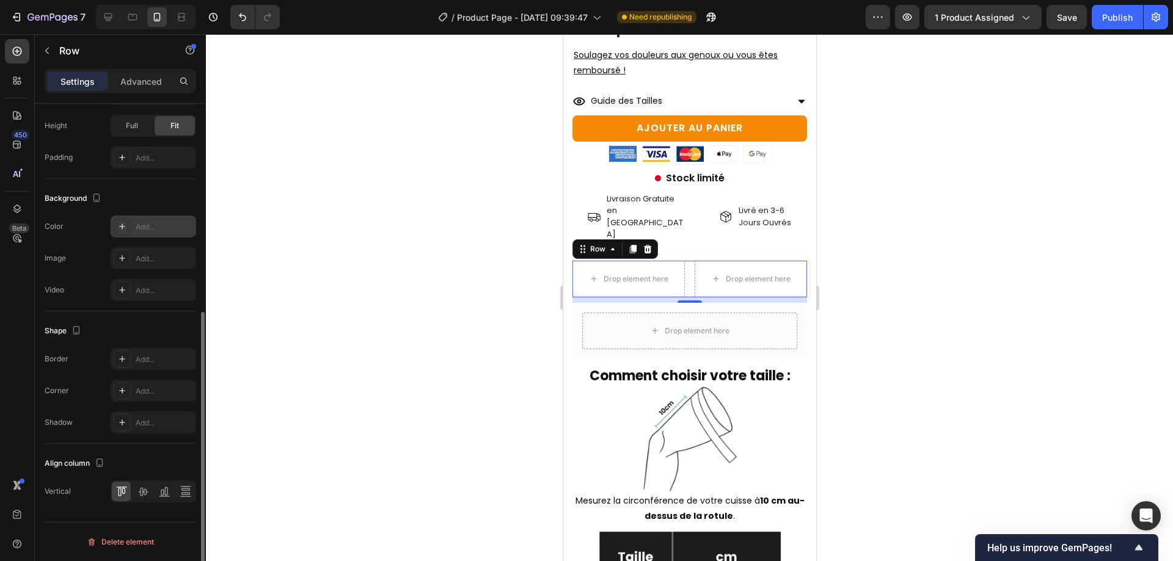
click at [137, 228] on div "Add..." at bounding box center [164, 227] width 57 height 11
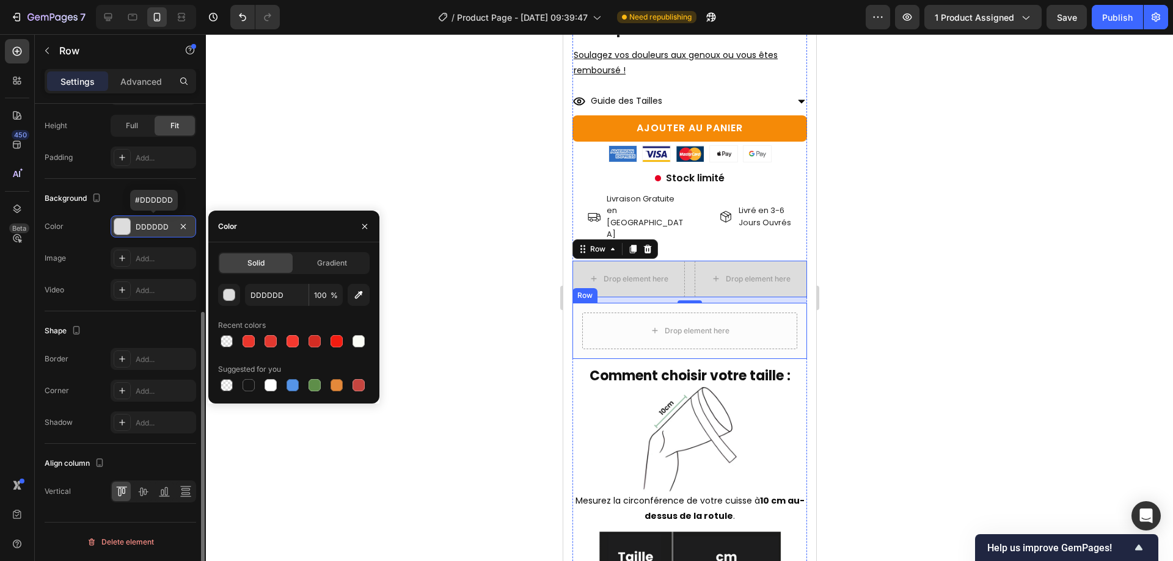
click at [586, 313] on div "Drop element here" at bounding box center [689, 331] width 215 height 37
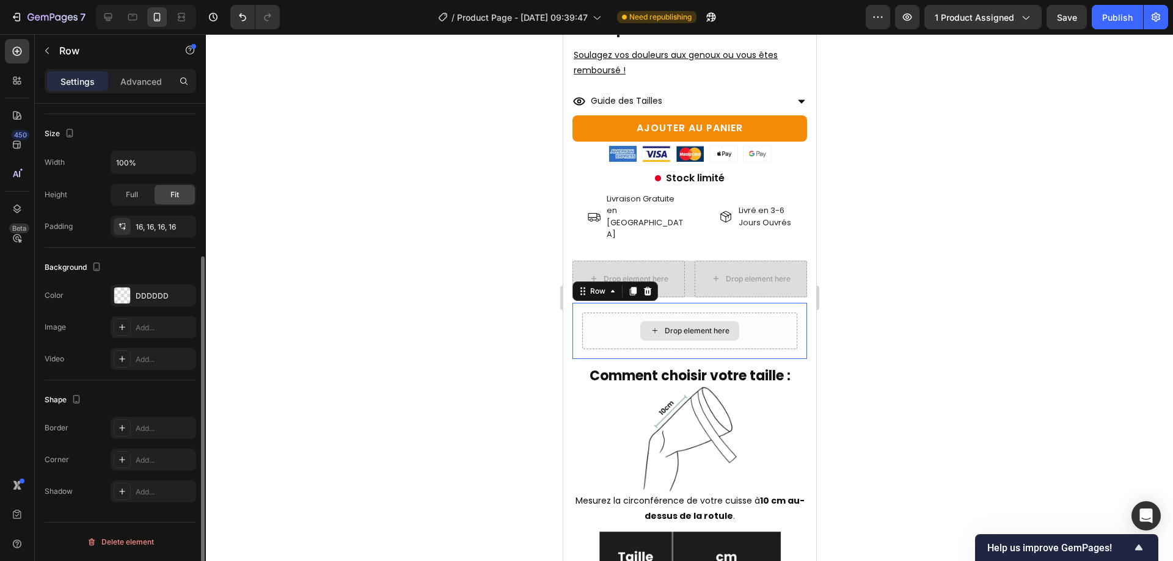
scroll to position [221, 0]
click at [648, 287] on icon at bounding box center [647, 291] width 8 height 9
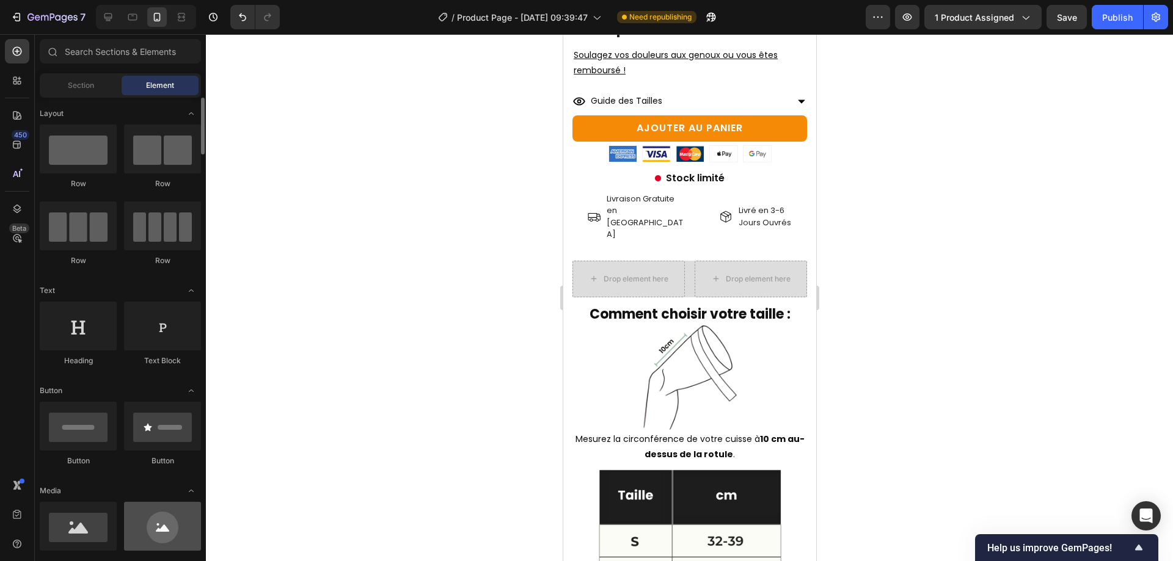
scroll to position [61, 0]
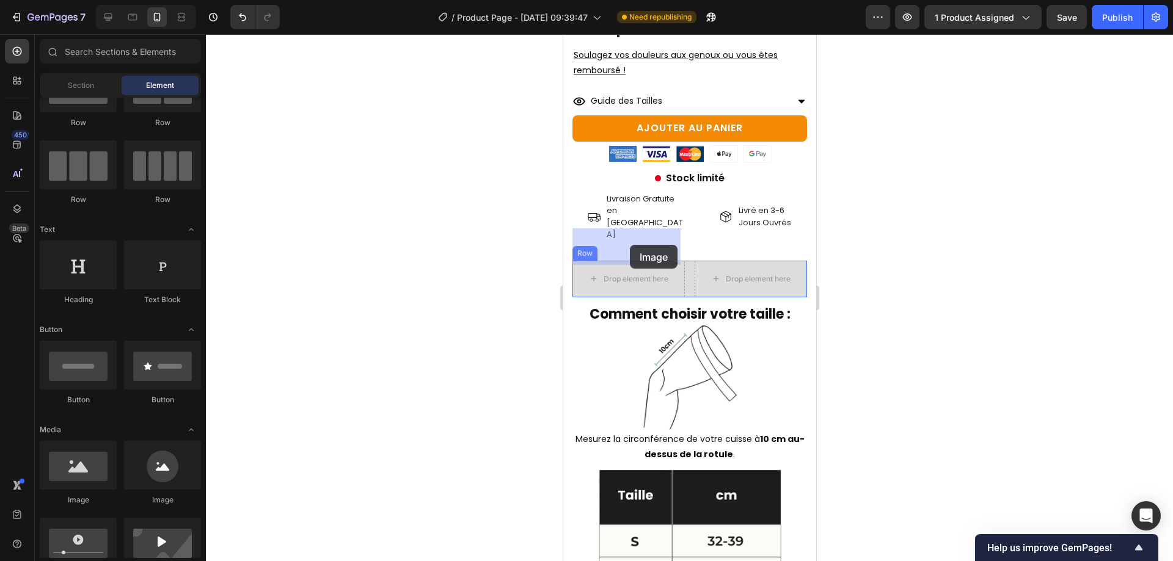
drag, startPoint x: 659, startPoint y: 504, endPoint x: 627, endPoint y: 247, distance: 258.5
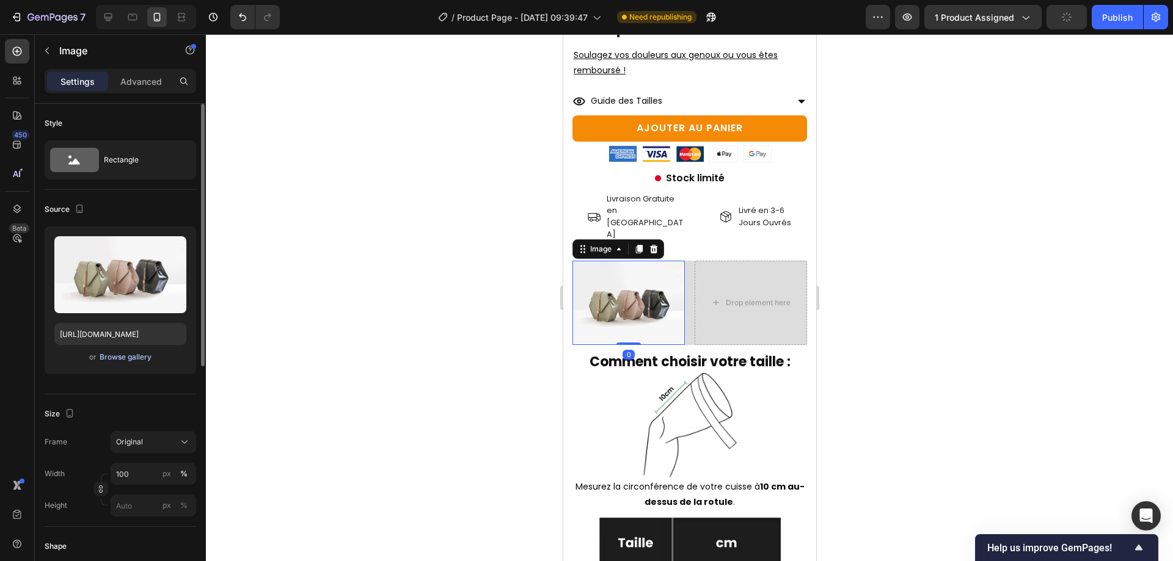
click at [148, 357] on div "Browse gallery" at bounding box center [126, 357] width 52 height 11
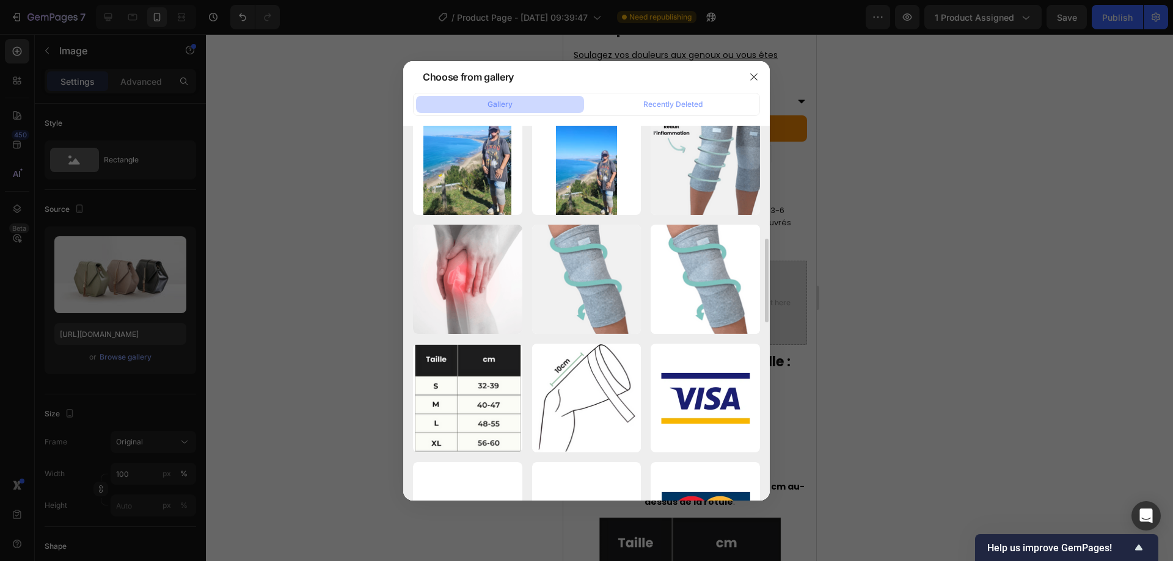
scroll to position [0, 0]
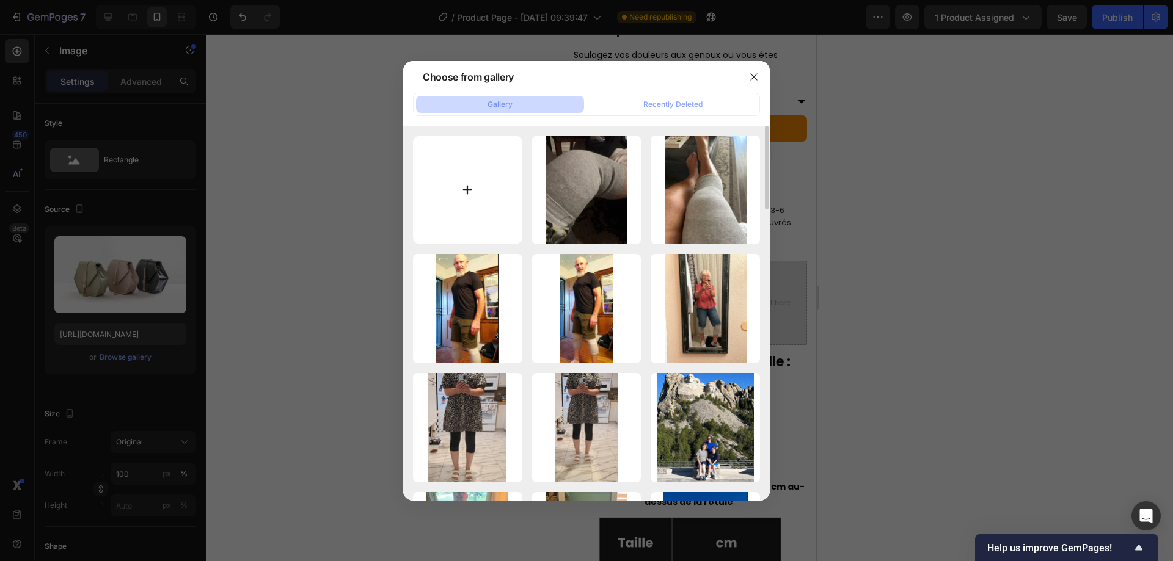
click at [487, 185] on input "file" at bounding box center [467, 190] width 109 height 109
click at [233, 216] on div at bounding box center [586, 280] width 1173 height 561
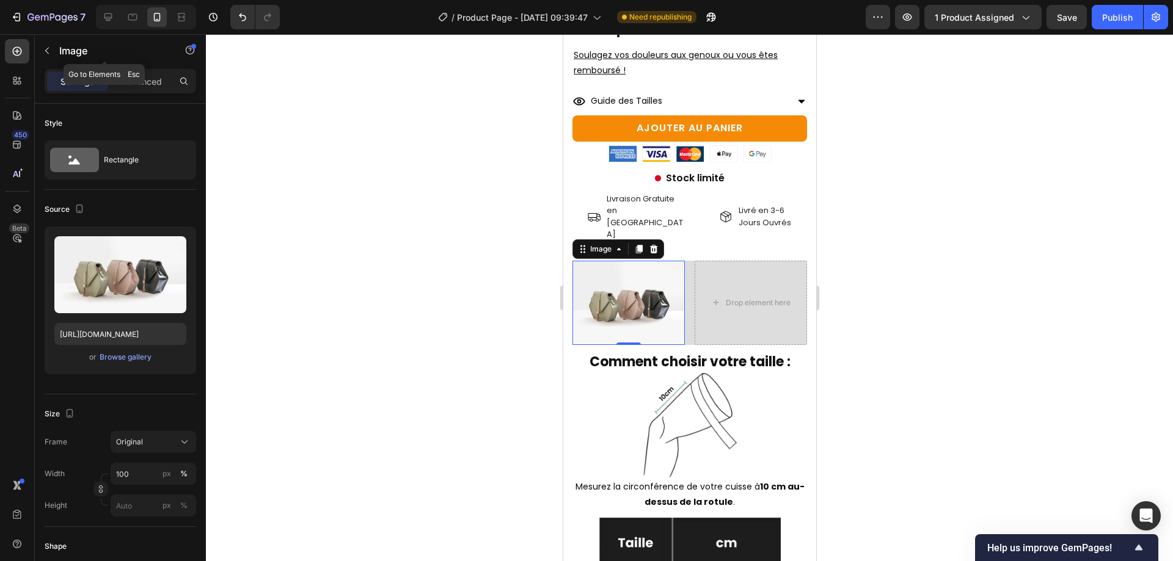
click at [60, 54] on p "Image" at bounding box center [111, 50] width 104 height 15
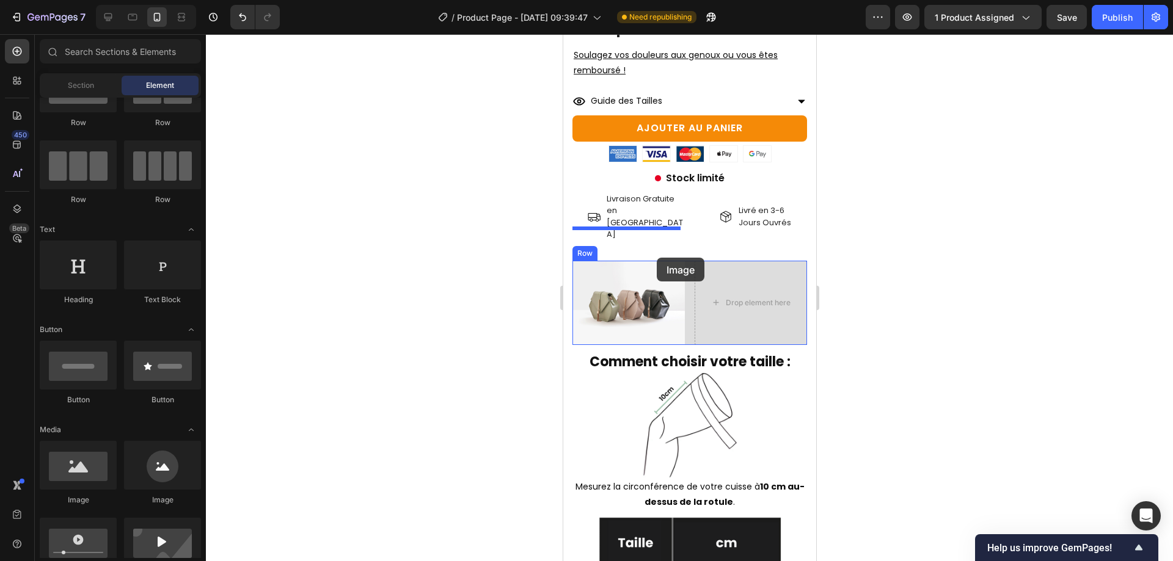
drag, startPoint x: 1013, startPoint y: 430, endPoint x: 656, endPoint y: 258, distance: 396.0
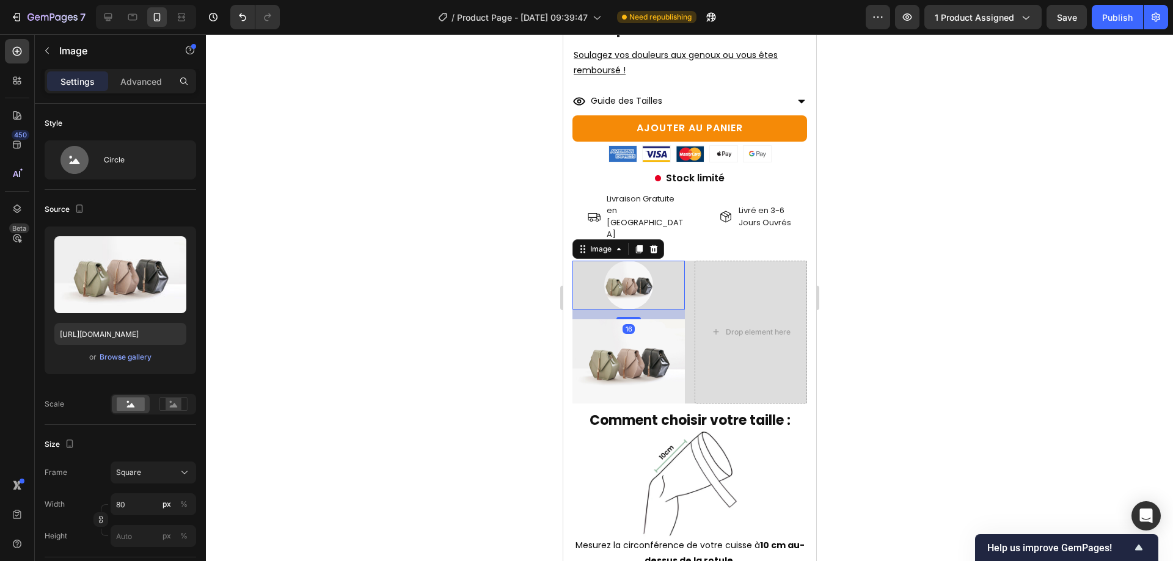
click at [657, 320] on img at bounding box center [628, 362] width 112 height 84
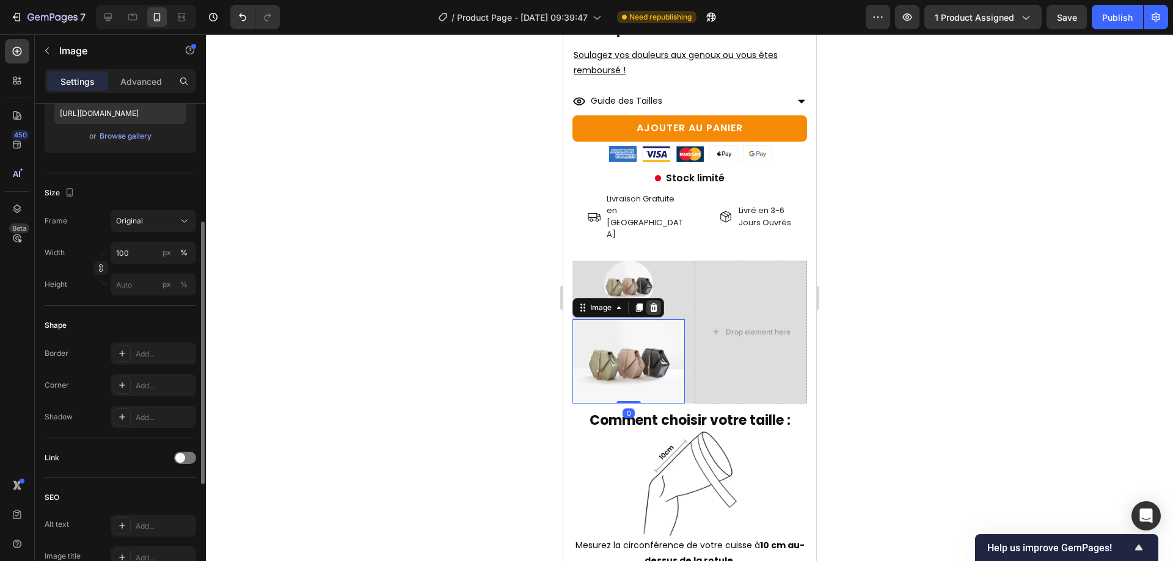
click at [653, 304] on icon at bounding box center [653, 308] width 8 height 9
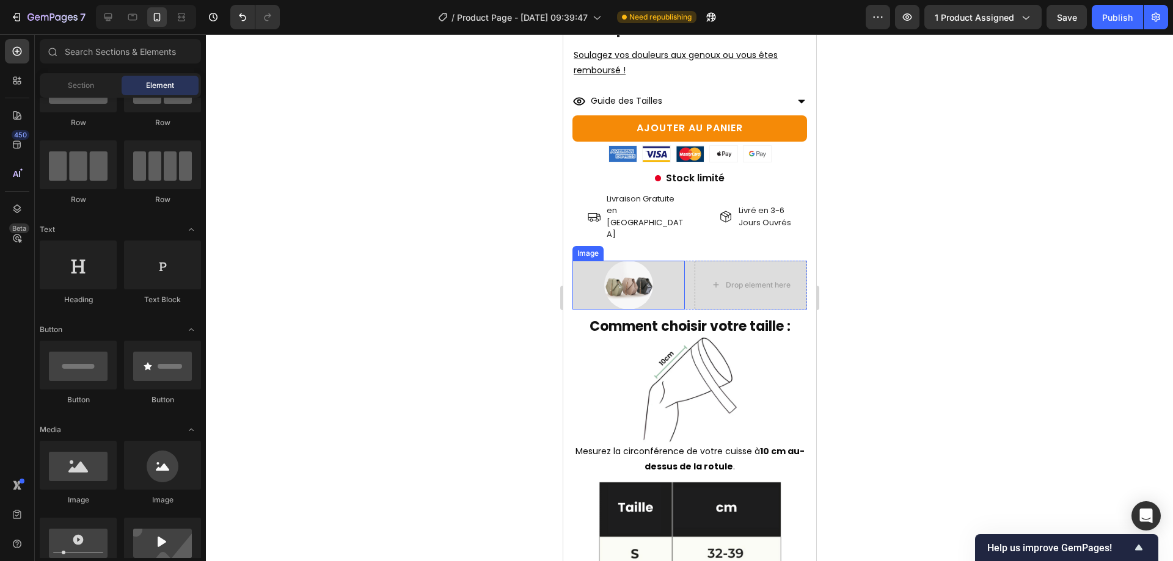
click at [626, 261] on img at bounding box center [628, 285] width 49 height 49
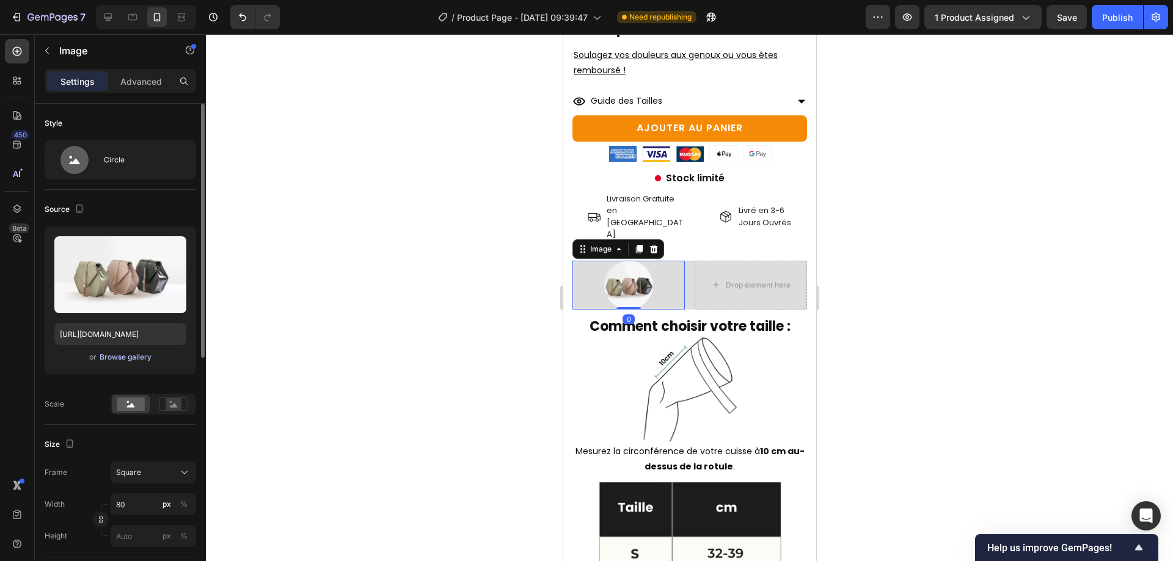
click at [127, 355] on div "Browse gallery" at bounding box center [126, 357] width 52 height 11
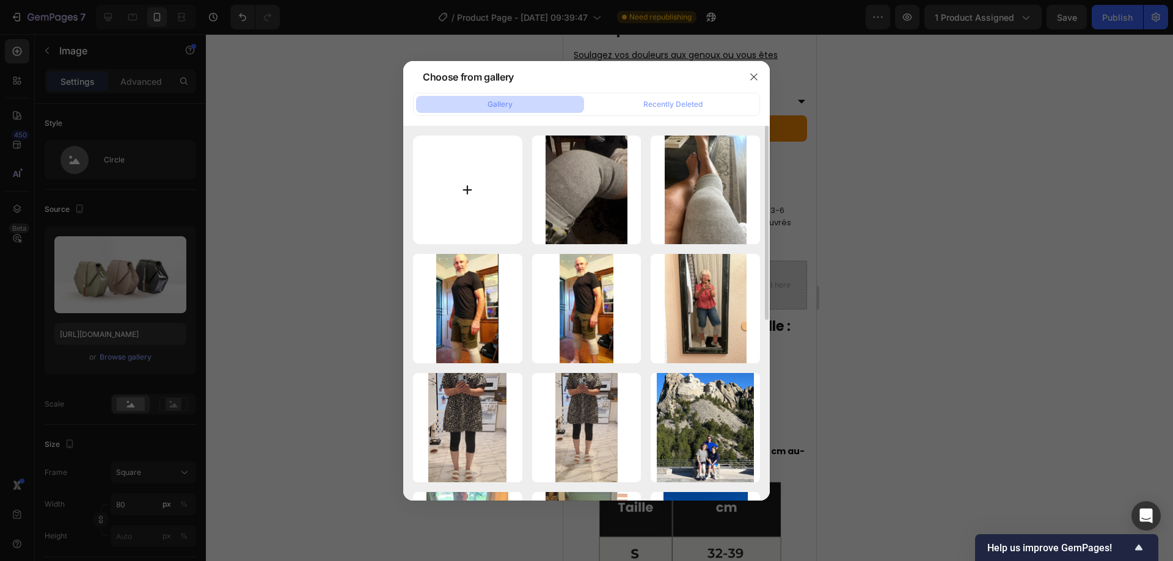
click at [463, 197] on input "file" at bounding box center [467, 190] width 109 height 109
type input "C:\fakepath\Screenshot_119.png"
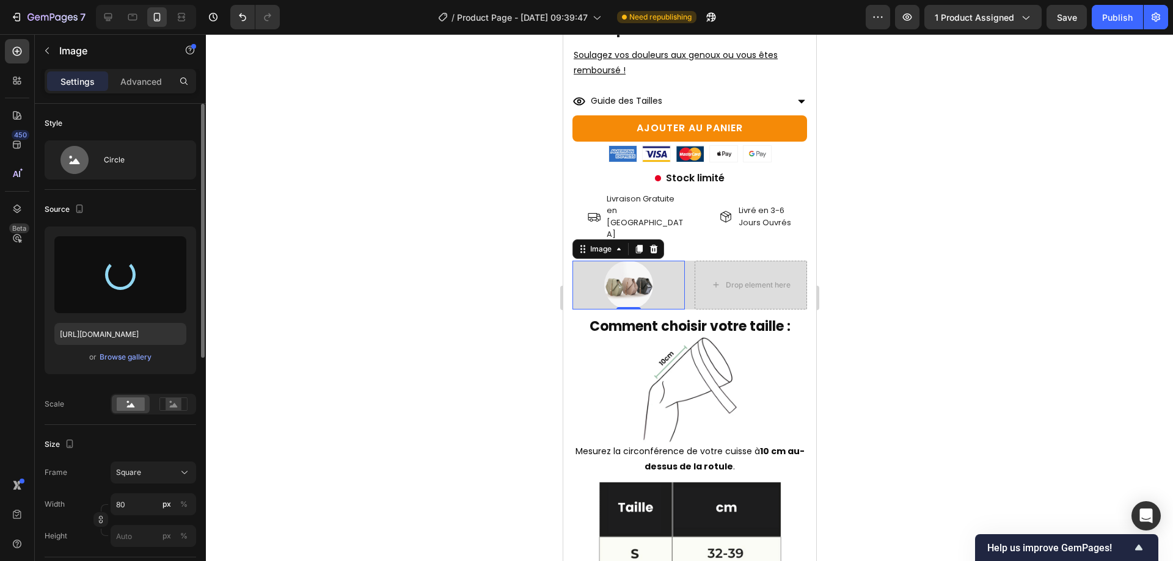
type input "https://cdn.shopify.com/s/files/1/0965/6909/8575/files/gempages_585664948235928…"
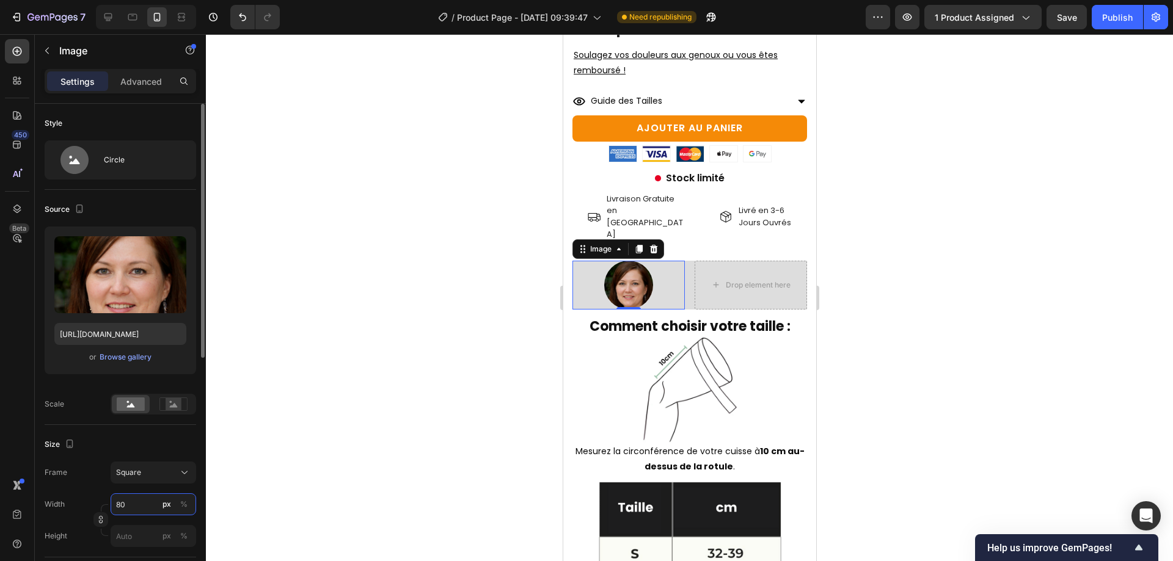
click at [134, 500] on input "80" at bounding box center [154, 505] width 86 height 22
type input "5"
type input "50"
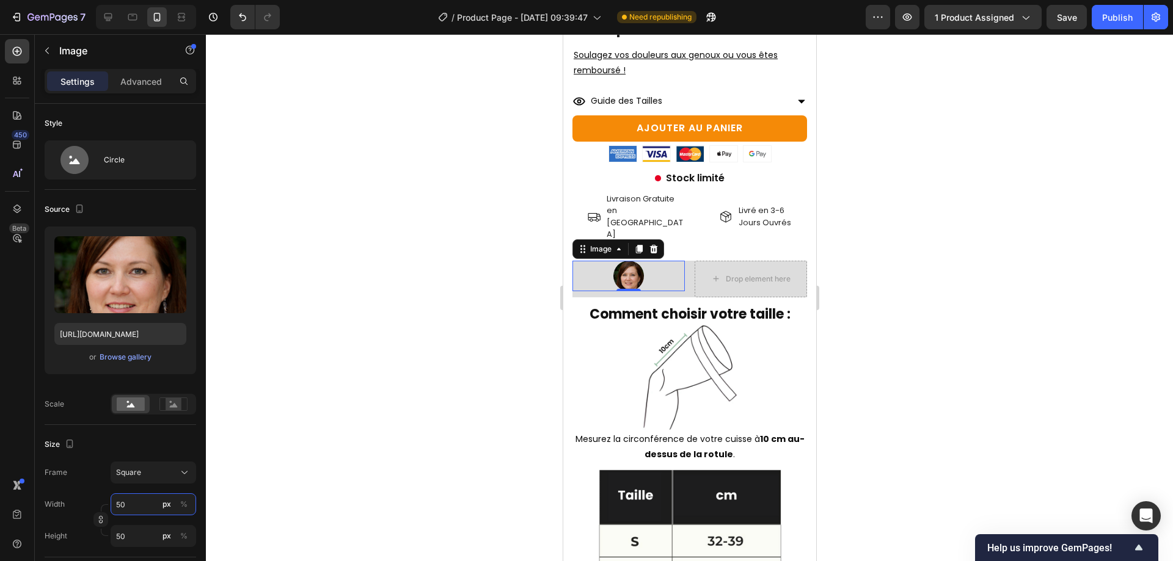
type input "50"
click at [676, 261] on div at bounding box center [628, 276] width 112 height 31
click at [685, 261] on div "Image 0 Drop element here Row" at bounding box center [689, 279] width 235 height 37
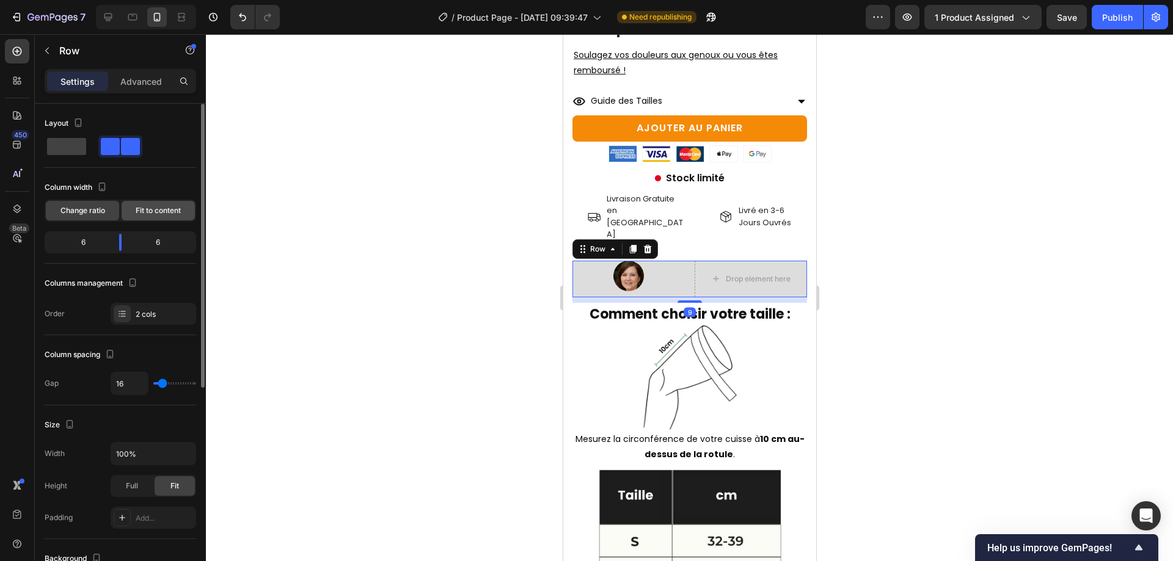
click at [143, 208] on span "Fit to content" at bounding box center [158, 210] width 45 height 11
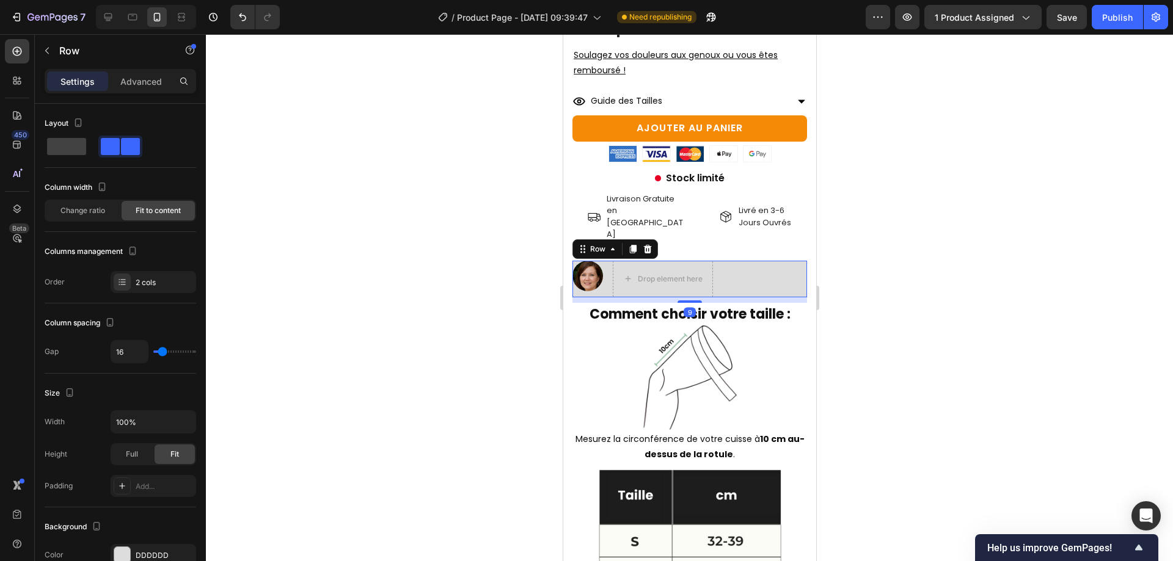
click at [593, 261] on img at bounding box center [587, 276] width 31 height 31
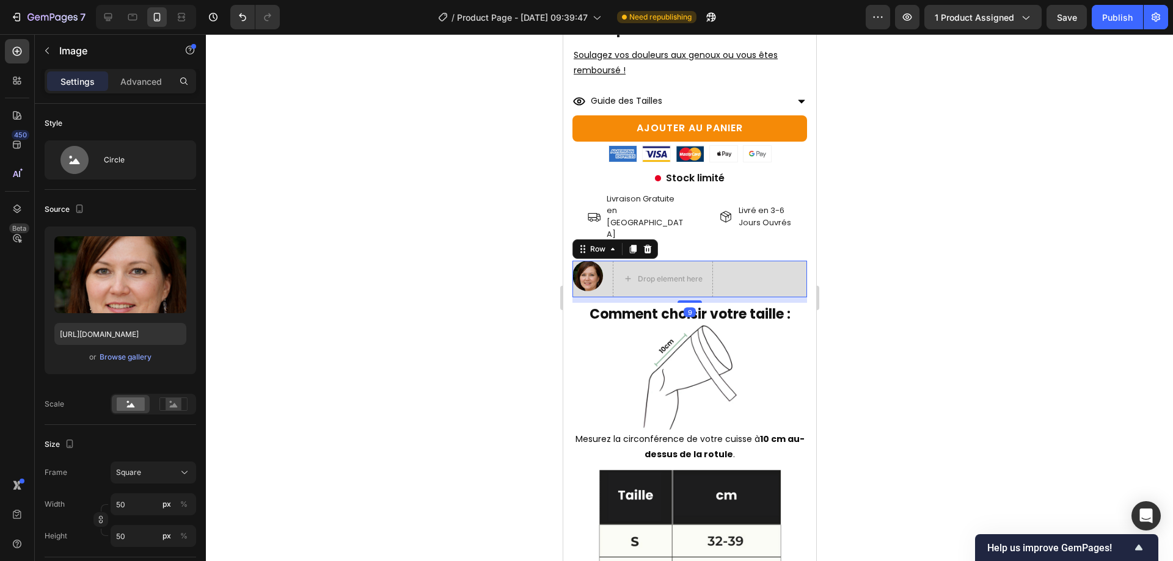
click at [741, 261] on div "Image Drop element here Row 9" at bounding box center [689, 279] width 235 height 37
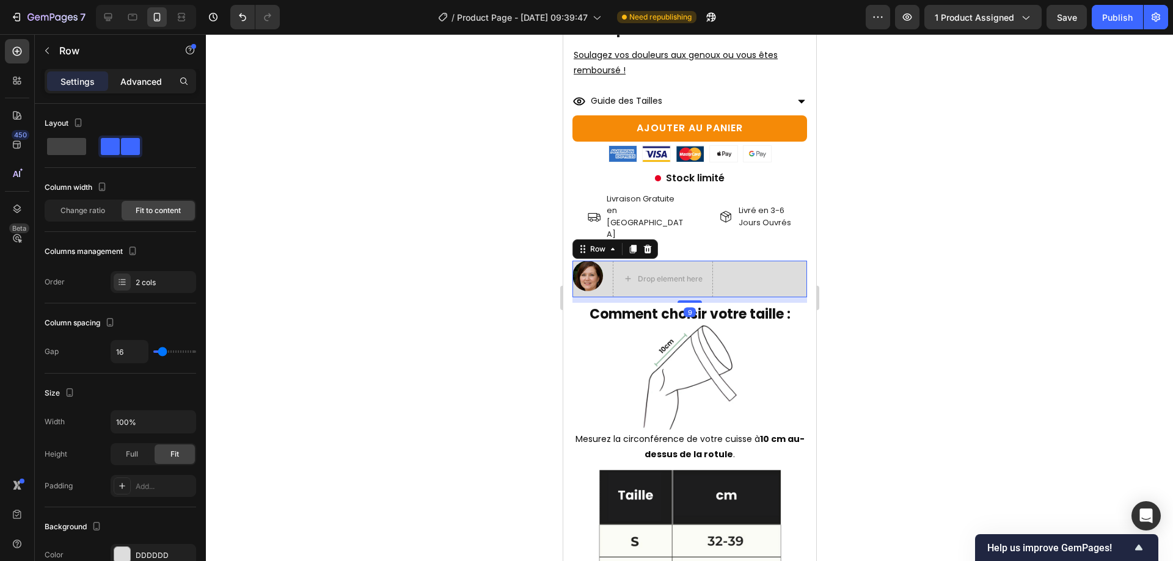
click at [141, 79] on p "Advanced" at bounding box center [141, 81] width 42 height 13
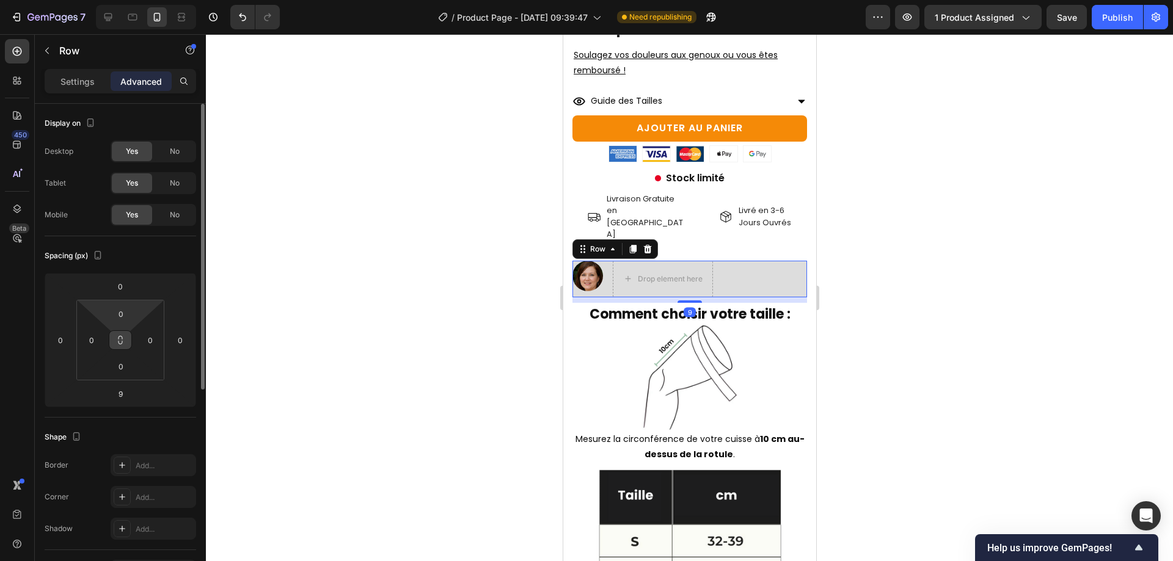
click at [123, 345] on button at bounding box center [120, 341] width 23 height 20
click at [116, 315] on input "0" at bounding box center [121, 314] width 24 height 18
type input "1"
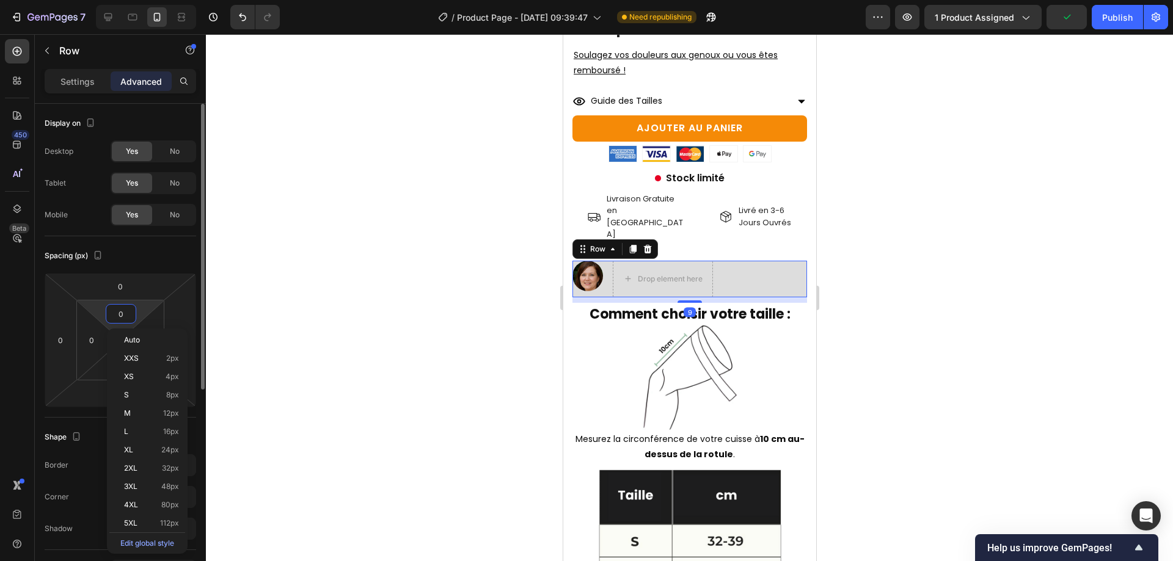
type input "1"
type input "16"
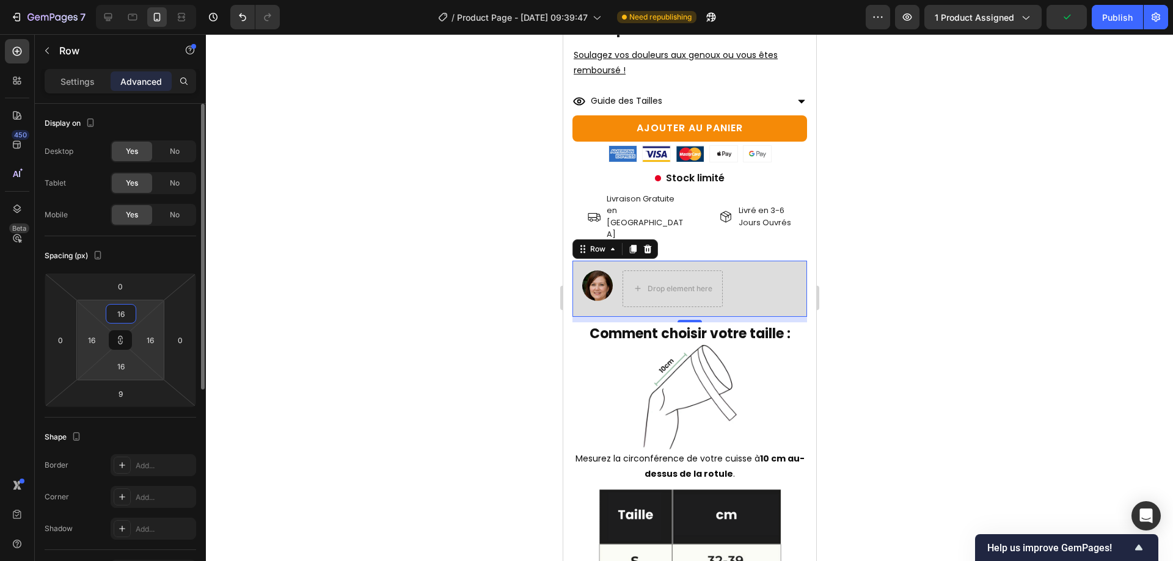
click at [117, 316] on input "16" at bounding box center [121, 314] width 24 height 18
type input "8"
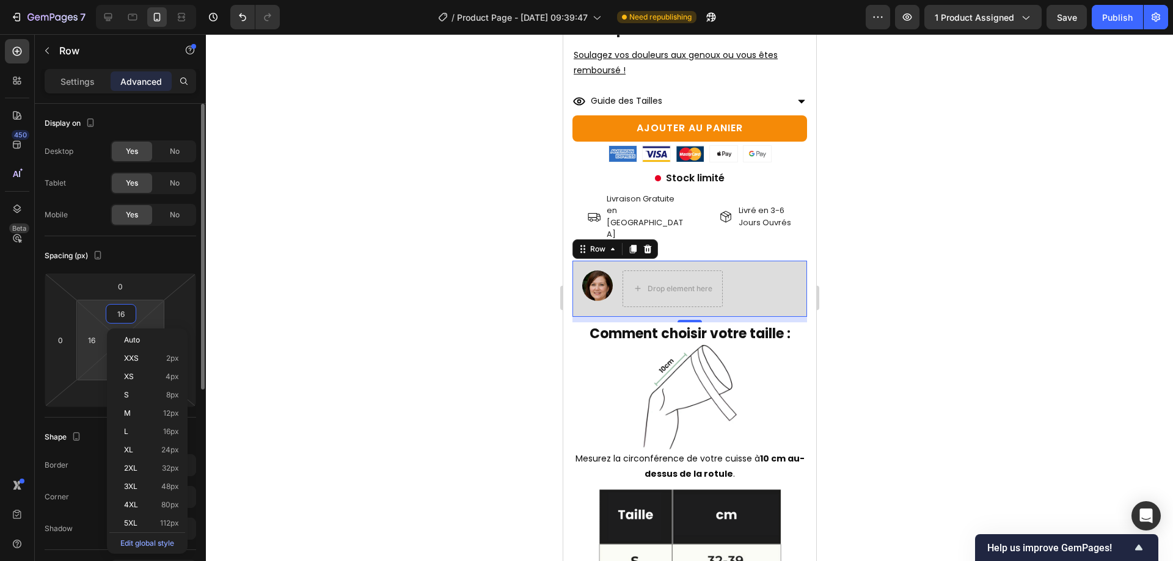
type input "8"
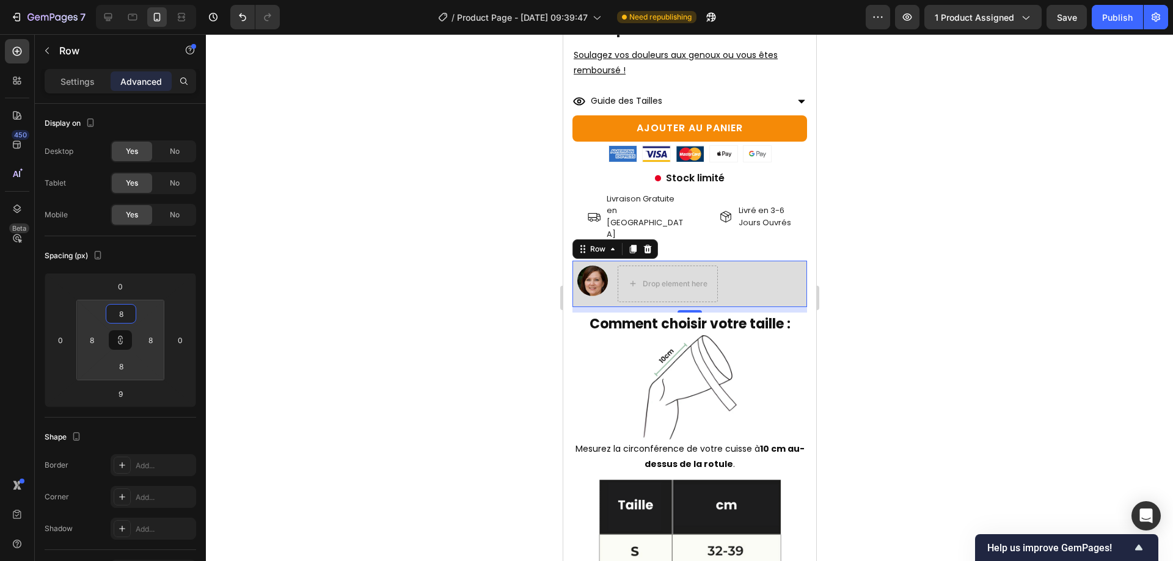
type input "8"
click at [725, 307] on div "9" at bounding box center [689, 309] width 235 height 5
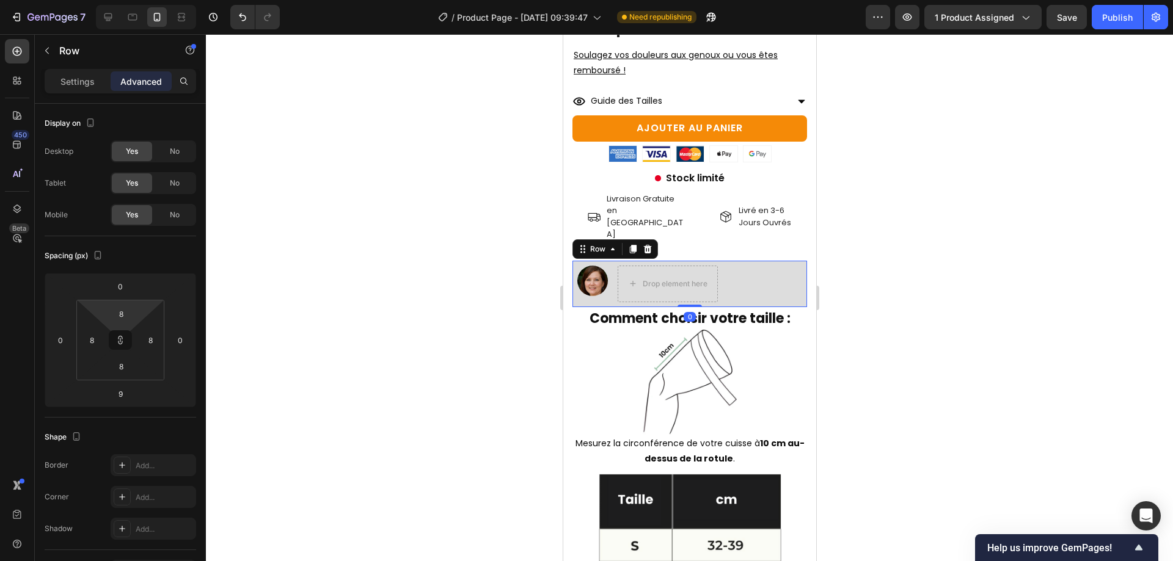
drag, startPoint x: 681, startPoint y: 279, endPoint x: 716, endPoint y: 252, distance: 43.6
click at [676, 268] on div "Image Drop element here Row 0" at bounding box center [689, 284] width 235 height 46
type input "0"
click at [827, 246] on div at bounding box center [689, 297] width 967 height 527
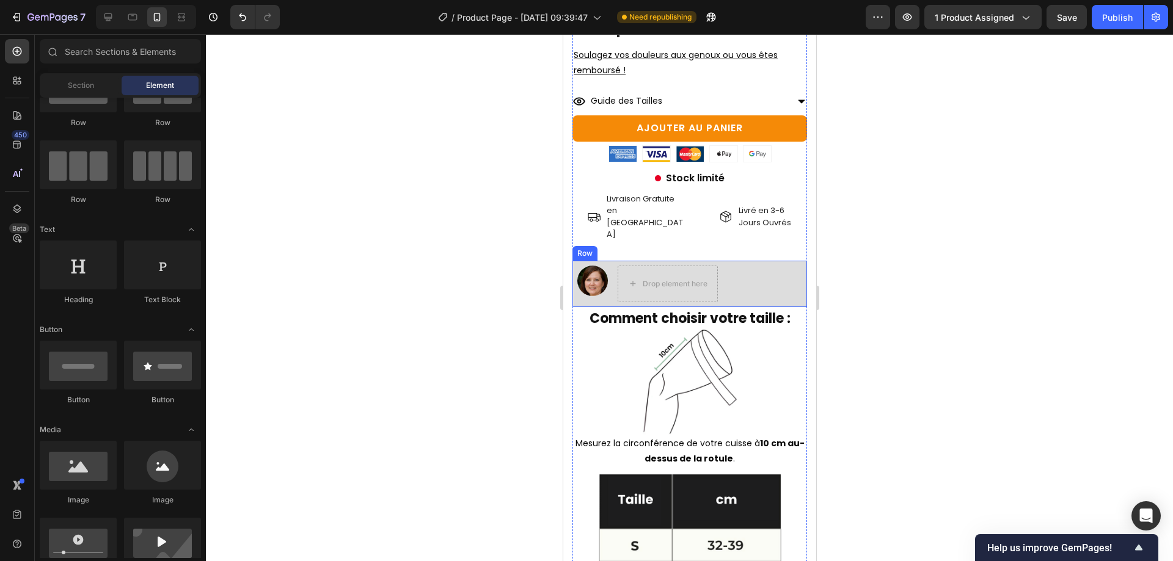
click at [755, 261] on div "Image Drop element here Row" at bounding box center [689, 284] width 235 height 46
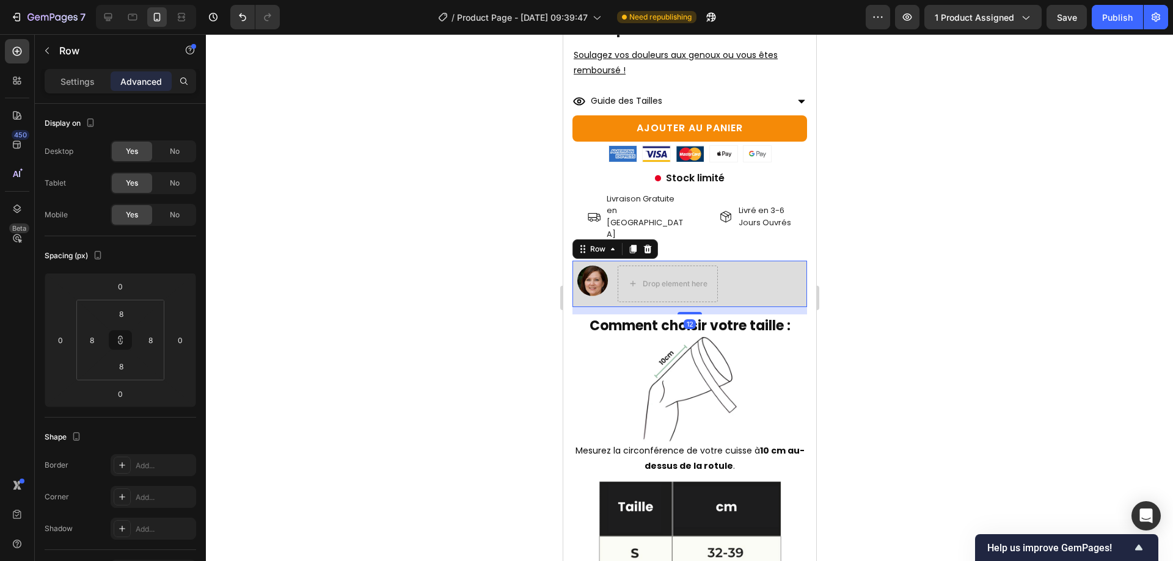
drag, startPoint x: 691, startPoint y: 272, endPoint x: 698, endPoint y: 280, distance: 10.4
click at [698, 307] on div "12" at bounding box center [689, 307] width 235 height 0
type input "12"
click at [996, 277] on div at bounding box center [689, 297] width 967 height 527
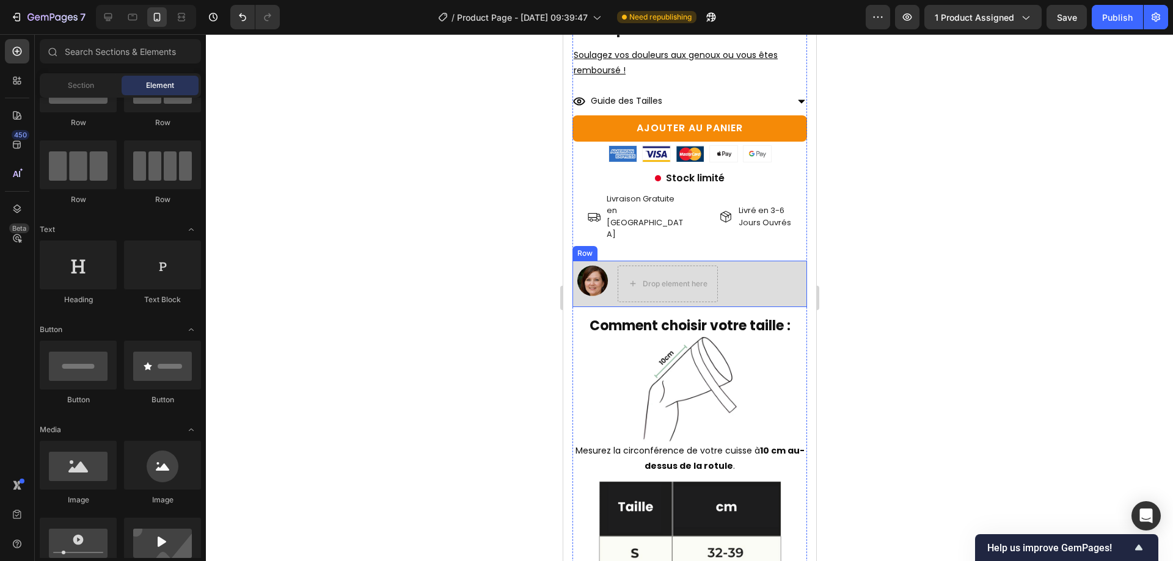
click at [796, 261] on div "Image Drop element here Row" at bounding box center [689, 284] width 235 height 46
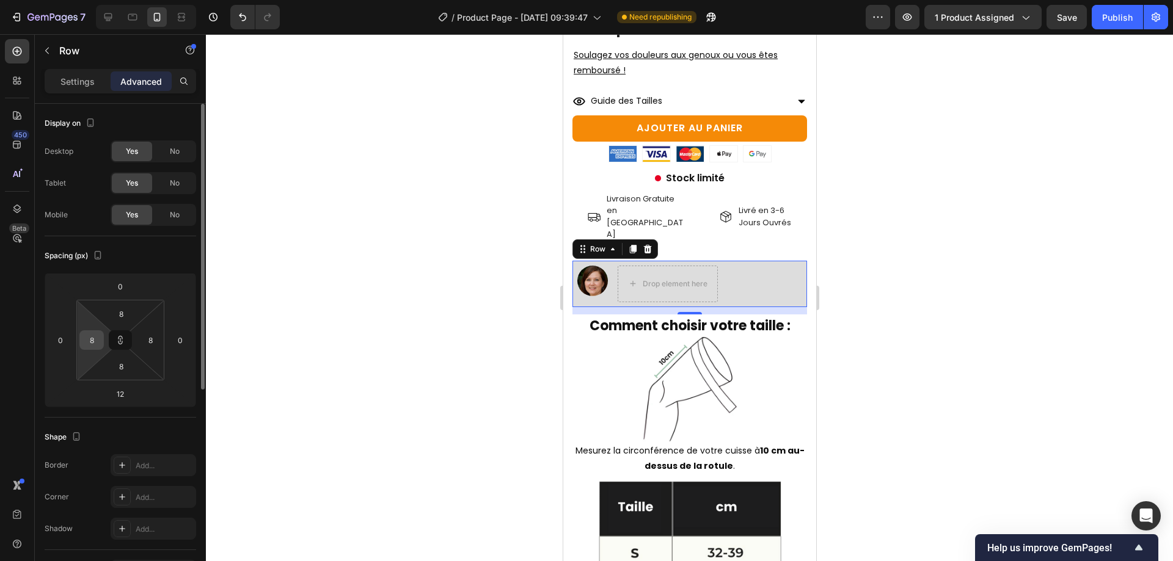
click at [100, 345] on input "8" at bounding box center [91, 340] width 18 height 18
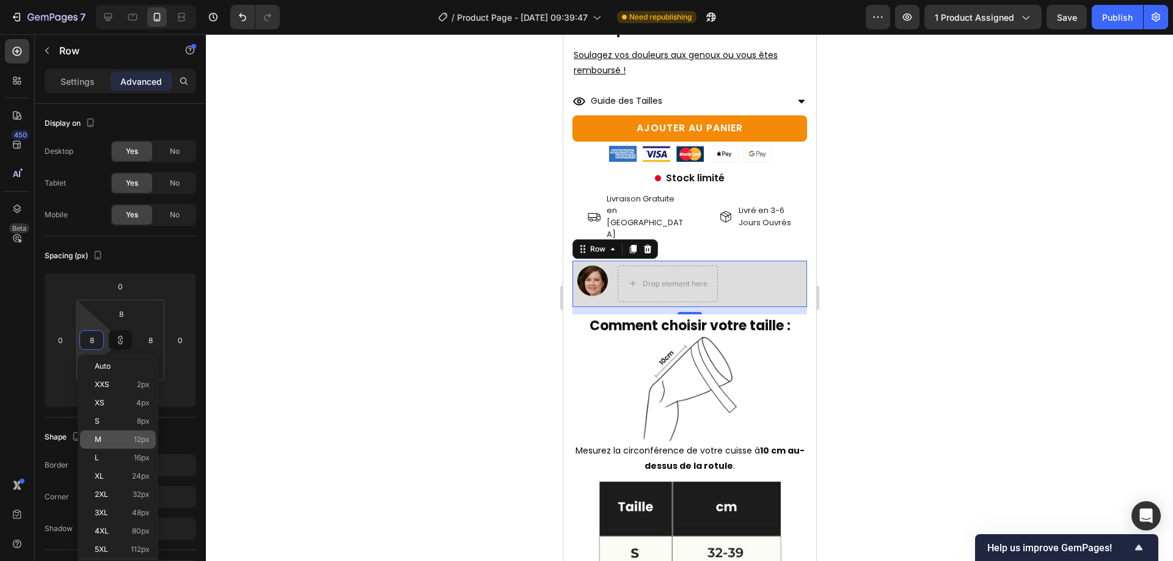
click at [122, 431] on div "M 12px" at bounding box center [118, 440] width 76 height 18
type input "12"
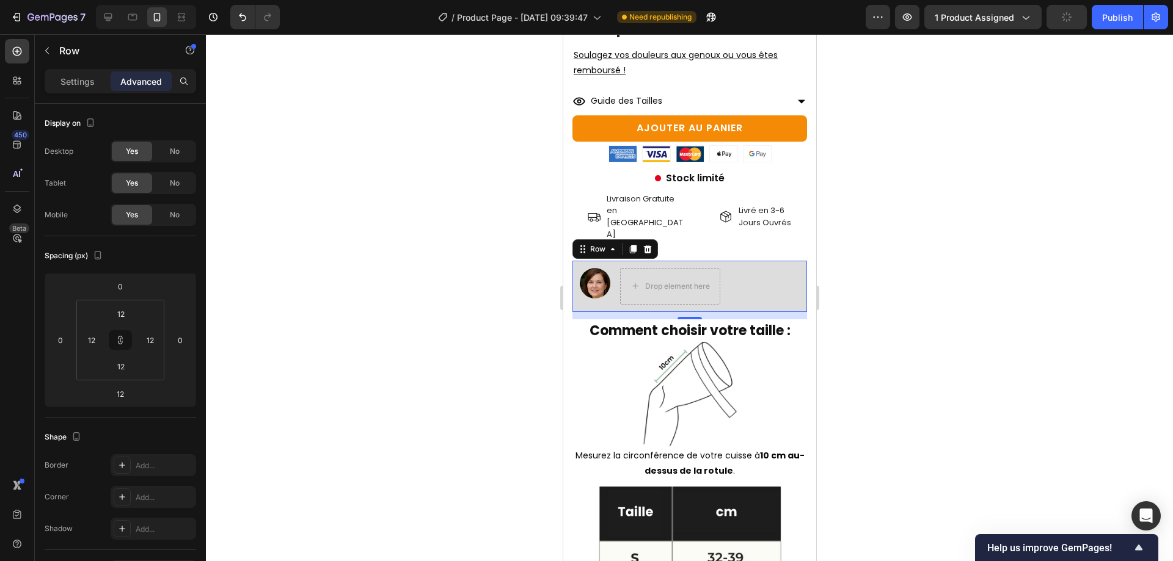
click at [990, 371] on div at bounding box center [689, 297] width 967 height 527
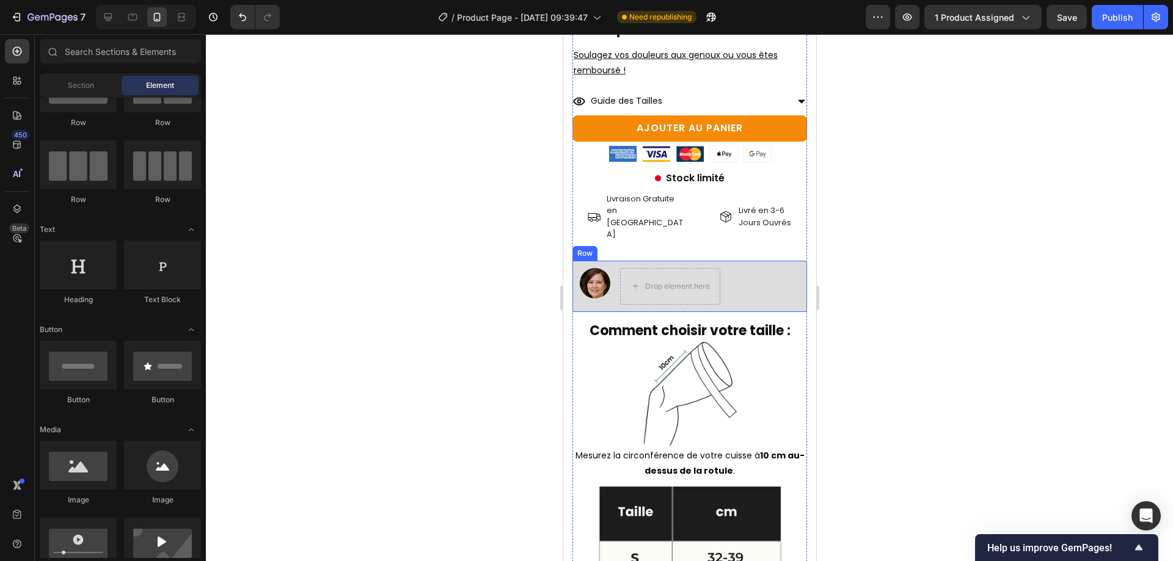
click at [585, 275] on div "Image Drop element here Row" at bounding box center [689, 286] width 235 height 51
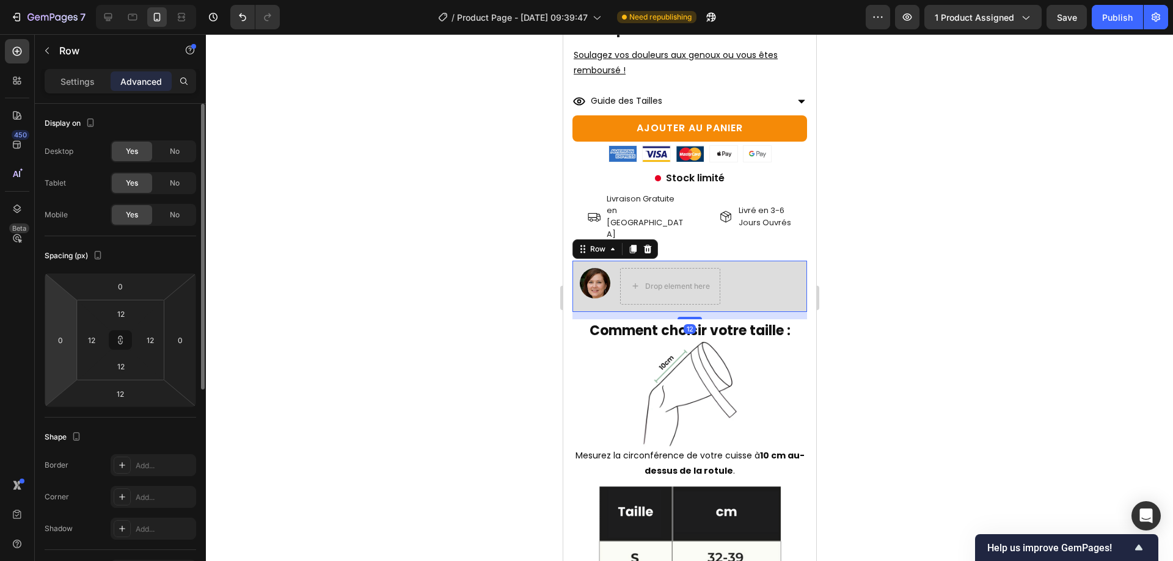
scroll to position [356, 0]
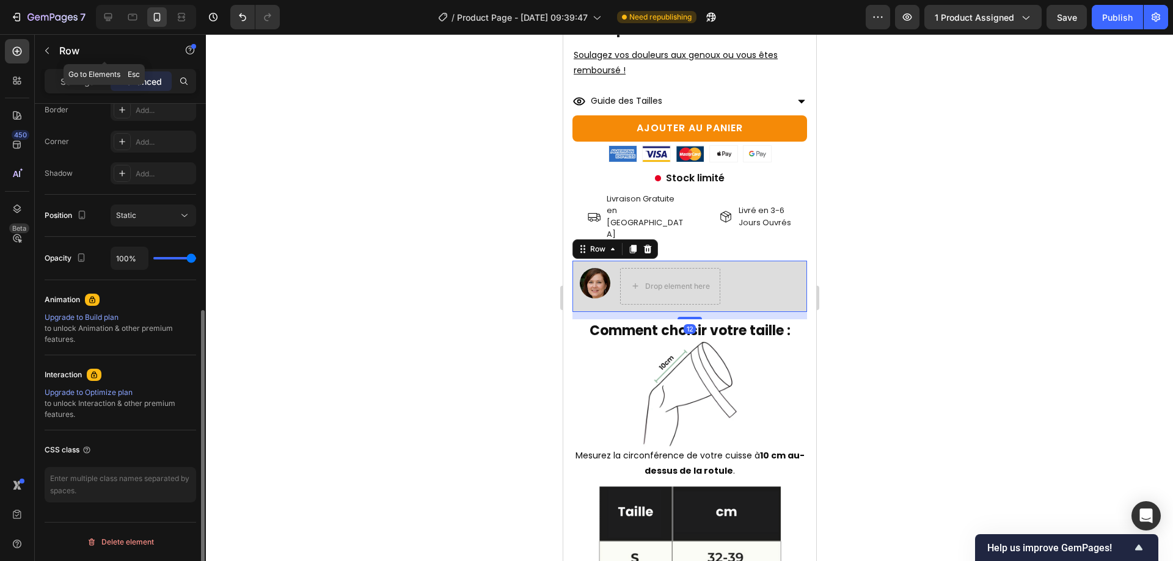
click at [66, 68] on div "Row" at bounding box center [104, 51] width 139 height 35
click at [67, 77] on p "Settings" at bounding box center [77, 81] width 34 height 13
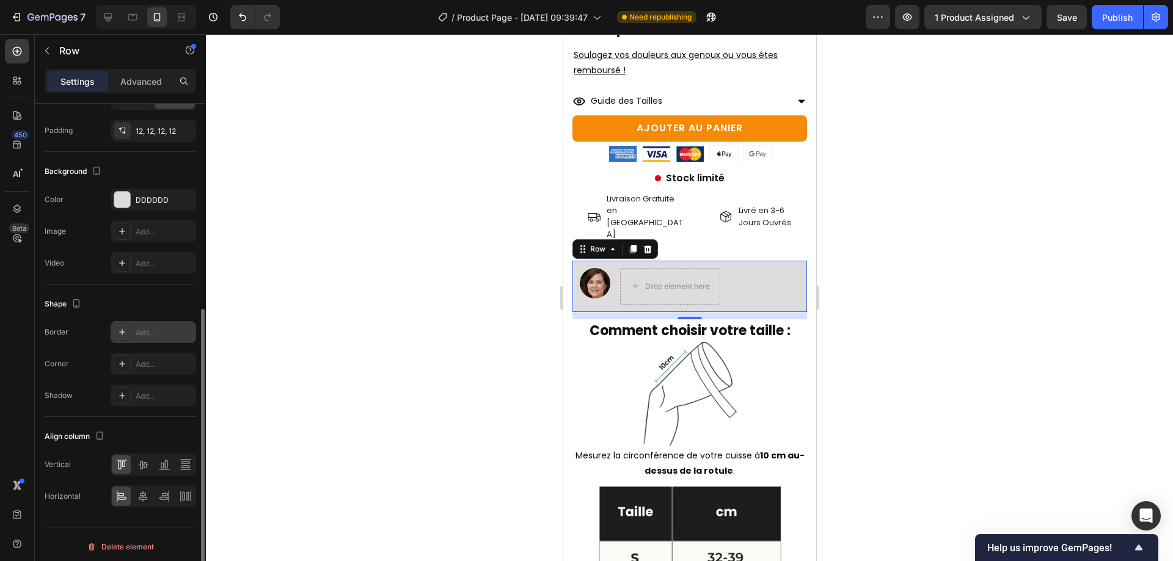
scroll to position [360, 0]
click at [155, 184] on div "DDDDDD" at bounding box center [154, 195] width 86 height 22
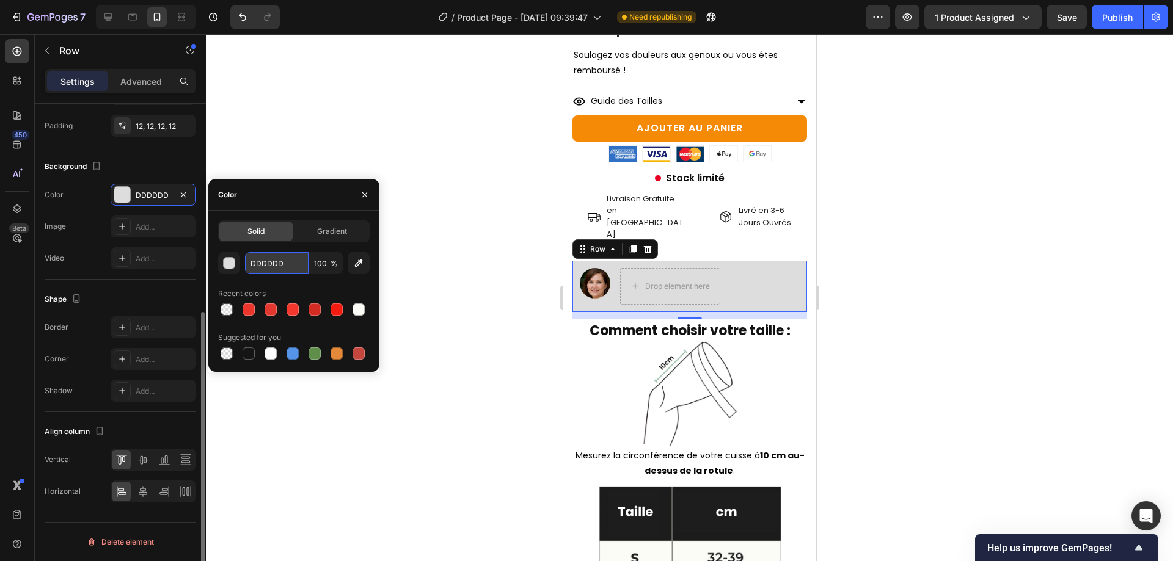
click at [284, 263] on input "DDDDDD" at bounding box center [277, 263] width 64 height 22
click at [284, 262] on input "DDDDDD" at bounding box center [277, 263] width 64 height 22
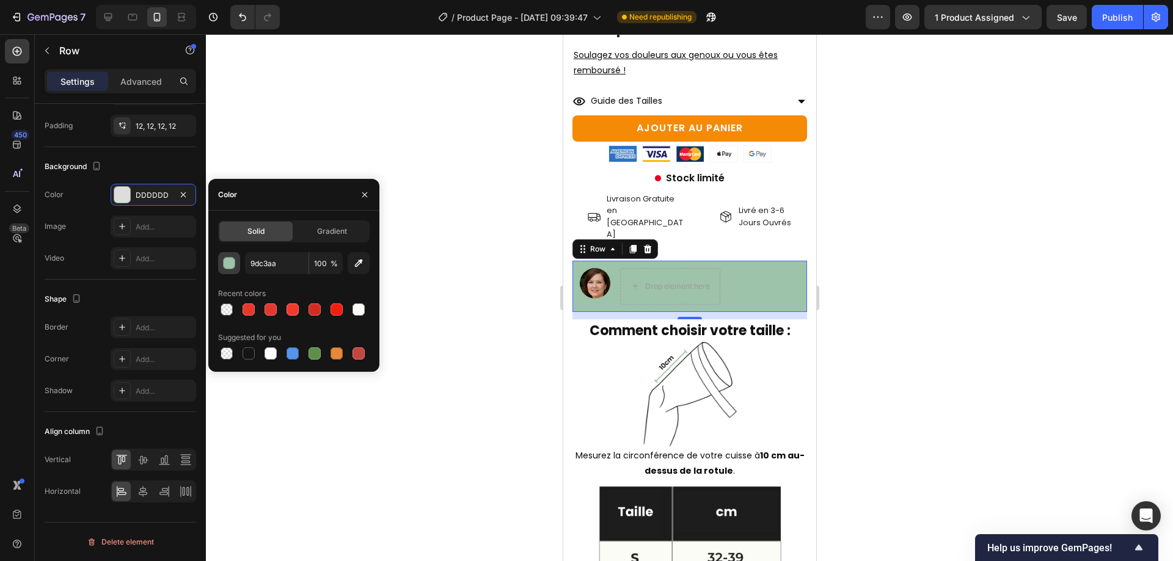
click at [237, 261] on button "button" at bounding box center [229, 263] width 22 height 22
type input "9DC3AA"
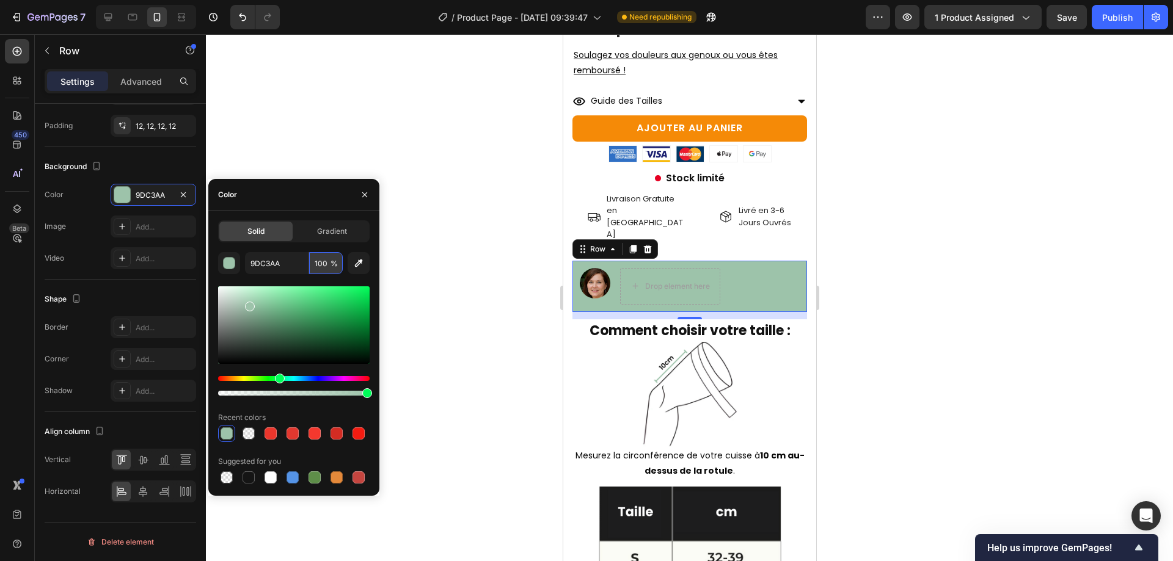
click at [321, 256] on input "100" at bounding box center [326, 263] width 34 height 22
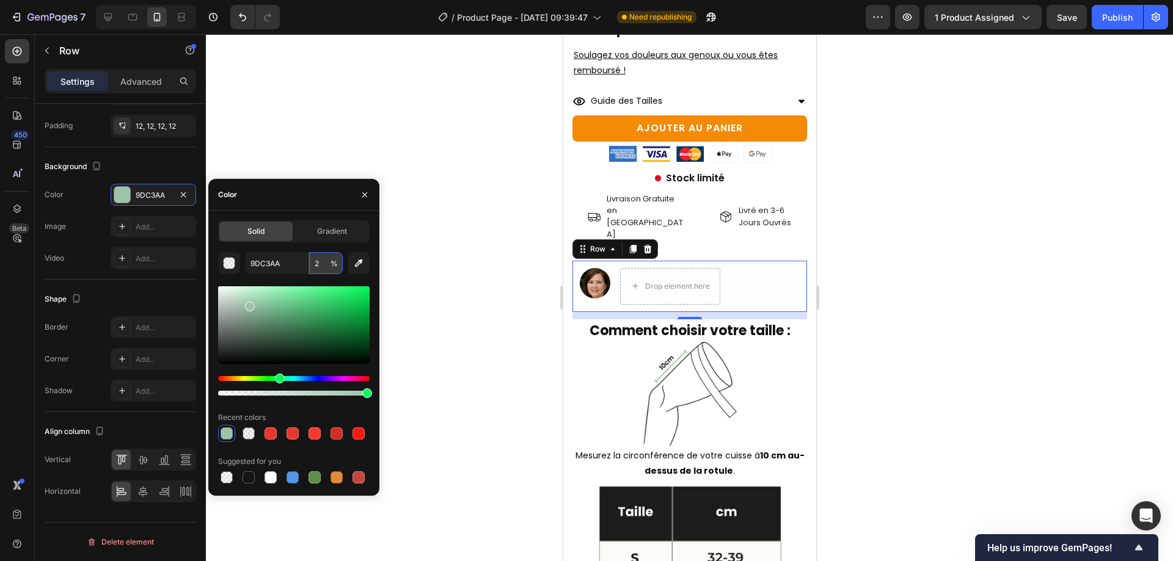
type input "25"
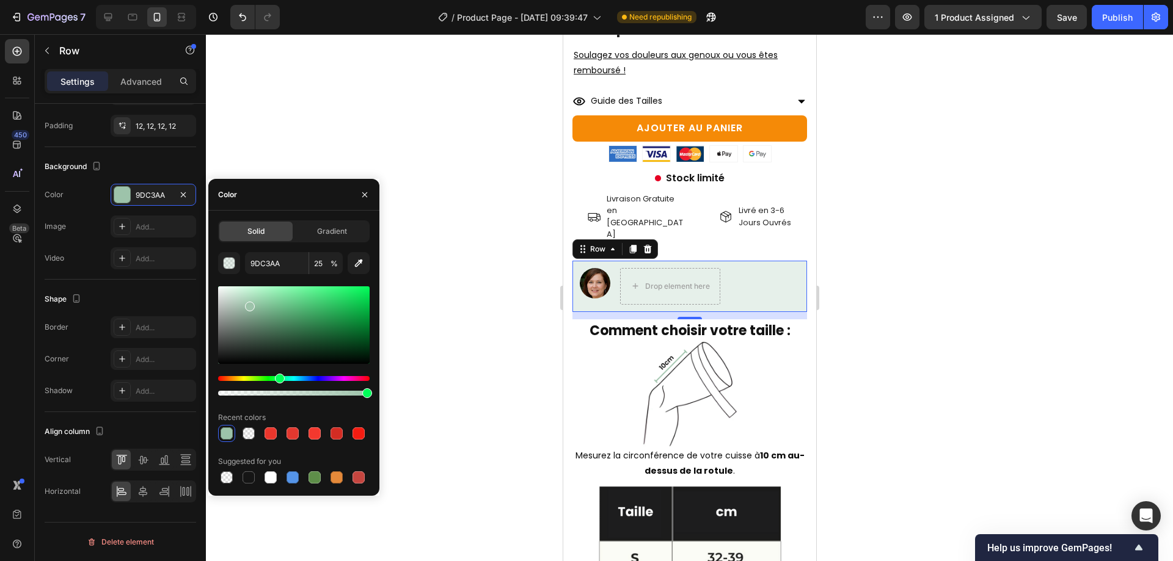
click at [924, 332] on div at bounding box center [689, 297] width 967 height 527
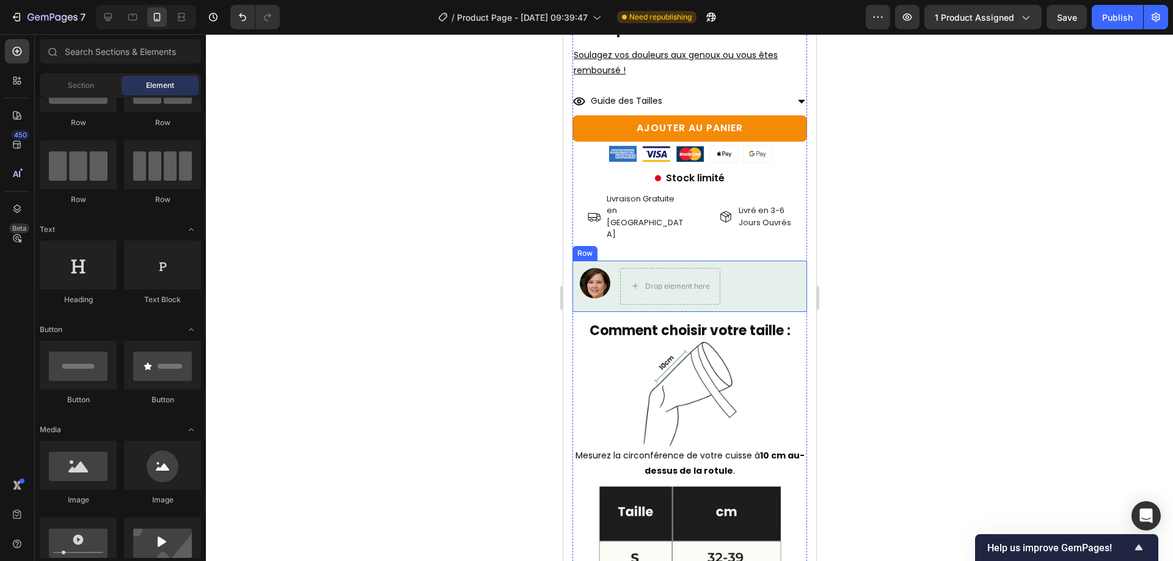
click at [778, 263] on div "Image Drop element here Row" at bounding box center [689, 286] width 235 height 51
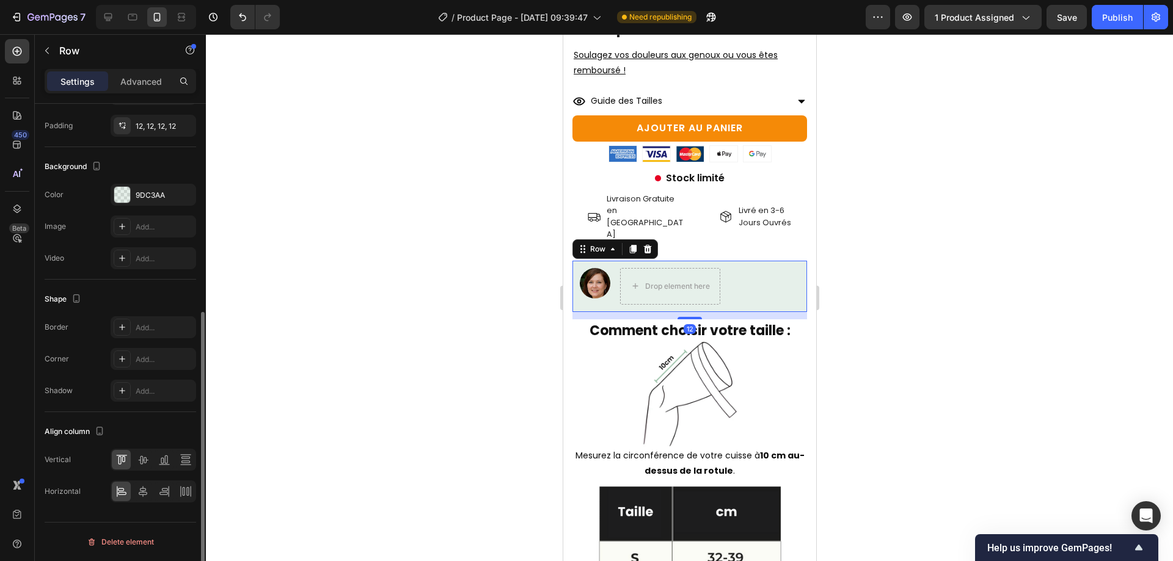
click at [130, 347] on div "Border Add... Corner Add... Shadow Add..." at bounding box center [121, 359] width 152 height 86
click at [133, 336] on div "Add..." at bounding box center [154, 327] width 86 height 22
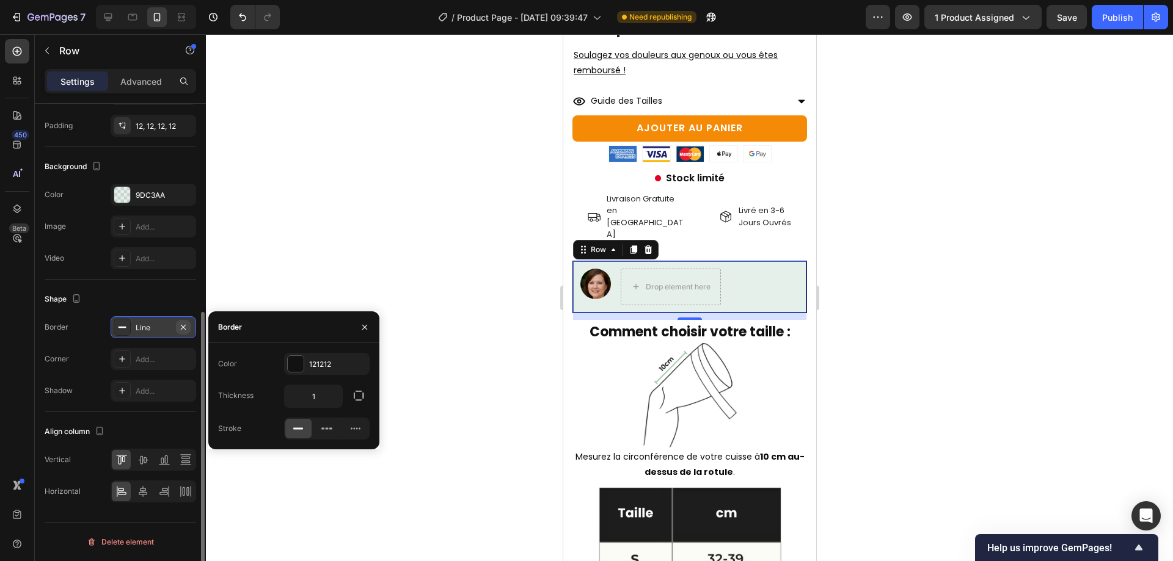
click at [185, 329] on icon "button" at bounding box center [183, 326] width 5 height 5
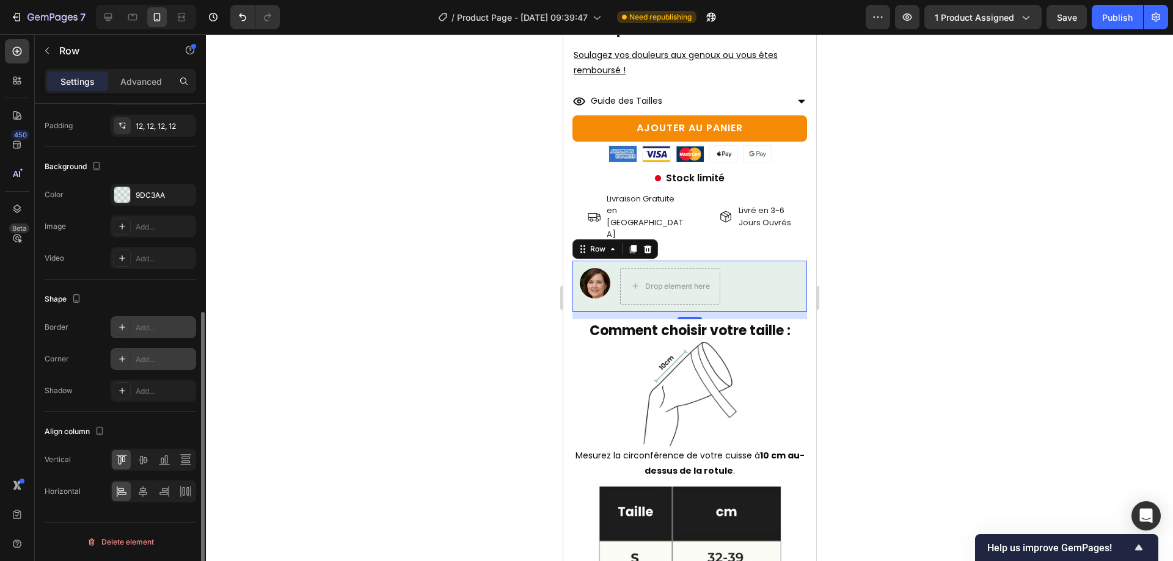
click at [127, 355] on div at bounding box center [122, 359] width 17 height 17
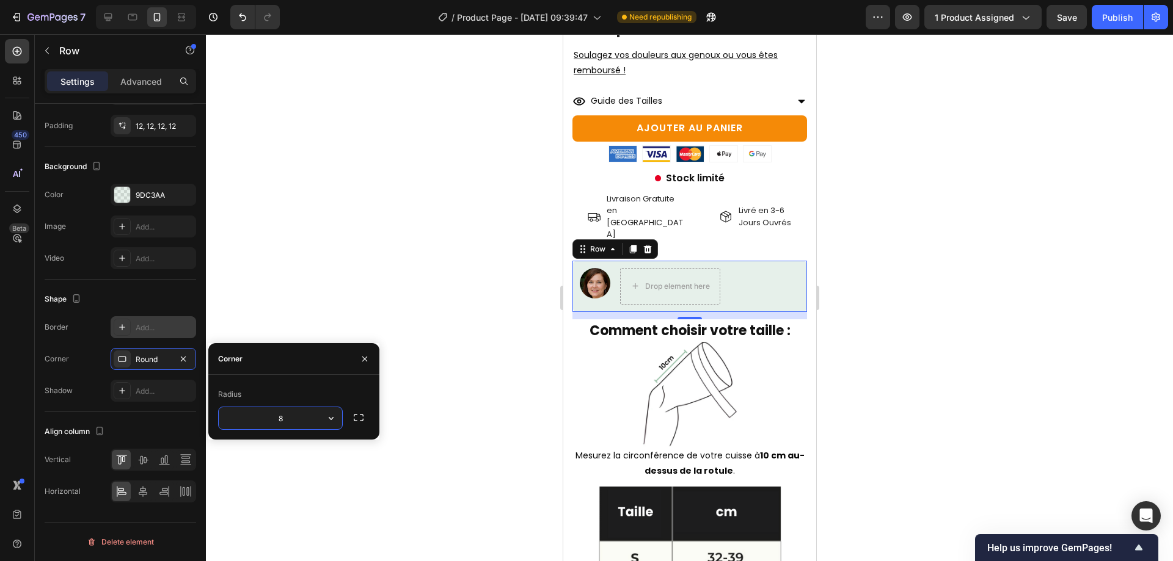
click at [338, 332] on div at bounding box center [689, 297] width 967 height 527
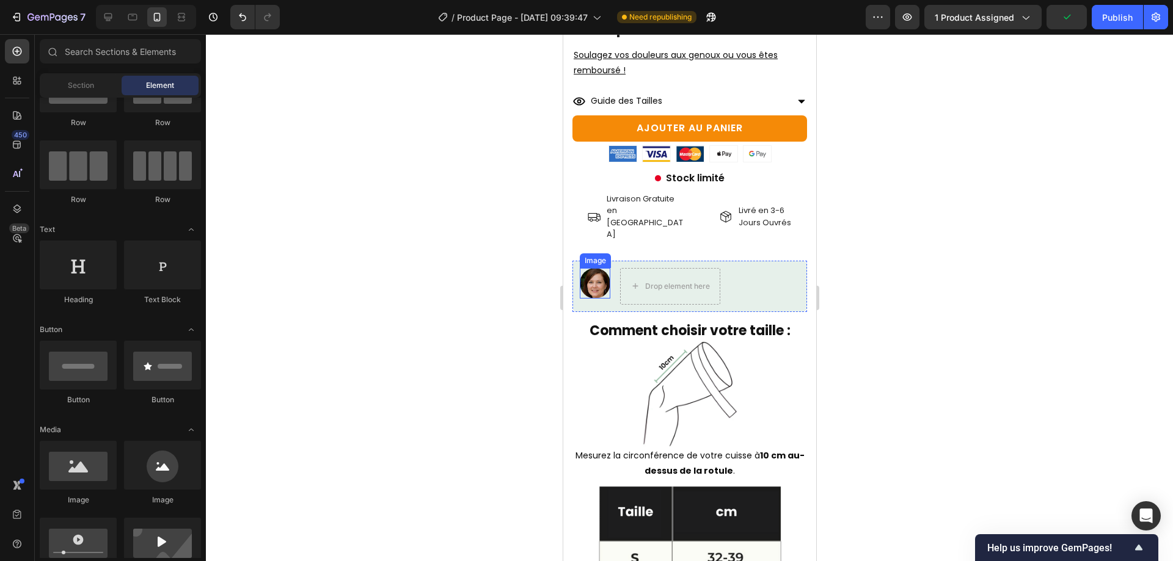
click at [601, 268] on div "Image" at bounding box center [594, 286] width 31 height 37
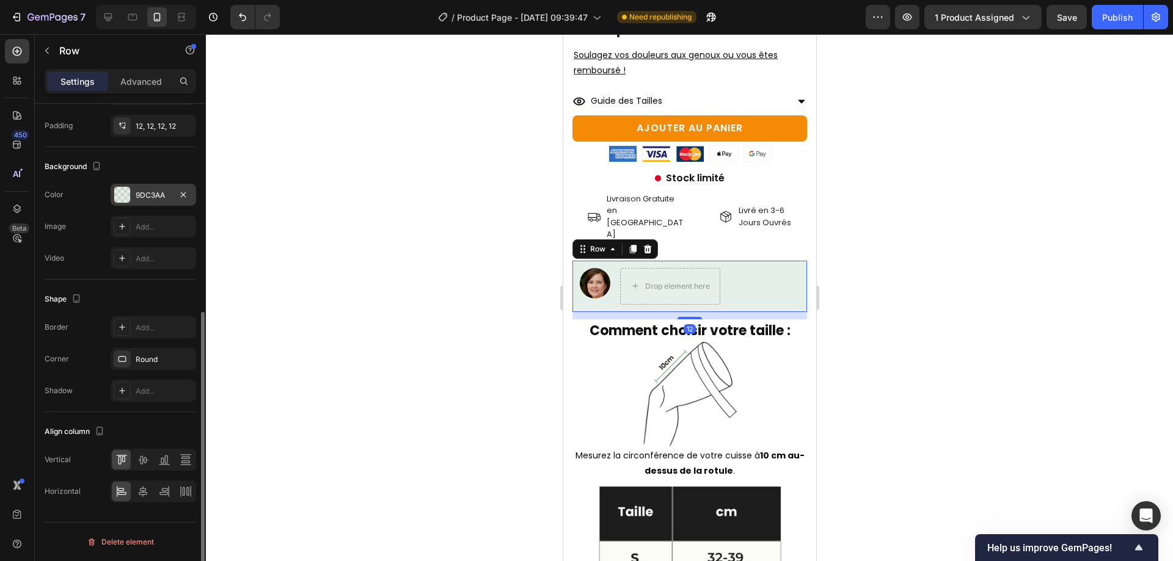
click at [150, 196] on div "9DC3AA" at bounding box center [153, 195] width 35 height 11
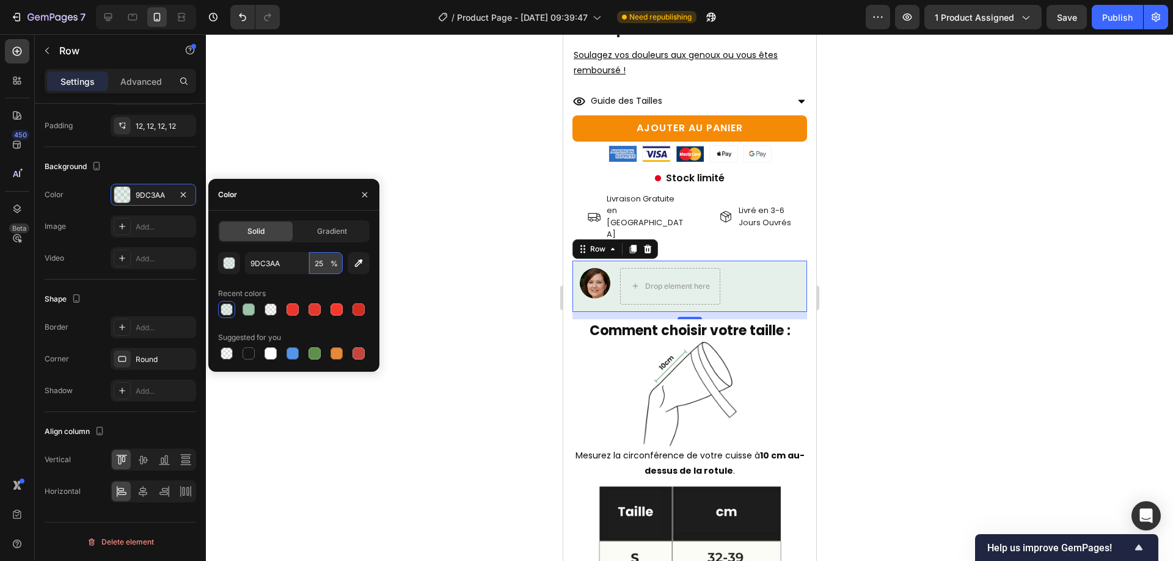
click at [316, 265] on input "25" at bounding box center [326, 263] width 34 height 22
click at [307, 274] on div "9DC3AA 20 % Recent colors Suggested for you" at bounding box center [294, 307] width 152 height 110
click at [334, 257] on input "20" at bounding box center [326, 263] width 34 height 22
click at [327, 255] on input "20" at bounding box center [326, 263] width 34 height 22
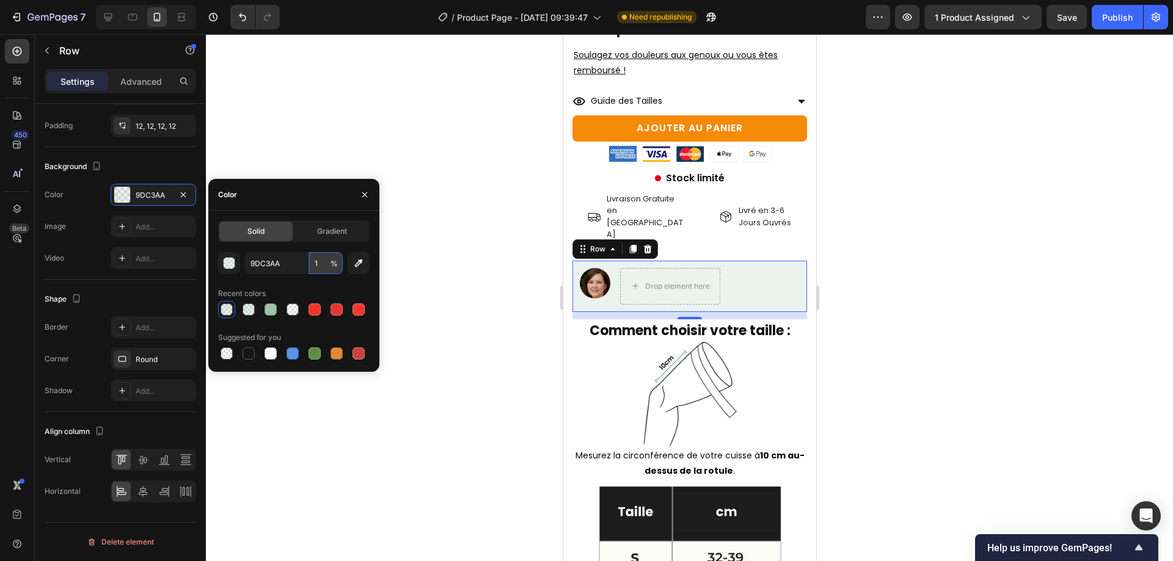
type input "15"
click at [454, 276] on div at bounding box center [689, 297] width 967 height 527
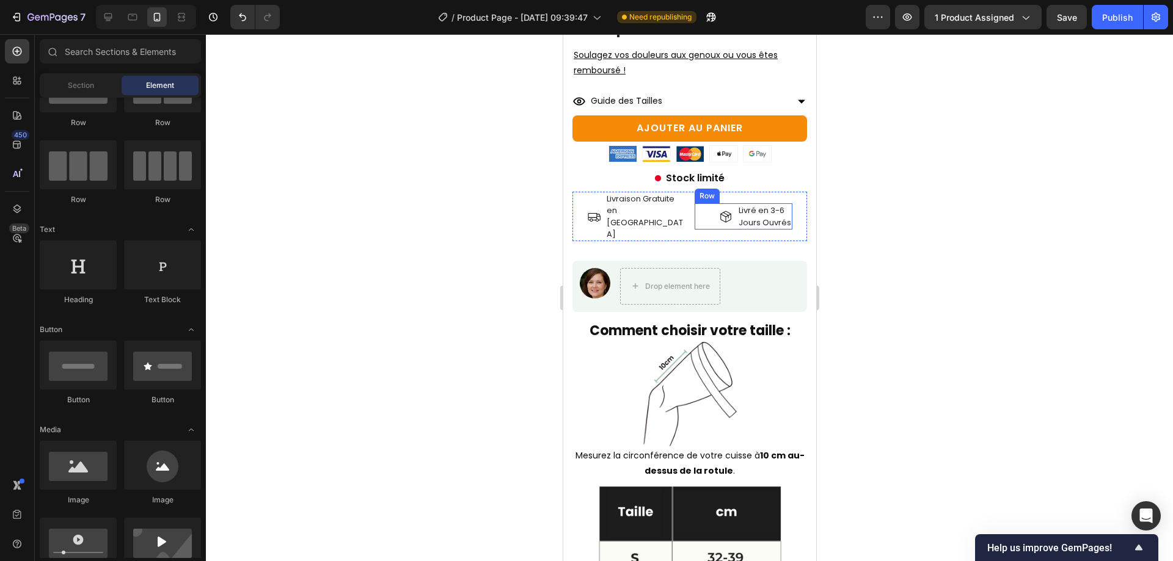
click at [682, 196] on div "Icon Livraison Gratuite en France Text Block Row Icon Livré en 3-6 Jours Ouvrés…" at bounding box center [689, 216] width 235 height 49
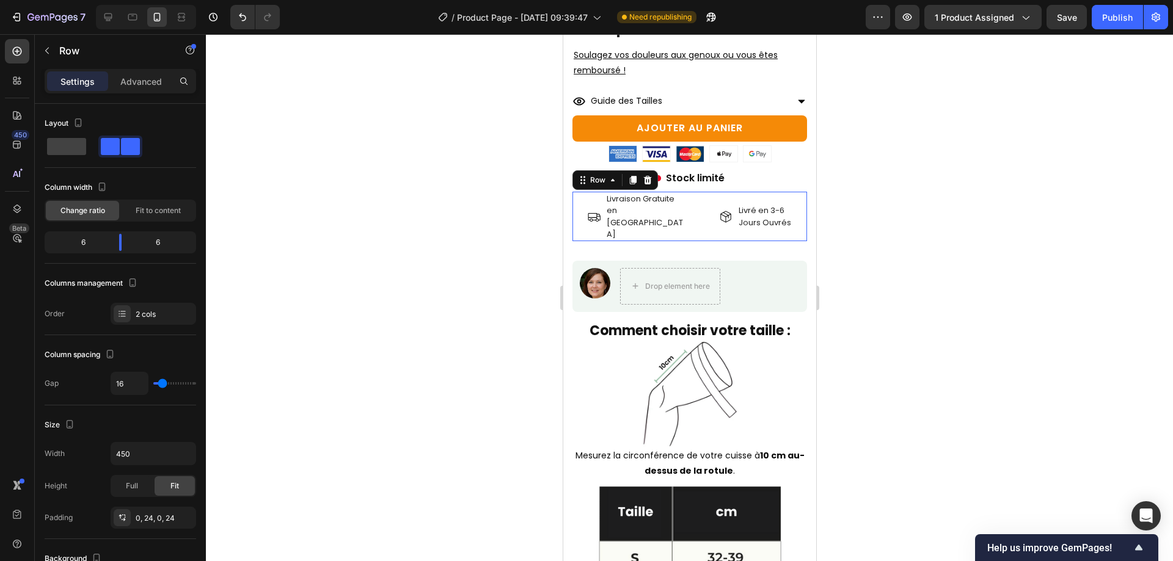
click at [694, 203] on div "Icon Livré en 3-6 Jours Ouvrés Text Block Row" at bounding box center [743, 216] width 98 height 26
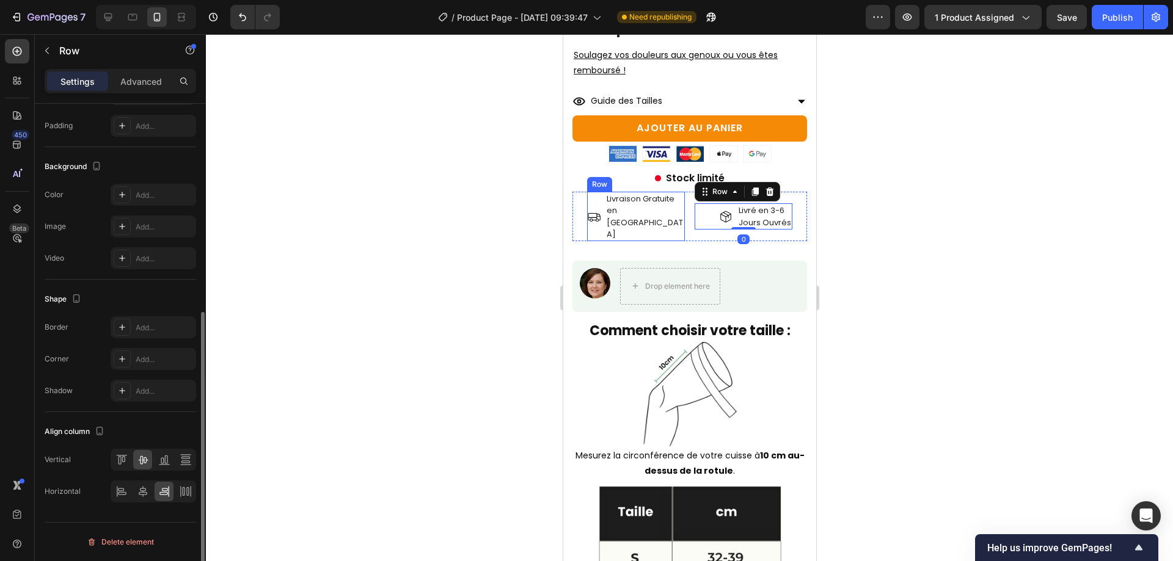
click at [678, 193] on div "Icon Livraison Gratuite en France Text Block Row" at bounding box center [636, 216] width 98 height 49
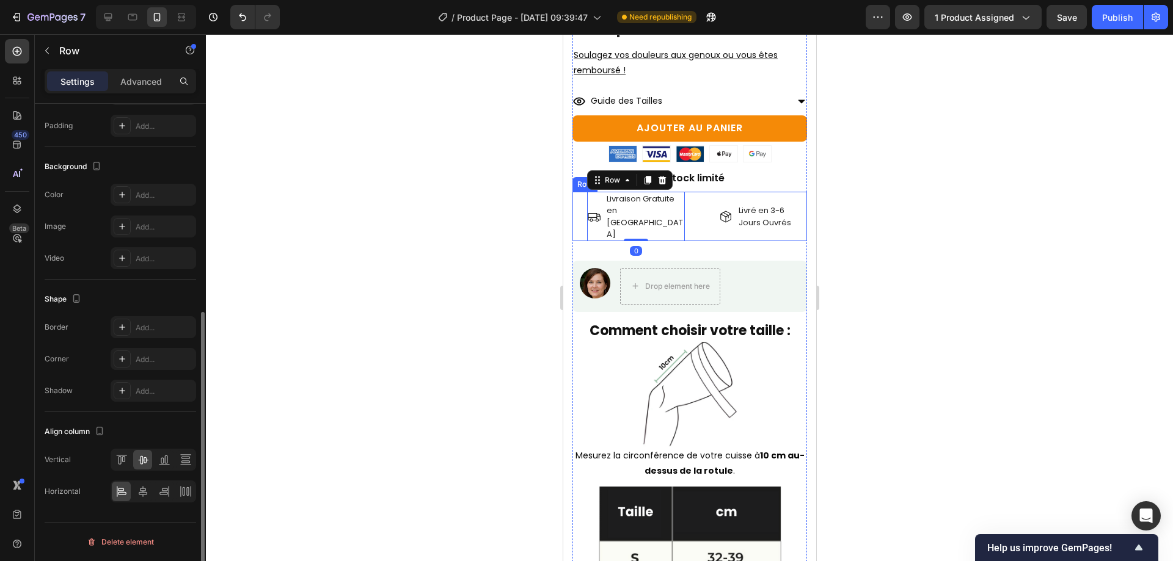
click at [687, 200] on div "Icon Livraison Gratuite en France Text Block Row 0 Icon Livré en 3-6 Jours Ouvr…" at bounding box center [689, 216] width 235 height 49
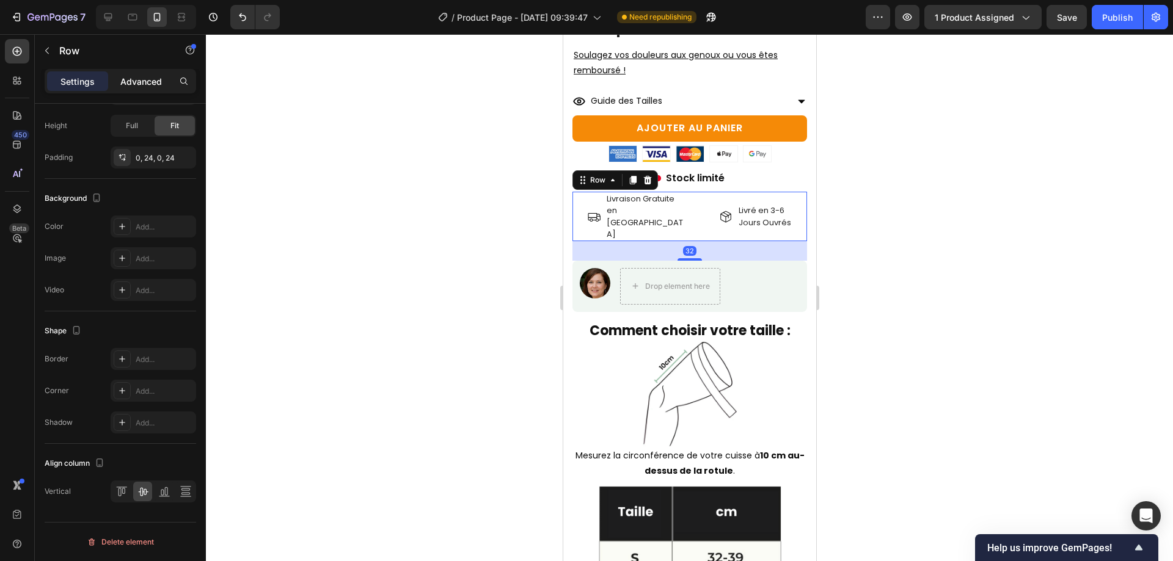
click at [157, 85] on p "Advanced" at bounding box center [141, 81] width 42 height 13
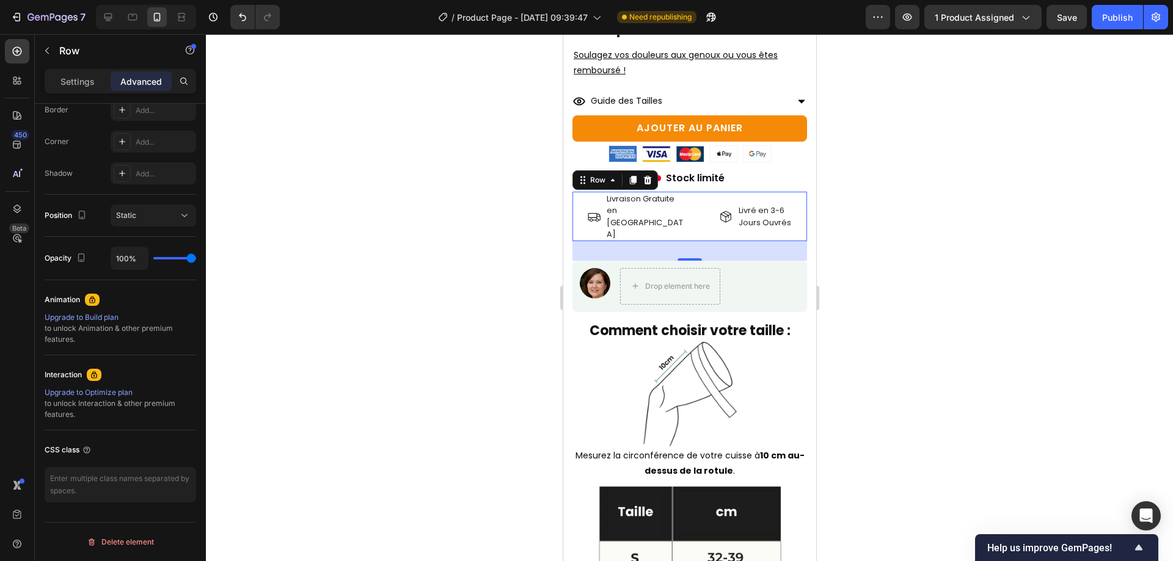
scroll to position [0, 0]
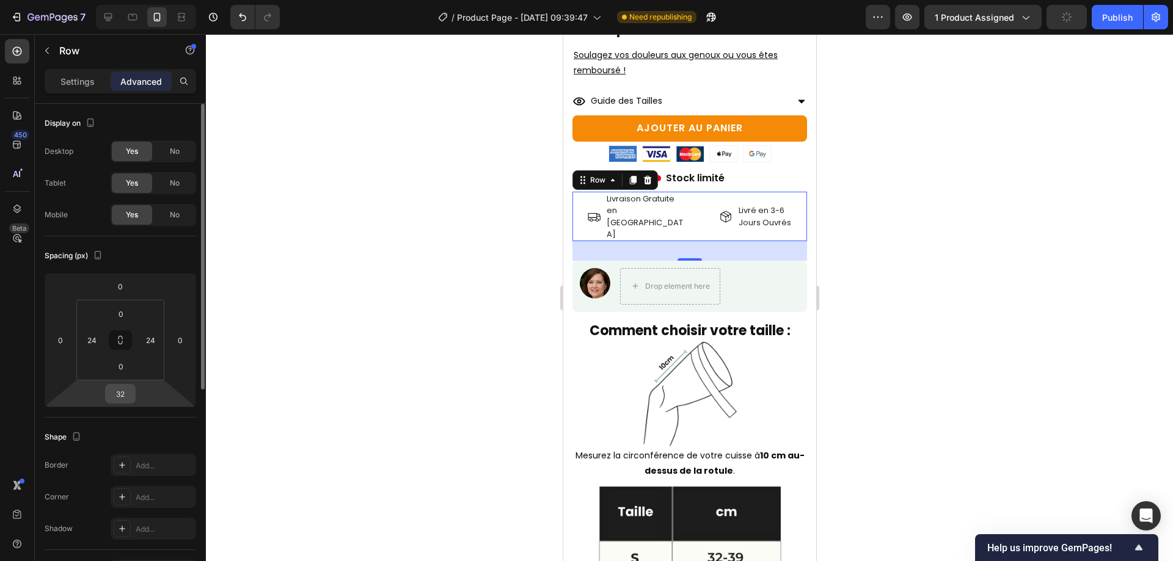
click at [127, 387] on input "32" at bounding box center [120, 394] width 24 height 18
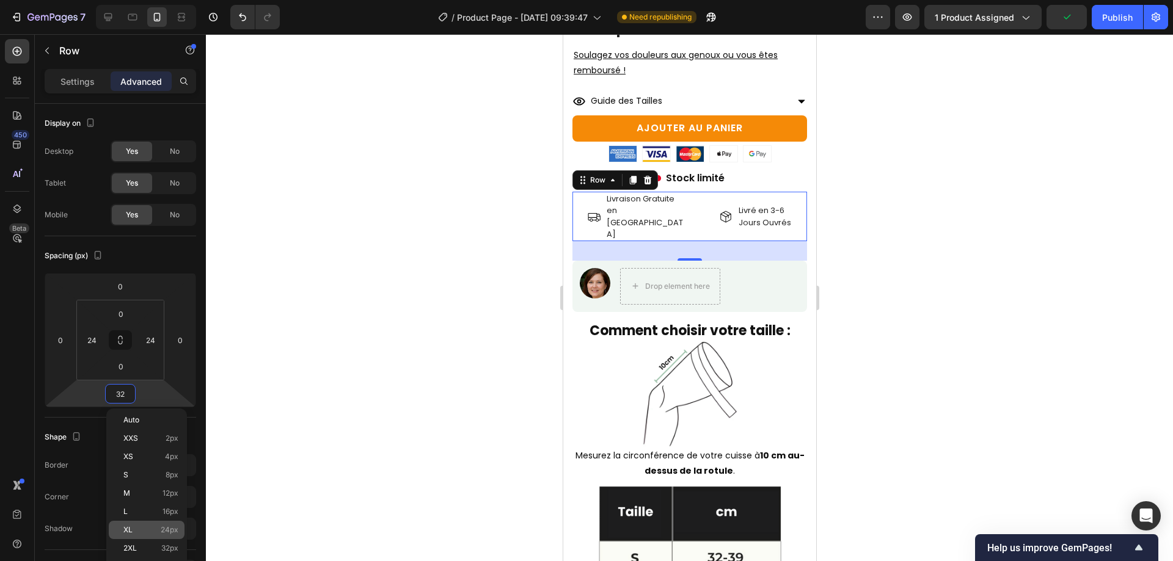
click at [167, 527] on span "24px" at bounding box center [170, 530] width 18 height 9
type input "24"
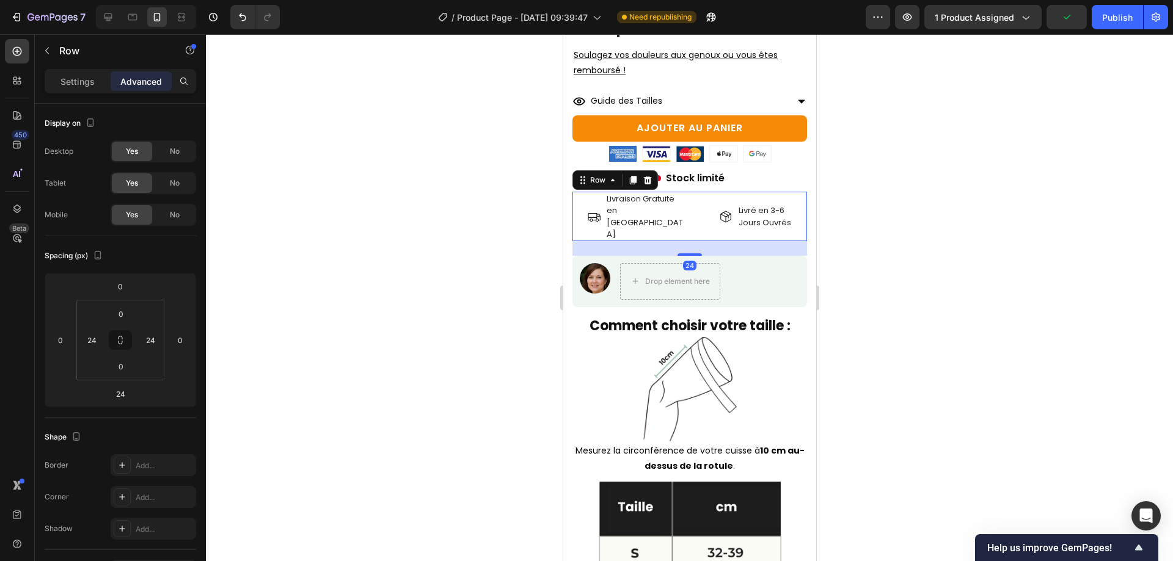
click at [960, 299] on div at bounding box center [689, 297] width 967 height 527
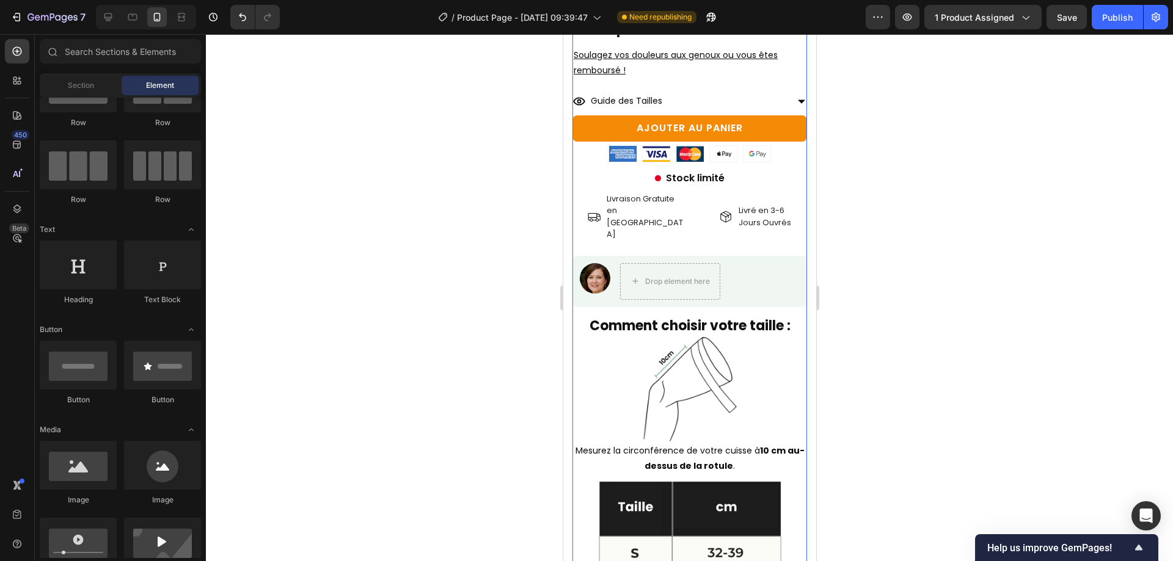
click at [737, 256] on div "Image Drop element here Row" at bounding box center [689, 281] width 235 height 51
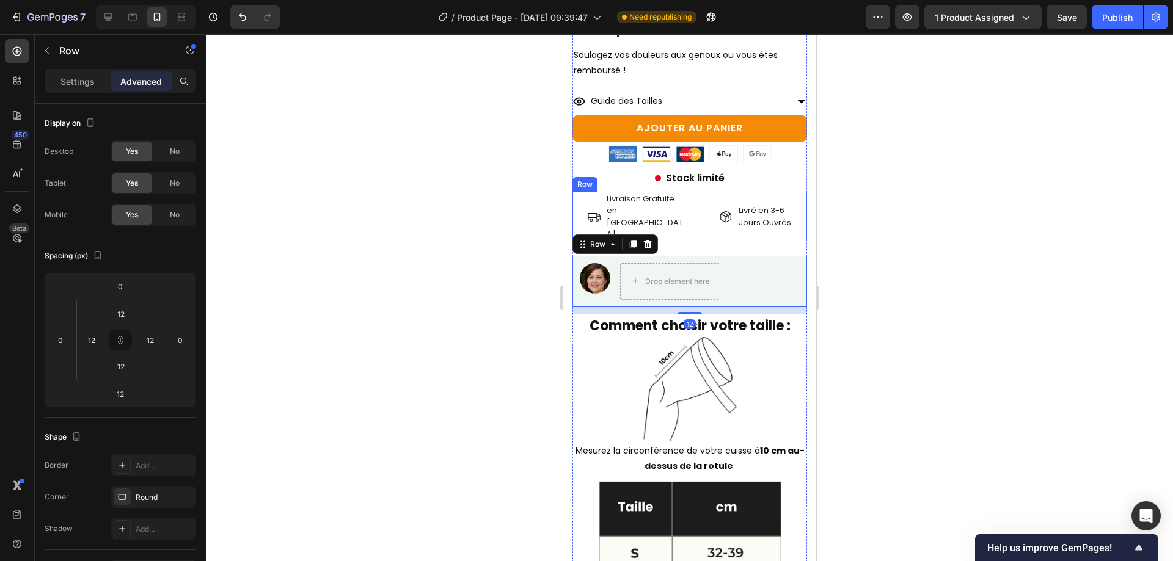
click at [687, 204] on div "Icon Livraison Gratuite en France Text Block Row Icon Livré en 3-6 Jours Ouvrés…" at bounding box center [689, 216] width 235 height 49
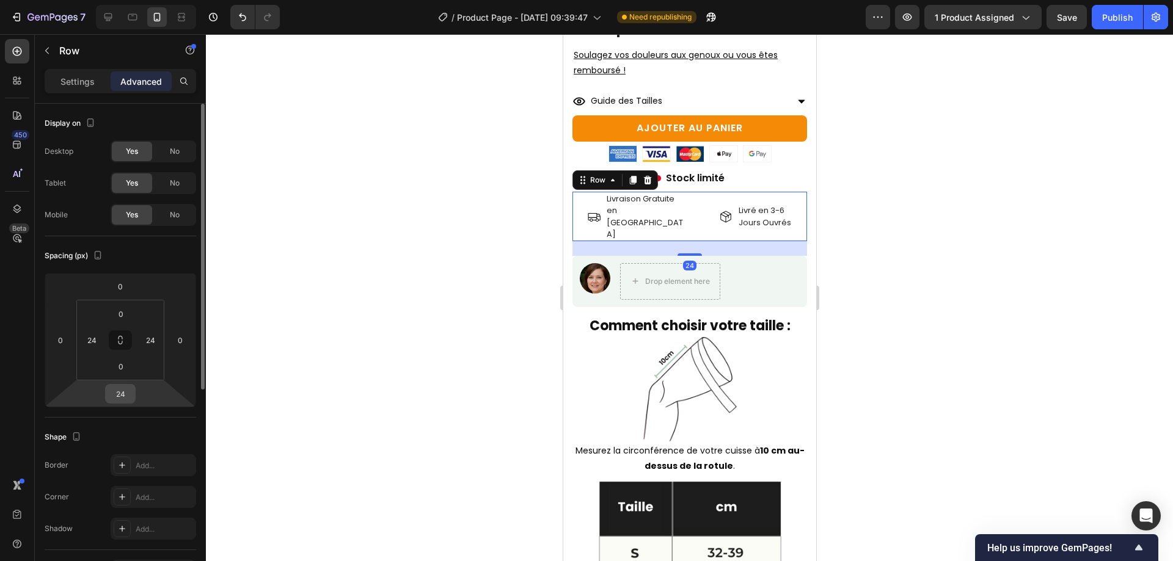
click at [115, 385] on input "24" at bounding box center [120, 394] width 24 height 18
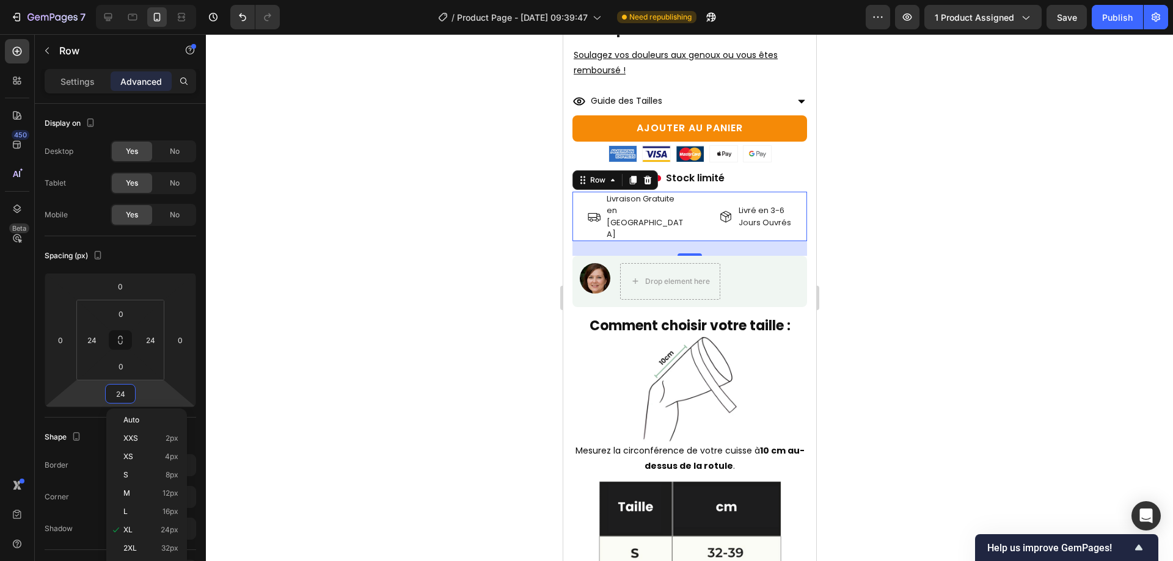
click at [134, 521] on div "XL 24px" at bounding box center [147, 530] width 76 height 18
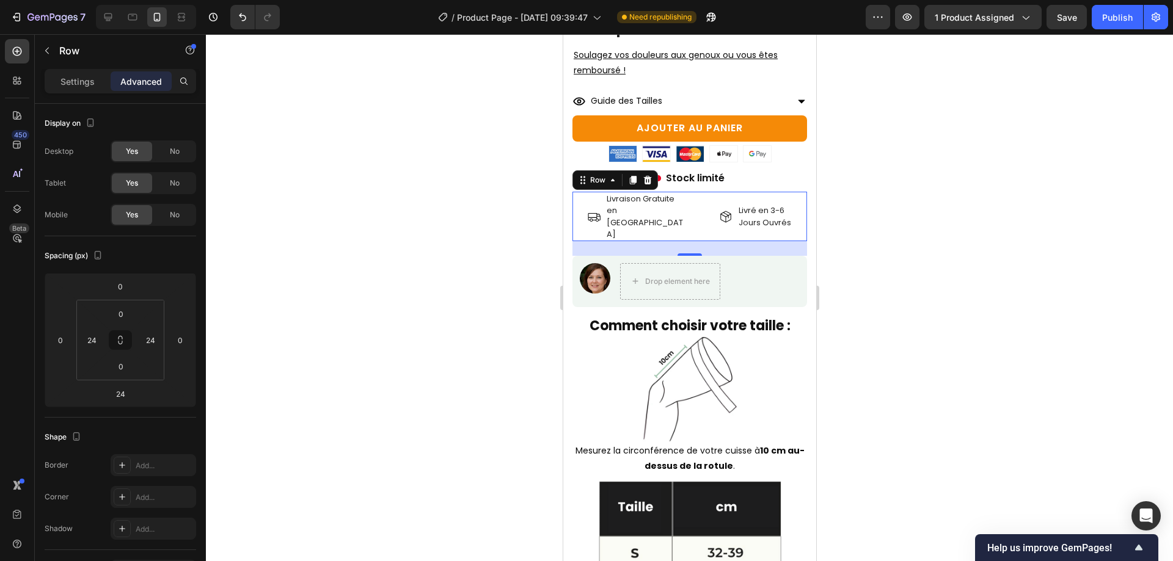
click at [959, 346] on div at bounding box center [689, 297] width 967 height 527
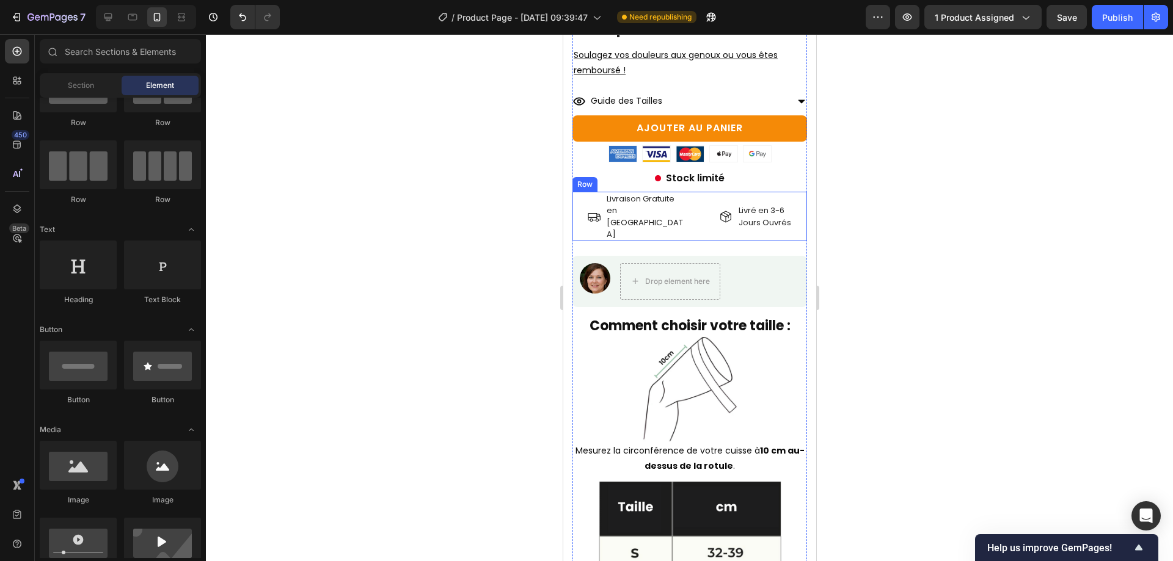
click at [681, 205] on div "Icon Livraison Gratuite en France Text Block Row Icon Livré en 3-6 Jours Ouvrés…" at bounding box center [689, 216] width 235 height 49
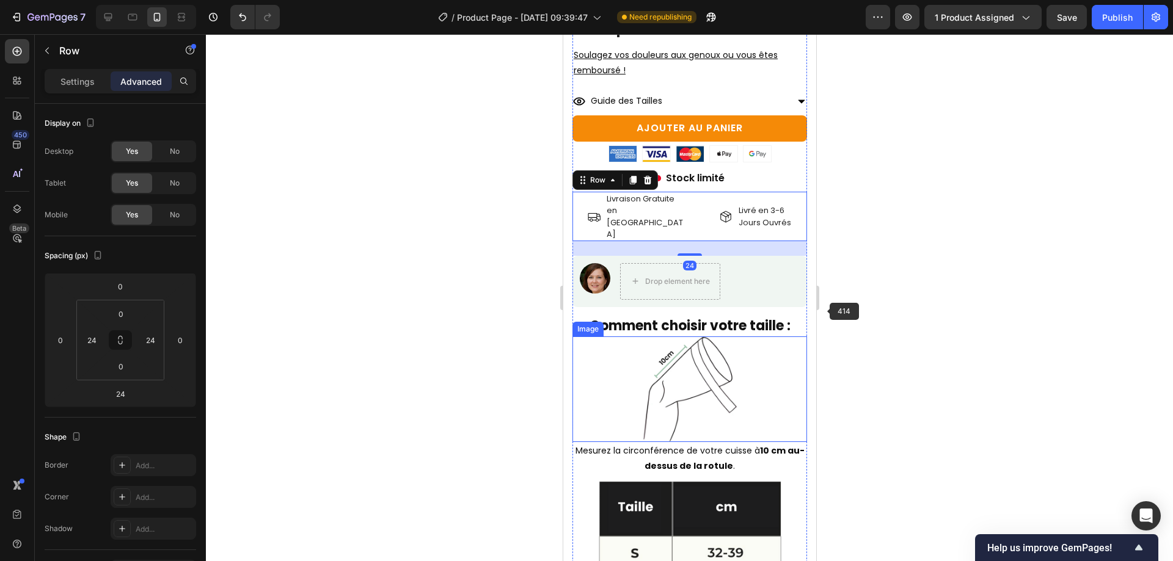
click at [933, 306] on div at bounding box center [689, 297] width 967 height 527
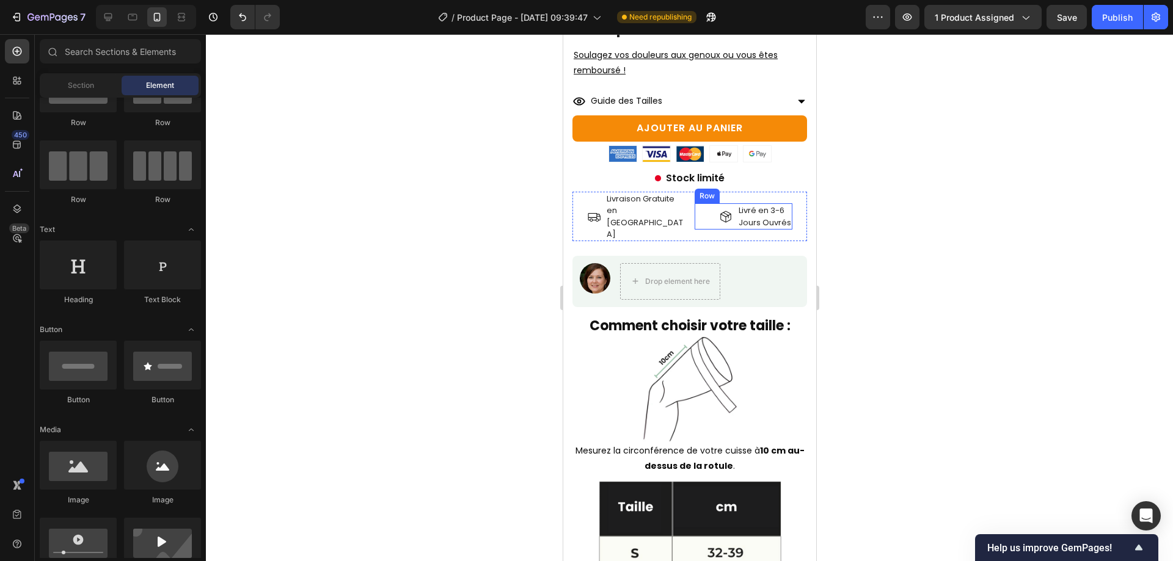
click at [699, 207] on div "Icon Livré en 3-6 Jours Ouvrés Text Block Row" at bounding box center [743, 216] width 98 height 26
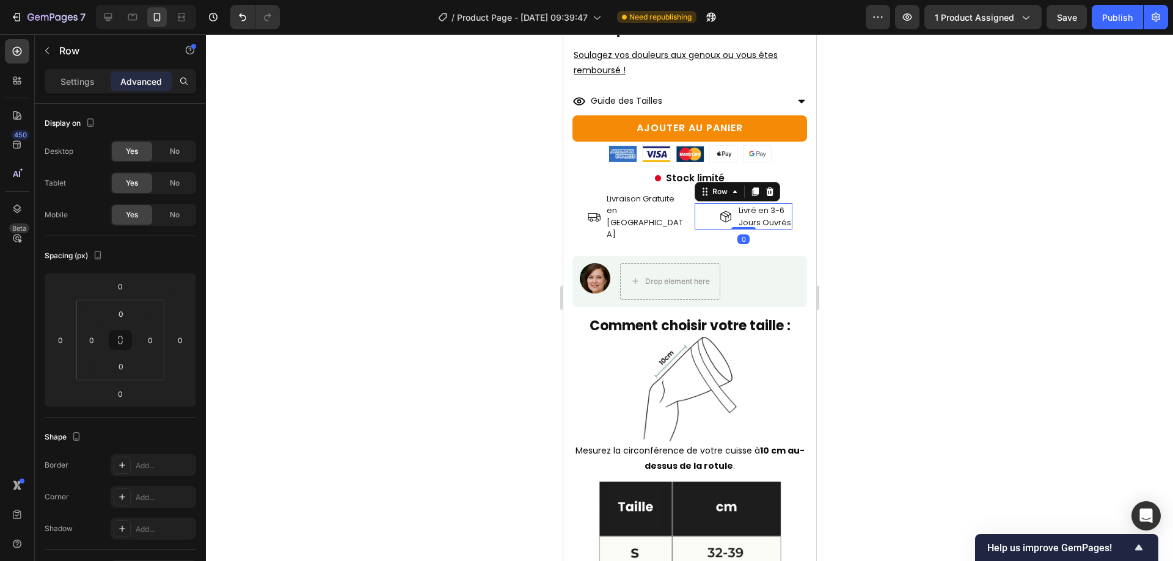
click at [686, 205] on div "Icon Livraison Gratuite en France Text Block Row Icon Livré en 3-6 Jours Ouvrés…" at bounding box center [689, 216] width 235 height 49
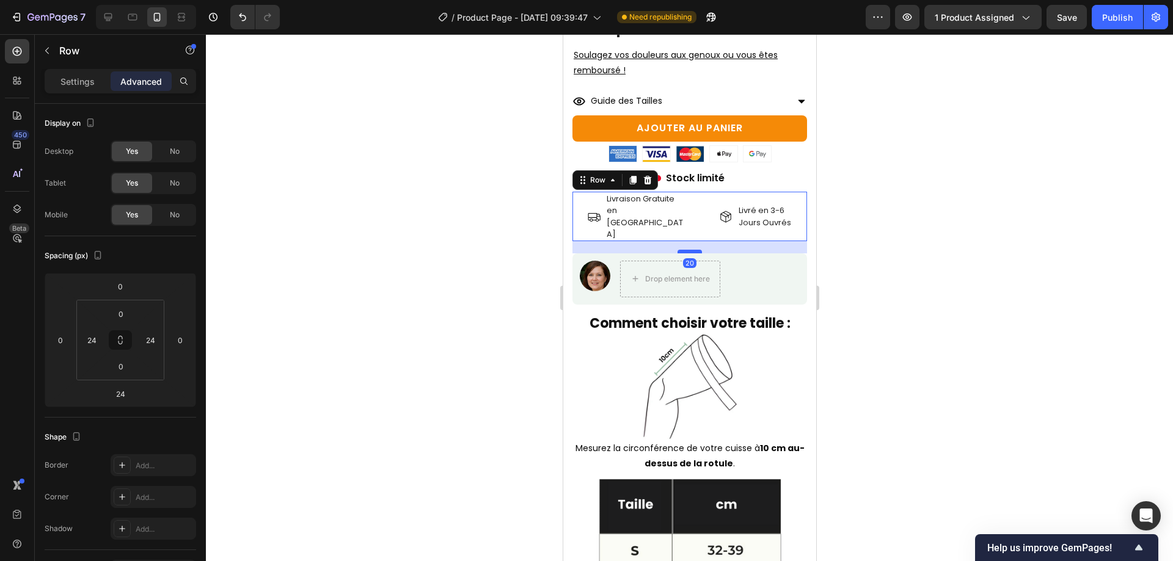
drag, startPoint x: 675, startPoint y: 222, endPoint x: 1650, endPoint y: 258, distance: 975.8
click at [677, 250] on div at bounding box center [689, 252] width 24 height 4
type input "20"
click at [1113, 225] on div at bounding box center [689, 297] width 967 height 527
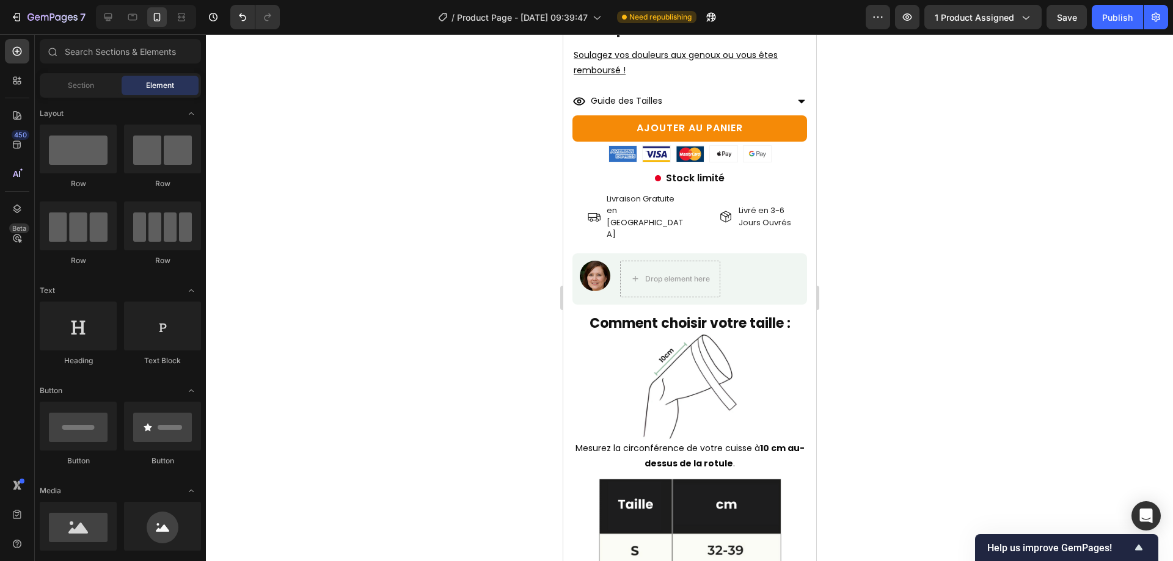
click at [987, 205] on div at bounding box center [689, 297] width 967 height 527
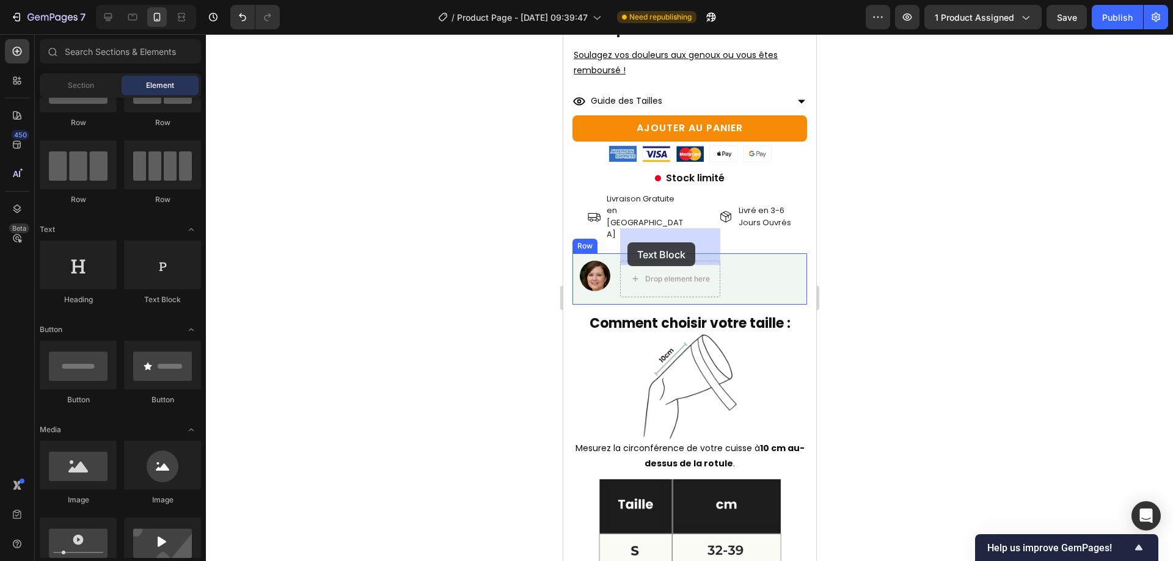
drag, startPoint x: 1119, startPoint y: 293, endPoint x: 701, endPoint y: 258, distance: 419.4
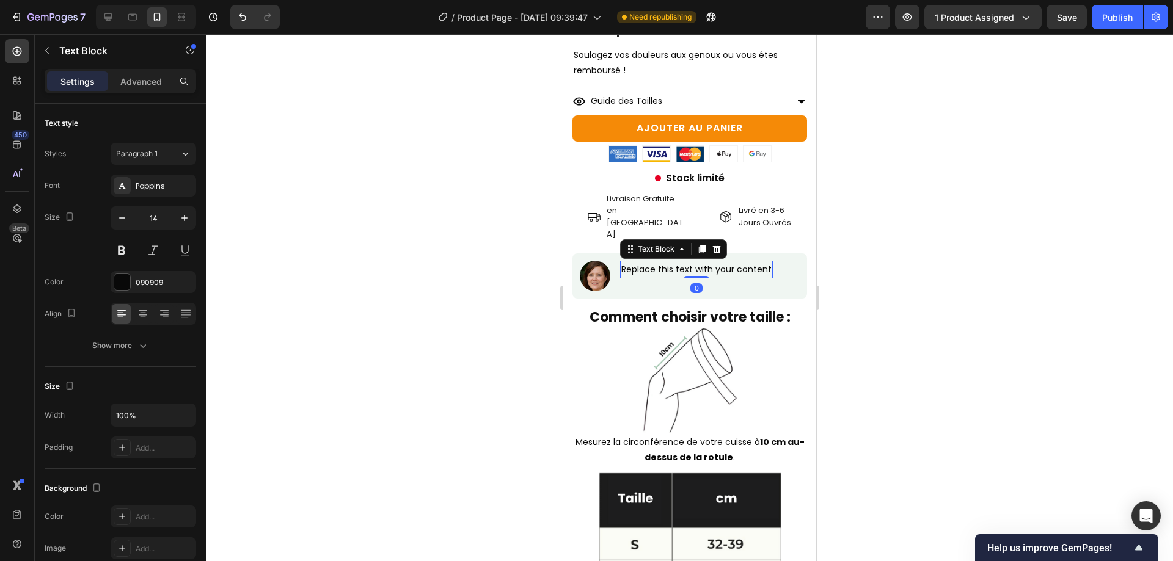
click at [670, 261] on div "Replace this text with your content" at bounding box center [696, 270] width 153 height 18
click at [670, 262] on p "Replace this text with your content" at bounding box center [696, 269] width 150 height 15
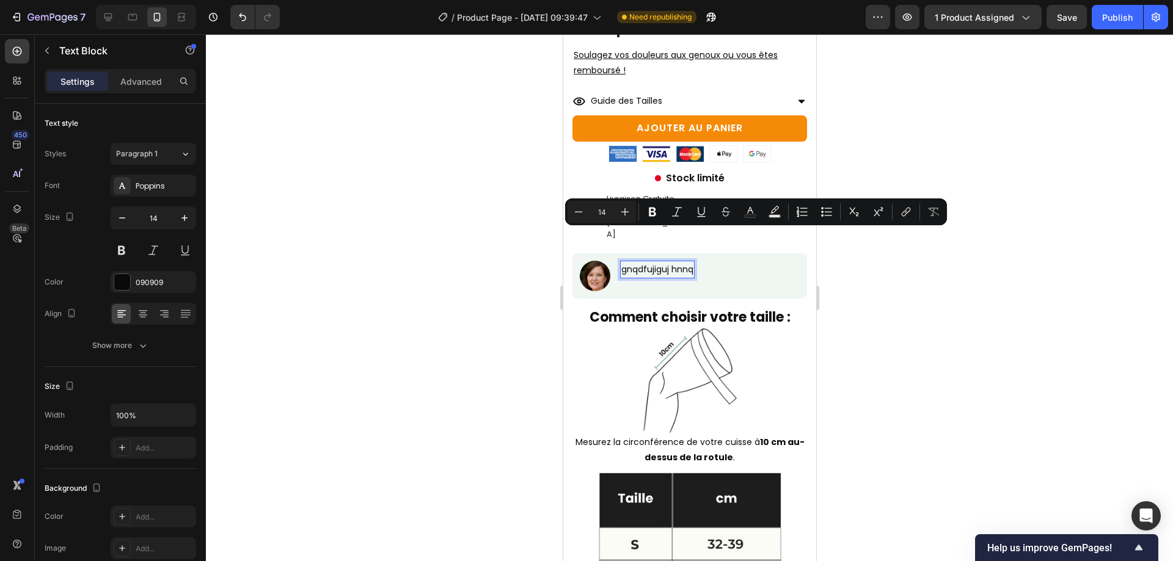
copy p "gnqdfujiguj hnnq"
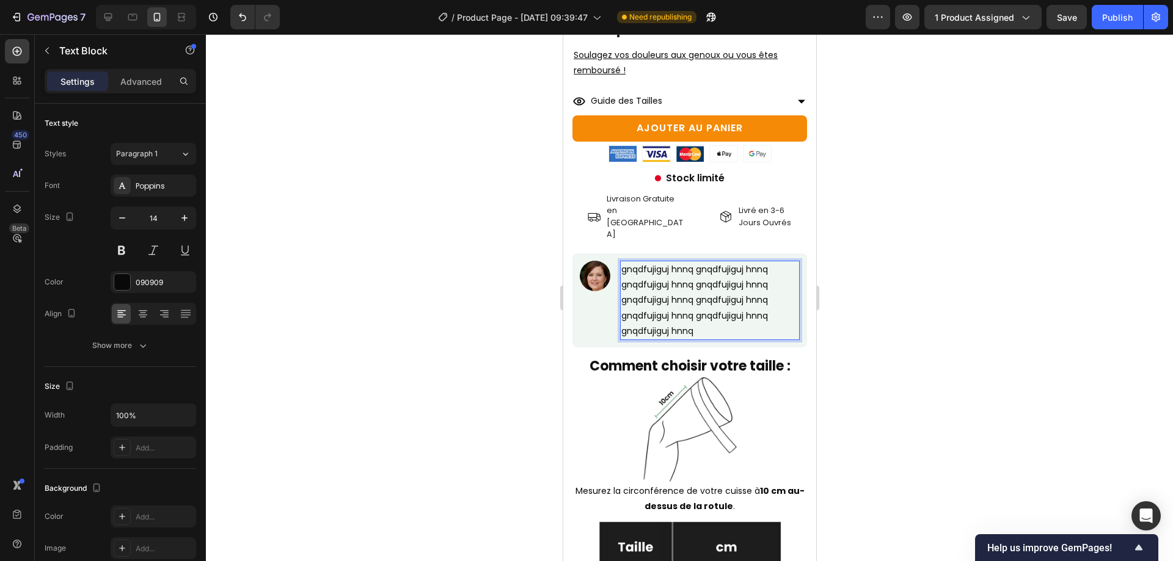
click at [1023, 247] on div at bounding box center [689, 297] width 967 height 527
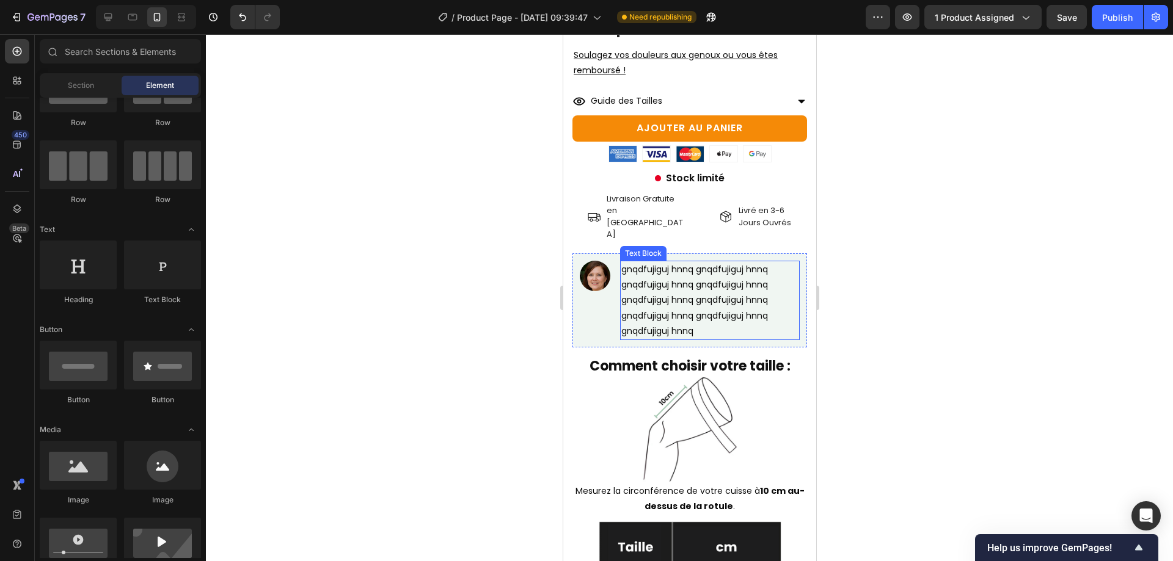
click at [704, 279] on p "gnqdfujiguj hnnq gnqdfujiguj hnnq gnqdfujiguj hnnq gnqdfujiguj hnnq gnqdfujiguj…" at bounding box center [709, 300] width 177 height 77
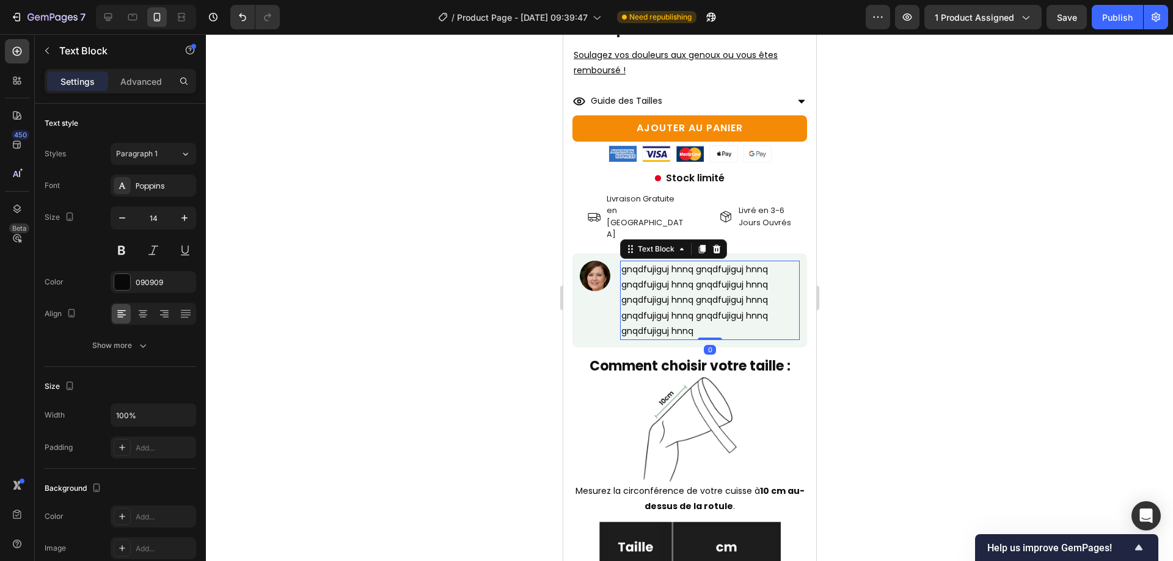
click at [704, 279] on p "gnqdfujiguj hnnq gnqdfujiguj hnnq gnqdfujiguj hnnq gnqdfujiguj hnnq gnqdfujiguj…" at bounding box center [709, 300] width 177 height 77
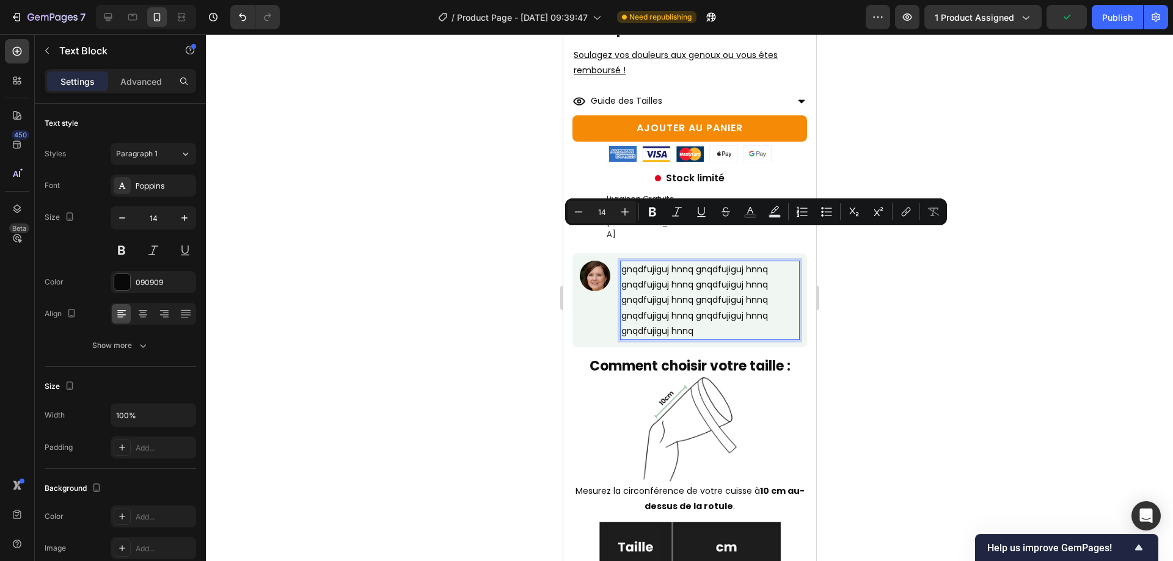
click at [992, 295] on div at bounding box center [689, 297] width 967 height 527
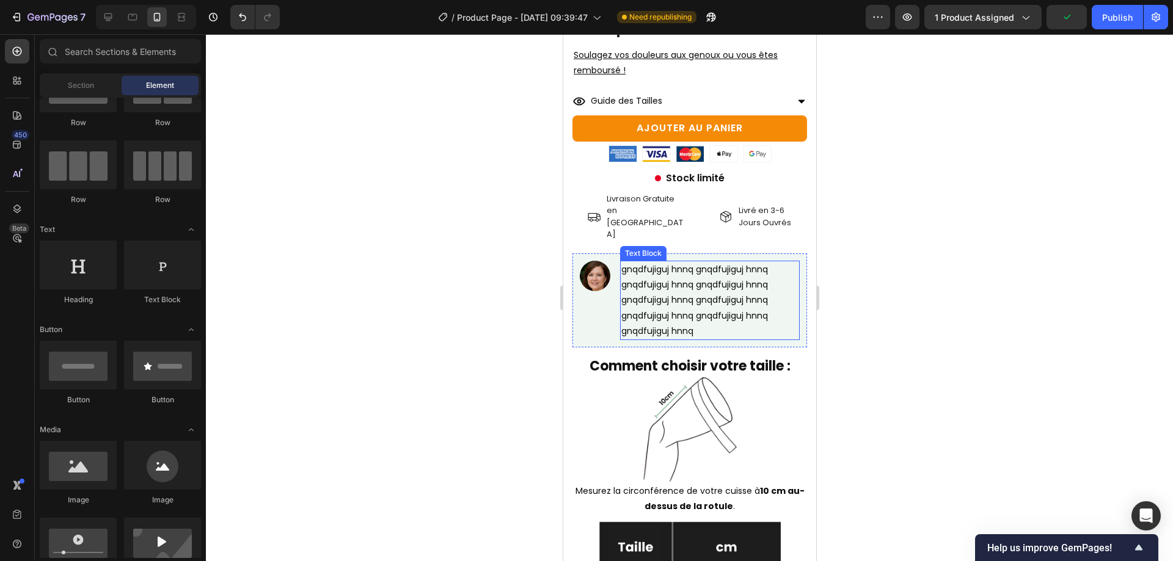
click at [687, 282] on p "gnqdfujiguj hnnq gnqdfujiguj hnnq gnqdfujiguj hnnq gnqdfujiguj hnnq gnqdfujiguj…" at bounding box center [709, 300] width 177 height 77
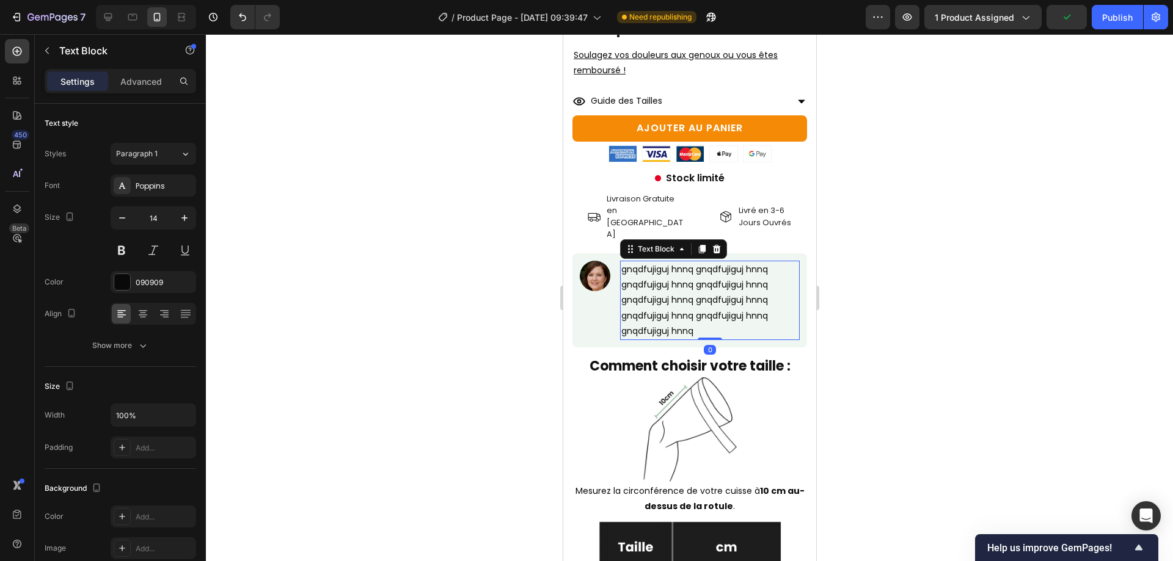
drag, startPoint x: 687, startPoint y: 282, endPoint x: 1125, endPoint y: 252, distance: 439.0
click at [687, 282] on p "gnqdfujiguj hnnq gnqdfujiguj hnnq gnqdfujiguj hnnq gnqdfujiguj hnnq gnqdfujiguj…" at bounding box center [709, 300] width 177 height 77
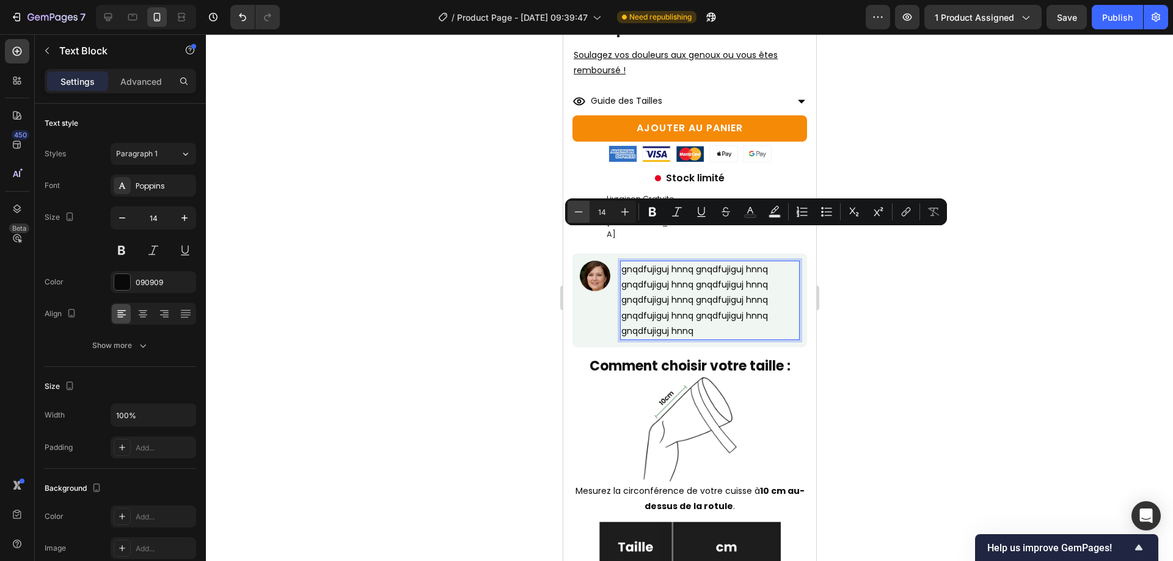
click at [584, 213] on icon "Editor contextual toolbar" at bounding box center [578, 212] width 12 height 12
type input "13"
drag, startPoint x: 1088, startPoint y: 291, endPoint x: 873, endPoint y: 287, distance: 214.5
click at [1086, 293] on div at bounding box center [689, 297] width 967 height 527
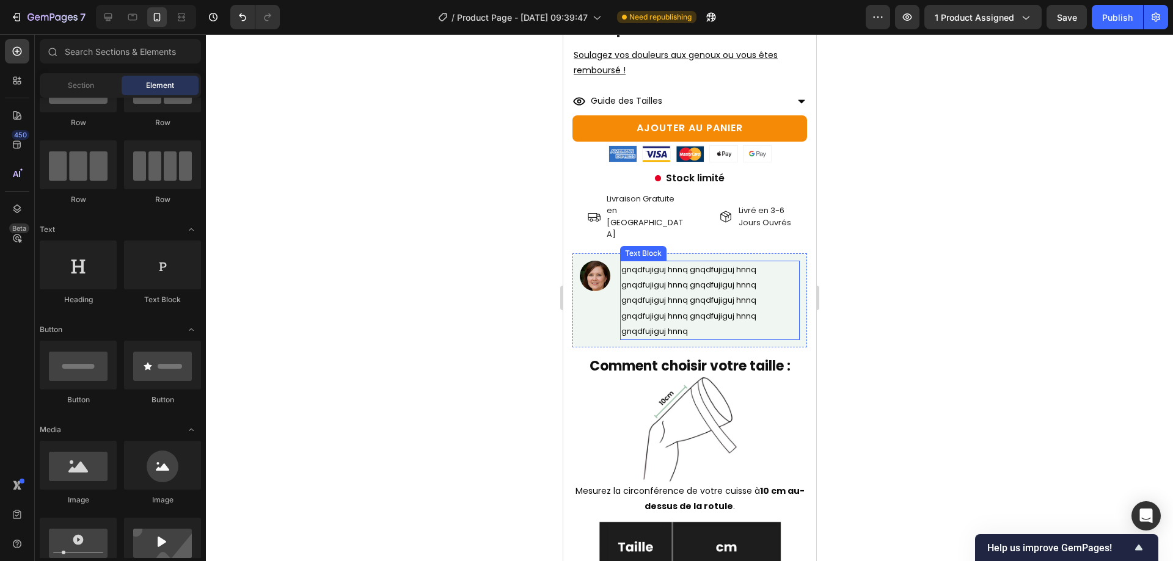
click at [682, 289] on span "gnqdfujiguj hnnq gnqdfujiguj hnnq gnqdfujiguj hnnq gnqdfujiguj hnnq gnqdfujiguj…" at bounding box center [688, 300] width 135 height 73
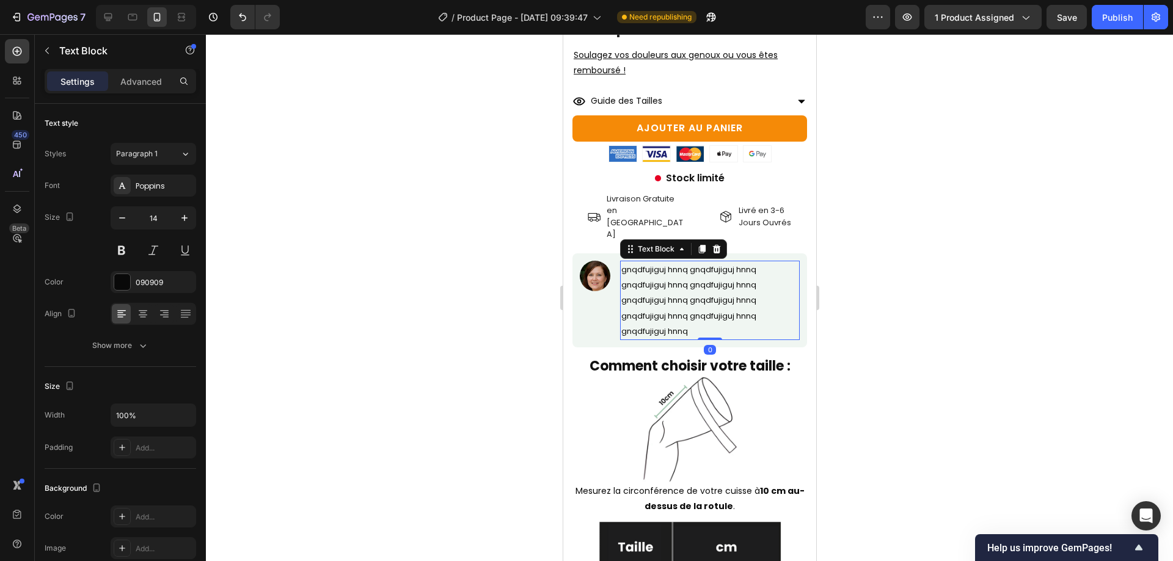
click at [682, 288] on span "gnqdfujiguj hnnq gnqdfujiguj hnnq gnqdfujiguj hnnq gnqdfujiguj hnnq gnqdfujiguj…" at bounding box center [688, 300] width 135 height 73
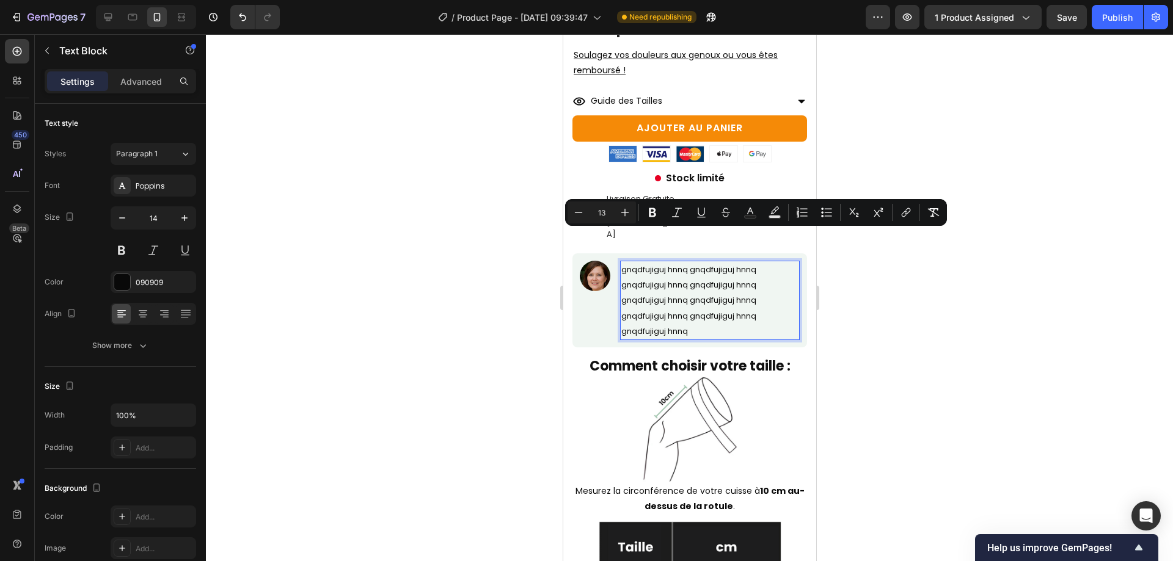
click at [1032, 315] on div at bounding box center [689, 297] width 967 height 527
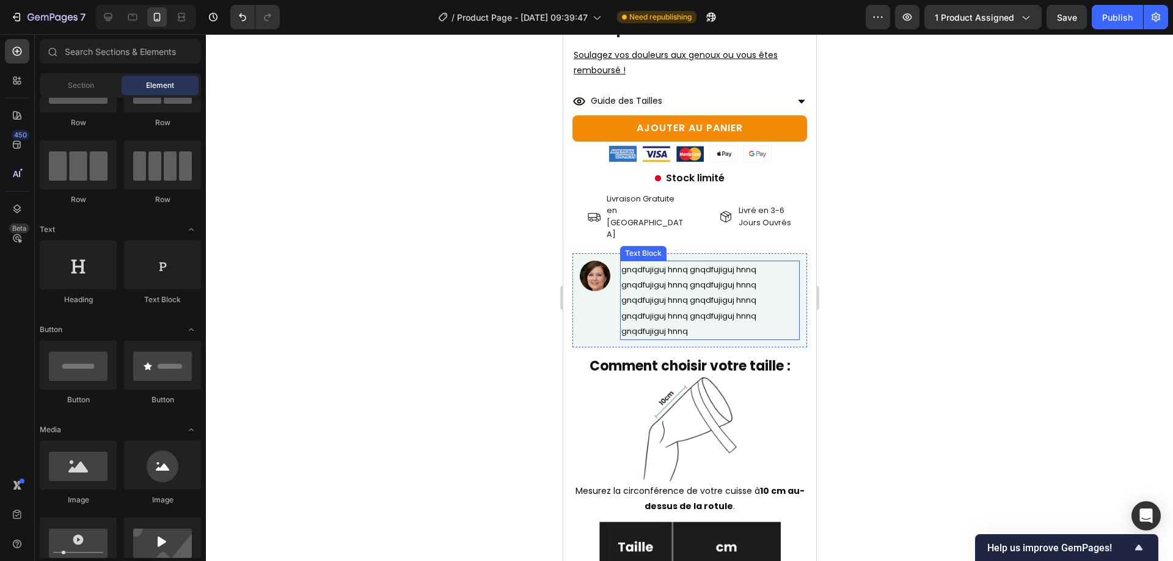
click at [691, 303] on p "gnqdfujiguj hnnq gnqdfujiguj hnnq gnqdfujiguj hnnq gnqdfujiguj hnnq gnqdfujiguj…" at bounding box center [709, 300] width 177 height 77
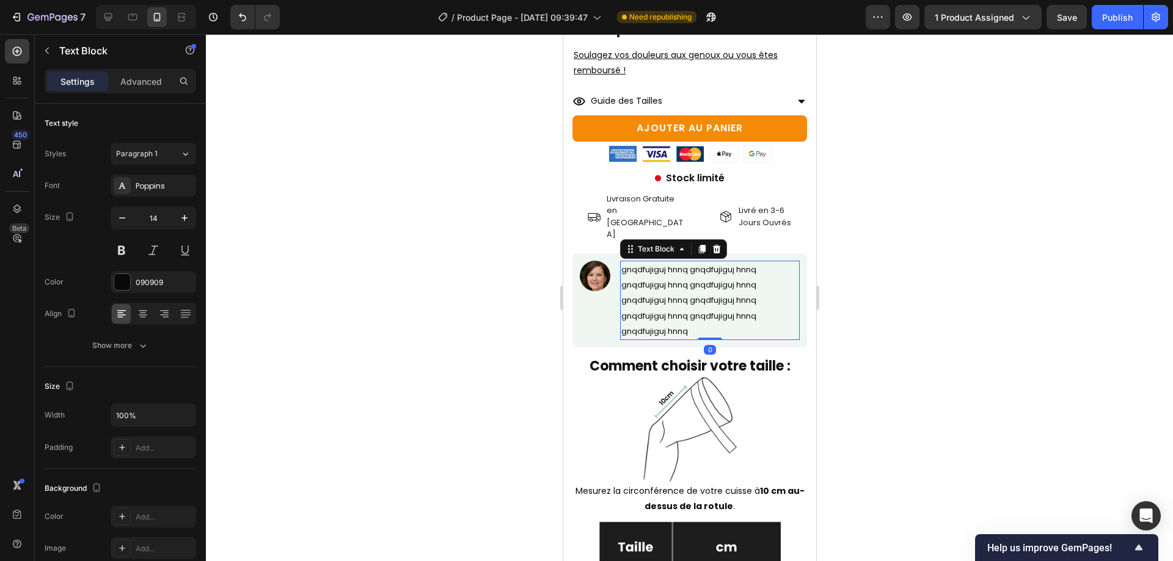
click at [880, 290] on div at bounding box center [689, 297] width 967 height 527
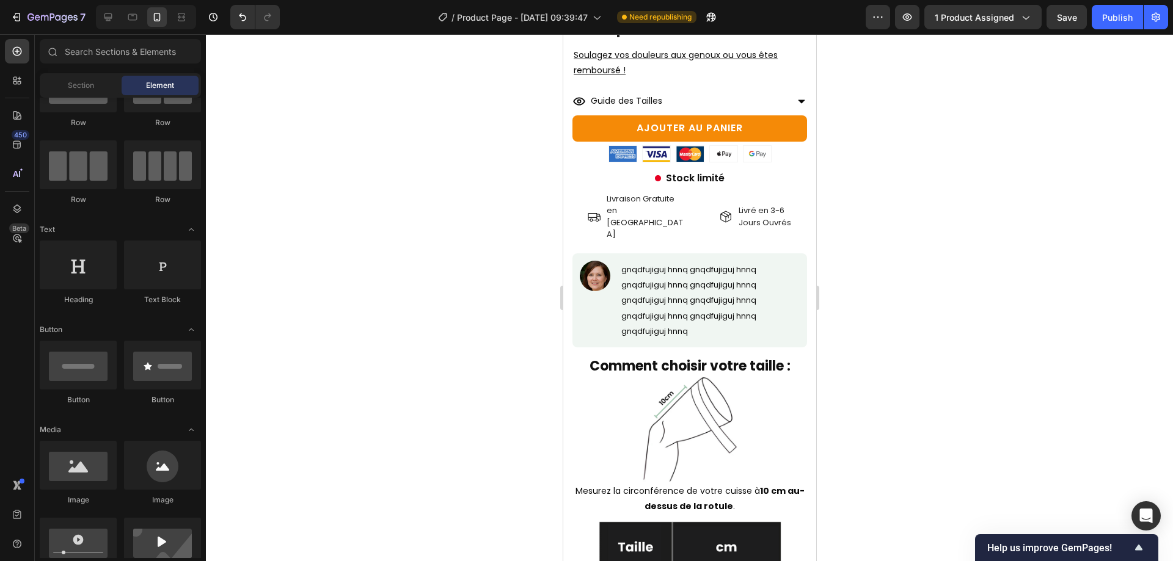
click at [986, 290] on div at bounding box center [689, 297] width 967 height 527
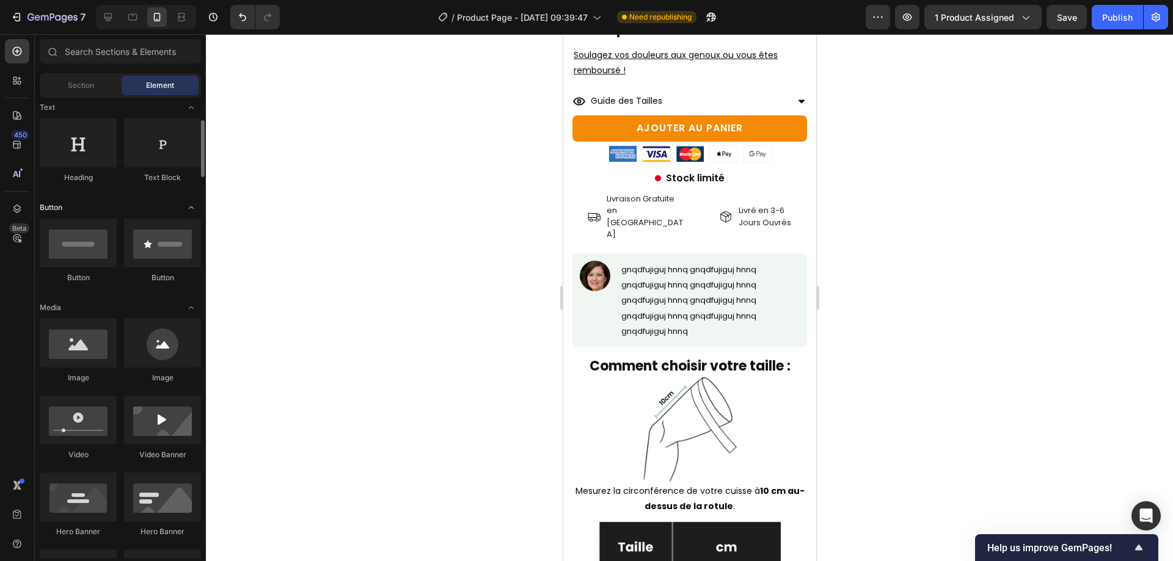
scroll to position [0, 0]
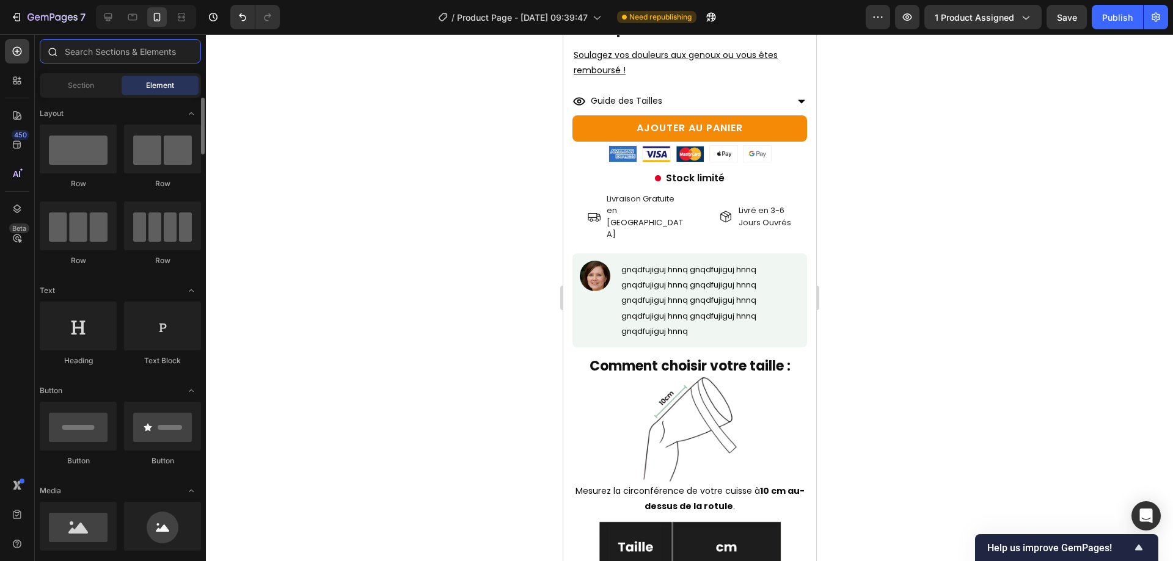
click at [101, 52] on input "text" at bounding box center [120, 51] width 161 height 24
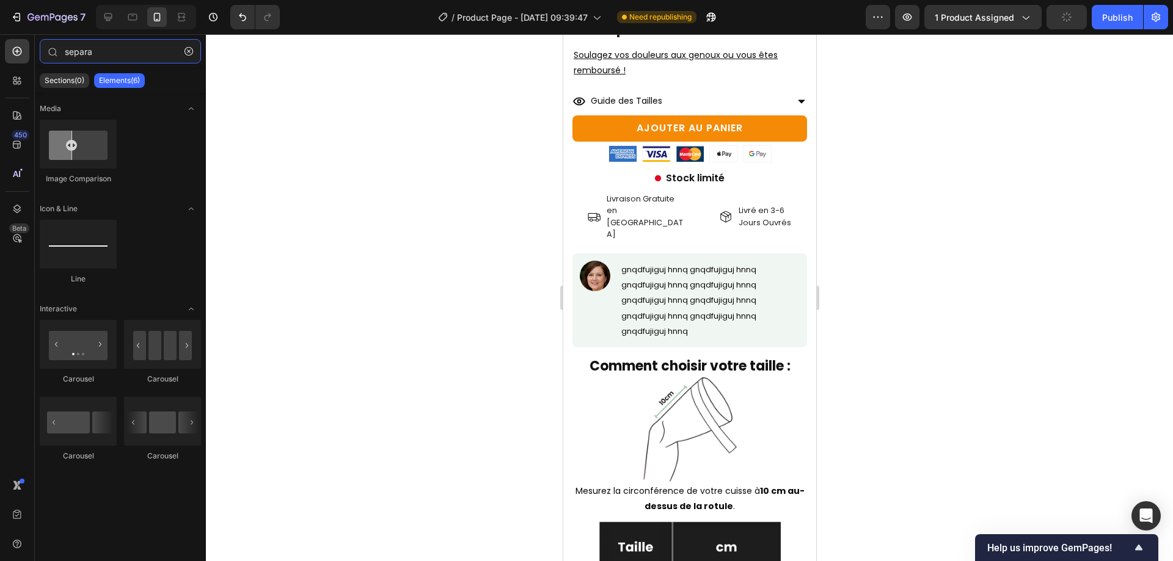
type input "separa"
drag, startPoint x: 843, startPoint y: 288, endPoint x: 679, endPoint y: 283, distance: 163.8
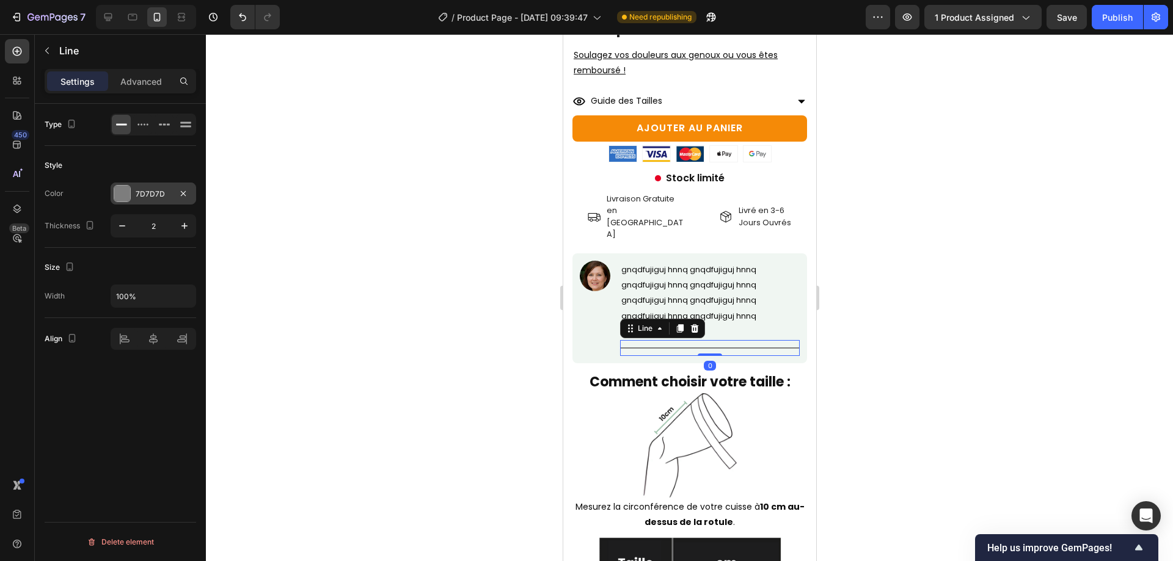
click at [123, 197] on div at bounding box center [122, 194] width 16 height 16
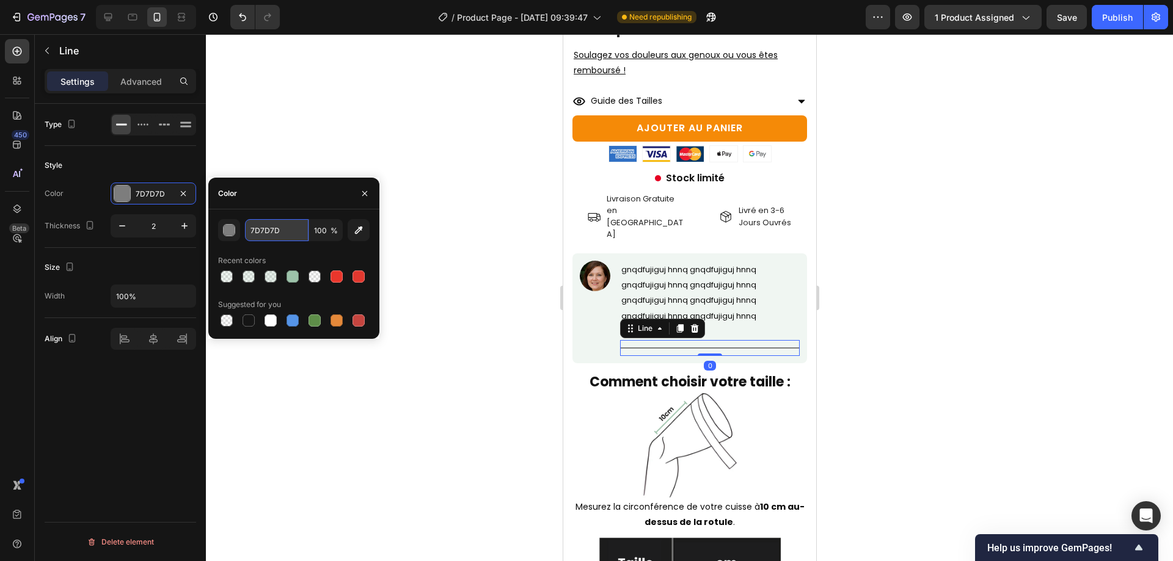
click at [260, 236] on input "7D7D7D" at bounding box center [277, 230] width 64 height 22
click at [315, 230] on input "100" at bounding box center [326, 230] width 34 height 22
click at [130, 228] on button "button" at bounding box center [122, 226] width 22 height 22
type input "1"
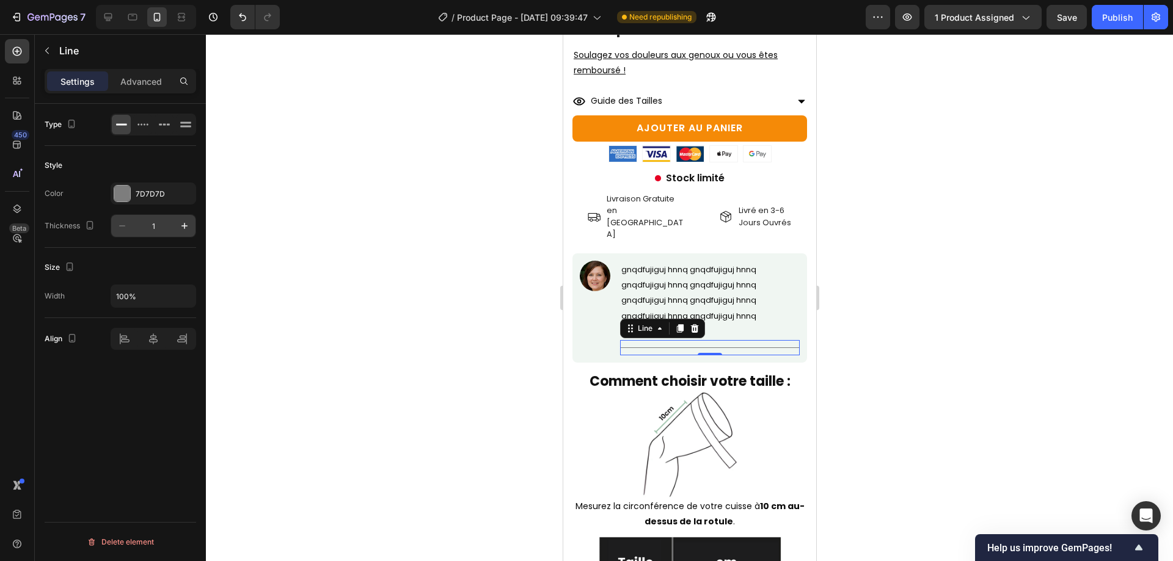
click at [152, 221] on input "1" at bounding box center [153, 226] width 40 height 22
click at [163, 199] on div "7D7D7D" at bounding box center [153, 194] width 35 height 11
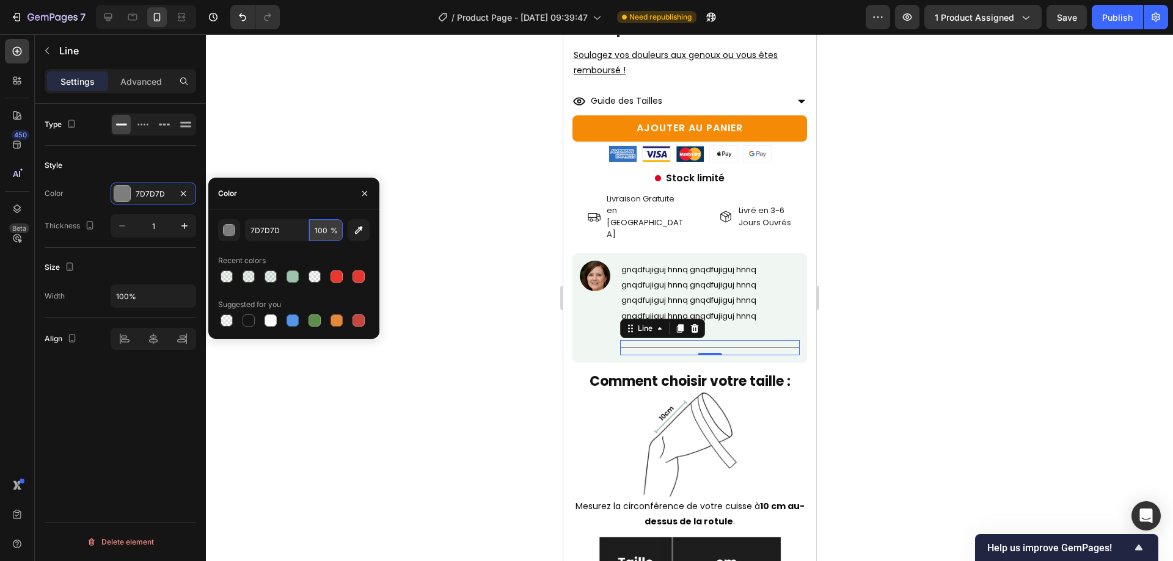
click at [327, 228] on input "100" at bounding box center [326, 230] width 34 height 22
type input "50"
click at [860, 291] on div at bounding box center [689, 297] width 967 height 527
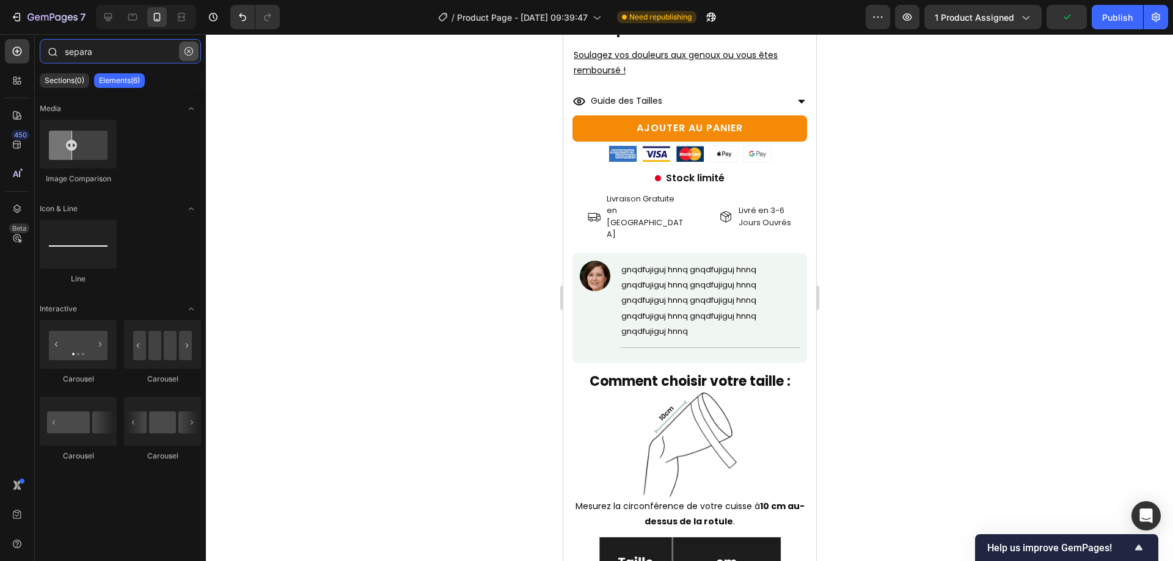
click at [199, 56] on input "separa" at bounding box center [120, 51] width 161 height 24
click at [191, 52] on icon "button" at bounding box center [189, 51] width 9 height 9
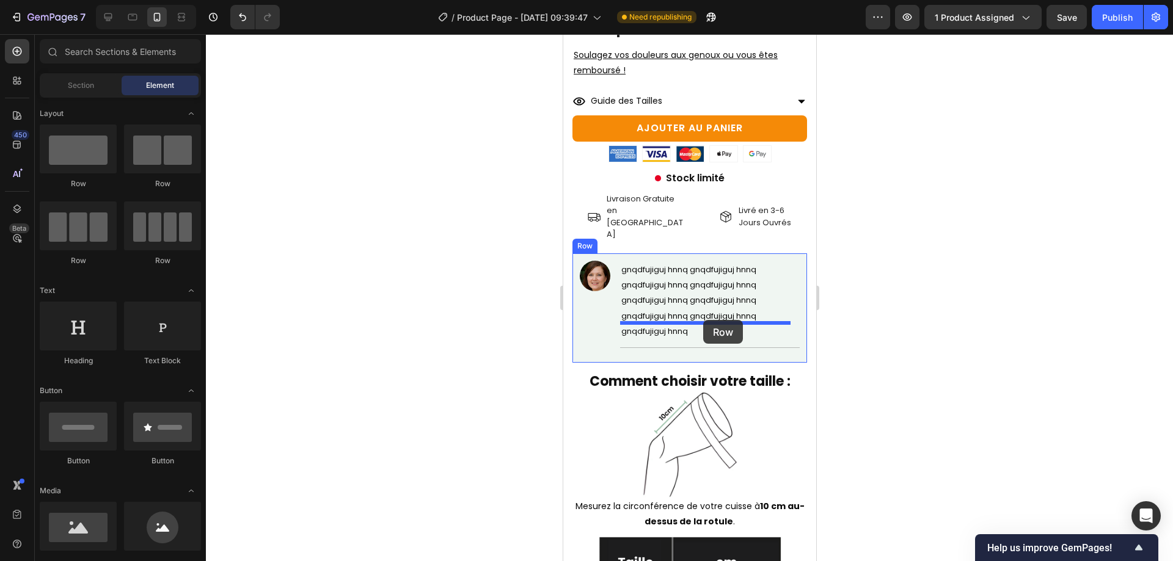
drag, startPoint x: 946, startPoint y: 274, endPoint x: 1532, endPoint y: 348, distance: 591.2
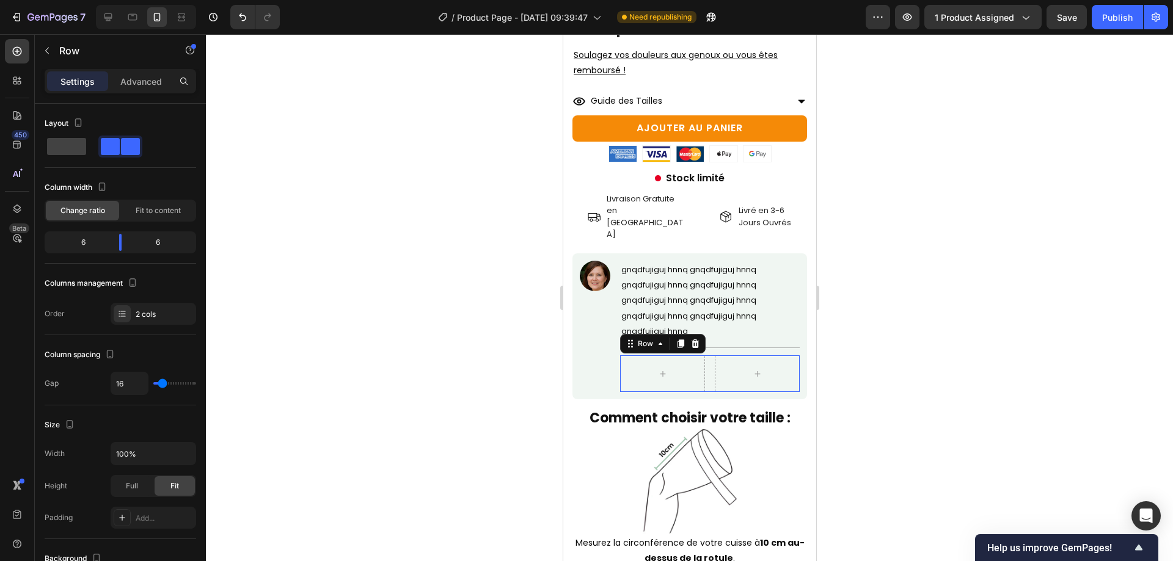
click at [996, 312] on div at bounding box center [689, 297] width 967 height 527
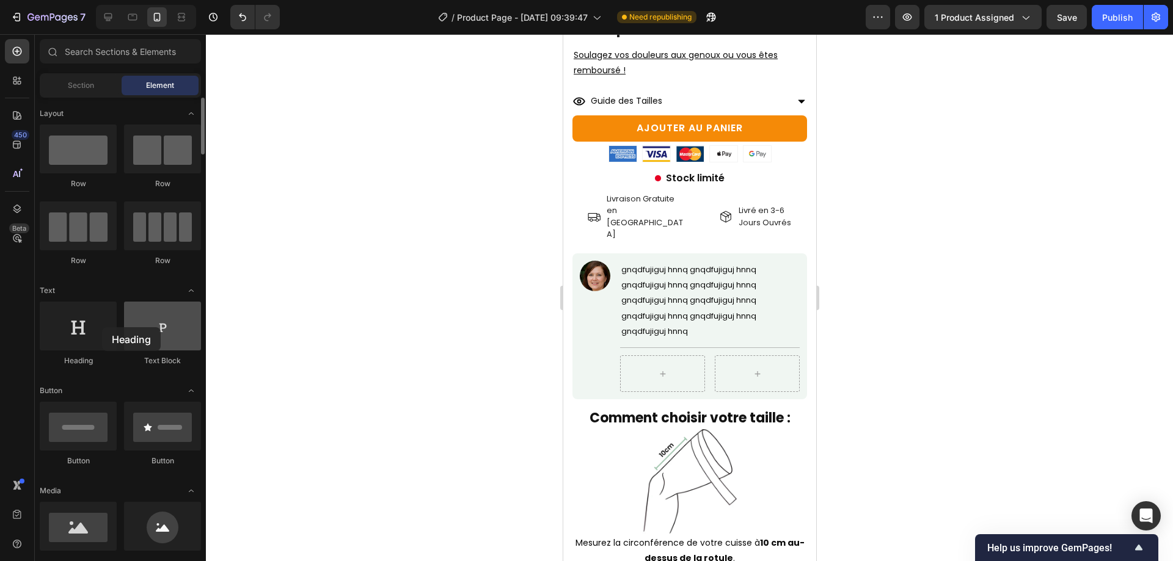
drag, startPoint x: 93, startPoint y: 322, endPoint x: 131, endPoint y: 327, distance: 38.3
click at [98, 327] on div at bounding box center [78, 326] width 77 height 49
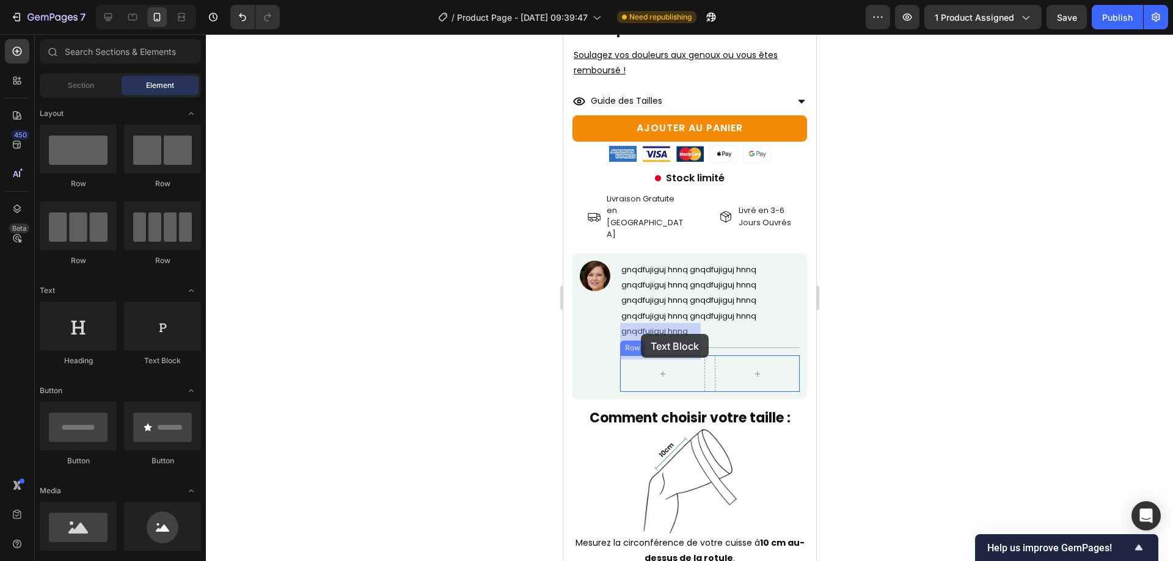
drag, startPoint x: 970, startPoint y: 396, endPoint x: 640, endPoint y: 333, distance: 335.9
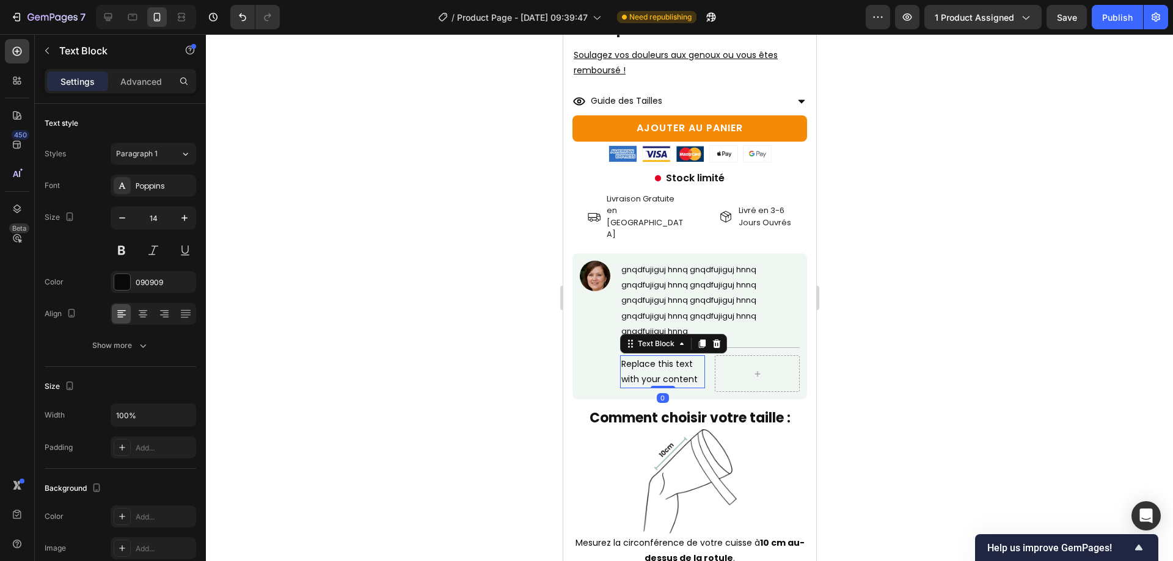
click at [660, 356] on div "Replace this text with your content" at bounding box center [662, 372] width 85 height 33
click at [660, 357] on p "Replace this text with your content" at bounding box center [662, 372] width 82 height 31
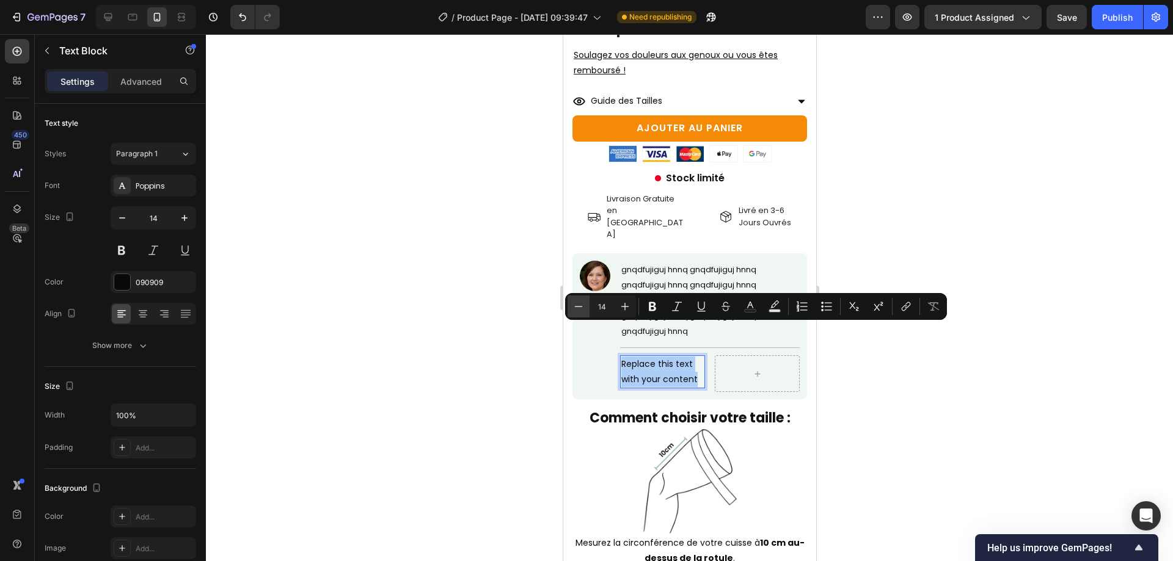
click at [582, 302] on icon "Editor contextual toolbar" at bounding box center [578, 307] width 12 height 12
type input "11"
click at [621, 360] on span "Replace this text with your content" at bounding box center [657, 373] width 73 height 26
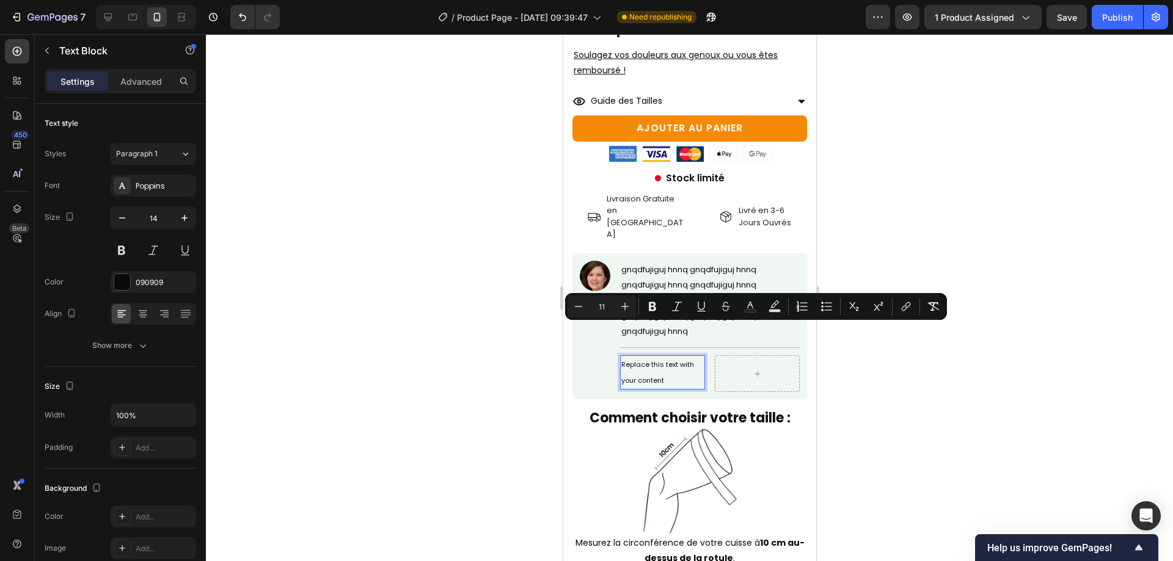
click at [621, 360] on span "Replace this text with your content" at bounding box center [657, 373] width 73 height 26
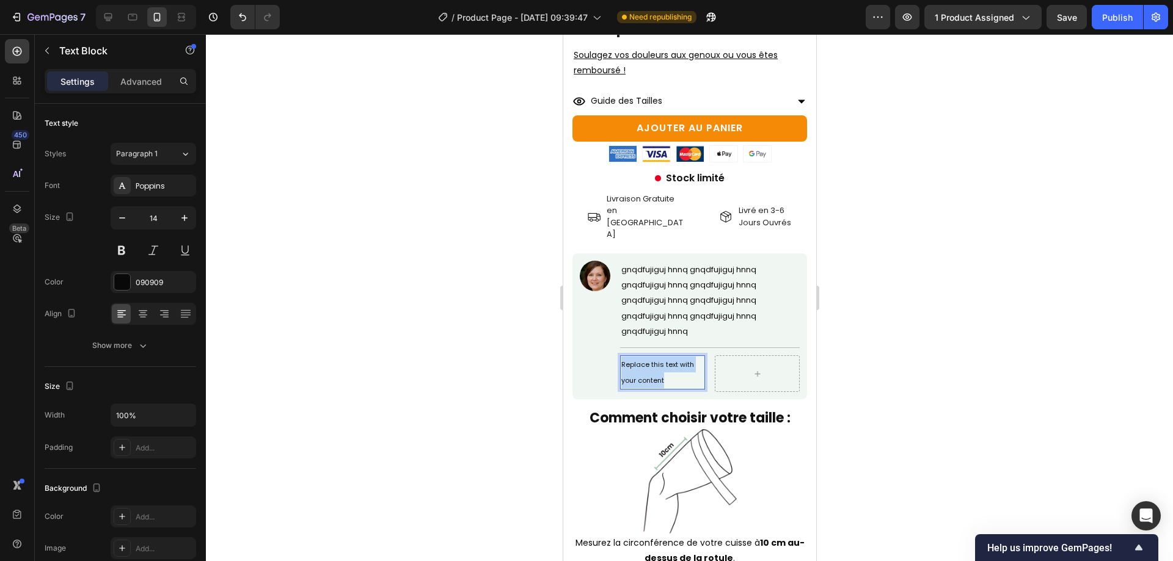
click at [621, 360] on span "Replace this text with your content" at bounding box center [657, 373] width 73 height 26
click at [1172, 329] on div at bounding box center [689, 297] width 967 height 527
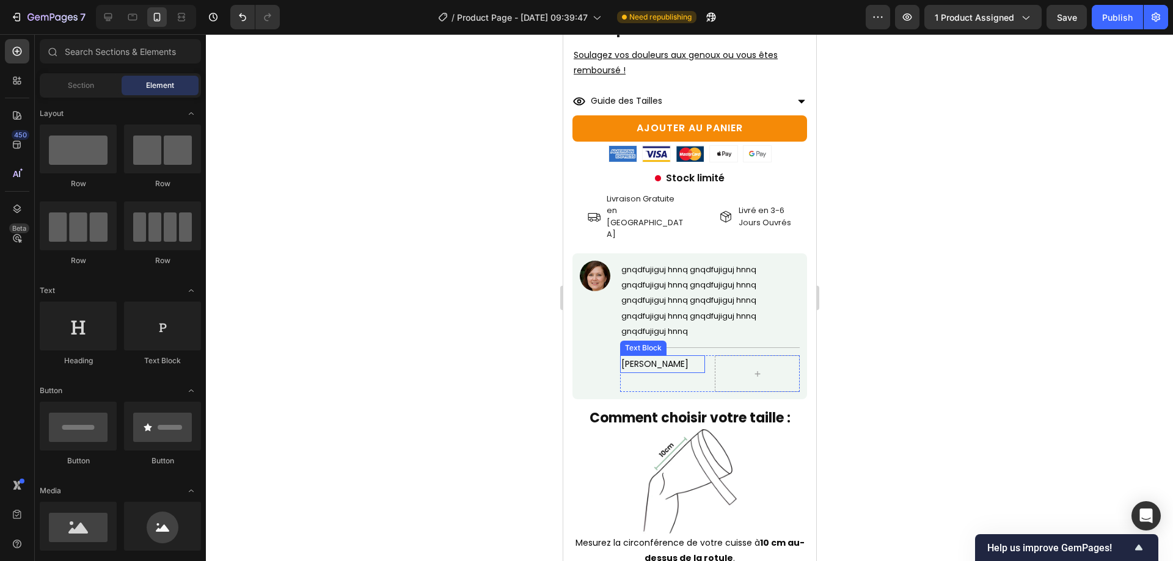
click at [676, 357] on p "Anne-Marie" at bounding box center [662, 364] width 82 height 15
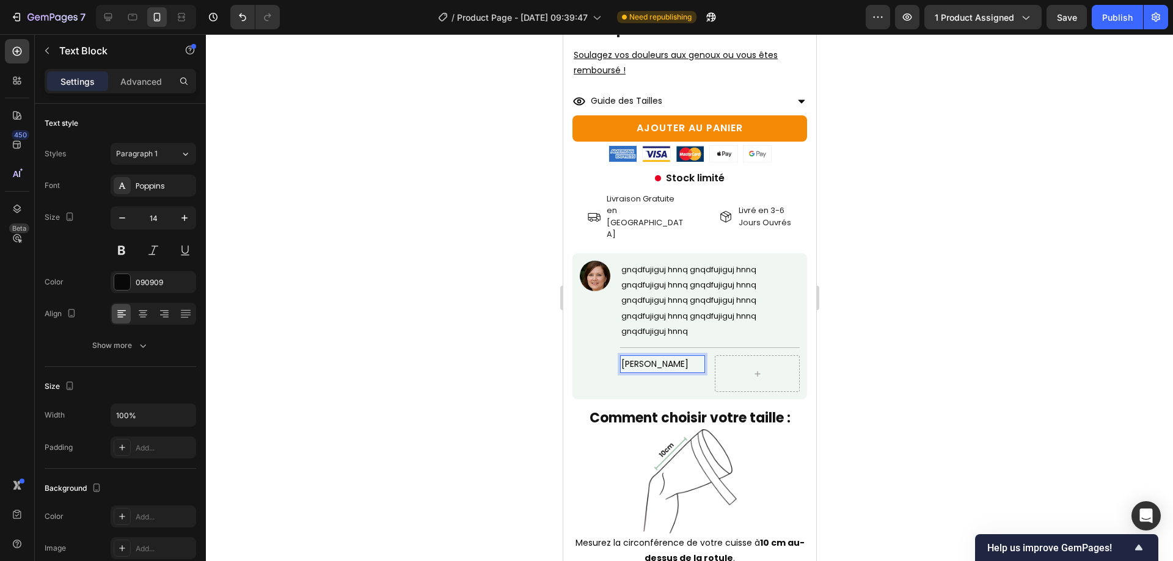
click at [624, 357] on p "Anne-Marie" at bounding box center [662, 364] width 82 height 15
click at [623, 357] on p "Anne-Marie" at bounding box center [662, 364] width 82 height 15
click at [679, 357] on p "- Anne-Marie" at bounding box center [662, 364] width 82 height 15
click at [970, 379] on div at bounding box center [689, 297] width 967 height 527
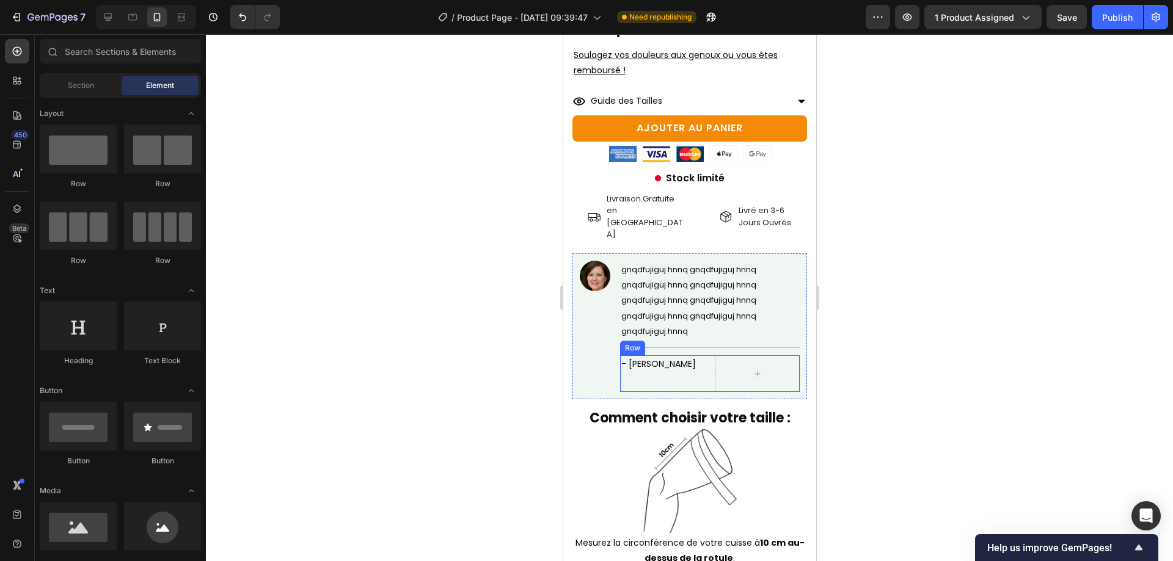
click at [638, 357] on p "- Anne-Marie" at bounding box center [662, 364] width 82 height 15
drag, startPoint x: 638, startPoint y: 338, endPoint x: 628, endPoint y: 335, distance: 10.4
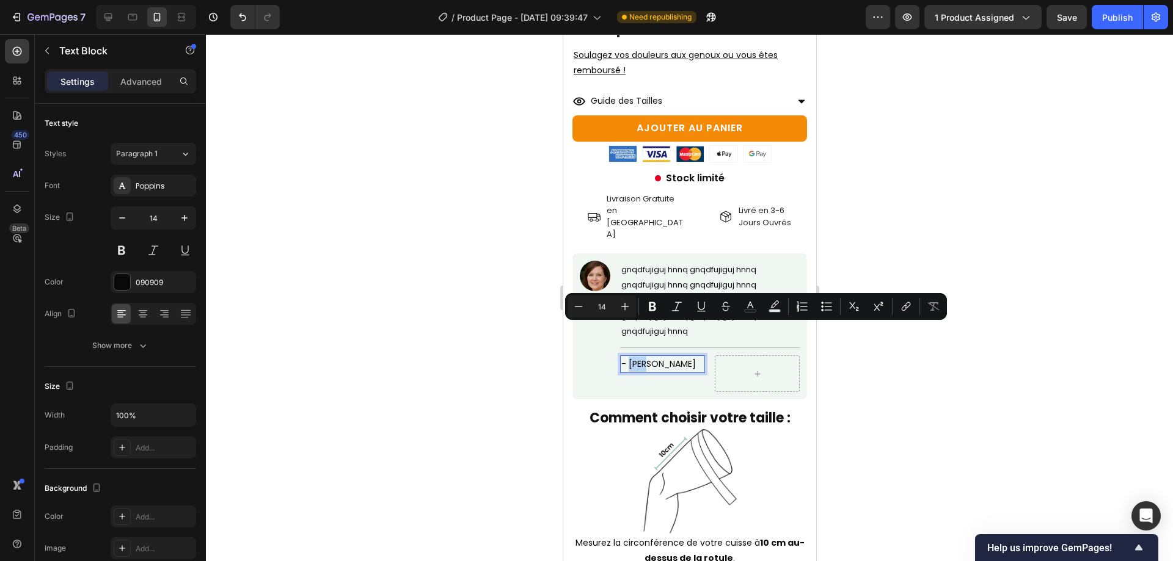
click at [628, 357] on p "- Anne-Marie" at bounding box center [662, 364] width 82 height 15
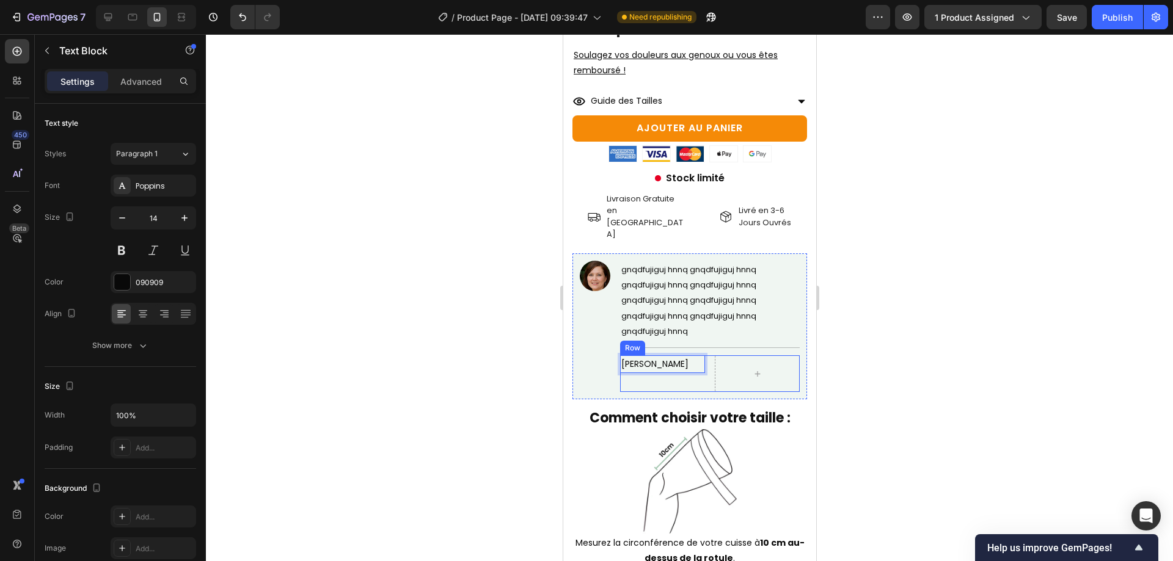
click at [665, 356] on div "Anne-Marie Text Block 0" at bounding box center [662, 374] width 85 height 37
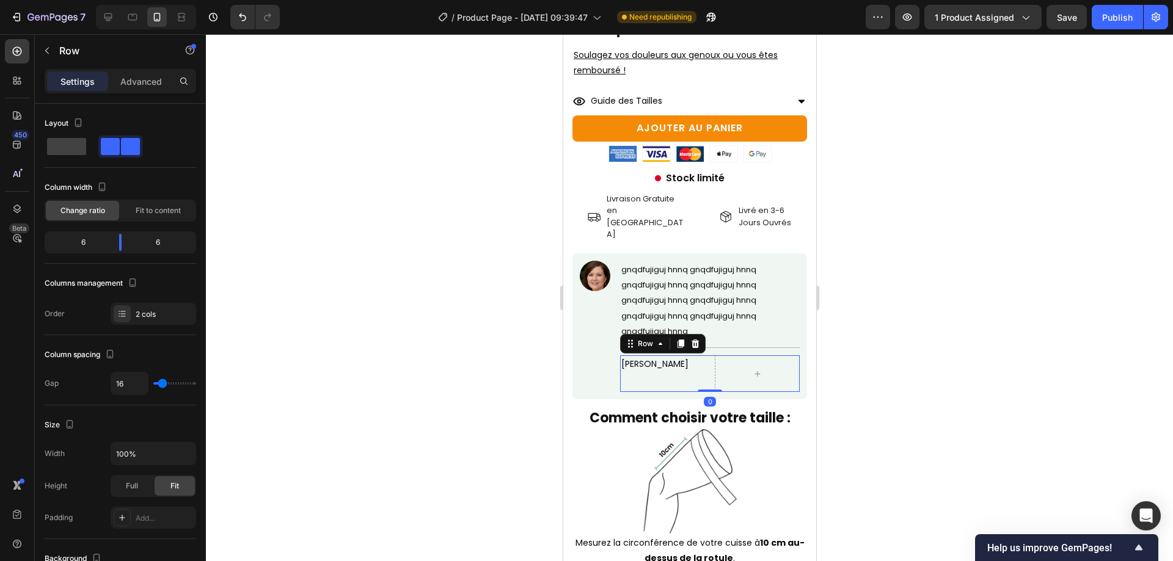
click at [665, 356] on div "Anne-Marie Text Block" at bounding box center [662, 374] width 85 height 37
click at [660, 357] on p "Anne-Marie" at bounding box center [662, 364] width 82 height 15
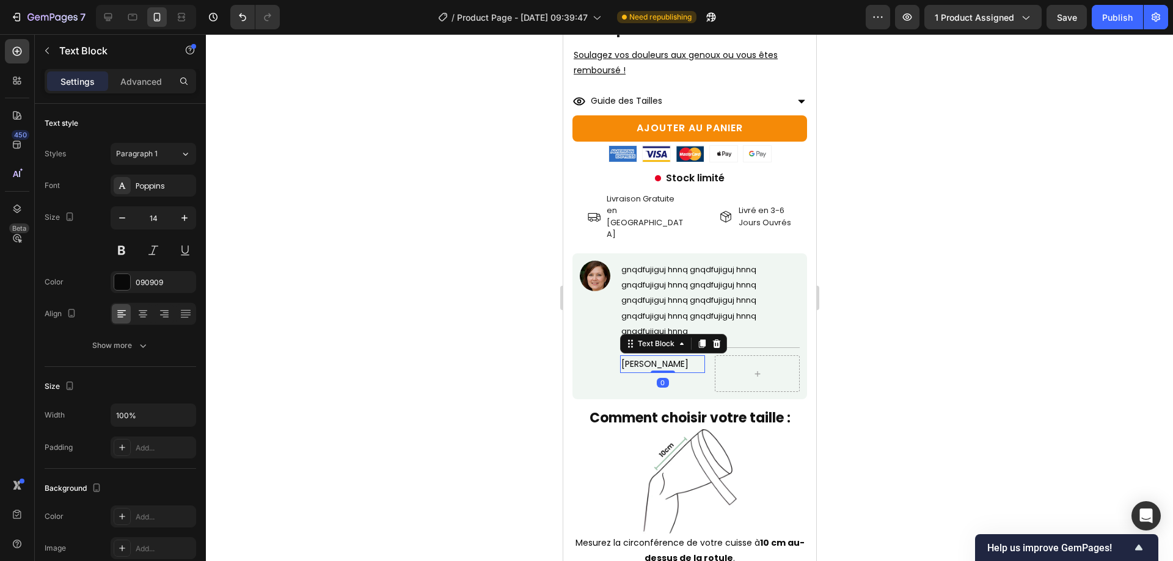
click at [660, 357] on p "Anne-Marie" at bounding box center [662, 364] width 82 height 15
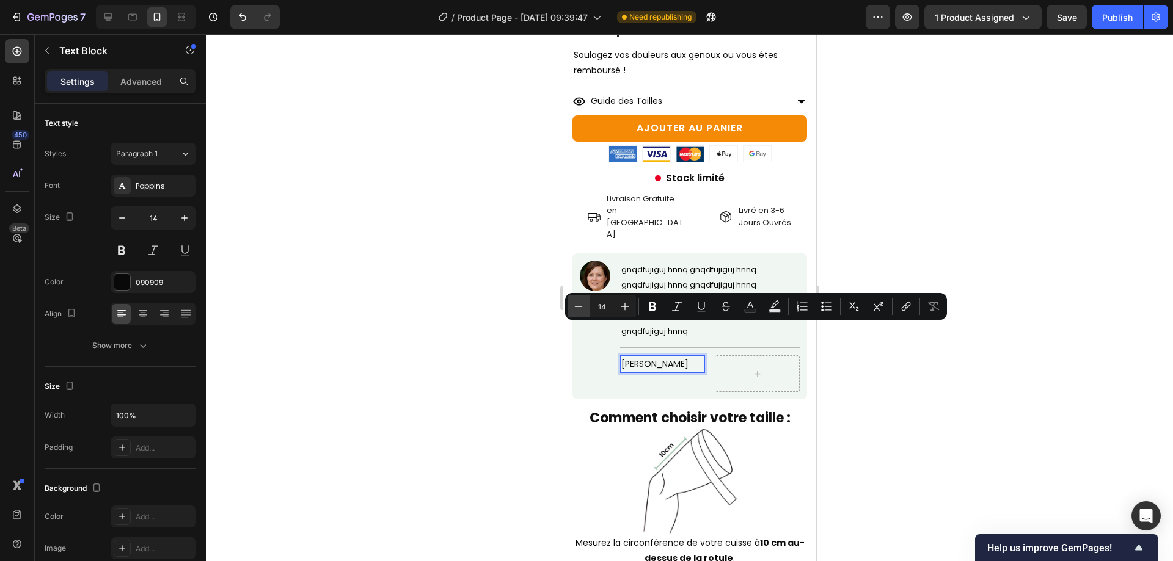
click at [582, 305] on icon "Editor contextual toolbar" at bounding box center [578, 307] width 12 height 12
type input "12"
drag, startPoint x: 1033, startPoint y: 360, endPoint x: 1026, endPoint y: 357, distance: 7.2
click at [1031, 360] on div at bounding box center [689, 297] width 967 height 527
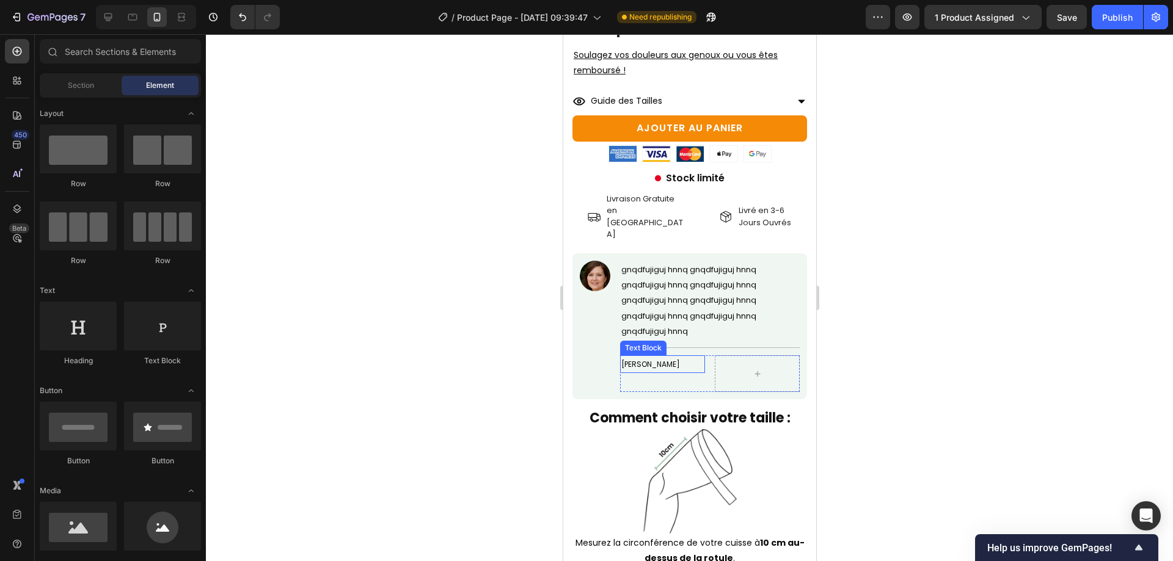
click at [642, 359] on span "Anne-Marie" at bounding box center [650, 364] width 59 height 10
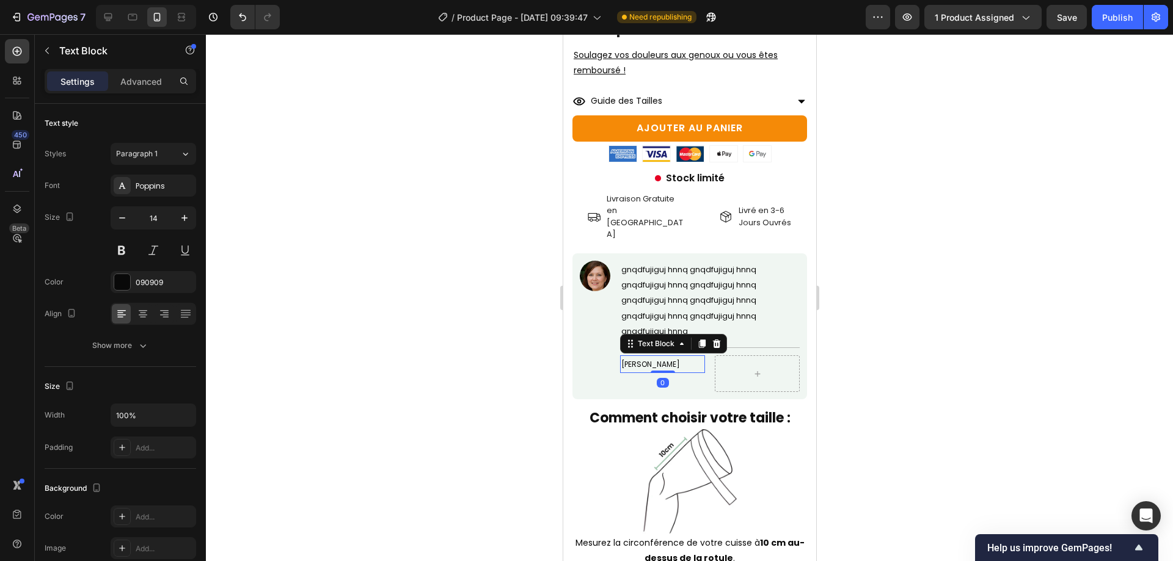
click at [680, 357] on p "Anne-Marie" at bounding box center [662, 364] width 82 height 15
click at [905, 309] on div at bounding box center [689, 297] width 967 height 527
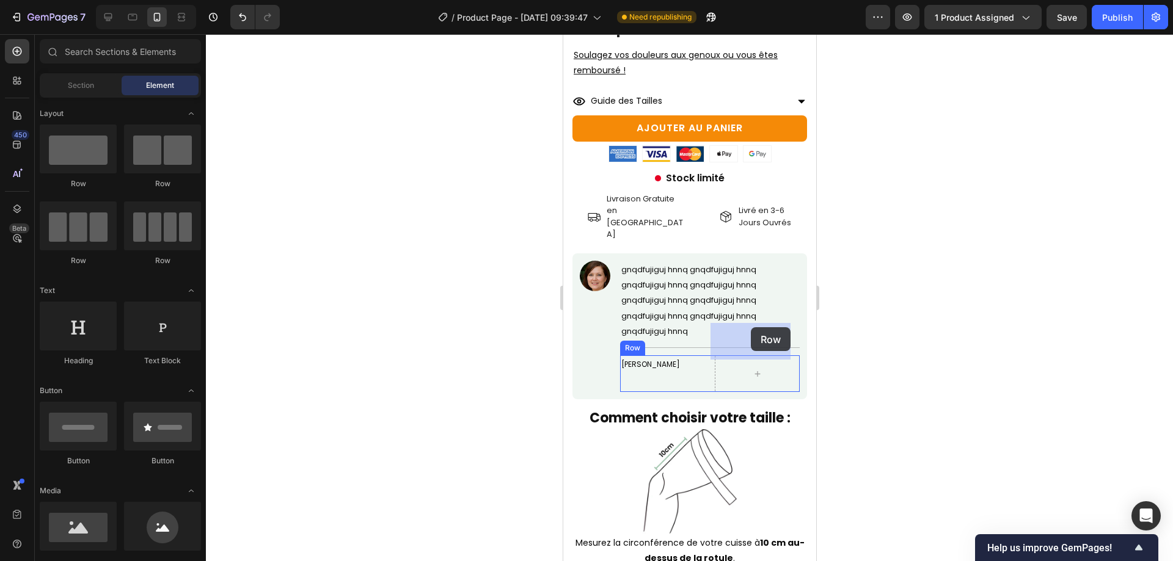
drag, startPoint x: 721, startPoint y: 301, endPoint x: 750, endPoint y: 327, distance: 39.4
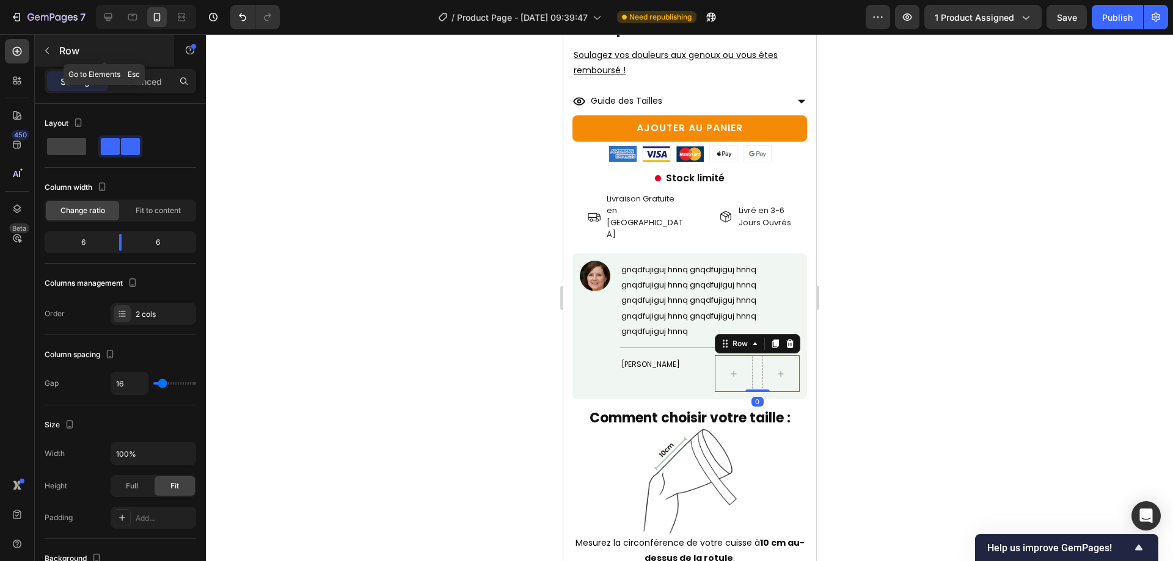
click at [57, 49] on div "Row" at bounding box center [104, 51] width 139 height 32
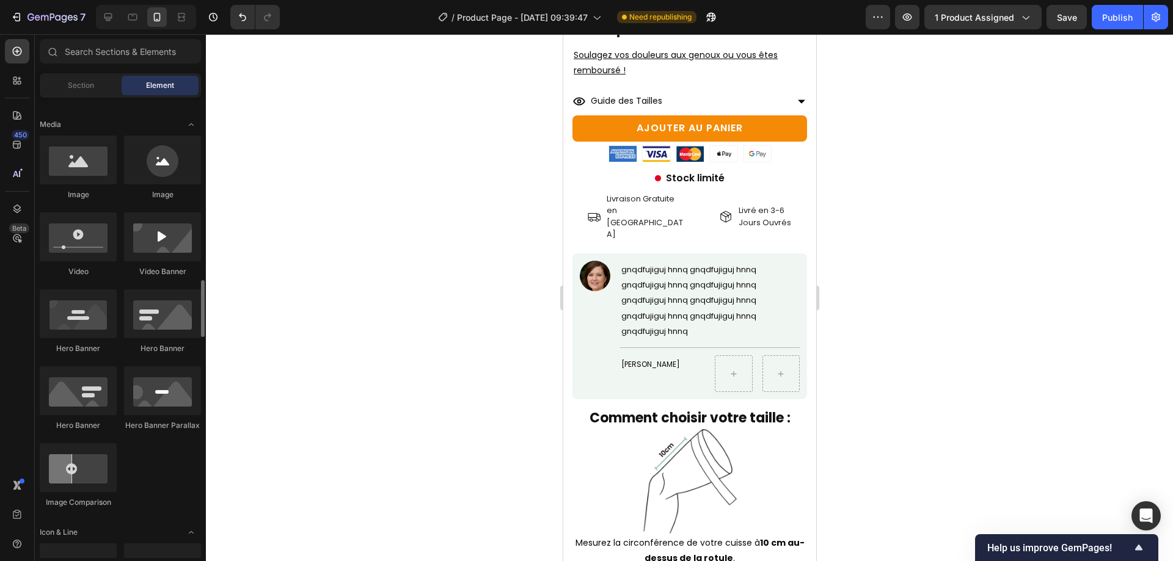
scroll to position [489, 0]
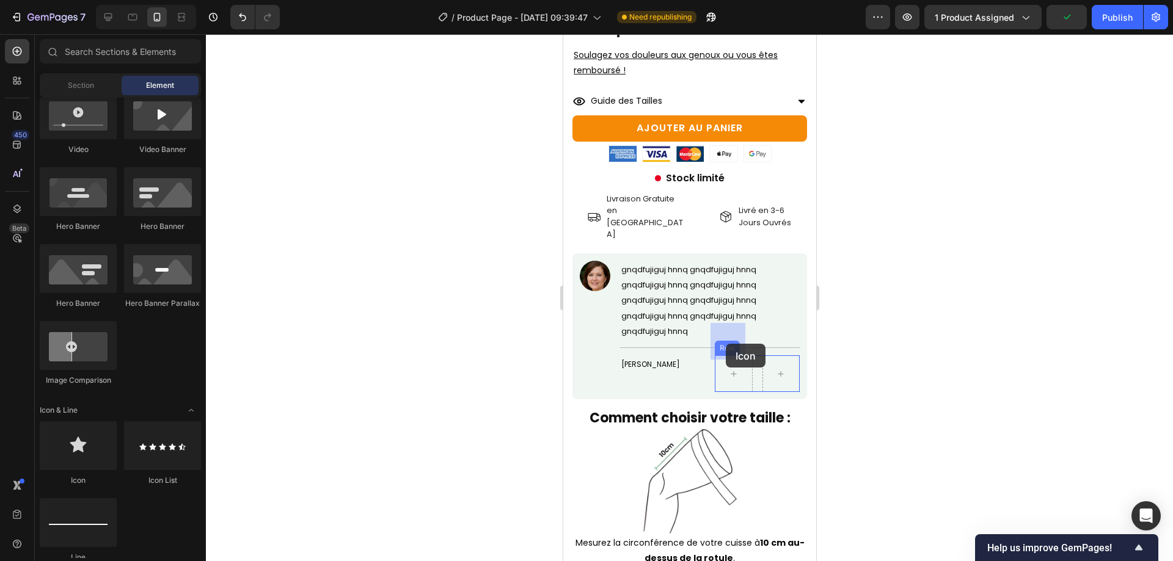
drag, startPoint x: 1055, startPoint y: 461, endPoint x: 725, endPoint y: 344, distance: 350.0
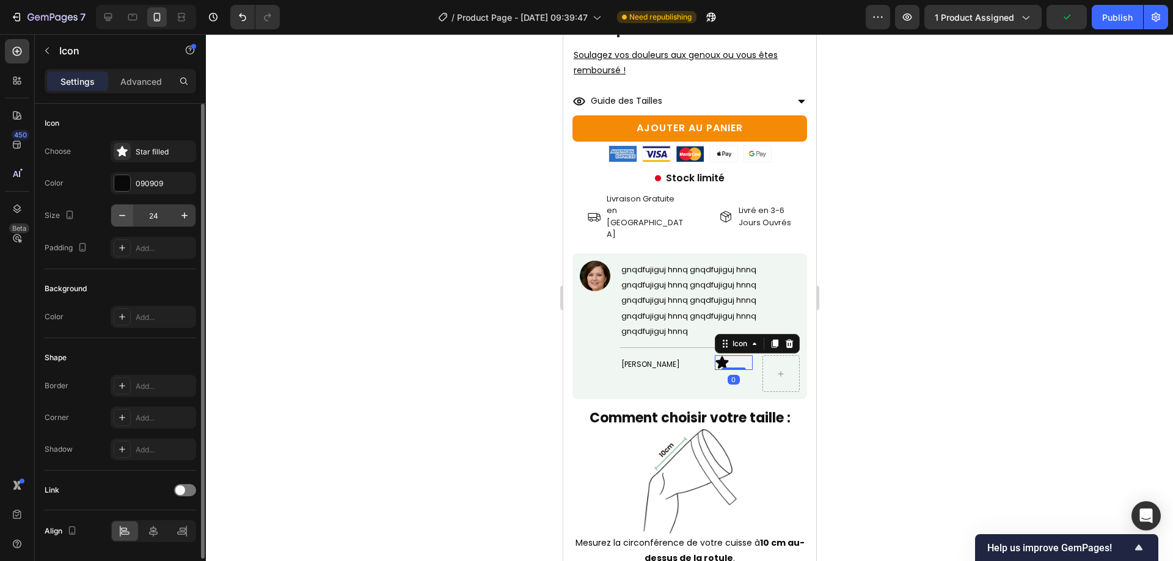
click at [131, 207] on button "button" at bounding box center [122, 216] width 22 height 22
click at [153, 214] on input "23" at bounding box center [153, 216] width 40 height 22
type input "16"
click at [158, 170] on div "Choose Star filled Color 090909 Size 16 Padding Add..." at bounding box center [121, 200] width 152 height 119
click at [149, 156] on div "Star filled" at bounding box center [164, 152] width 57 height 11
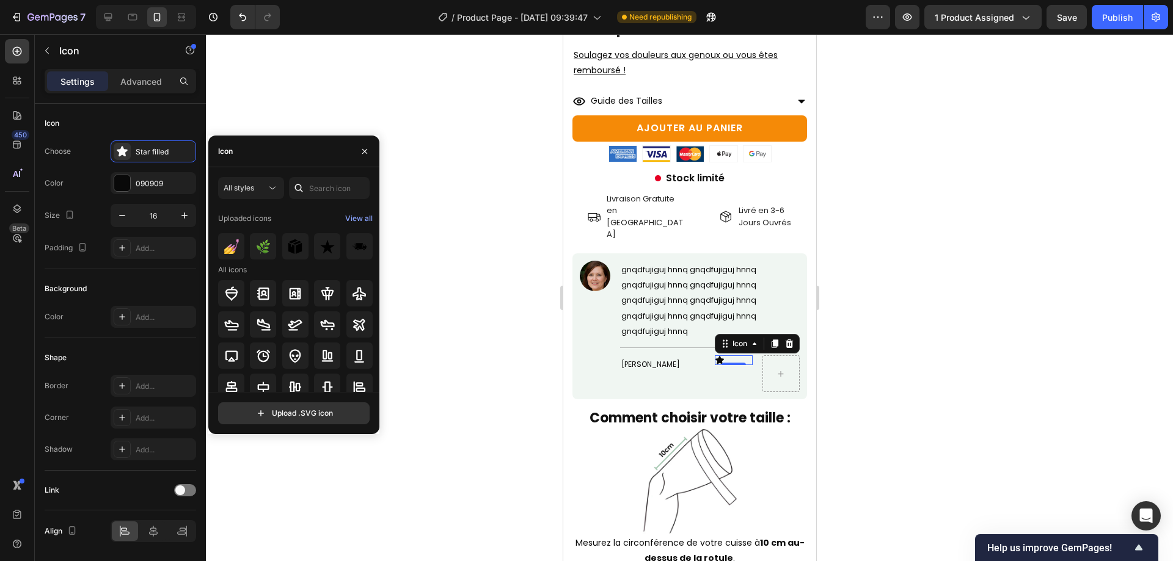
click at [307, 191] on div at bounding box center [299, 188] width 20 height 22
click at [316, 185] on input "text" at bounding box center [329, 188] width 81 height 22
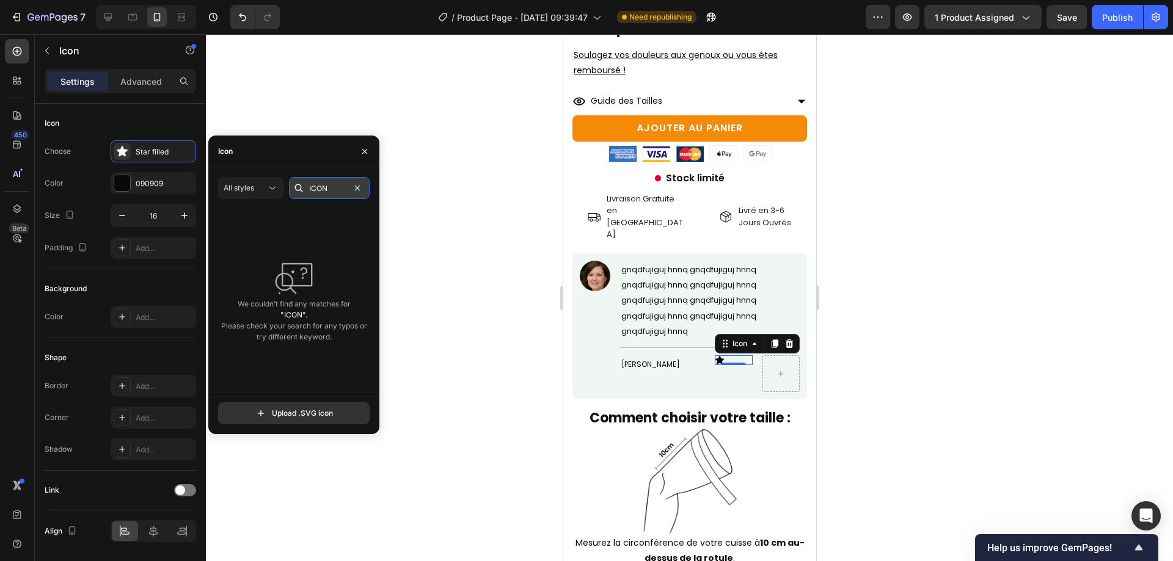
click at [328, 188] on input "ICON" at bounding box center [329, 188] width 81 height 22
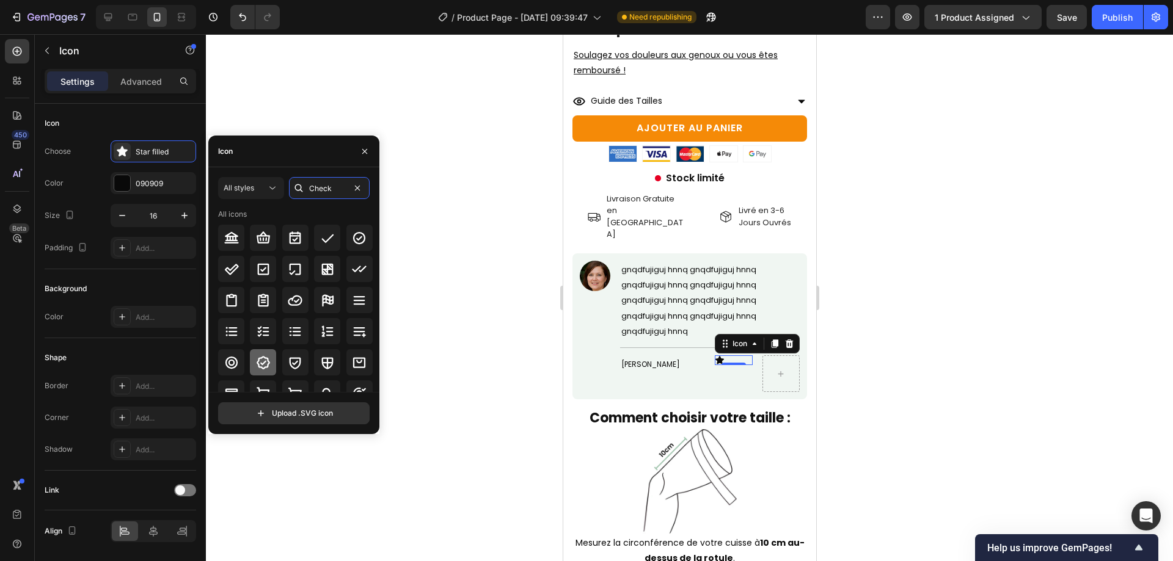
type input "Check"
drag, startPoint x: 255, startPoint y: 367, endPoint x: 49, endPoint y: 338, distance: 207.2
click at [256, 367] on icon at bounding box center [263, 363] width 15 height 15
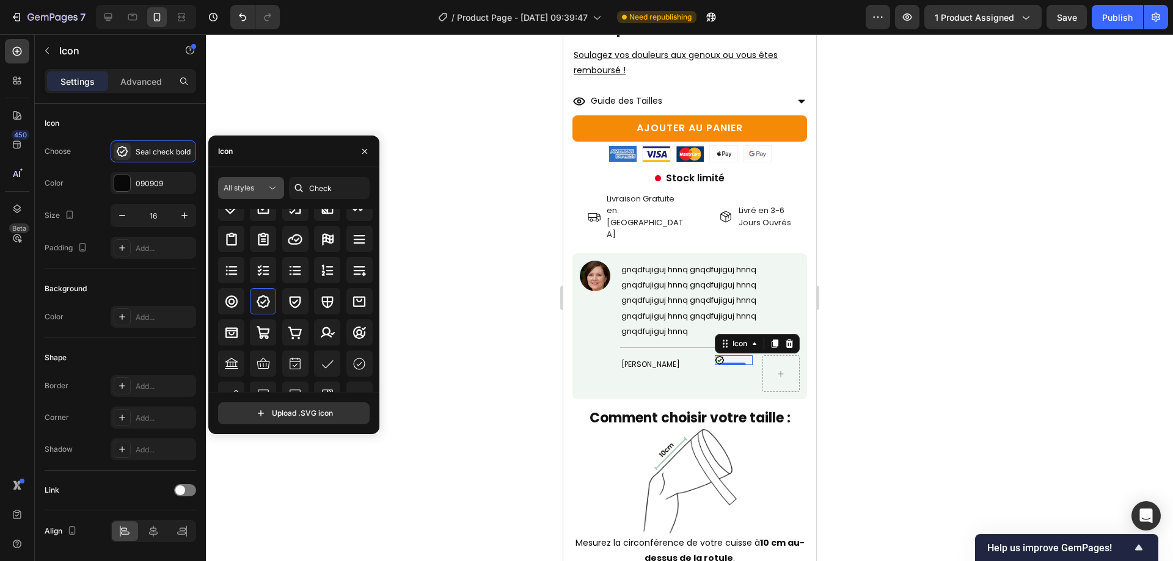
click at [247, 185] on span "All styles" at bounding box center [239, 187] width 31 height 9
click at [237, 321] on div "Filled" at bounding box center [229, 310] width 100 height 23
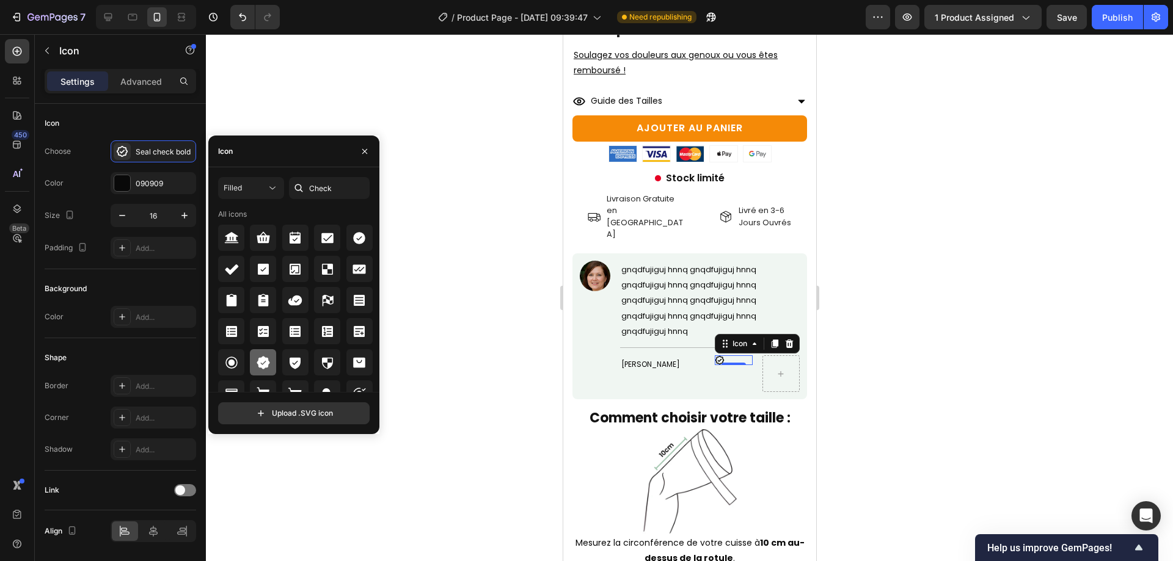
click at [260, 351] on div at bounding box center [263, 362] width 26 height 26
click at [153, 189] on div "090909" at bounding box center [153, 183] width 35 height 11
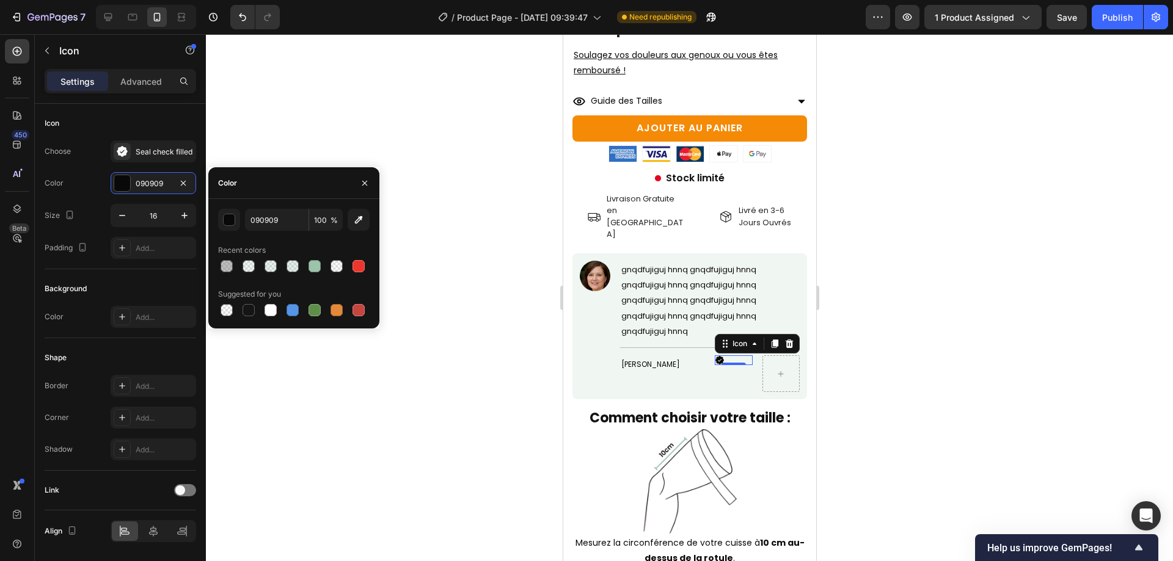
click at [283, 305] on div at bounding box center [294, 310] width 152 height 17
click at [290, 307] on div at bounding box center [293, 310] width 12 height 12
drag, startPoint x: 223, startPoint y: 210, endPoint x: 225, endPoint y: 219, distance: 9.5
click at [224, 211] on div "5594E7 100 % Recent colors Suggested for you" at bounding box center [293, 264] width 171 height 130
click at [225, 219] on div "button" at bounding box center [230, 220] width 12 height 12
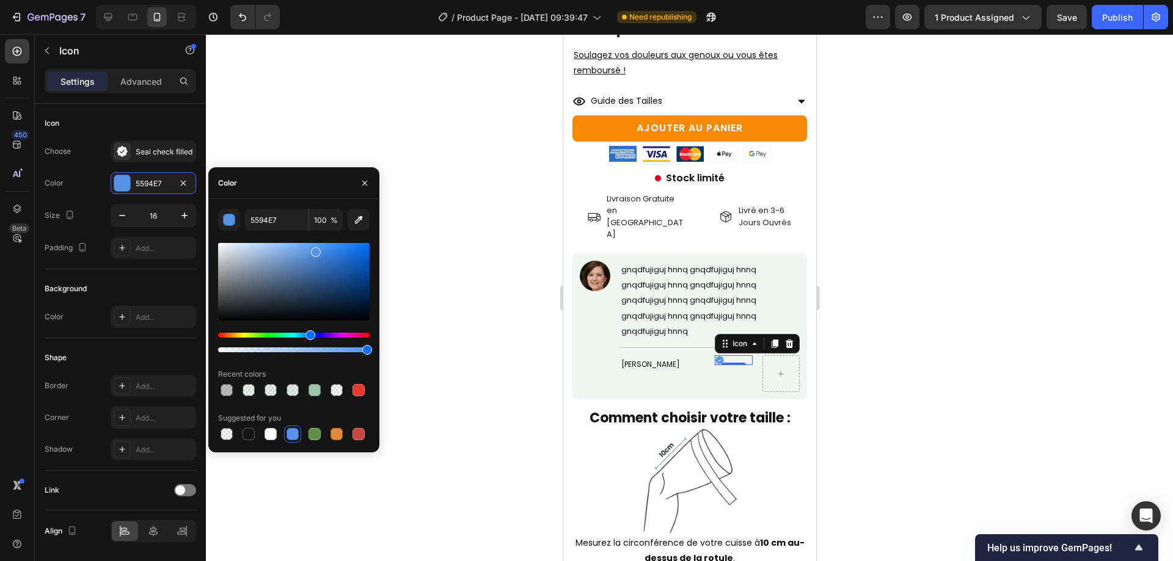
click at [297, 337] on div "Hue" at bounding box center [294, 335] width 152 height 5
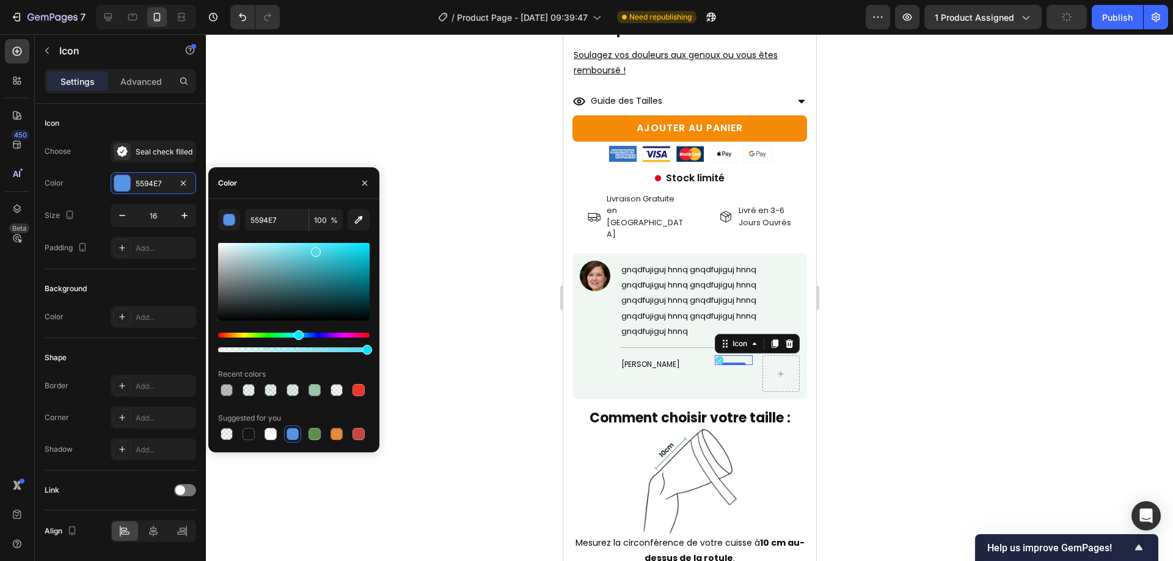
click at [301, 335] on div "Hue" at bounding box center [299, 336] width 10 height 10
click at [296, 334] on div "Hue" at bounding box center [299, 336] width 10 height 10
click at [294, 333] on div "Hue" at bounding box center [298, 336] width 10 height 10
click at [299, 332] on div "Hue" at bounding box center [300, 336] width 10 height 10
click at [337, 257] on div at bounding box center [294, 282] width 152 height 78
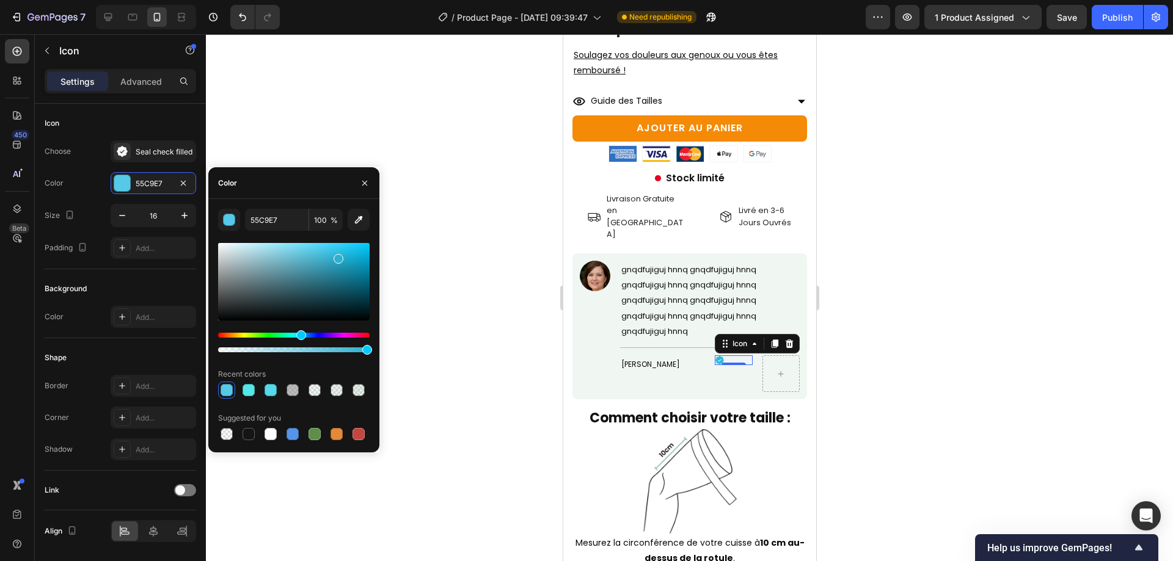
click at [343, 252] on div at bounding box center [294, 282] width 152 height 78
click at [338, 250] on div at bounding box center [343, 255] width 10 height 10
click at [345, 254] on div at bounding box center [294, 282] width 152 height 78
click at [333, 271] on div at bounding box center [294, 282] width 152 height 78
click at [329, 268] on div at bounding box center [334, 273] width 10 height 10
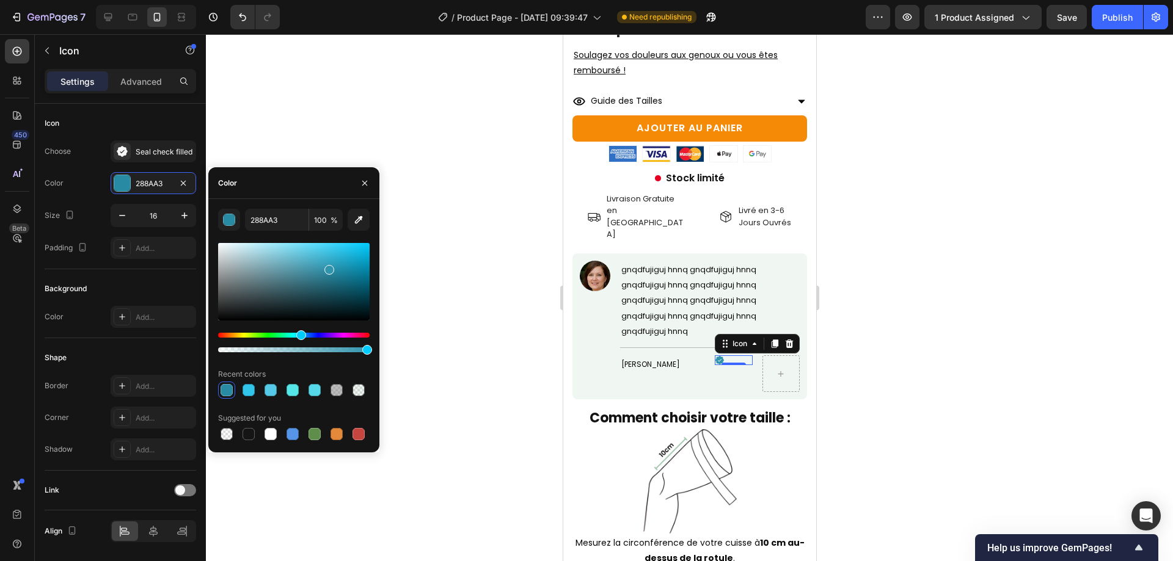
click at [327, 261] on div at bounding box center [294, 282] width 152 height 78
click at [327, 255] on div at bounding box center [294, 282] width 152 height 78
click at [320, 253] on div at bounding box center [294, 282] width 152 height 78
type input "49C0DD"
click at [1128, 360] on div at bounding box center [689, 297] width 967 height 527
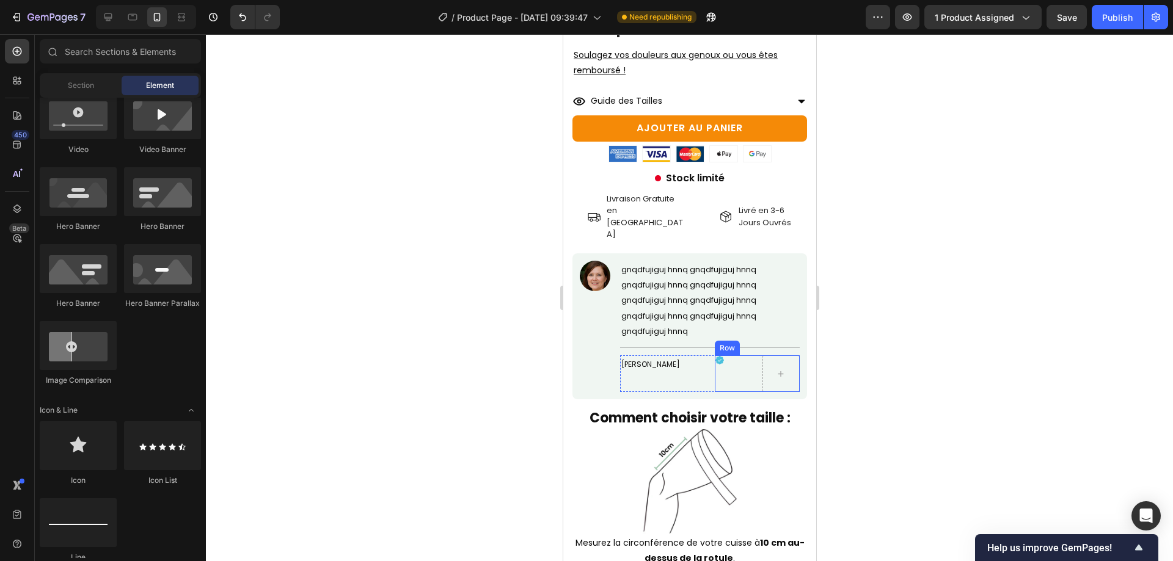
click at [744, 356] on div "Icon" at bounding box center [733, 374] width 38 height 37
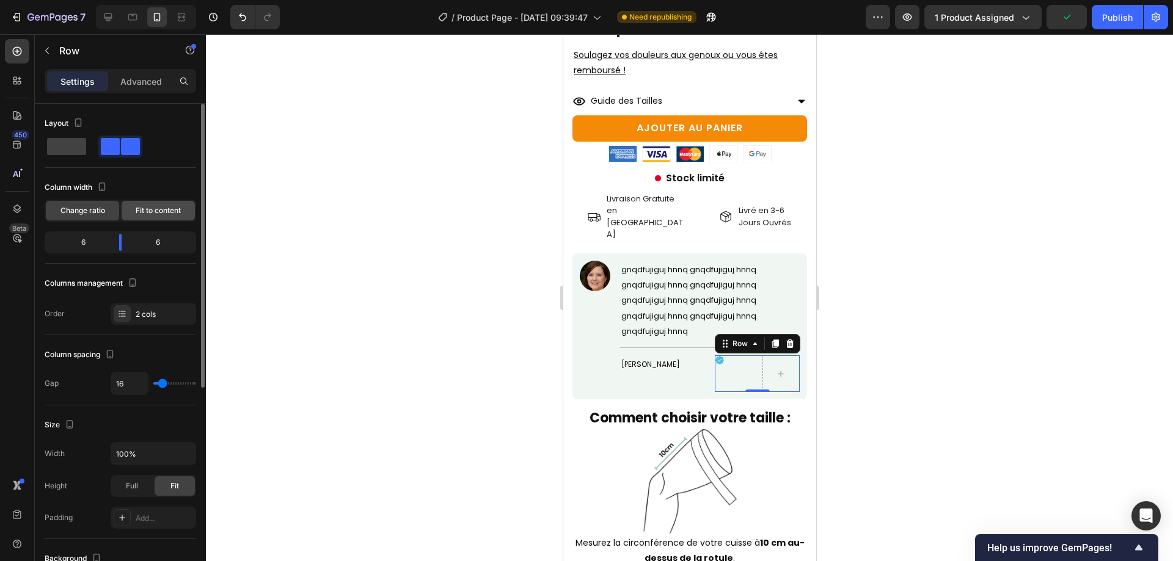
click at [146, 204] on div "Fit to content" at bounding box center [158, 211] width 73 height 20
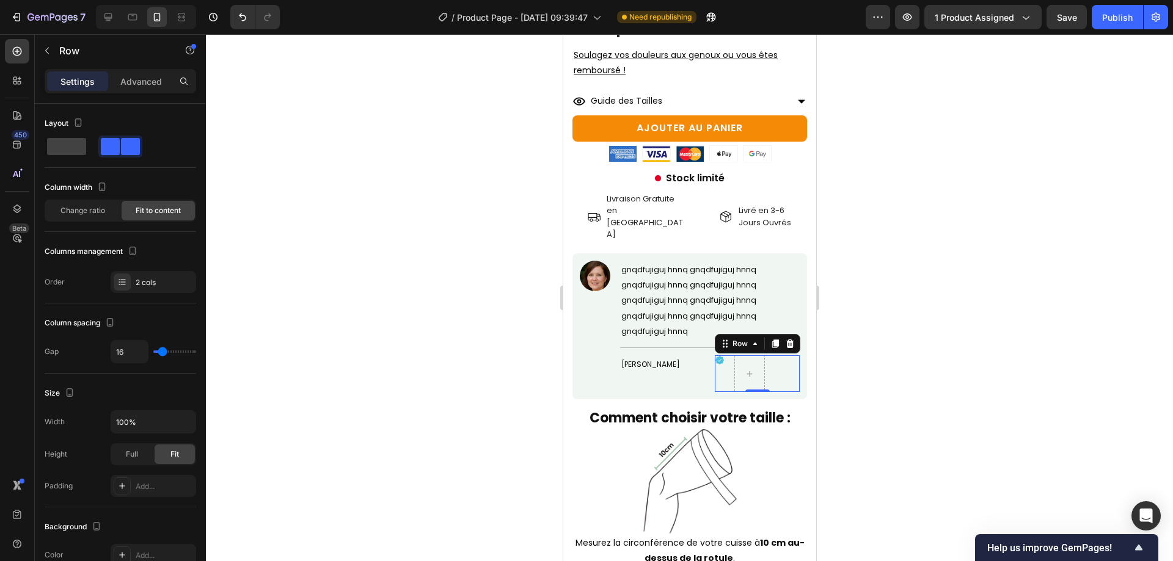
scroll to position [360, 0]
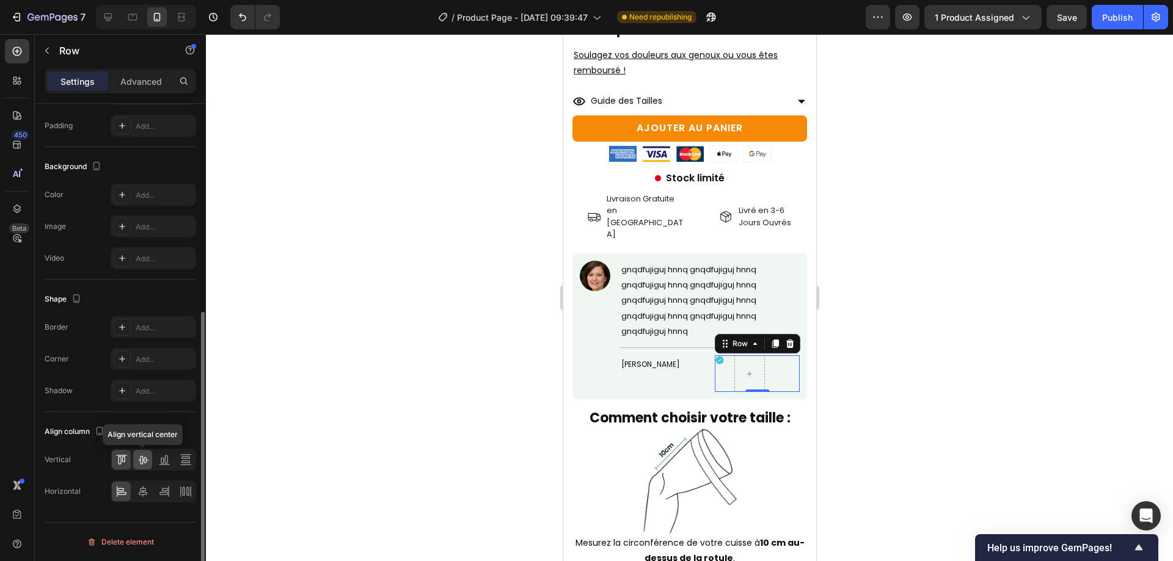
click at [151, 466] on div at bounding box center [142, 460] width 19 height 20
click at [696, 356] on div "Anne-Marie J. Text Block" at bounding box center [662, 374] width 85 height 37
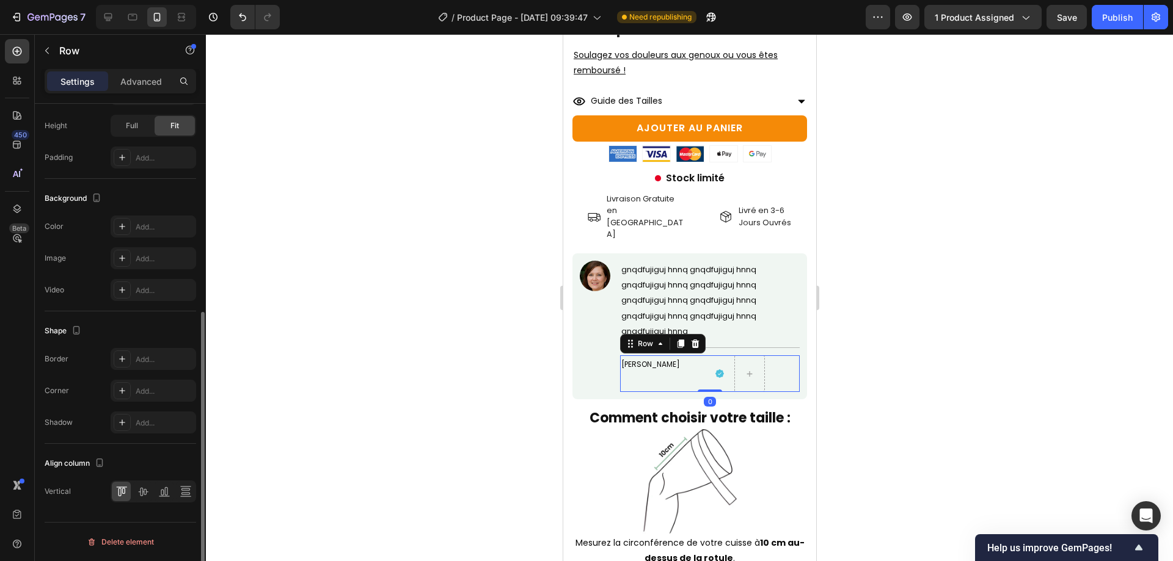
click at [144, 481] on div at bounding box center [154, 492] width 86 height 22
click at [139, 494] on icon at bounding box center [143, 492] width 12 height 12
click at [667, 366] on p "Anne-Marie J." at bounding box center [662, 373] width 82 height 15
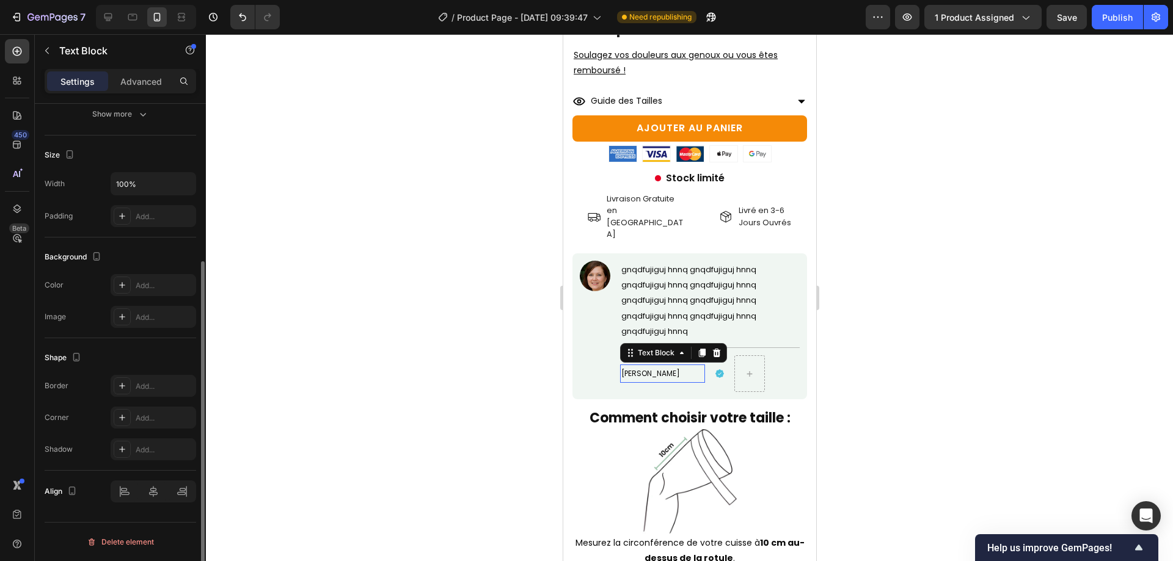
scroll to position [0, 0]
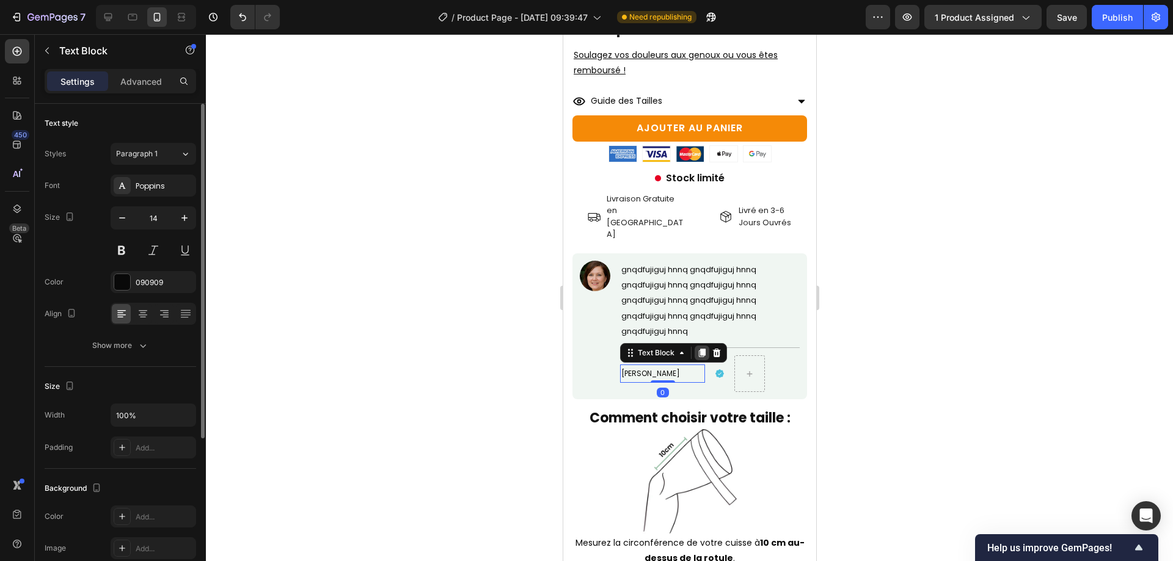
click at [702, 349] on icon at bounding box center [701, 353] width 7 height 9
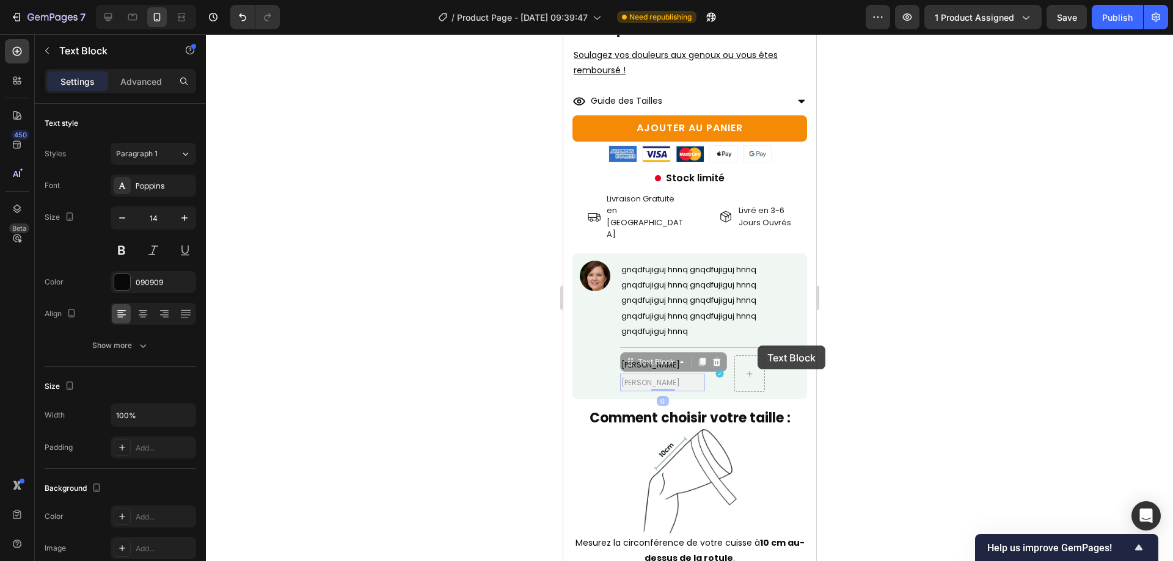
scroll to position [1460, 0]
drag, startPoint x: 664, startPoint y: 349, endPoint x: 756, endPoint y: 345, distance: 92.4
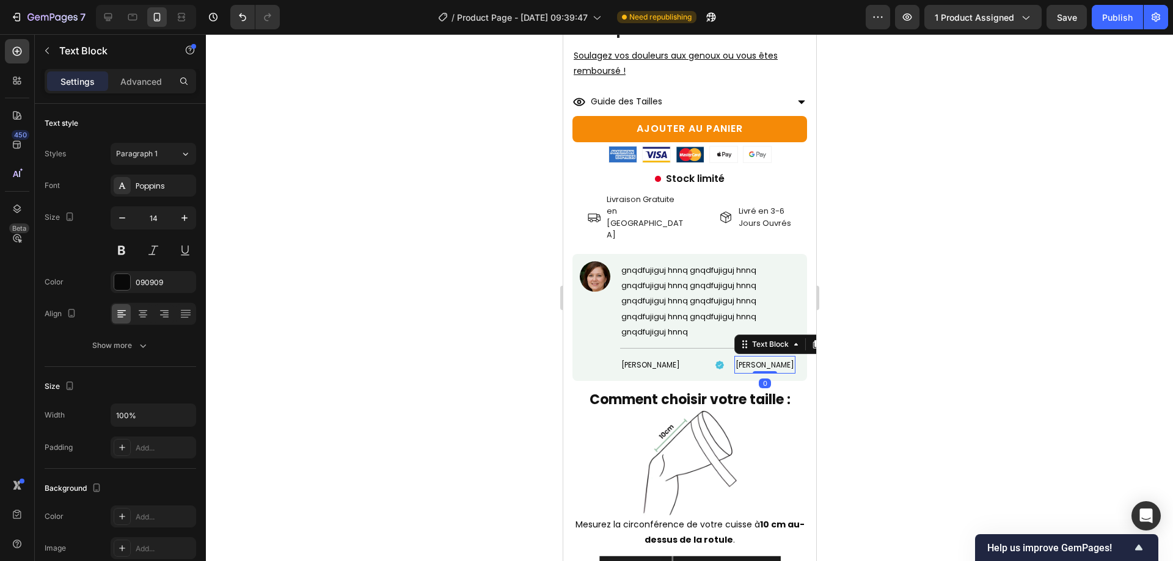
click at [747, 360] on span "Anne-Marie J." at bounding box center [764, 365] width 59 height 10
click at [725, 356] on div "Icon Client Vérifié Text Block 0 Row" at bounding box center [756, 365] width 85 height 18
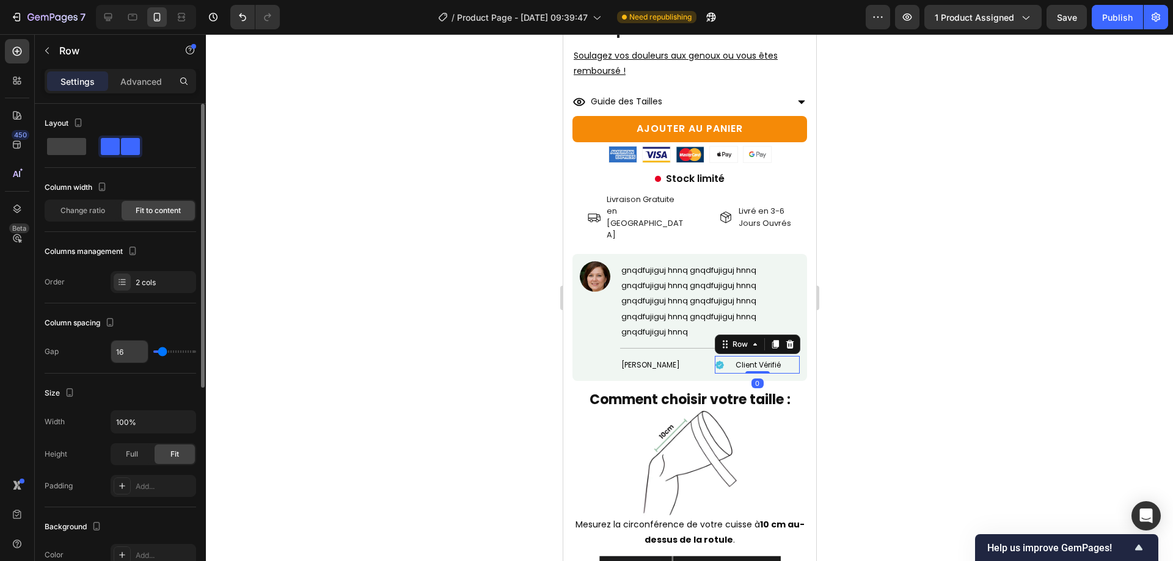
click at [133, 358] on input "16" at bounding box center [129, 352] width 37 height 22
type input "6"
click at [736, 339] on div "Row" at bounding box center [740, 344] width 20 height 11
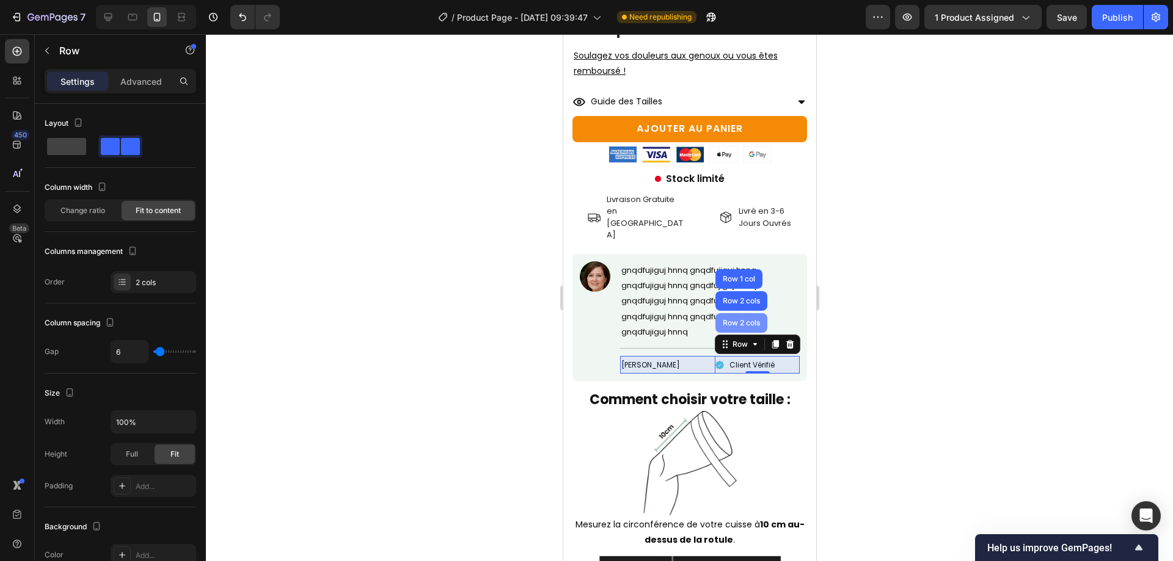
click at [734, 320] on div "Row 2 cols" at bounding box center [741, 323] width 42 height 7
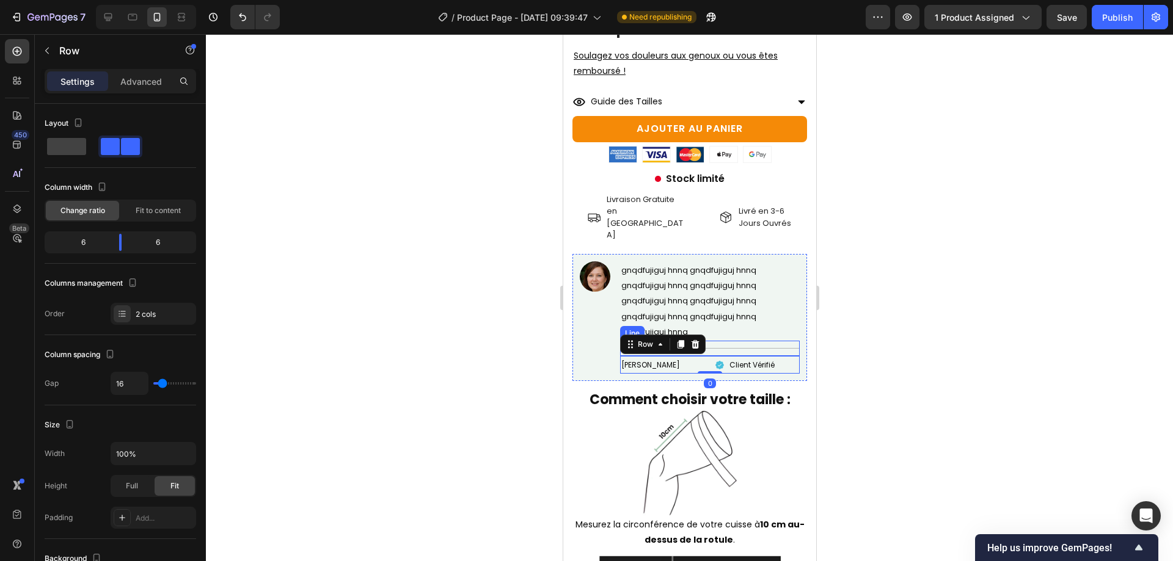
click at [736, 360] on span "Client Vérifié" at bounding box center [751, 365] width 45 height 10
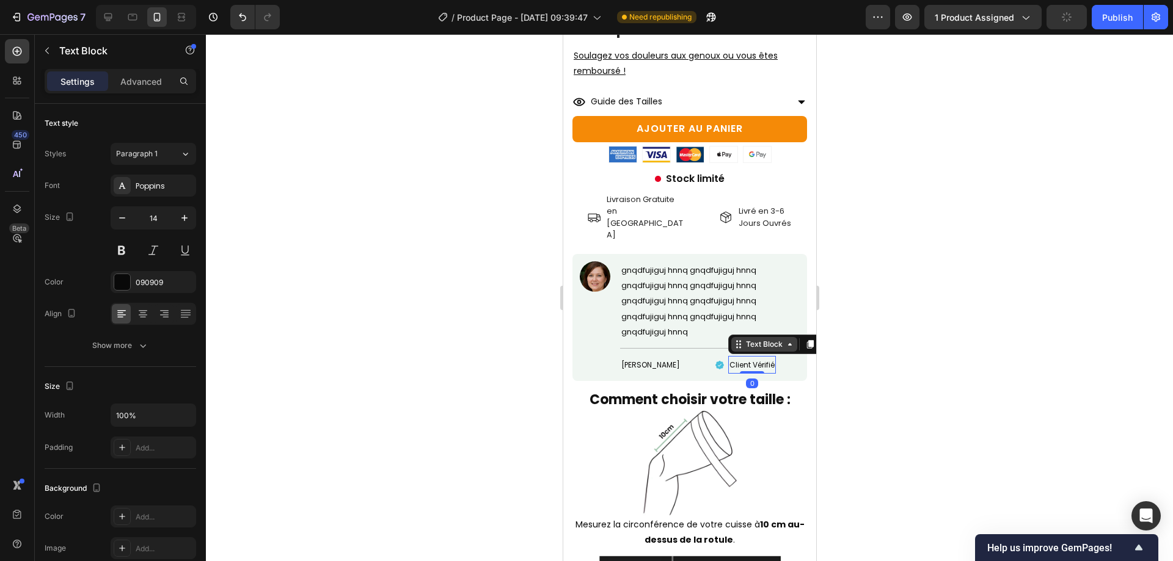
click at [743, 339] on div "Text Block" at bounding box center [764, 344] width 42 height 11
click at [746, 320] on div "Row 2 cols" at bounding box center [754, 323] width 42 height 7
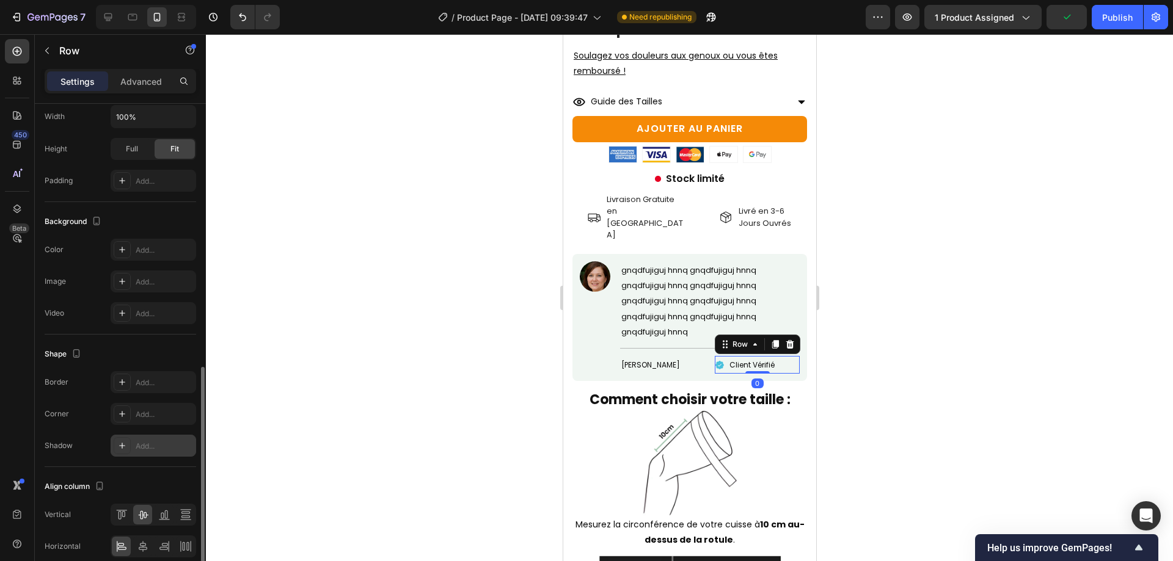
scroll to position [360, 0]
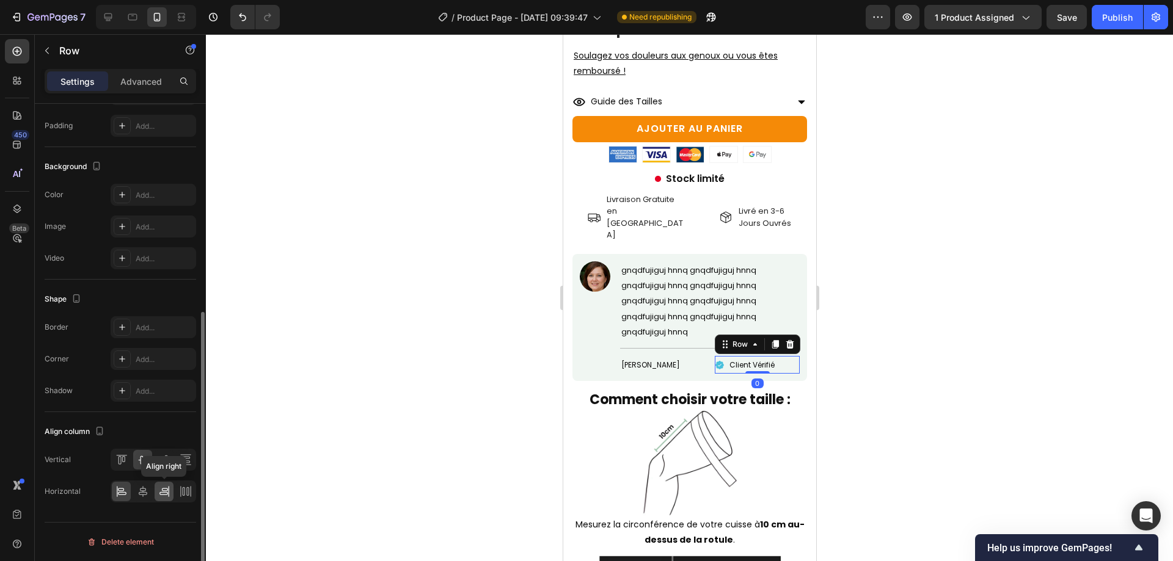
click at [170, 493] on icon at bounding box center [164, 492] width 12 height 12
click at [455, 366] on div at bounding box center [689, 297] width 967 height 527
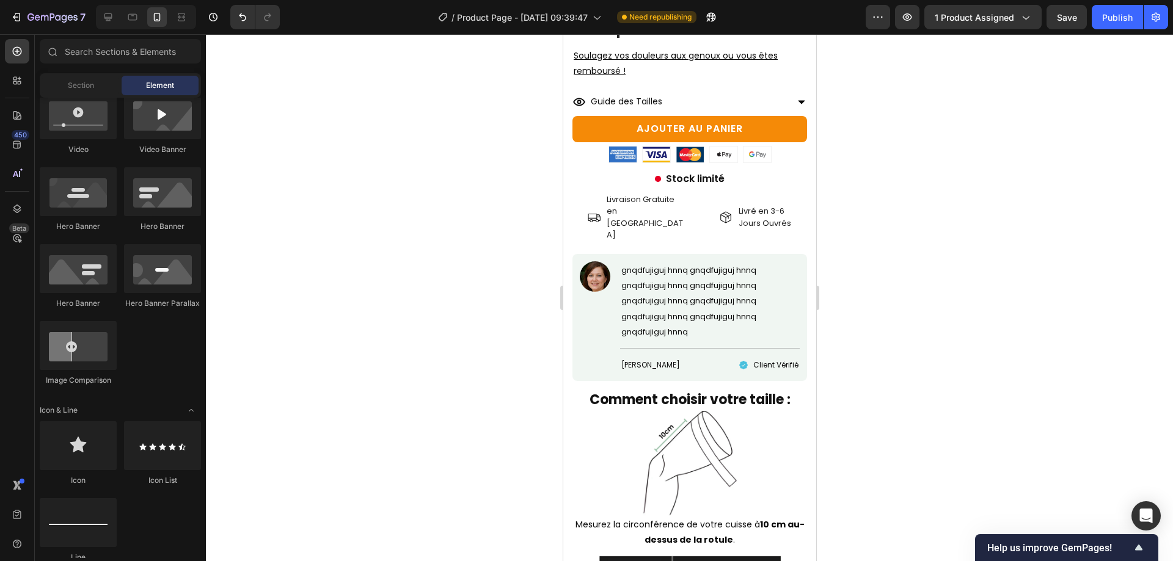
click at [968, 333] on div at bounding box center [689, 297] width 967 height 527
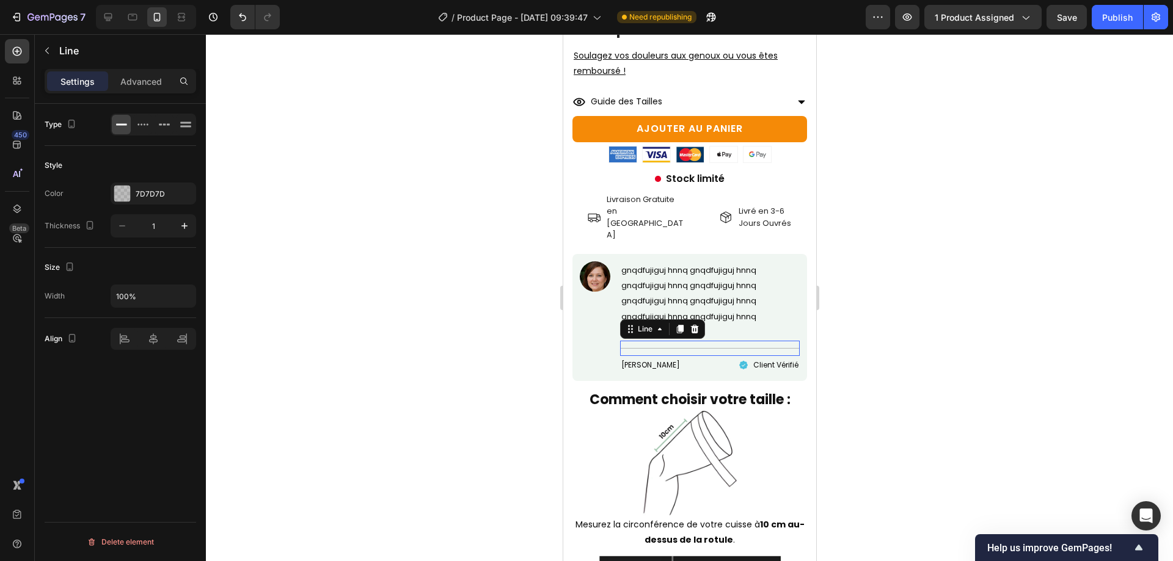
click at [699, 341] on div "Title Line 0" at bounding box center [710, 348] width 180 height 15
drag, startPoint x: 904, startPoint y: 327, endPoint x: 201, endPoint y: 290, distance: 703.6
click at [904, 327] on div at bounding box center [689, 297] width 967 height 527
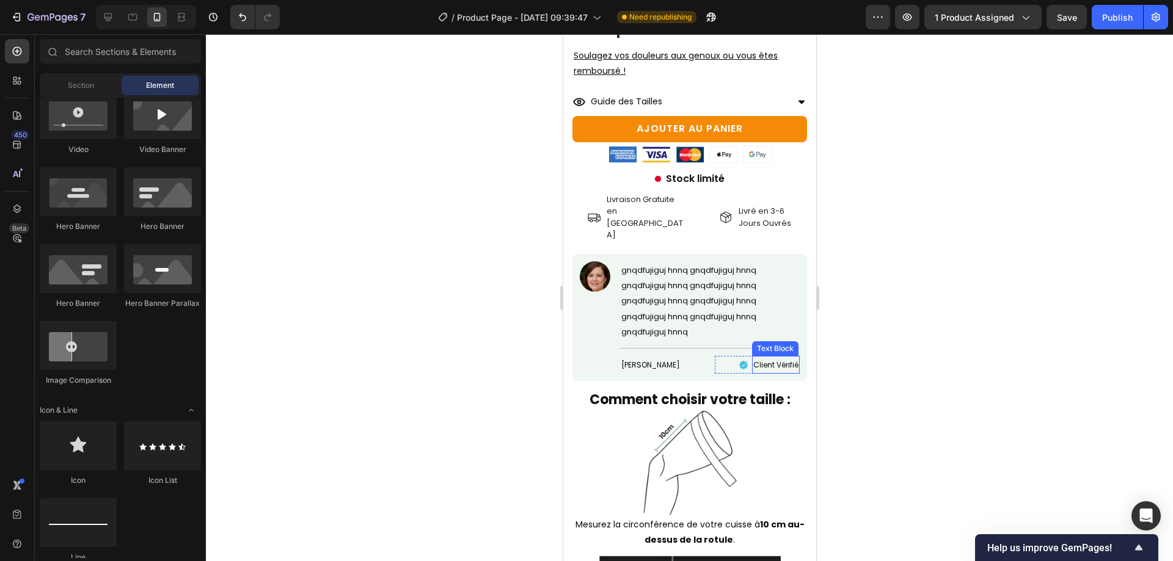
click at [676, 307] on p "gnqdfujiguj hnnq gnqdfujiguj hnnq gnqdfujiguj hnnq gnqdfujiguj hnnq gnqdfujiguj…" at bounding box center [709, 301] width 177 height 77
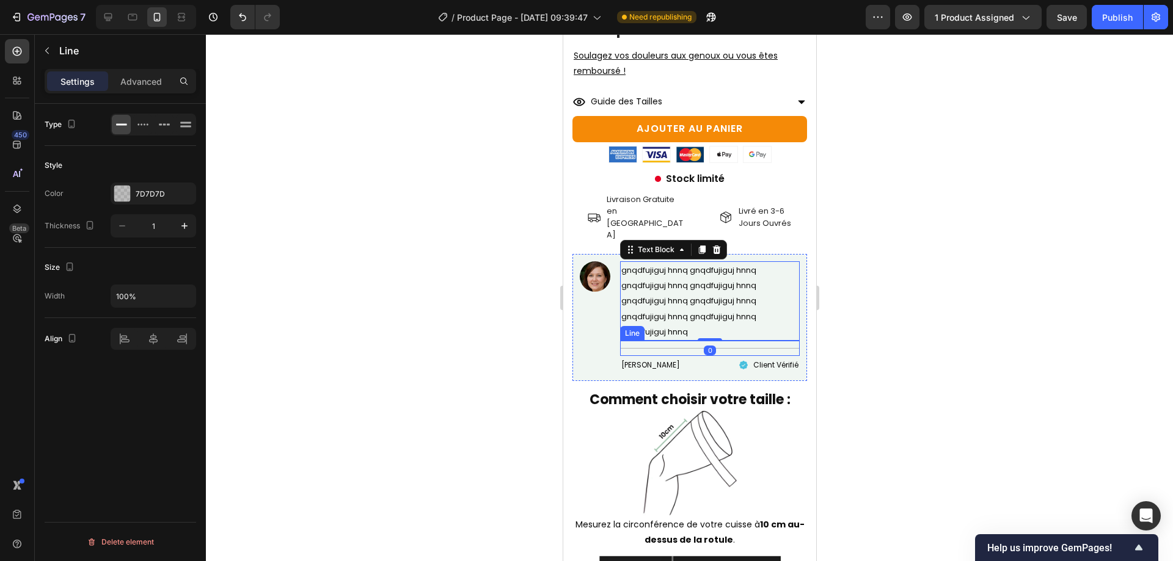
drag, startPoint x: 679, startPoint y: 312, endPoint x: 668, endPoint y: 316, distance: 11.6
click at [679, 341] on div "Title Line" at bounding box center [710, 348] width 180 height 15
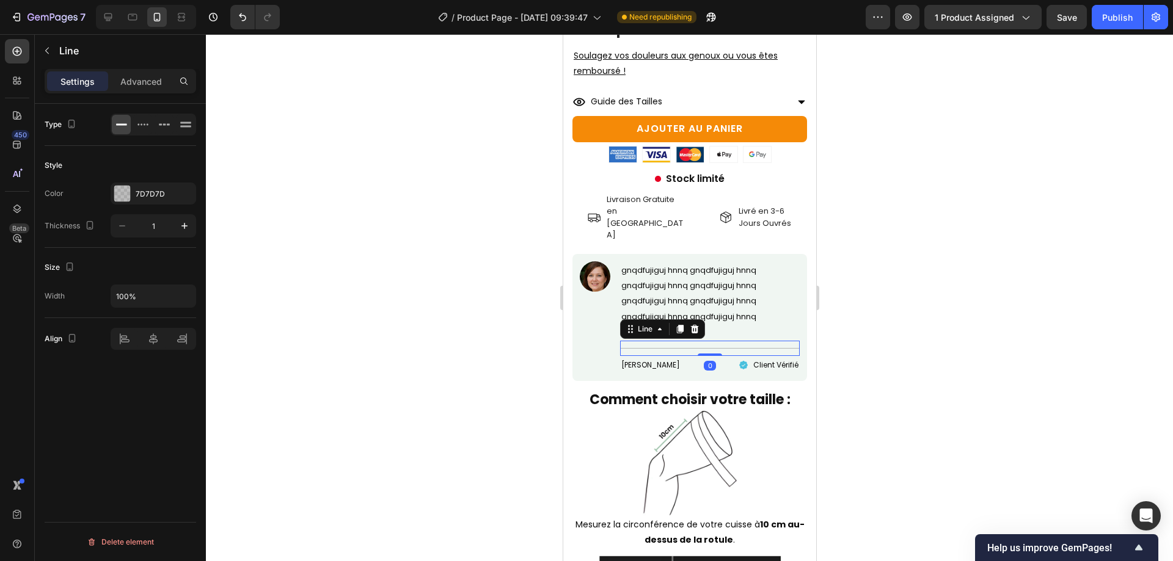
click at [154, 97] on div "Settings Advanced" at bounding box center [120, 86] width 171 height 35
click at [152, 83] on p "Advanced" at bounding box center [141, 81] width 42 height 13
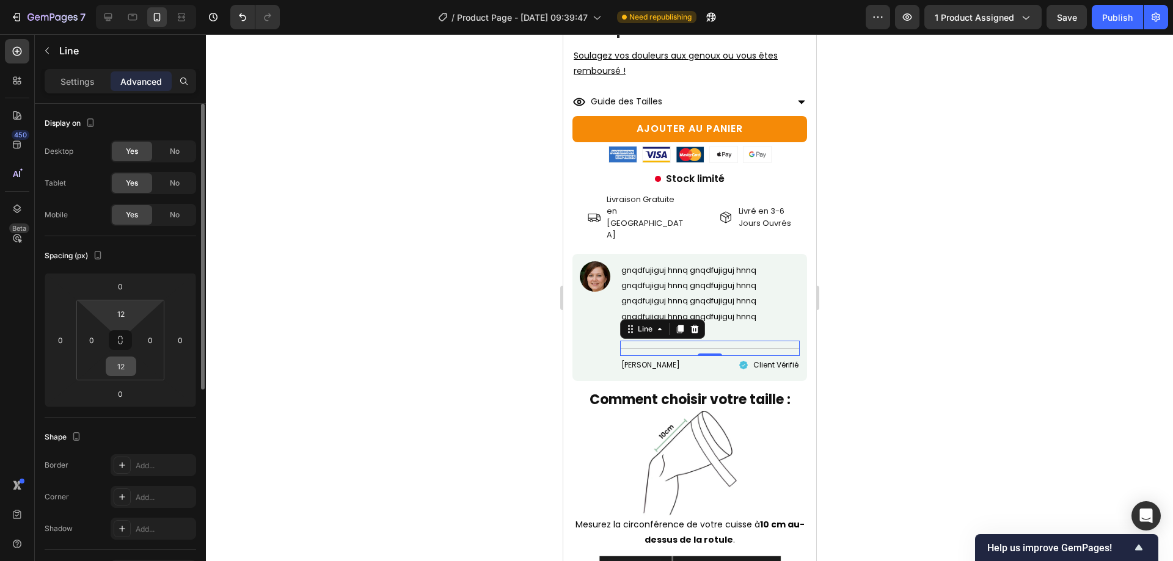
click at [130, 361] on input "12" at bounding box center [121, 366] width 24 height 18
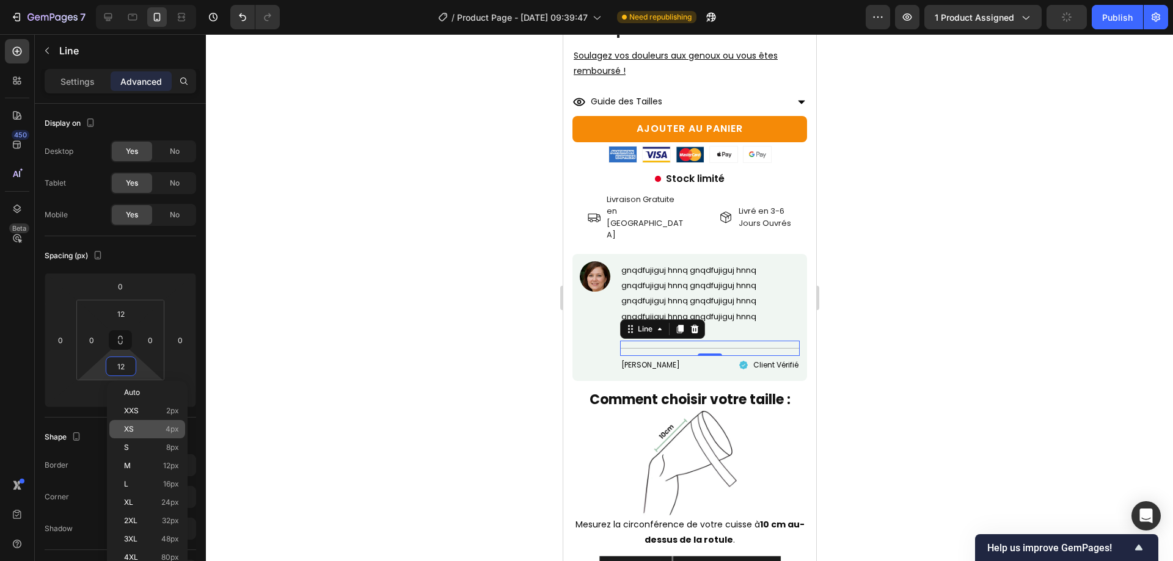
click at [162, 435] on div "XS 4px" at bounding box center [147, 429] width 76 height 18
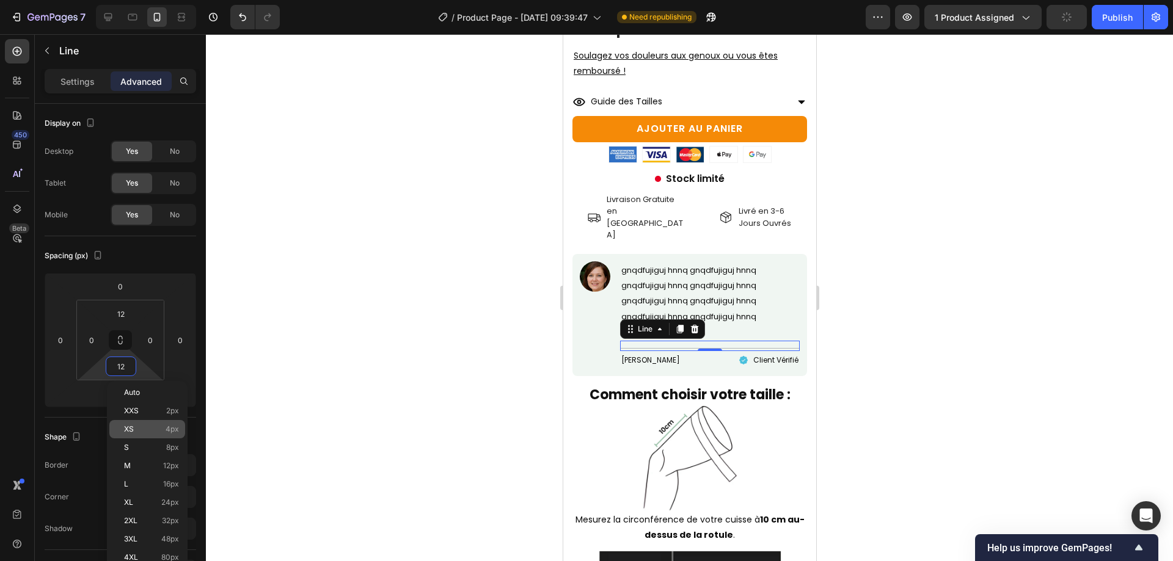
type input "4"
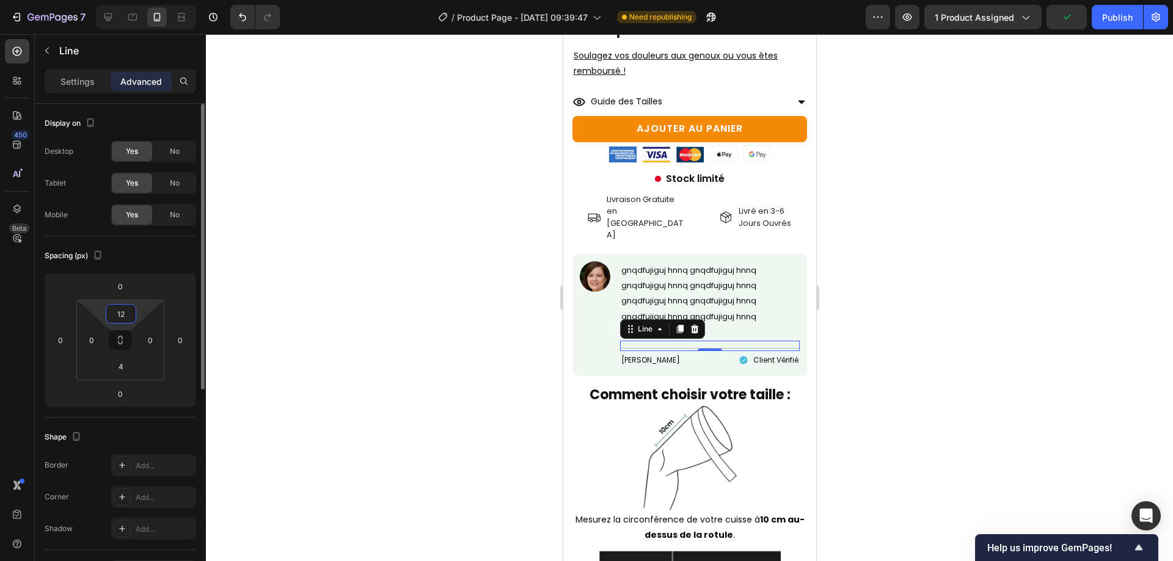
click at [114, 320] on input "12" at bounding box center [121, 314] width 24 height 18
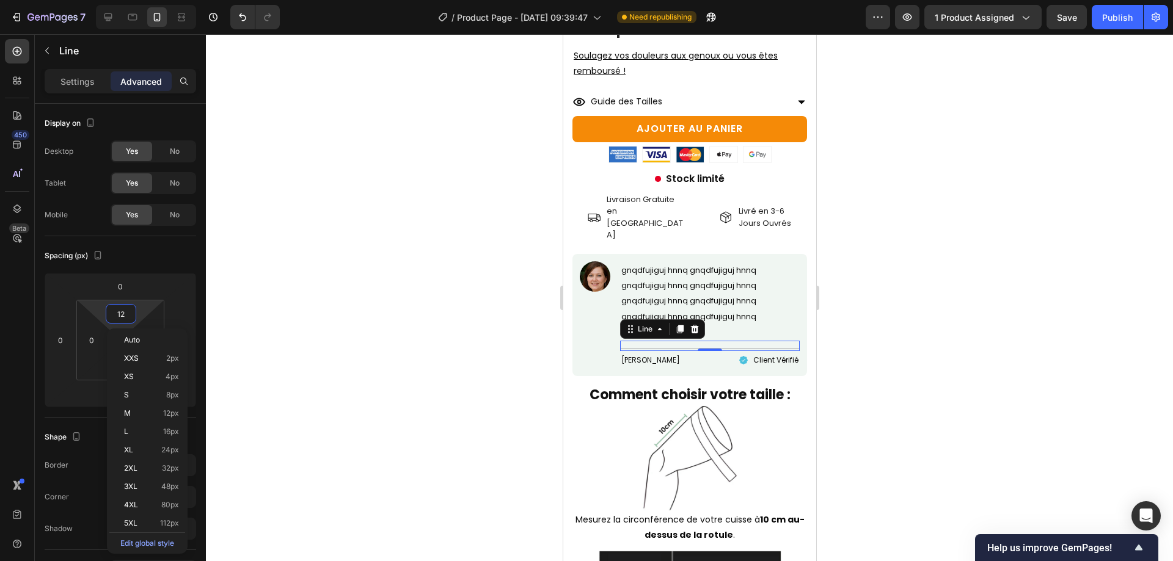
click at [134, 380] on p "XS 4px" at bounding box center [151, 377] width 55 height 9
type input "4"
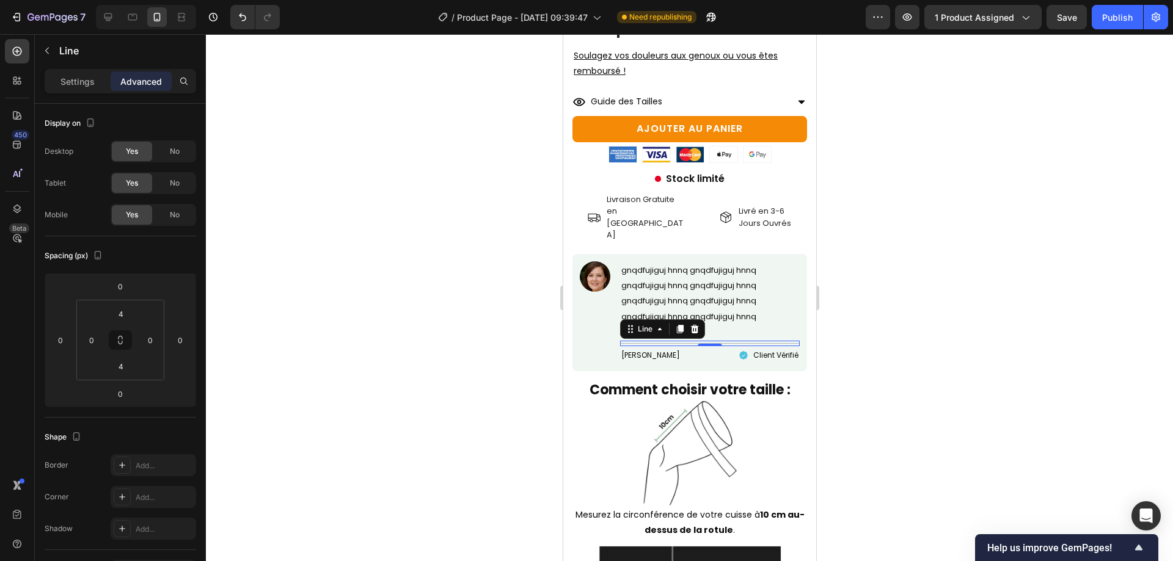
click at [424, 384] on div at bounding box center [689, 297] width 967 height 527
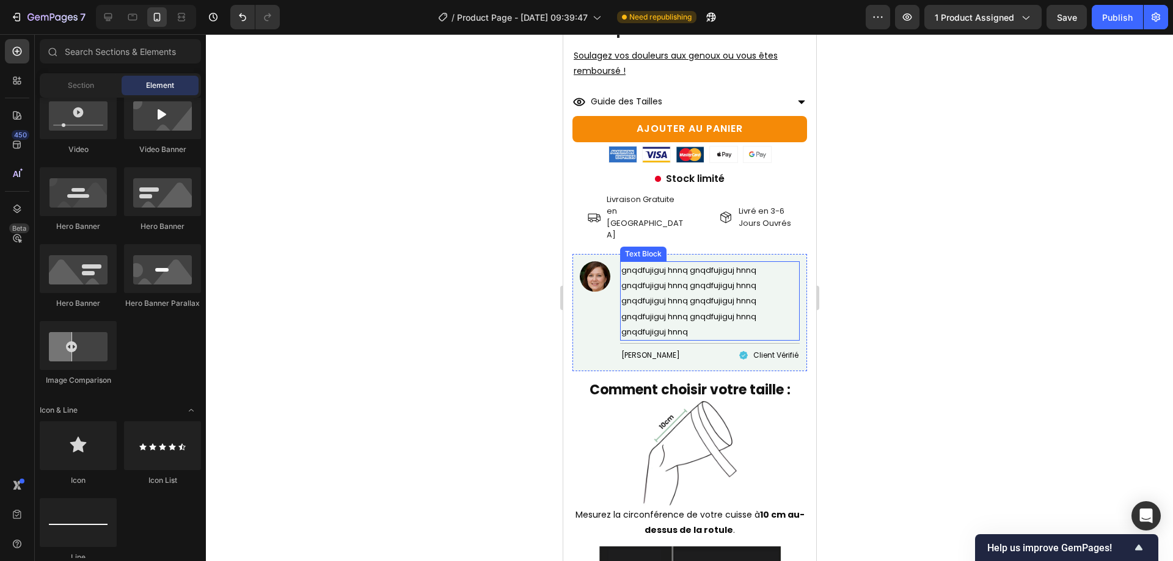
click at [714, 346] on div "Icon Client Vérifié Text Block Row" at bounding box center [756, 355] width 85 height 18
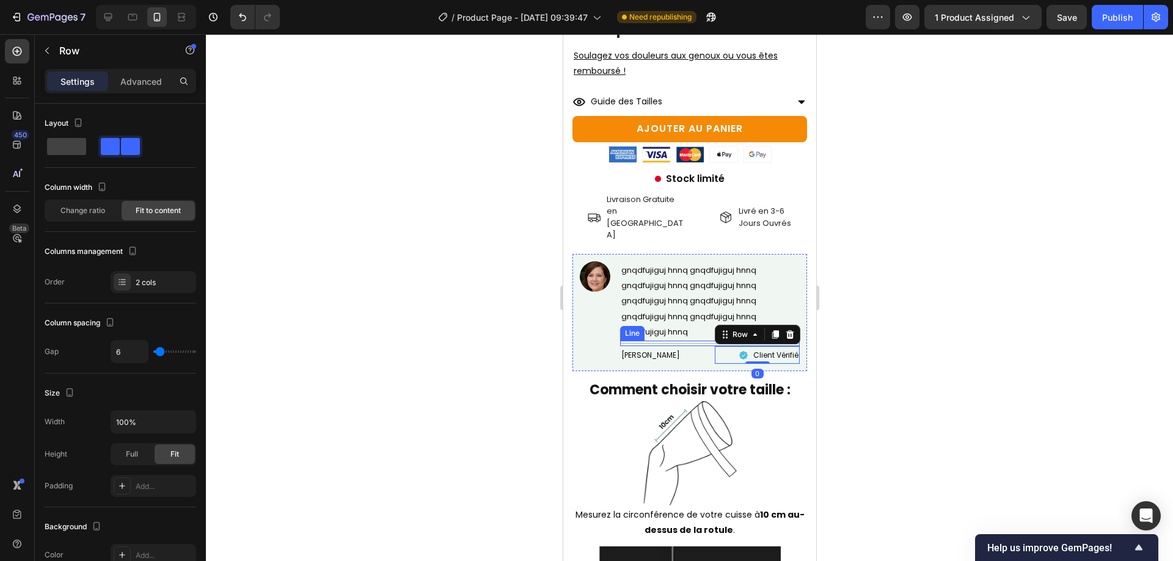
click at [697, 341] on div "Title Line" at bounding box center [710, 343] width 180 height 5
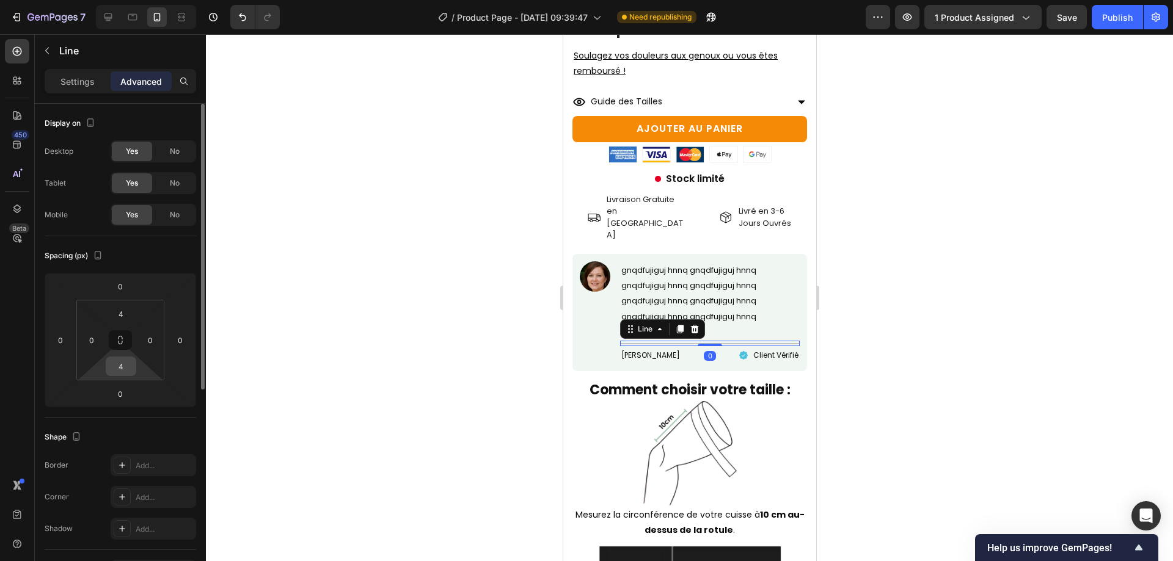
click at [122, 362] on input "4" at bounding box center [121, 366] width 24 height 18
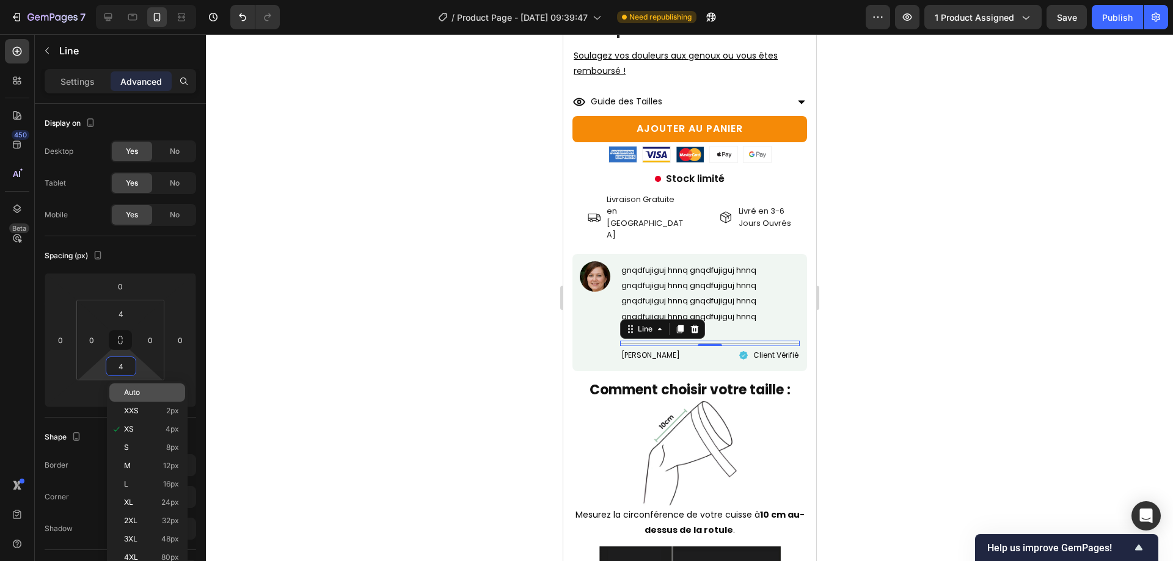
type input "0"
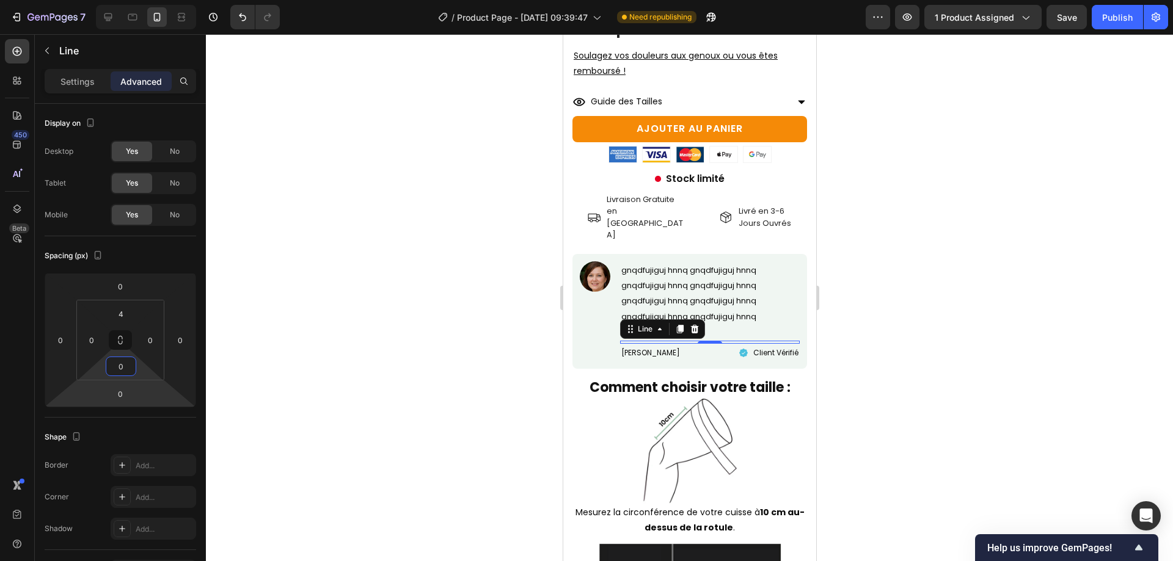
click at [414, 388] on div at bounding box center [689, 297] width 967 height 527
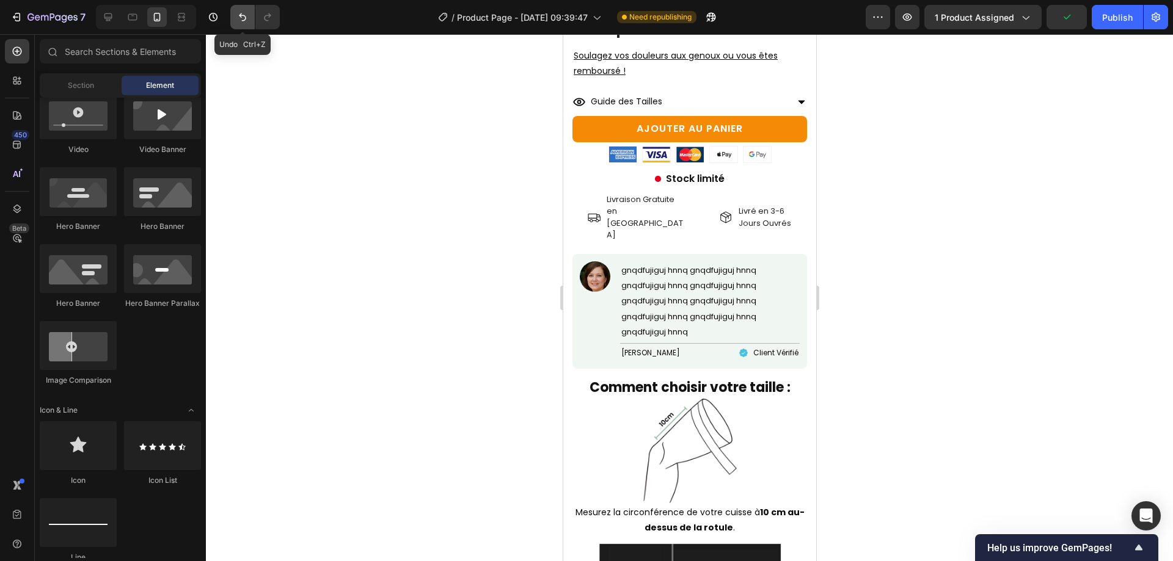
click at [232, 20] on button "Undo/Redo" at bounding box center [242, 17] width 24 height 24
click at [677, 345] on p "Anne-Marie J." at bounding box center [662, 352] width 82 height 15
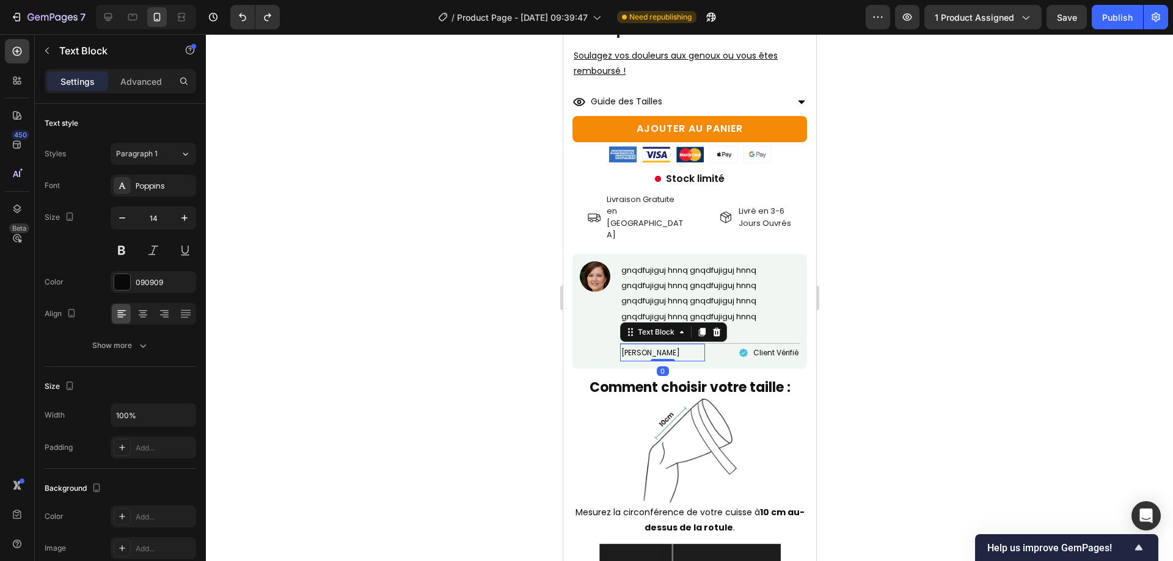
click at [260, 19] on button "Undo/Redo" at bounding box center [267, 17] width 24 height 24
click at [380, 299] on div at bounding box center [689, 297] width 967 height 527
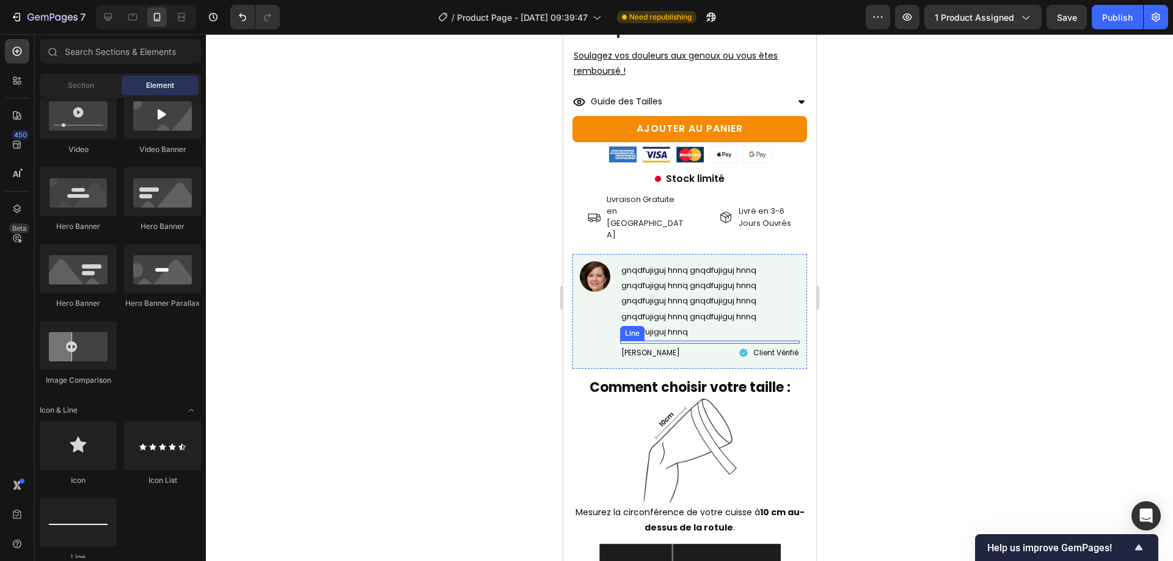
click at [693, 343] on div at bounding box center [710, 343] width 180 height 1
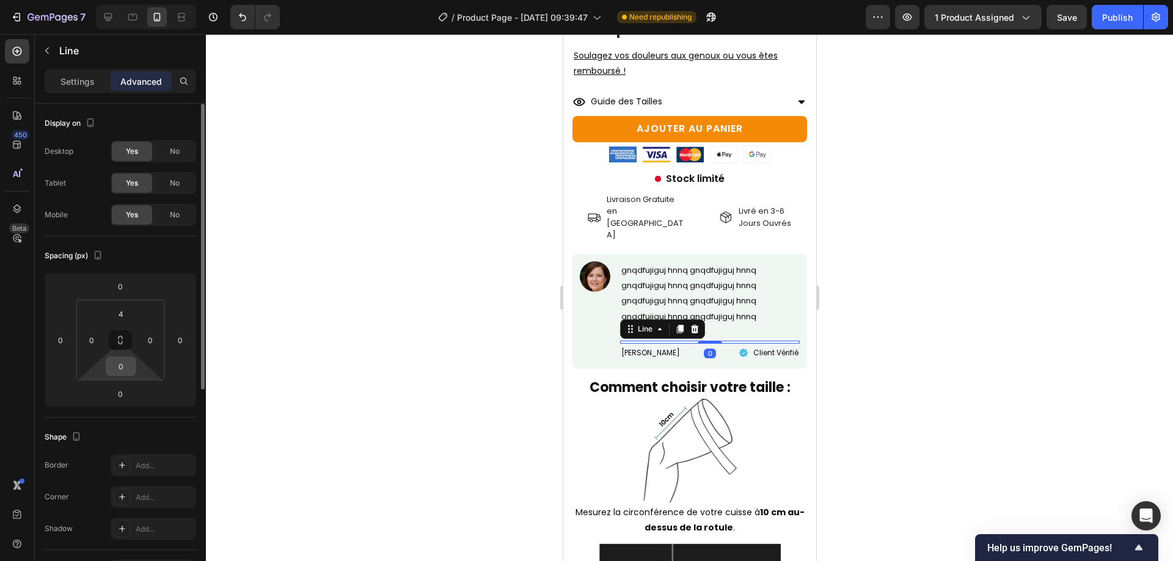
click at [123, 367] on input "0" at bounding box center [121, 366] width 24 height 18
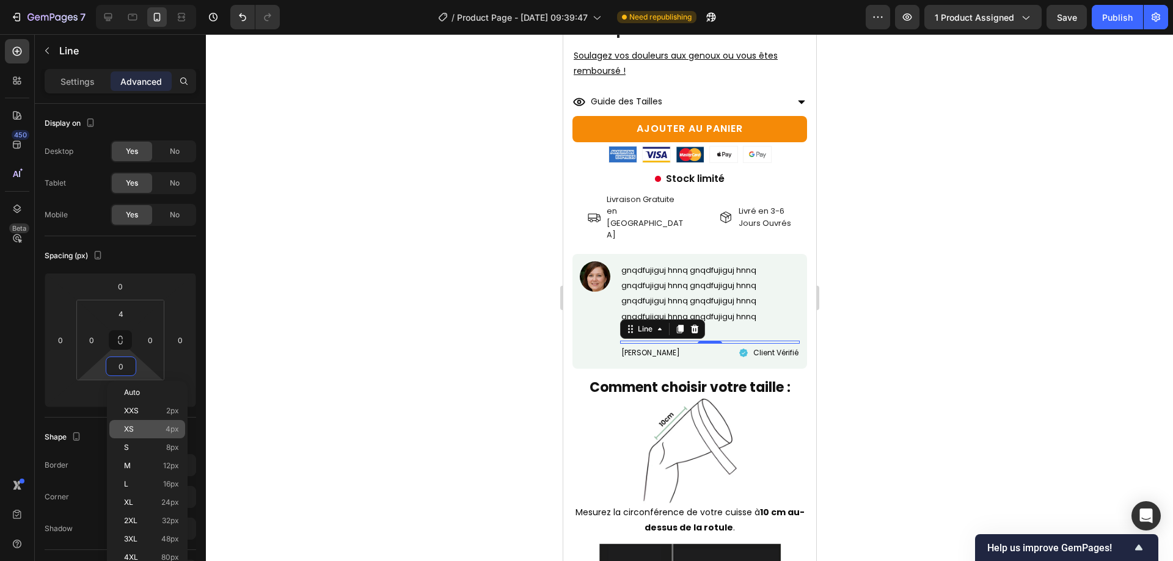
click at [167, 437] on div "XS 4px" at bounding box center [147, 429] width 76 height 18
type input "4"
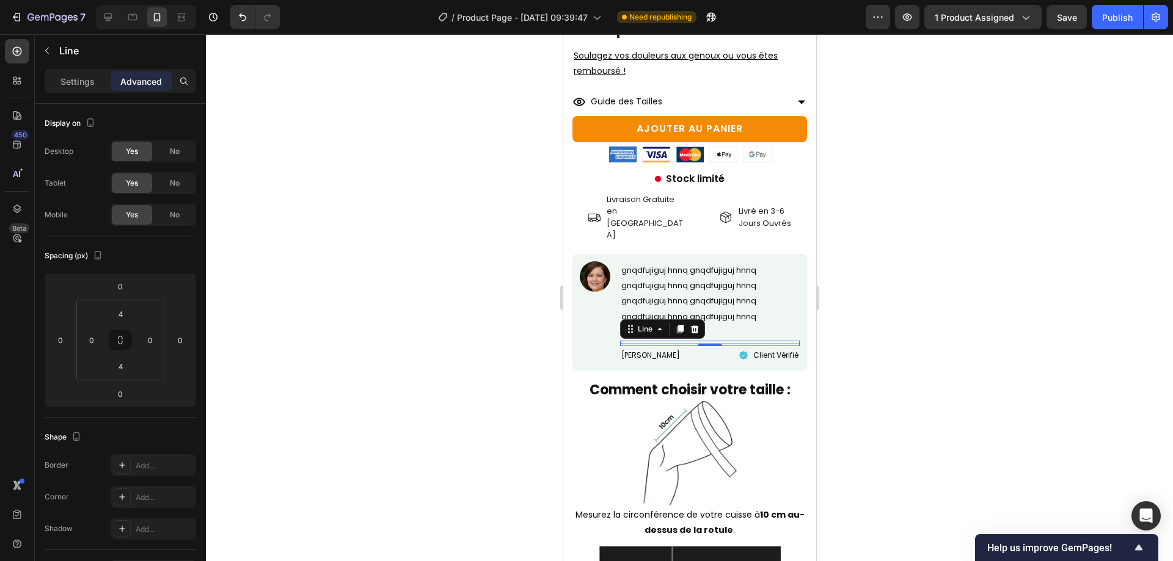
drag, startPoint x: 447, startPoint y: 371, endPoint x: 434, endPoint y: 327, distance: 46.4
click at [441, 347] on div at bounding box center [689, 297] width 967 height 527
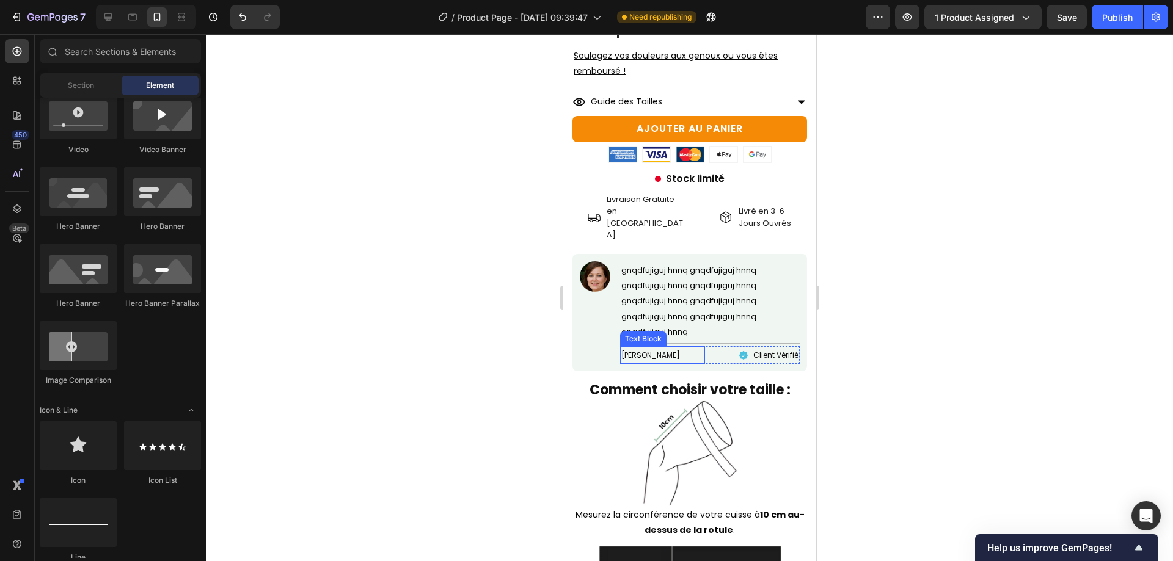
click at [654, 348] on p "Anne-Marie J." at bounding box center [662, 355] width 82 height 15
click at [654, 362] on div at bounding box center [662, 363] width 24 height 2
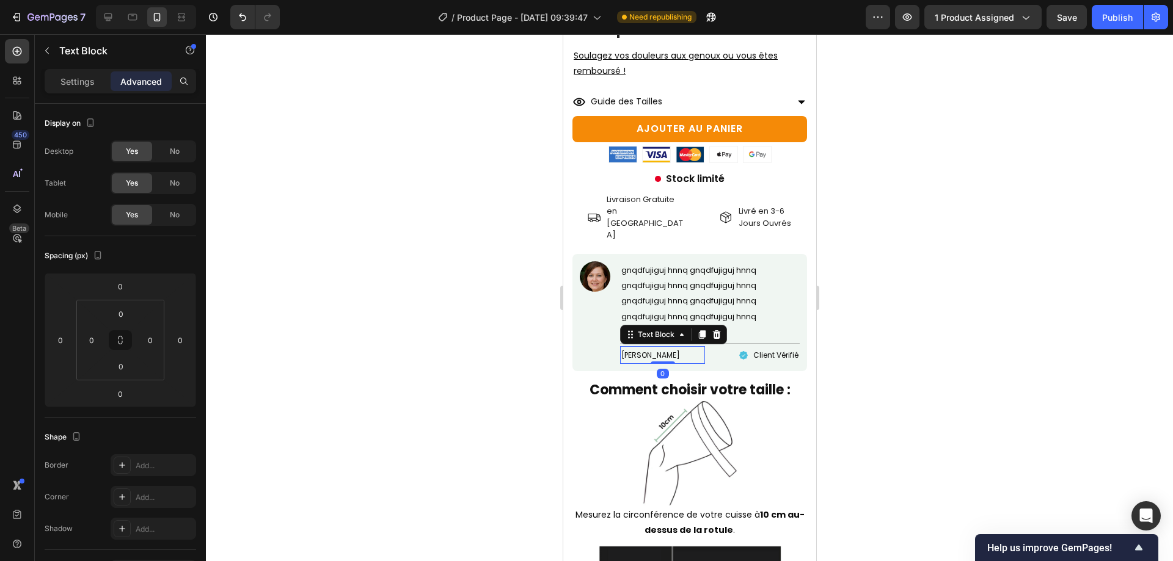
click at [654, 362] on div at bounding box center [662, 363] width 24 height 2
click at [759, 350] on span "Client Vérifié" at bounding box center [775, 355] width 45 height 10
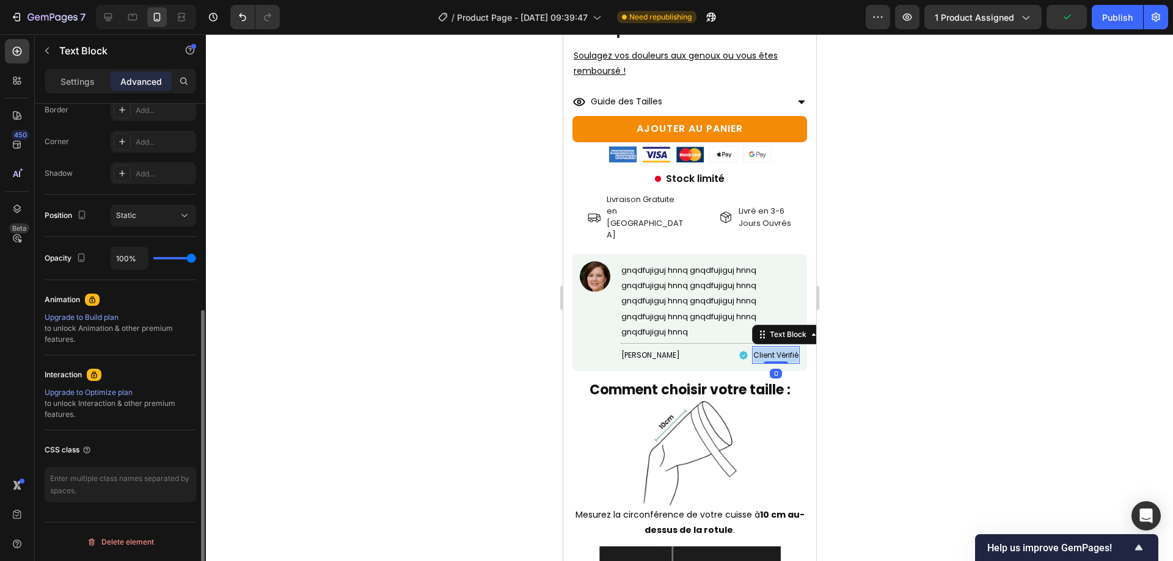
click at [759, 350] on span "Client Vérifié" at bounding box center [775, 355] width 45 height 10
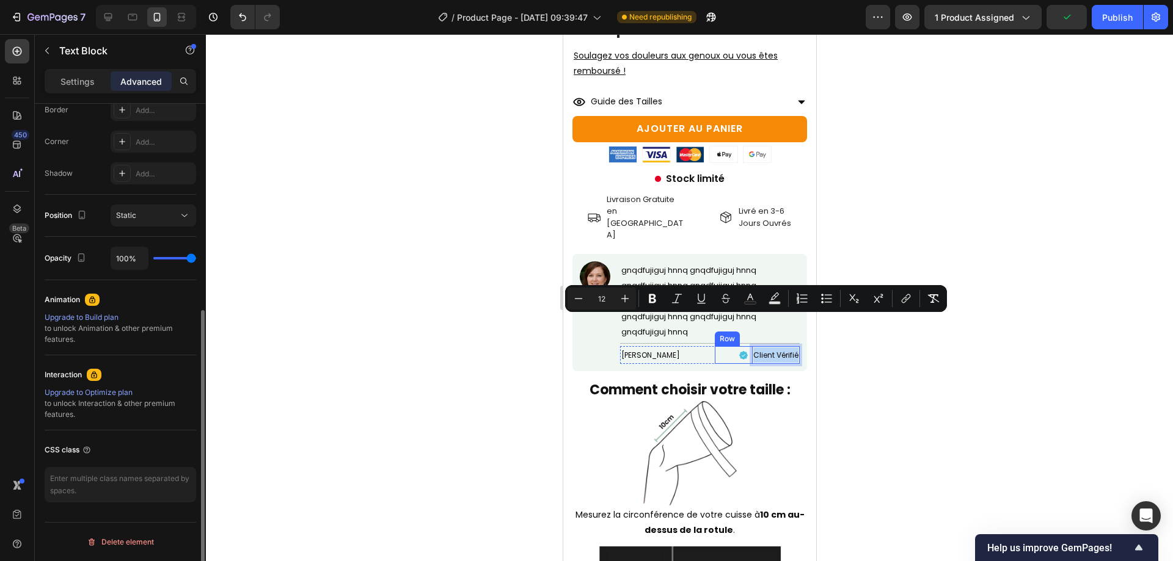
click at [739, 351] on icon at bounding box center [743, 355] width 9 height 9
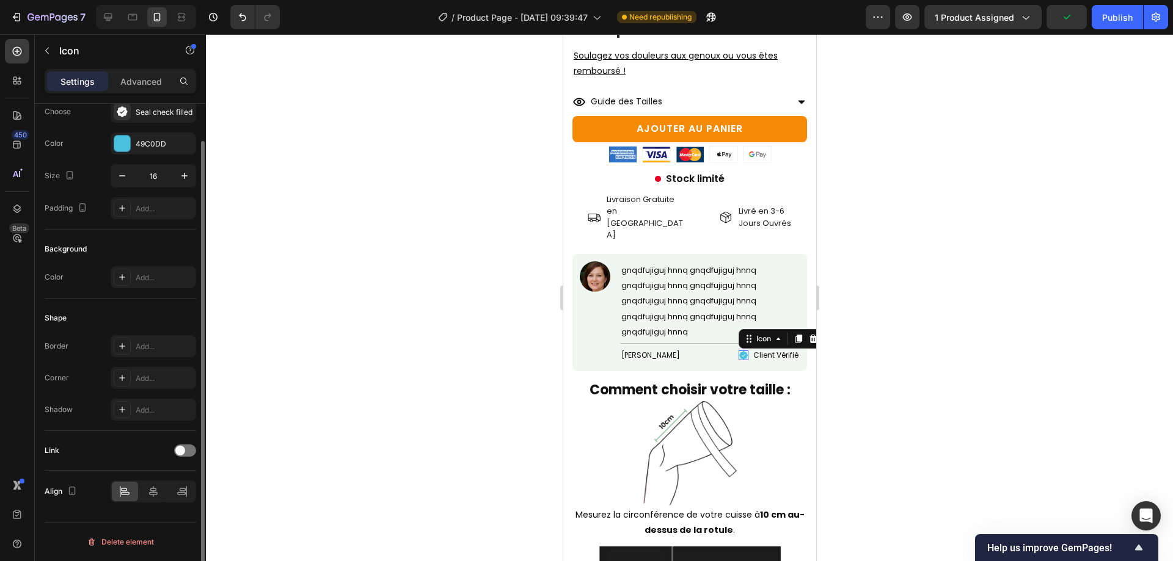
scroll to position [0, 0]
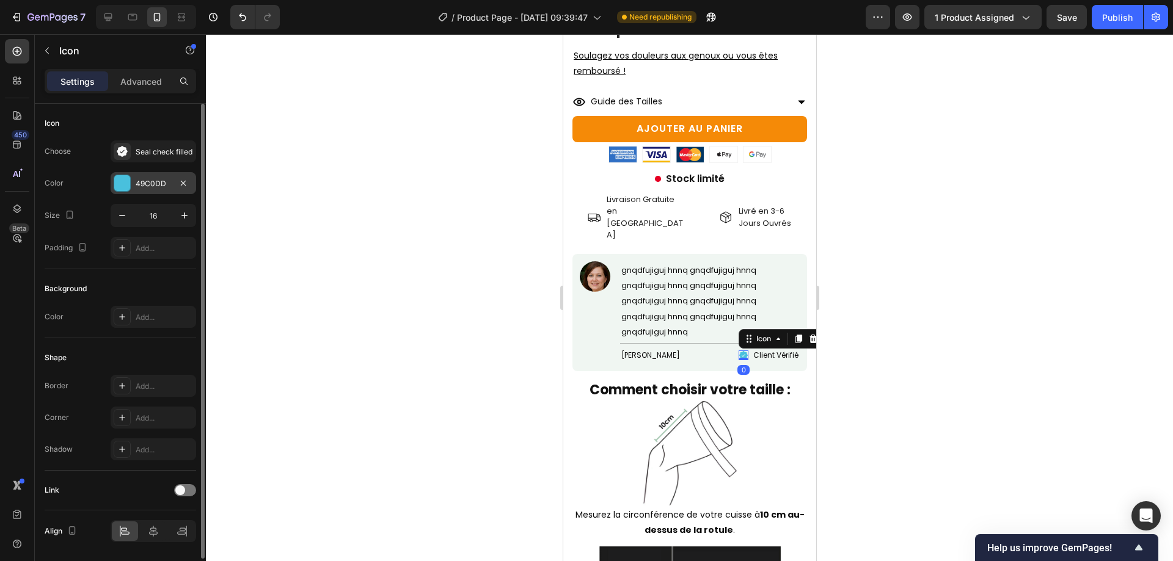
click at [113, 178] on div "49C0DD" at bounding box center [154, 183] width 86 height 22
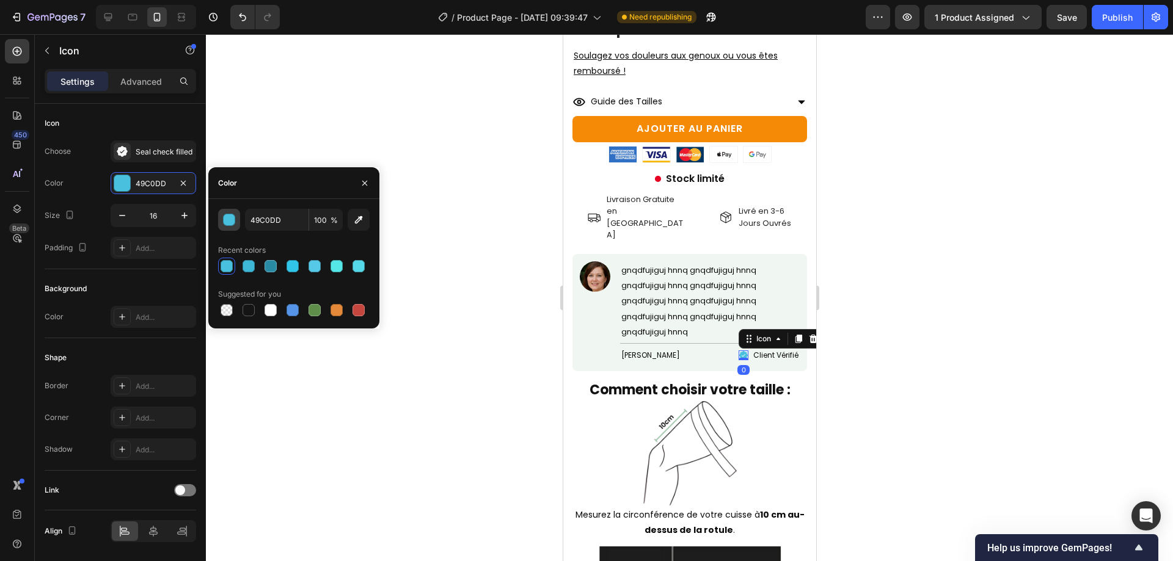
click at [227, 227] on button "button" at bounding box center [229, 220] width 22 height 22
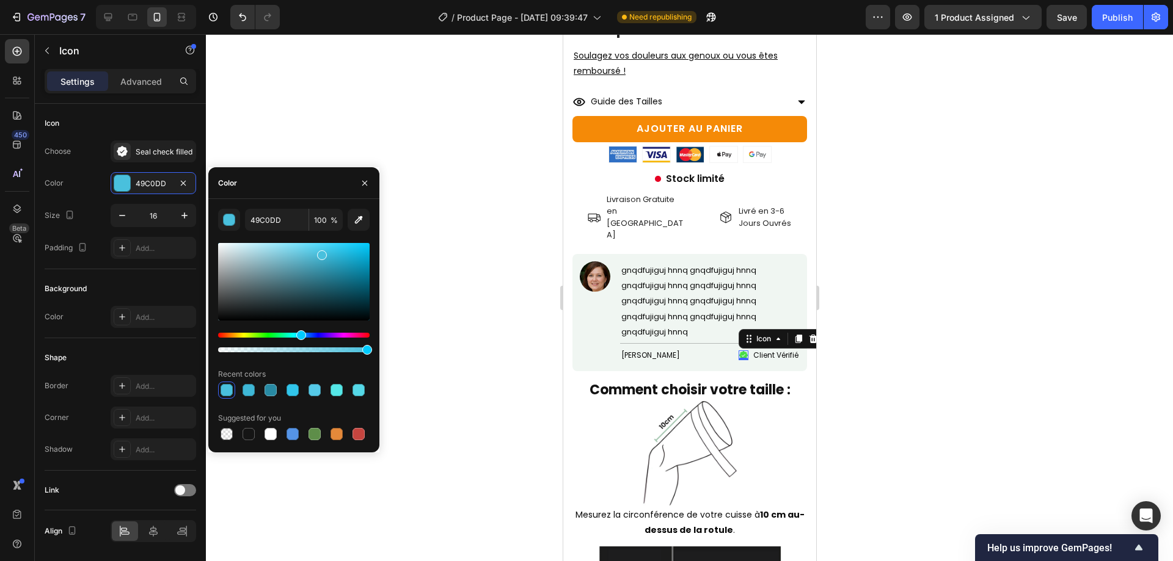
click at [269, 337] on div "Hue" at bounding box center [294, 335] width 152 height 5
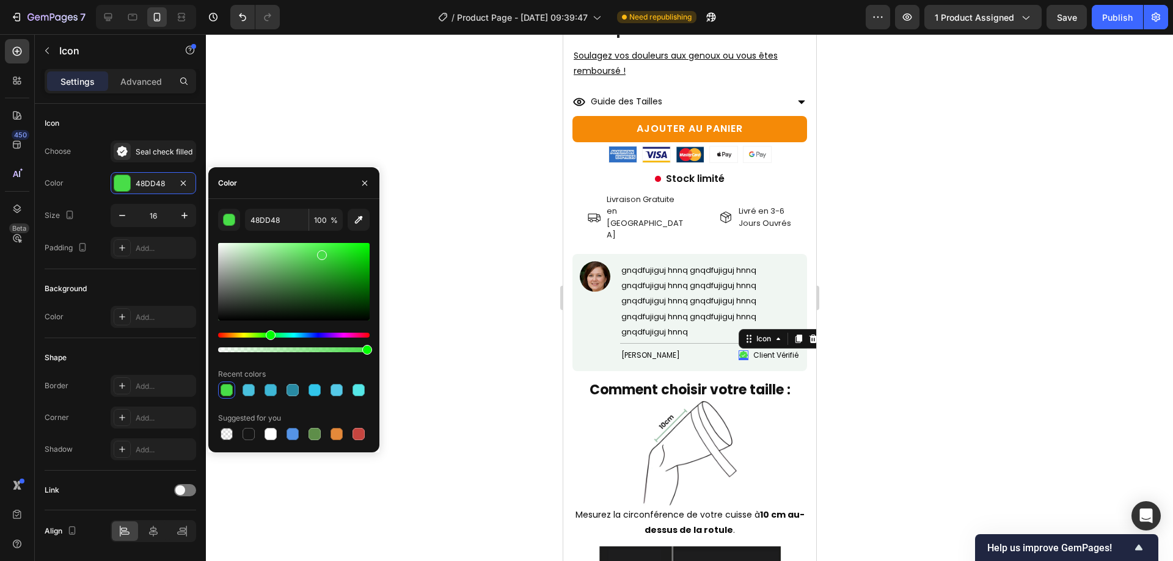
click at [294, 281] on div at bounding box center [294, 282] width 152 height 78
click at [281, 277] on div at bounding box center [294, 282] width 152 height 78
click at [230, 334] on div "Hue" at bounding box center [294, 335] width 152 height 5
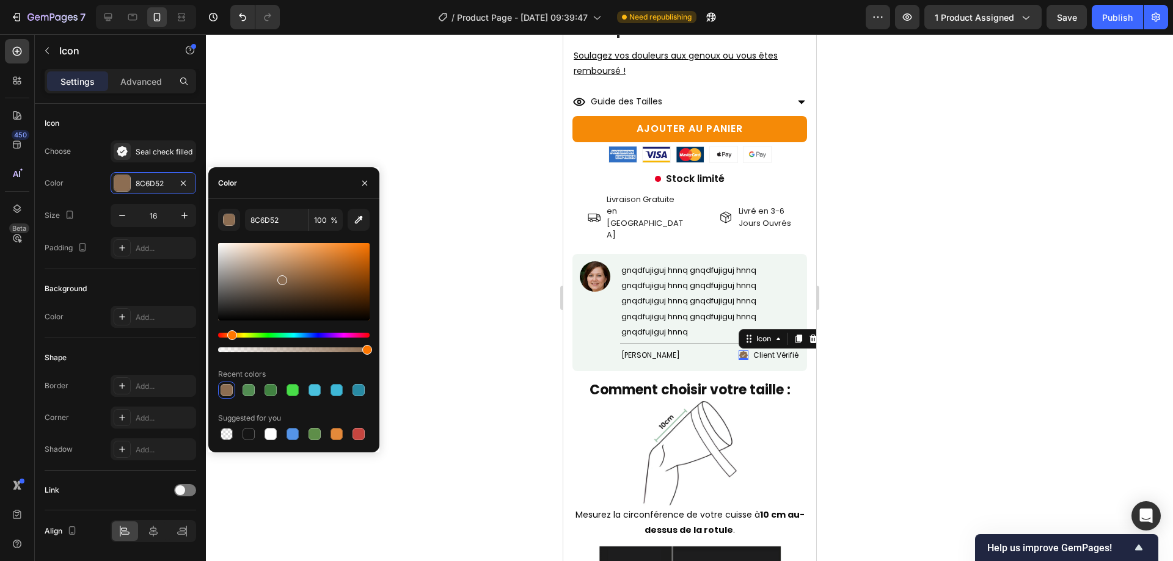
click at [305, 266] on div at bounding box center [294, 282] width 152 height 78
drag, startPoint x: 348, startPoint y: 259, endPoint x: 354, endPoint y: 256, distance: 7.4
click at [348, 259] on div at bounding box center [294, 282] width 152 height 78
click at [365, 249] on div at bounding box center [294, 282] width 152 height 78
click at [354, 249] on div at bounding box center [294, 282] width 152 height 78
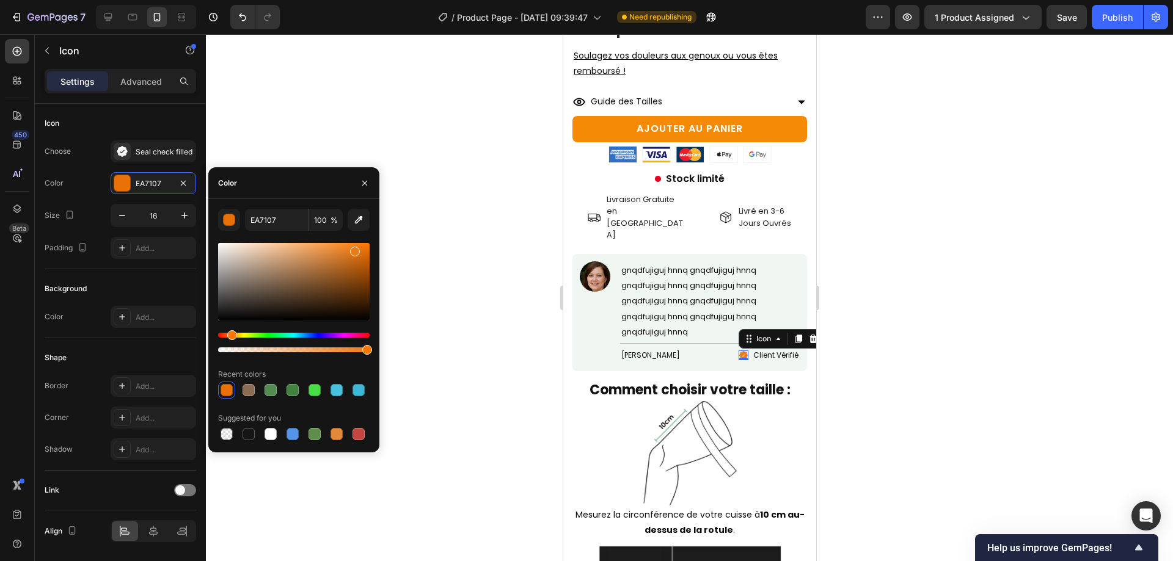
click at [336, 256] on div at bounding box center [294, 282] width 152 height 78
click at [321, 263] on div at bounding box center [294, 282] width 152 height 78
click at [319, 265] on div at bounding box center [320, 267] width 10 height 10
click at [319, 261] on div at bounding box center [294, 282] width 152 height 78
click at [316, 255] on div at bounding box center [294, 282] width 152 height 78
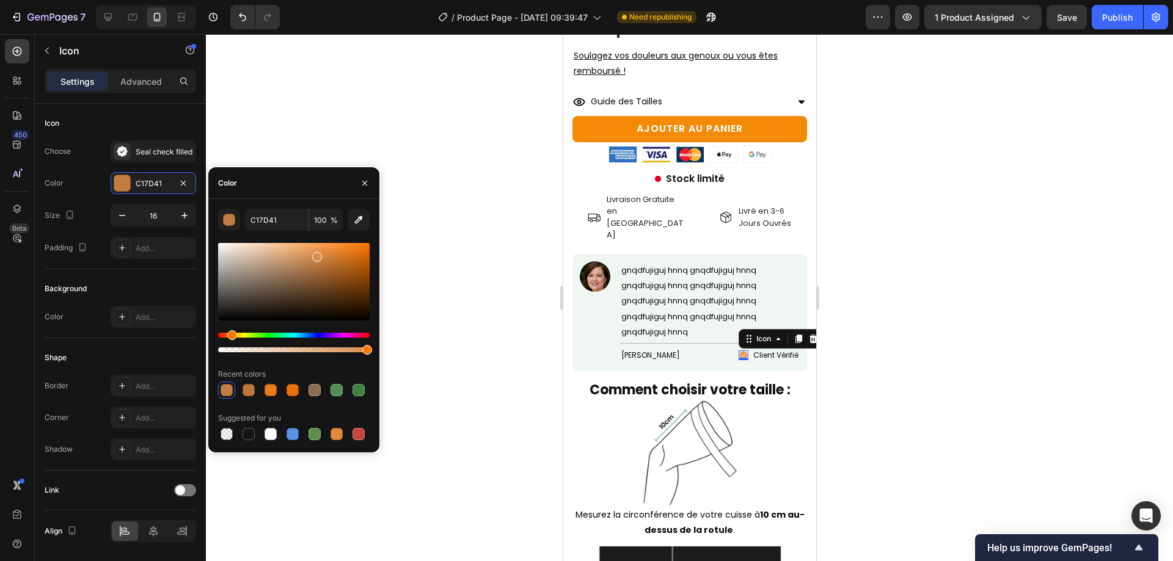
click at [318, 249] on div at bounding box center [294, 282] width 152 height 78
click at [323, 242] on div at bounding box center [294, 298] width 152 height 114
click at [331, 248] on div at bounding box center [294, 282] width 152 height 78
type input "ED8F3D"
click at [539, 370] on div at bounding box center [689, 297] width 967 height 527
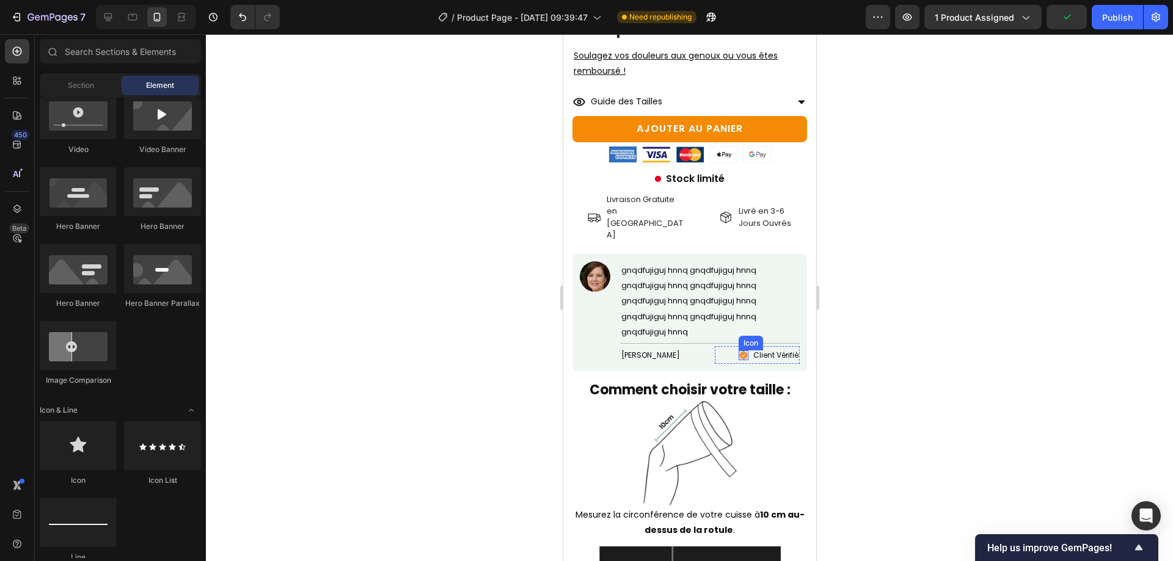
click at [738, 351] on icon at bounding box center [743, 356] width 10 height 10
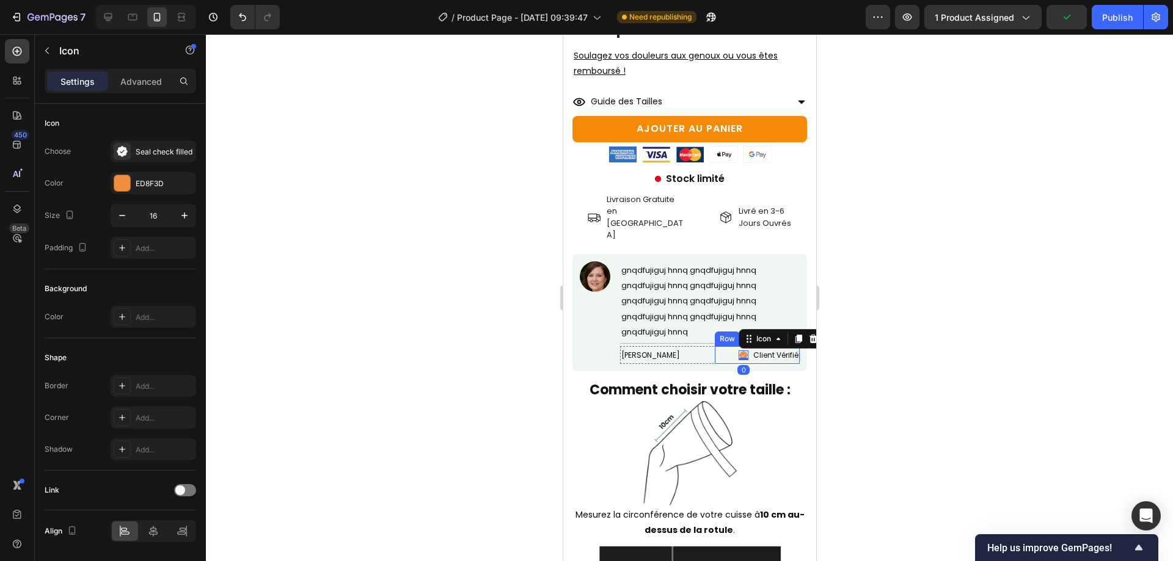
click at [739, 346] on div "Icon 0 Client Vérifié Text Block Row" at bounding box center [756, 355] width 85 height 18
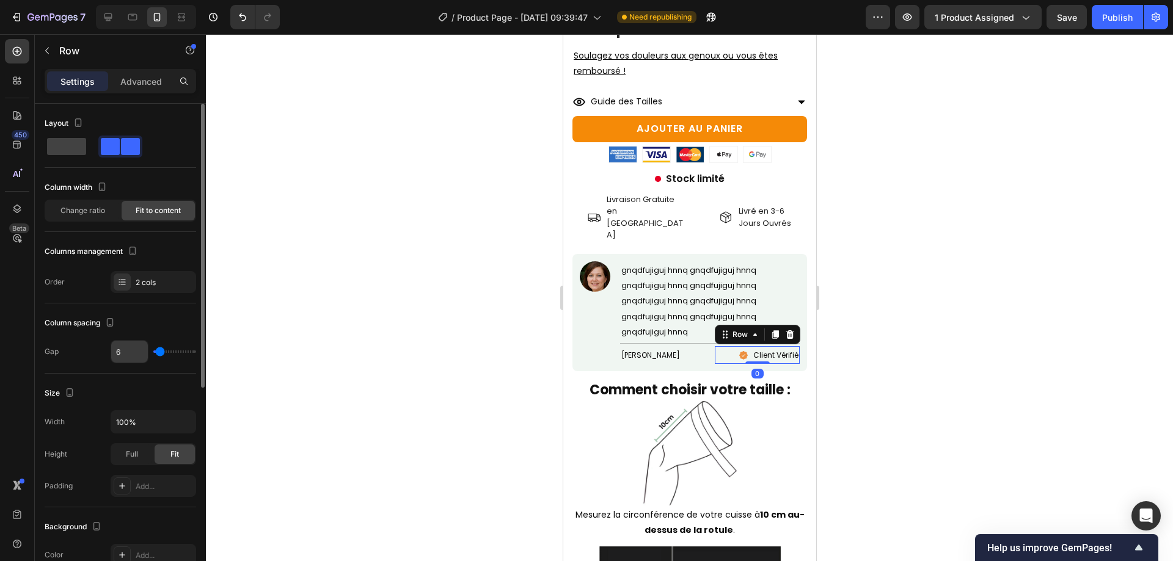
click at [132, 351] on input "6" at bounding box center [129, 352] width 37 height 22
type input "4"
click at [698, 346] on div "Anne-Marie J." at bounding box center [662, 355] width 85 height 18
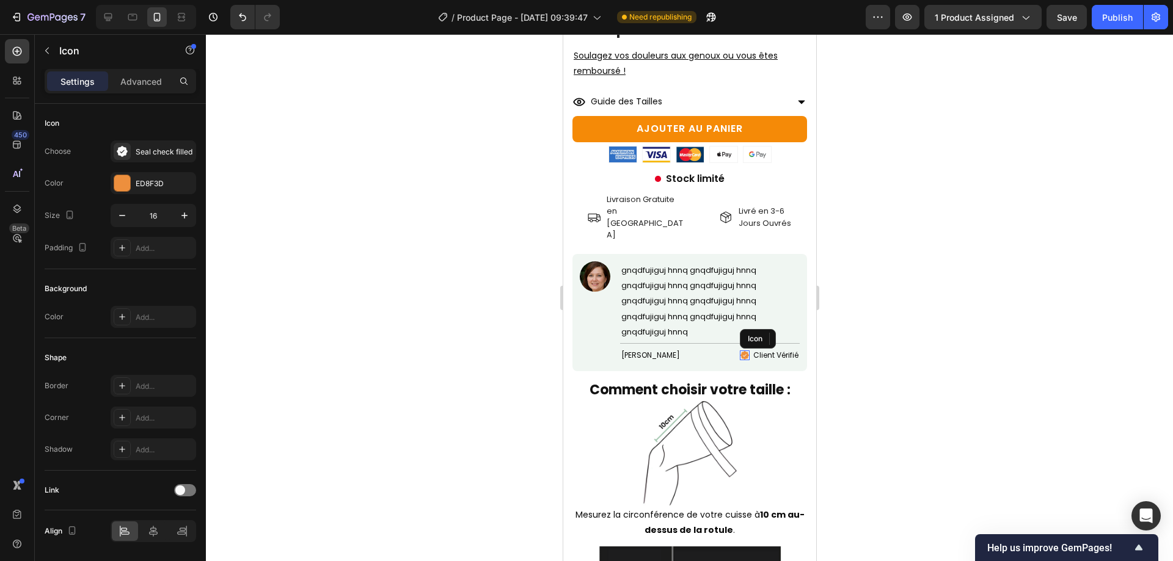
click at [739, 351] on icon at bounding box center [744, 356] width 10 height 10
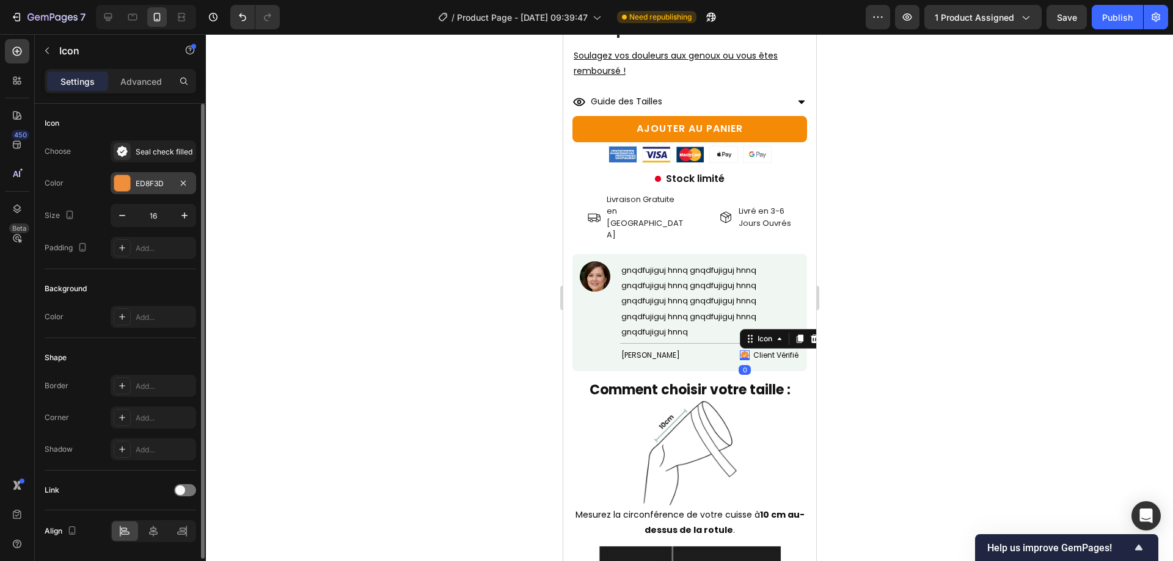
click at [128, 194] on div "ED8F3D" at bounding box center [154, 183] width 86 height 22
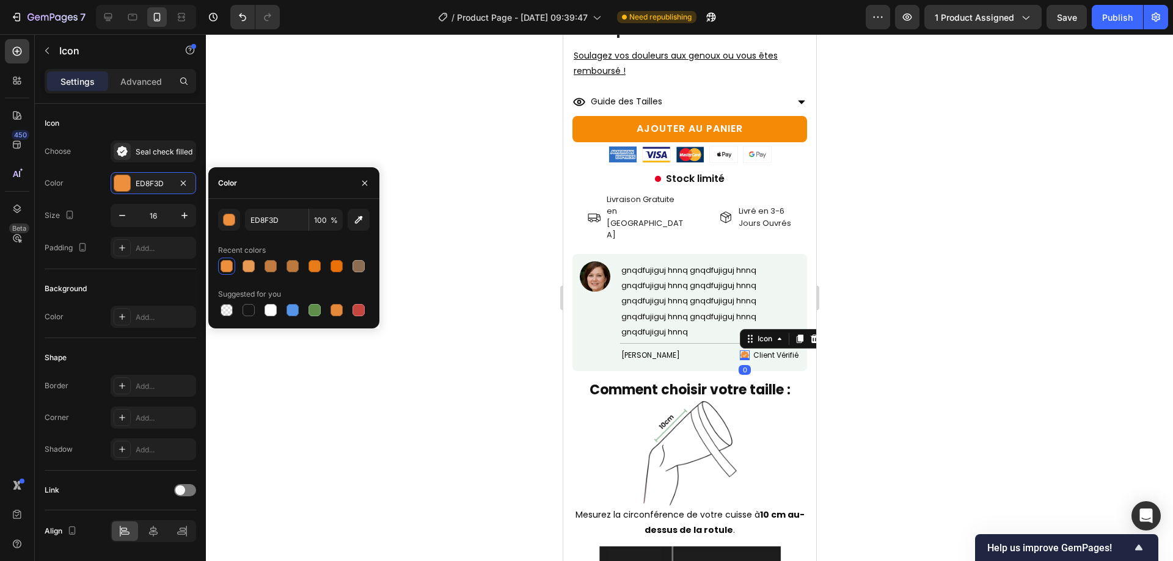
click at [296, 299] on div "Suggested for you" at bounding box center [294, 295] width 152 height 20
click at [294, 308] on div at bounding box center [293, 310] width 12 height 12
click at [221, 216] on button "button" at bounding box center [229, 220] width 22 height 22
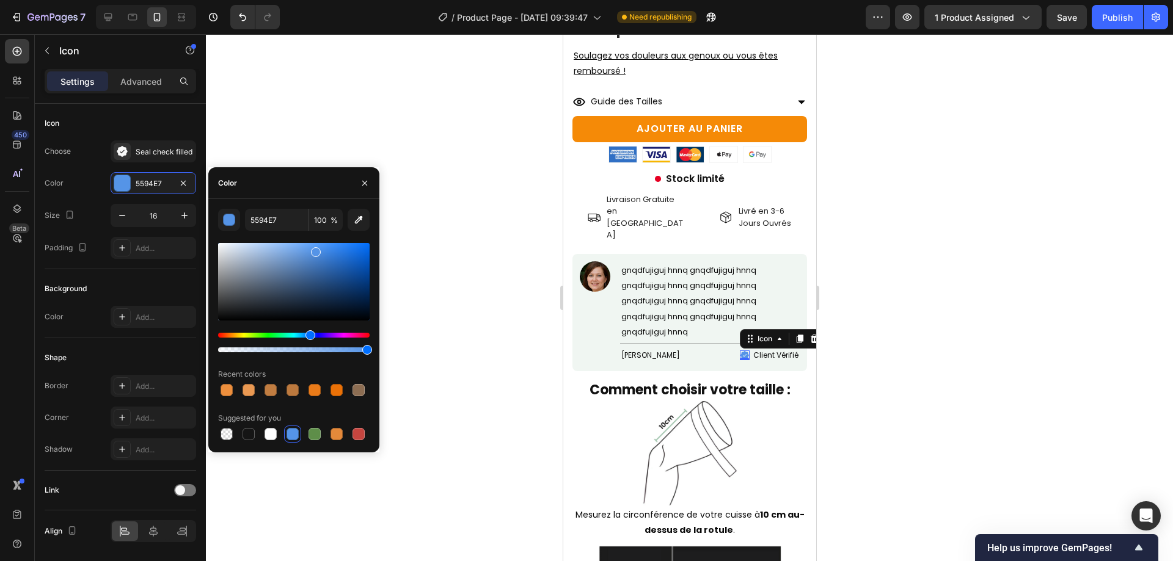
click at [301, 332] on div at bounding box center [294, 298] width 152 height 114
click at [300, 334] on div "Hue" at bounding box center [294, 335] width 152 height 5
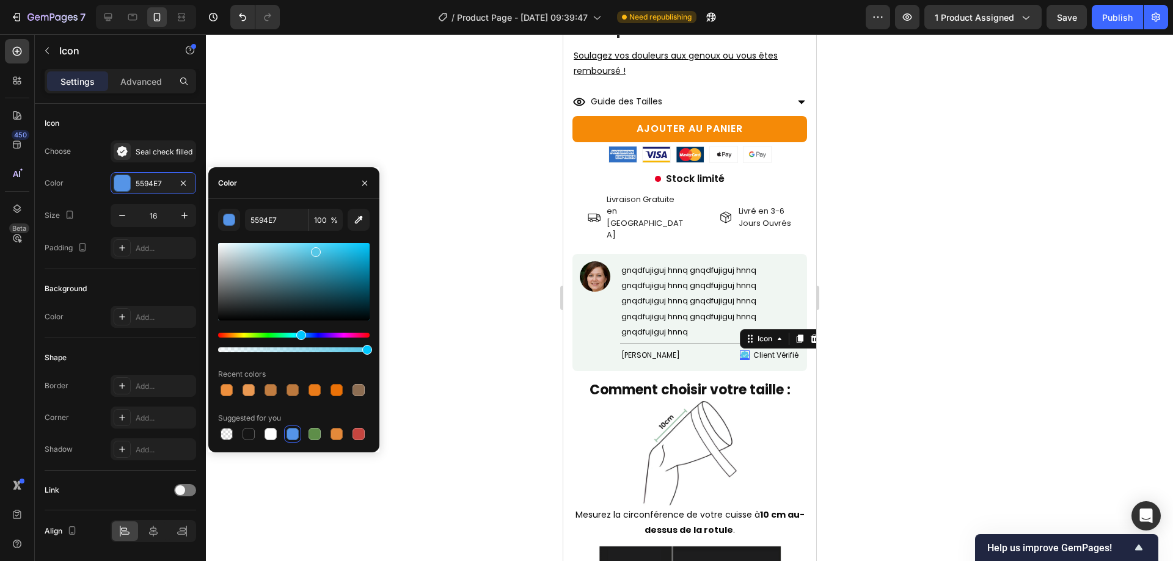
type input "55C7E7"
click at [497, 324] on div at bounding box center [689, 297] width 967 height 527
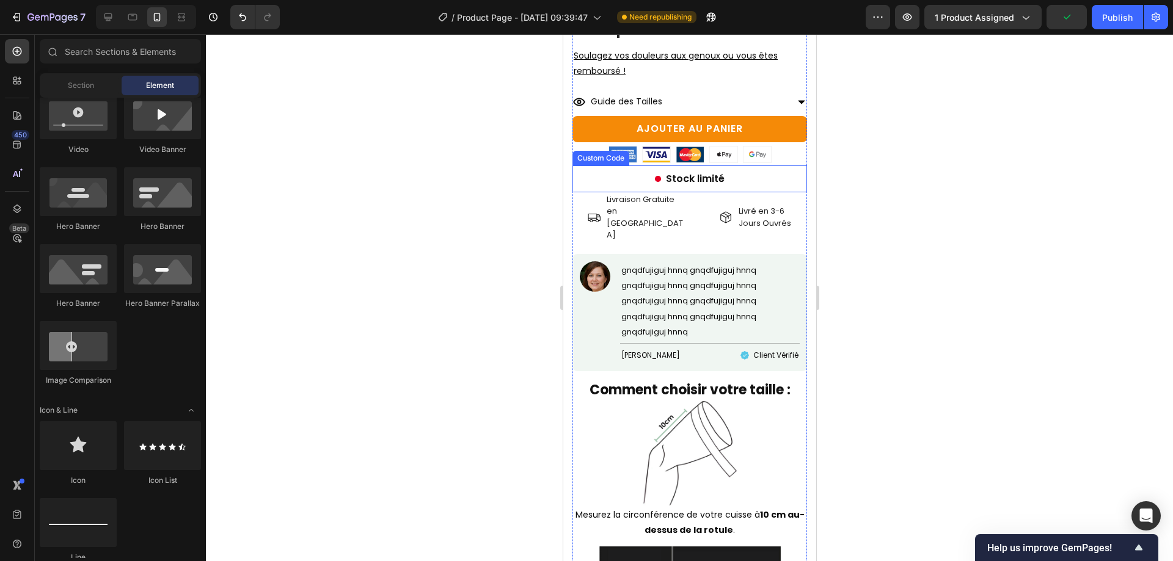
click at [836, 164] on div at bounding box center [689, 297] width 967 height 527
click at [588, 318] on div "Image" at bounding box center [594, 312] width 31 height 103
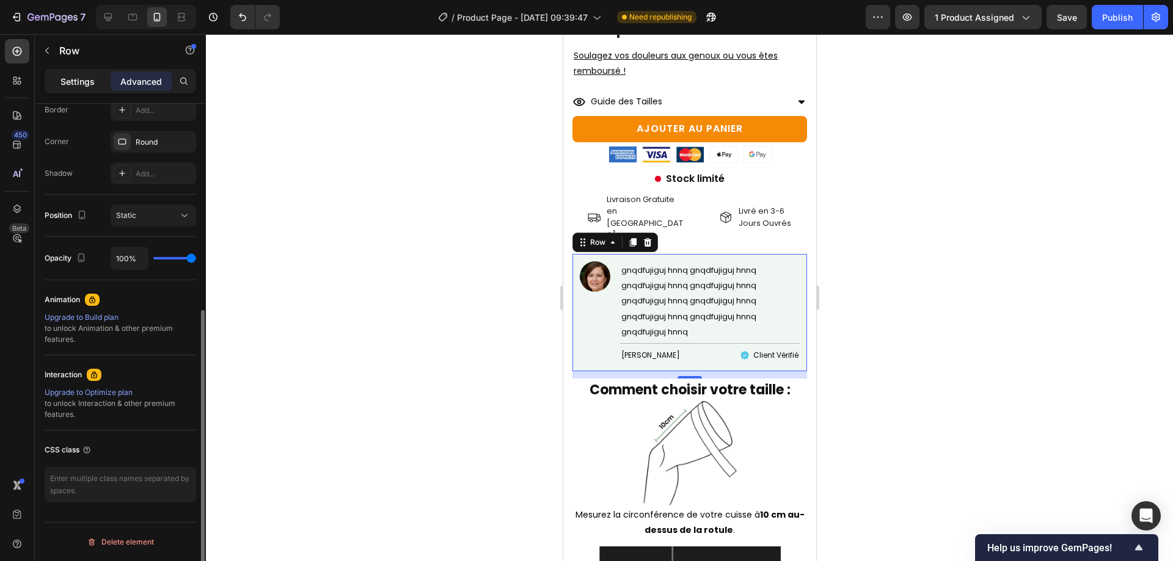
click at [65, 79] on p "Settings" at bounding box center [77, 81] width 34 height 13
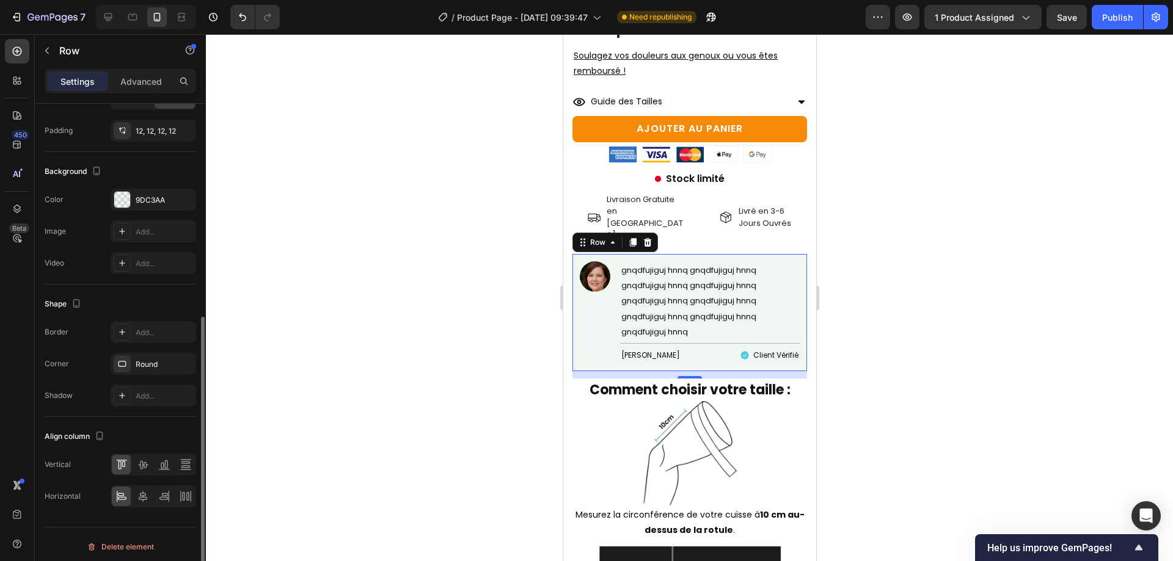
scroll to position [360, 0]
click at [137, 197] on div "9DC3AA" at bounding box center [153, 195] width 35 height 11
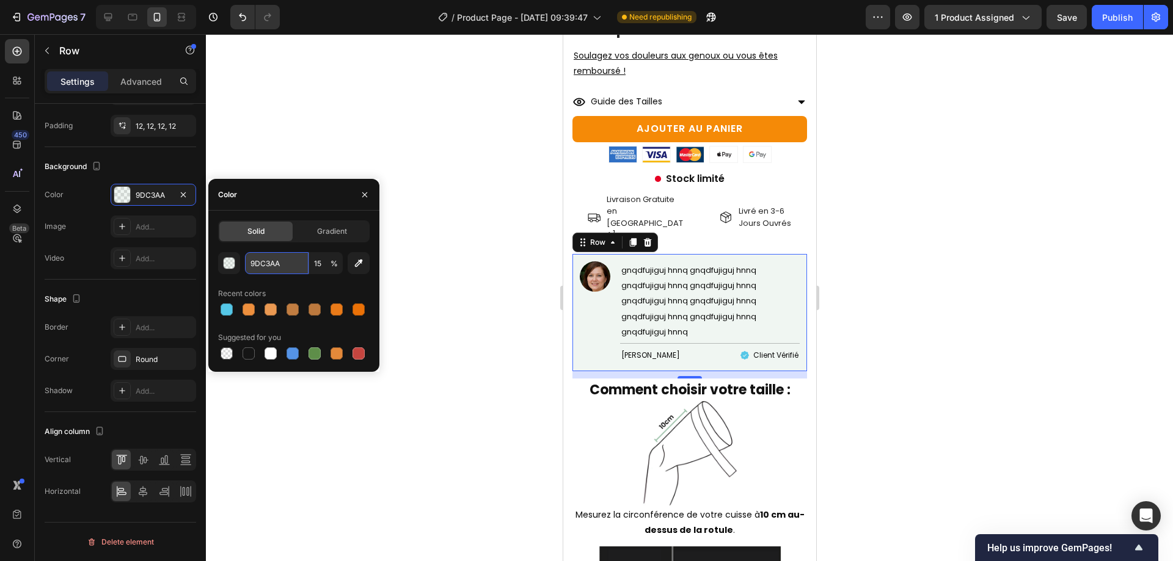
click at [260, 261] on input "9DC3AA" at bounding box center [277, 263] width 64 height 22
click at [340, 263] on input "15" at bounding box center [326, 263] width 34 height 22
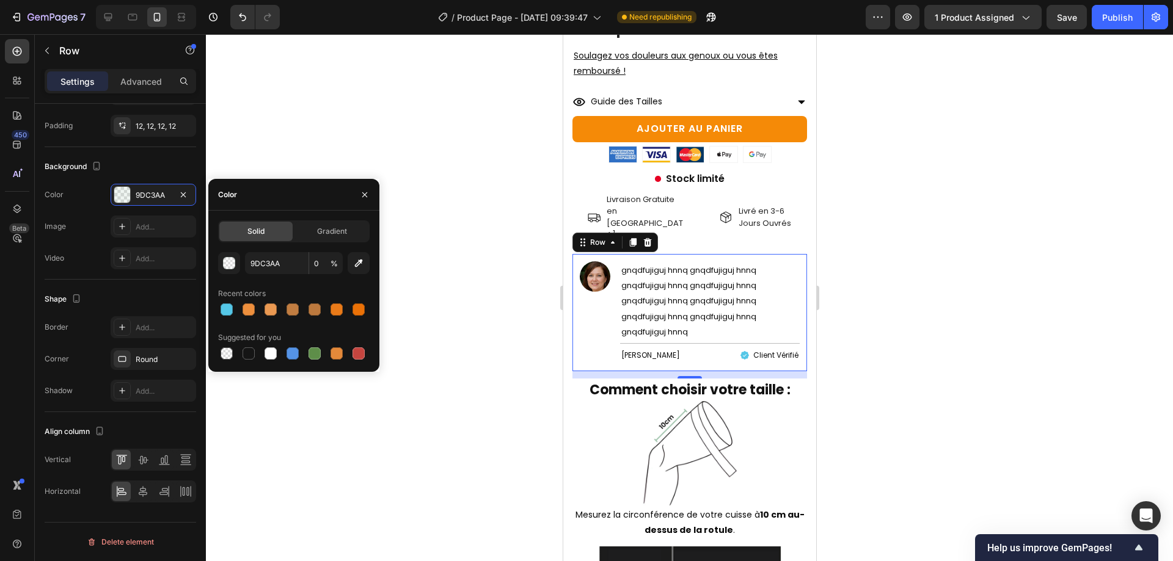
click at [260, 287] on div "Recent colors" at bounding box center [294, 294] width 152 height 20
click at [315, 261] on input "0" at bounding box center [326, 263] width 34 height 22
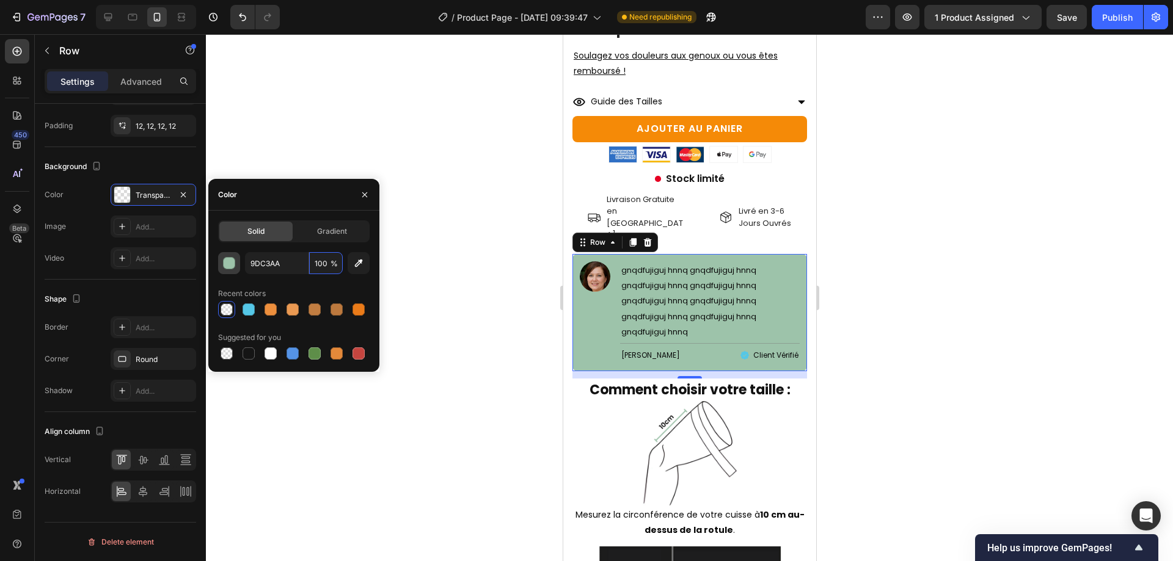
type input "100"
click at [233, 267] on div "button" at bounding box center [230, 264] width 12 height 12
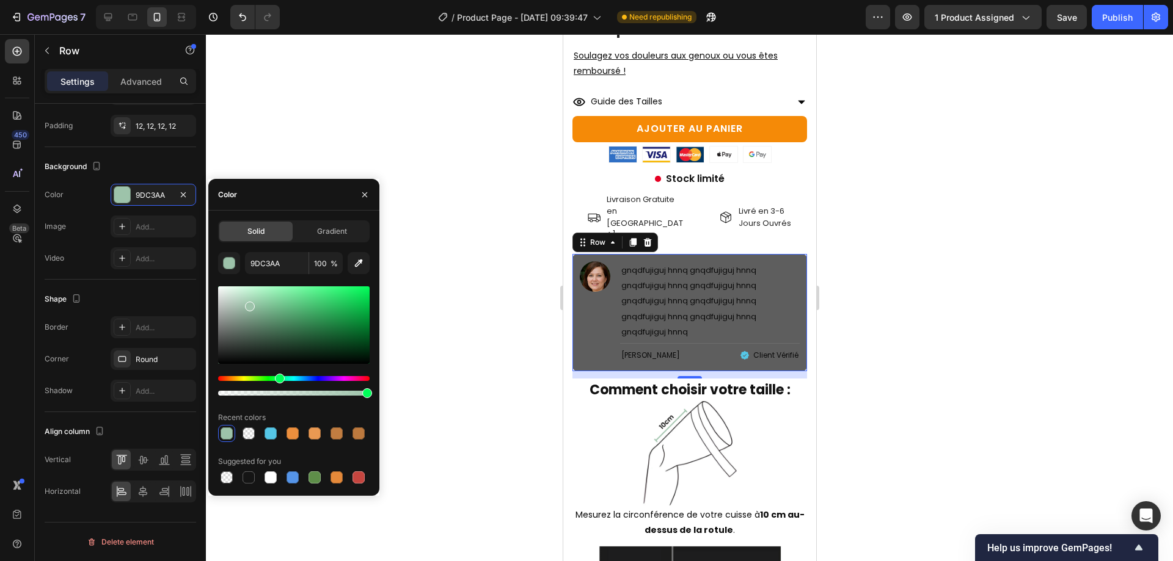
click at [219, 335] on div at bounding box center [294, 326] width 152 height 78
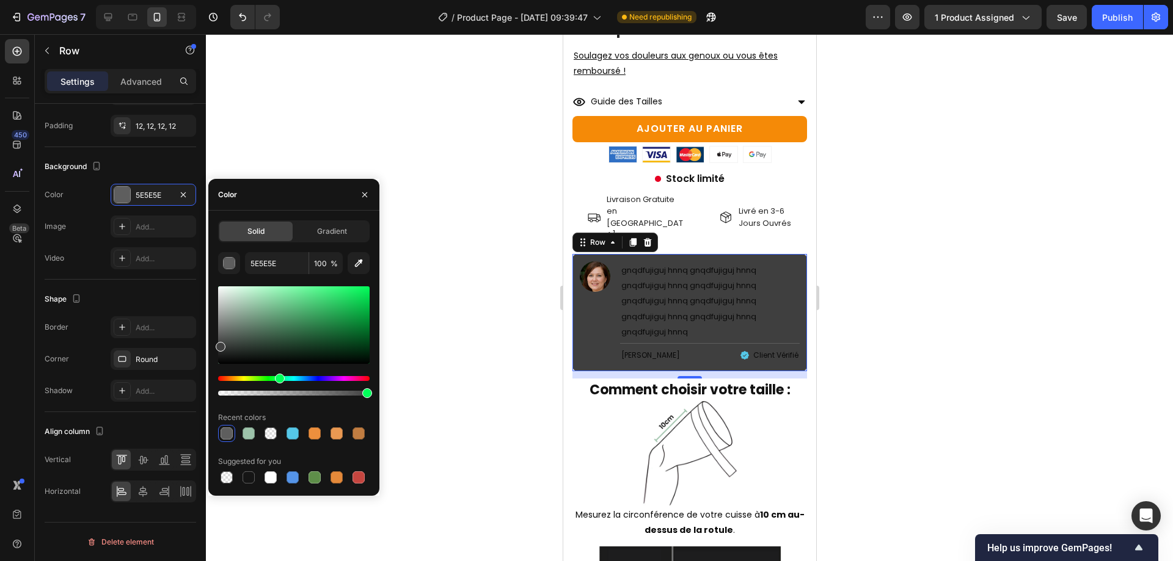
drag, startPoint x: 219, startPoint y: 335, endPoint x: 219, endPoint y: 344, distance: 8.6
click at [219, 344] on div at bounding box center [221, 347] width 10 height 10
drag, startPoint x: 219, startPoint y: 344, endPoint x: 208, endPoint y: 335, distance: 14.3
click at [208, 335] on div "Solid Gradient 3F3F3F 100 % Recent colors Suggested for you" at bounding box center [293, 354] width 171 height 266
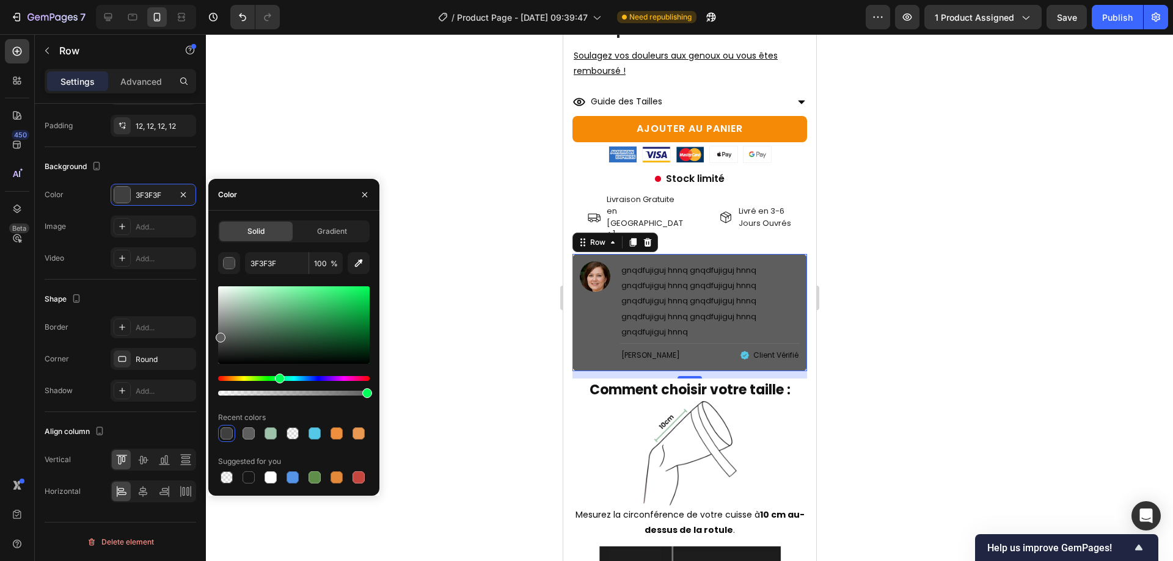
type input "5E5E5E"
click at [315, 265] on input "100" at bounding box center [326, 263] width 34 height 22
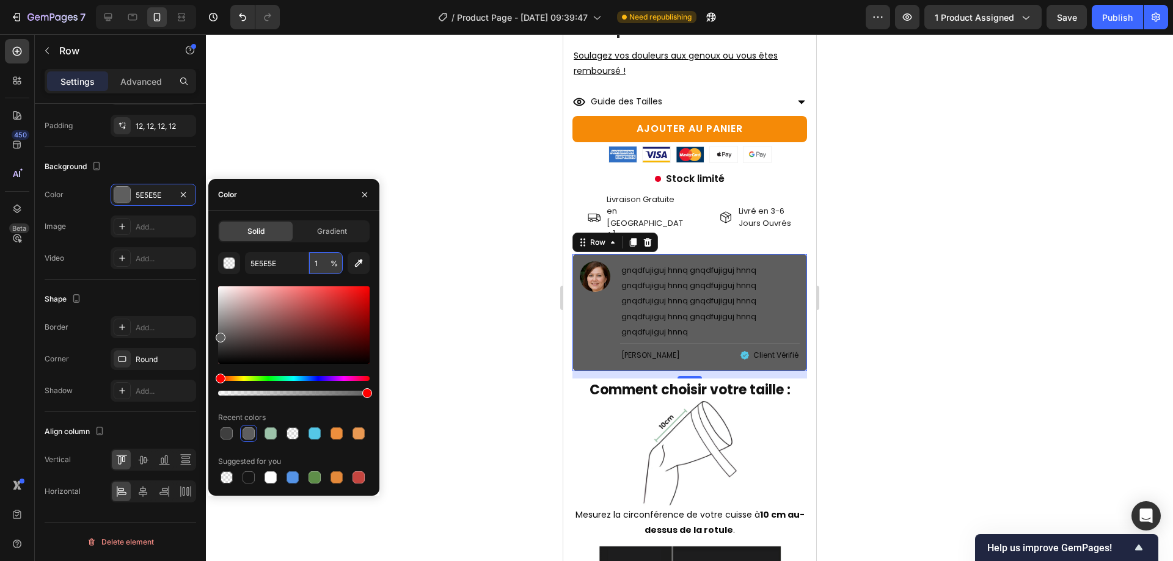
type input "10"
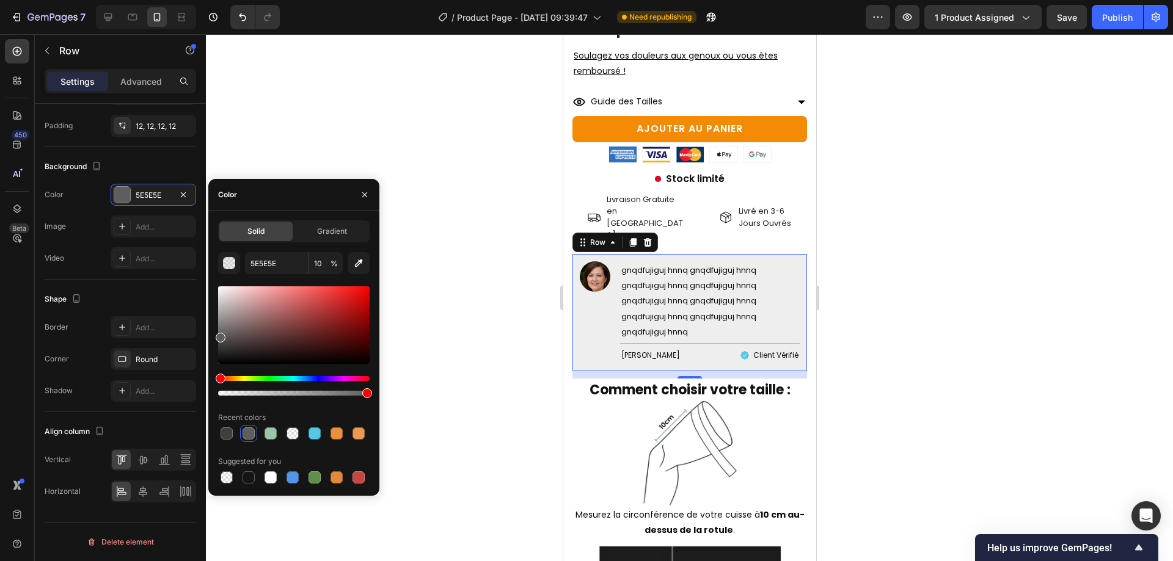
click at [483, 261] on div at bounding box center [689, 297] width 967 height 527
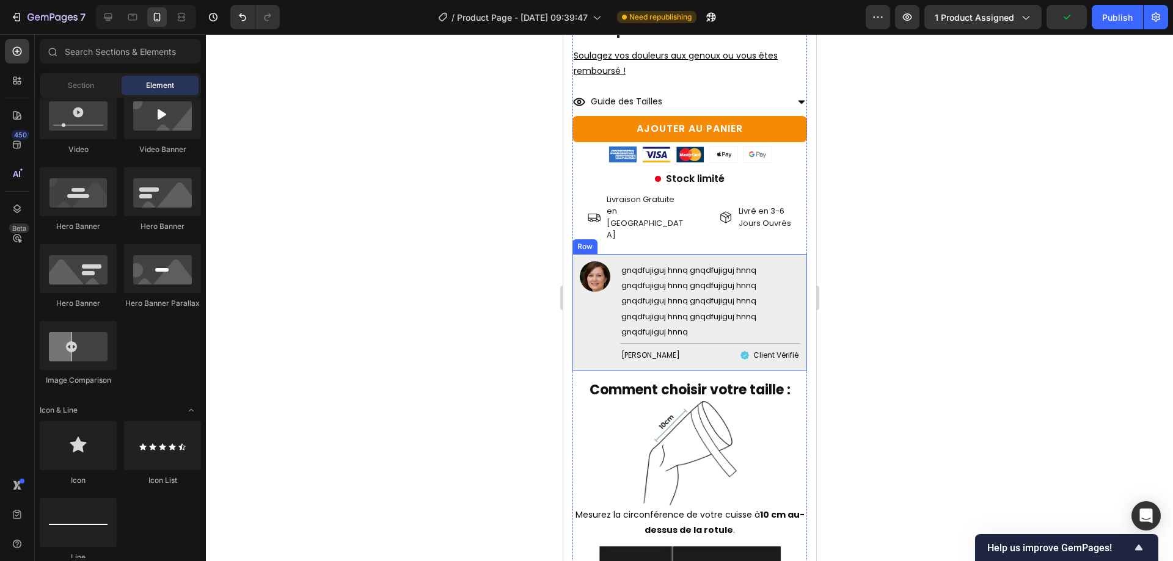
click at [601, 315] on div "Image" at bounding box center [594, 312] width 31 height 103
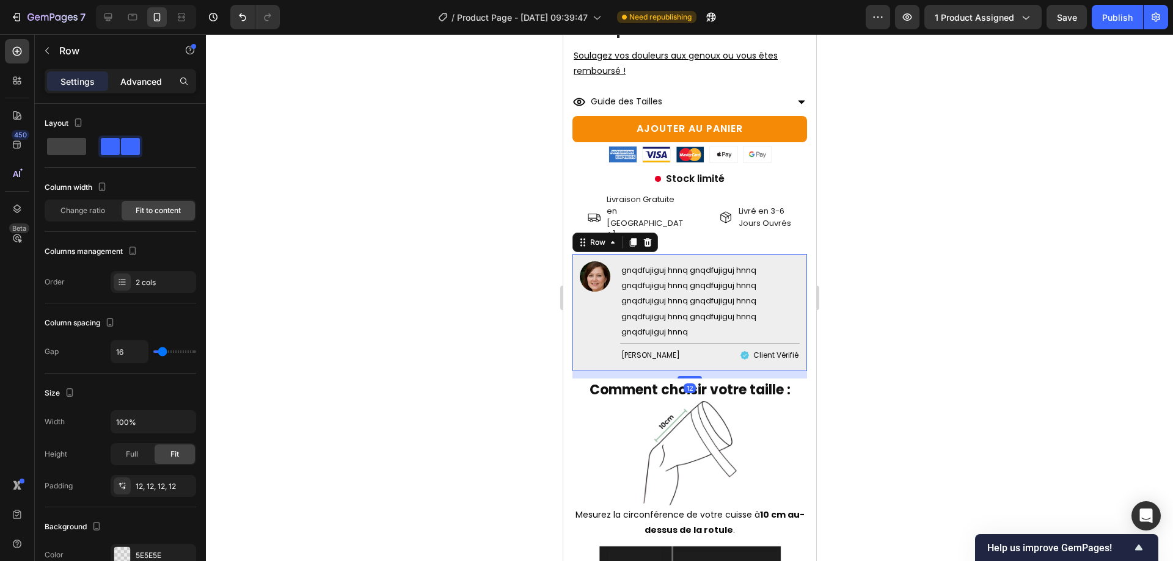
click at [122, 85] on p "Advanced" at bounding box center [141, 81] width 42 height 13
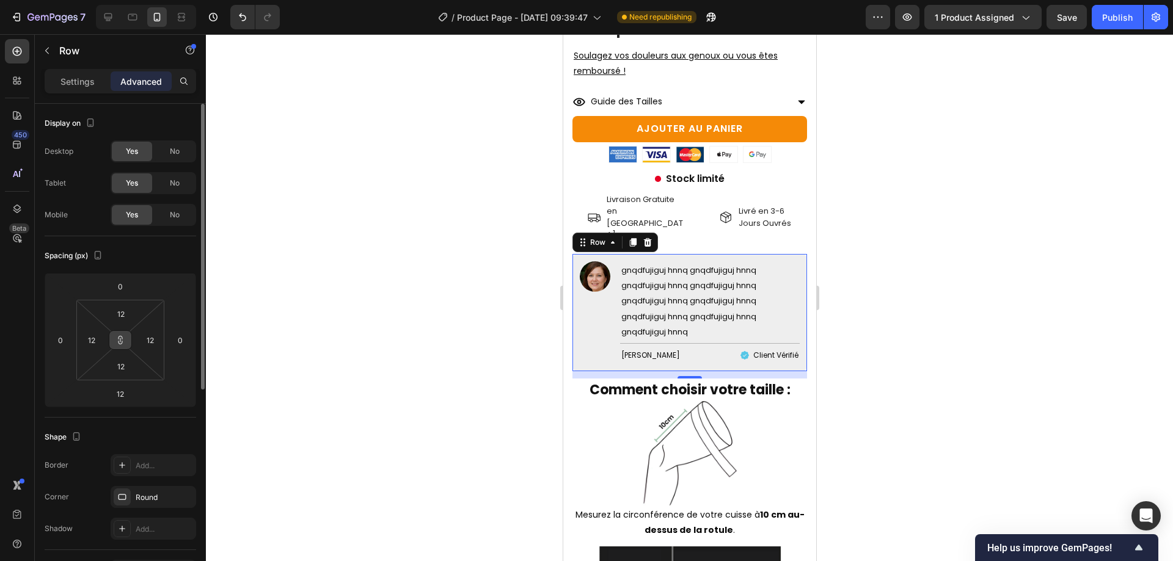
click at [125, 340] on icon at bounding box center [120, 340] width 10 height 10
click at [117, 366] on input "12" at bounding box center [121, 366] width 24 height 18
type input "8"
click at [130, 318] on input "12" at bounding box center [121, 314] width 24 height 18
type input "128"
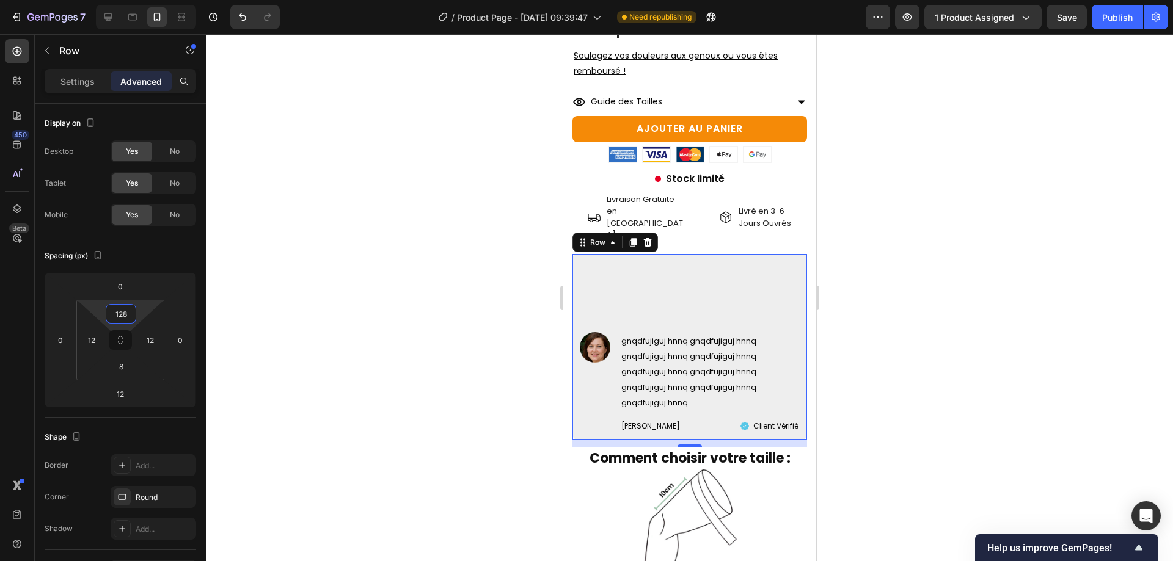
click at [398, 294] on div at bounding box center [689, 297] width 967 height 527
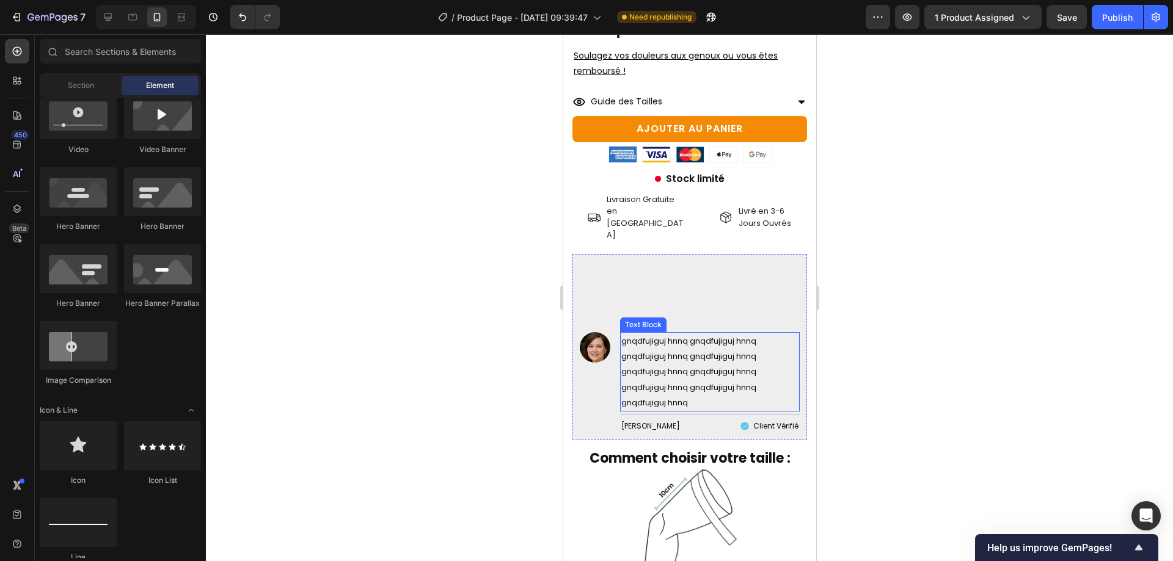
click at [597, 258] on div "Image gnqdfujiguj hnnq gnqdfujiguj hnnq gnqdfujiguj hnnq gnqdfujiguj hnnq gnqdf…" at bounding box center [689, 347] width 235 height 186
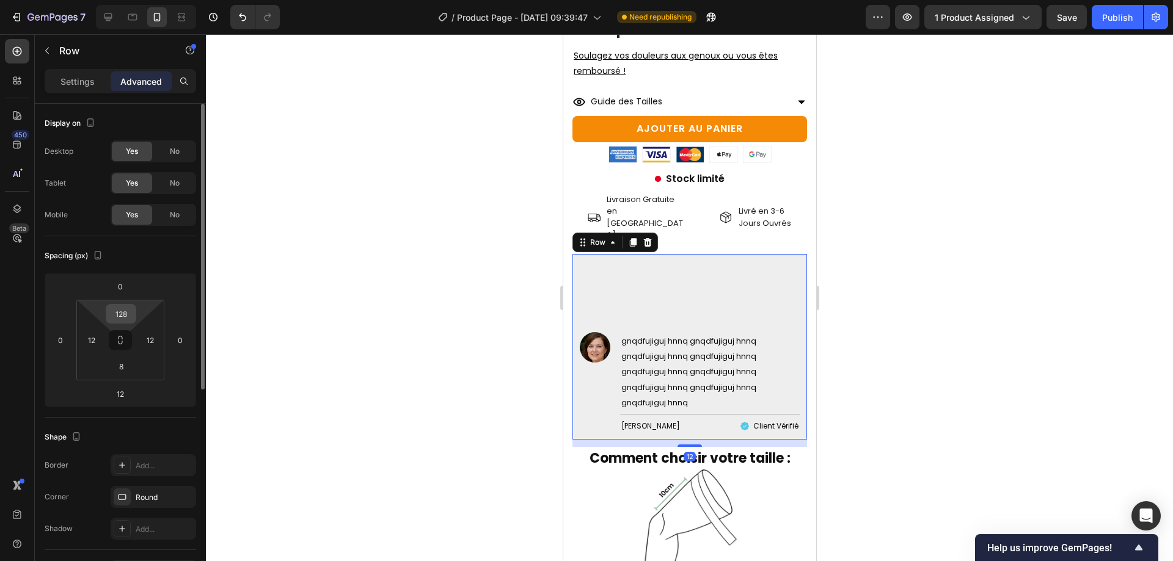
click at [117, 310] on input "128" at bounding box center [121, 314] width 24 height 18
type input "8"
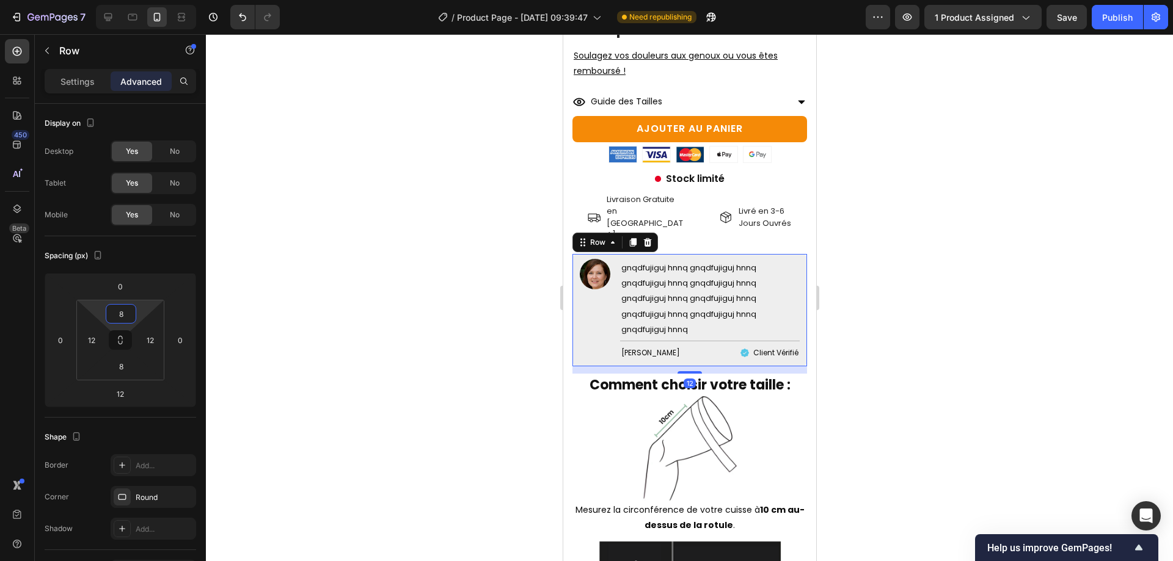
drag, startPoint x: 348, startPoint y: 283, endPoint x: 358, endPoint y: 230, distance: 54.8
click at [348, 283] on div at bounding box center [689, 297] width 967 height 527
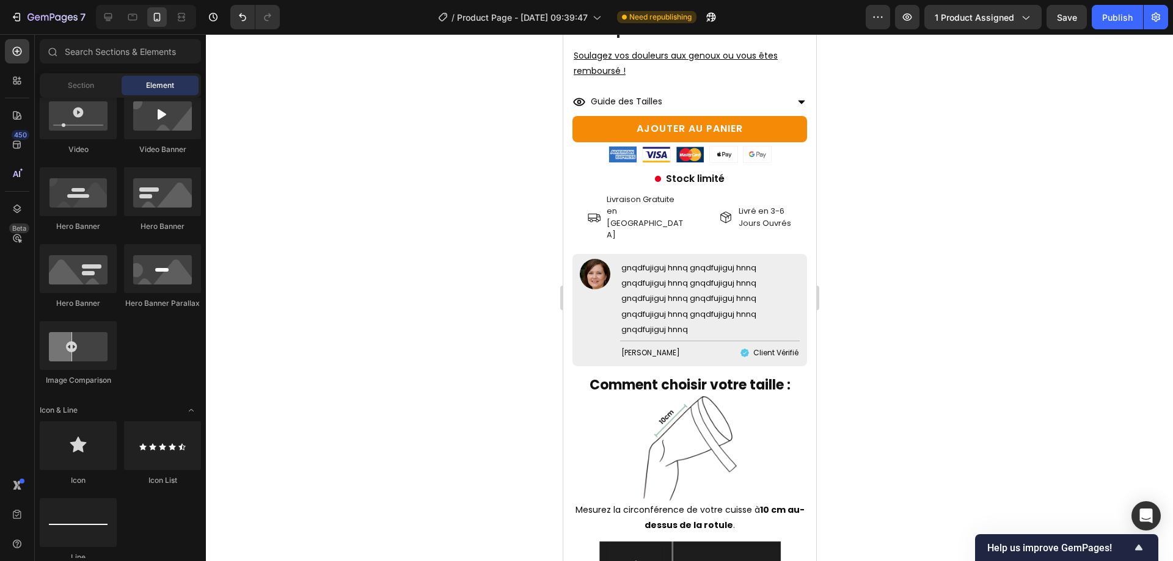
click at [635, 288] on p "gnqdfujiguj hnnq gnqdfujiguj hnnq gnqdfujiguj hnnq gnqdfujiguj hnnq gnqdfujiguj…" at bounding box center [709, 298] width 177 height 77
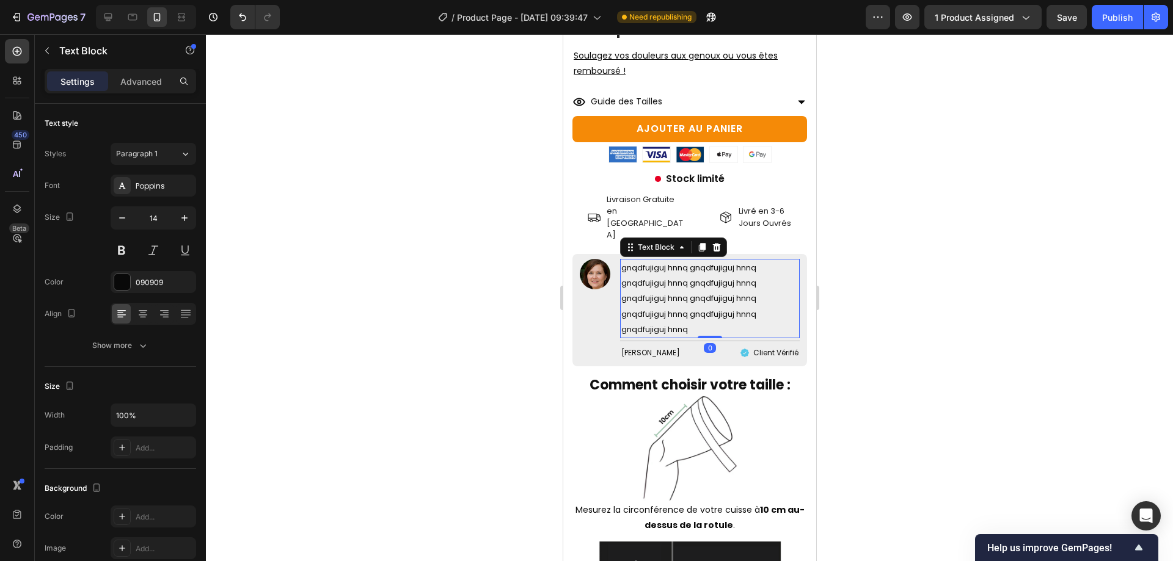
click at [635, 287] on span "gnqdfujiguj hnnq gnqdfujiguj hnnq gnqdfujiguj hnnq gnqdfujiguj hnnq gnqdfujiguj…" at bounding box center [688, 298] width 135 height 73
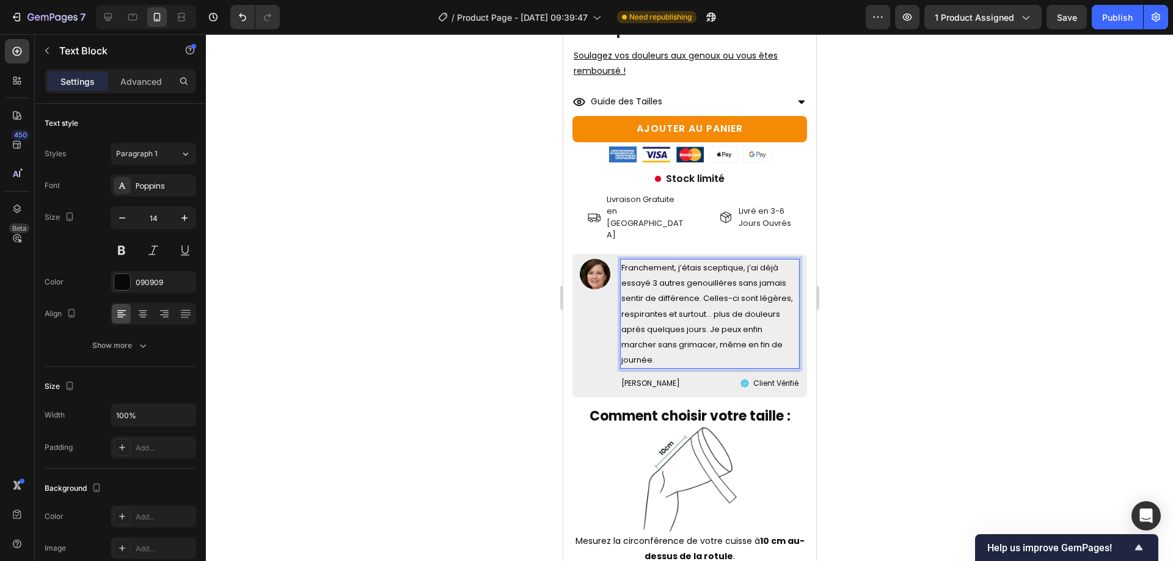
click at [637, 262] on span "Franchement, j’étais sceptique, j’ai déjà essayé 3 autres genouillères sans jam…" at bounding box center [707, 314] width 172 height 104
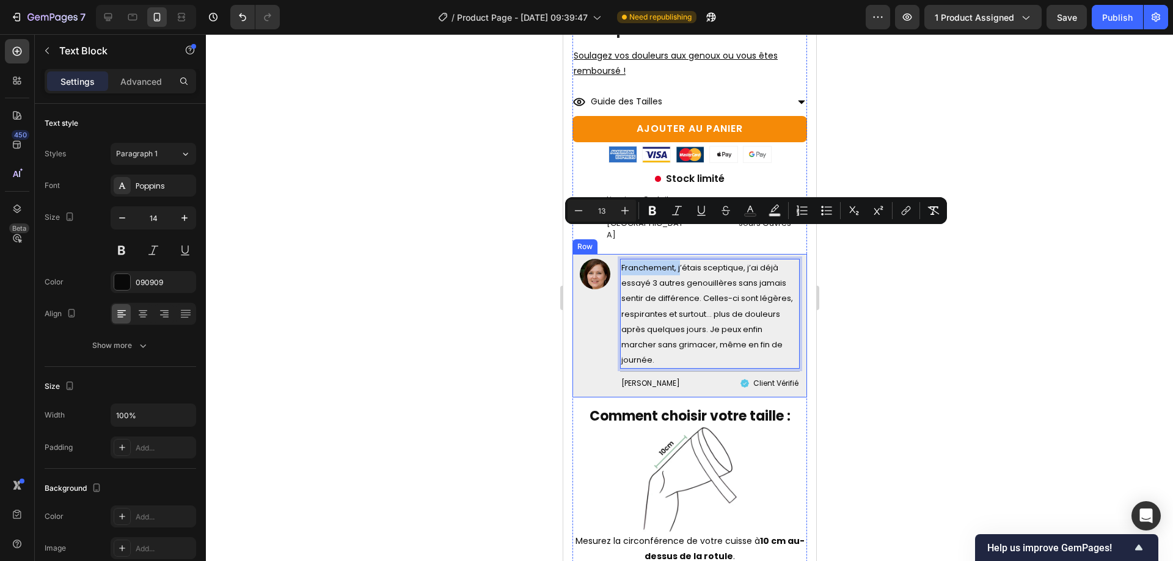
drag, startPoint x: 679, startPoint y: 234, endPoint x: 611, endPoint y: 237, distance: 68.5
click at [611, 254] on div "Image Franchement, j’étais sceptique, j’ai déjà essayé 3 autres genouillères sa…" at bounding box center [689, 326] width 235 height 144
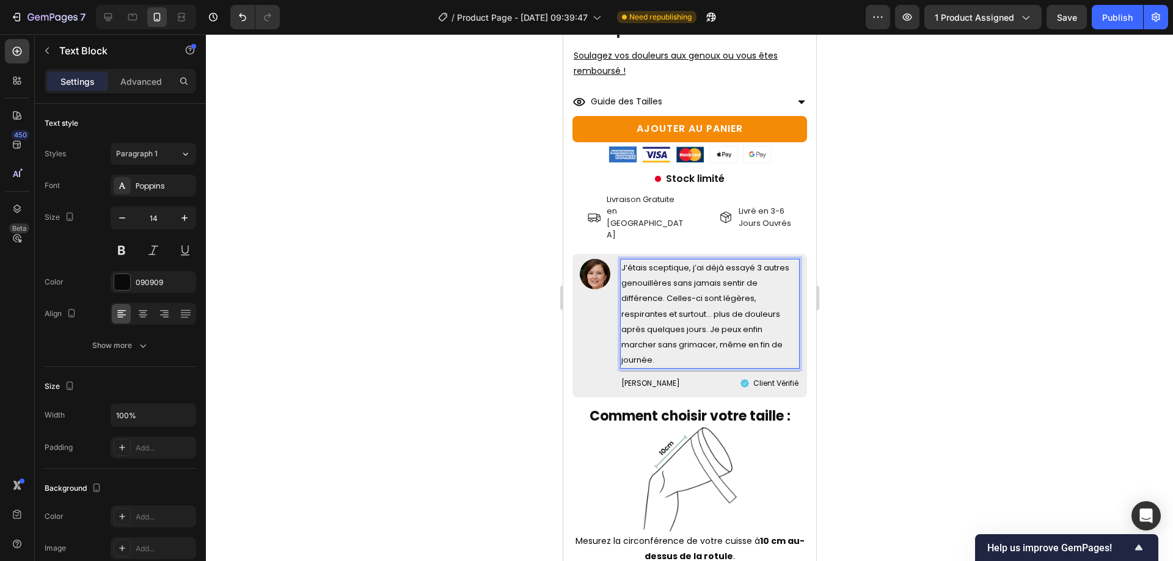
click at [662, 265] on span "J’étais sceptique, j’ai déjà essayé 3 autres genouillères sans jamais sentir de…" at bounding box center [705, 314] width 168 height 104
click at [697, 276] on span "J’étais sceptique, j’ai déjà essayé 3 autres genouillères sans jamais sentir de…" at bounding box center [705, 314] width 168 height 104
click at [704, 265] on span "J’étais sceptique, j’ai déjà essayé 3 autres genouillères sans jamais sentir de…" at bounding box center [705, 314] width 168 height 104
click at [723, 262] on span "J’étais sceptique, j’ai déjà essayé 3 autres genouillères sans jamais sentir de…" at bounding box center [705, 314] width 168 height 104
click at [737, 270] on span "J’étais sceptique, j’ai déjà essayé 3 autres genouillères sans jamais sentir de…" at bounding box center [705, 314] width 168 height 104
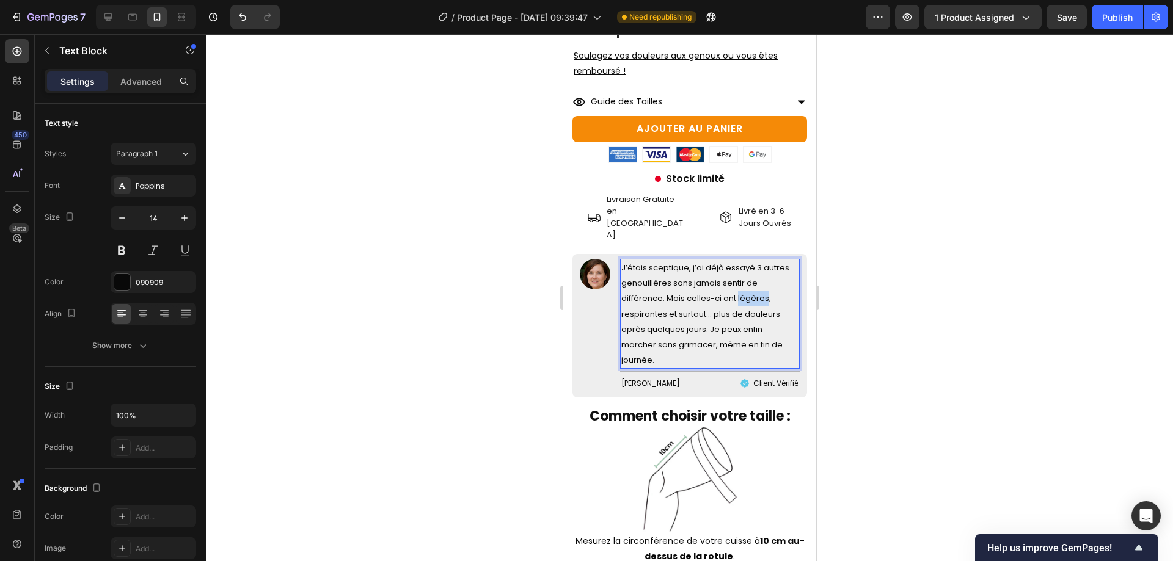
click at [737, 270] on span "J’étais sceptique, j’ai déjà essayé 3 autres genouillères sans jamais sentir de…" at bounding box center [705, 314] width 168 height 104
click at [737, 285] on span "J’étais sceptique, j’ai déjà essayé 3 autres genouillères sans jamais sentir de…" at bounding box center [705, 314] width 168 height 104
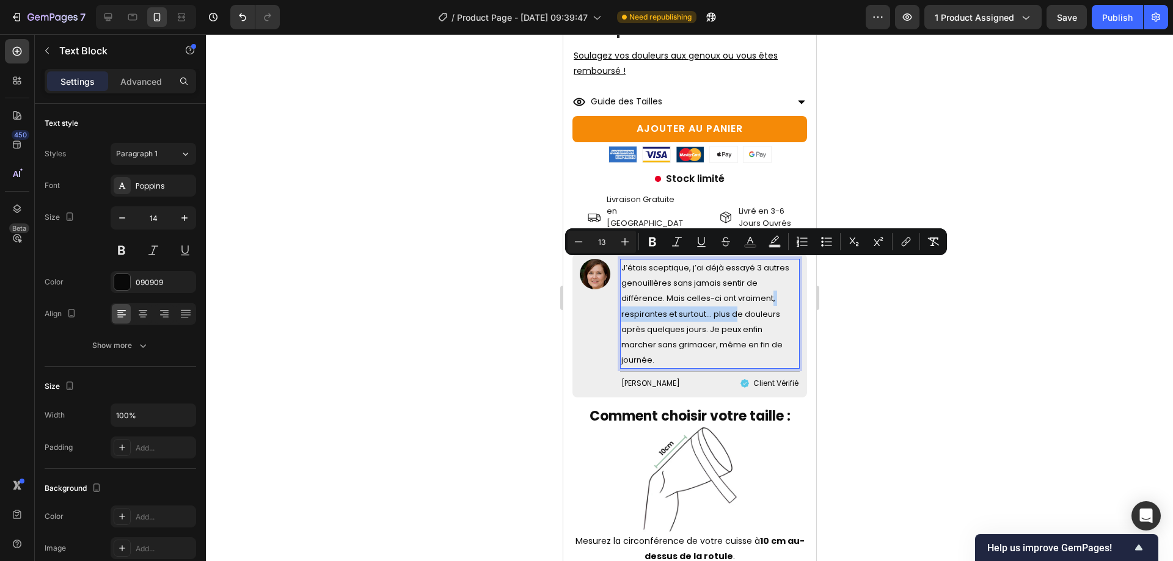
click at [738, 280] on span "J’étais sceptique, j’ai déjà essayé 3 autres genouillères sans jamais sentir de…" at bounding box center [705, 314] width 168 height 104
click at [739, 280] on span "J’étais sceptique, j’ai déjà essayé 3 autres genouillères sans jamais sentir de…" at bounding box center [705, 314] width 168 height 104
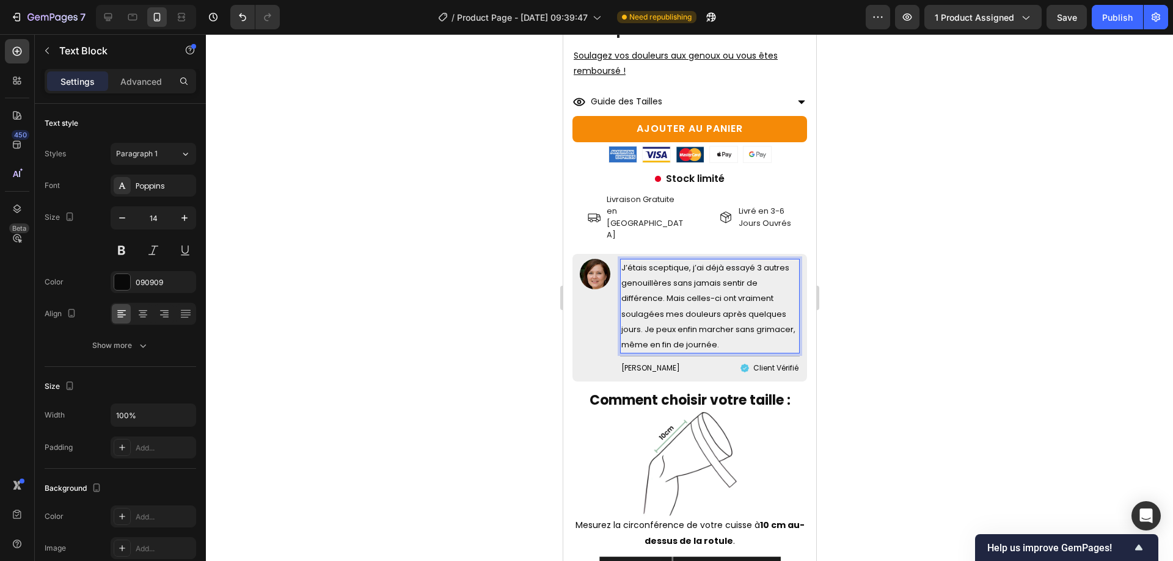
click at [642, 293] on span "J’étais sceptique, j’ai déjà essayé 3 autres genouillères sans jamais sentir de…" at bounding box center [708, 306] width 174 height 89
click at [781, 312] on p "J’étais sceptique, j’ai déjà essayé 3 autres genouillères sans jamais sentir de…" at bounding box center [709, 306] width 177 height 92
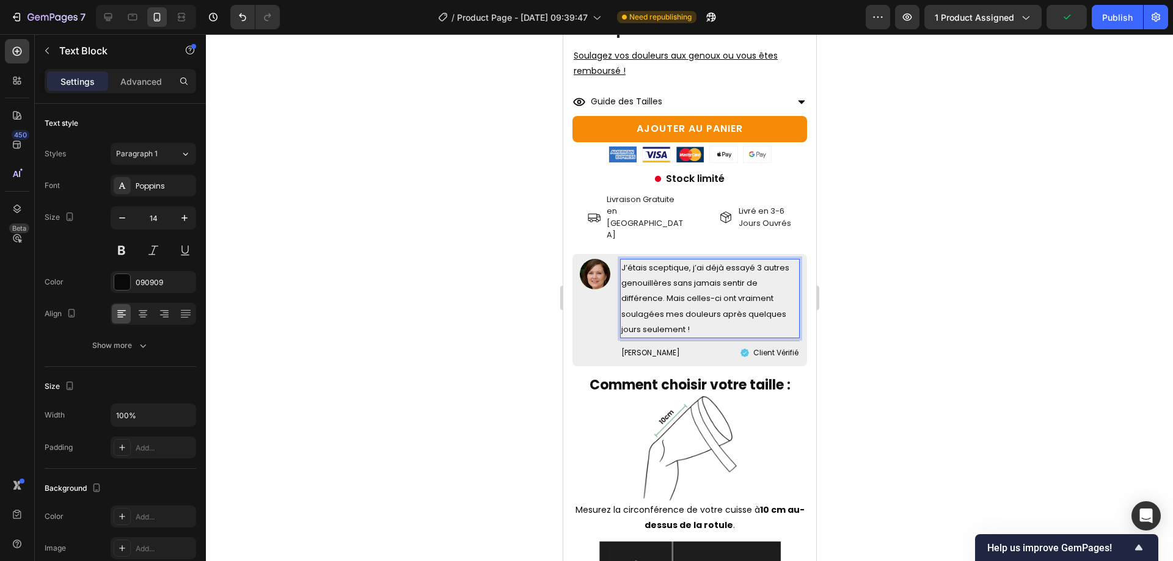
click at [957, 363] on div at bounding box center [689, 297] width 967 height 527
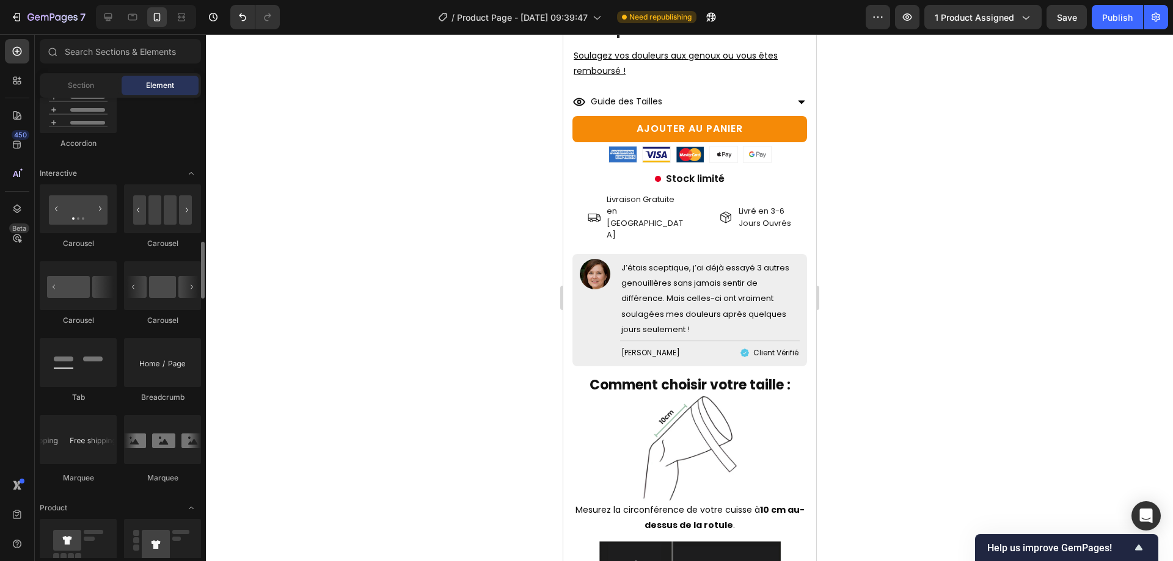
scroll to position [855, 0]
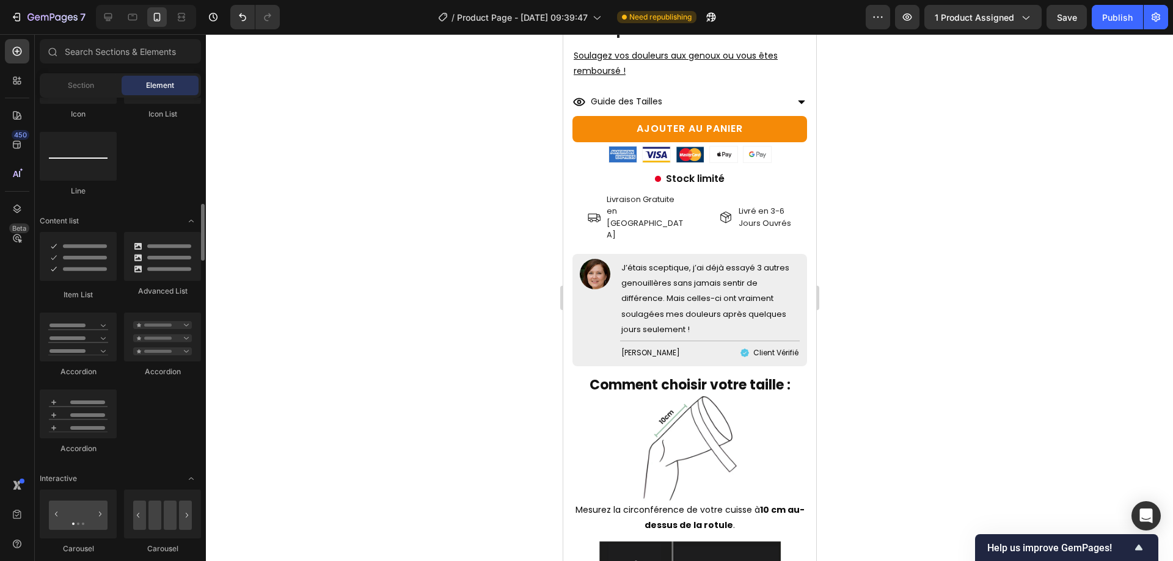
click at [735, 262] on span "J’étais sceptique, j’ai déjà essayé 3 autres genouillères sans jamais sentir de…" at bounding box center [705, 298] width 168 height 73
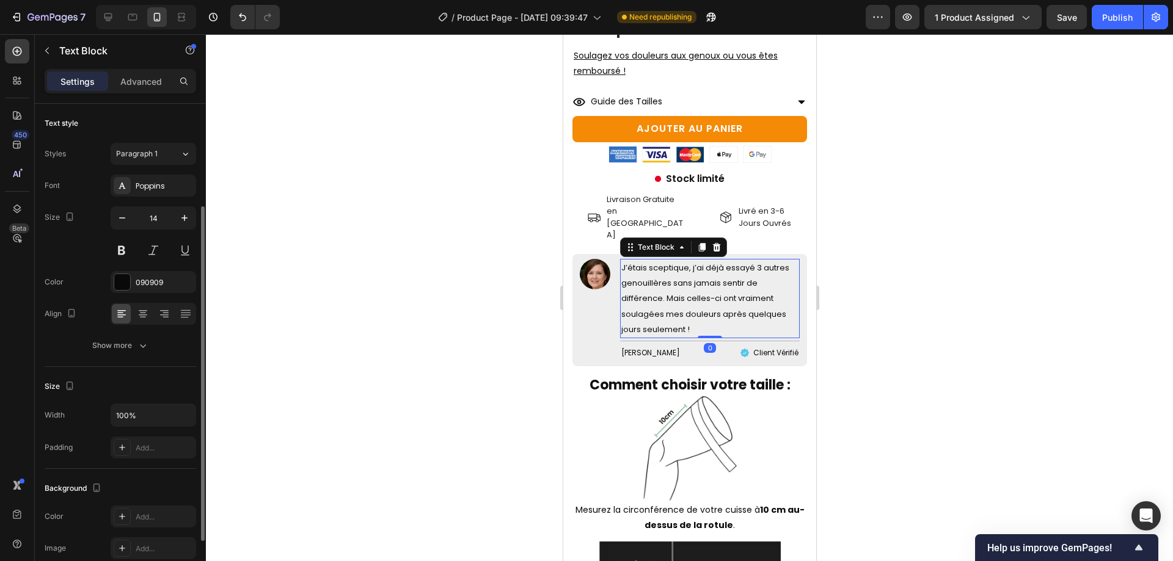
scroll to position [61, 0]
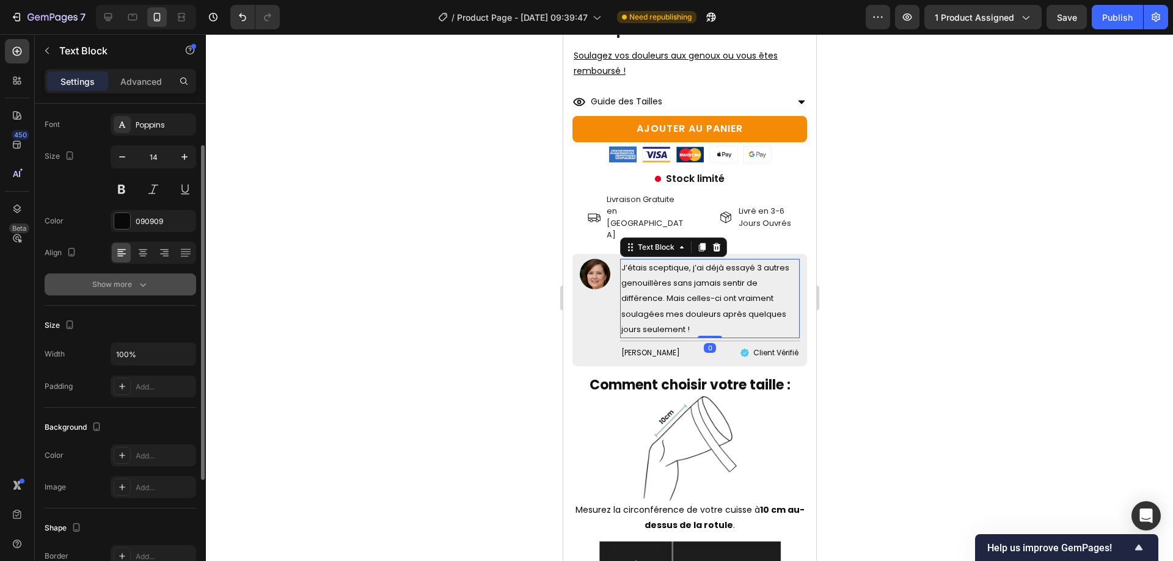
click at [151, 285] on button "Show more" at bounding box center [121, 285] width 152 height 22
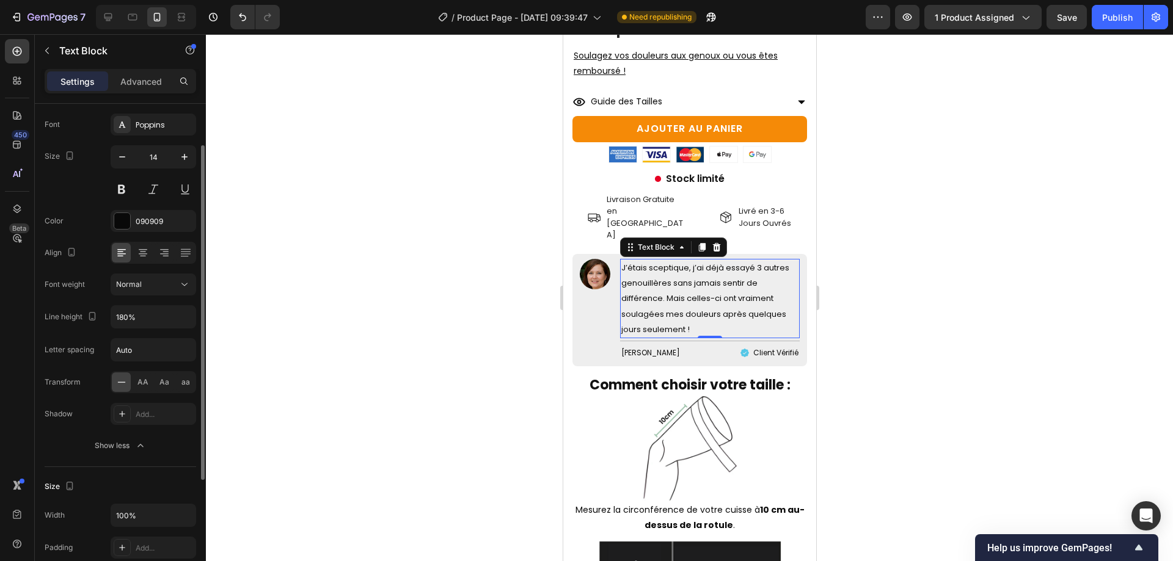
click at [142, 329] on div "Font Poppins Size 14 Color 090909 Align Font weight Normal Line height 180% Let…" at bounding box center [121, 285] width 152 height 343
click at [142, 315] on input "180%" at bounding box center [153, 317] width 84 height 22
click at [183, 314] on icon "button" at bounding box center [184, 317] width 12 height 12
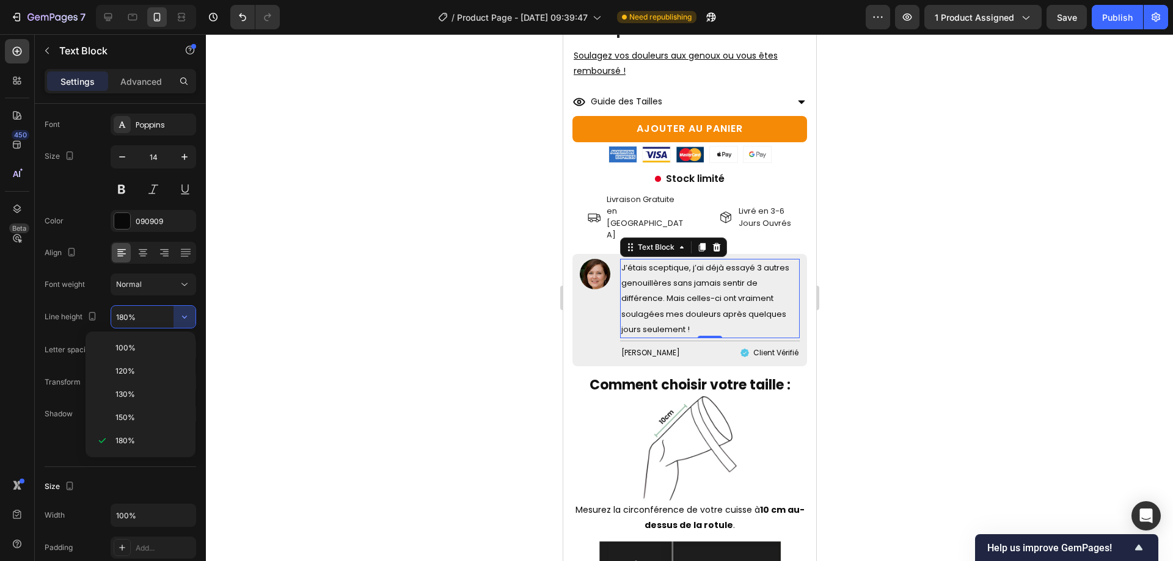
drag, startPoint x: 153, startPoint y: 409, endPoint x: 211, endPoint y: 379, distance: 65.3
click at [153, 409] on div "150%" at bounding box center [140, 417] width 100 height 23
type input "150%"
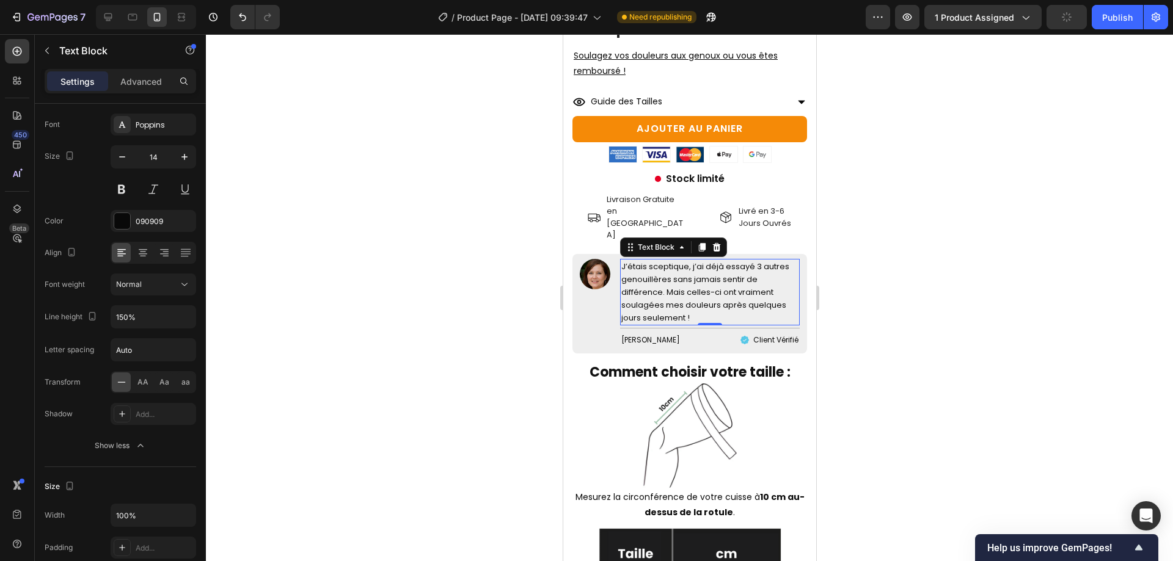
click at [310, 335] on div at bounding box center [689, 297] width 967 height 527
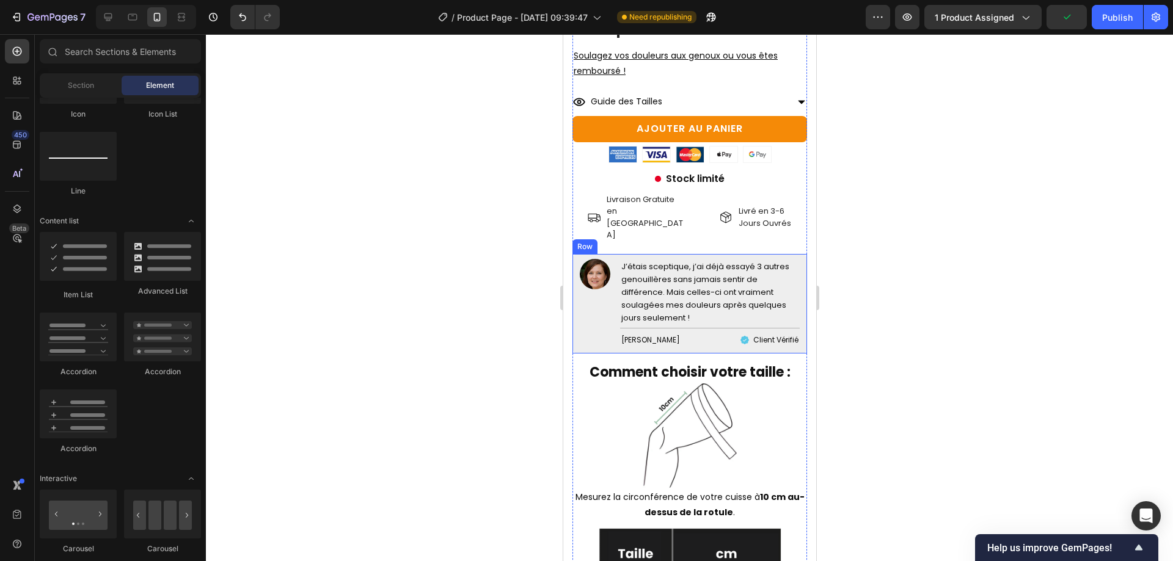
click at [699, 281] on p "J’étais sceptique, j’ai déjà essayé 3 autres genouillères sans jamais sentir de…" at bounding box center [709, 292] width 177 height 64
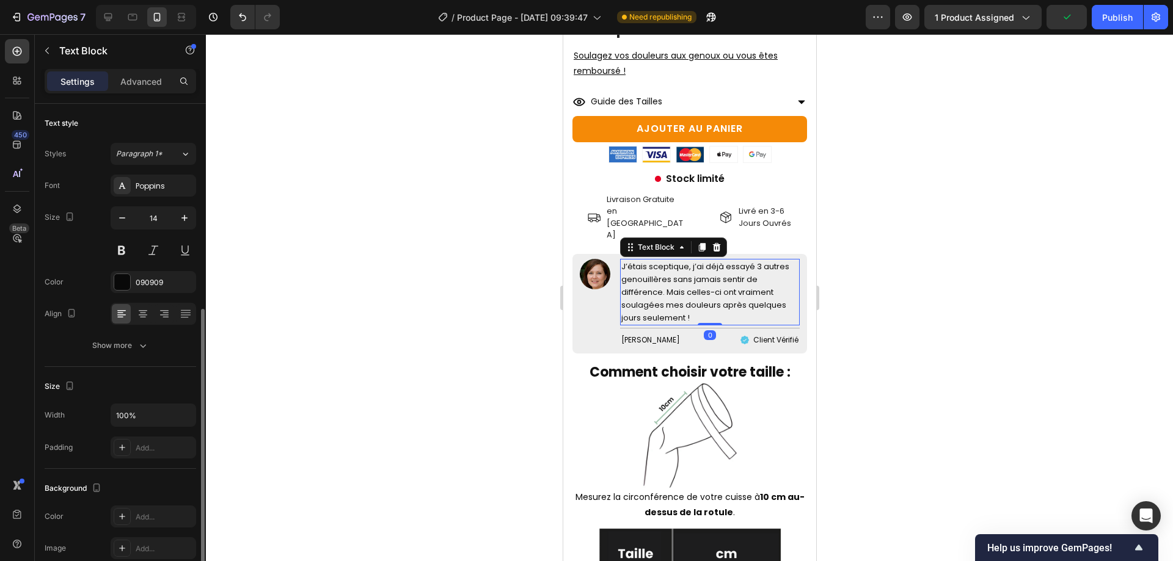
scroll to position [122, 0]
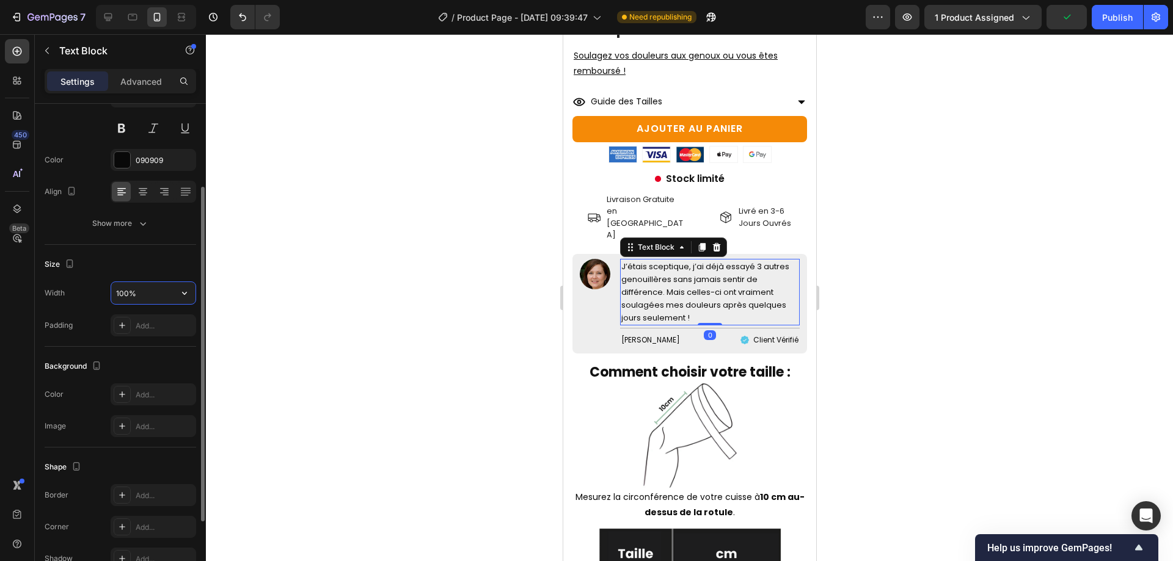
drag, startPoint x: 160, startPoint y: 302, endPoint x: 153, endPoint y: 283, distance: 20.7
click at [158, 299] on input "100%" at bounding box center [153, 293] width 84 height 22
click at [155, 219] on button "Show more" at bounding box center [121, 224] width 152 height 22
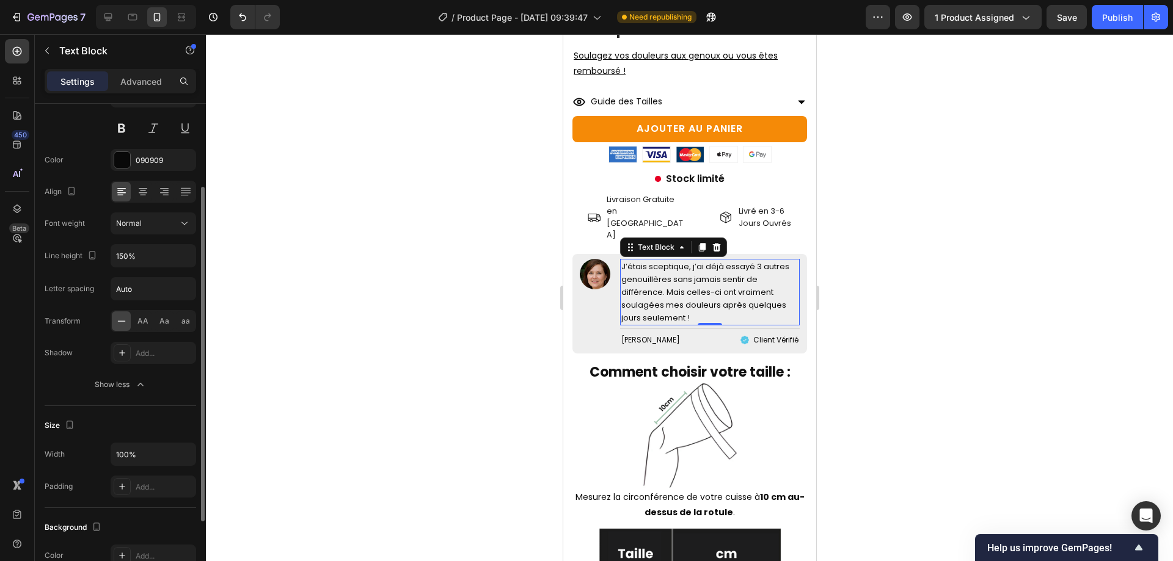
click at [143, 272] on div "Font Poppins Size 14 Color 090909 Align Font weight Normal Line height 150% Let…" at bounding box center [121, 224] width 152 height 343
click at [143, 256] on input "150%" at bounding box center [153, 256] width 84 height 22
click at [184, 257] on icon "button" at bounding box center [184, 256] width 5 height 3
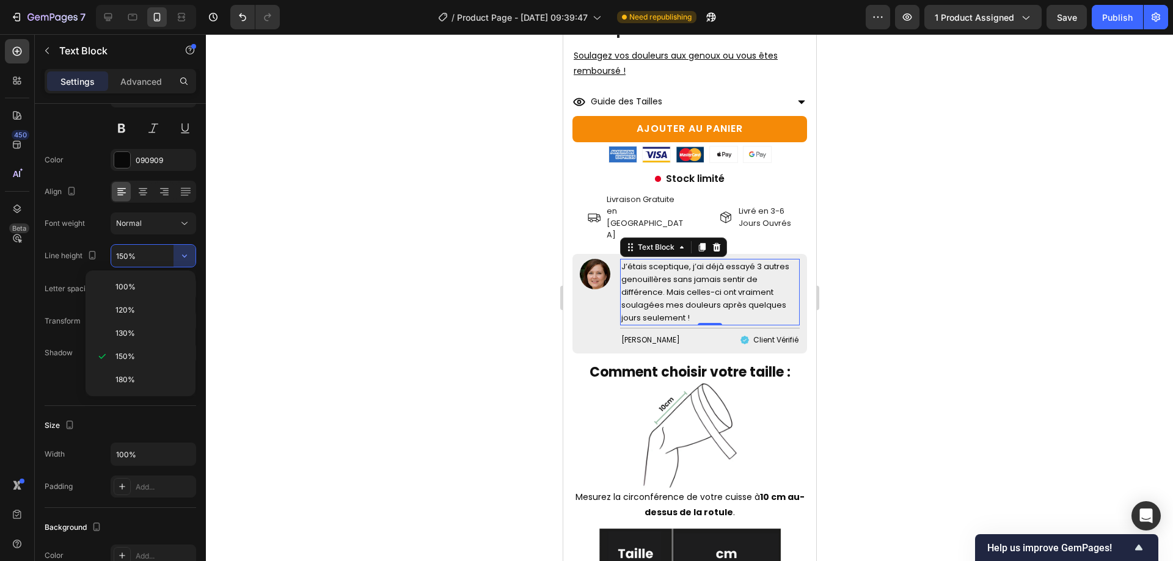
drag, startPoint x: 169, startPoint y: 369, endPoint x: 261, endPoint y: 343, distance: 95.2
click at [169, 370] on div "180%" at bounding box center [140, 379] width 100 height 23
type input "180%"
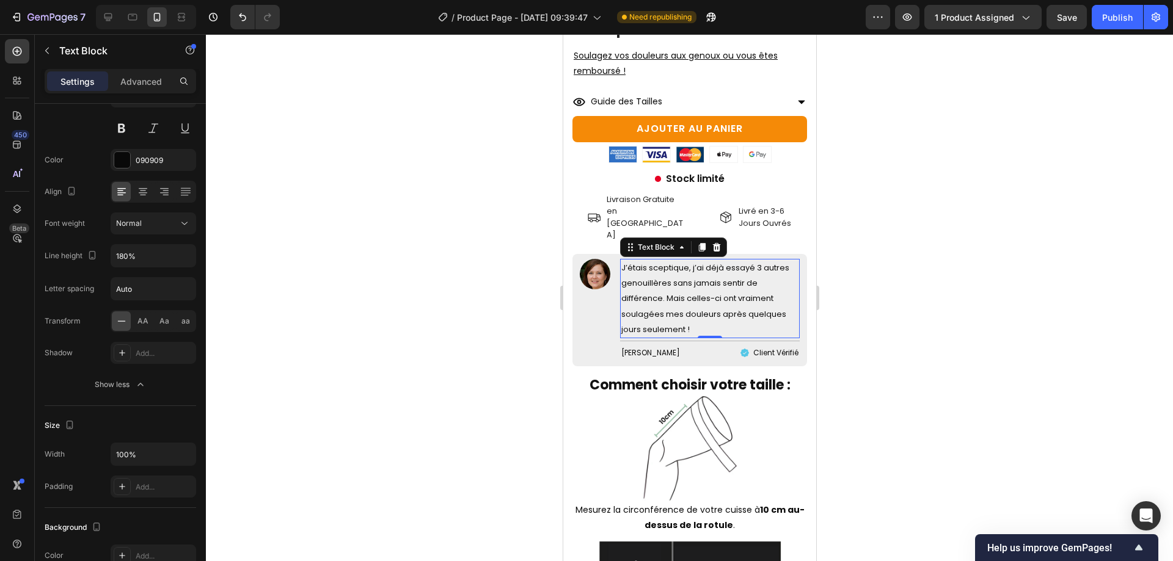
click at [297, 327] on div at bounding box center [689, 297] width 967 height 527
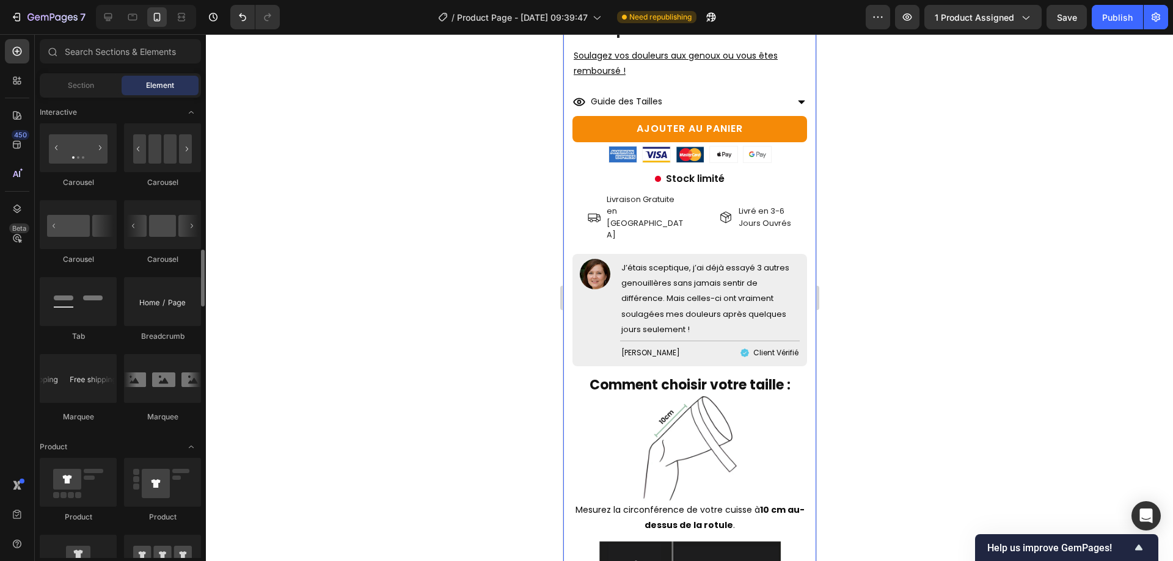
scroll to position [1100, 0]
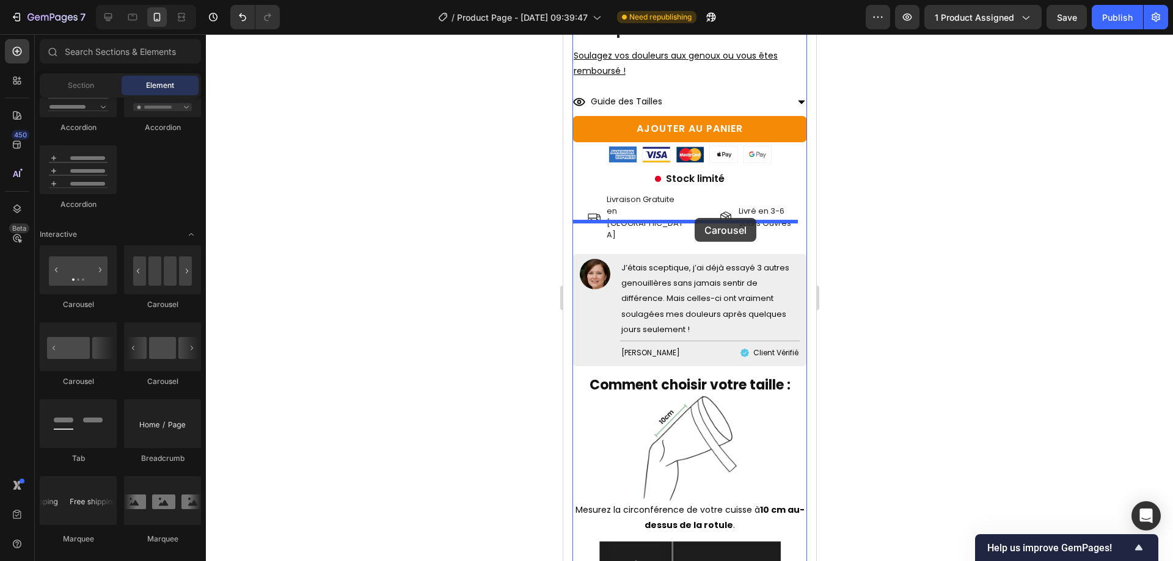
drag, startPoint x: 648, startPoint y: 318, endPoint x: 694, endPoint y: 218, distance: 110.4
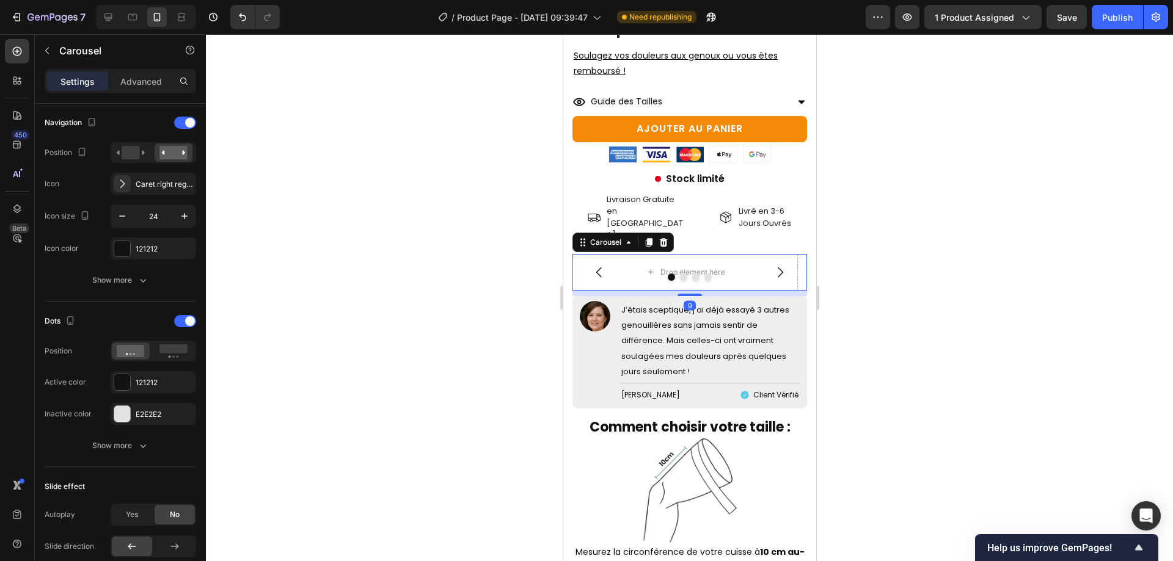
scroll to position [489, 0]
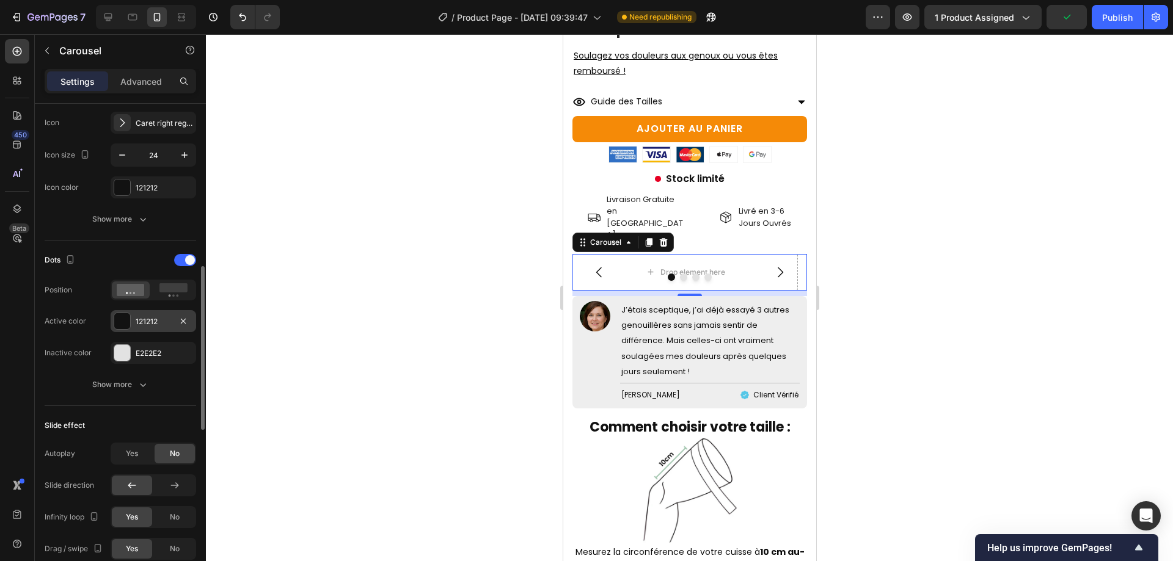
click at [166, 287] on rect at bounding box center [173, 287] width 28 height 9
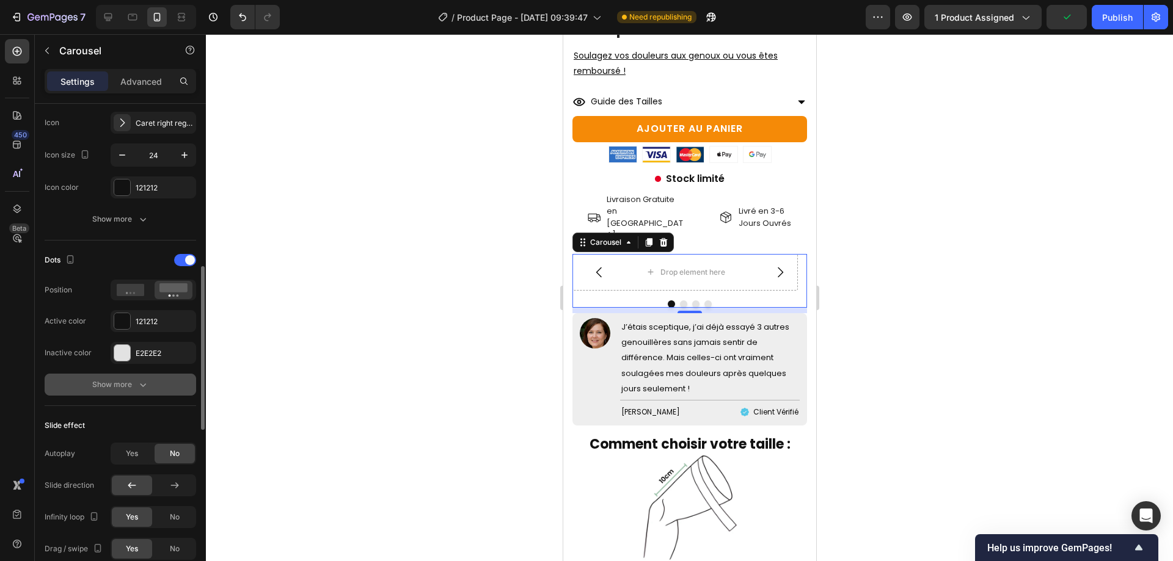
click at [134, 393] on button "Show more" at bounding box center [121, 385] width 152 height 22
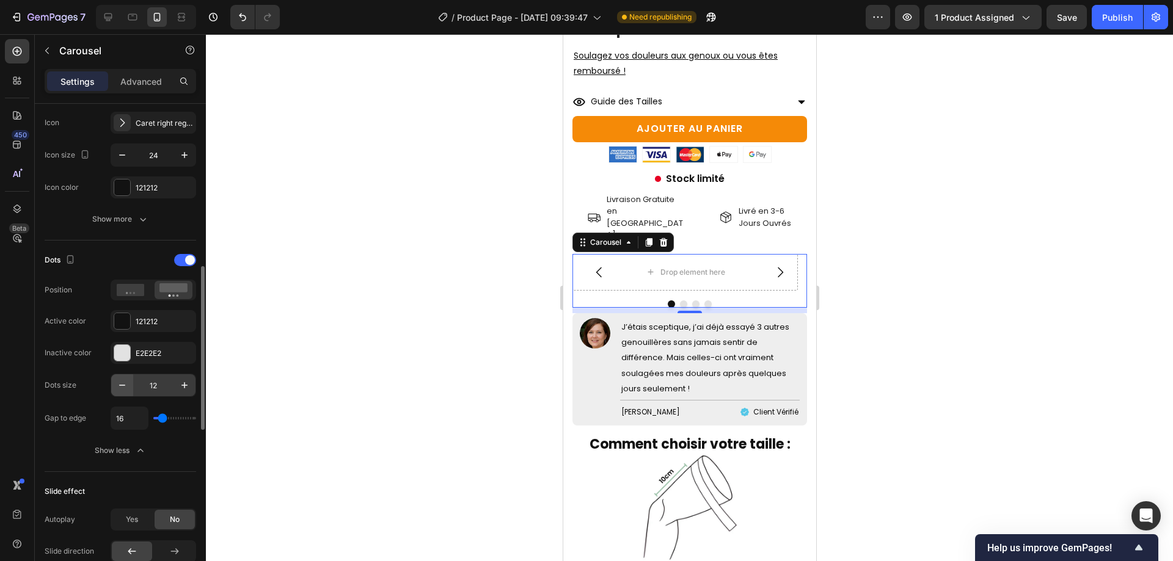
click at [120, 391] on icon "button" at bounding box center [122, 385] width 12 height 12
click at [120, 385] on icon "button" at bounding box center [122, 385] width 12 height 12
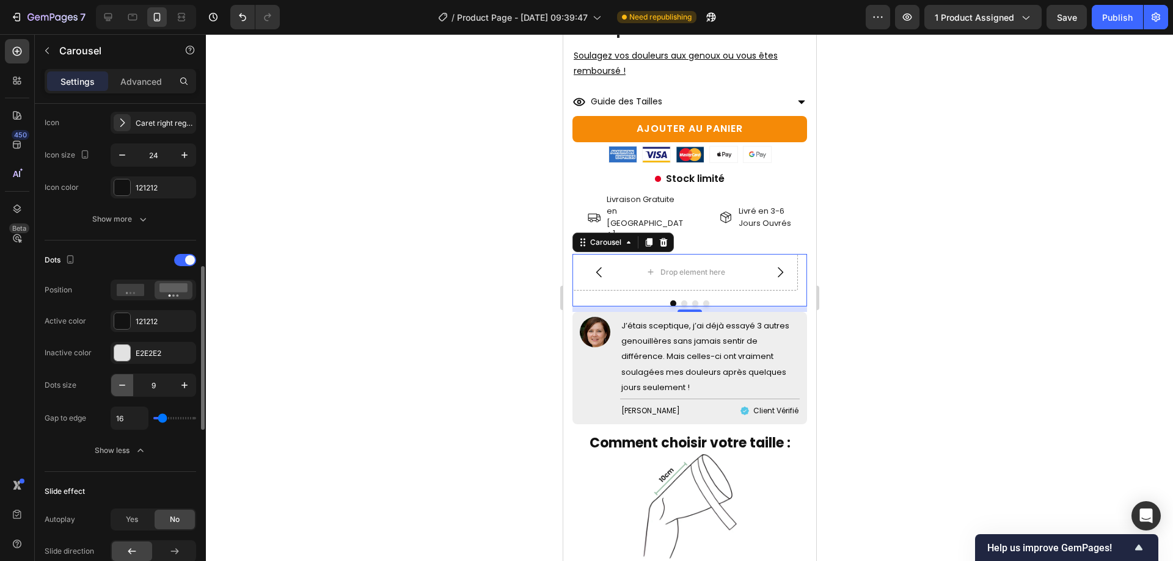
click at [120, 385] on icon "button" at bounding box center [122, 385] width 12 height 12
click at [121, 386] on icon "button" at bounding box center [122, 385] width 12 height 12
click at [121, 386] on icon "button" at bounding box center [122, 385] width 6 height 1
type input "6"
click at [128, 420] on input "16" at bounding box center [129, 419] width 37 height 22
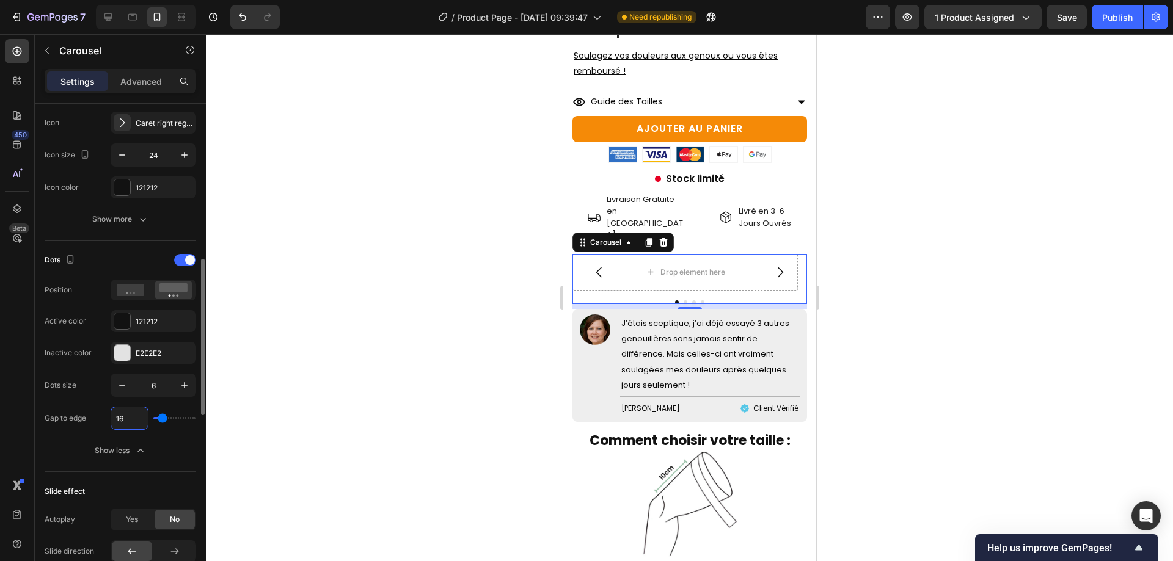
type input "8"
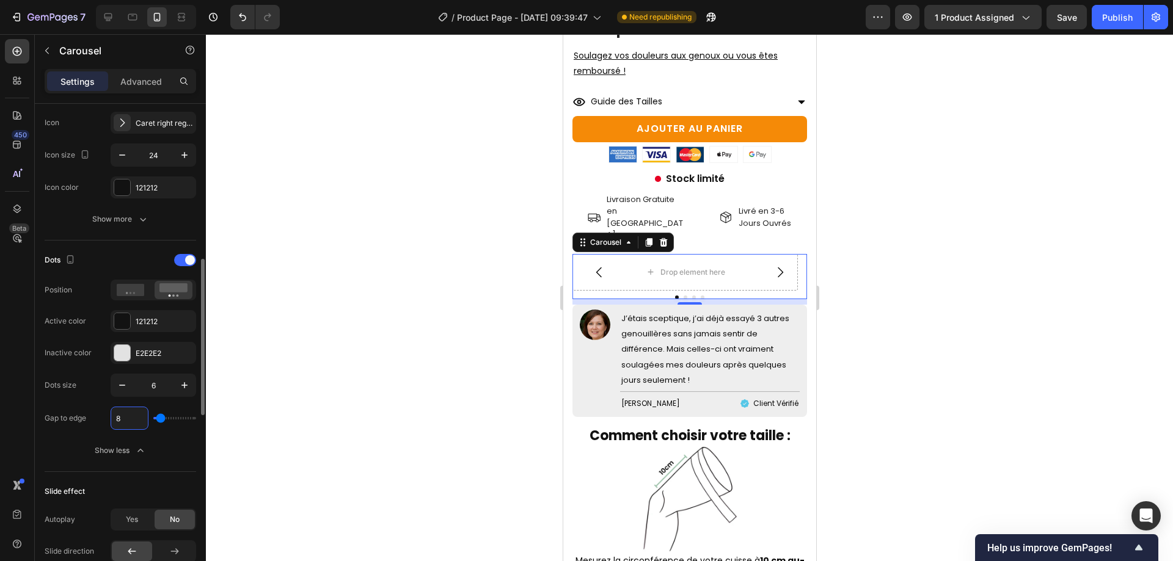
type input "82"
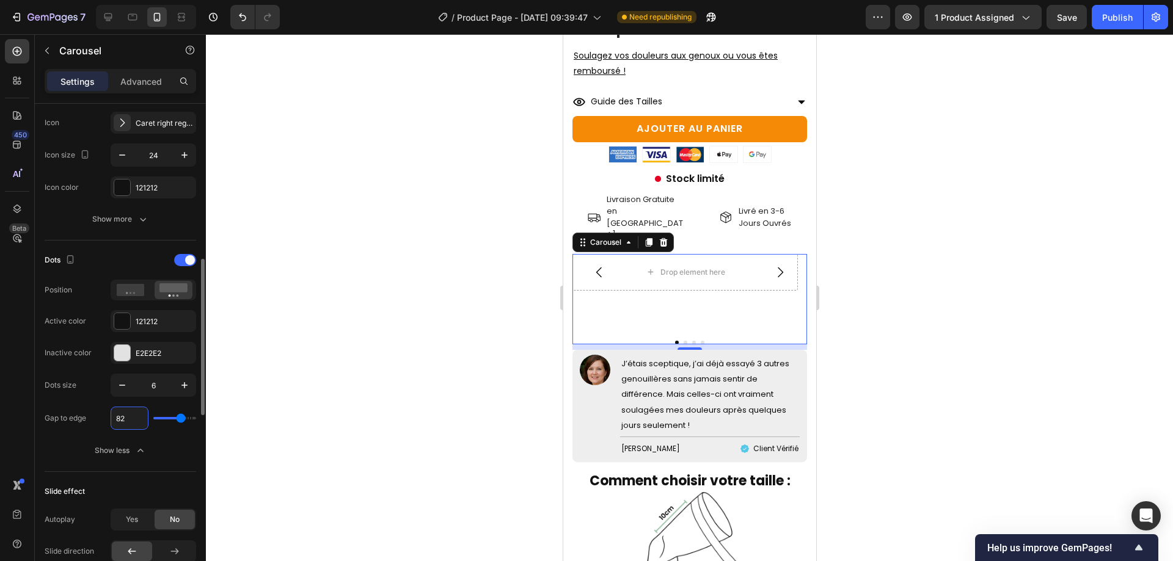
type input "8"
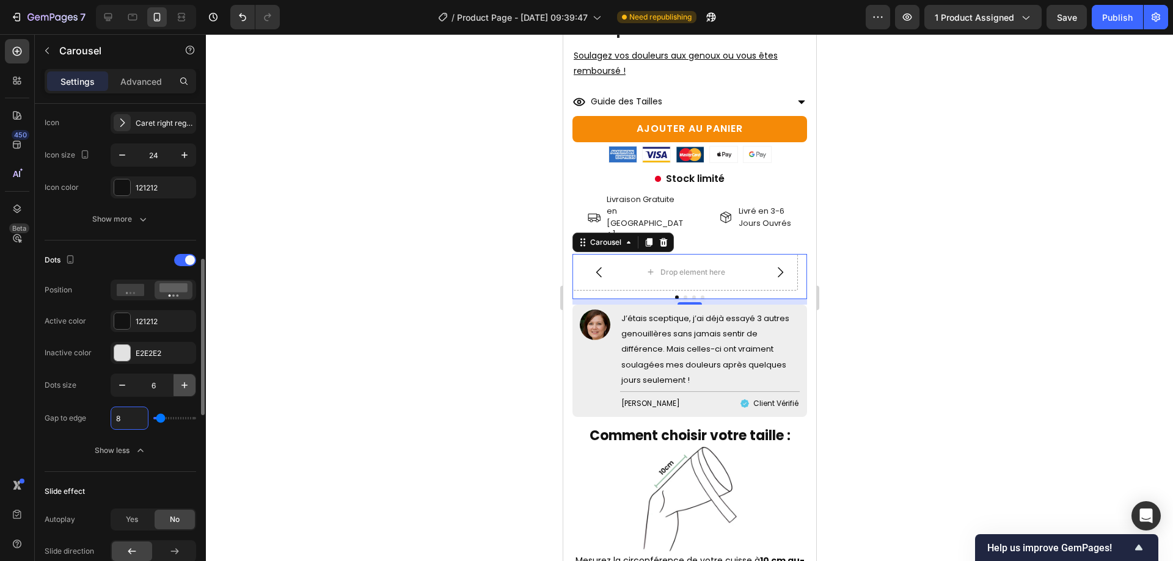
type input "8"
click at [178, 392] on button "button" at bounding box center [185, 386] width 22 height 22
click at [183, 389] on icon "button" at bounding box center [184, 385] width 12 height 12
type input "8"
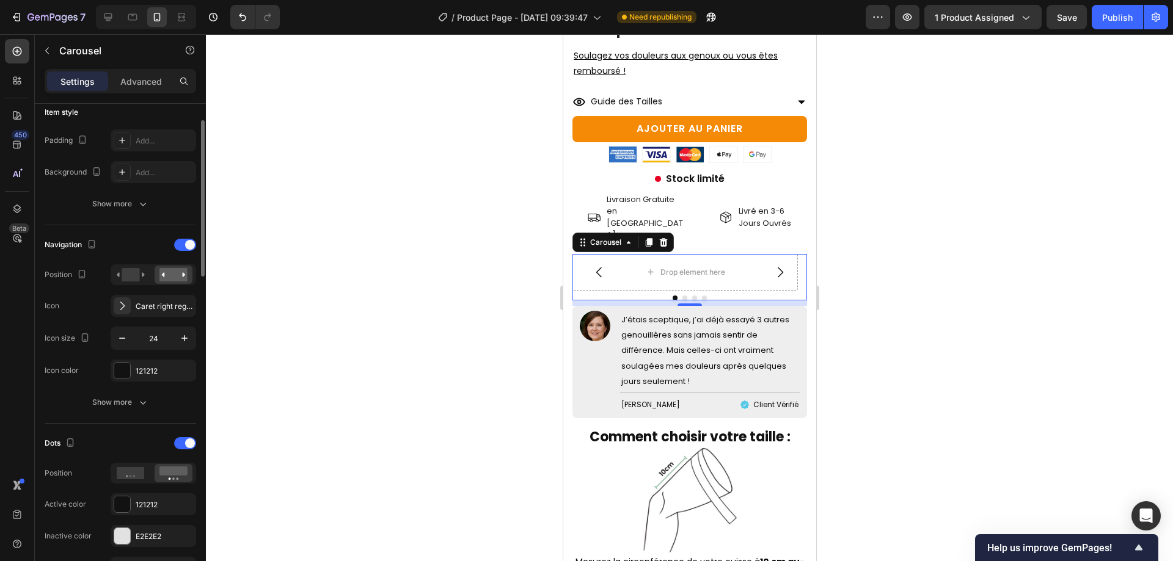
scroll to position [244, 0]
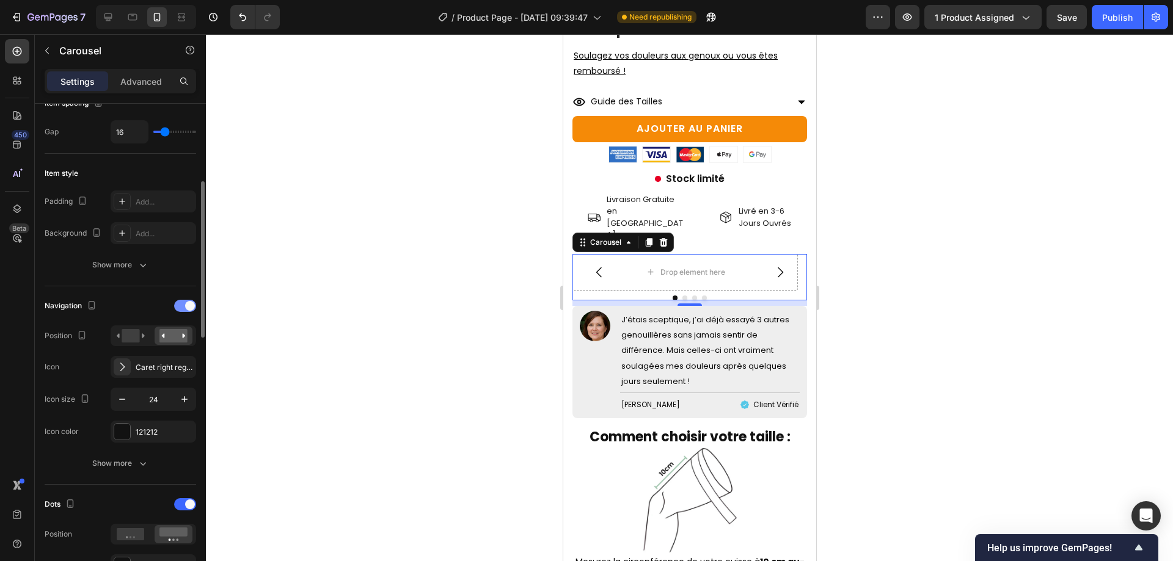
click at [183, 302] on div at bounding box center [185, 306] width 22 height 12
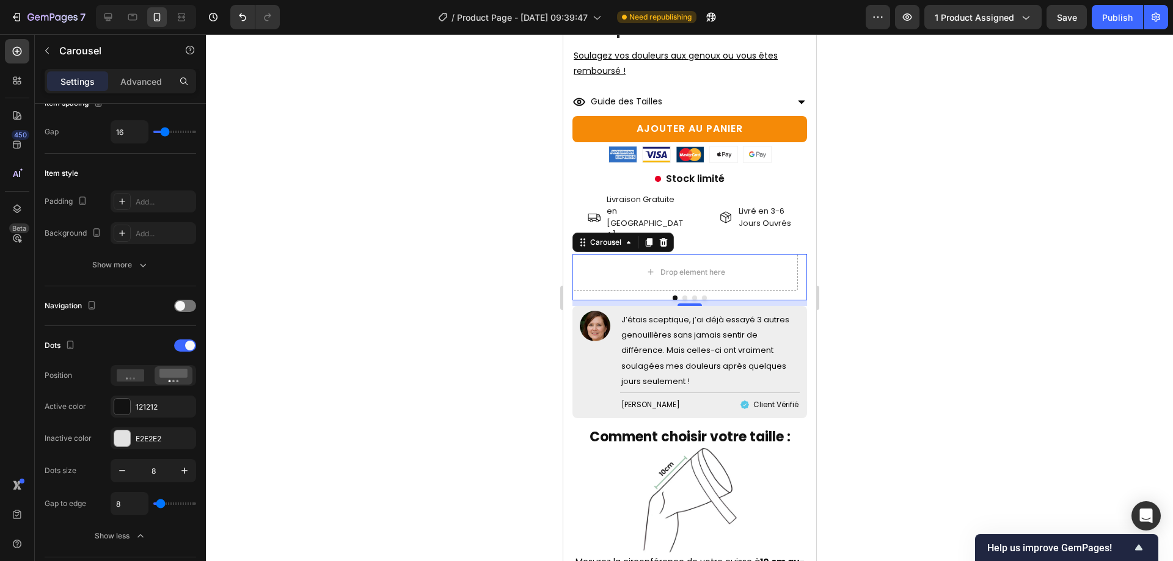
click at [1007, 291] on div at bounding box center [689, 297] width 967 height 527
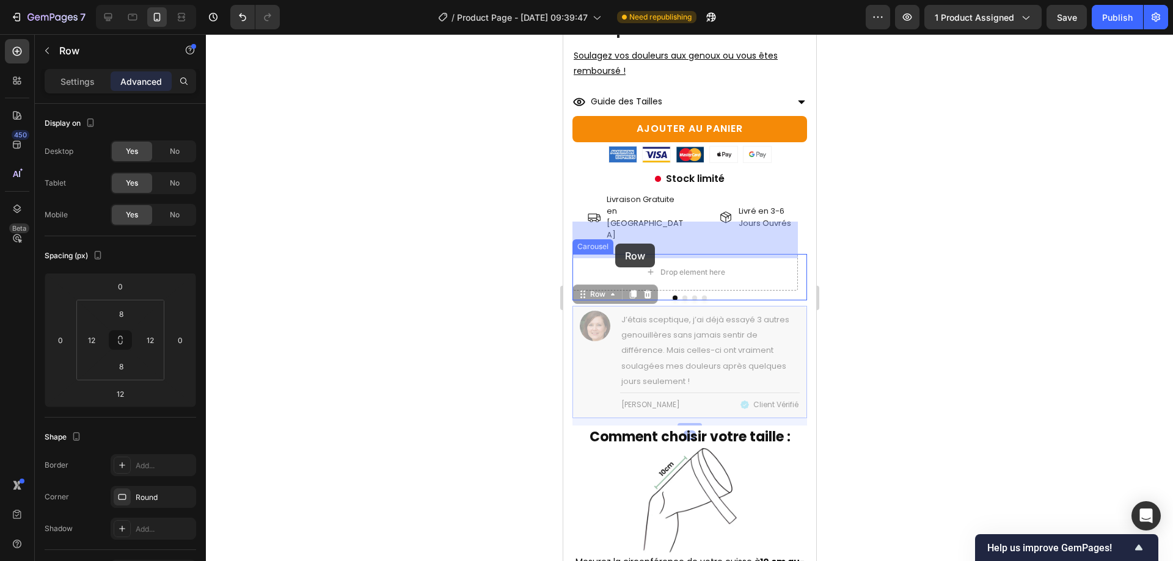
drag, startPoint x: 590, startPoint y: 364, endPoint x: 615, endPoint y: 242, distance: 124.6
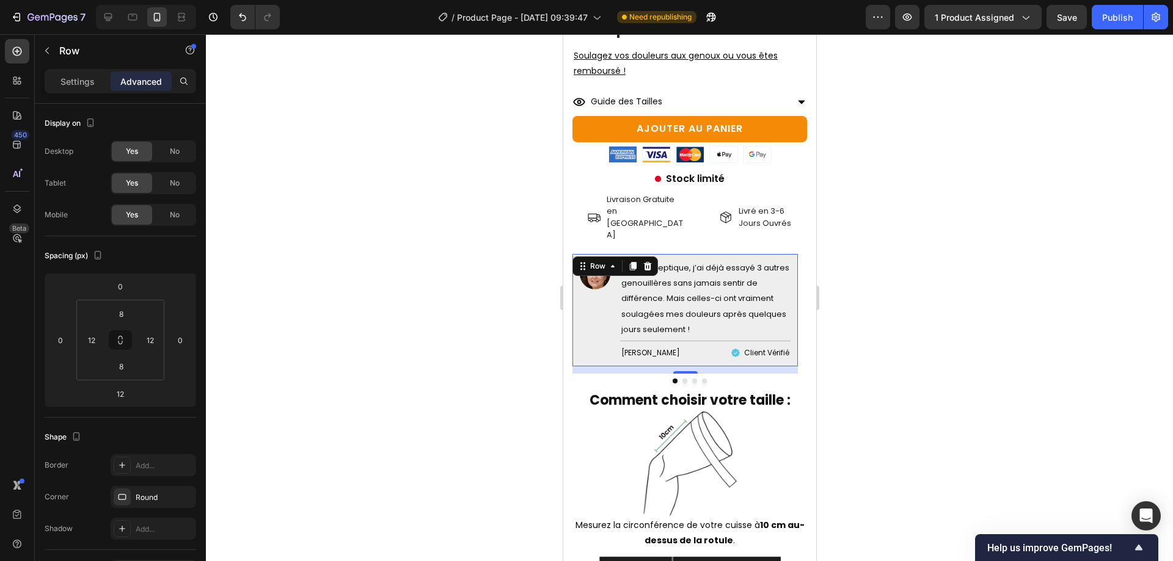
click at [981, 269] on div at bounding box center [689, 297] width 967 height 527
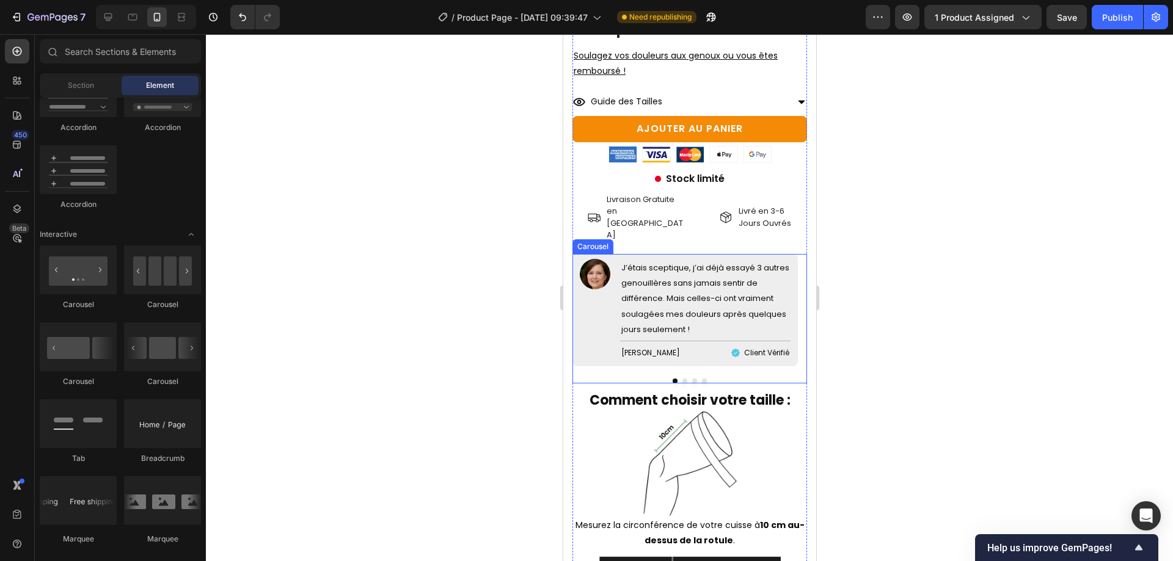
click at [633, 342] on div "Image J’étais sceptique, j’ai déjà essayé 3 autres genouillères sans jamais sen…" at bounding box center [689, 319] width 235 height 130
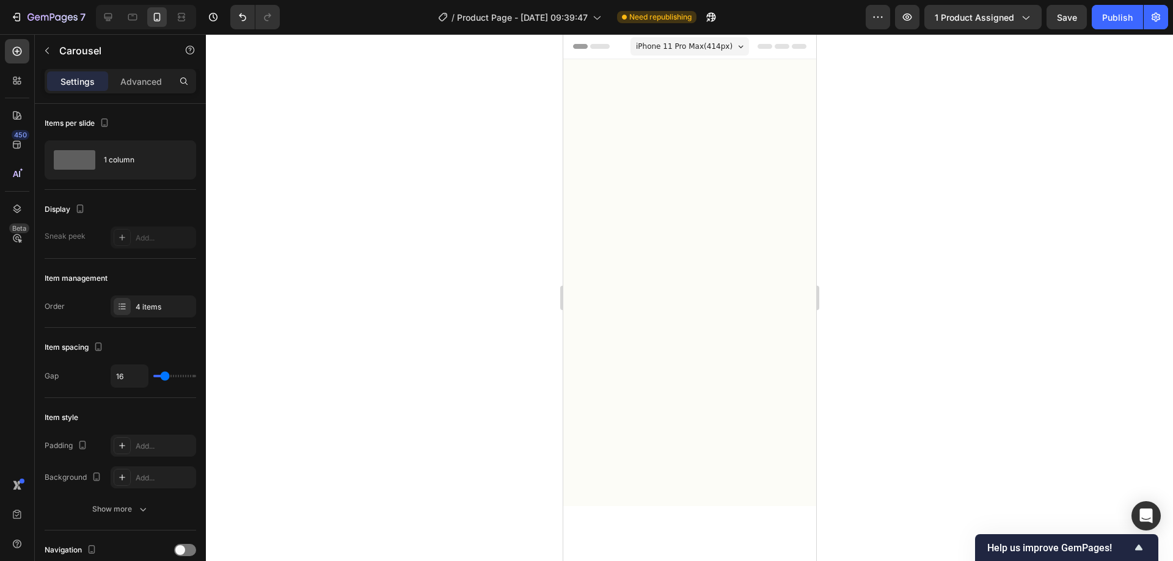
scroll to position [1460, 0]
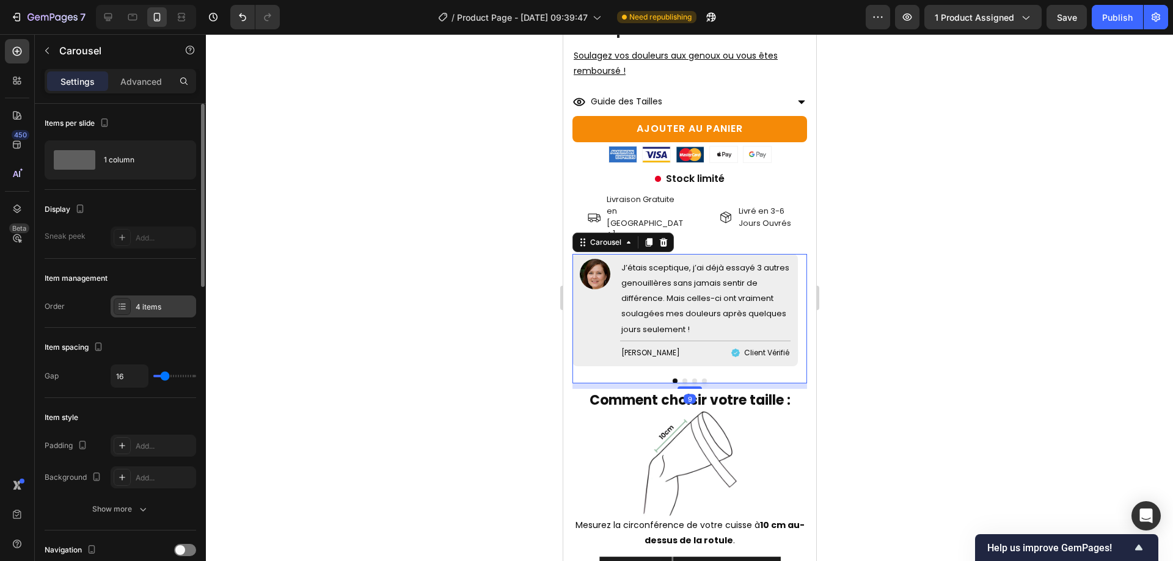
click at [175, 304] on div "4 items" at bounding box center [164, 307] width 57 height 11
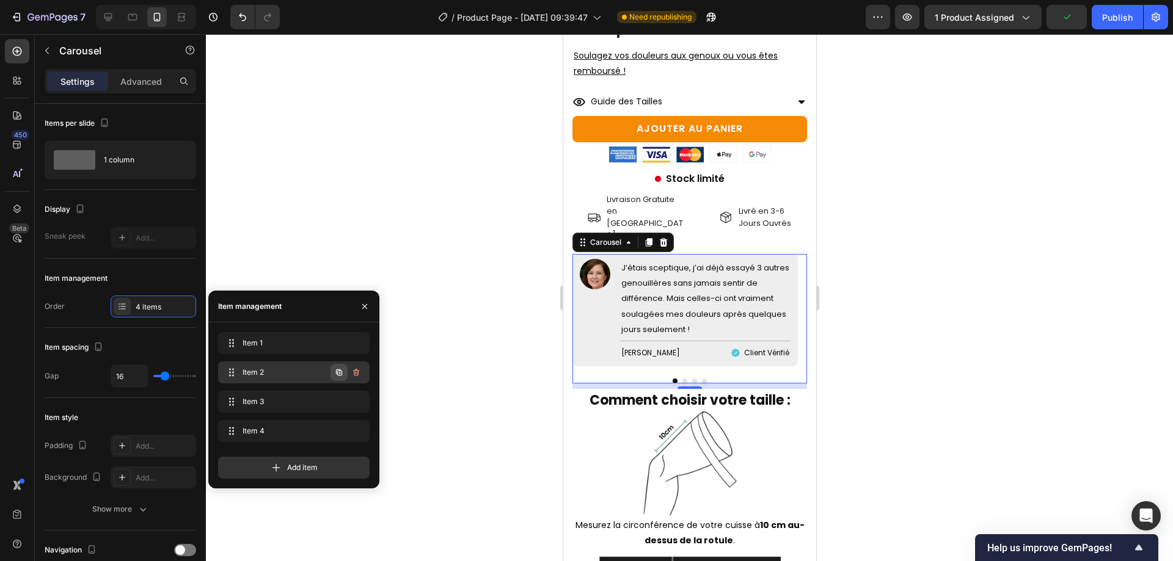
click at [346, 376] on button "button" at bounding box center [339, 372] width 17 height 17
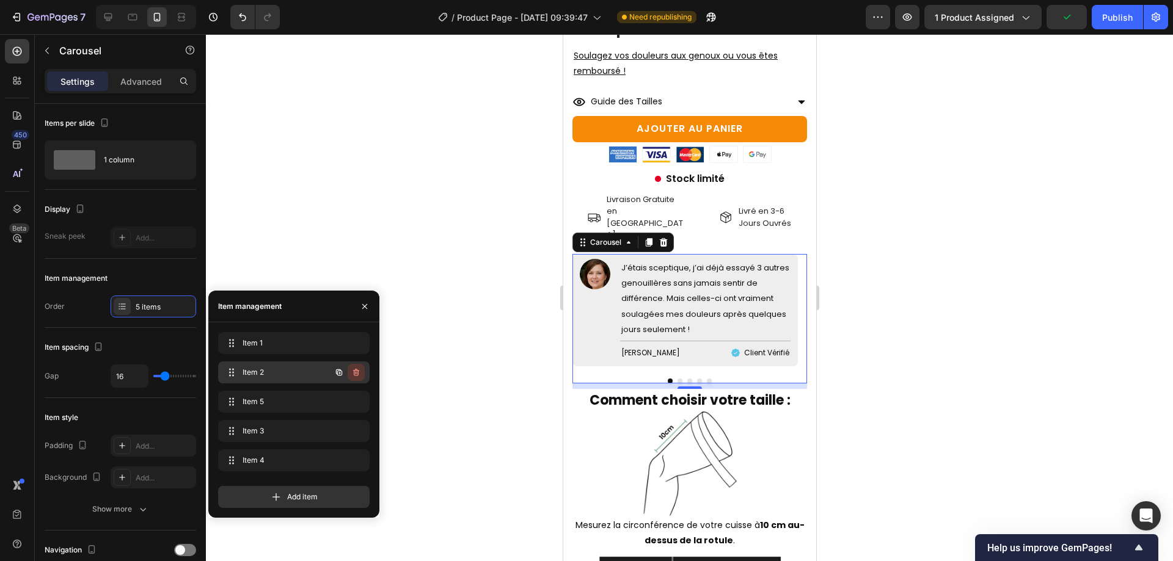
click at [355, 371] on icon "button" at bounding box center [356, 373] width 10 height 10
click at [355, 371] on div "Delete" at bounding box center [348, 372] width 23 height 11
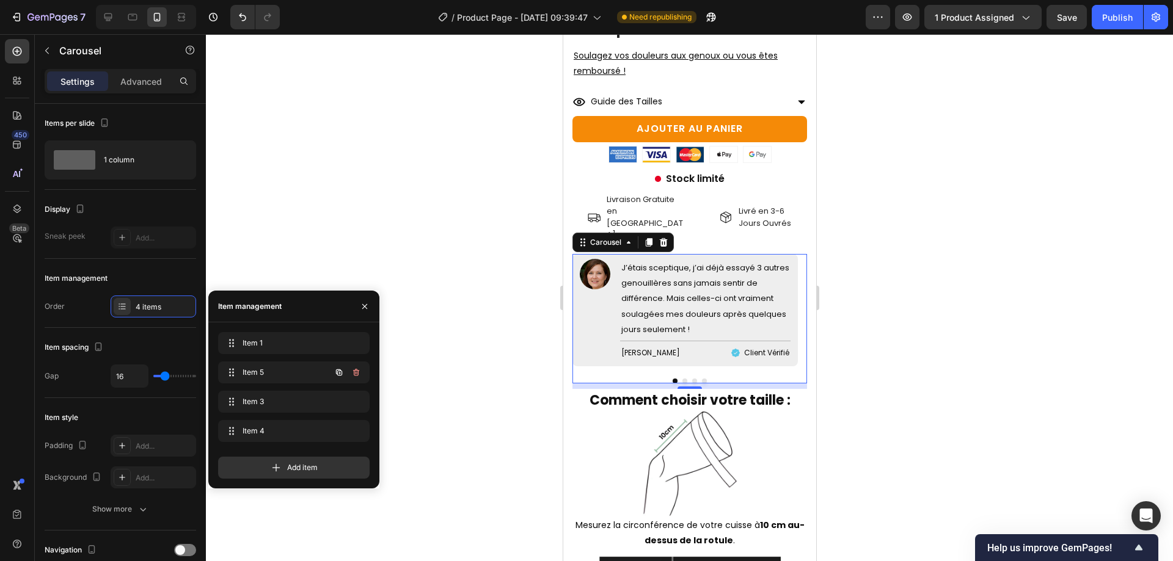
click at [357, 375] on icon "button" at bounding box center [356, 373] width 10 height 10
click at [357, 374] on div "Delete" at bounding box center [348, 372] width 23 height 11
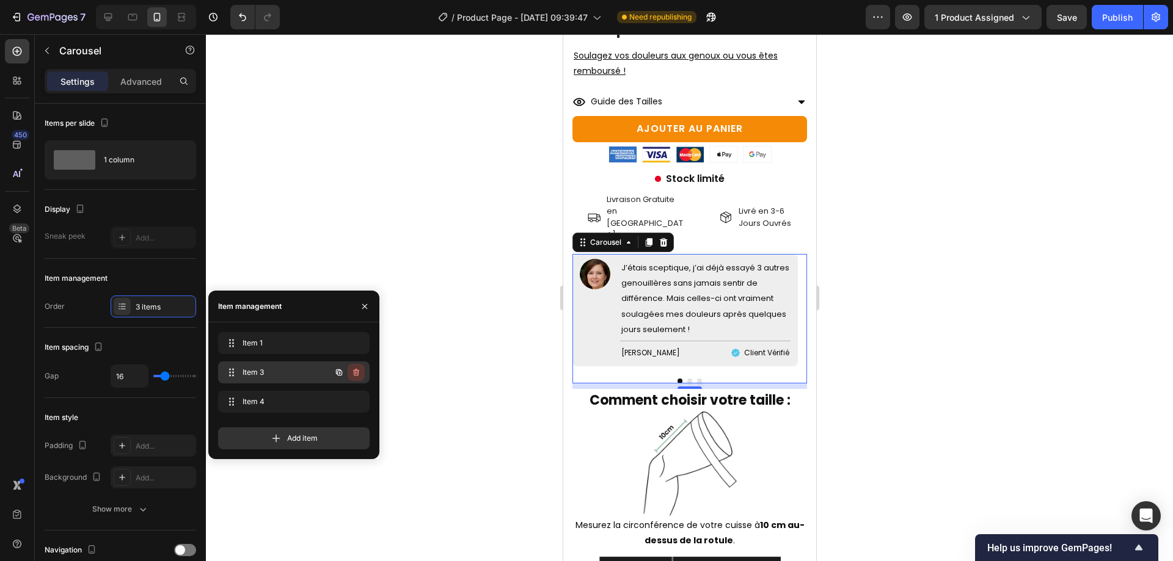
click at [355, 372] on icon "button" at bounding box center [356, 373] width 10 height 10
click at [355, 372] on div "Delete" at bounding box center [348, 372] width 23 height 11
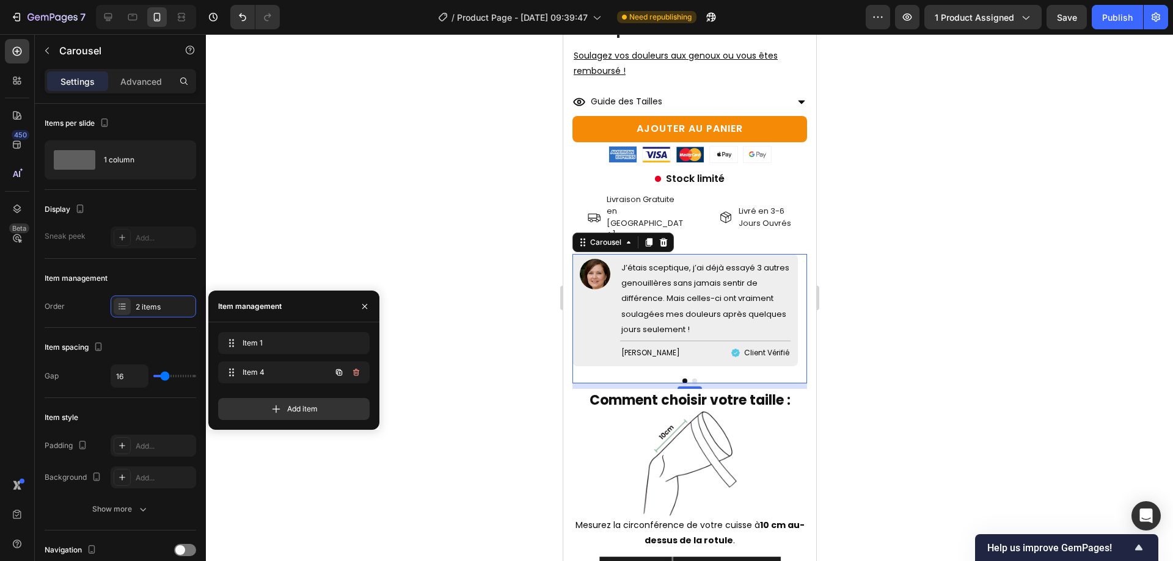
click at [355, 372] on icon "button" at bounding box center [356, 373] width 10 height 10
click at [355, 372] on div "Delete" at bounding box center [348, 372] width 23 height 11
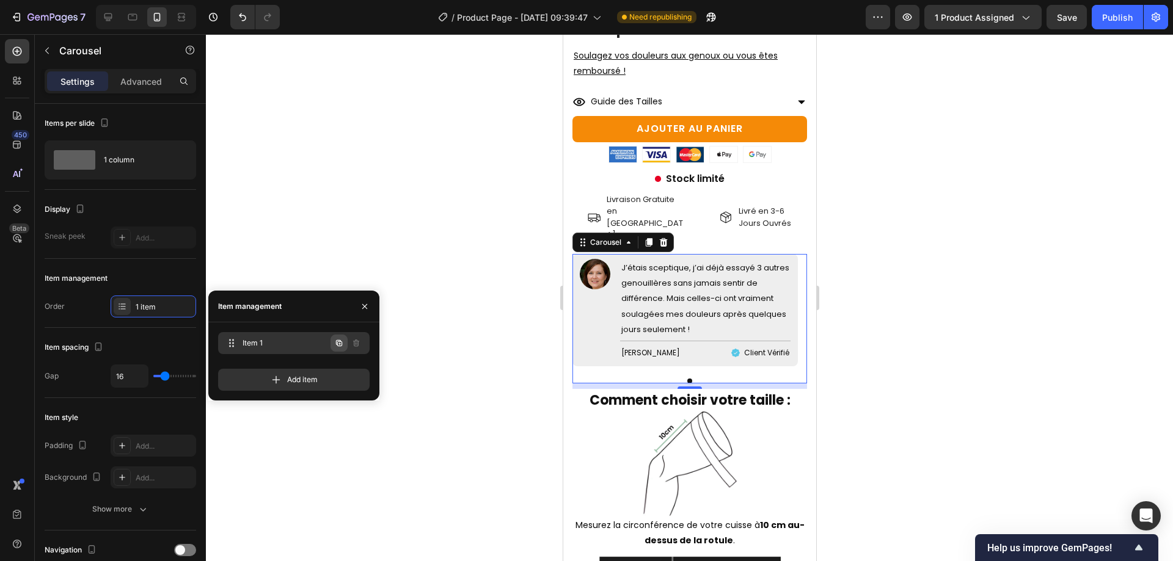
click at [334, 348] on button "button" at bounding box center [339, 343] width 17 height 17
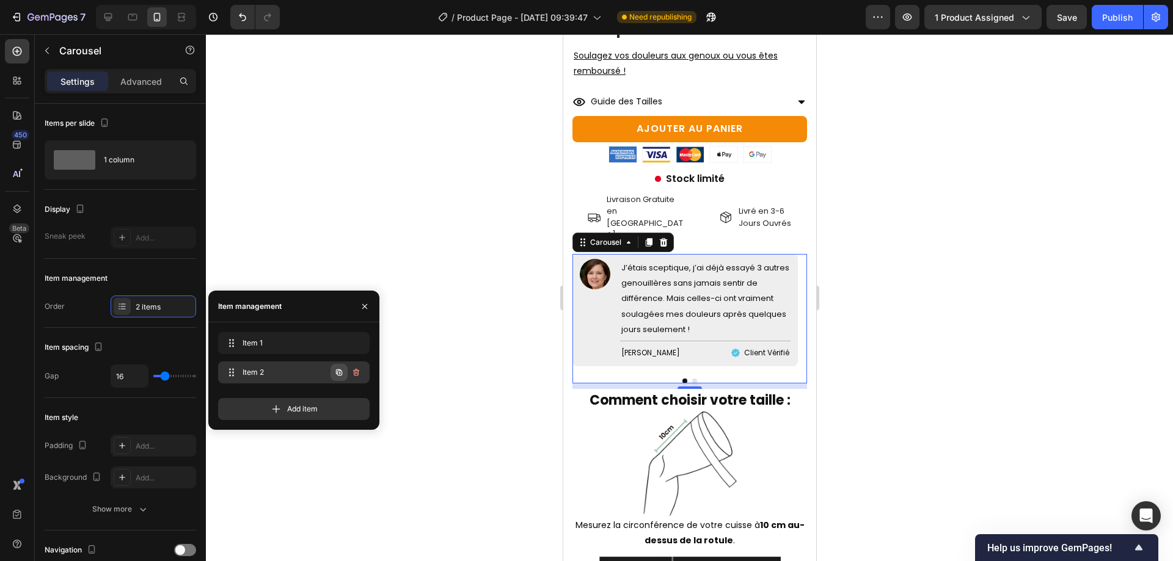
click at [336, 373] on icon "button" at bounding box center [339, 373] width 10 height 10
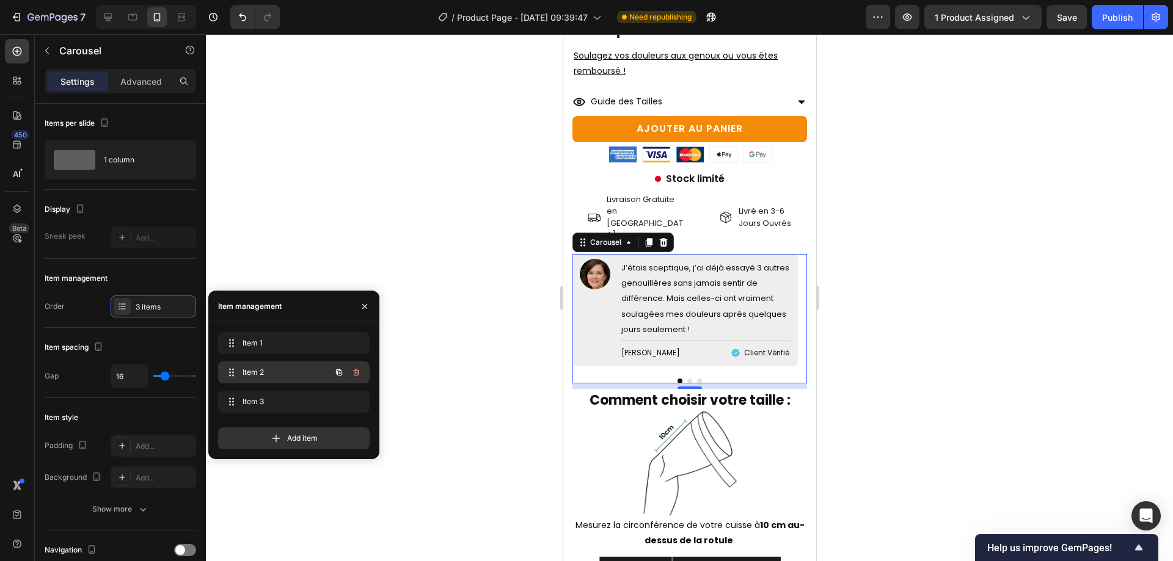
click at [287, 379] on div "Item 2 Item 2" at bounding box center [277, 372] width 108 height 17
click at [588, 259] on img at bounding box center [594, 274] width 31 height 31
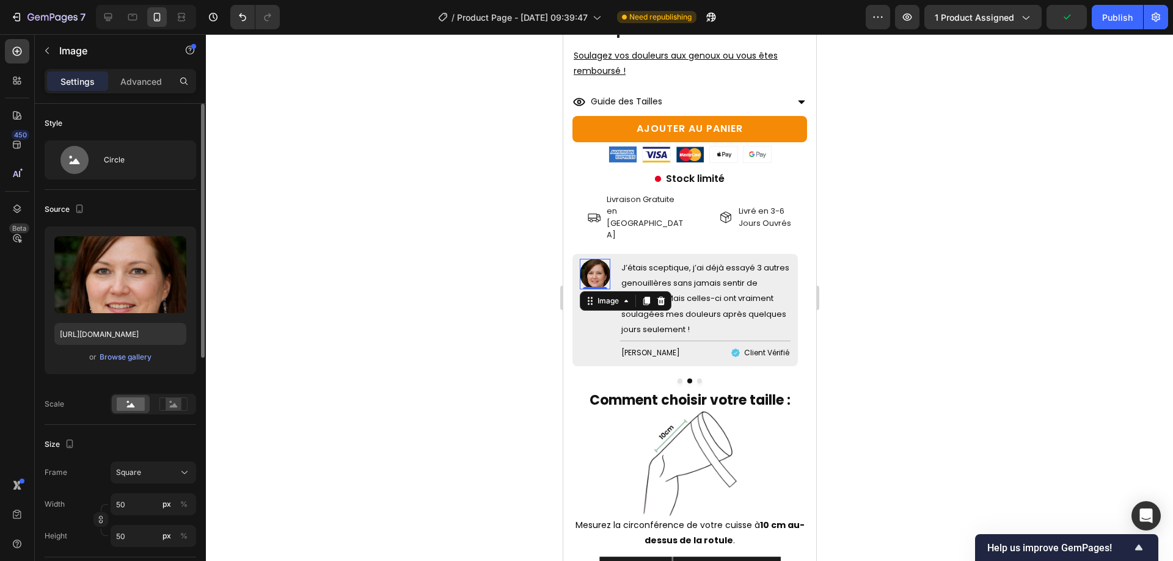
click at [119, 347] on div "Upload Image https://cdn.shopify.com/s/files/1/0965/6909/8575/files/gempages_58…" at bounding box center [121, 301] width 152 height 148
click at [123, 351] on div "or Browse gallery" at bounding box center [120, 357] width 132 height 15
click at [125, 354] on div "Browse gallery" at bounding box center [126, 357] width 52 height 11
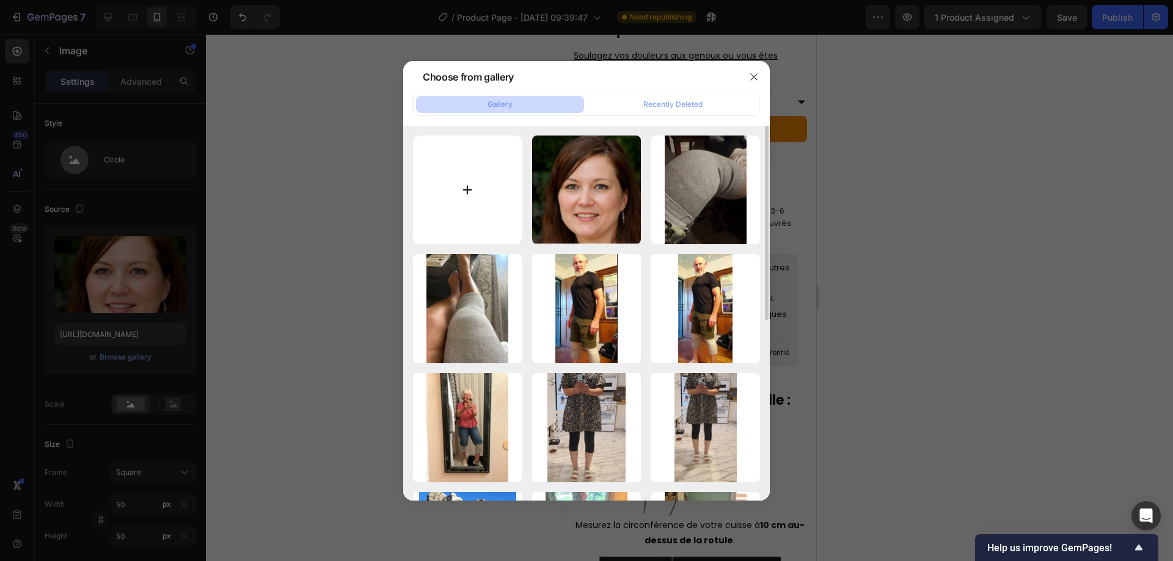
click at [494, 194] on input "file" at bounding box center [467, 190] width 109 height 109
type input "C:\fakepath\Design sans titre - 2025-08-12T081747.545.png"
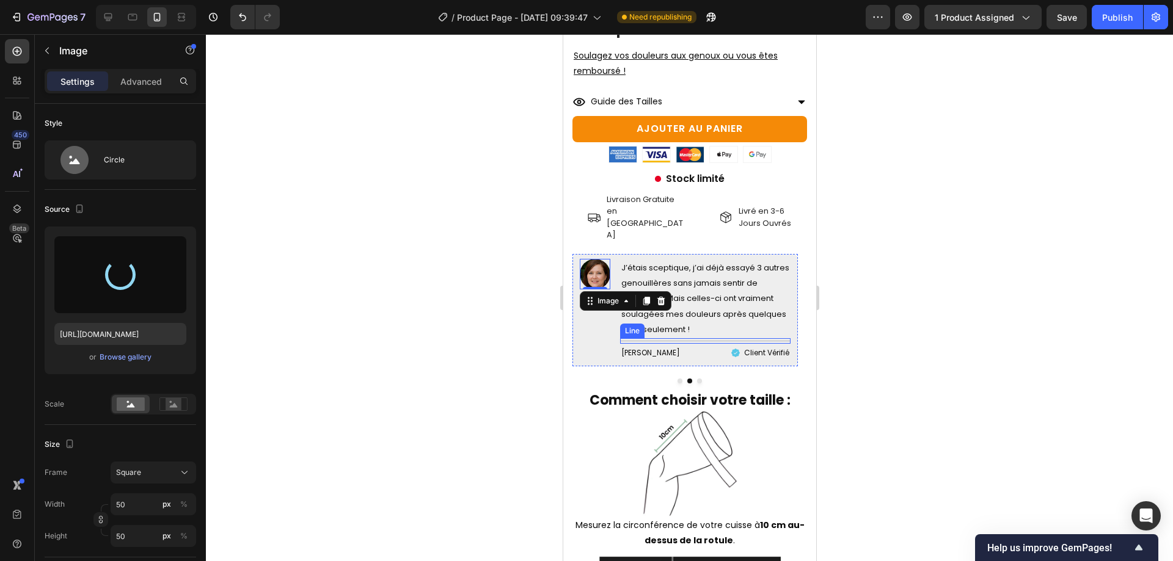
type input "https://cdn.shopify.com/s/files/1/0965/6909/8575/files/gempages_585664948235928…"
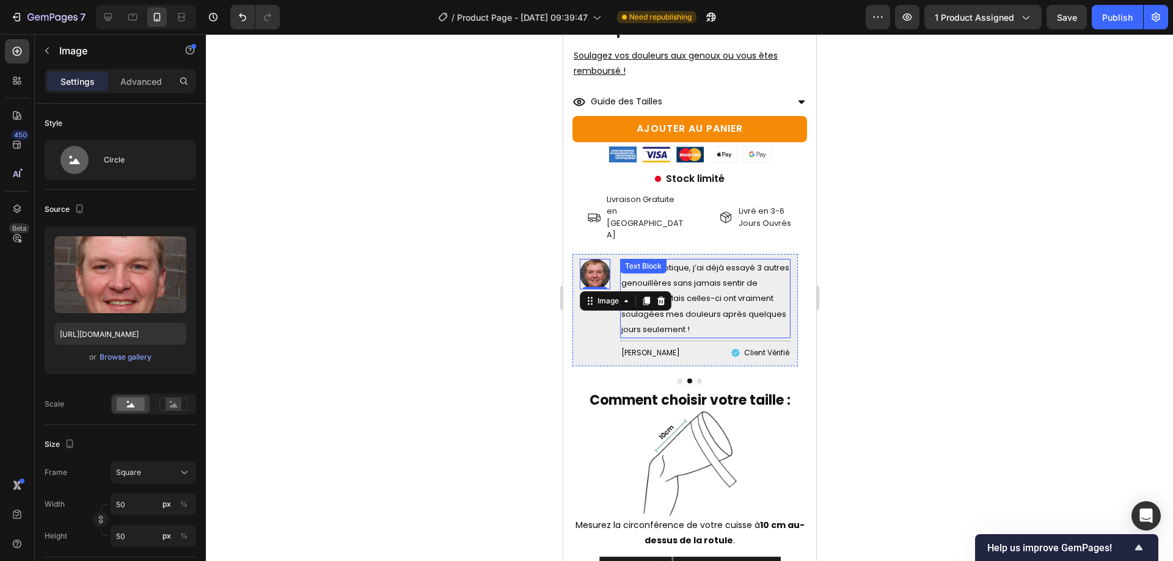
click at [693, 262] on span "J’étais sceptique, j’ai déjà essayé 3 autres genouillères sans jamais sentir de…" at bounding box center [705, 298] width 168 height 73
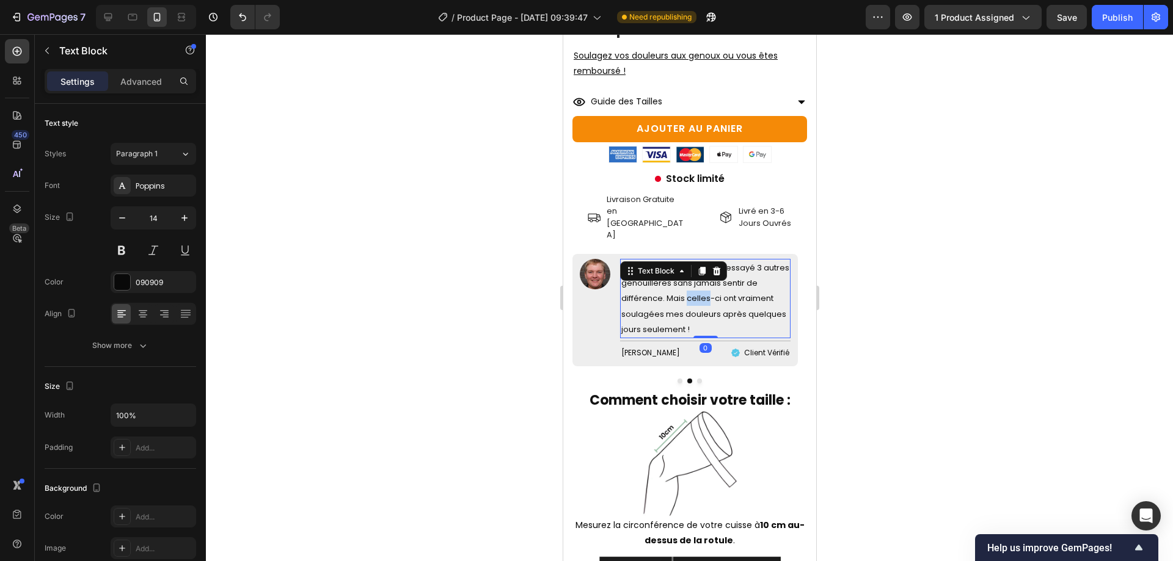
click at [693, 262] on span "J’étais sceptique, j’ai déjà essayé 3 autres genouillères sans jamais sentir de…" at bounding box center [705, 298] width 168 height 73
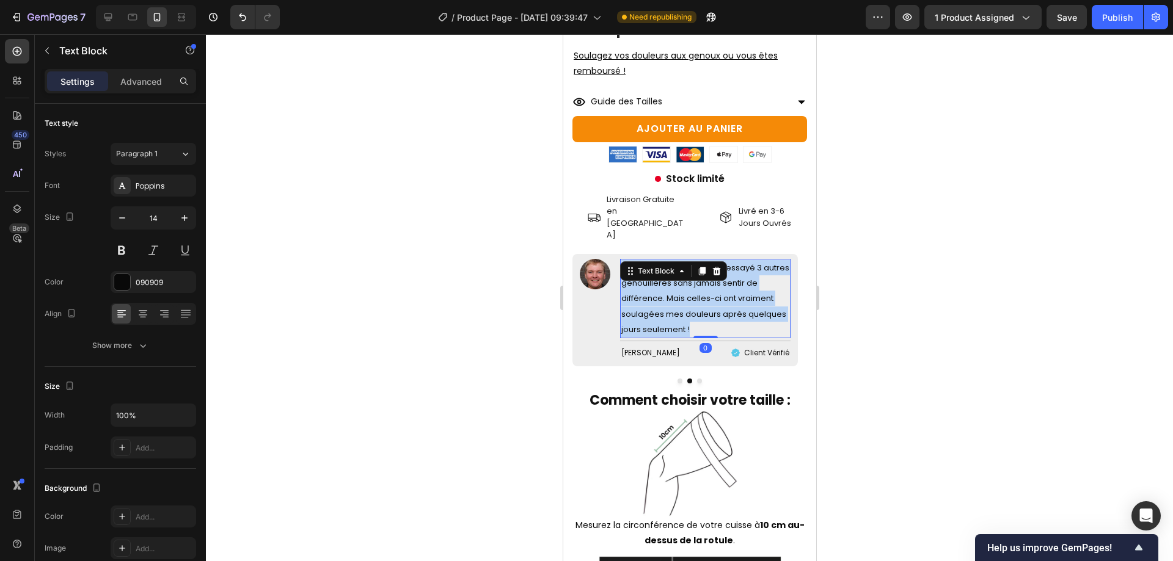
click at [693, 262] on span "J’étais sceptique, j’ai déjà essayé 3 autres genouillères sans jamais sentir de…" at bounding box center [705, 298] width 168 height 73
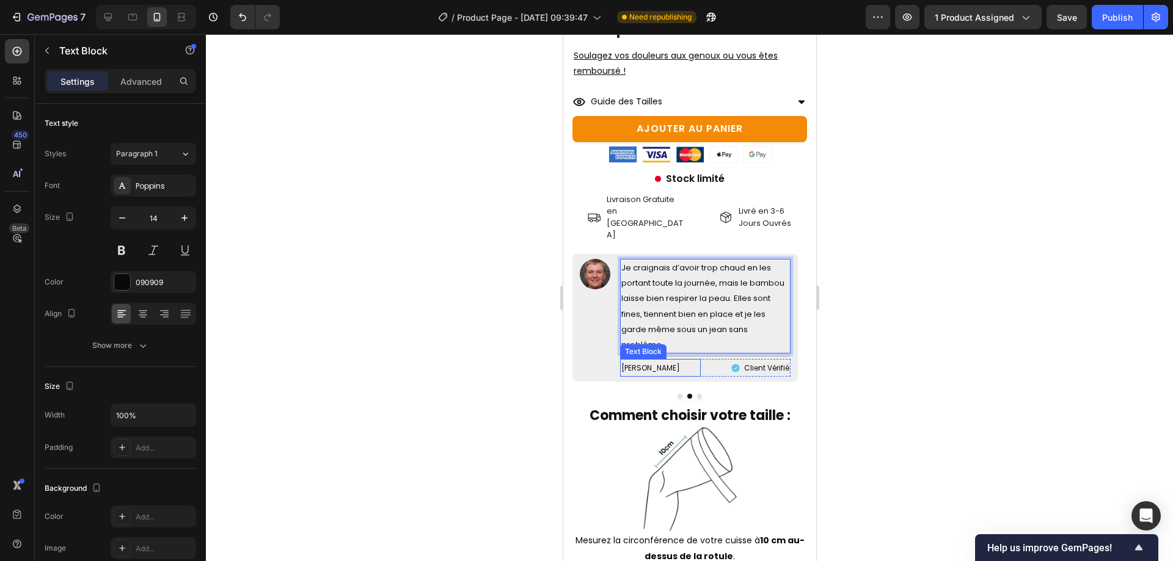
click at [626, 363] on span "Anne-Marie J." at bounding box center [650, 368] width 59 height 10
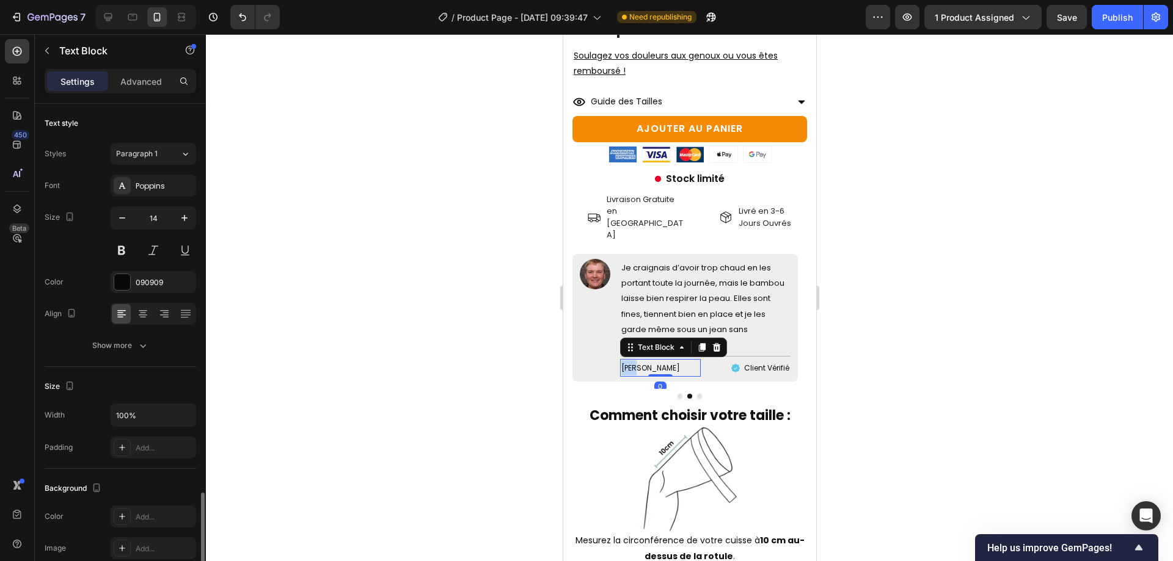
scroll to position [232, 0]
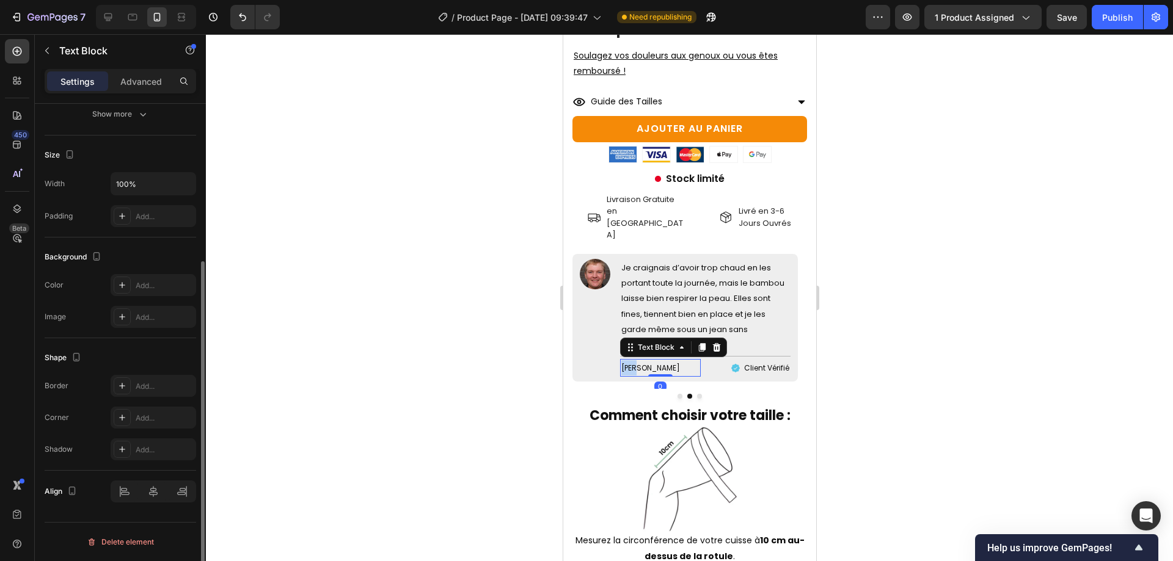
click at [626, 363] on span "Anne-Marie J." at bounding box center [650, 368] width 59 height 10
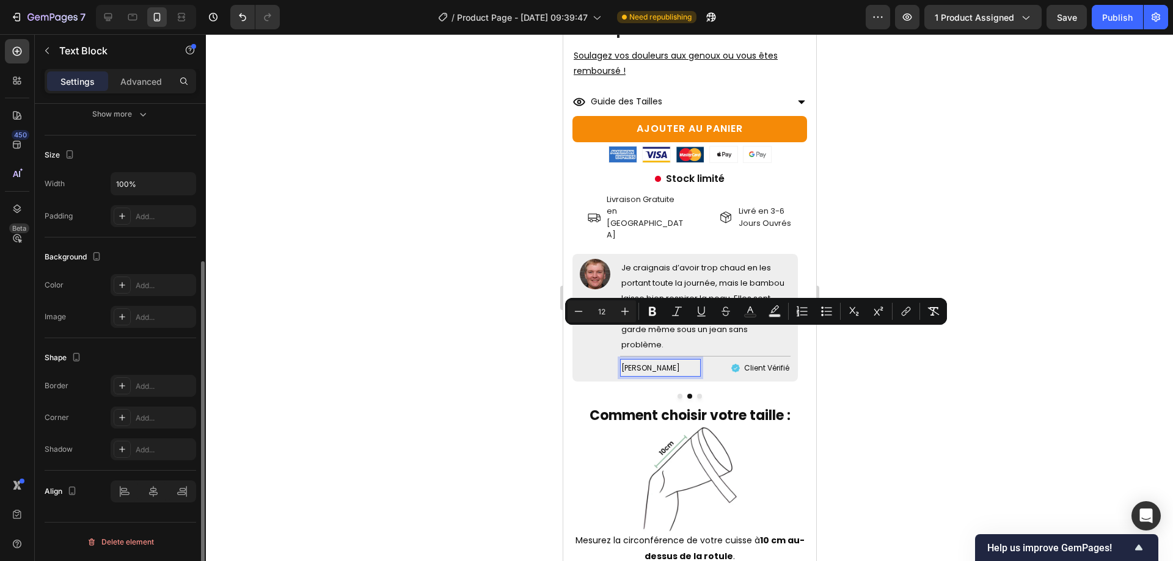
click at [646, 363] on span "Anne-Marie J." at bounding box center [650, 368] width 59 height 10
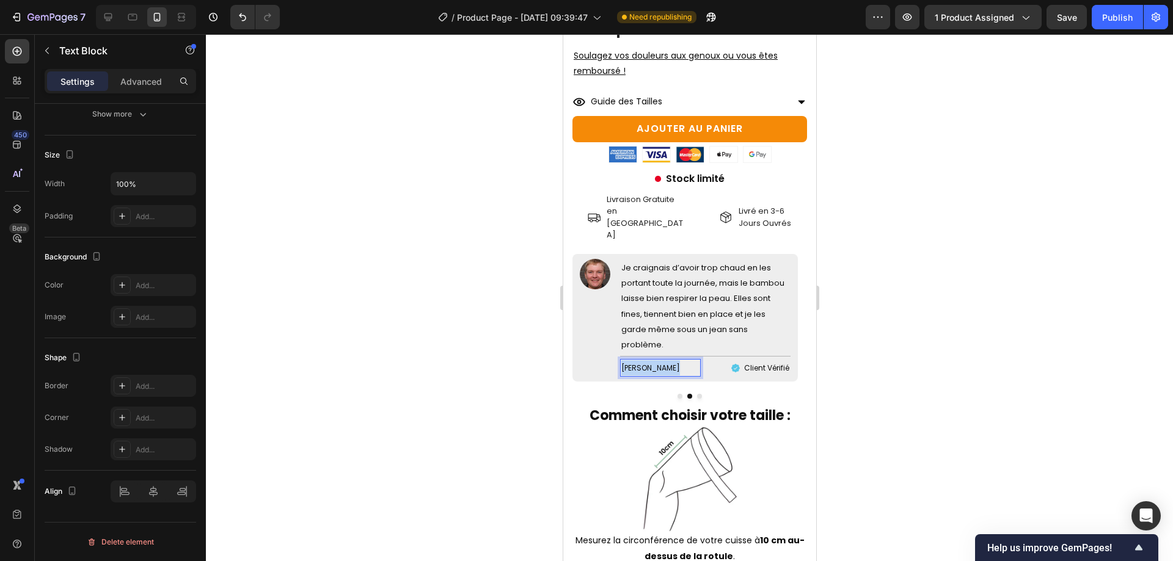
drag, startPoint x: 671, startPoint y: 336, endPoint x: 621, endPoint y: 328, distance: 50.7
click at [621, 360] on p "Anne-Marie J." at bounding box center [660, 367] width 78 height 15
click at [887, 316] on div at bounding box center [689, 297] width 967 height 527
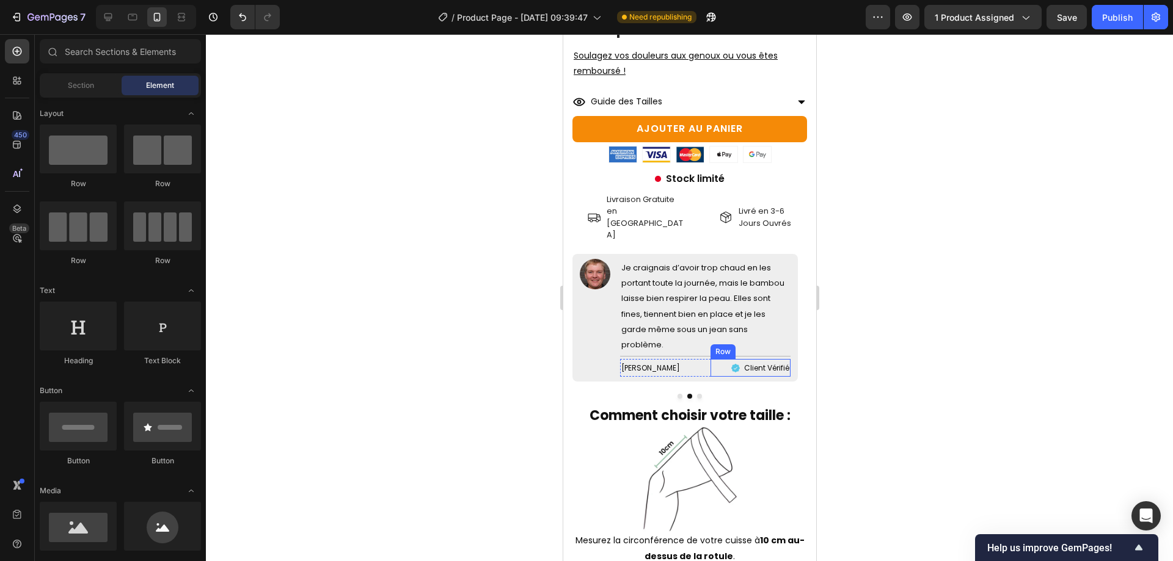
click at [654, 278] on span "Je craignais d’avoir trop chaud en les portant toute la journée, mais le bambou…" at bounding box center [702, 306] width 163 height 89
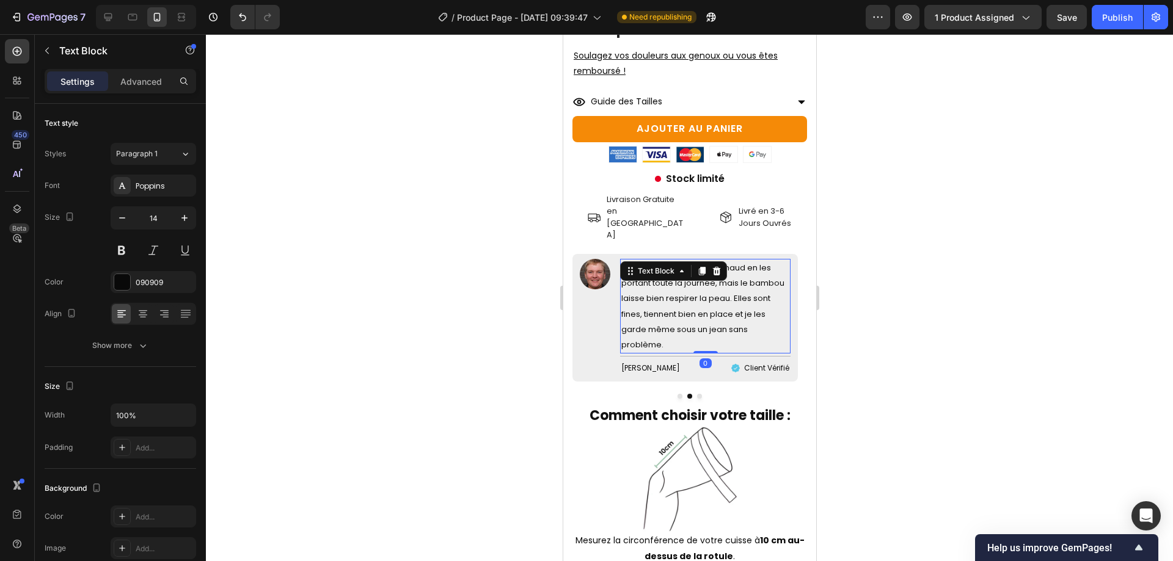
click at [665, 262] on span "Je craignais d’avoir trop chaud en les portant toute la journée, mais le bambou…" at bounding box center [702, 306] width 163 height 89
drag, startPoint x: 670, startPoint y: 236, endPoint x: 626, endPoint y: 234, distance: 43.4
click at [626, 262] on span "Je craignais d’avoir trop chaud en les portant toute la journée, mais le bambou…" at bounding box center [702, 306] width 163 height 89
drag, startPoint x: 626, startPoint y: 234, endPoint x: 669, endPoint y: 240, distance: 43.2
click at [669, 262] on span "Je craignais d’avoir trop chaud en les portant toute la journée, mais le bambou…" at bounding box center [702, 306] width 163 height 89
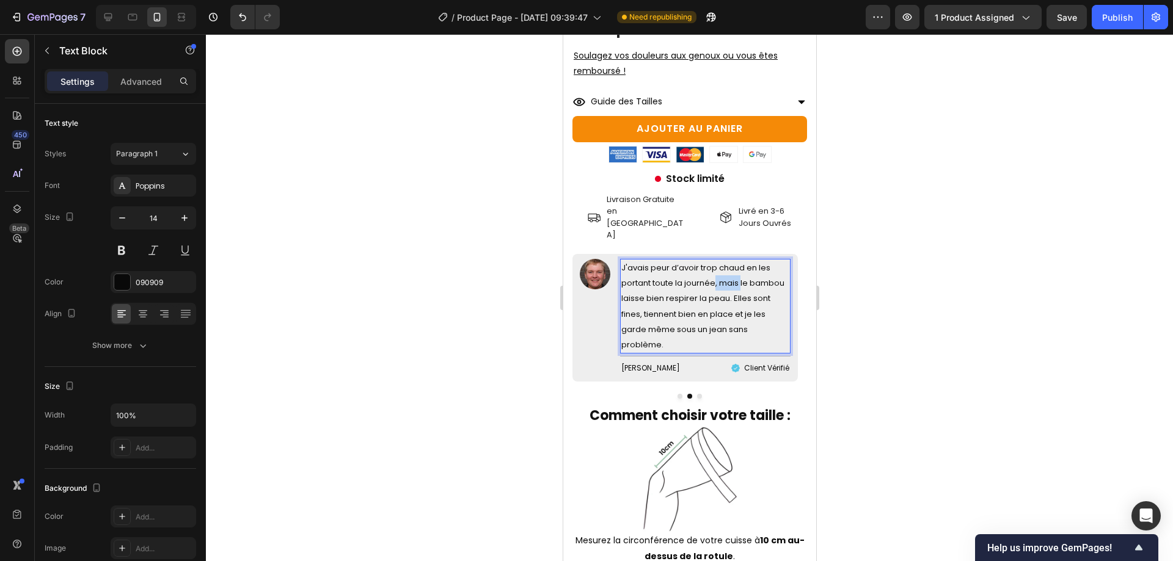
drag, startPoint x: 715, startPoint y: 255, endPoint x: 753, endPoint y: 252, distance: 38.0
click at [751, 262] on span "J'avais peur d’avoir trop chaud en les portant toute la journée, mais le bambou…" at bounding box center [702, 306] width 163 height 89
click at [753, 262] on span "J'avais peur d’avoir trop chaud en les portant toute la journée, mais le bambou…" at bounding box center [702, 306] width 163 height 89
click at [720, 289] on p "J'avais peur d’avoir trop chaud en les portant toute la journée, mais le bambou…" at bounding box center [705, 306] width 168 height 92
click at [739, 289] on p "J'avais peur d’avoir trop chaud en les portant toute la journée, mais le bambou…" at bounding box center [705, 306] width 168 height 92
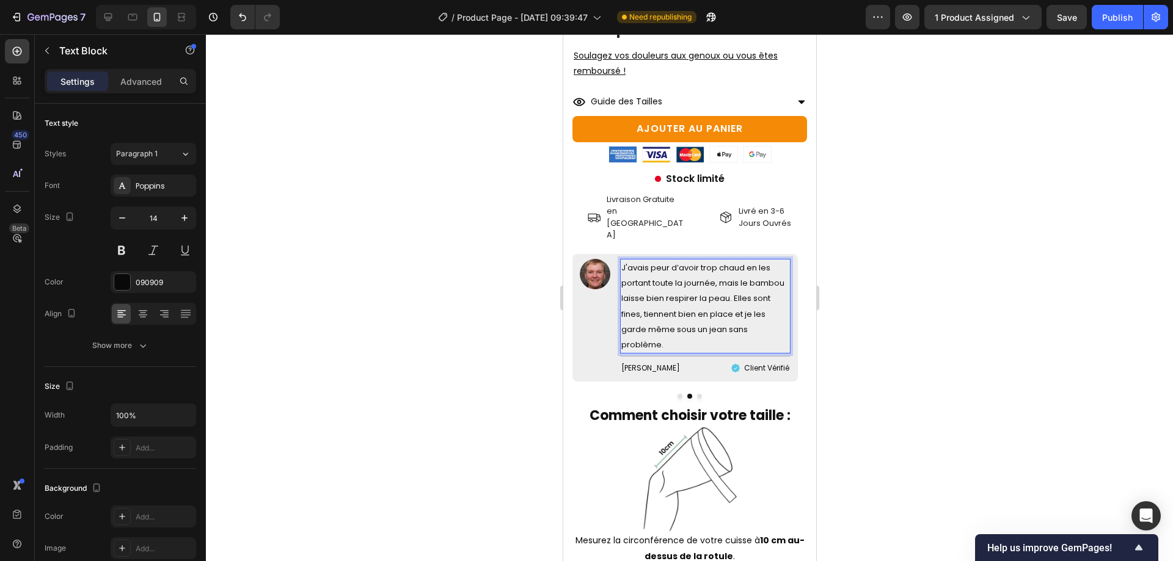
click at [722, 302] on span "J'avais peur d’avoir trop chaud en les portant toute la journée, mais le bambou…" at bounding box center [702, 306] width 163 height 89
click at [698, 296] on span "J'avais peur d’avoir trop chaud en les portant toute la journée, mais le bambou…" at bounding box center [702, 306] width 163 height 89
click at [927, 352] on div at bounding box center [689, 297] width 967 height 527
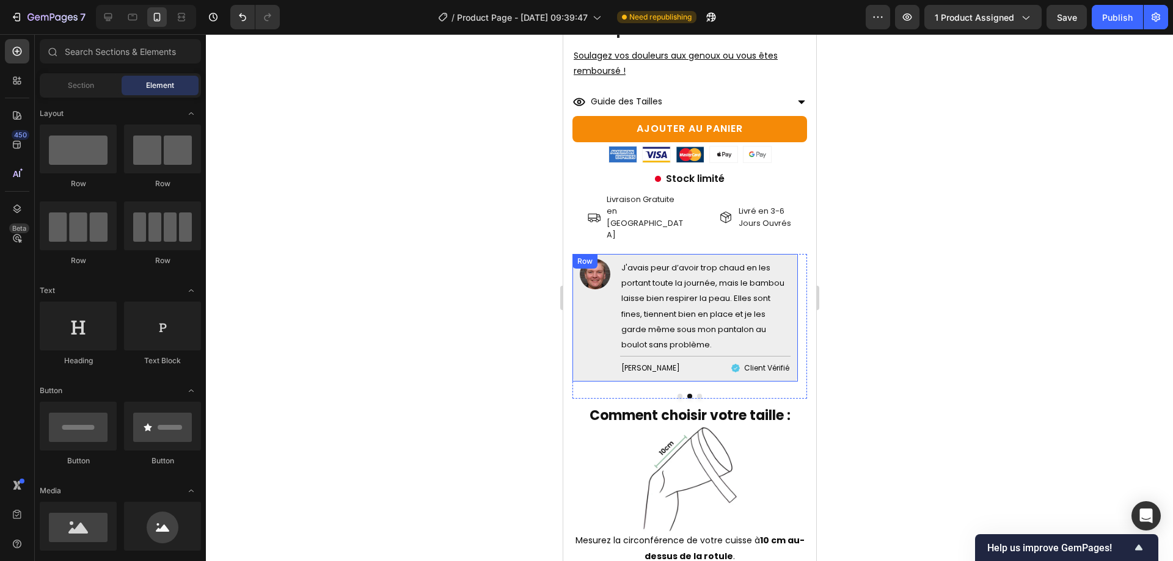
click at [599, 327] on div "Image" at bounding box center [594, 318] width 31 height 118
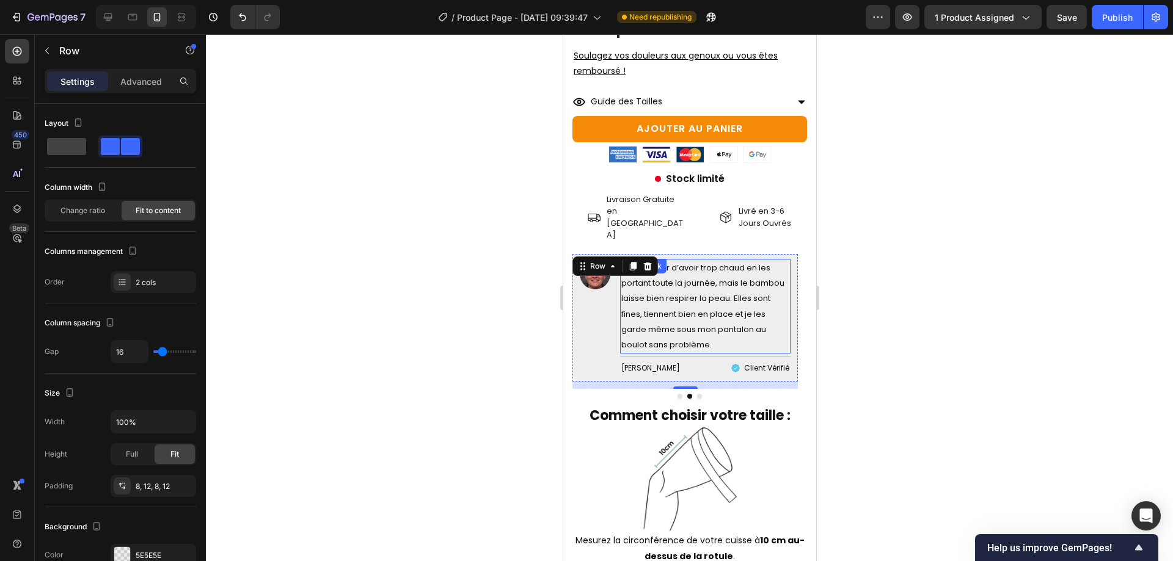
click at [681, 305] on p "J'avais peur d’avoir trop chaud en les portant toute la journée, mais le bambou…" at bounding box center [705, 306] width 168 height 92
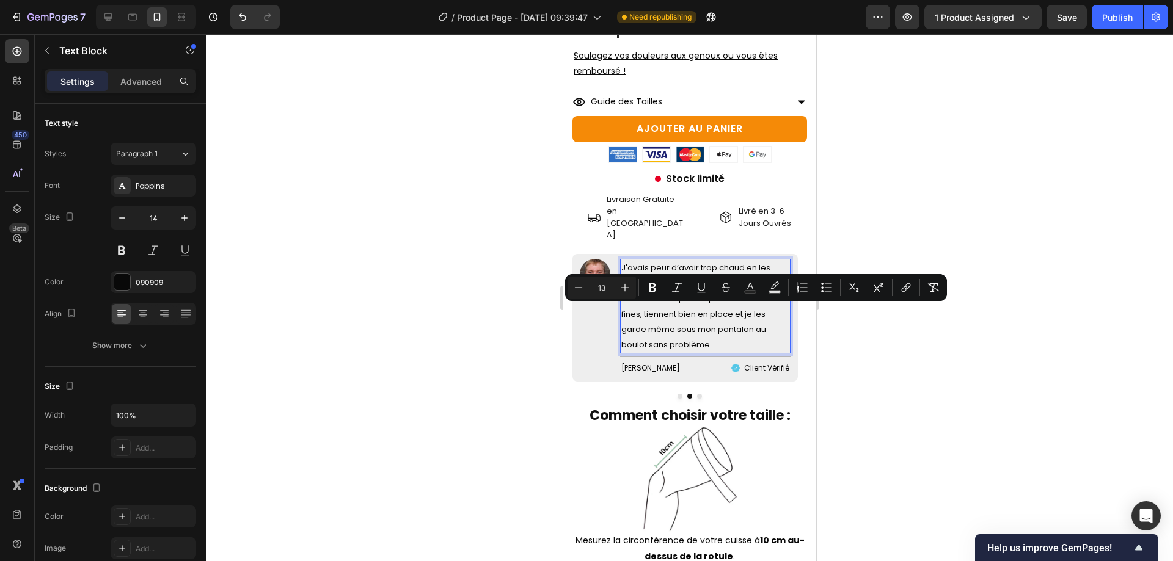
click at [994, 355] on div at bounding box center [689, 297] width 967 height 527
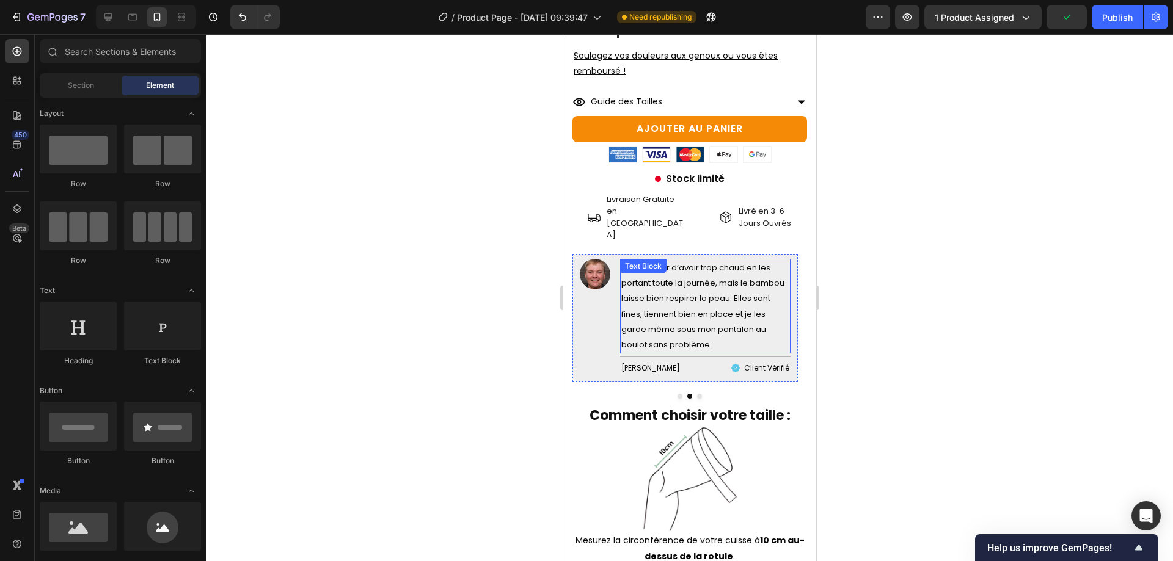
click at [682, 299] on span "J'avais peur d’avoir trop chaud en les portant toute la journée, mais le bambou…" at bounding box center [702, 306] width 163 height 89
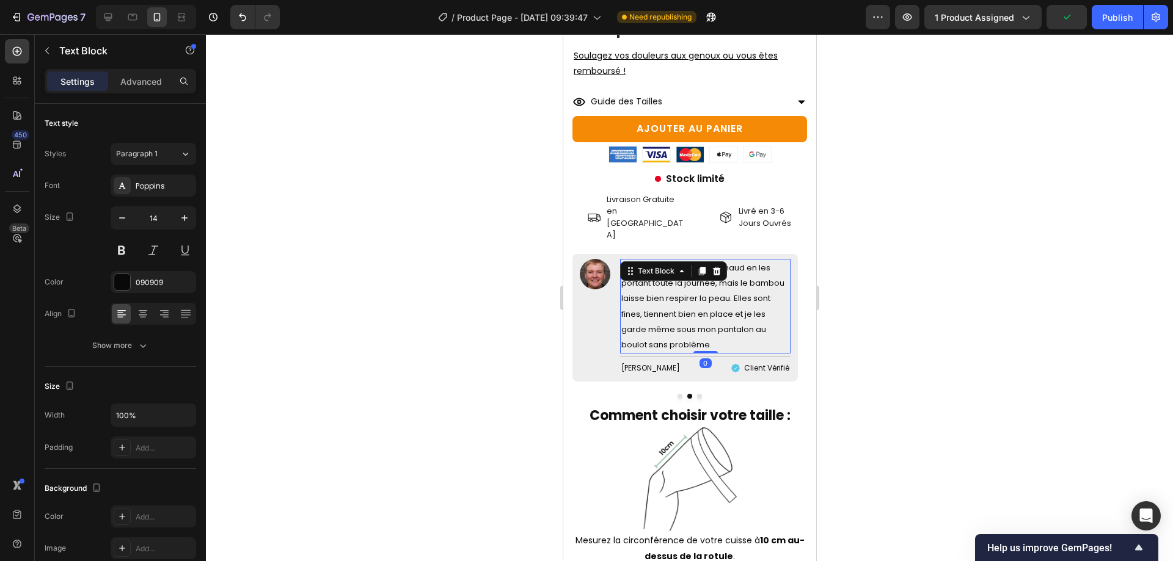
click at [644, 294] on span "J'avais peur d’avoir trop chaud en les portant toute la journée, mais le bambou…" at bounding box center [702, 306] width 163 height 89
click at [670, 301] on span "J'avais peur d’avoir trop chaud en les portant toute la journée, mais le bambou…" at bounding box center [702, 306] width 163 height 89
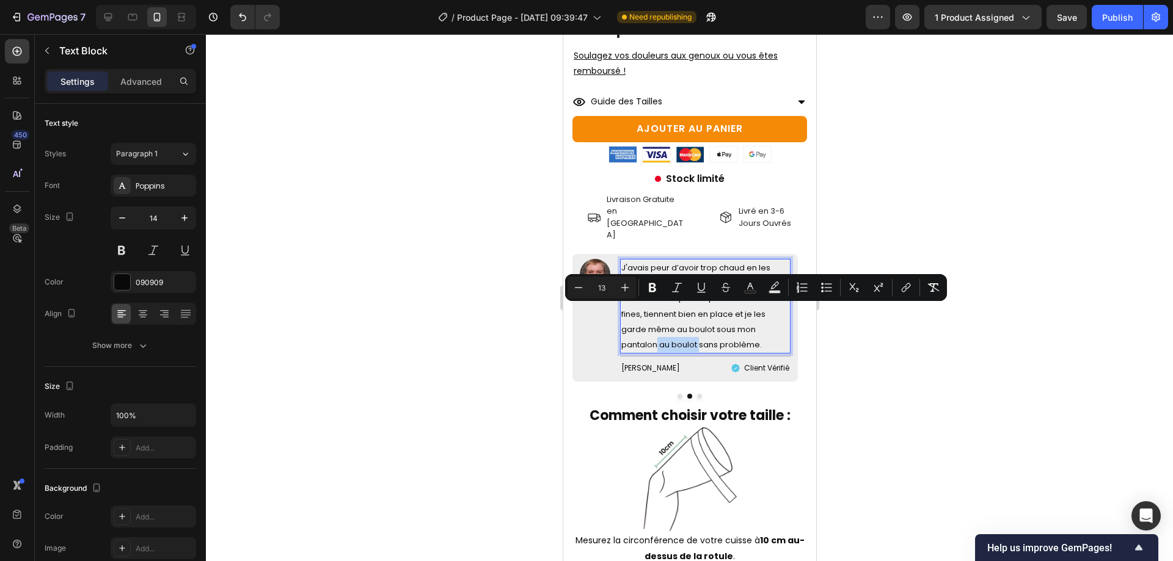
drag, startPoint x: 657, startPoint y: 314, endPoint x: 697, endPoint y: 318, distance: 40.5
click at [698, 318] on span "J'avais peur d’avoir trop chaud en les portant toute la journée, mais le bambou…" at bounding box center [702, 306] width 163 height 89
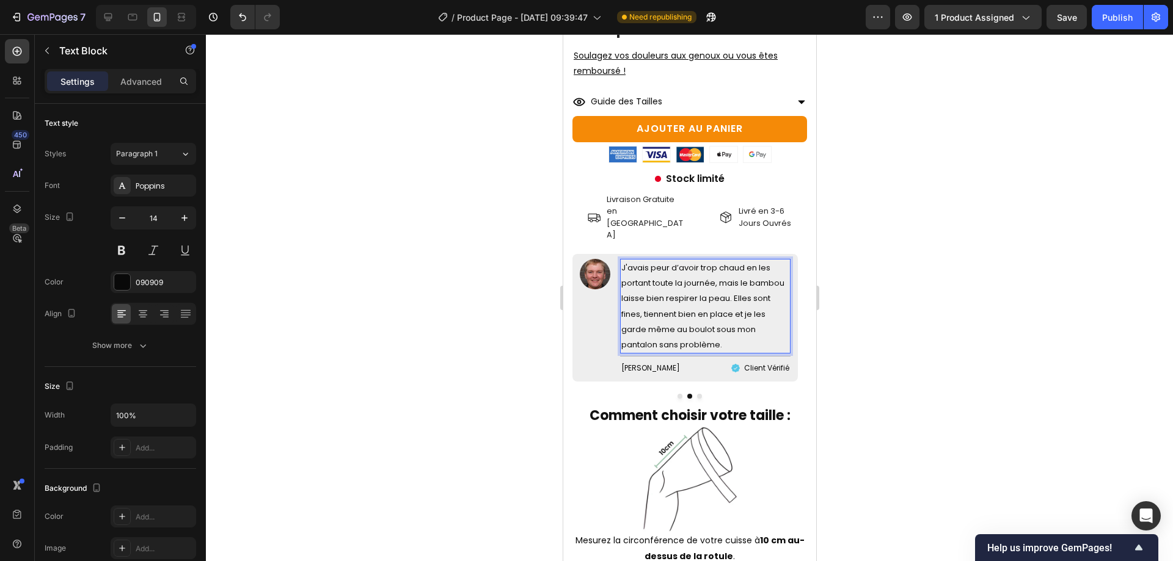
click at [966, 343] on div at bounding box center [689, 297] width 967 height 527
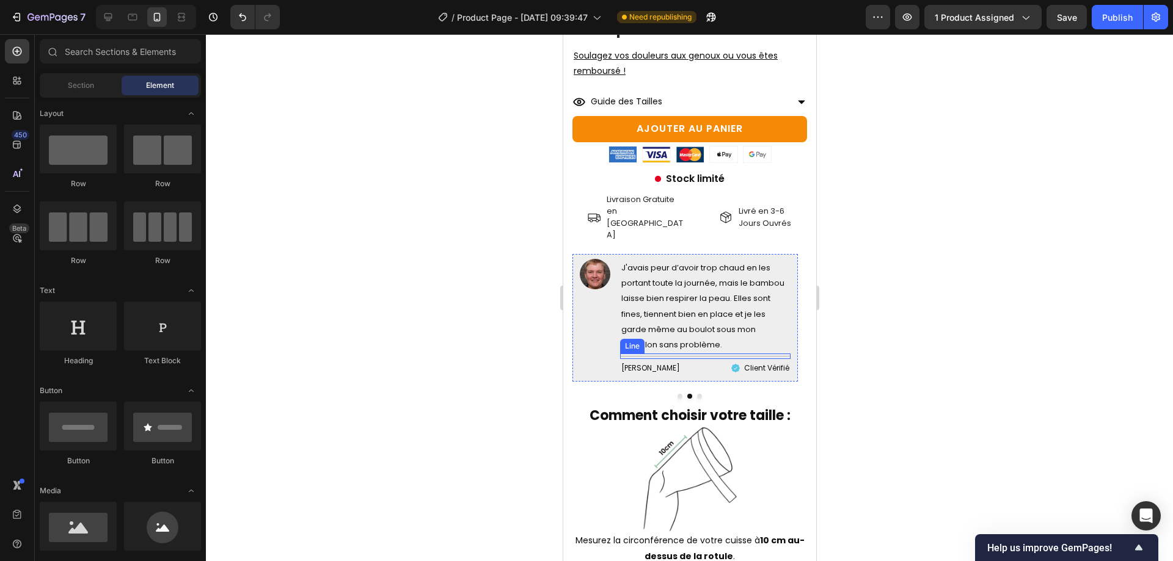
click at [678, 356] on div at bounding box center [705, 356] width 170 height 1
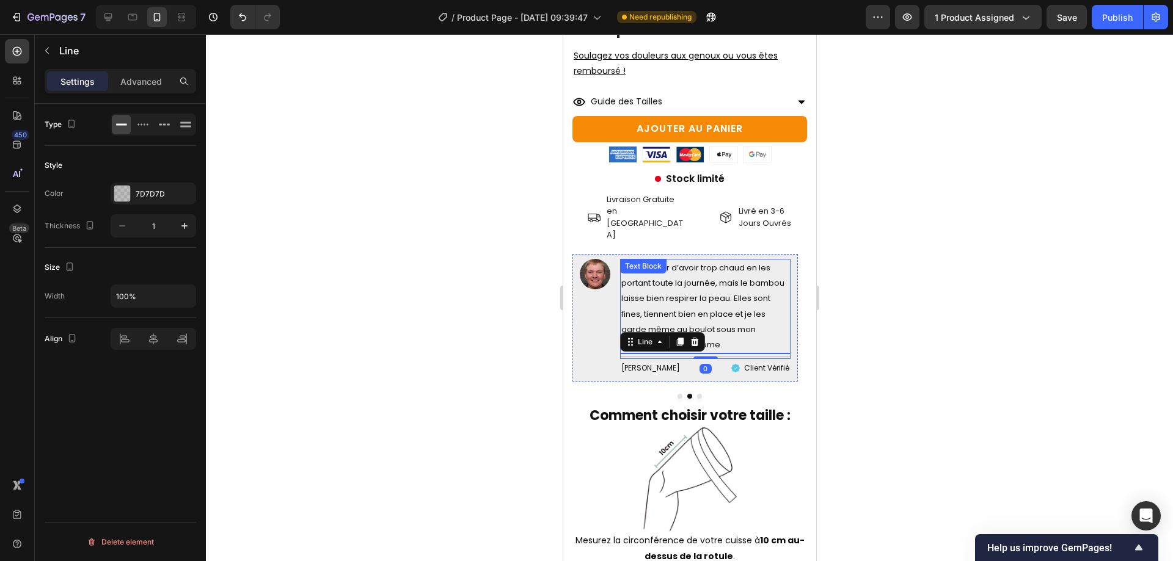
click at [719, 280] on span "J'avais peur d’avoir trop chaud en les portant toute la journée, mais le bambou…" at bounding box center [702, 306] width 163 height 89
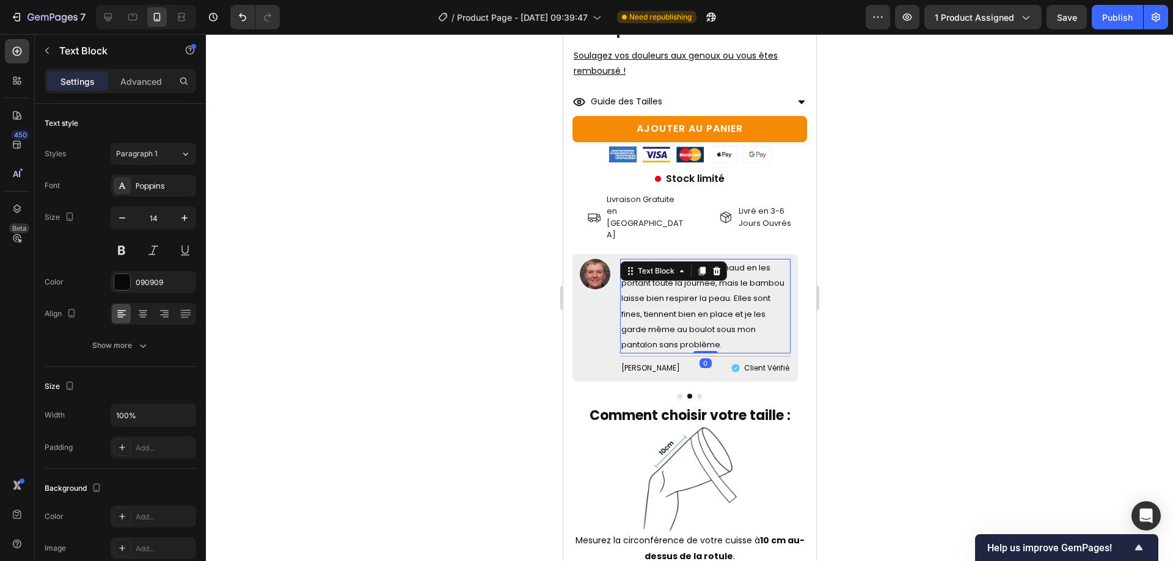
click at [700, 312] on span "J'avais peur d’avoir trop chaud en les portant toute la journée, mais le bambou…" at bounding box center [702, 306] width 163 height 89
click at [673, 360] on div "Image J’étais sceptique, j’ai déjà essayé 3 autres genouillères sans jamais sen…" at bounding box center [689, 326] width 235 height 145
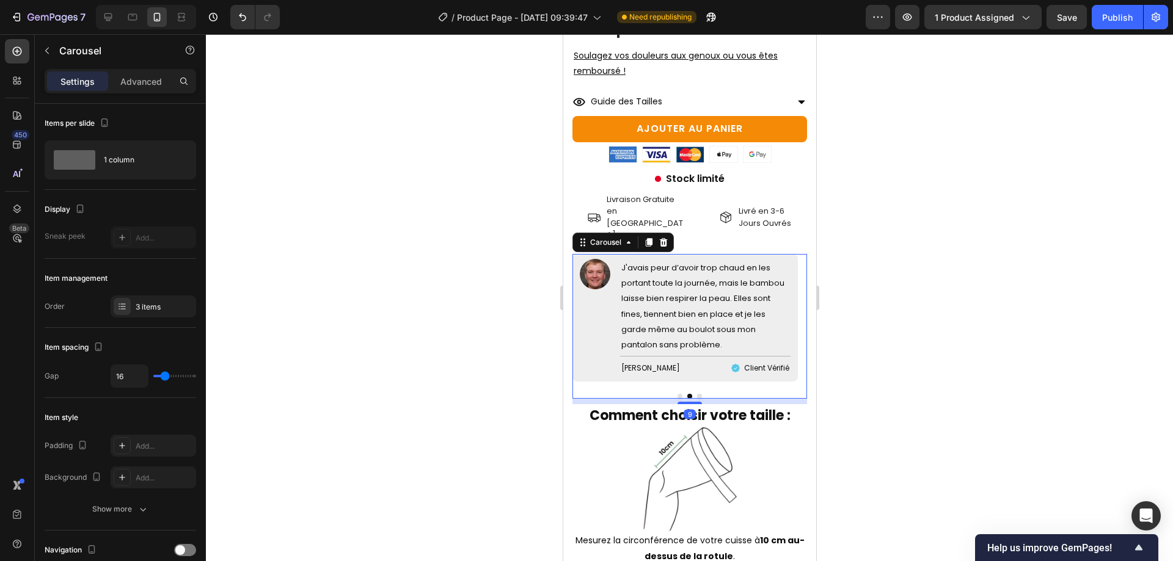
click at [678, 394] on div at bounding box center [689, 396] width 235 height 5
click at [677, 394] on div at bounding box center [689, 396] width 235 height 5
click at [677, 394] on button "Dot" at bounding box center [679, 396] width 5 height 5
click at [687, 394] on button "Dot" at bounding box center [689, 396] width 5 height 5
click at [728, 296] on span "J'avais peur d’avoir trop chaud en les portant toute la journée, mais le bambou…" at bounding box center [702, 306] width 163 height 89
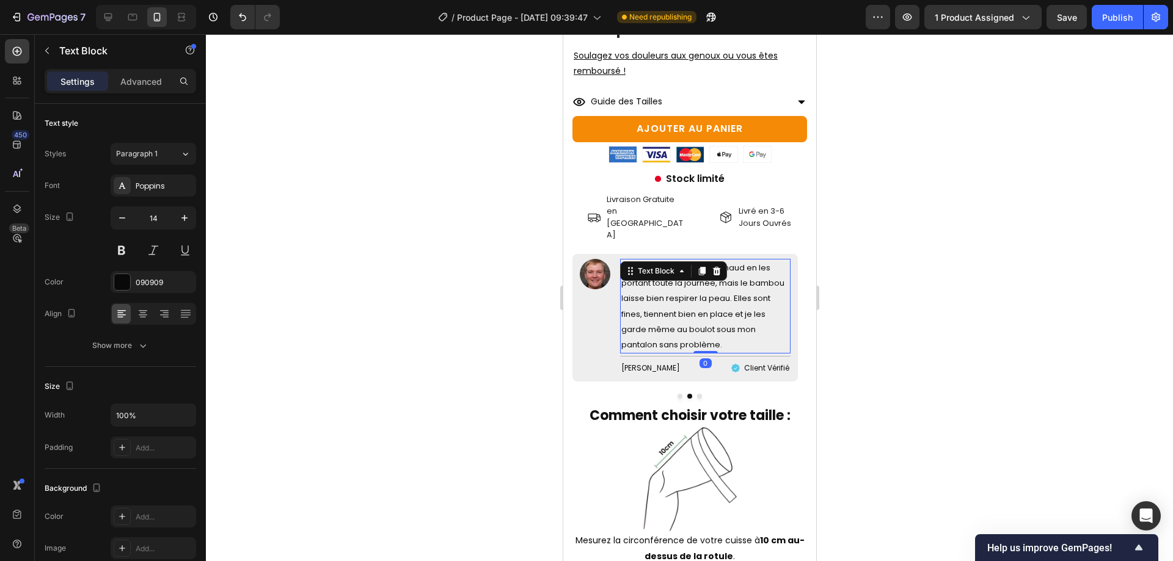
click at [649, 299] on span "J'avais peur d’avoir trop chaud en les portant toute la journée, mais le bambou…" at bounding box center [702, 306] width 163 height 89
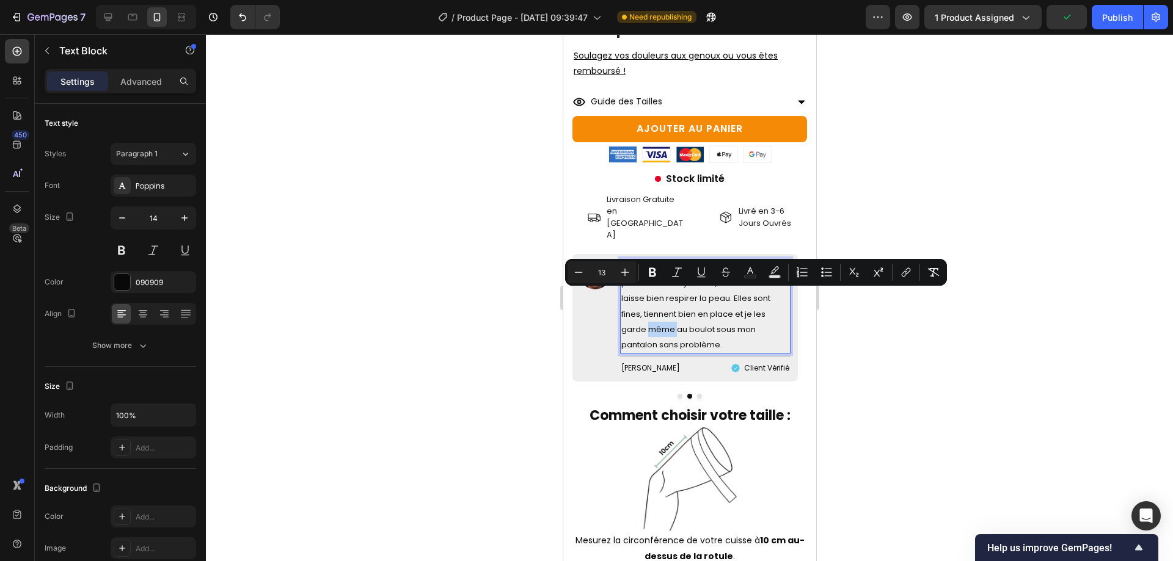
click at [665, 299] on span "J'avais peur d’avoir trop chaud en les portant toute la journée, mais le bambou…" at bounding box center [702, 306] width 163 height 89
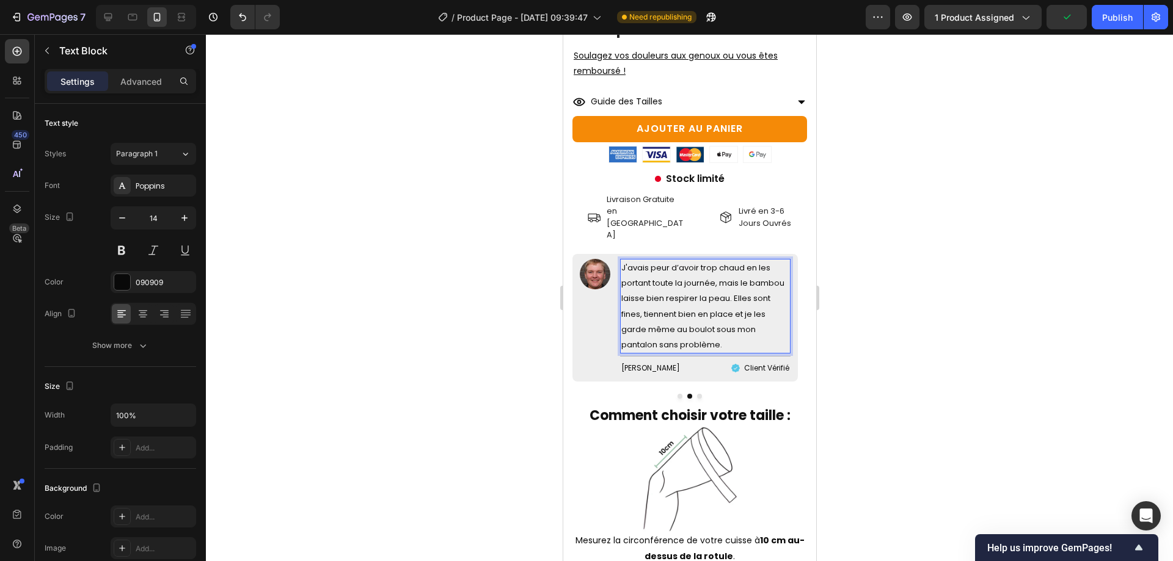
click at [675, 301] on span "J'avais peur d’avoir trop chaud en les portant toute la journée, mais le bambou…" at bounding box center [702, 306] width 163 height 89
click at [678, 360] on div "Image J’étais sceptique, j’ai déjà essayé 3 autres genouillères sans jamais sen…" at bounding box center [689, 326] width 235 height 145
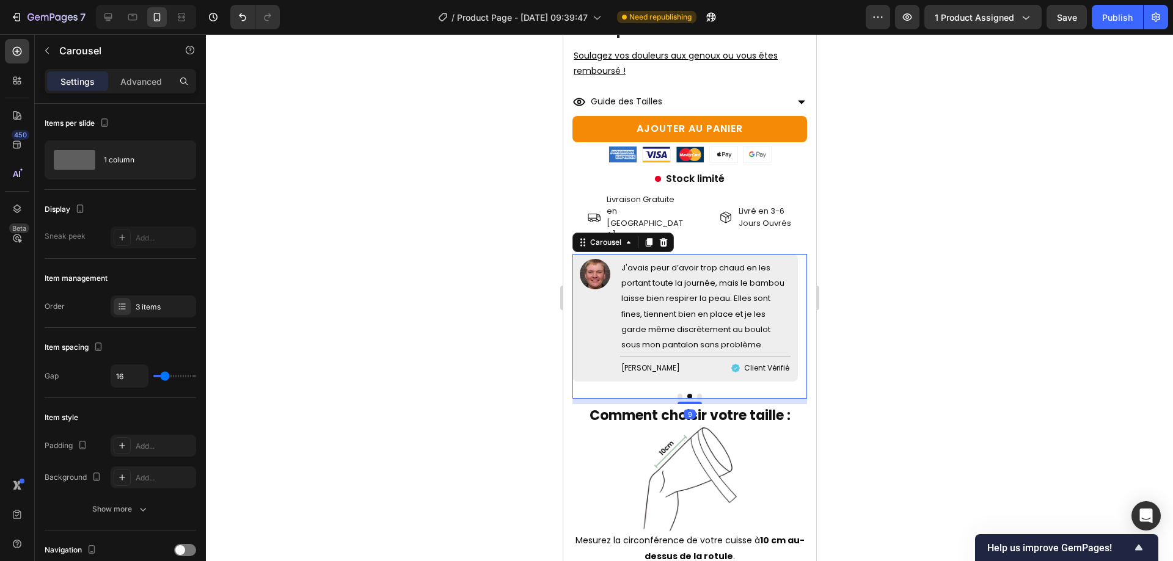
click at [677, 394] on button "Dot" at bounding box center [679, 396] width 5 height 5
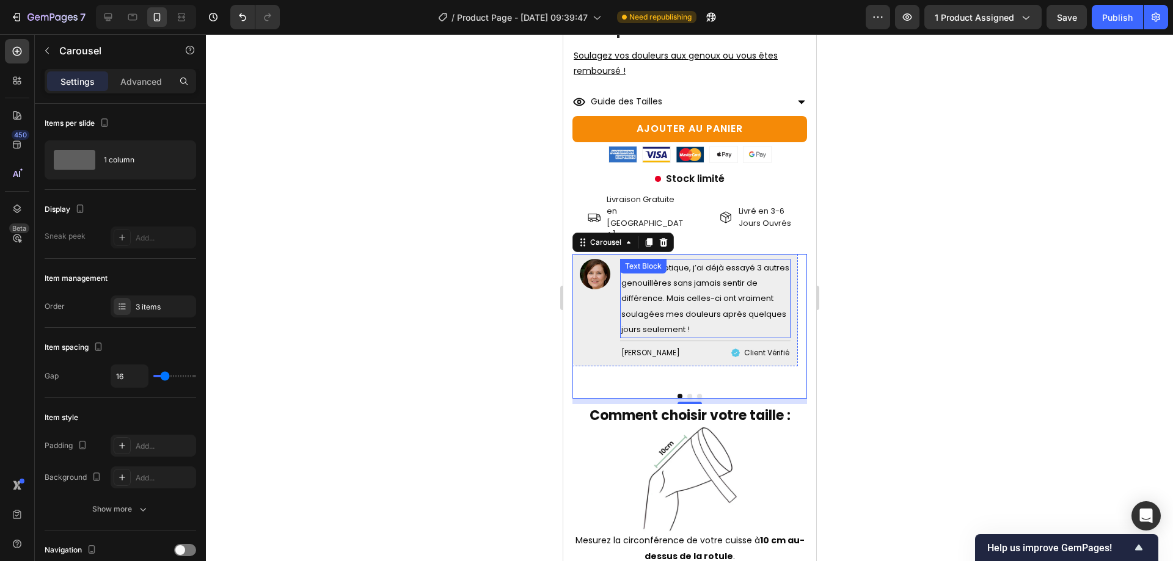
click at [723, 278] on span "J’étais sceptique, j’ai déjà essayé 3 autres genouillères sans jamais sentir de…" at bounding box center [705, 298] width 168 height 73
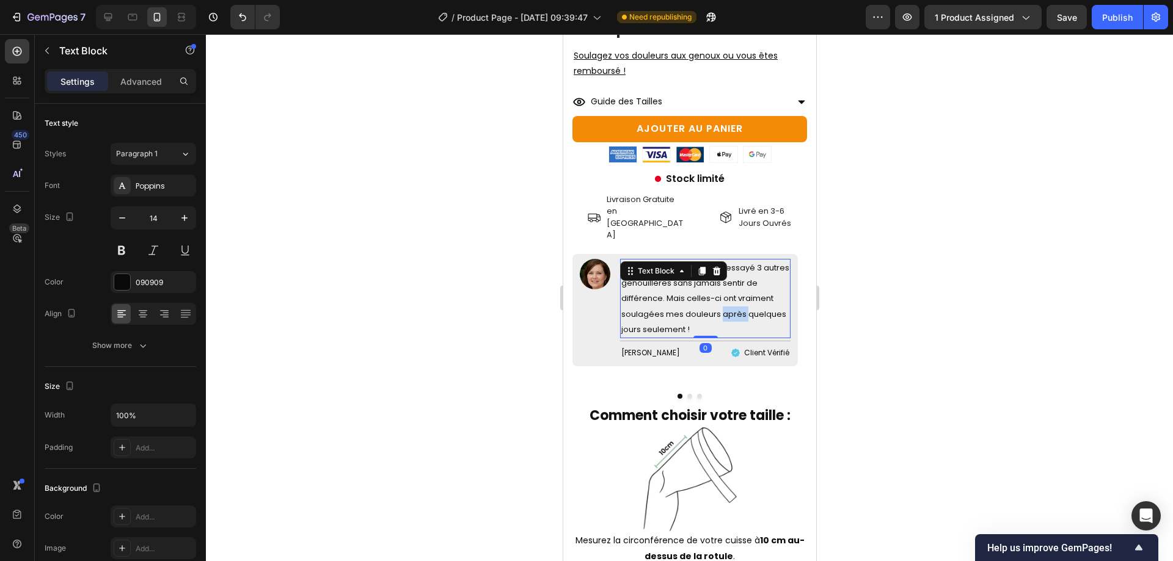
click at [723, 278] on span "J’étais sceptique, j’ai déjà essayé 3 autres genouillères sans jamais sentir de…" at bounding box center [705, 298] width 168 height 73
click at [684, 262] on span "J’étais sceptique, j’ai déjà essayé 3 autres genouillères sans jamais sentir de…" at bounding box center [705, 298] width 168 height 73
click at [686, 262] on span "J’étais sceptique, j’ai déjà essayé 3 autres genouillères sans jamais sentir de…" at bounding box center [705, 298] width 168 height 73
click at [711, 262] on span "J’étais sceptique car j’ai déjà essayé 3 autres genouillères sans jamais sentir…" at bounding box center [703, 298] width 165 height 73
click at [708, 260] on p "J’étais sceptique car j’ai déjà essayé 3 autres genouillères sans jamais sentir…" at bounding box center [705, 298] width 168 height 77
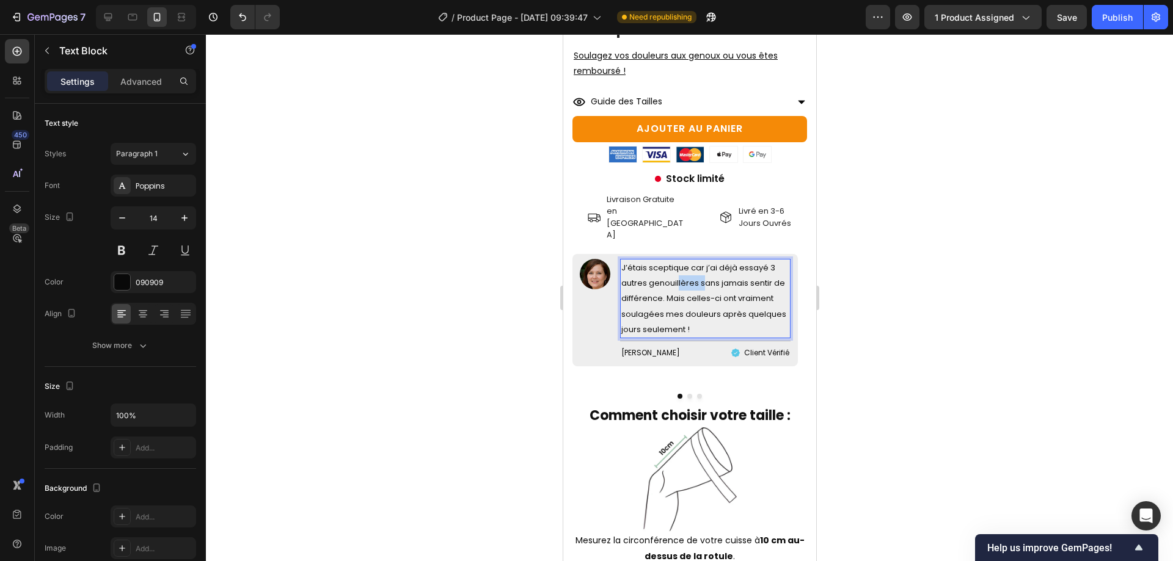
drag, startPoint x: 679, startPoint y: 257, endPoint x: 738, endPoint y: 249, distance: 59.1
click at [727, 262] on span "J’étais sceptique car j’ai déjà essayé 3 autres genouillères sans jamais sentir…" at bounding box center [703, 298] width 165 height 73
click at [738, 262] on span "J’étais sceptique car j’ai déjà essayé 3 autres genouillères sans jamais sentir…" at bounding box center [703, 298] width 165 height 73
click at [696, 262] on span "J’étais sceptique car j’ai déjà essayé 3 autres genouillères sans jamais sentir…" at bounding box center [703, 298] width 165 height 73
click at [770, 262] on span "J’étais sceptique car j’ai déjà essayé 3 autres genouillères et d sans jamais s…" at bounding box center [705, 298] width 168 height 73
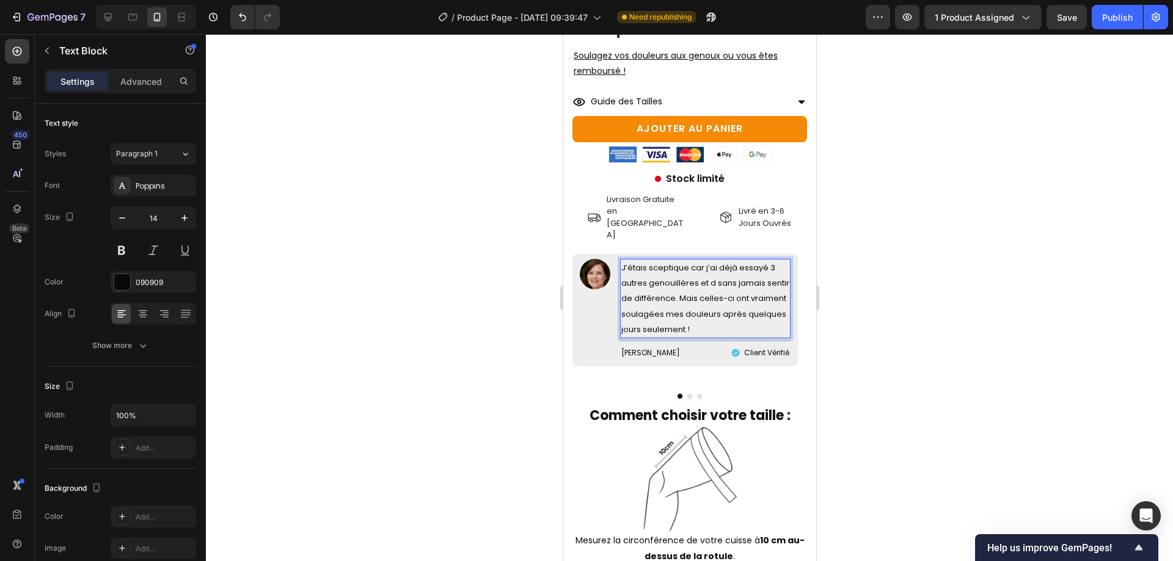
click at [717, 260] on p "J’étais sceptique car j’ai déjà essayé 3 autres genouillères et d sans jamais s…" at bounding box center [705, 298] width 168 height 77
click at [715, 262] on span "J’étais sceptique car j’ai déjà essayé 3 autres genouillères et d sans jamais s…" at bounding box center [705, 298] width 168 height 73
click at [714, 262] on span "J’étais sceptique car j’ai déjà essayé 3 autres genouillères et d sans jamais s…" at bounding box center [705, 298] width 168 height 73
click at [705, 269] on span "J’étais sceptique car j’ai déjà essayé 3 autres genouillères et quelques crèmes…" at bounding box center [704, 306] width 167 height 89
click at [751, 266] on span "J’étais sceptique car j’ai déjà essayé 3 autres genouillères et quelques crèmes…" at bounding box center [704, 306] width 167 height 89
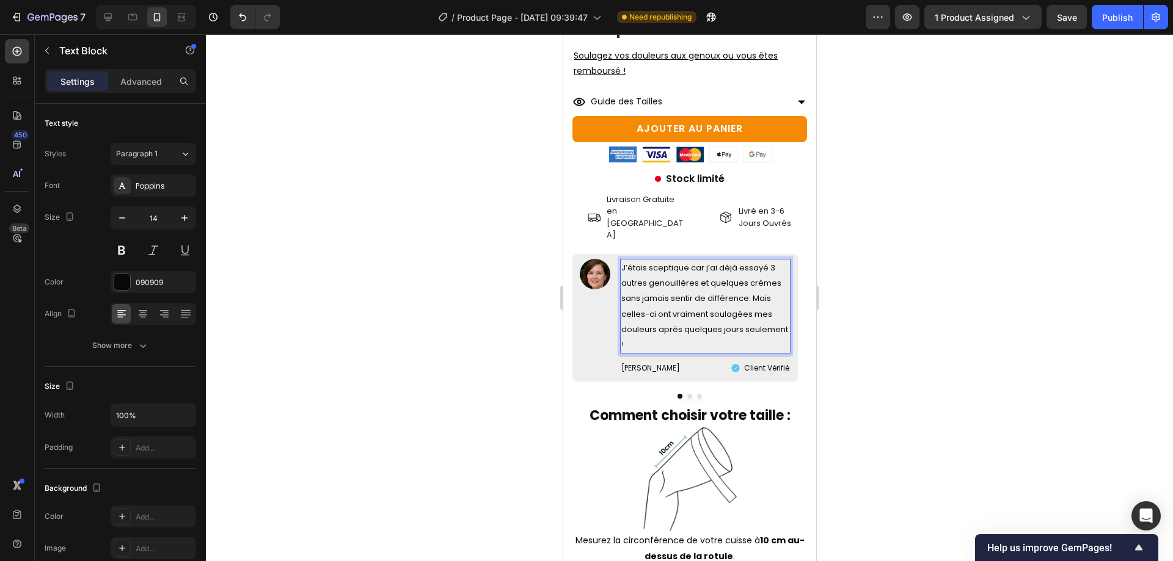
click at [748, 264] on span "J’étais sceptique car j’ai déjà essayé 3 autres genouillères et quelques crèmes…" at bounding box center [704, 306] width 167 height 89
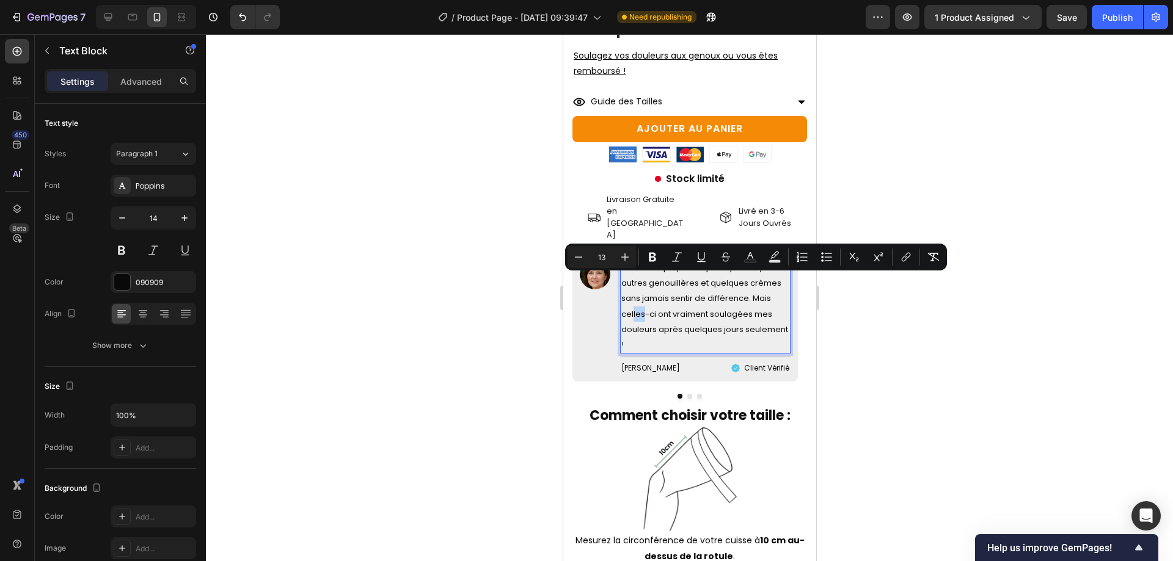
drag, startPoint x: 642, startPoint y: 282, endPoint x: 632, endPoint y: 282, distance: 9.8
click at [632, 282] on span "J’étais sceptique car j’ai déjà essayé 3 autres genouillères et quelques crèmes…" at bounding box center [704, 306] width 167 height 89
click at [662, 288] on p "J’étais sceptique car j’ai déjà essayé 3 autres genouillères et quelques crèmes…" at bounding box center [705, 306] width 168 height 92
drag, startPoint x: 655, startPoint y: 283, endPoint x: 627, endPoint y: 283, distance: 27.5
click at [627, 283] on span "J’étais sceptique car j’ai déjà essayé 3 autres genouillères et quelques crèmes…" at bounding box center [704, 306] width 167 height 89
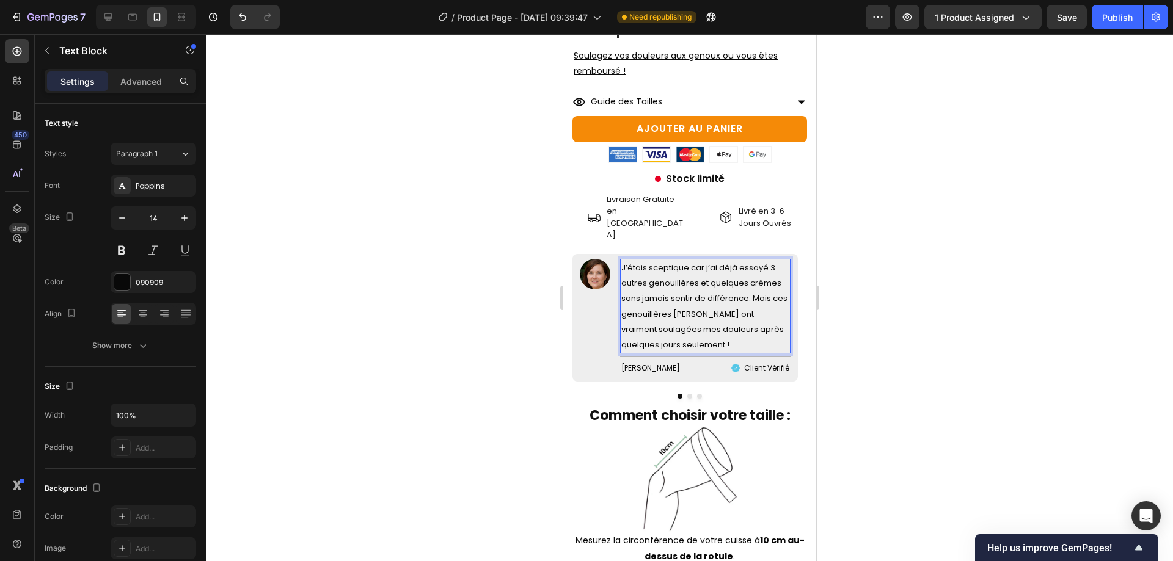
click at [680, 287] on span "J’étais sceptique car j’ai déjà essayé 3 autres genouillères et quelques crèmes…" at bounding box center [704, 306] width 166 height 89
click at [1154, 274] on div at bounding box center [689, 297] width 967 height 527
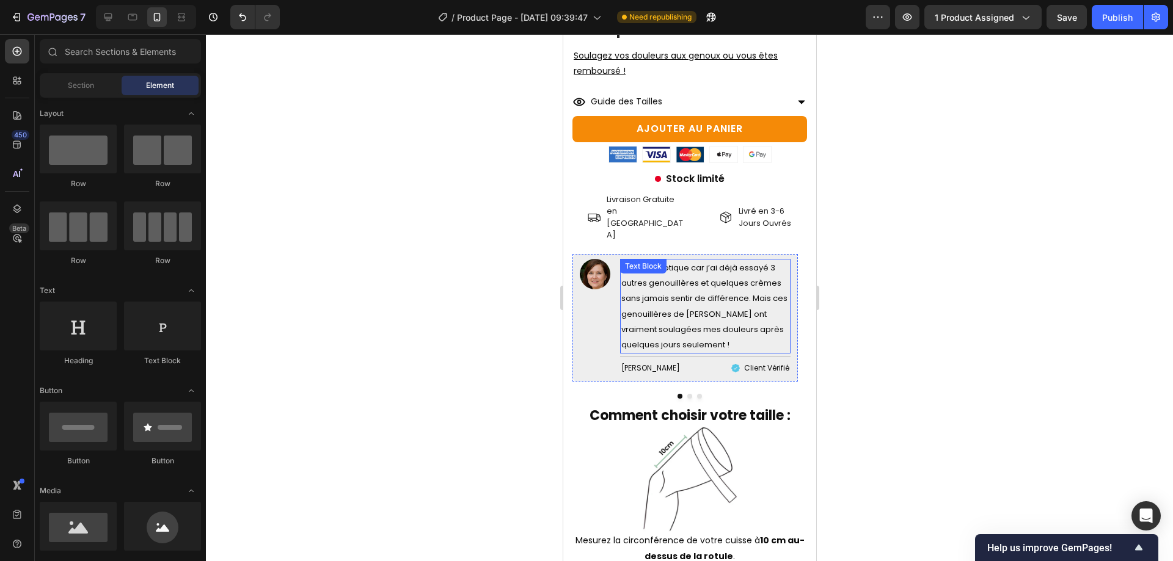
click at [731, 304] on p "J’étais sceptique car j’ai déjà essayé 3 autres genouillères et quelques crèmes…" at bounding box center [705, 306] width 168 height 92
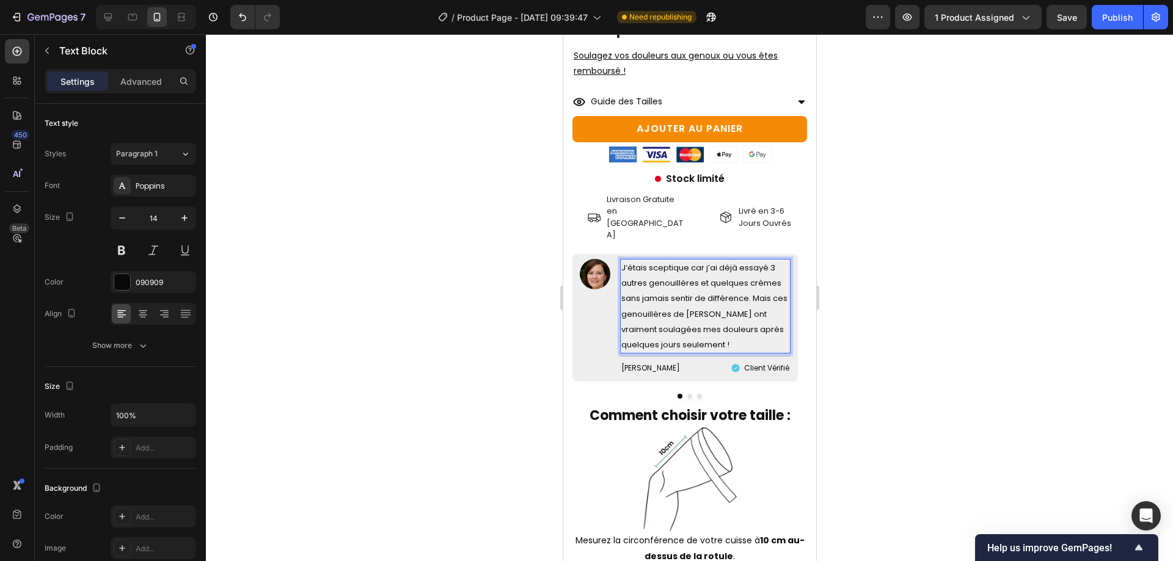
click at [685, 314] on span "J’étais sceptique car j’ai déjà essayé 3 autres genouillères et quelques crèmes…" at bounding box center [704, 306] width 166 height 89
click at [710, 301] on span "J’étais sceptique car j’ai déjà essayé 3 autres genouillères et quelques crèmes…" at bounding box center [704, 306] width 166 height 89
click at [715, 301] on span "J’étais sceptique car j’ai déjà essayé 3 autres genouillères et quelques crèmes…" at bounding box center [704, 306] width 166 height 89
drag, startPoint x: 719, startPoint y: 299, endPoint x: 686, endPoint y: 300, distance: 32.4
click at [686, 300] on span "J’étais sceptique car j’ai déjà essayé 3 autres genouillères et quelques crèmes…" at bounding box center [704, 306] width 166 height 89
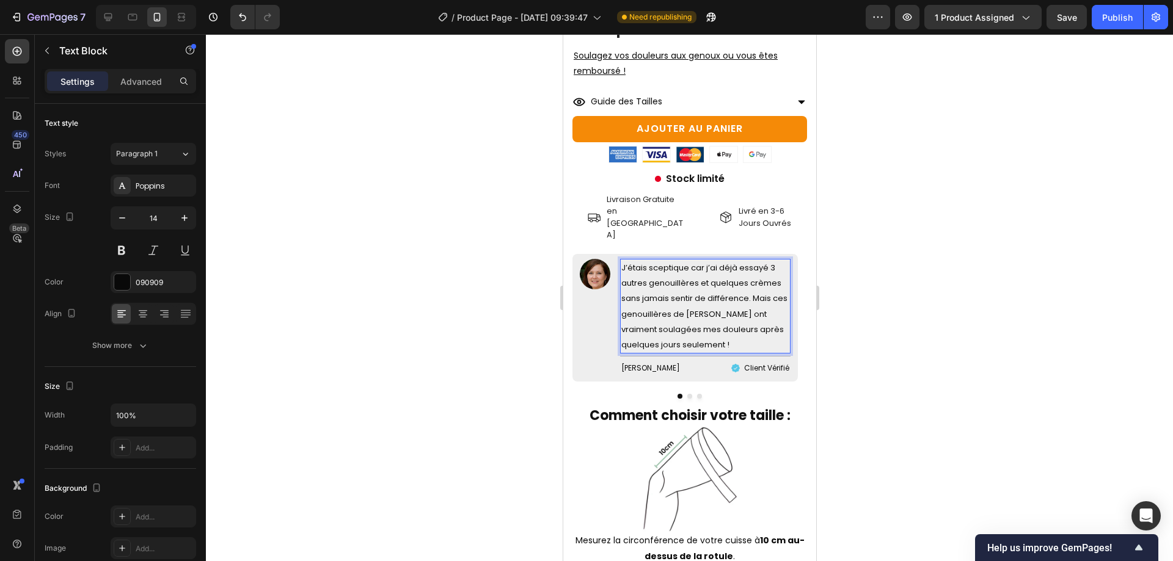
click at [717, 301] on span "J’étais sceptique car j’ai déjà essayé 3 autres genouillères et quelques crèmes…" at bounding box center [704, 306] width 166 height 89
click at [697, 394] on div at bounding box center [689, 396] width 235 height 5
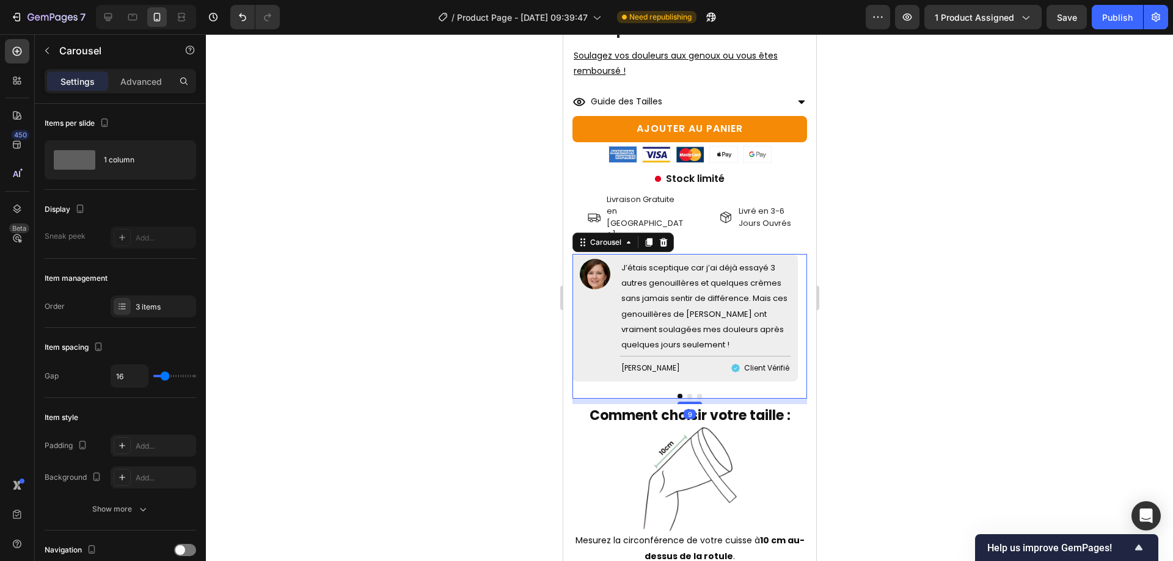
click at [697, 394] on button "Dot" at bounding box center [699, 396] width 5 height 5
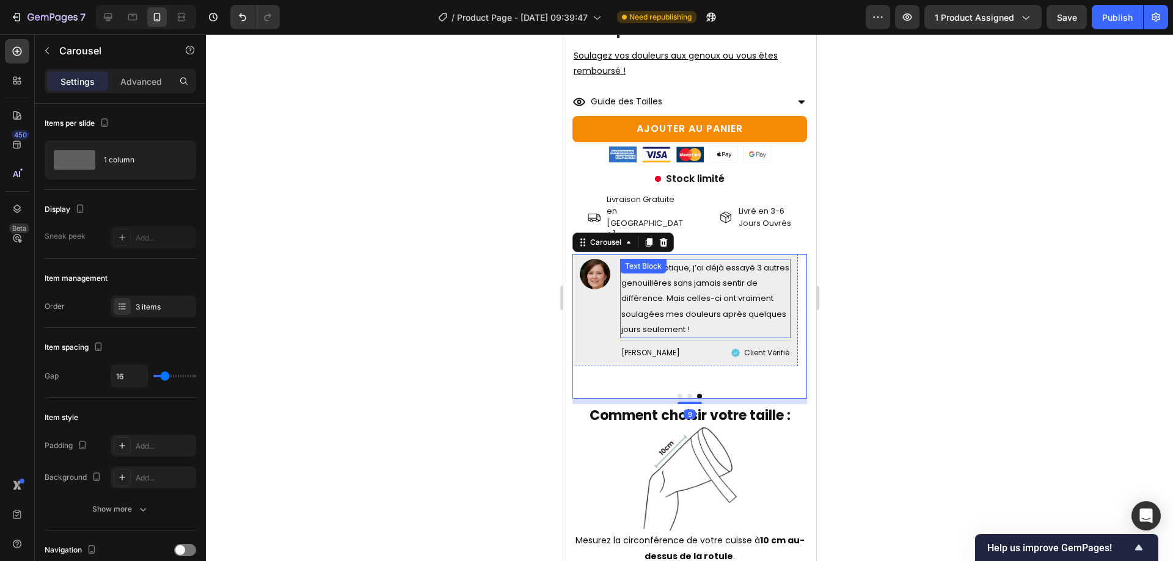
click at [584, 259] on img at bounding box center [594, 274] width 31 height 31
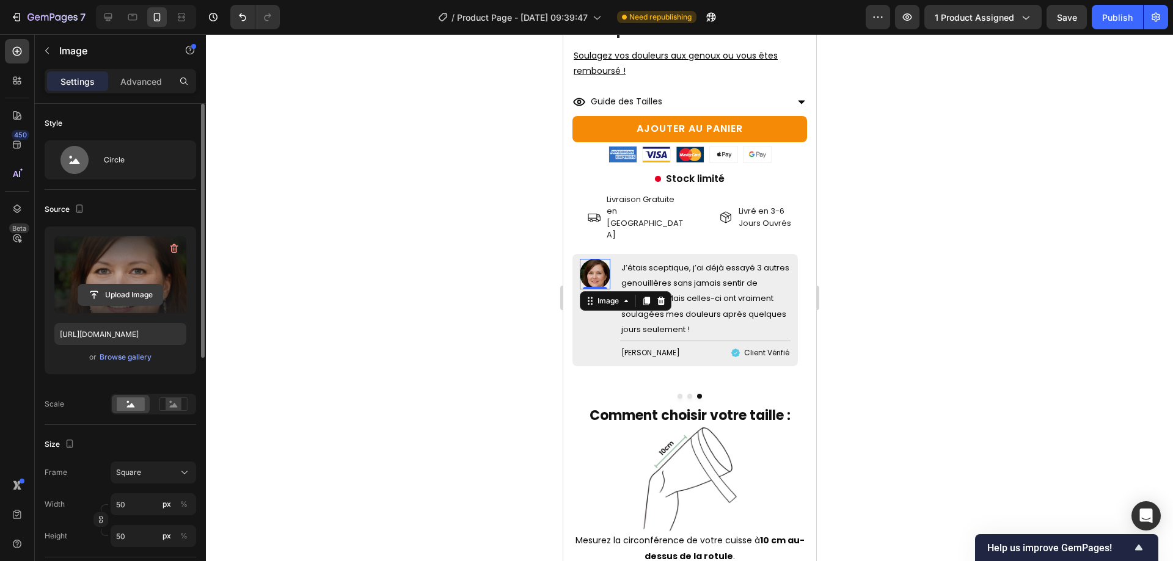
click at [112, 284] on button "Upload Image" at bounding box center [121, 295] width 86 height 22
click at [157, 293] on input "file" at bounding box center [120, 295] width 84 height 21
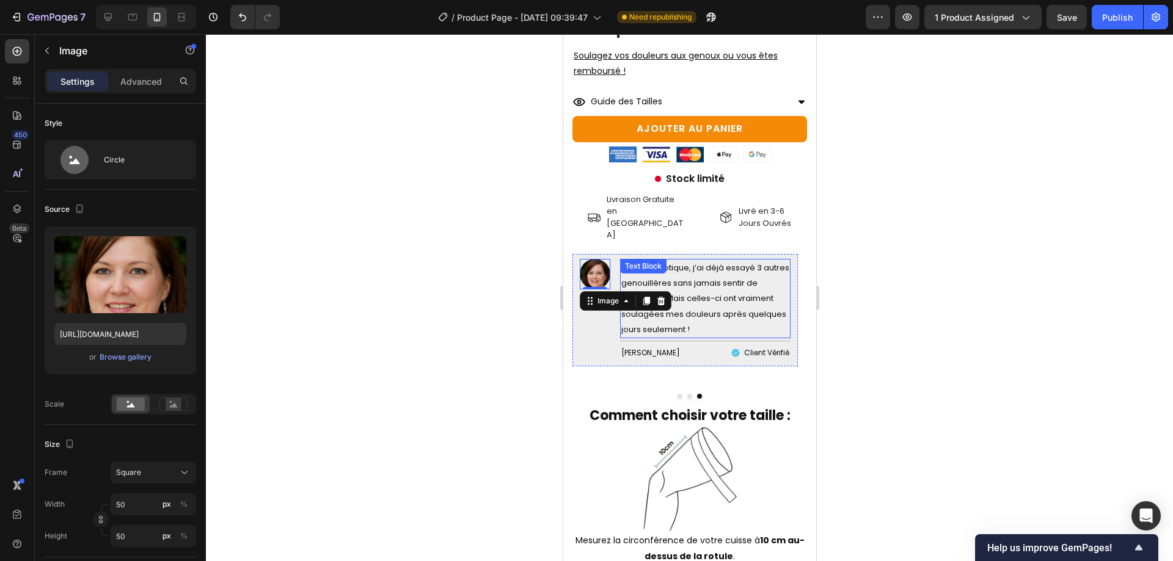
click at [675, 265] on span "J’étais sceptique, j’ai déjà essayé 3 autres genouillères sans jamais sentir de…" at bounding box center [705, 298] width 168 height 73
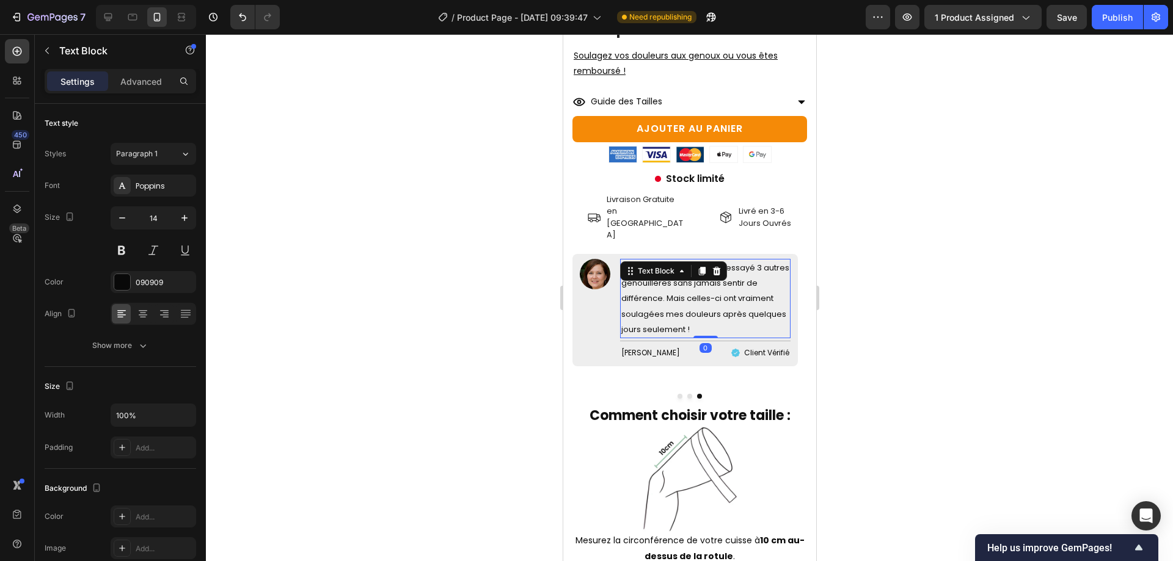
click at [675, 265] on span "J’étais sceptique, j’ai déjà essayé 3 autres genouillères sans jamais sentir de…" at bounding box center [705, 298] width 168 height 73
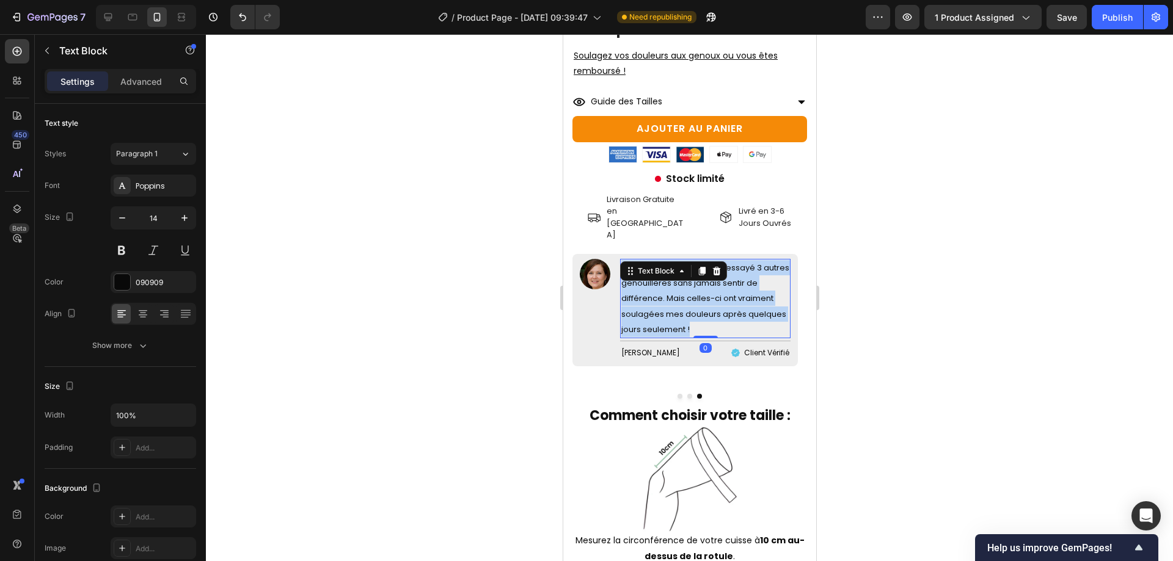
click at [675, 265] on span "J’étais sceptique, j’ai déjà essayé 3 autres genouillères sans jamais sentir de…" at bounding box center [705, 298] width 168 height 73
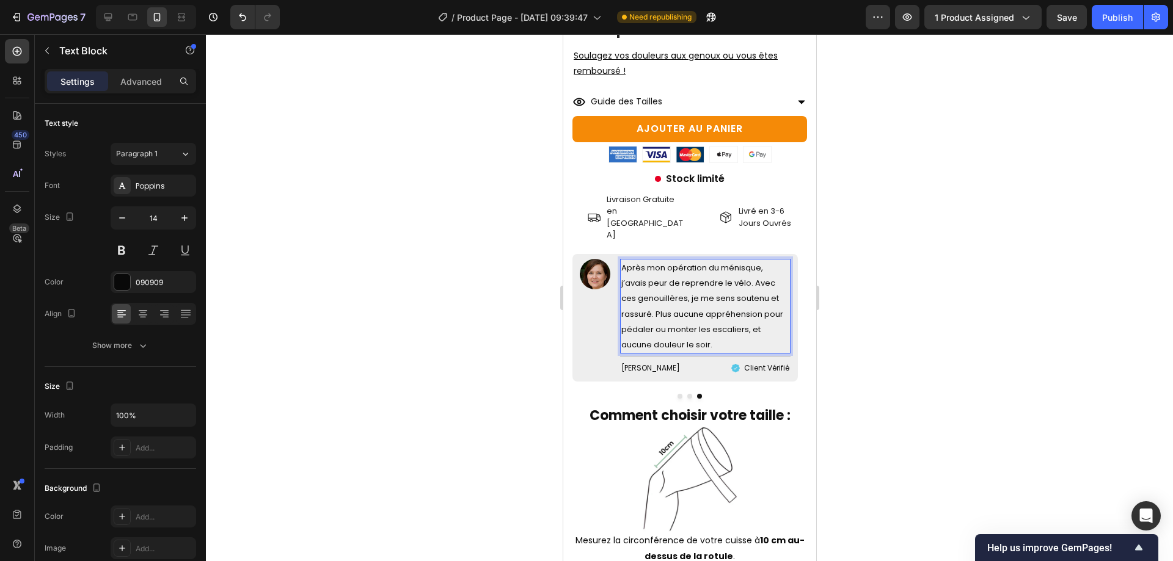
click at [987, 290] on div at bounding box center [689, 297] width 967 height 527
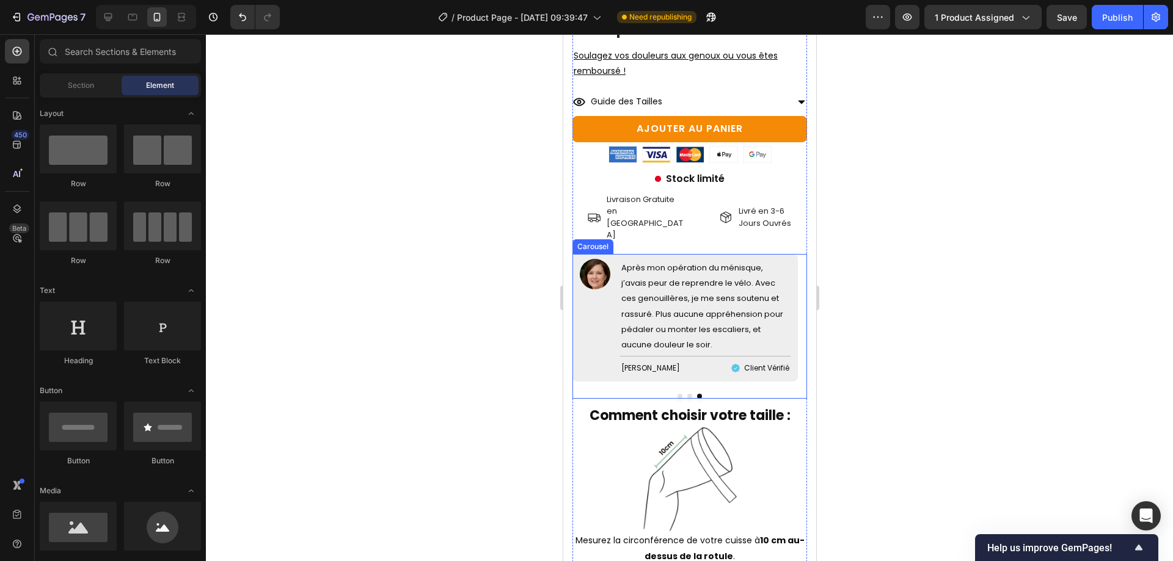
click at [687, 394] on button "Dot" at bounding box center [689, 396] width 5 height 5
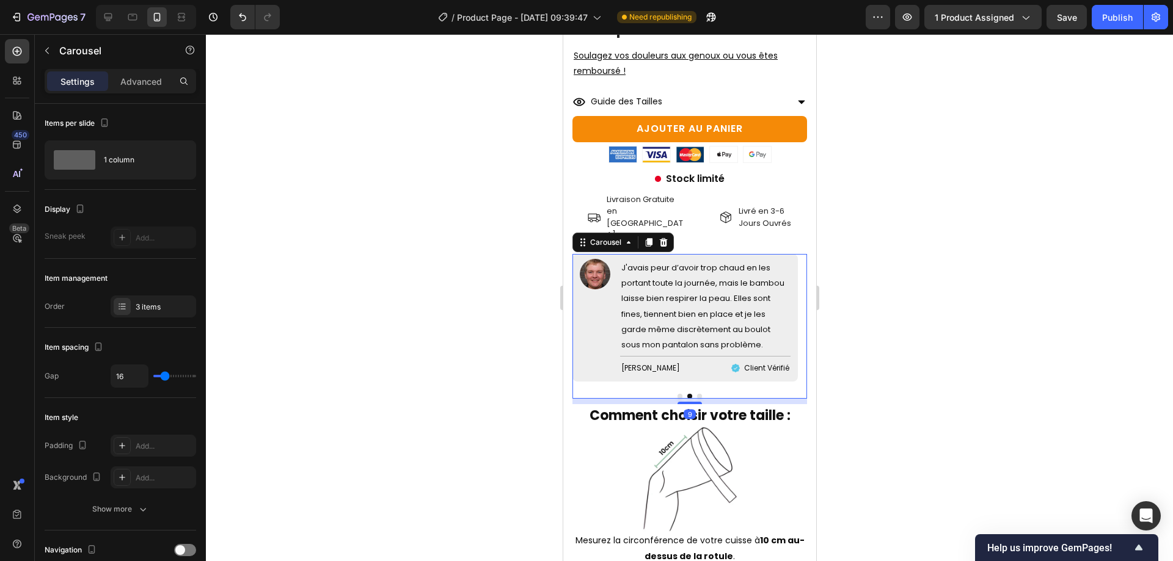
click at [697, 394] on button "Dot" at bounding box center [699, 396] width 5 height 5
click at [700, 262] on span "Après mon opération du ménisque, j’avais peur de reprendre le vélo. Avec ces ge…" at bounding box center [702, 306] width 162 height 89
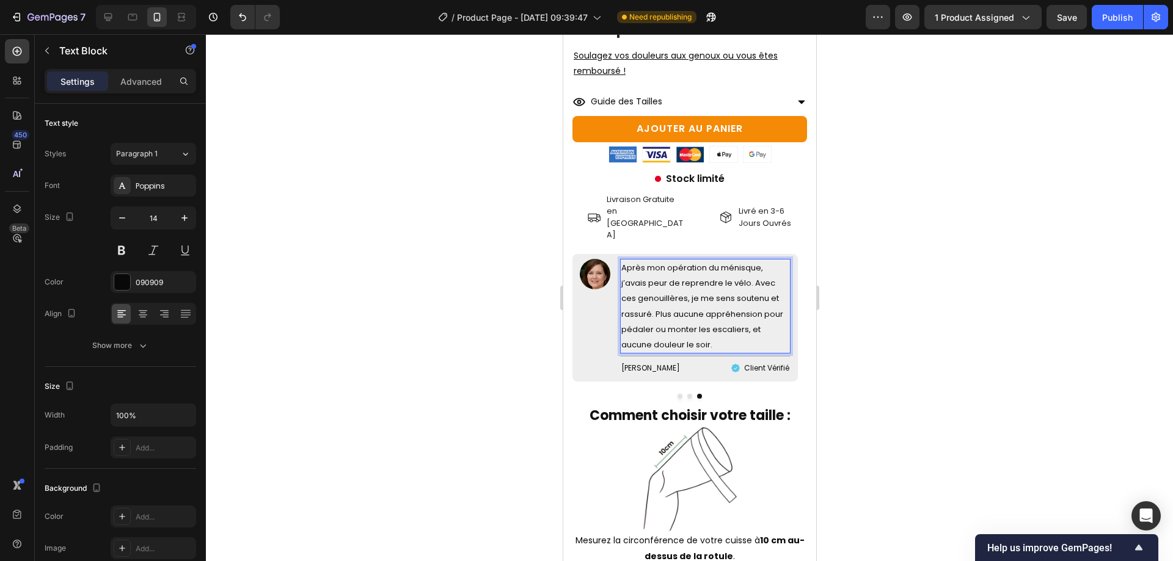
click at [704, 264] on span "Après mon opération du ménisque, j’avais peur de reprendre le vélo. Avec ces ge…" at bounding box center [702, 306] width 162 height 89
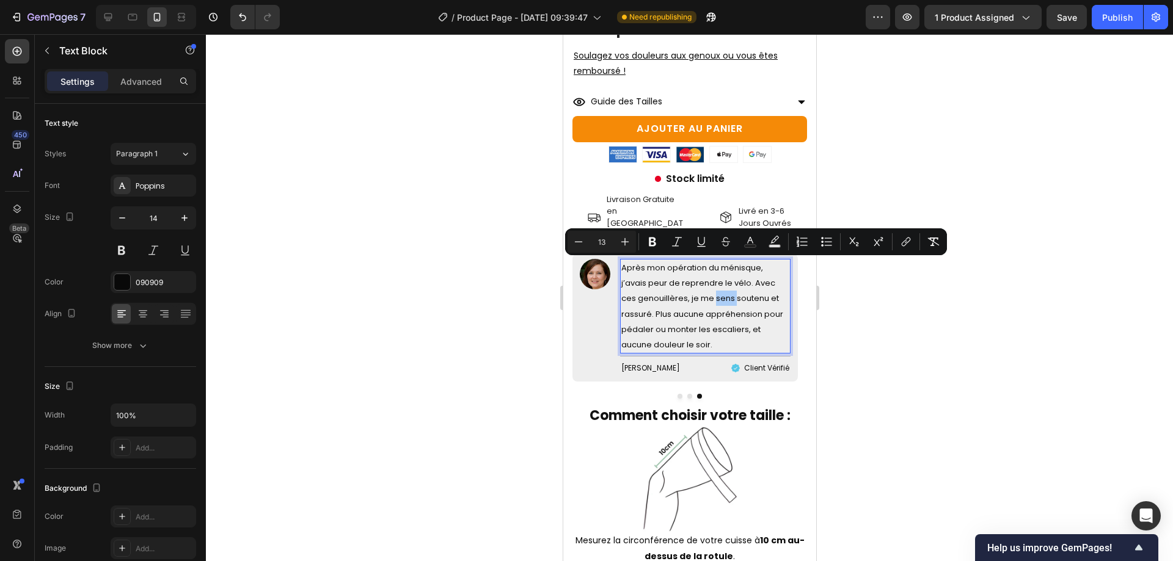
click at [954, 291] on div at bounding box center [689, 297] width 967 height 527
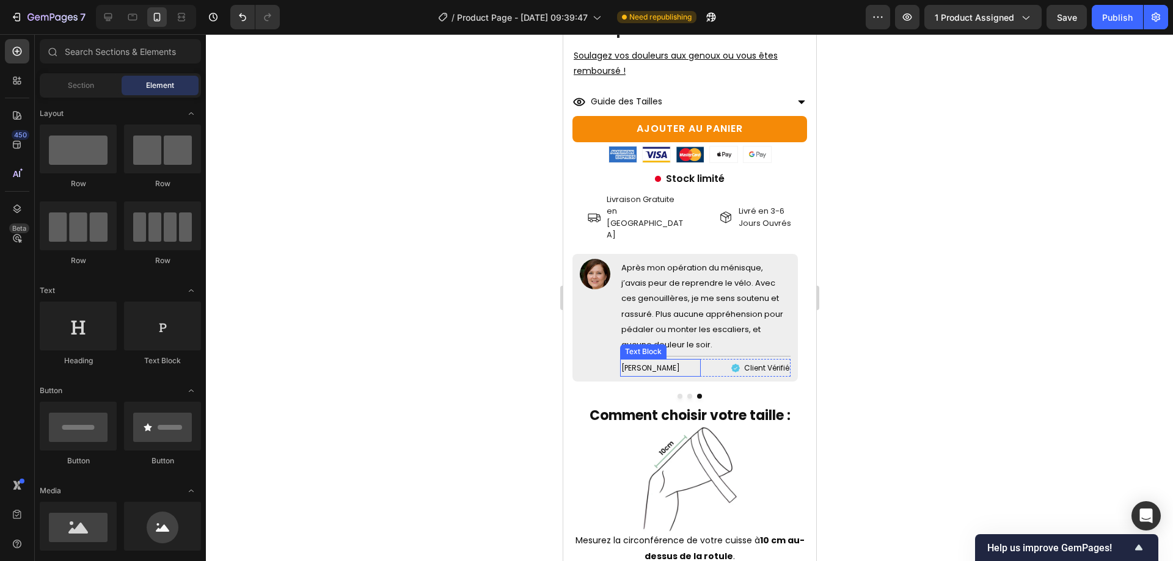
click at [639, 363] on span "Anne-Marie J." at bounding box center [650, 368] width 59 height 10
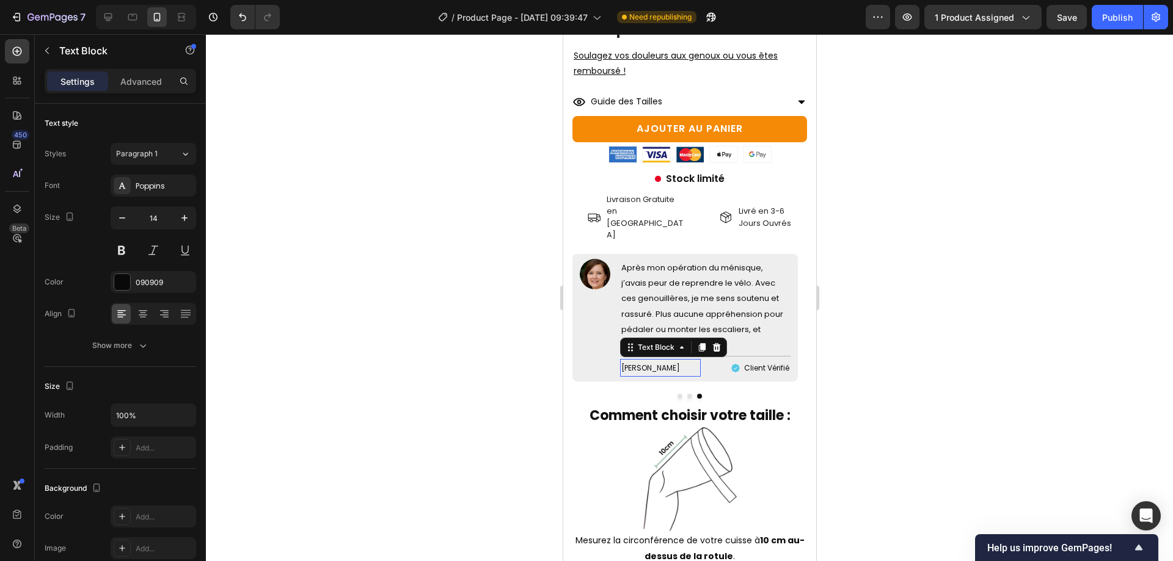
click at [639, 363] on span "Anne-Marie J." at bounding box center [650, 368] width 59 height 10
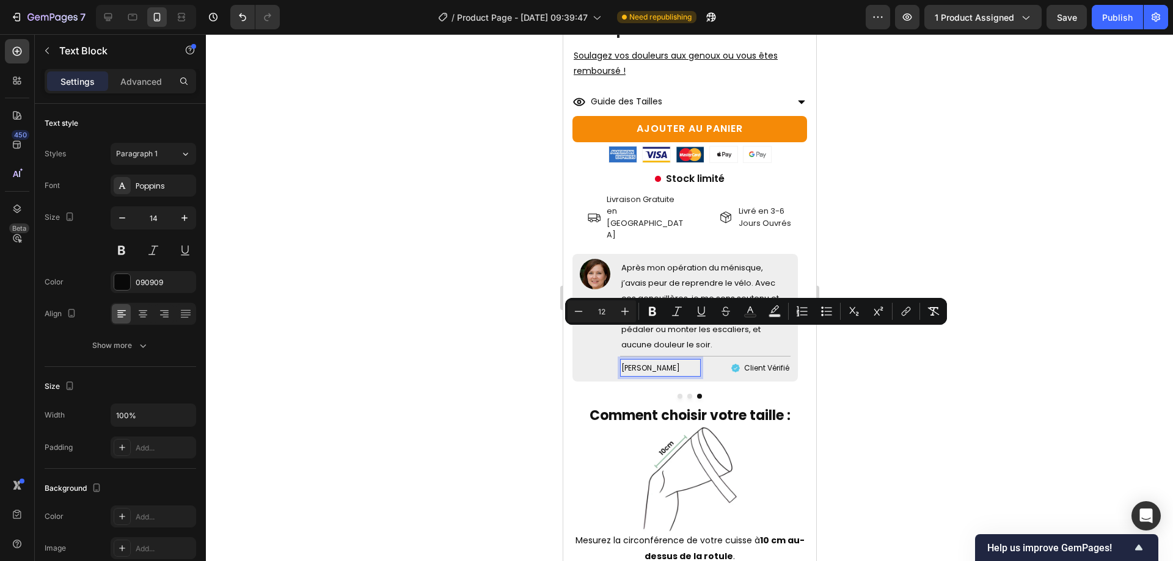
click at [665, 360] on p "Anne-Marie J." at bounding box center [660, 367] width 78 height 15
drag, startPoint x: 664, startPoint y: 338, endPoint x: 623, endPoint y: 329, distance: 42.1
click at [623, 360] on p "Anne-Marie J." at bounding box center [660, 367] width 78 height 15
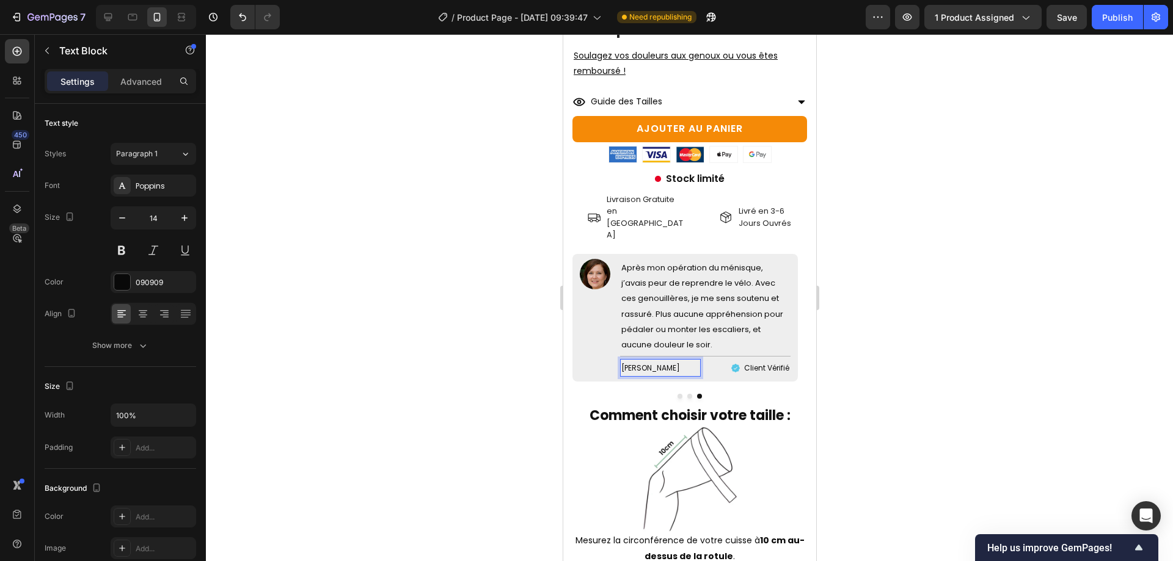
click at [648, 363] on span "Jean-Claude I." at bounding box center [650, 368] width 59 height 10
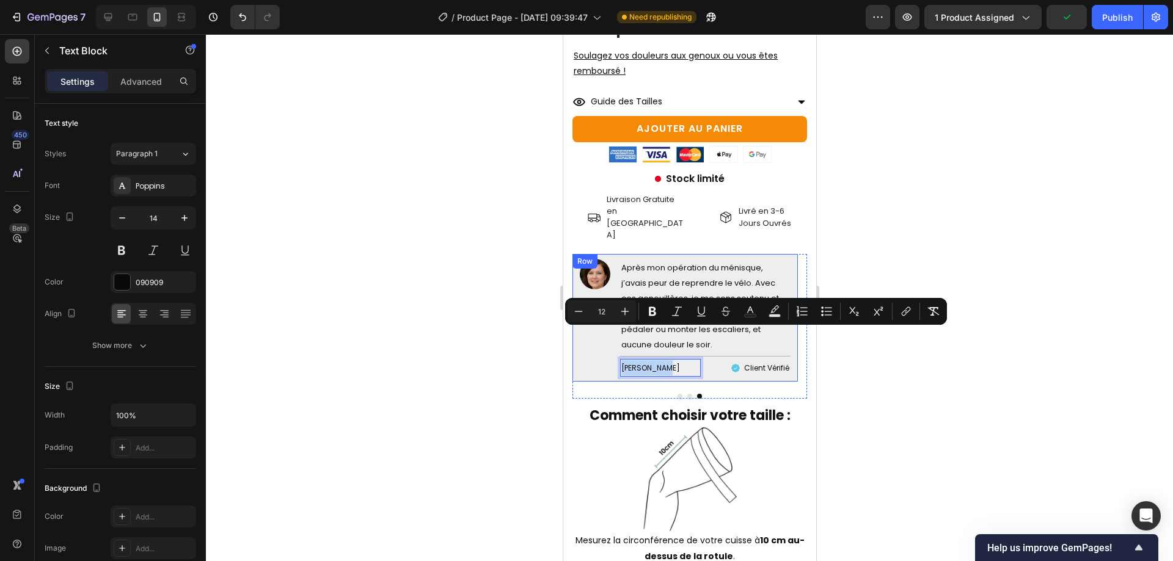
drag, startPoint x: 668, startPoint y: 339, endPoint x: 613, endPoint y: 333, distance: 55.3
click at [613, 333] on div "Image Après mon opération du ménisque, j’avais peur de reprendre le vélo. Avec …" at bounding box center [684, 318] width 225 height 128
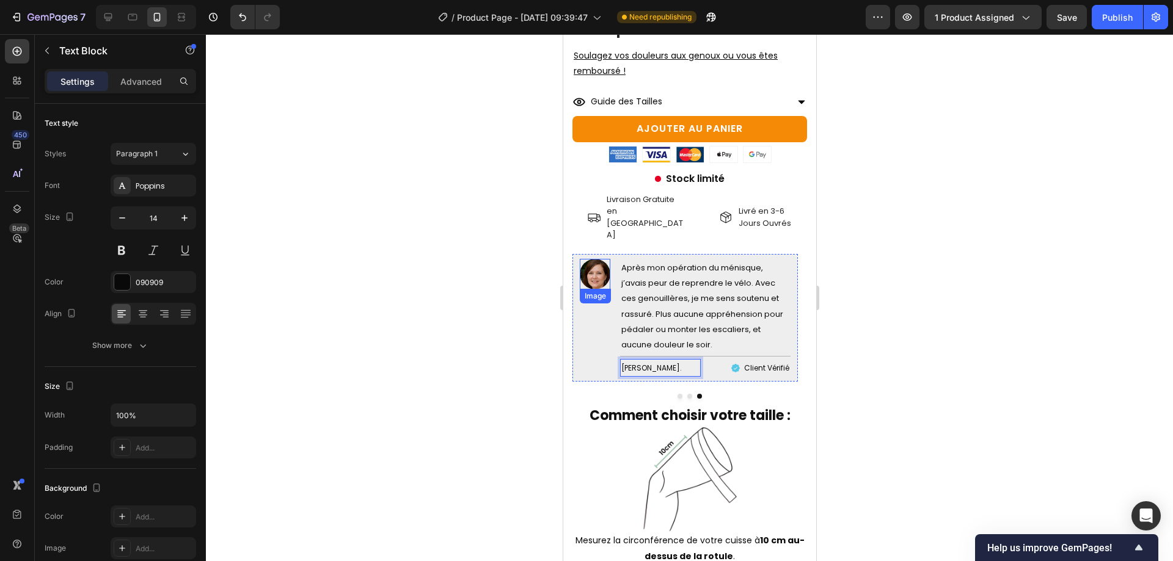
click at [605, 259] on img at bounding box center [594, 274] width 31 height 31
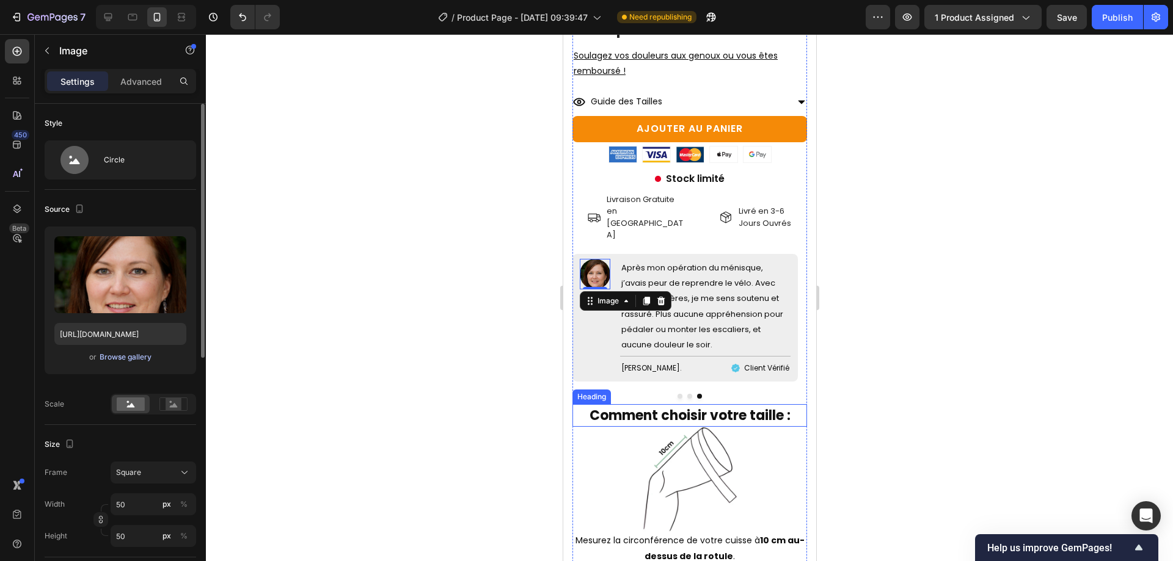
click at [146, 362] on div "Browse gallery" at bounding box center [126, 357] width 52 height 11
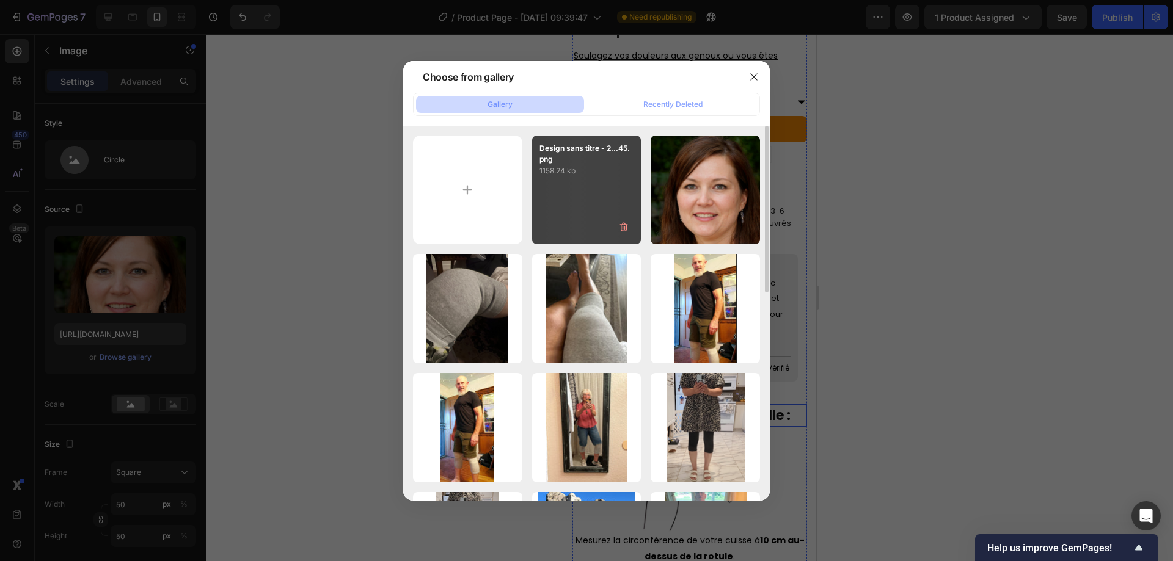
click at [536, 214] on div "Design sans titre - 2...45.png 1158.24 kb" at bounding box center [586, 190] width 109 height 109
type input "https://cdn.shopify.com/s/files/1/0965/6909/8575/files/gempages_585664948235928…"
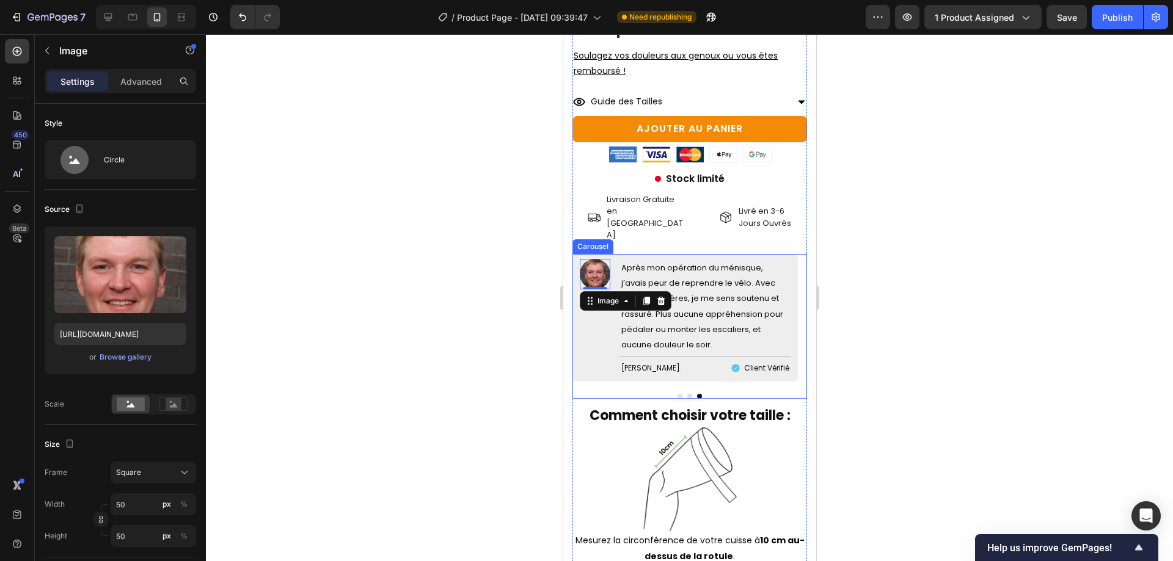
click at [649, 360] on p "Daniel I." at bounding box center [660, 367] width 78 height 15
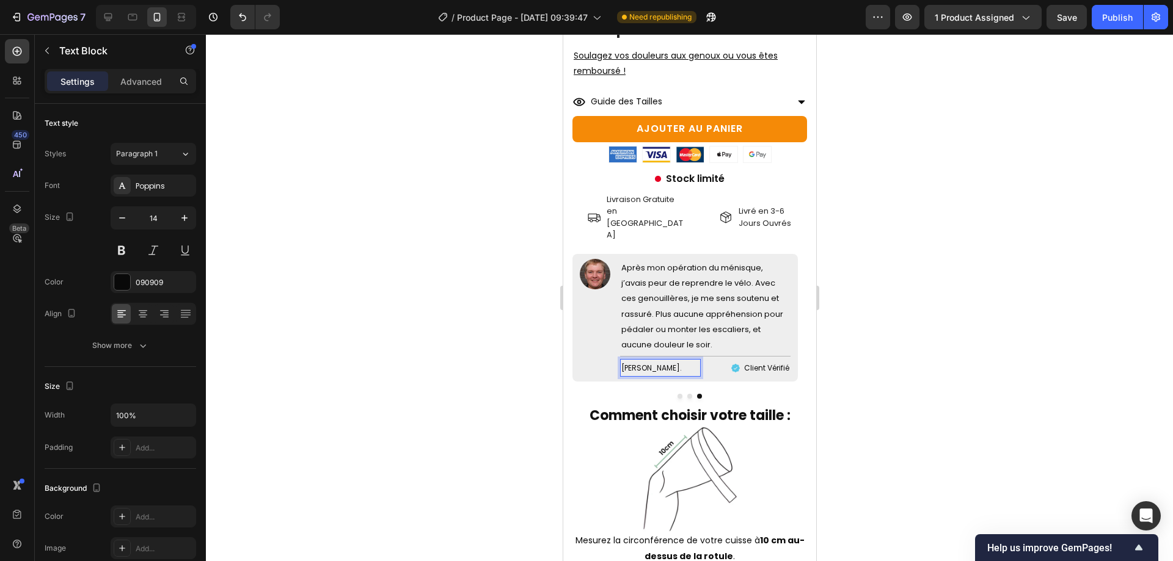
click at [648, 363] on span "Daniel I." at bounding box center [651, 368] width 60 height 10
click at [593, 259] on img at bounding box center [594, 274] width 31 height 31
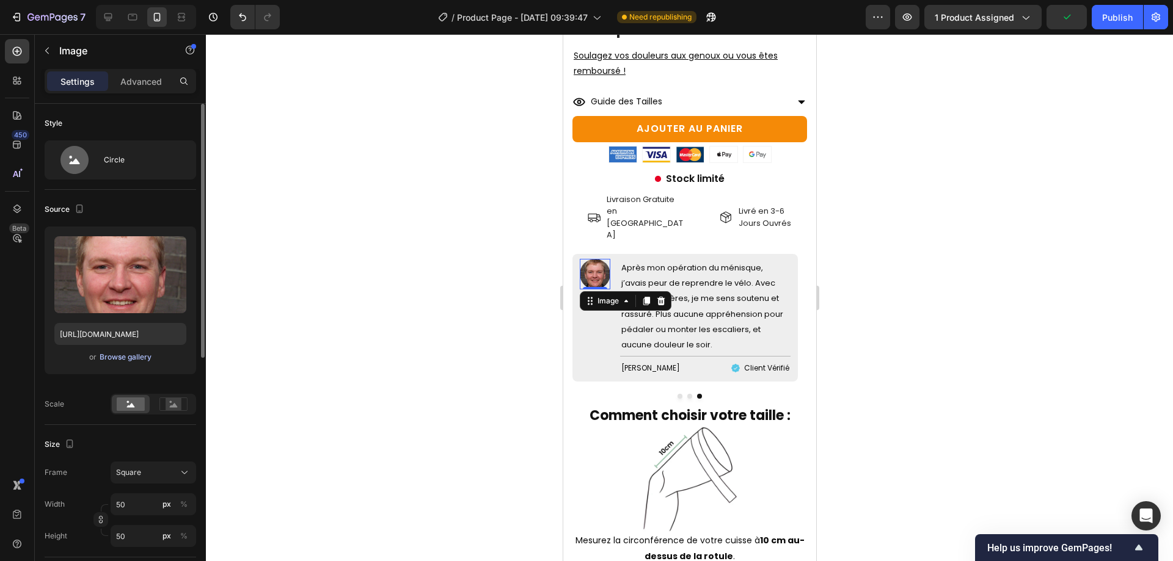
click at [119, 359] on div "Browse gallery" at bounding box center [126, 357] width 52 height 11
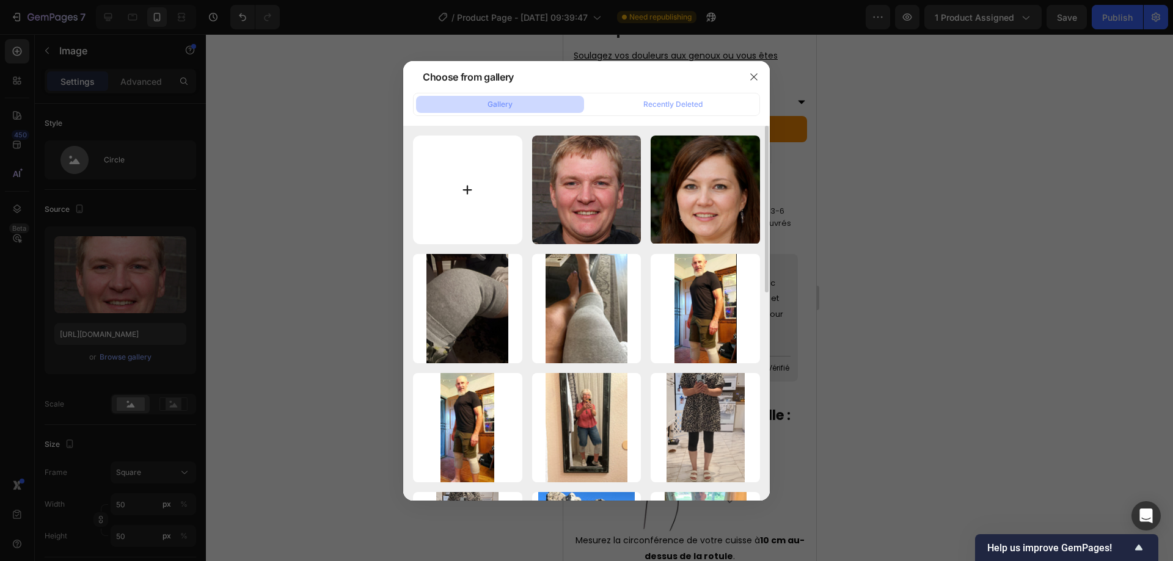
click at [452, 232] on input "file" at bounding box center [467, 190] width 109 height 109
type input "C:\fakepath\Design sans titre - 2025-08-12T081803.814.png"
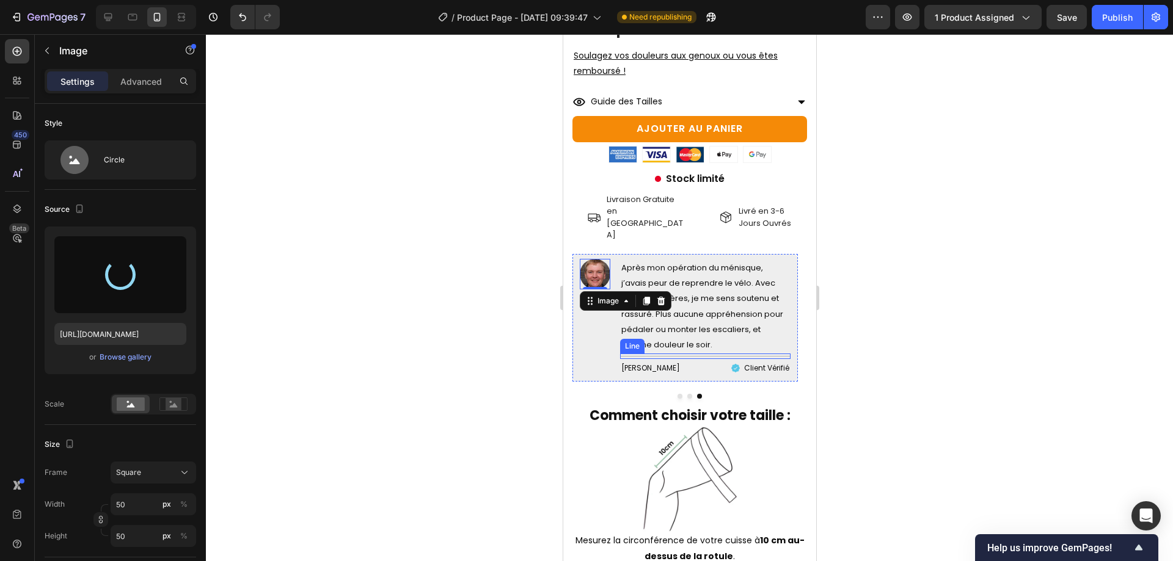
type input "https://cdn.shopify.com/s/files/1/0965/6909/8575/files/gempages_585664948235928…"
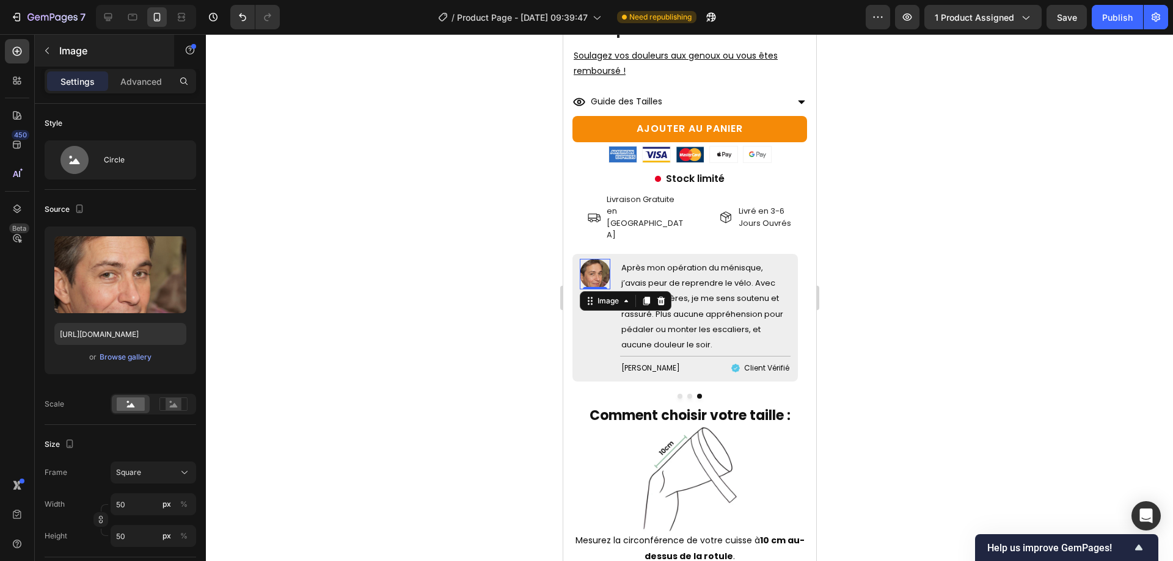
click at [45, 57] on button "button" at bounding box center [47, 51] width 20 height 20
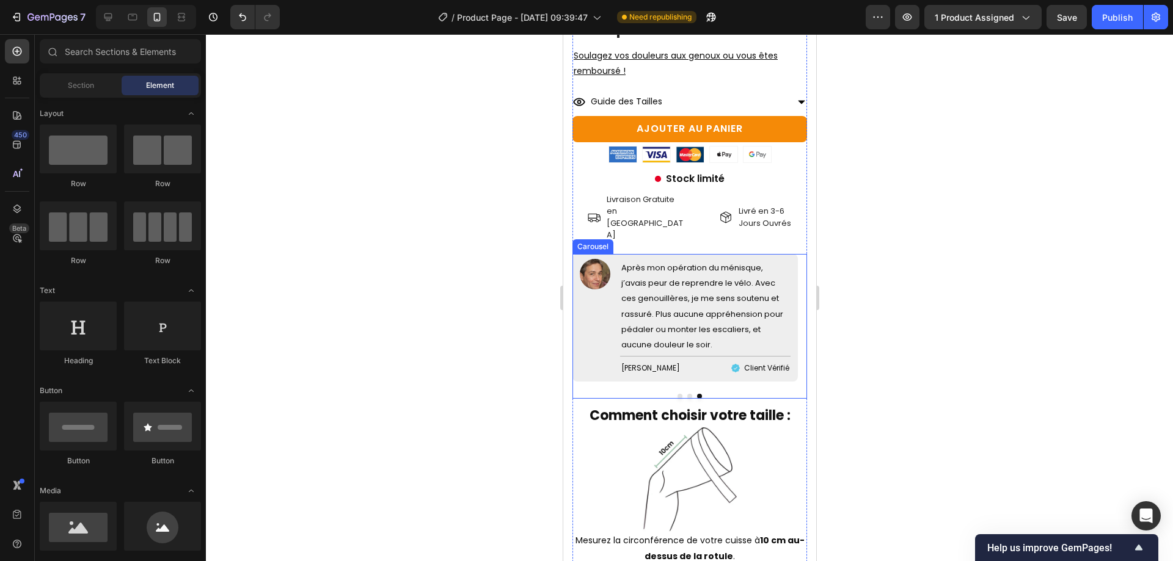
click at [594, 356] on div "Image Après mon opération du ménisque, j’avais peur de reprendre le vélo. Avec …" at bounding box center [684, 321] width 225 height 135
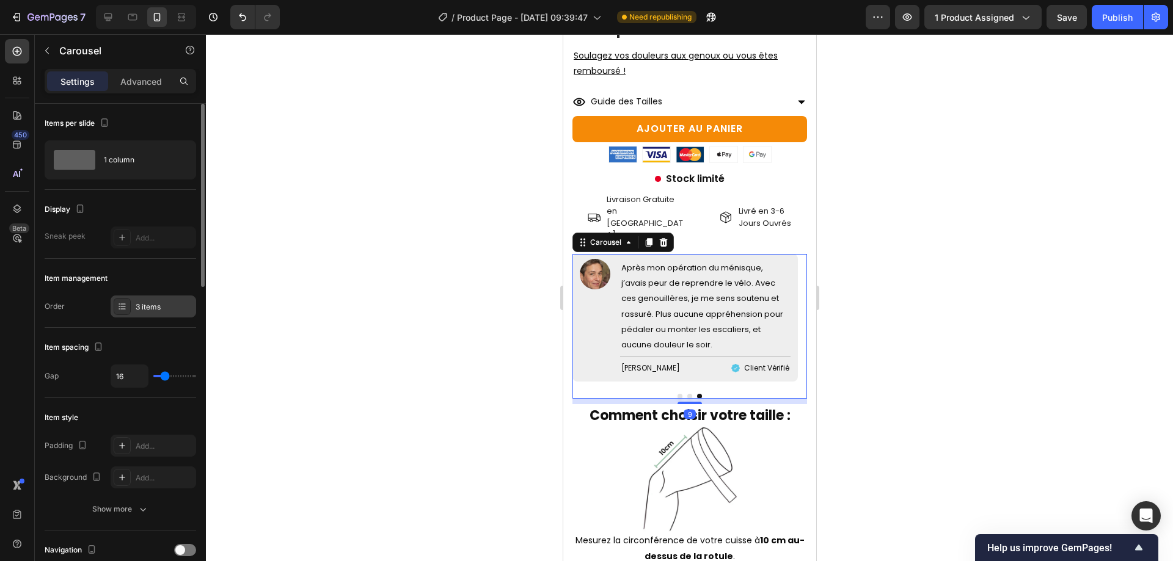
click at [155, 304] on div "3 items" at bounding box center [164, 307] width 57 height 11
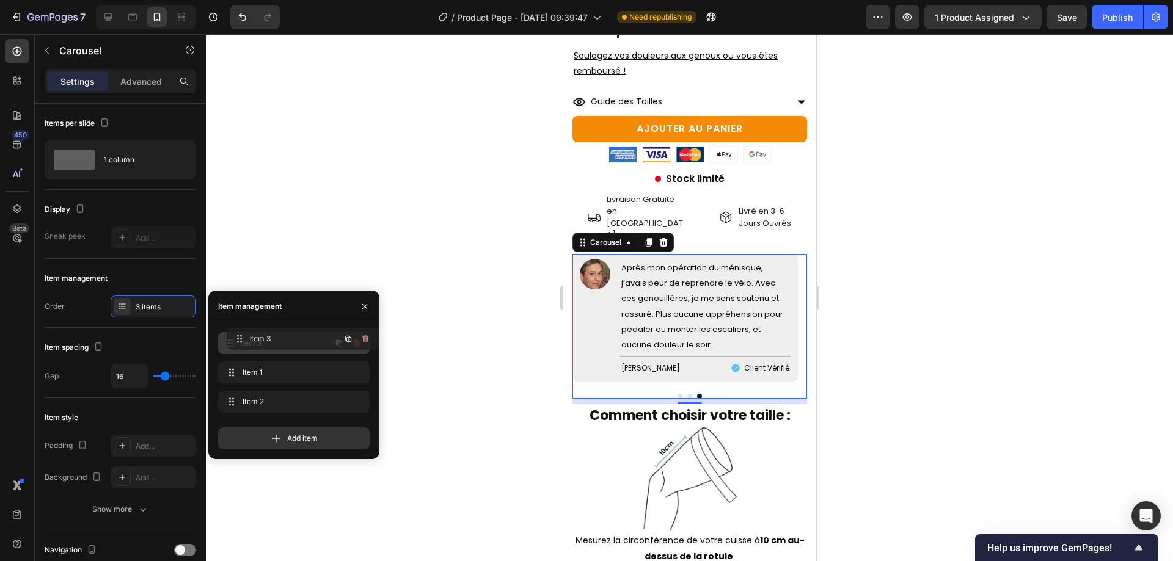
drag, startPoint x: 232, startPoint y: 402, endPoint x: 241, endPoint y: 337, distance: 65.3
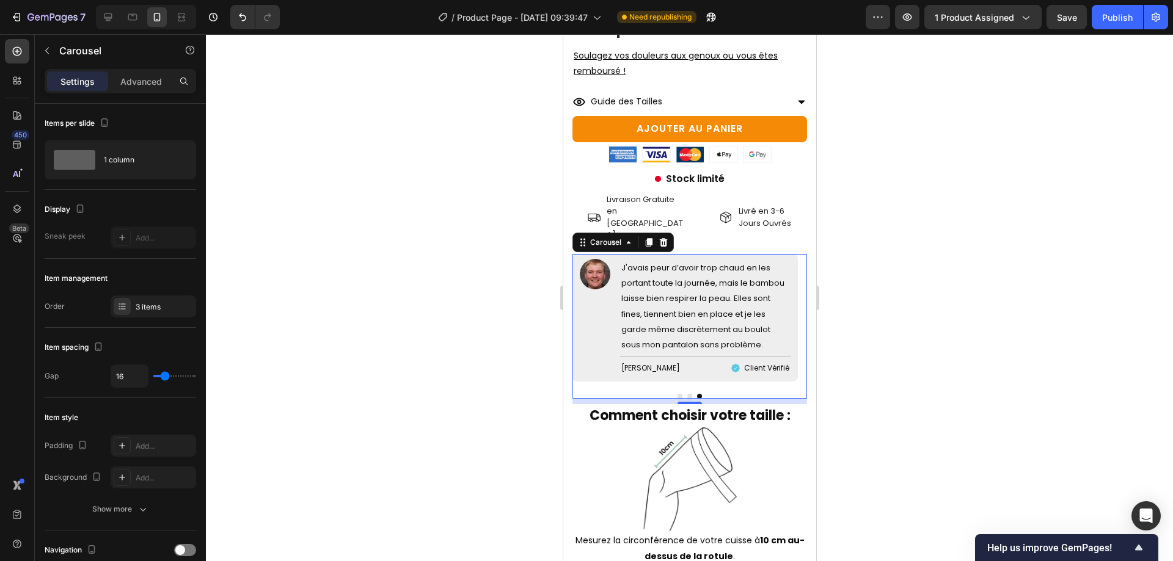
click at [948, 411] on div at bounding box center [689, 297] width 967 height 527
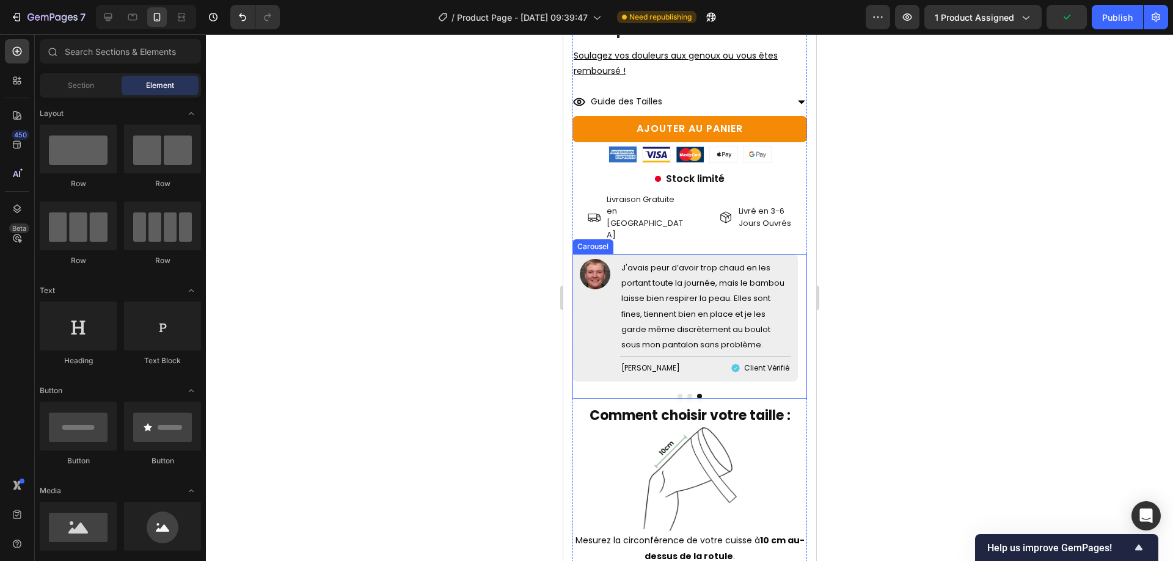
click at [678, 394] on div at bounding box center [689, 396] width 235 height 5
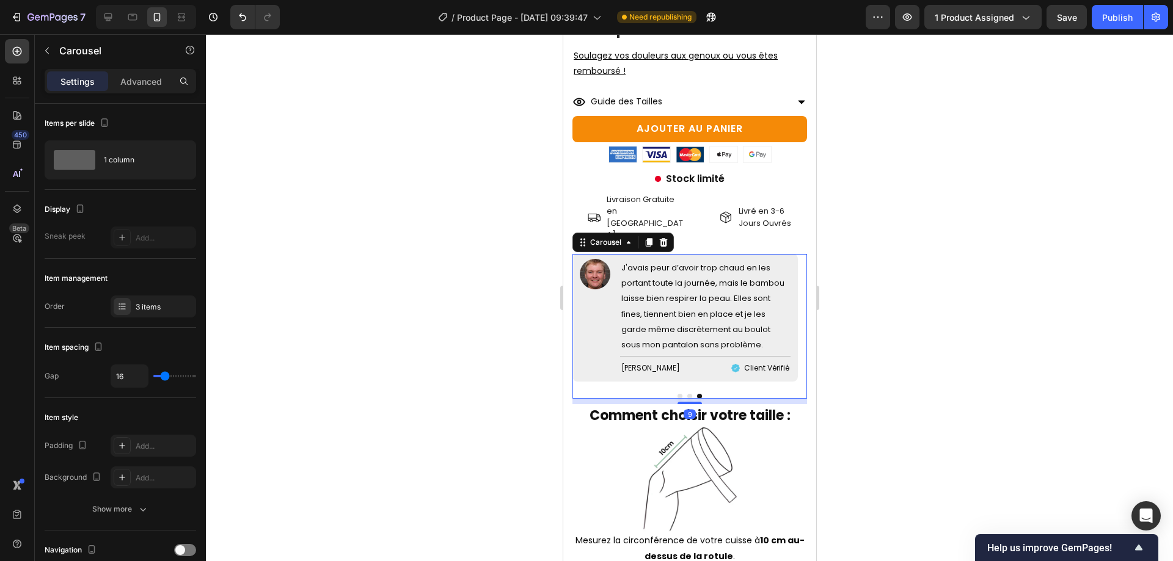
click at [671, 394] on div at bounding box center [689, 396] width 235 height 5
click at [677, 394] on button "Dot" at bounding box center [679, 396] width 5 height 5
click at [673, 288] on p "Après mon opération du ménisque, j’avais peur de reprendre le vélo. Avec ces ge…" at bounding box center [705, 306] width 168 height 92
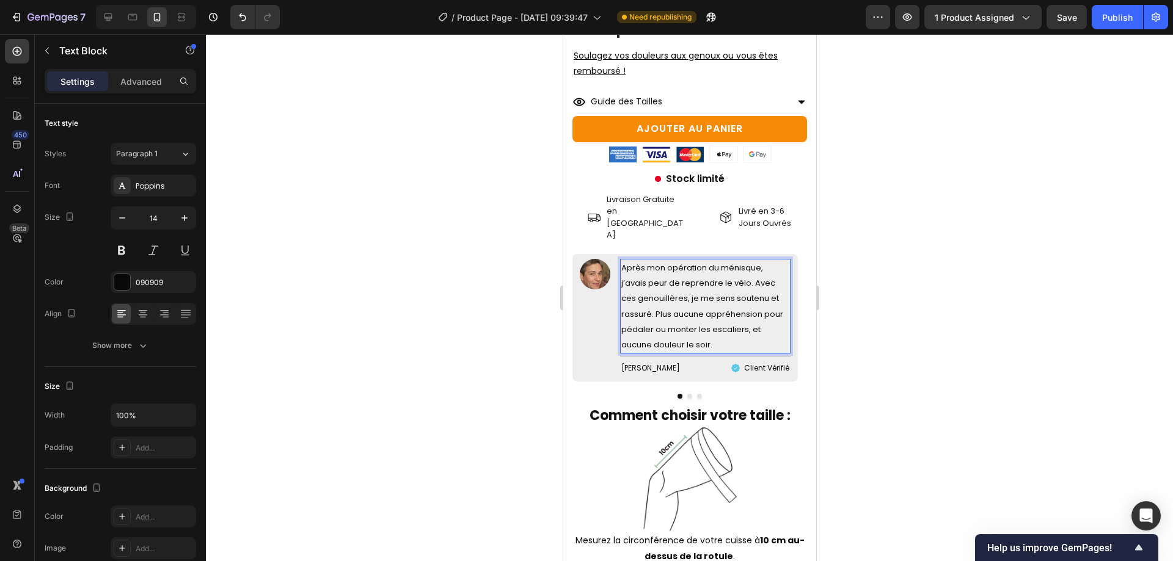
click at [631, 277] on span "Après mon opération du ménisque, j’avais peur de reprendre le vélo. Avec ces ge…" at bounding box center [702, 306] width 162 height 89
click at [622, 280] on span "Après mon opération du ménisque, j’avais peur de reprendre le vélo. Avec ces ge…" at bounding box center [702, 306] width 162 height 89
click at [707, 264] on span "Après mon opération du ménisque, j’avais peur de reprendre le vélo. Avec ces ge…" at bounding box center [700, 306] width 158 height 89
click at [699, 297] on span "Après mon opération du ménisque, j’avais peur de reprendre le vélo. Avec ces ge…" at bounding box center [700, 306] width 158 height 89
click at [723, 307] on p "Après mon opération du ménisque, j’avais peur de reprendre le vélo. Avec ces ge…" at bounding box center [705, 306] width 168 height 92
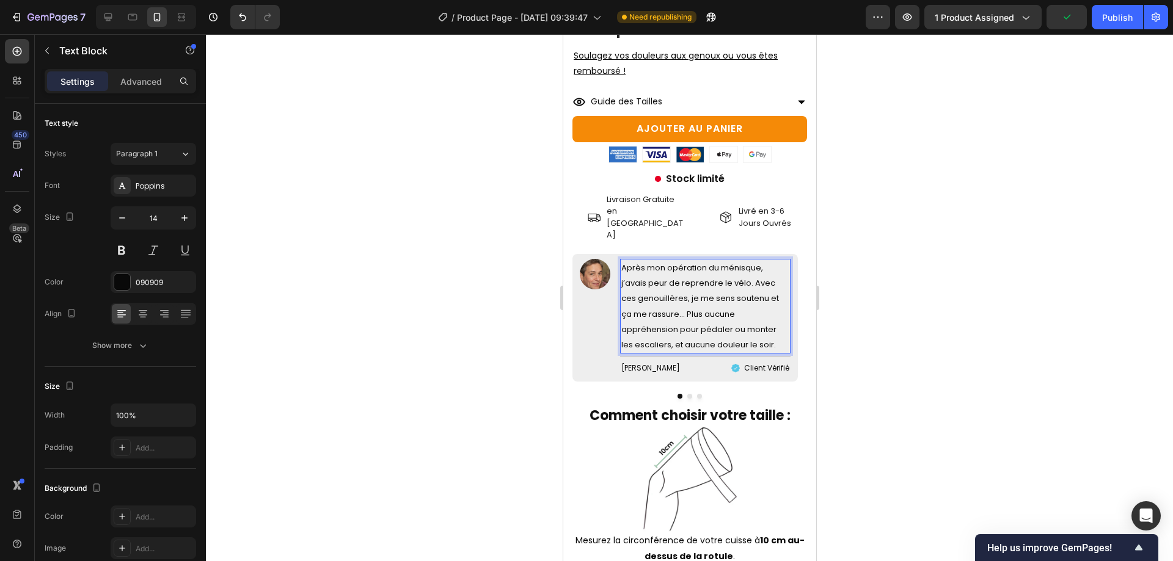
click at [728, 310] on p "Après mon opération du ménisque, j’avais peur de reprendre le vélo. Avec ces ge…" at bounding box center [705, 306] width 168 height 92
click at [710, 316] on span "Après mon opération du ménisque, j’avais peur de reprendre le vélo. Avec ces ge…" at bounding box center [700, 306] width 158 height 89
click at [710, 313] on span "Après mon opération du ménisque, j’avais peur de reprendre le vélo. Avec ces ge…" at bounding box center [700, 306] width 158 height 89
click at [710, 311] on span "Après mon opération du ménisque, j’avais peur de reprendre le vélo. Avec ces ge…" at bounding box center [700, 306] width 158 height 89
click at [708, 309] on span "Après mon opération du ménisque, j’avais peur de reprendre le vélo. Avec ces ge…" at bounding box center [700, 306] width 158 height 89
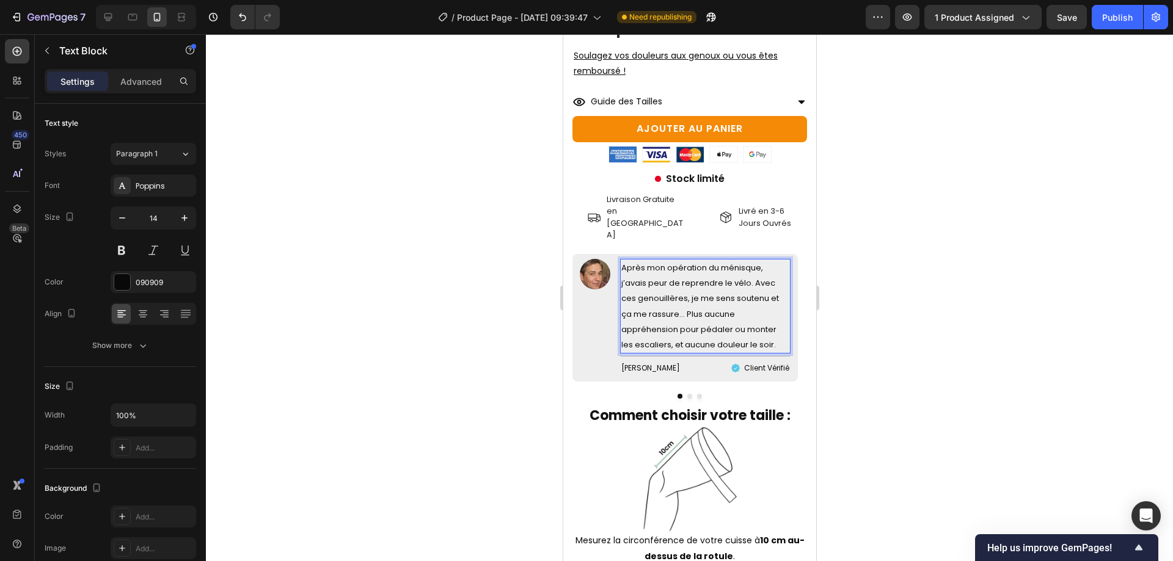
click at [703, 309] on span "Après mon opération du ménisque, j’avais peur de reprendre le vélo. Avec ces ge…" at bounding box center [700, 306] width 158 height 89
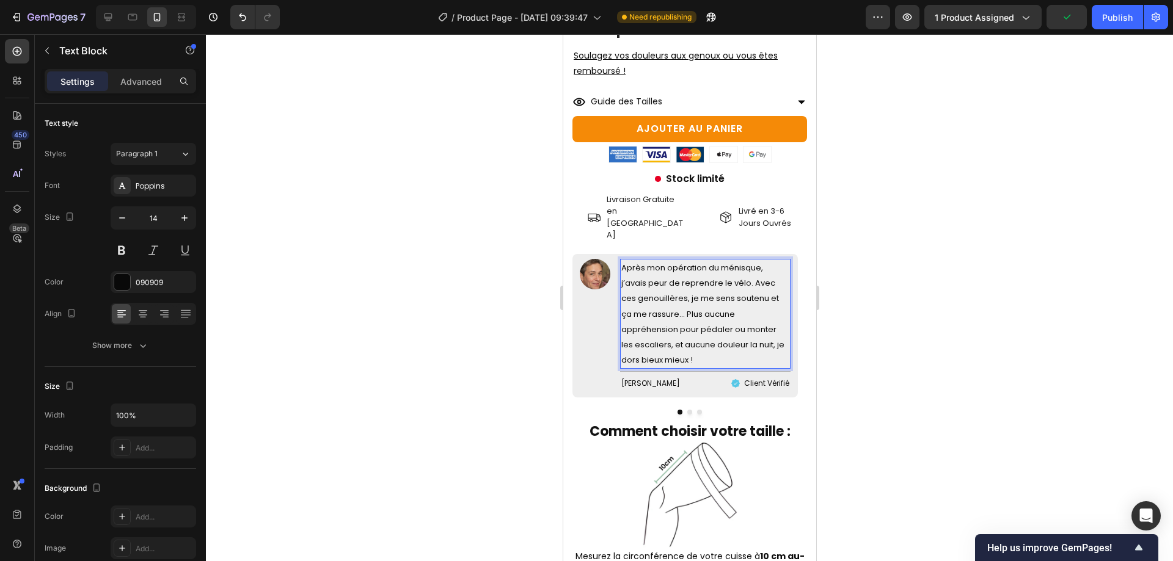
click at [1172, 252] on div at bounding box center [689, 297] width 967 height 527
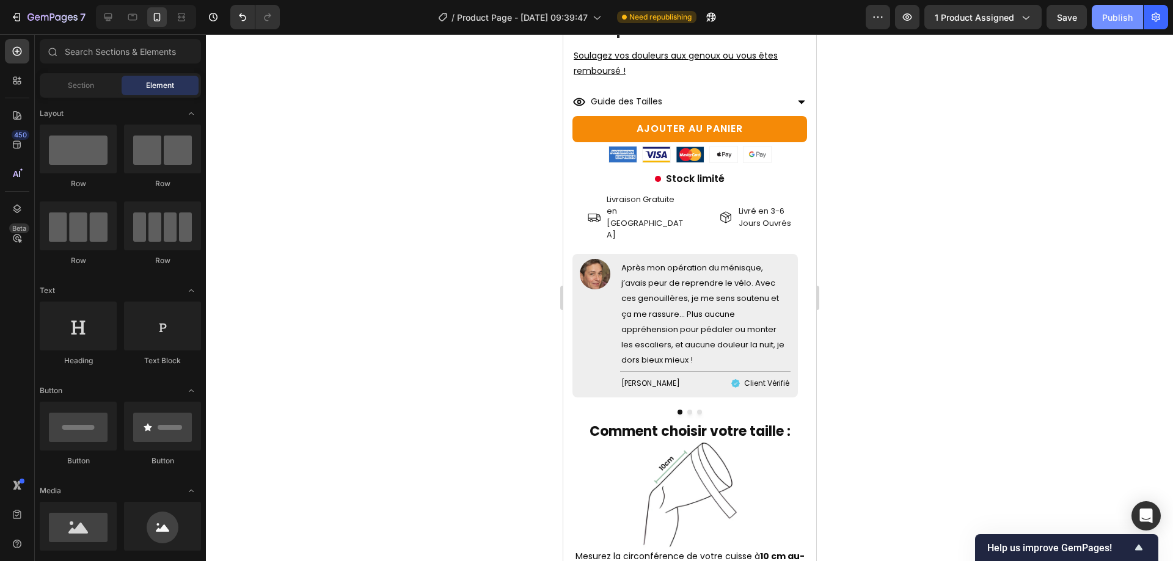
click at [1120, 25] on button "Publish" at bounding box center [1117, 17] width 51 height 24
click at [695, 296] on span "Après mon opération du ménisque, j’avais peur de reprendre le vélo. Avec ces ge…" at bounding box center [702, 314] width 163 height 104
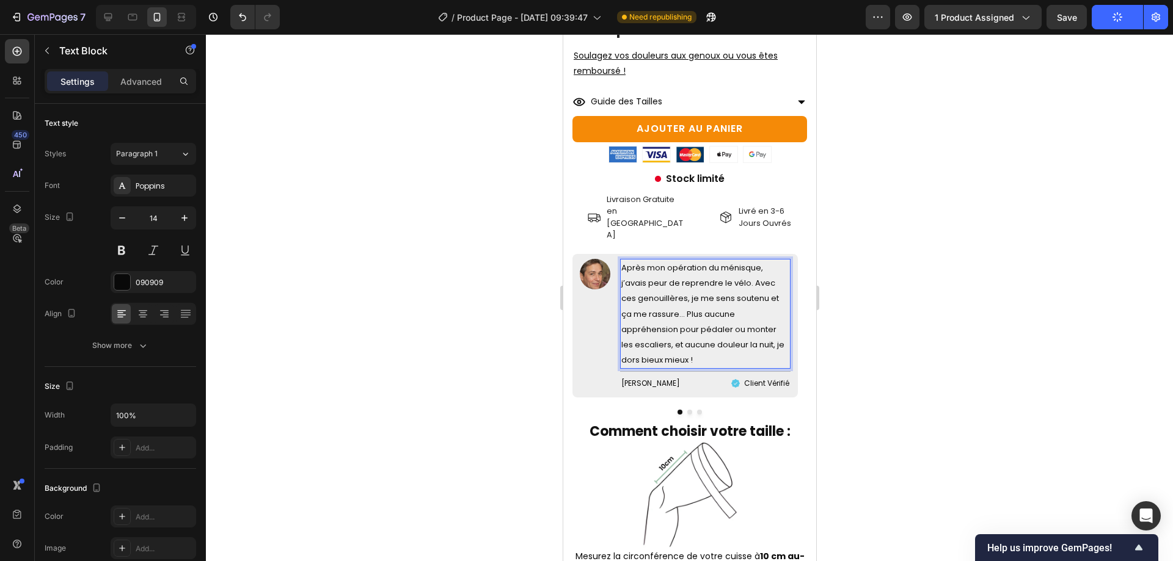
drag, startPoint x: 750, startPoint y: 309, endPoint x: 756, endPoint y: 313, distance: 8.3
click at [750, 309] on span "Après mon opération du ménisque, j’avais peur de reprendre le vélo. Avec ces ge…" at bounding box center [702, 314] width 163 height 104
click at [761, 315] on span "Après mon opération du ménisque, j’avais peur de reprendre le vélo. Avec ces ge…" at bounding box center [702, 314] width 163 height 104
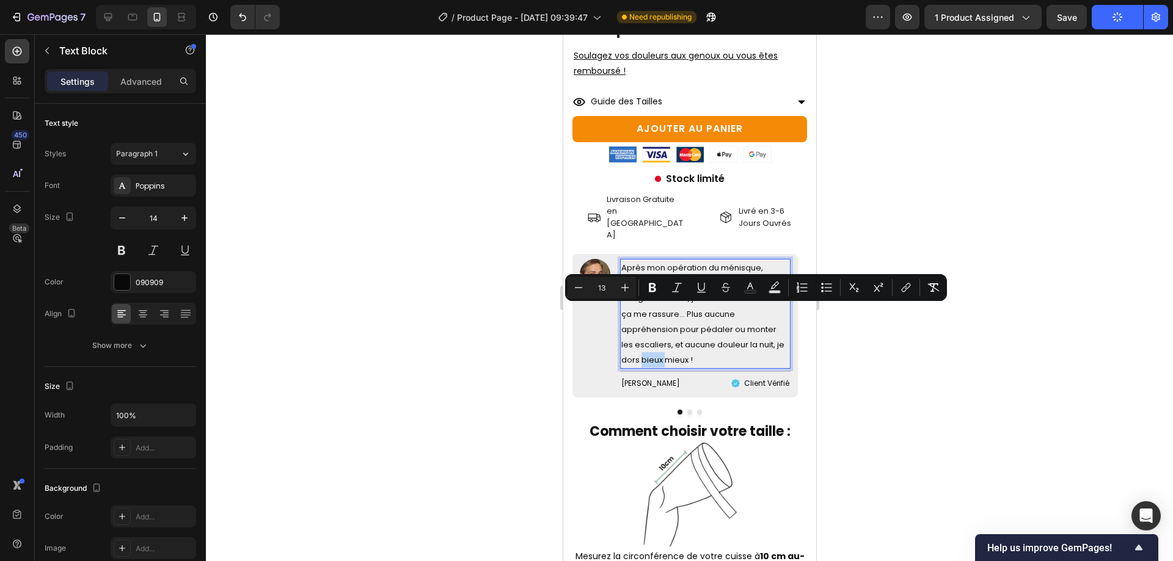
click at [762, 317] on span "Après mon opération du ménisque, j’avais peur de reprendre le vélo. Avec ces ge…" at bounding box center [702, 314] width 163 height 104
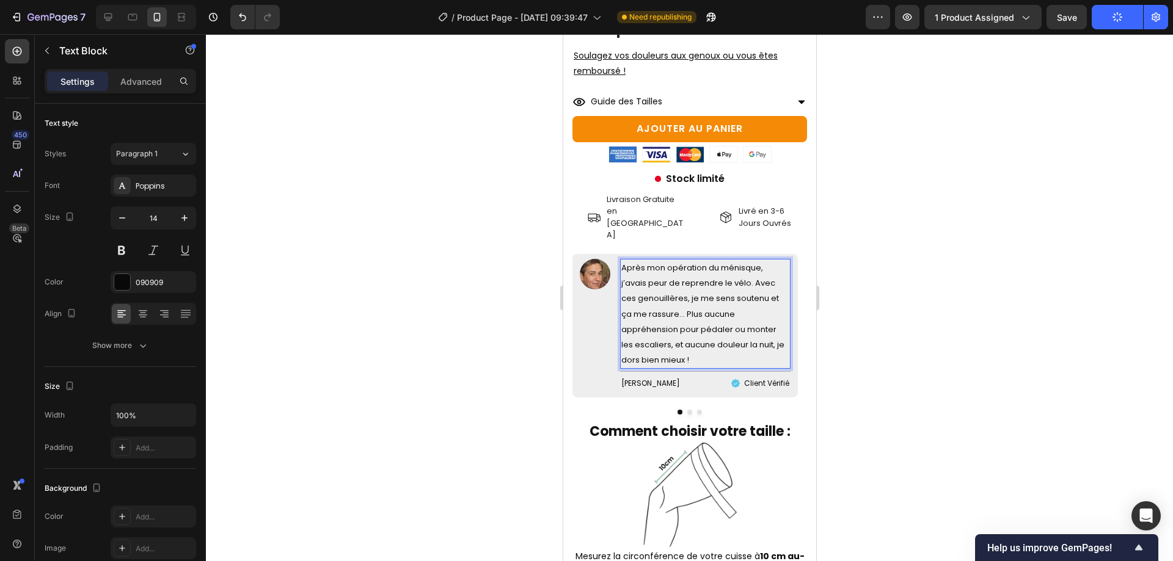
click at [1113, 289] on div at bounding box center [689, 297] width 967 height 527
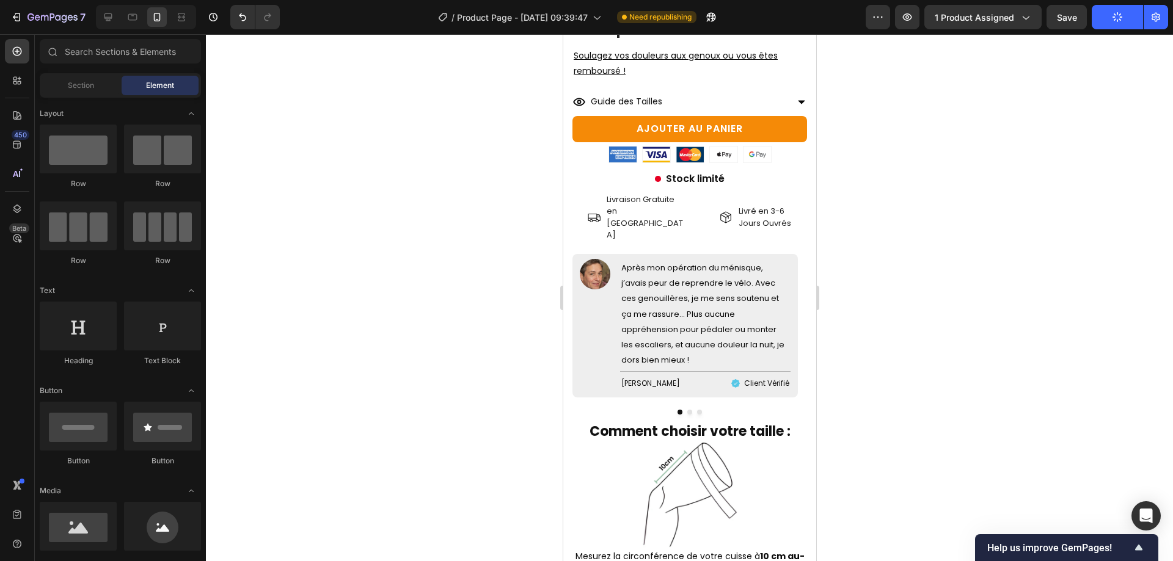
click at [1114, 15] on icon "button" at bounding box center [1117, 17] width 12 height 12
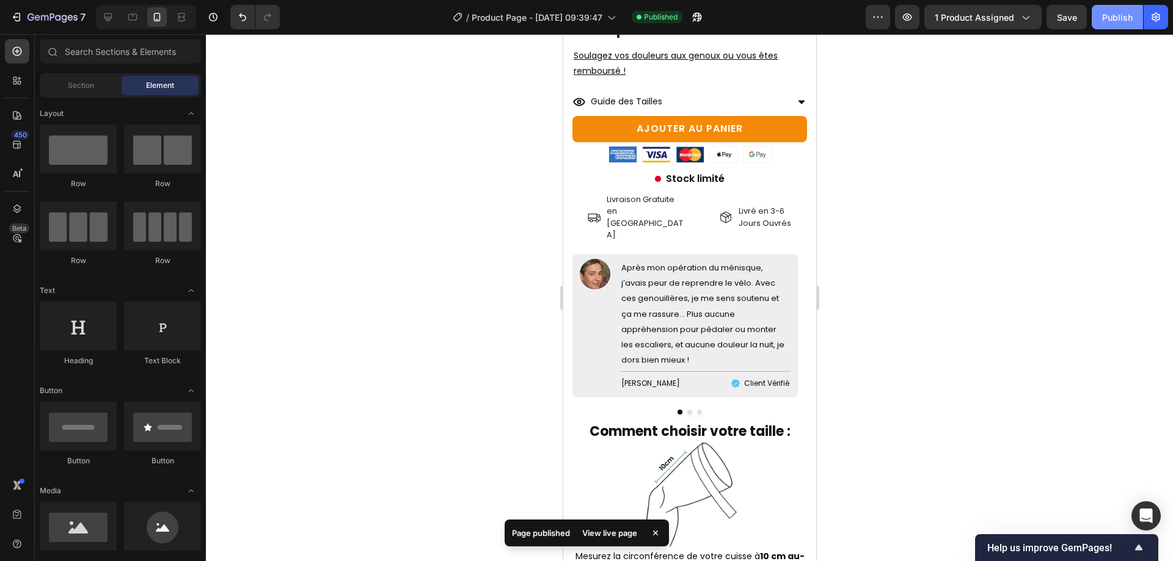
click at [1113, 15] on div "Publish" at bounding box center [1117, 17] width 31 height 13
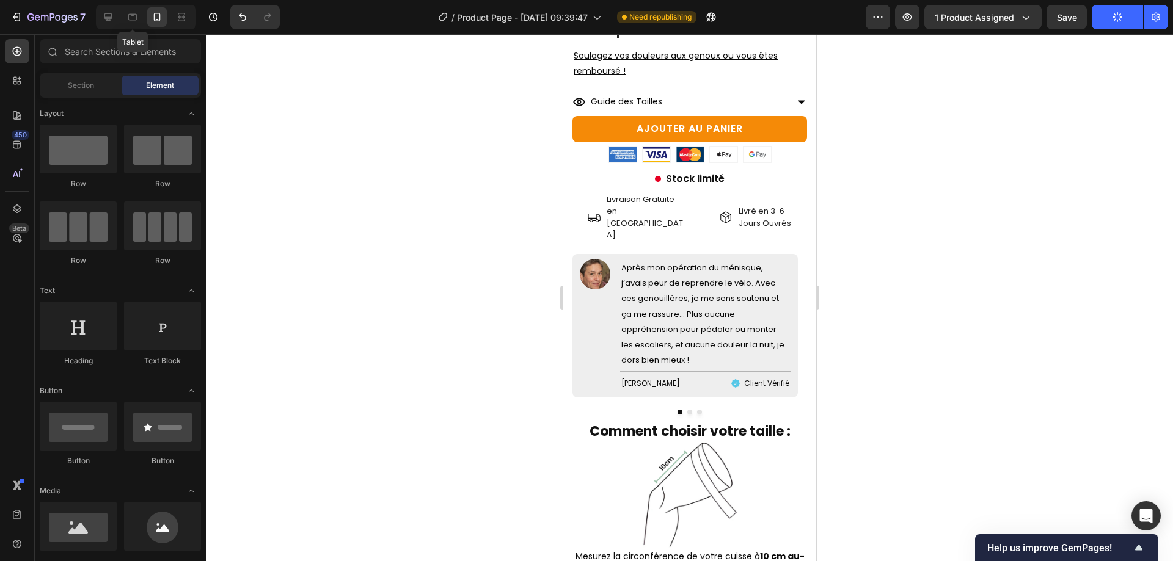
click at [122, 16] on div "Tablet" at bounding box center [146, 17] width 100 height 24
click at [100, 30] on div "7 / Product Page - Sep 23, 09:39:47 Need republishing Preview 1 product assigne…" at bounding box center [586, 17] width 1173 height 35
click at [100, 26] on div at bounding box center [108, 17] width 20 height 20
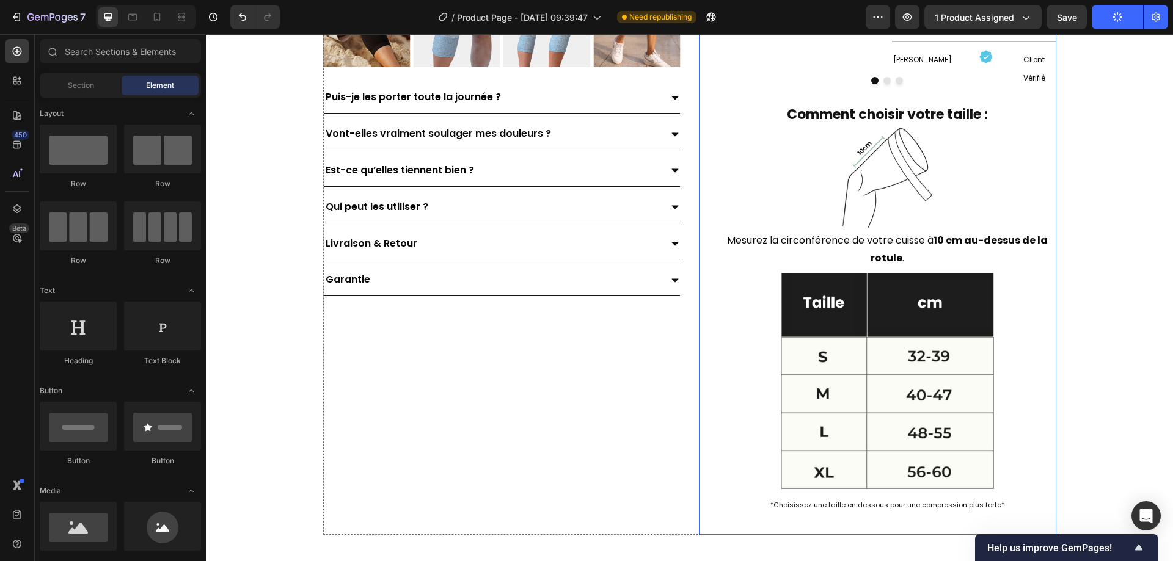
scroll to position [1361, 0]
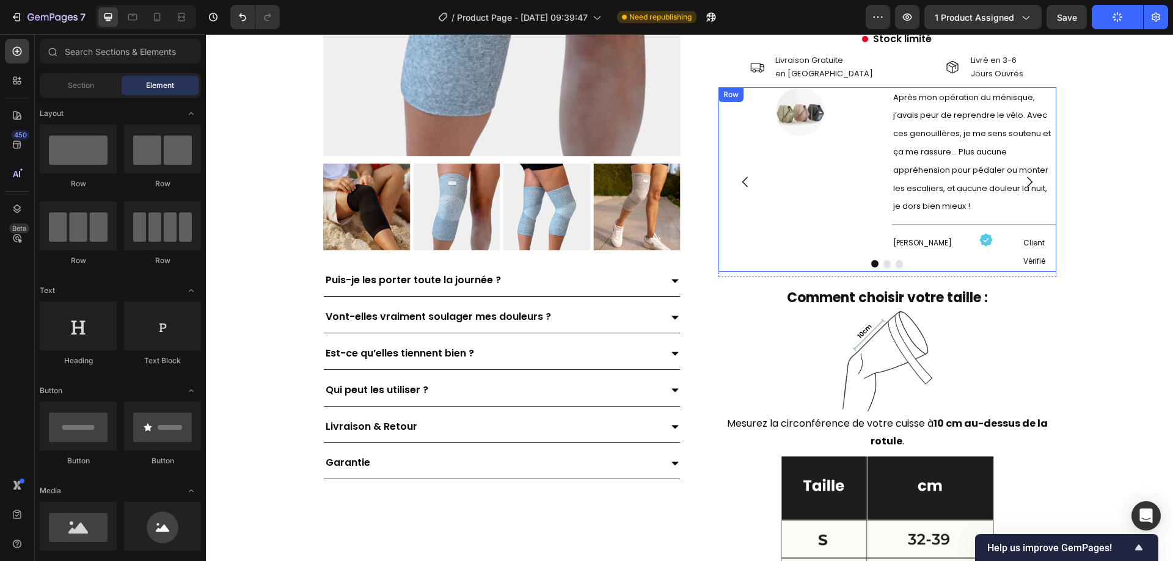
click at [805, 260] on div at bounding box center [888, 263] width 338 height 7
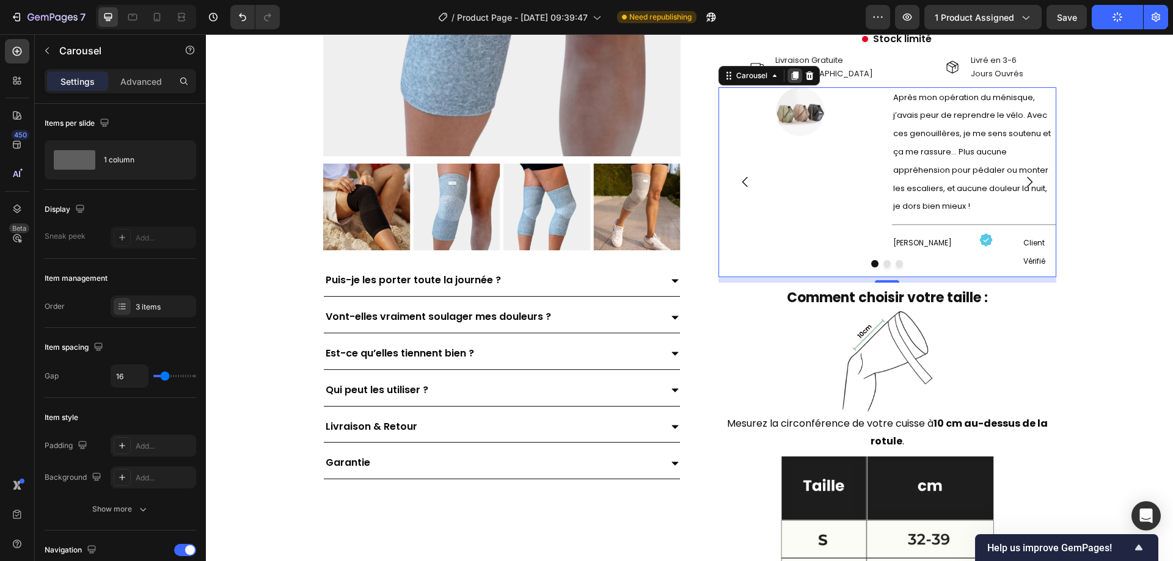
click at [794, 74] on icon at bounding box center [794, 75] width 7 height 9
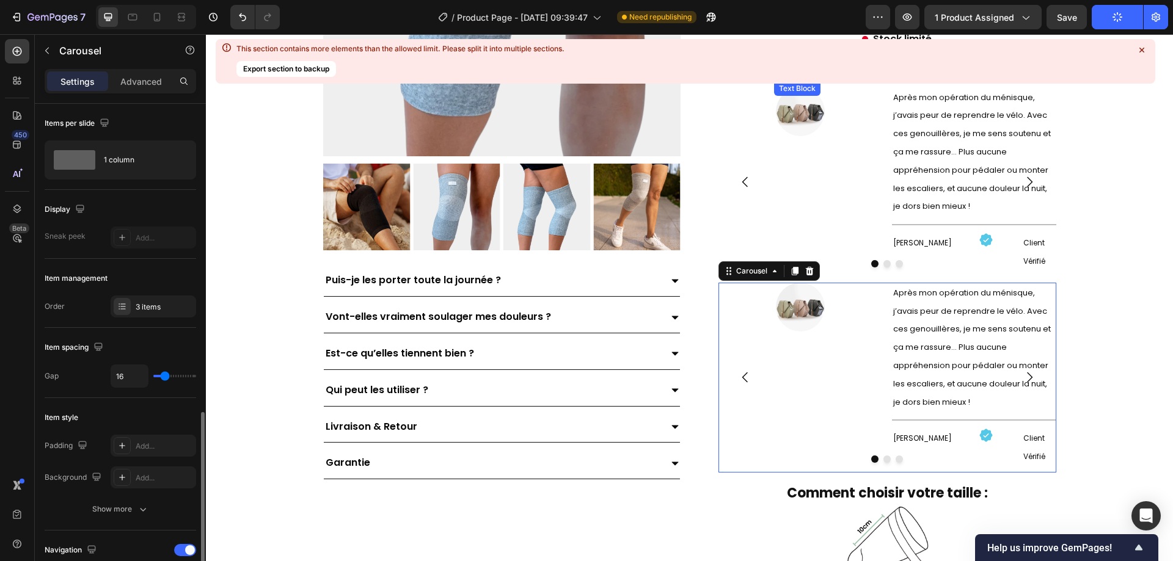
scroll to position [232, 0]
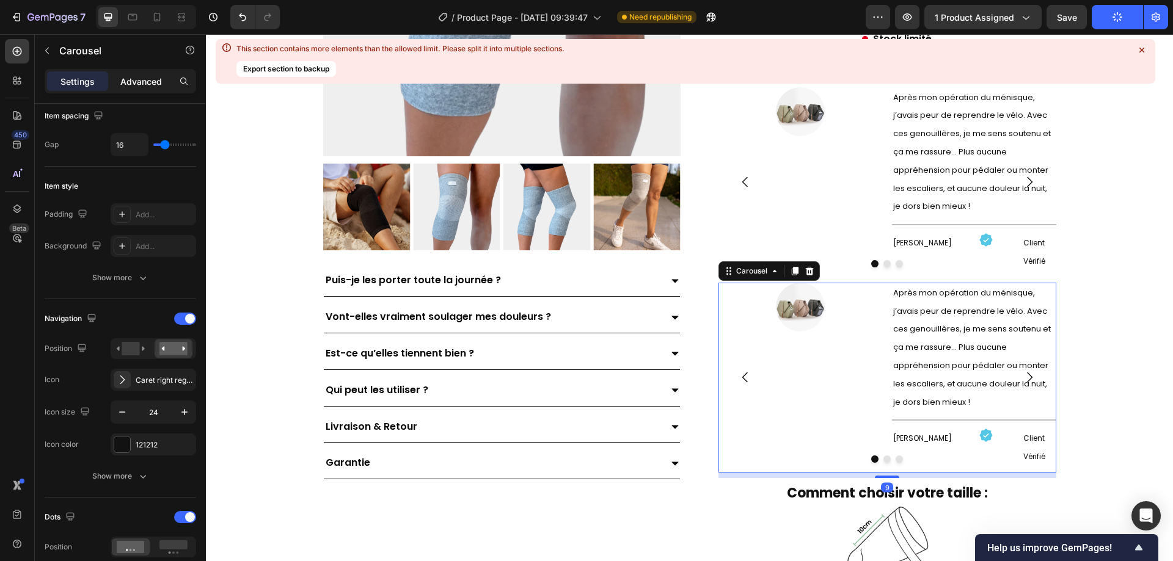
click at [137, 73] on div "Advanced" at bounding box center [141, 81] width 61 height 20
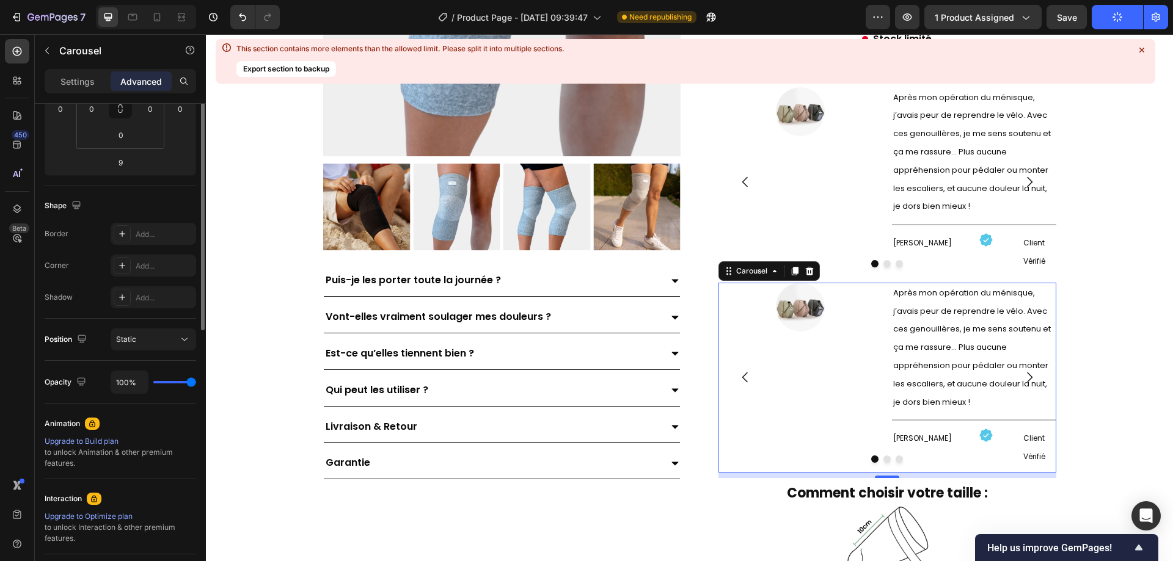
scroll to position [0, 0]
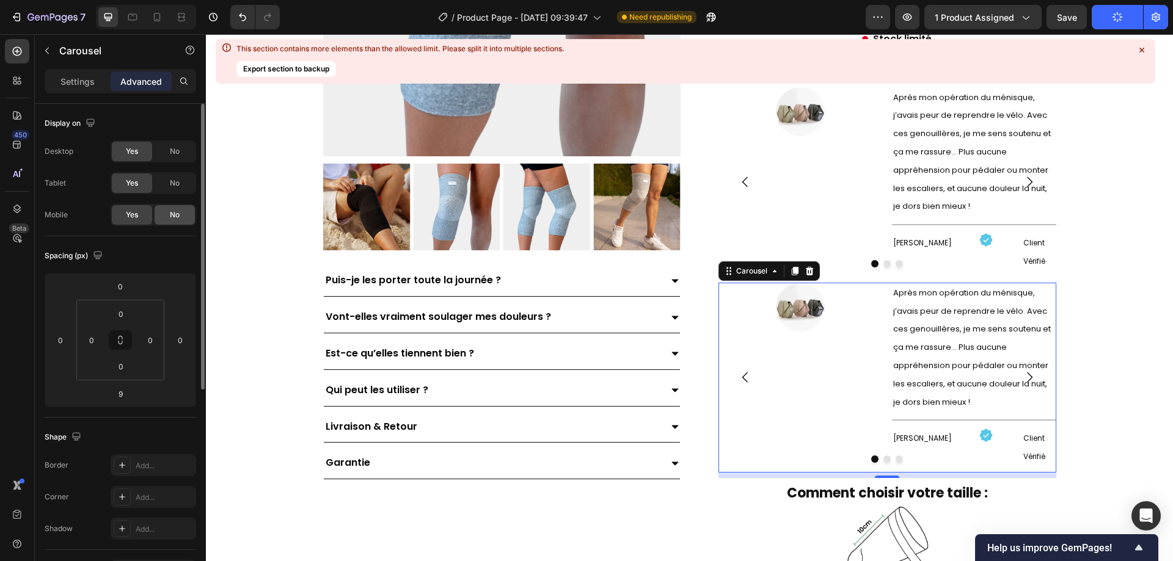
click at [159, 211] on div "No" at bounding box center [175, 215] width 40 height 20
click at [133, 213] on span "Yes" at bounding box center [132, 215] width 12 height 11
click at [177, 181] on span "No" at bounding box center [175, 183] width 10 height 11
click at [183, 158] on div "No" at bounding box center [175, 152] width 40 height 20
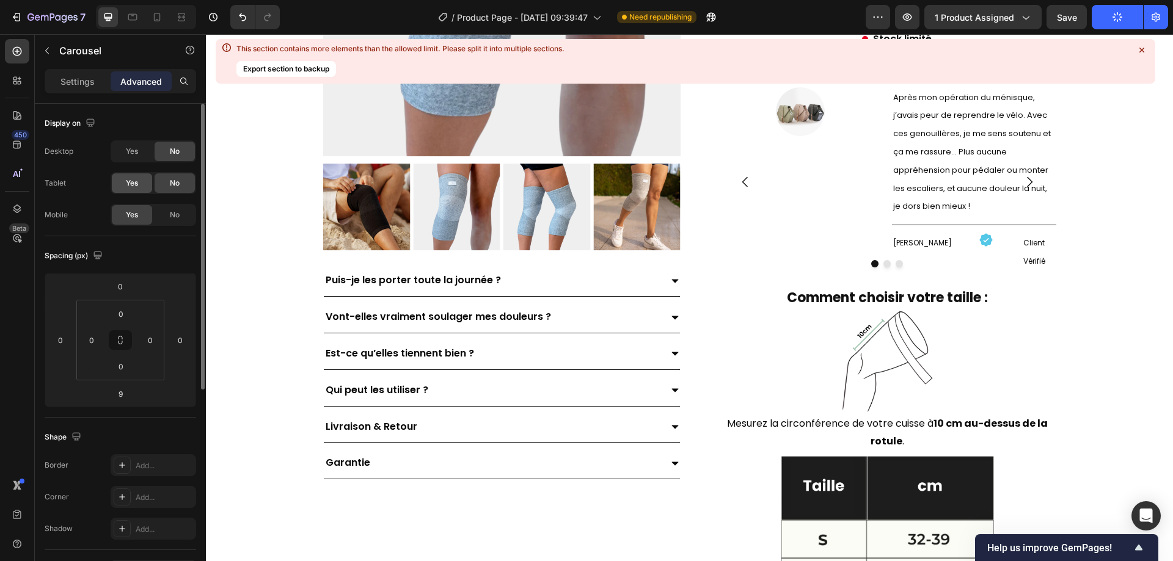
click at [135, 183] on span "Yes" at bounding box center [132, 183] width 12 height 11
click at [136, 153] on span "Yes" at bounding box center [132, 151] width 12 height 11
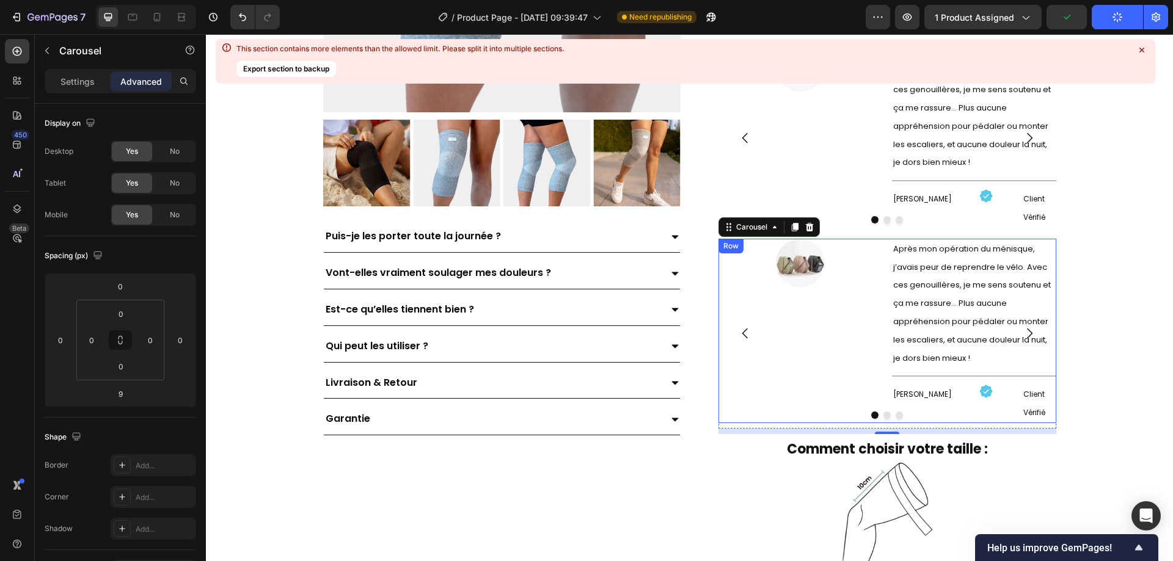
scroll to position [1422, 0]
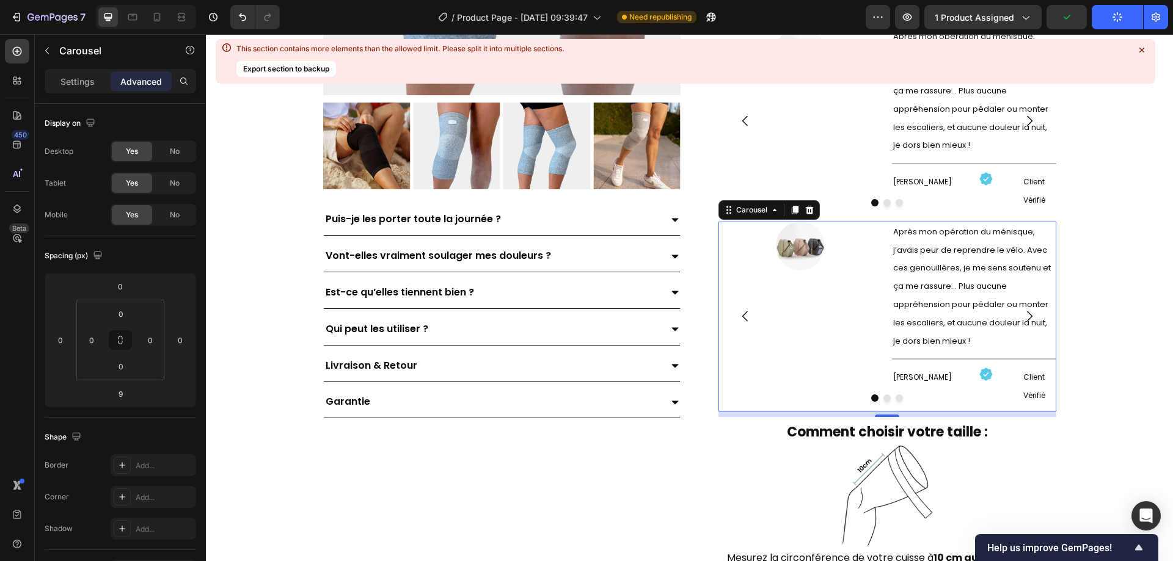
click at [806, 213] on icon at bounding box center [809, 210] width 8 height 9
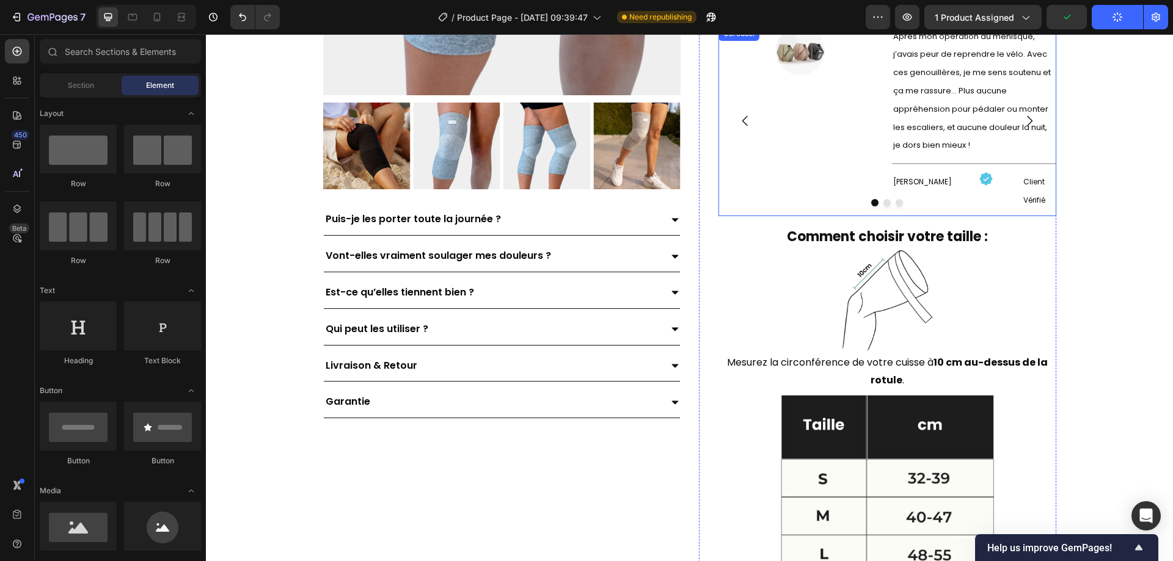
click at [778, 195] on div "Image" at bounding box center [801, 118] width 164 height 185
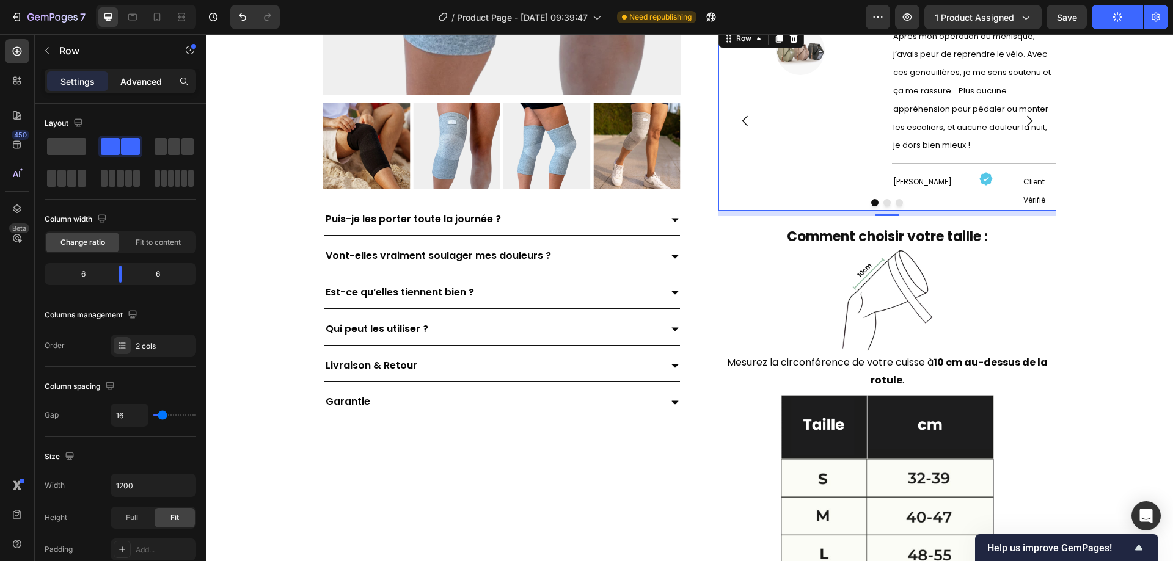
click at [150, 77] on p "Advanced" at bounding box center [141, 81] width 42 height 13
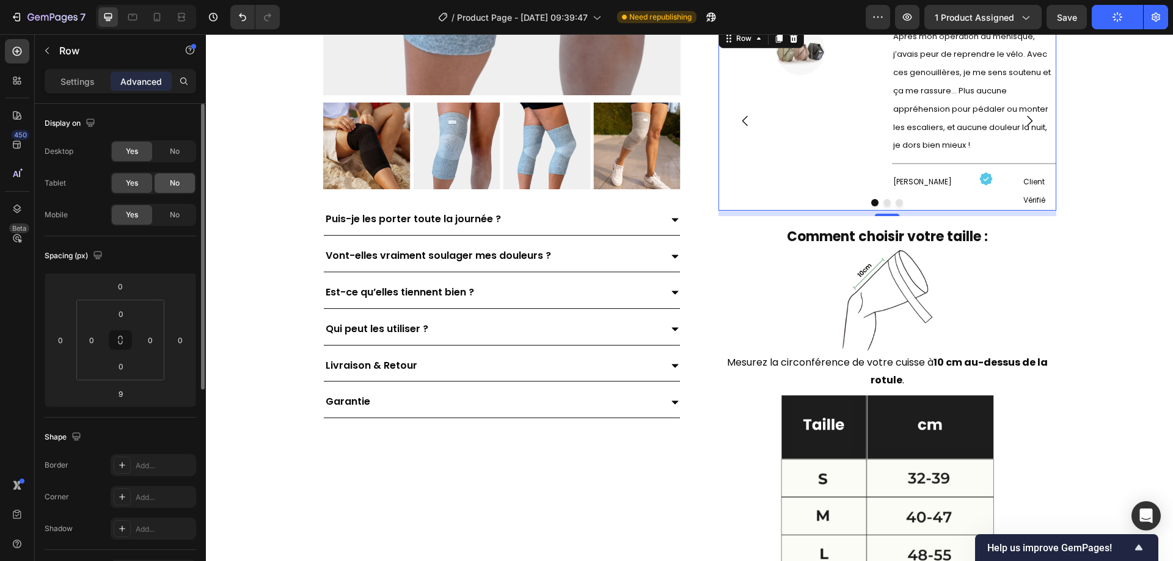
click at [181, 145] on div "No" at bounding box center [175, 152] width 40 height 20
click at [178, 169] on div "Desktop Yes No Tablet Yes No Mobile Yes No" at bounding box center [121, 184] width 152 height 86
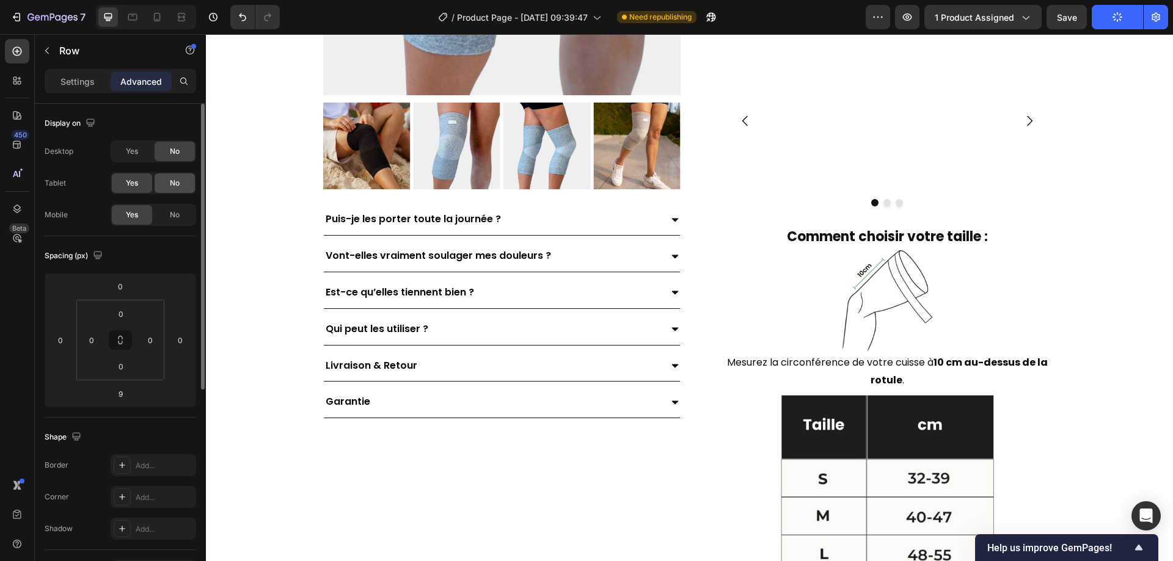
click at [174, 176] on div "No" at bounding box center [175, 184] width 40 height 20
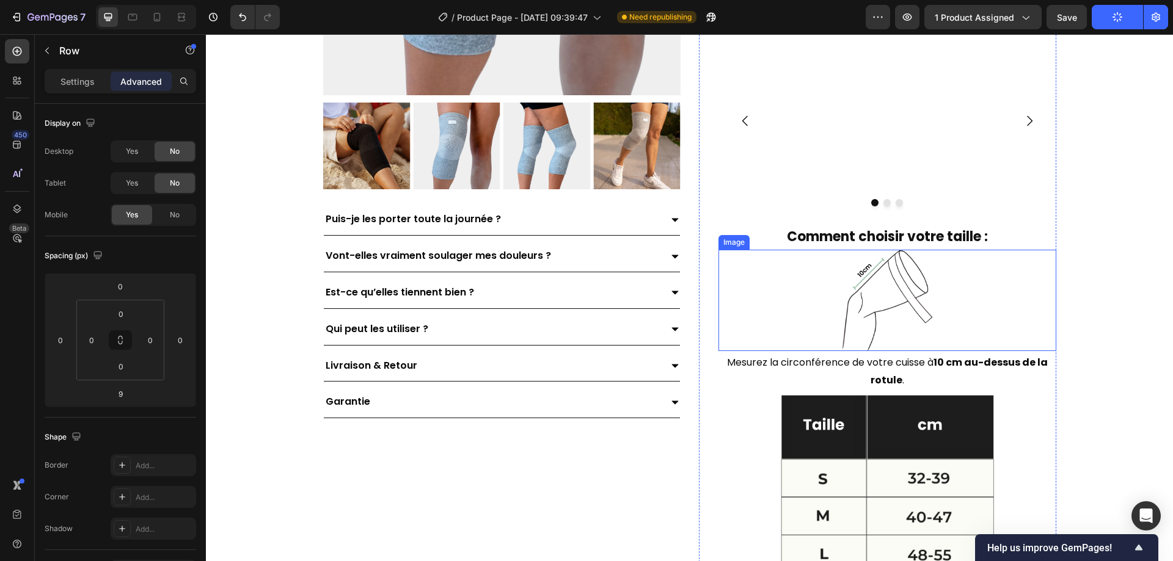
click at [918, 273] on img at bounding box center [886, 300] width 101 height 101
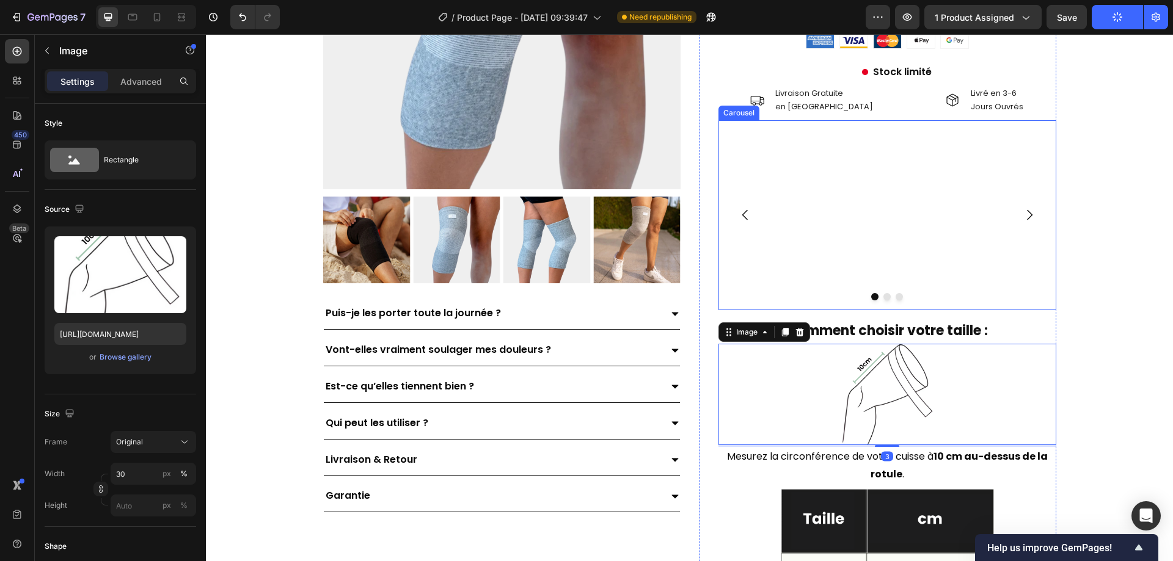
scroll to position [1300, 0]
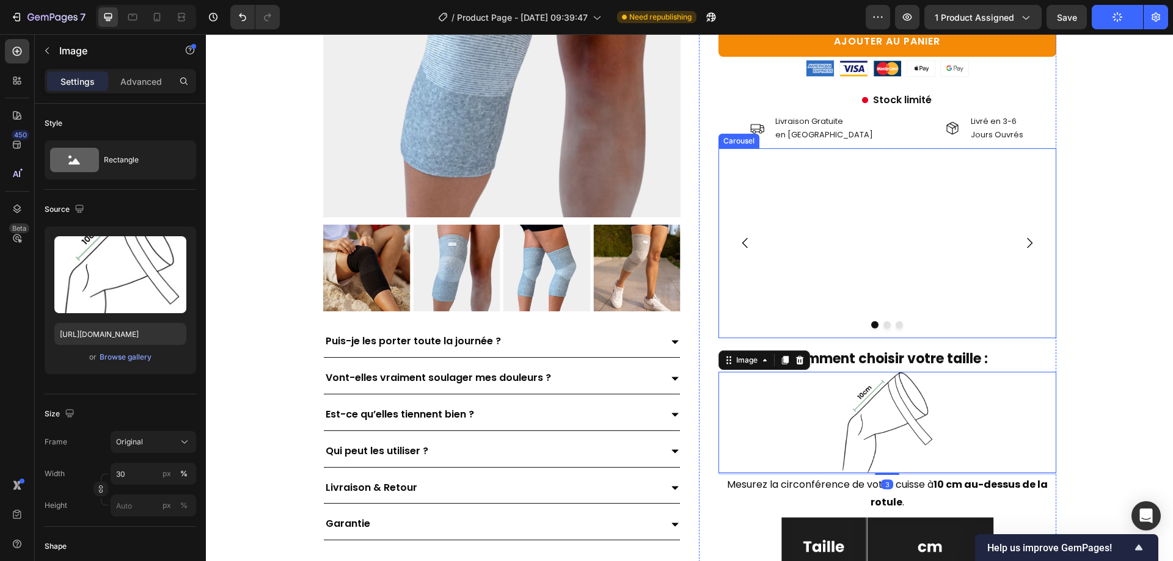
click at [838, 254] on div "Image Après mon opération du ménisque, j’avais peur de reprendre le vélo. Avec …" at bounding box center [888, 243] width 338 height 190
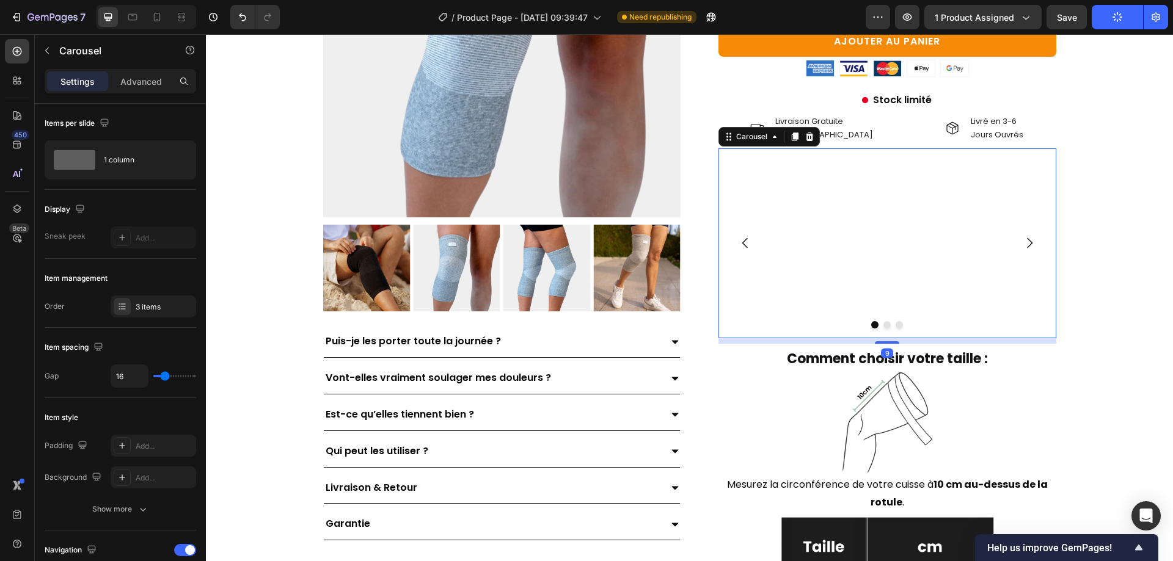
click at [137, 94] on div "Settings Advanced" at bounding box center [120, 86] width 171 height 35
click at [137, 84] on p "Advanced" at bounding box center [141, 81] width 42 height 13
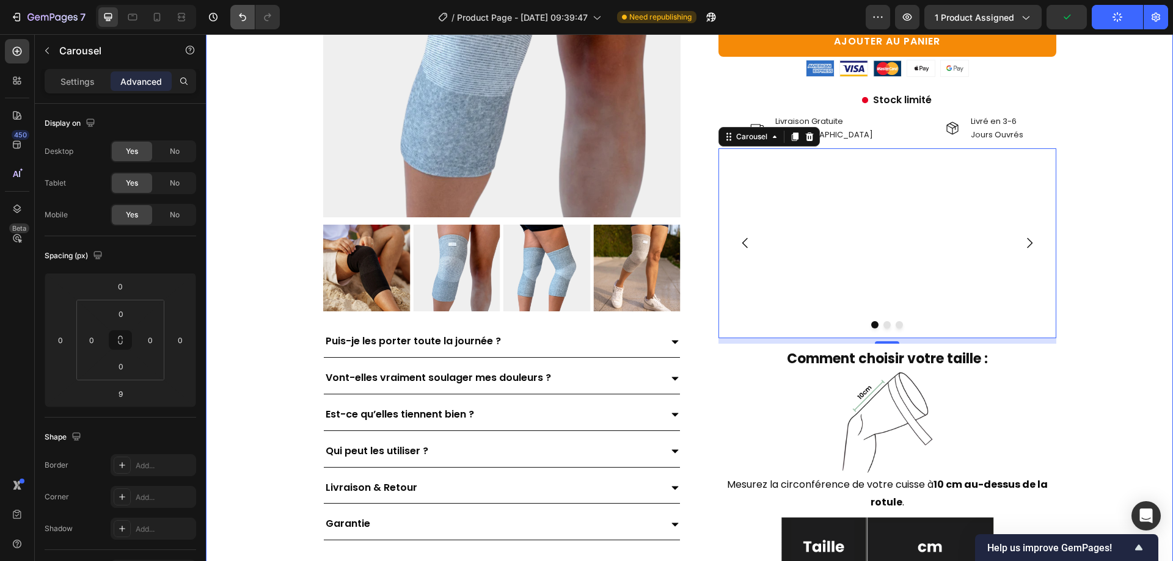
click at [232, 27] on button "Undo/Redo" at bounding box center [242, 17] width 24 height 24
click at [242, 15] on icon "Undo/Redo" at bounding box center [242, 17] width 12 height 12
click at [250, 20] on button "Undo/Redo" at bounding box center [242, 17] width 24 height 24
click at [927, 227] on div "Image Après mon opération du ménisque, j’avais peur de reprendre le vélo. Avec …" at bounding box center [888, 243] width 338 height 190
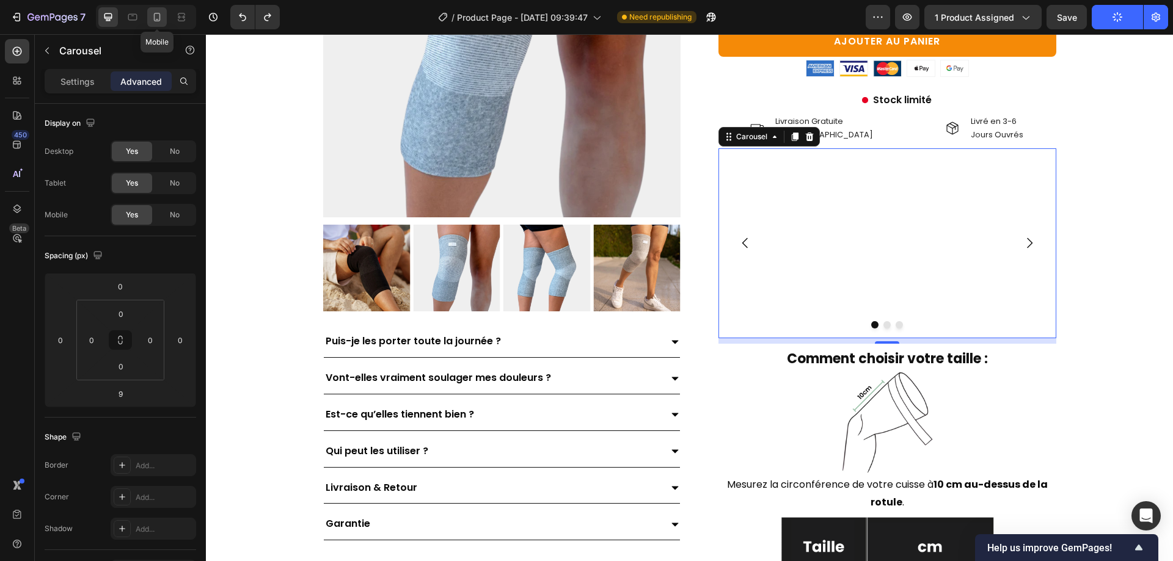
click at [156, 26] on div at bounding box center [157, 17] width 20 height 20
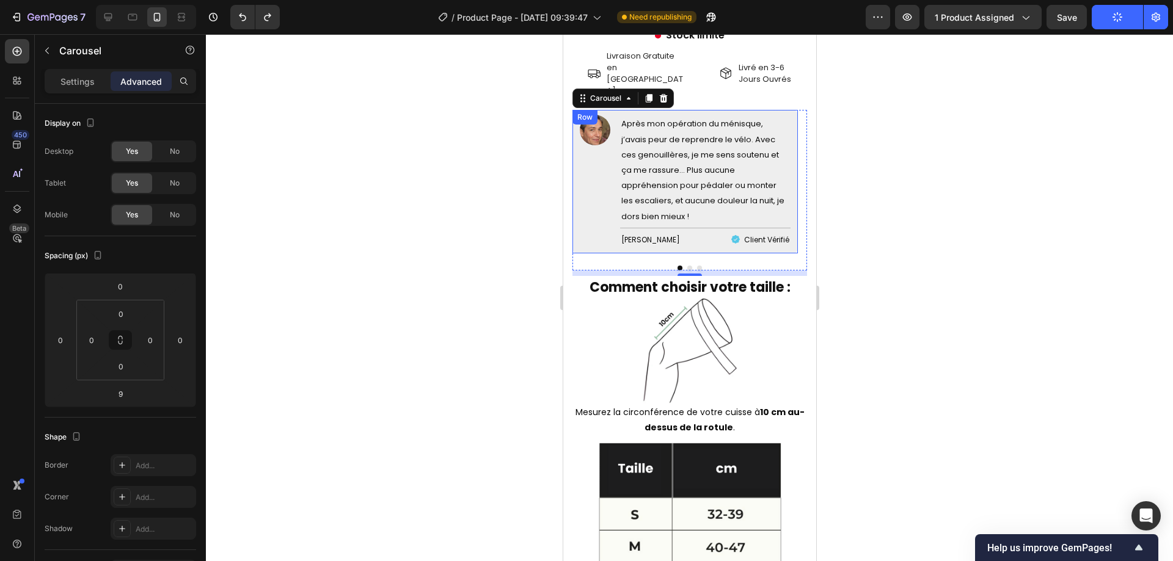
scroll to position [1620, 0]
click at [596, 188] on div "Image" at bounding box center [594, 181] width 31 height 134
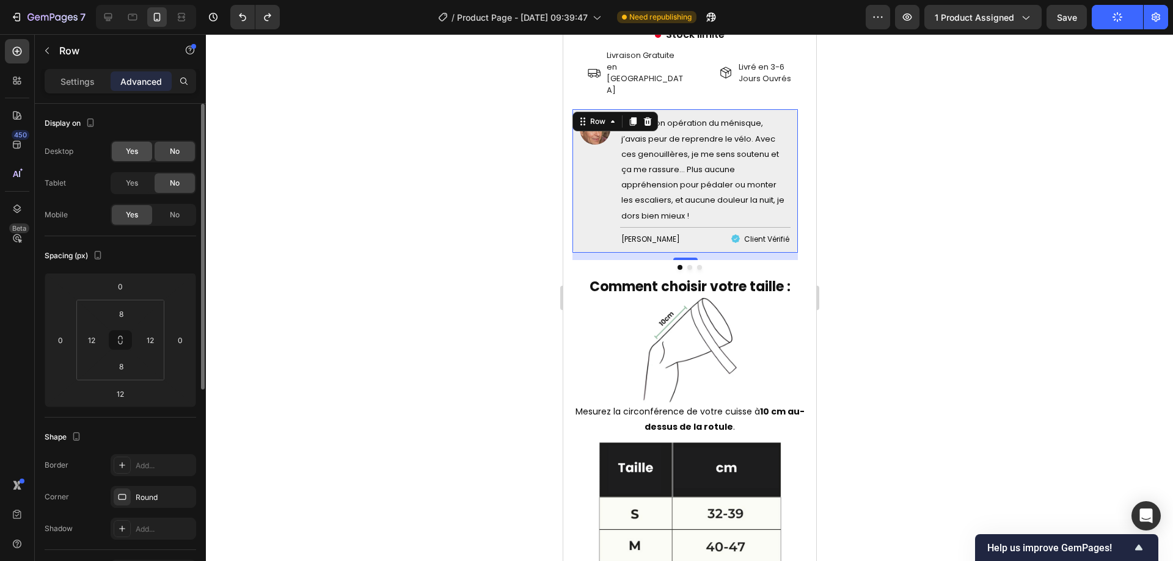
click at [138, 159] on div "Yes" at bounding box center [132, 152] width 40 height 20
click at [129, 195] on div "Desktop Yes No Tablet Yes No Mobile Yes No" at bounding box center [121, 184] width 152 height 86
click at [129, 188] on span "Yes" at bounding box center [132, 183] width 12 height 11
click at [97, 90] on div "Settings" at bounding box center [77, 81] width 61 height 20
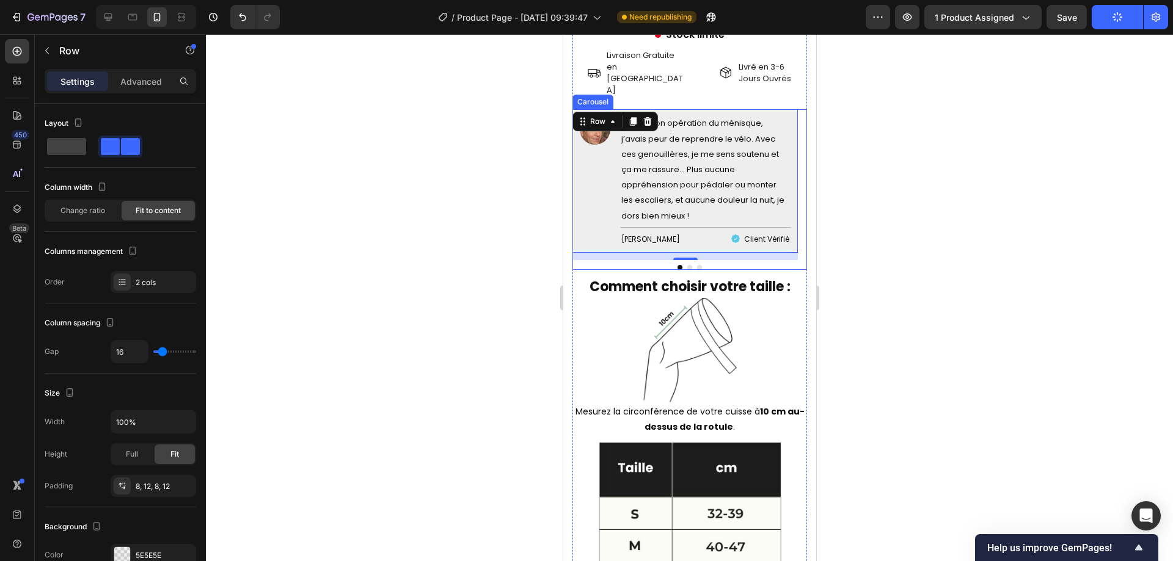
click at [624, 228] on div "Image Après mon opération du ménisque, j’avais peur de reprendre le vélo. Avec …" at bounding box center [689, 189] width 235 height 161
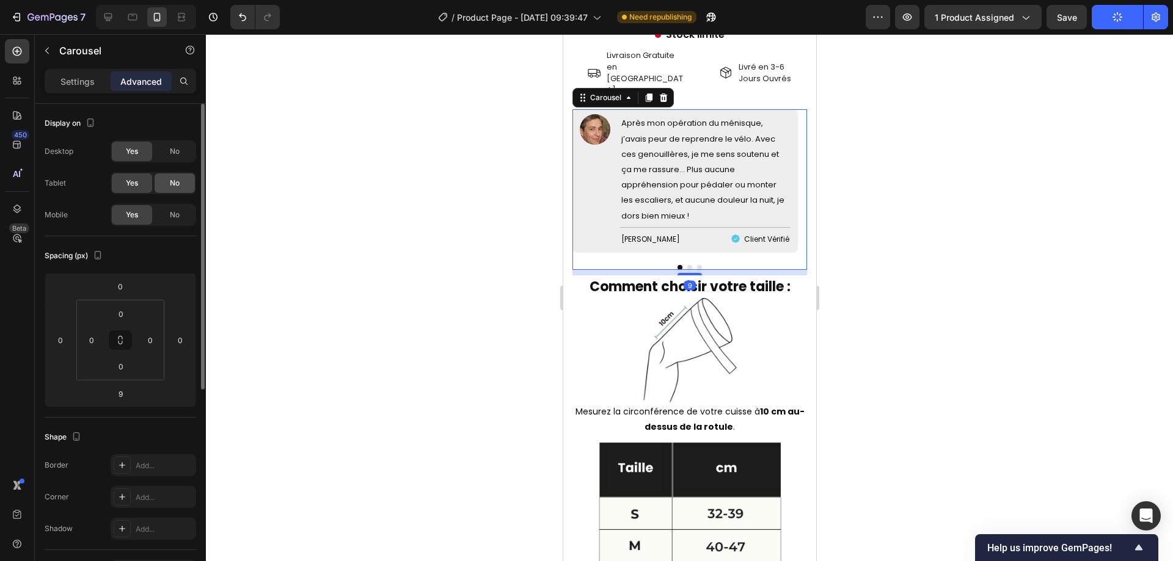
click at [167, 150] on div "No" at bounding box center [175, 152] width 40 height 20
click at [174, 172] on div "Yes No" at bounding box center [154, 183] width 86 height 22
click at [172, 193] on div "Yes No" at bounding box center [154, 183] width 86 height 22
click at [175, 186] on span "No" at bounding box center [175, 183] width 10 height 11
click at [106, 13] on icon at bounding box center [108, 17] width 8 height 8
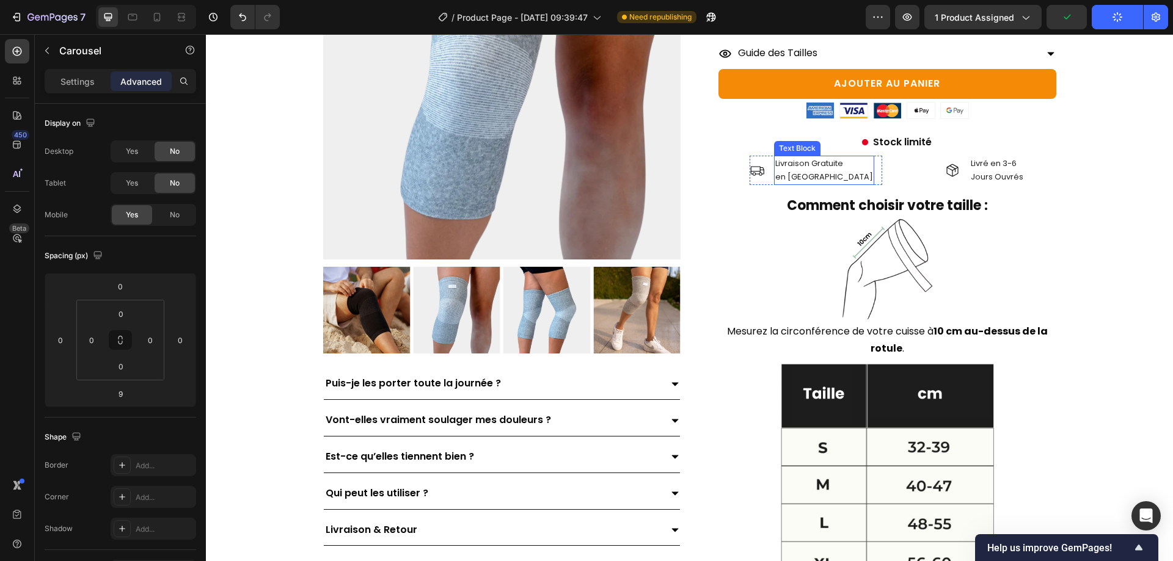
scroll to position [1074, 0]
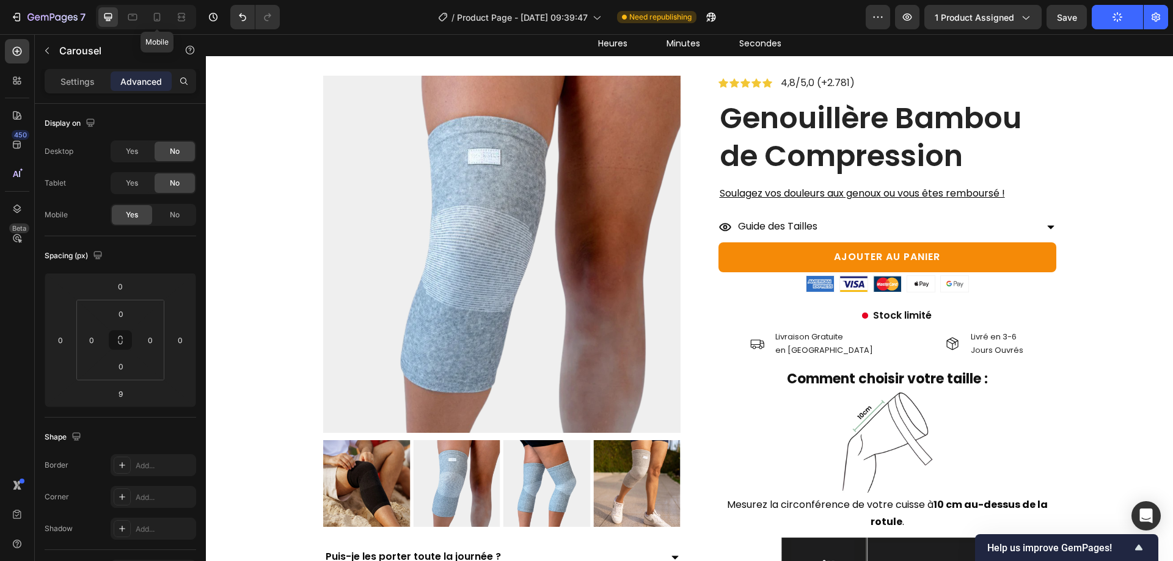
click at [147, 16] on div at bounding box center [157, 17] width 20 height 20
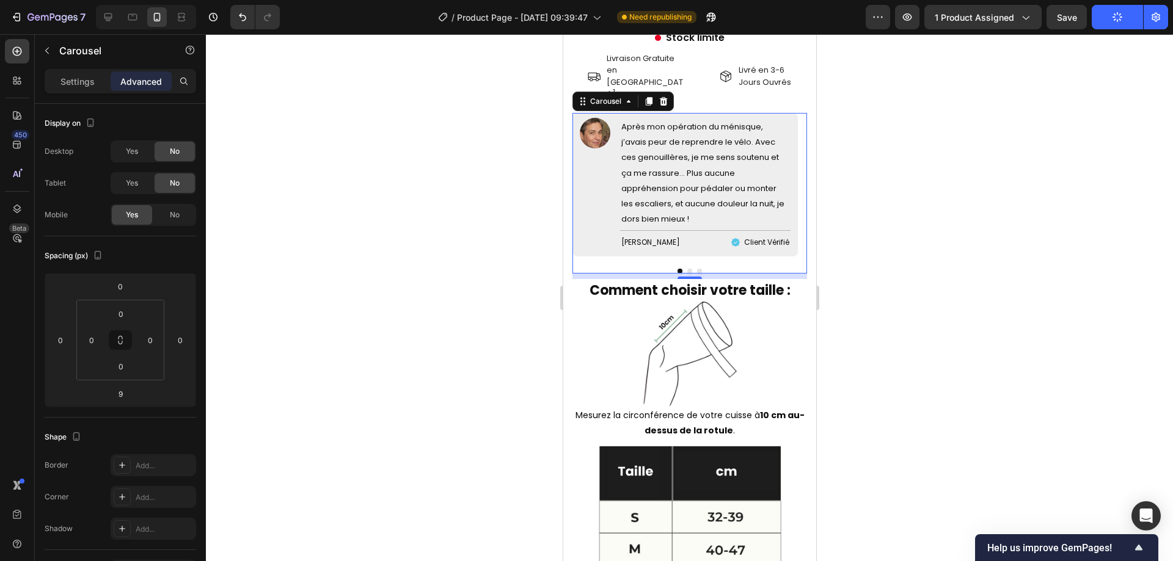
scroll to position [1604, 0]
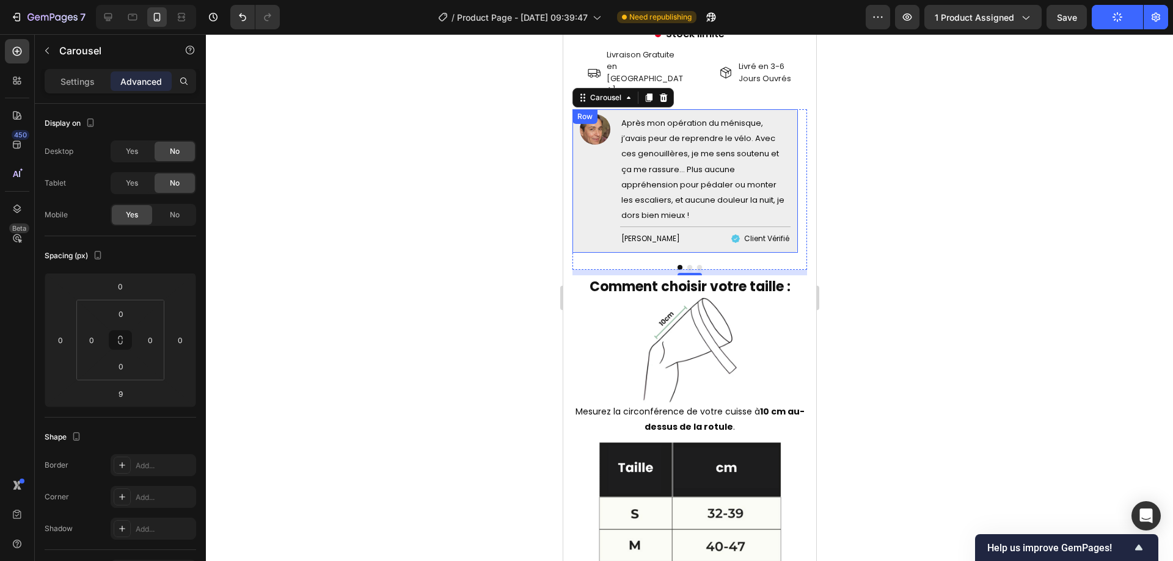
click at [588, 200] on div "Image" at bounding box center [594, 181] width 31 height 134
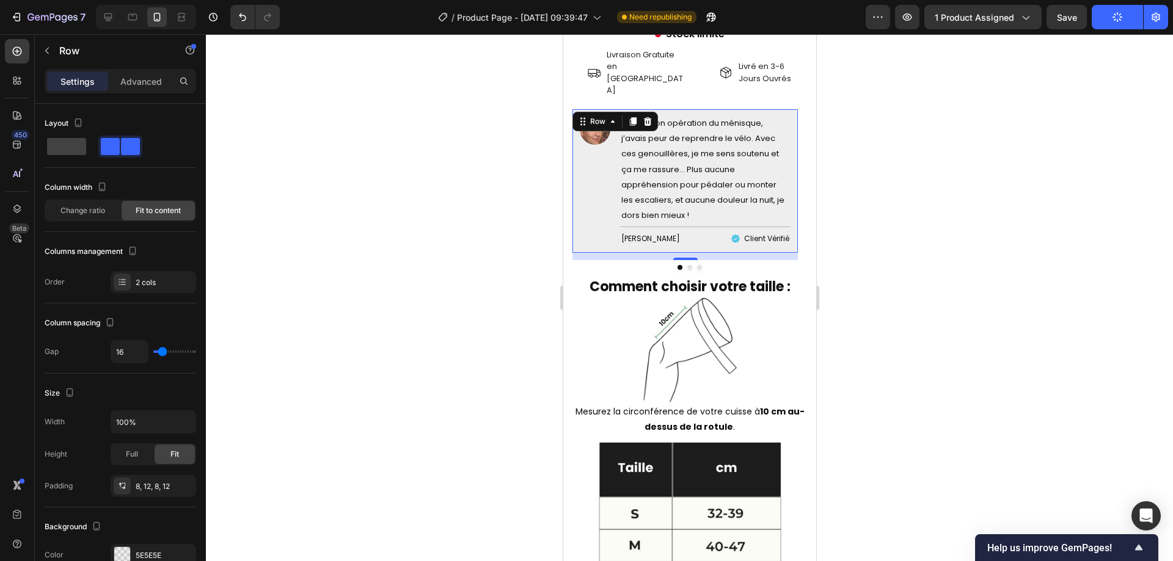
click at [599, 265] on div at bounding box center [689, 267] width 235 height 5
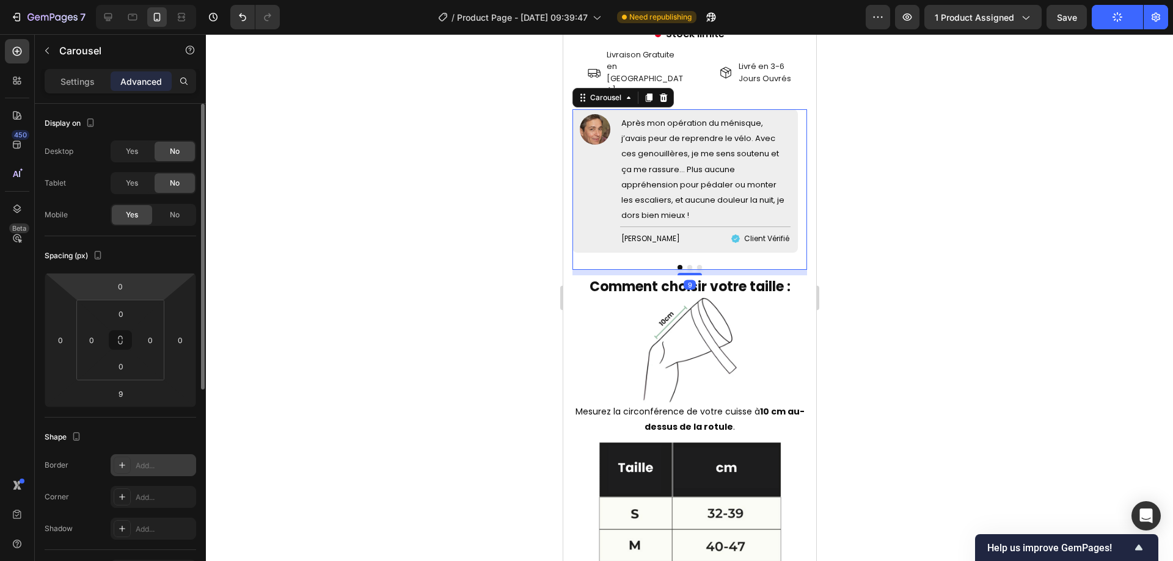
scroll to position [356, 0]
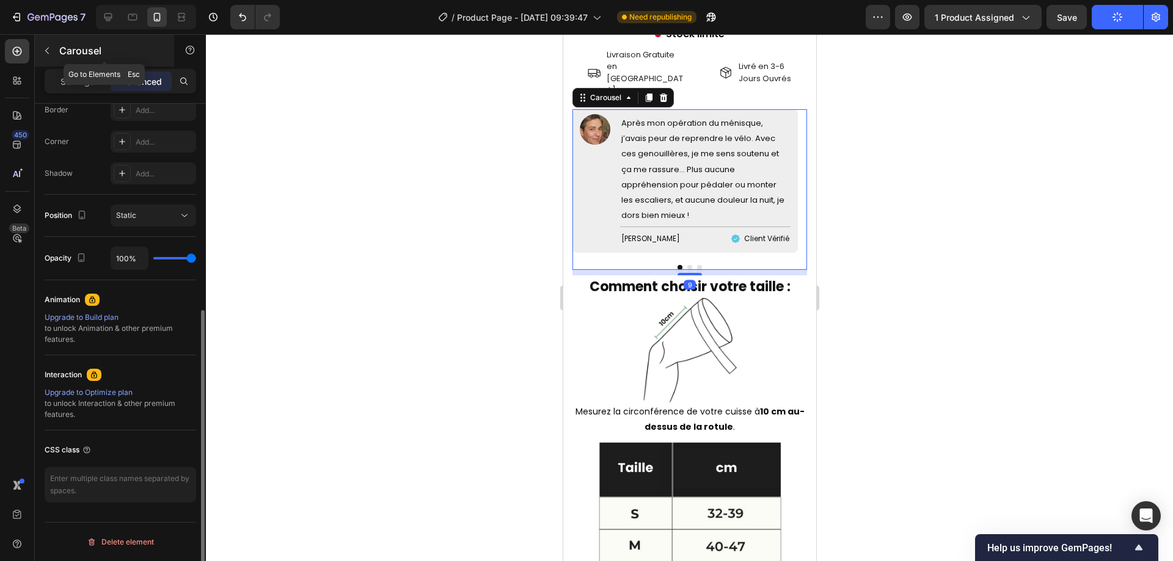
click at [86, 64] on div "Carousel" at bounding box center [104, 51] width 139 height 32
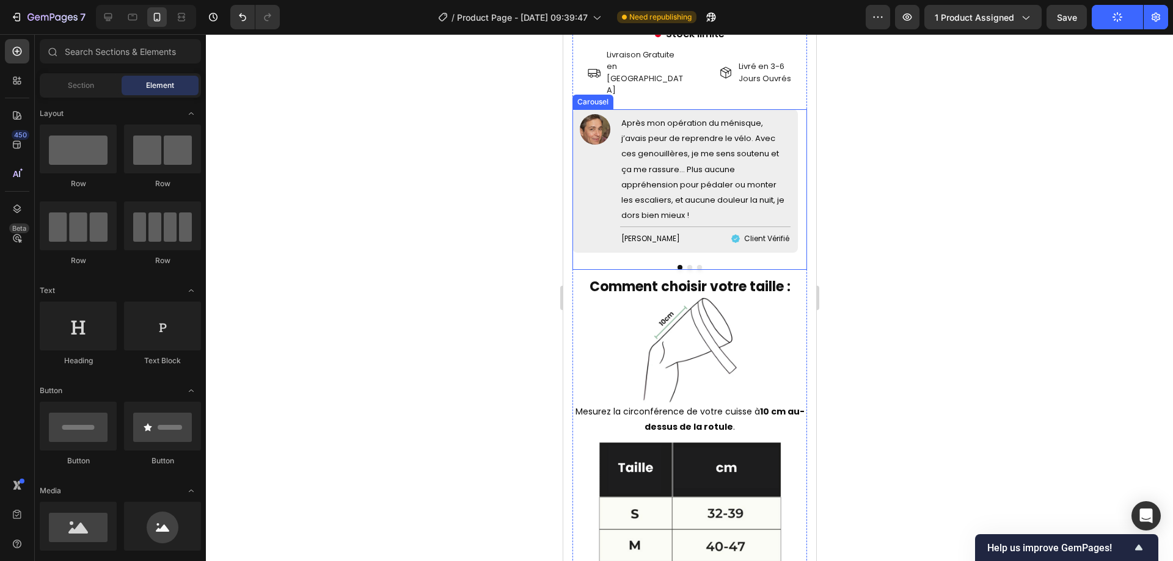
click at [631, 229] on div "Image Après mon opération du ménisque, j’avais peur de reprendre le vélo. Avec …" at bounding box center [689, 189] width 235 height 161
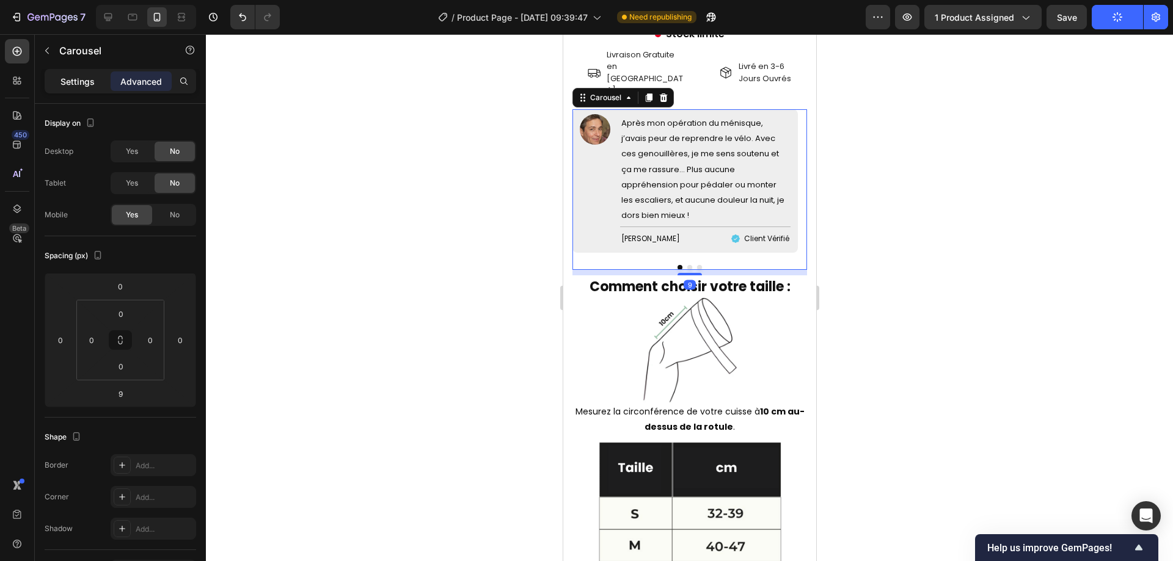
click at [67, 81] on p "Settings" at bounding box center [77, 81] width 34 height 13
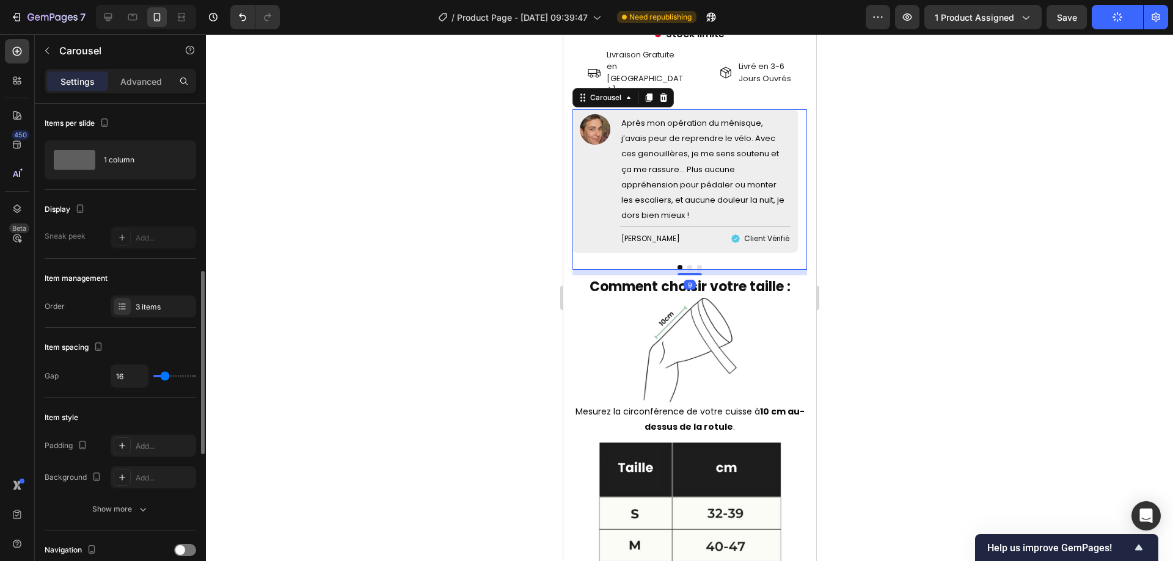
scroll to position [367, 0]
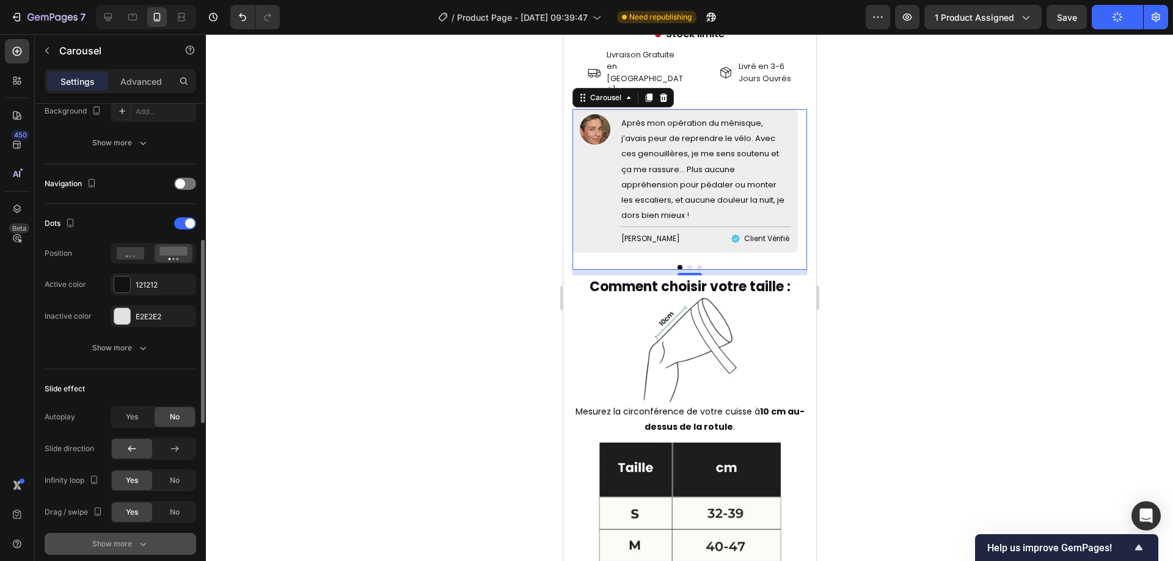
click at [165, 537] on button "Show more" at bounding box center [121, 544] width 152 height 22
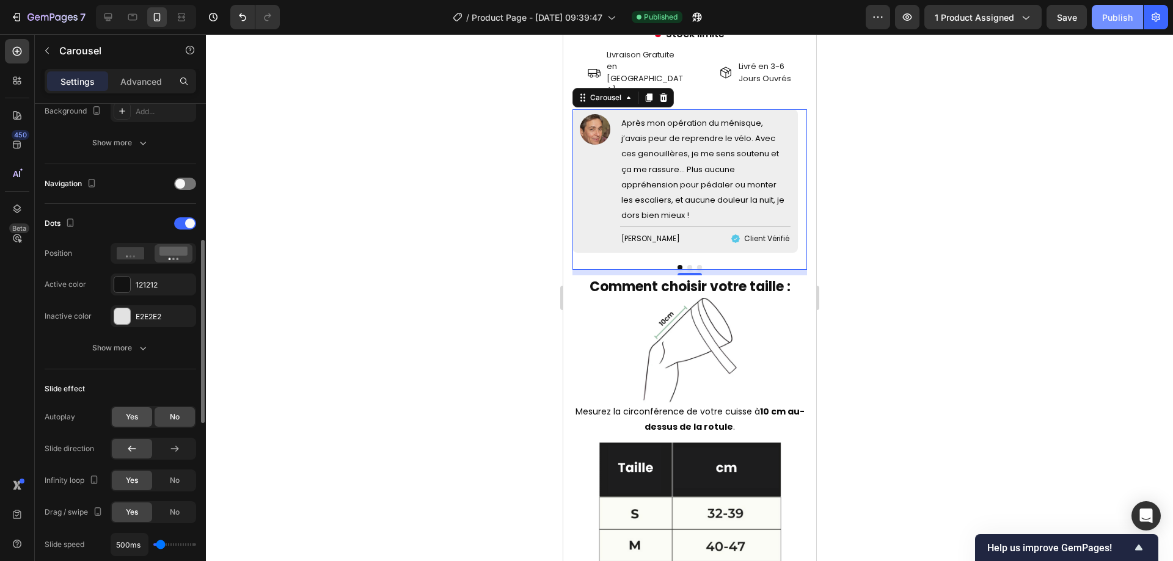
click at [121, 414] on div "Yes" at bounding box center [132, 418] width 40 height 20
click at [164, 423] on div "No" at bounding box center [175, 418] width 40 height 20
click at [183, 472] on div "No" at bounding box center [175, 481] width 40 height 20
click at [1135, 9] on button "Publish" at bounding box center [1117, 17] width 51 height 24
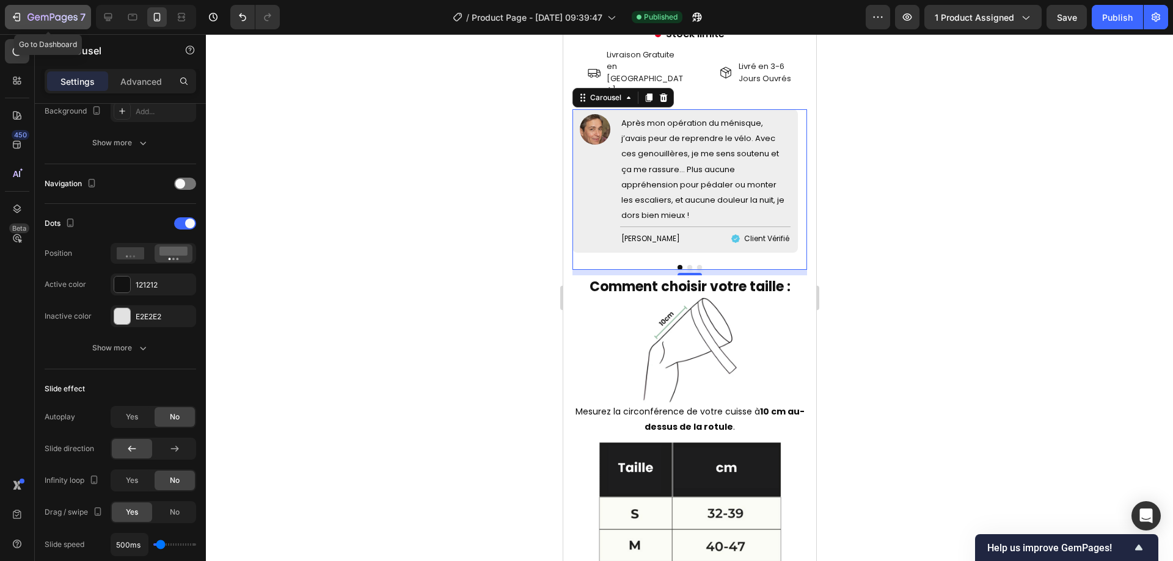
click at [75, 15] on icon "button" at bounding box center [52, 18] width 50 height 10
